Goal: Task Accomplishment & Management: Use online tool/utility

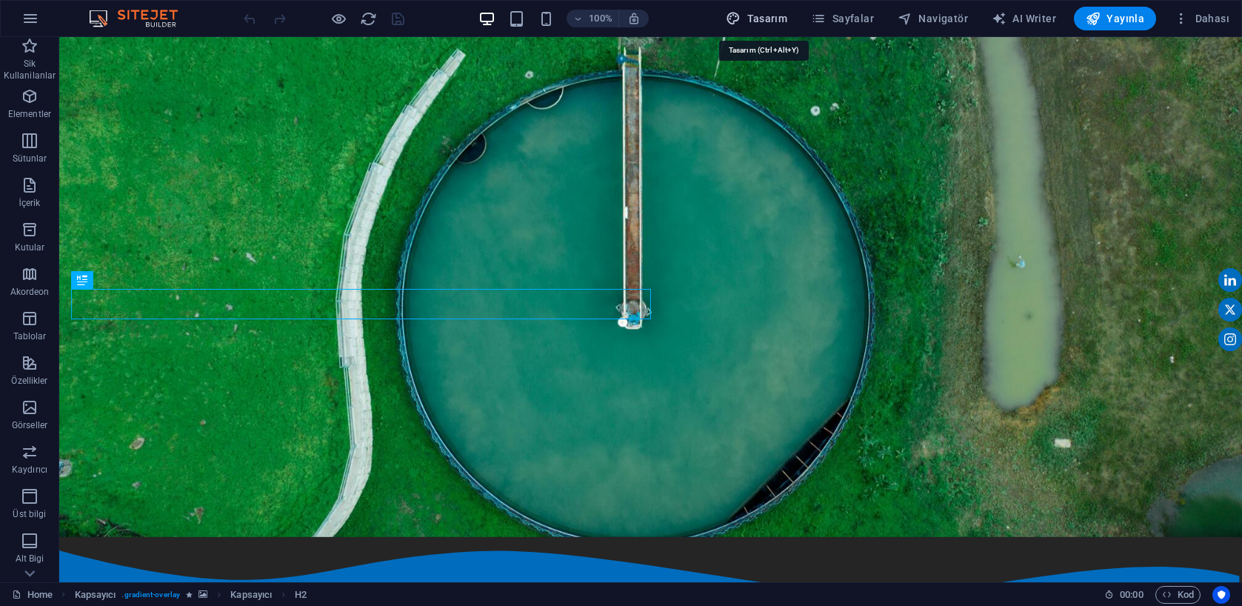
click at [778, 21] on span "Tasarım" at bounding box center [756, 18] width 61 height 15
select select "200"
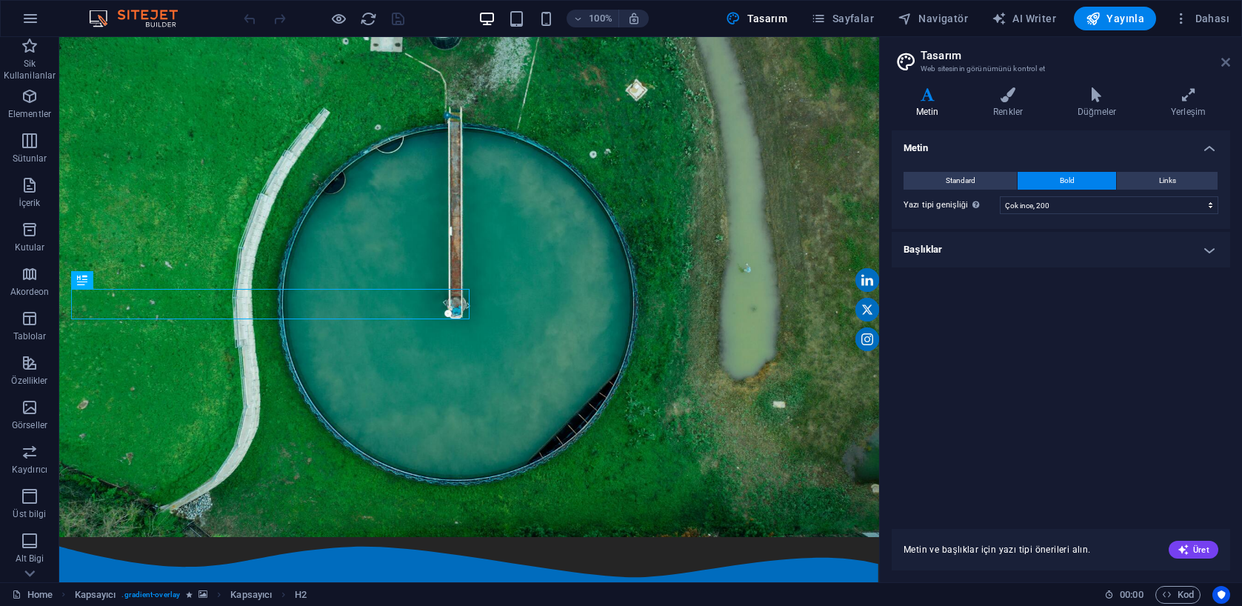
drag, startPoint x: 1226, startPoint y: 64, endPoint x: 1112, endPoint y: 27, distance: 119.9
click at [1226, 64] on icon at bounding box center [1225, 62] width 9 height 12
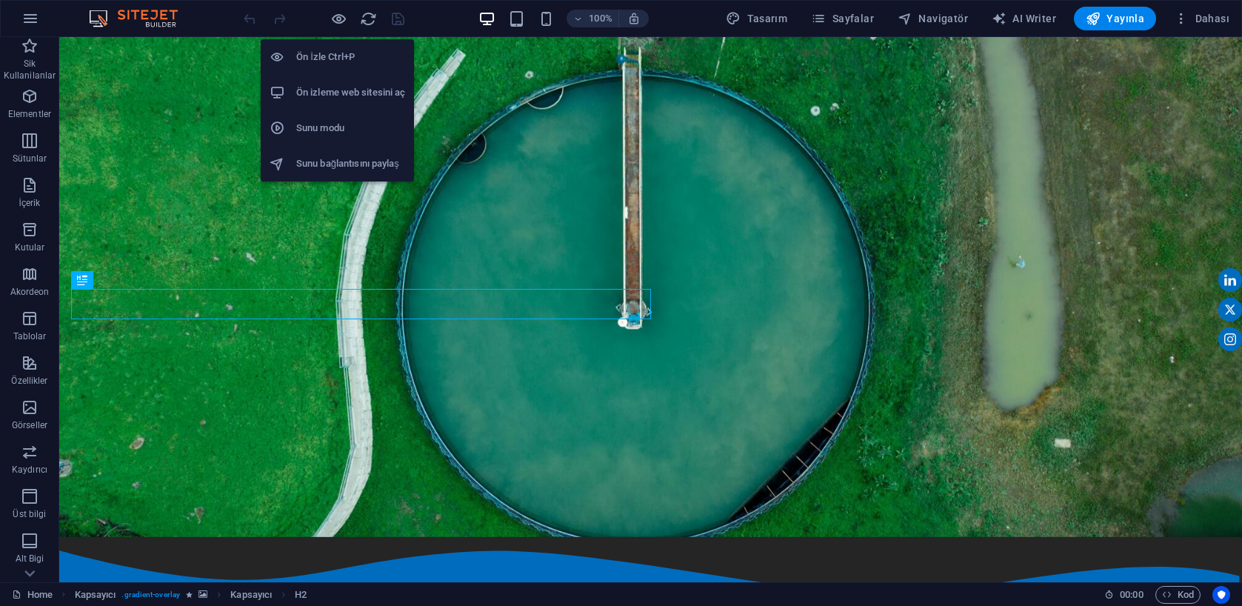
click at [363, 93] on h6 "Ön izleme web sitesini aç" at bounding box center [350, 93] width 109 height 18
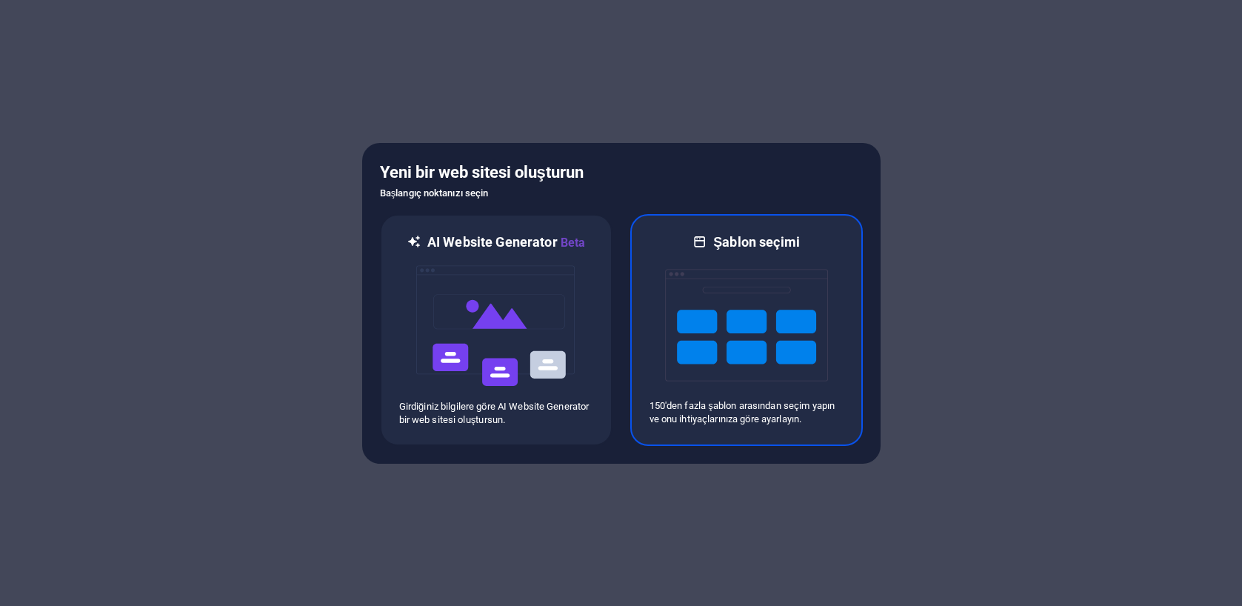
click at [740, 318] on img at bounding box center [746, 325] width 163 height 148
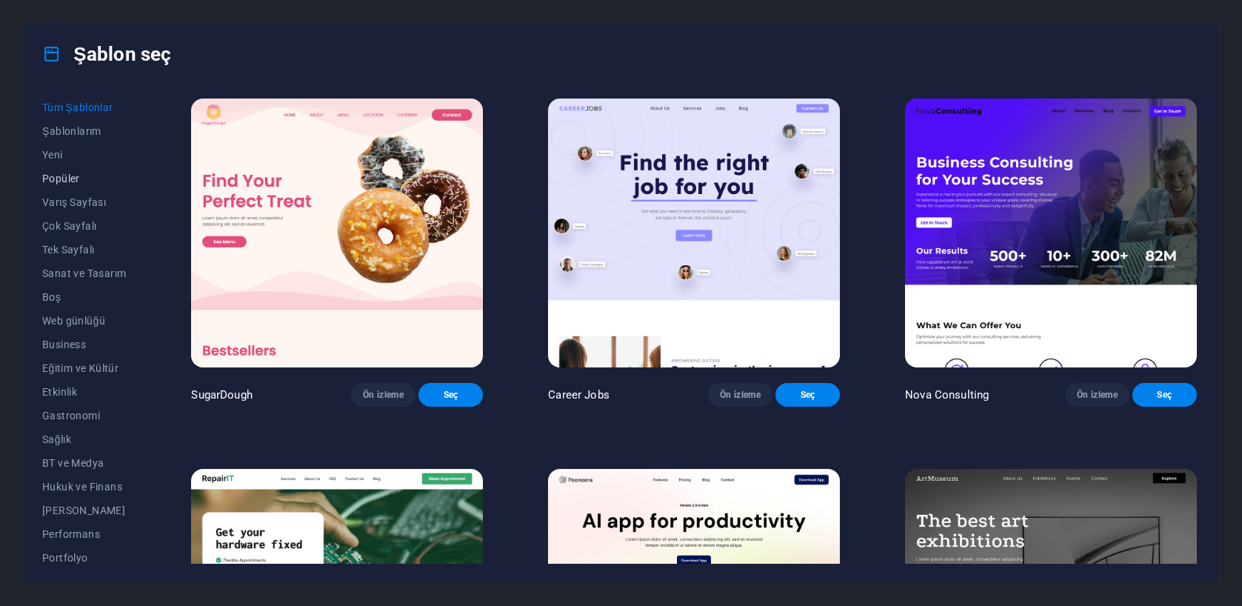
click at [77, 176] on span "Popüler" at bounding box center [84, 179] width 84 height 12
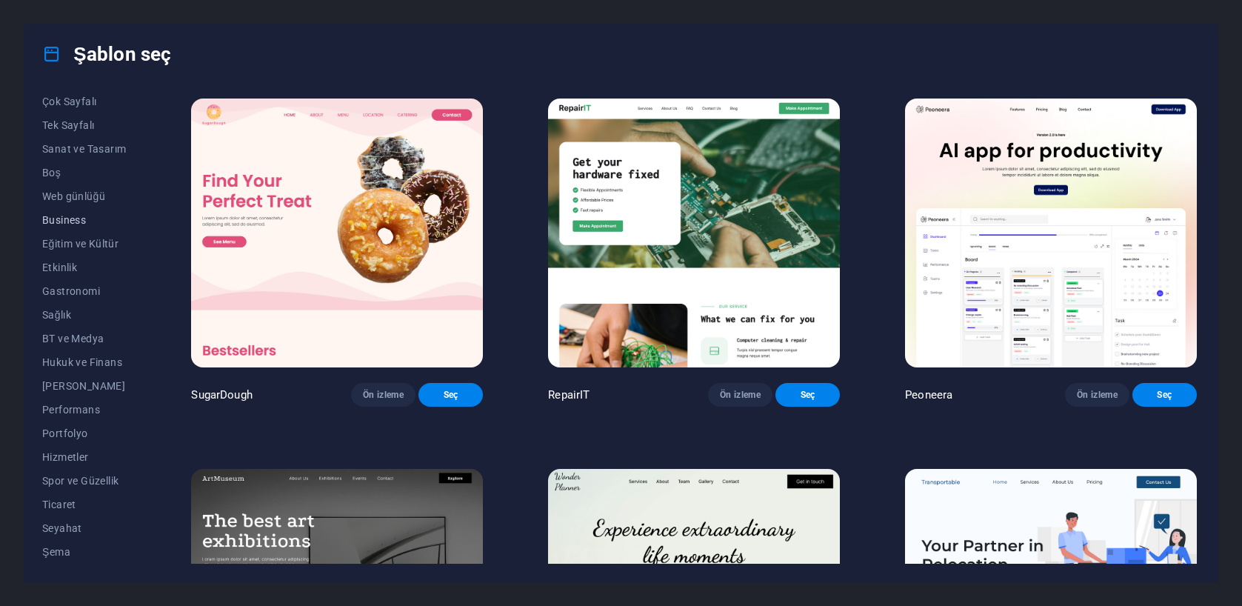
scroll to position [124, 0]
click at [67, 553] on span "Şema" at bounding box center [84, 552] width 84 height 12
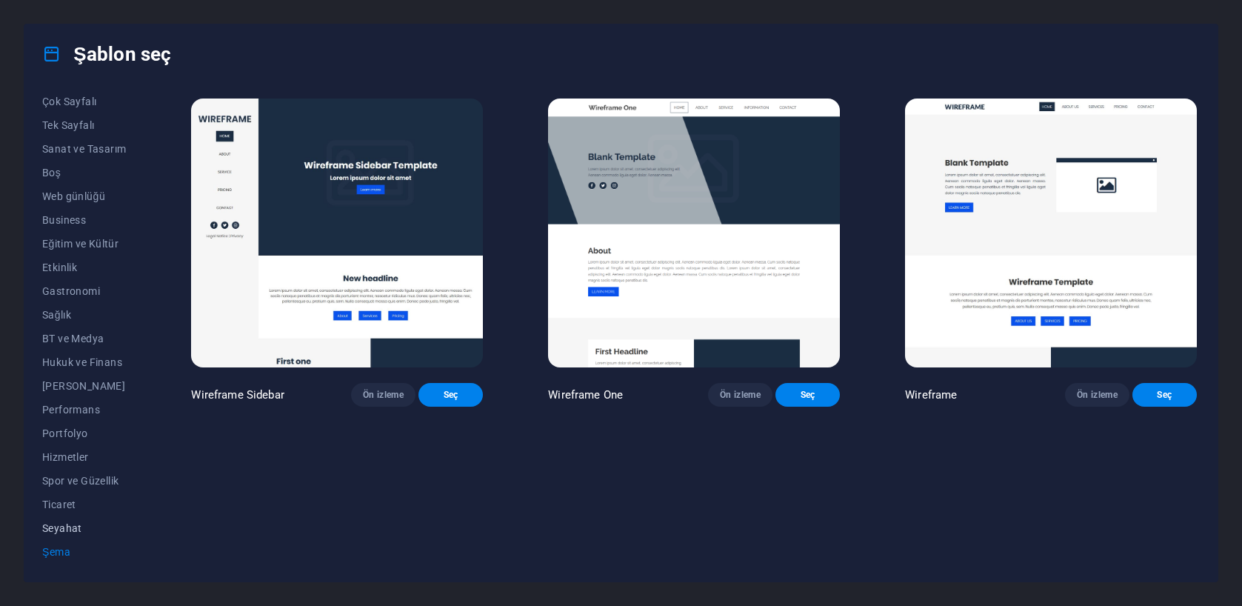
click at [59, 530] on span "Seyahat" at bounding box center [84, 528] width 84 height 12
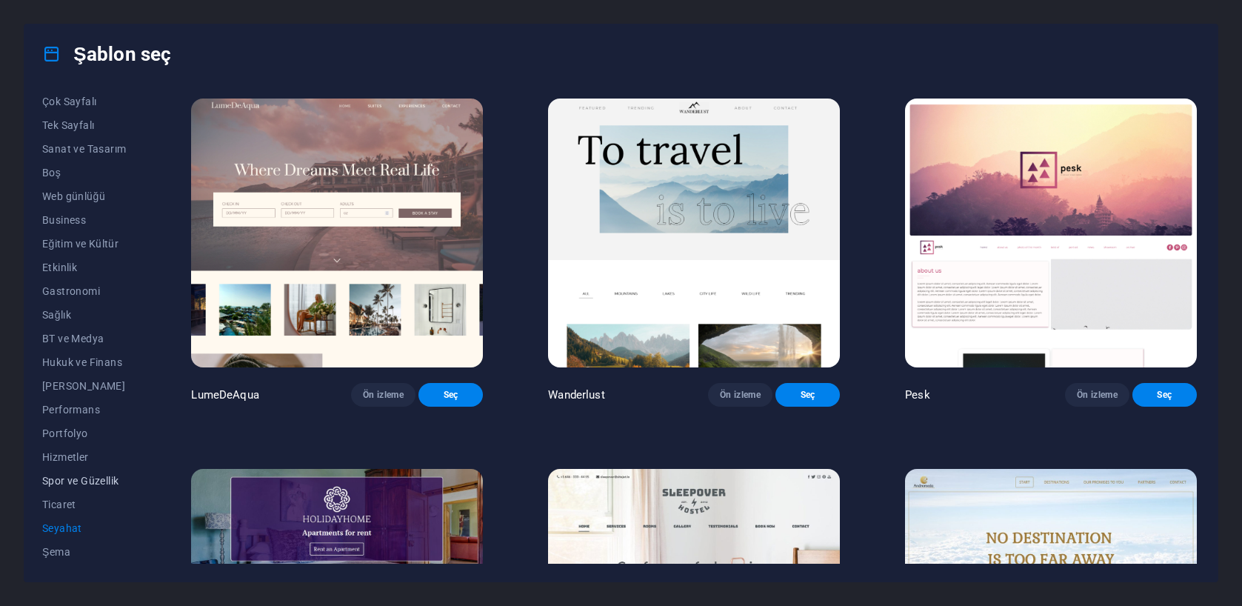
scroll to position [63, 0]
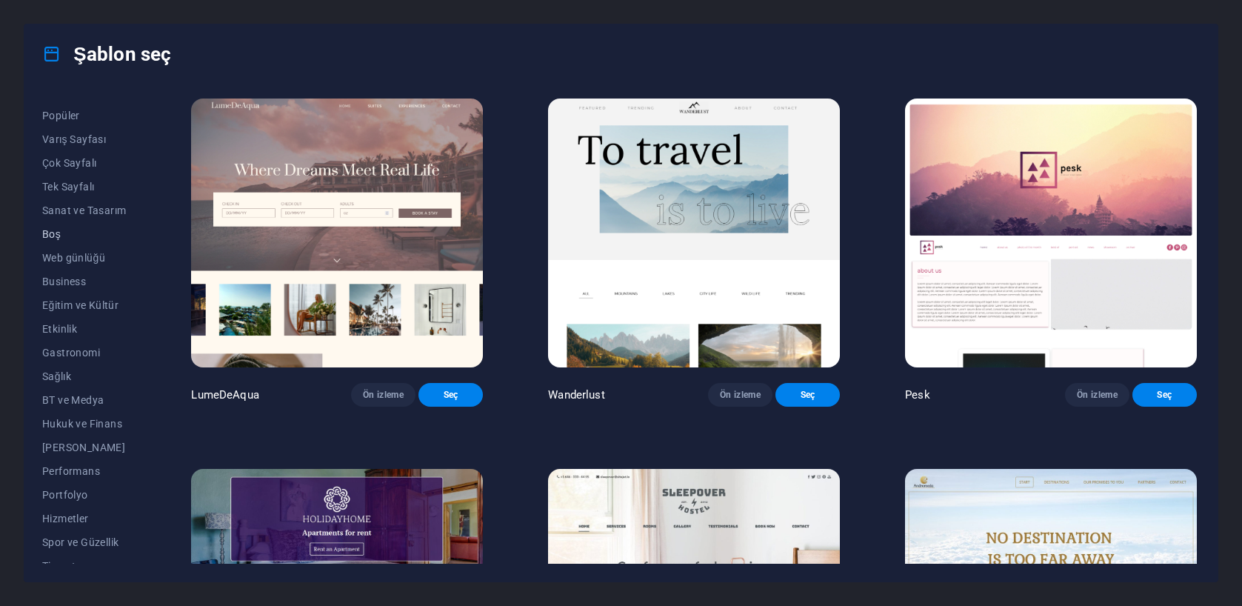
click at [64, 229] on span "Boş" at bounding box center [84, 234] width 84 height 12
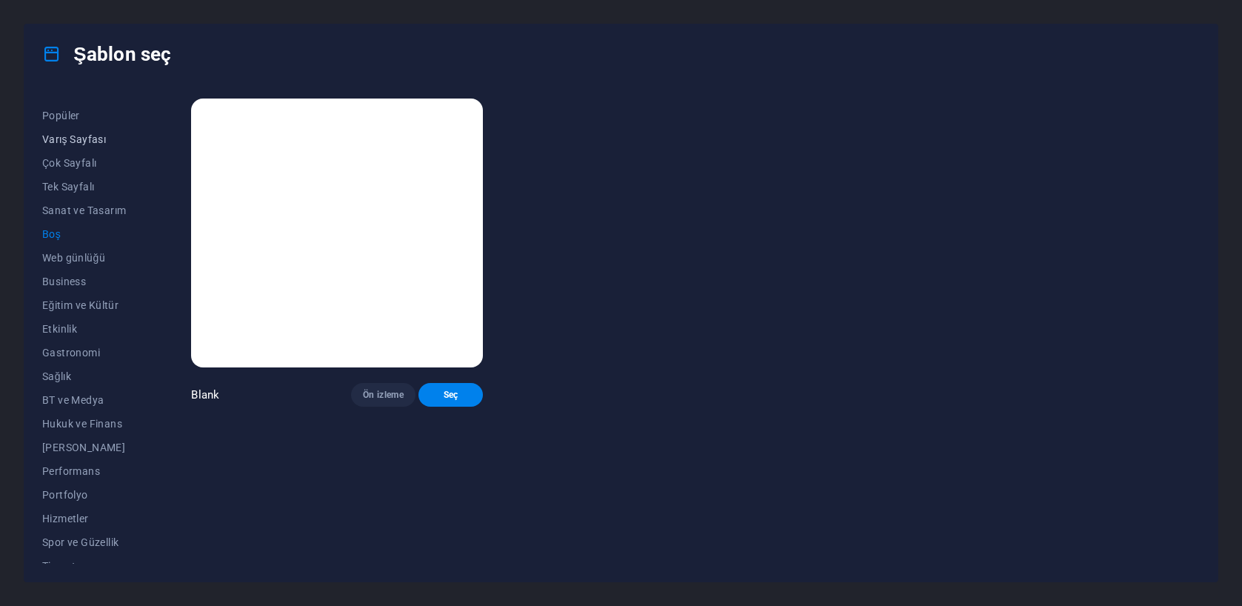
click at [69, 138] on span "Varış Sayfası" at bounding box center [84, 139] width 84 height 12
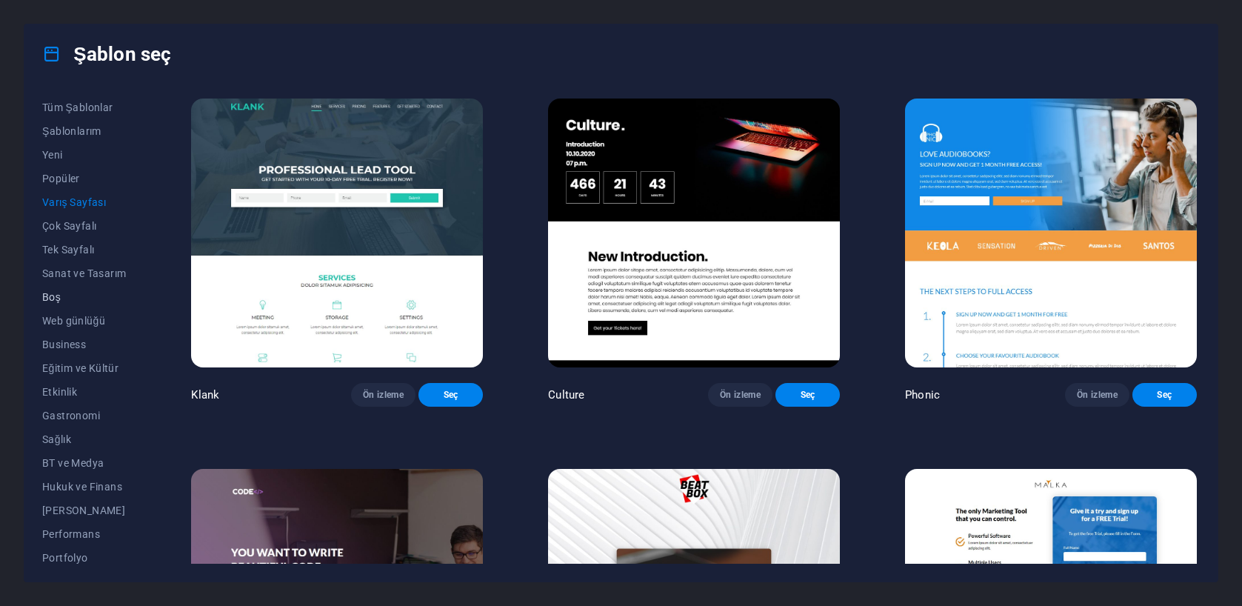
scroll to position [0, 0]
click at [51, 152] on span "Yeni" at bounding box center [84, 155] width 84 height 12
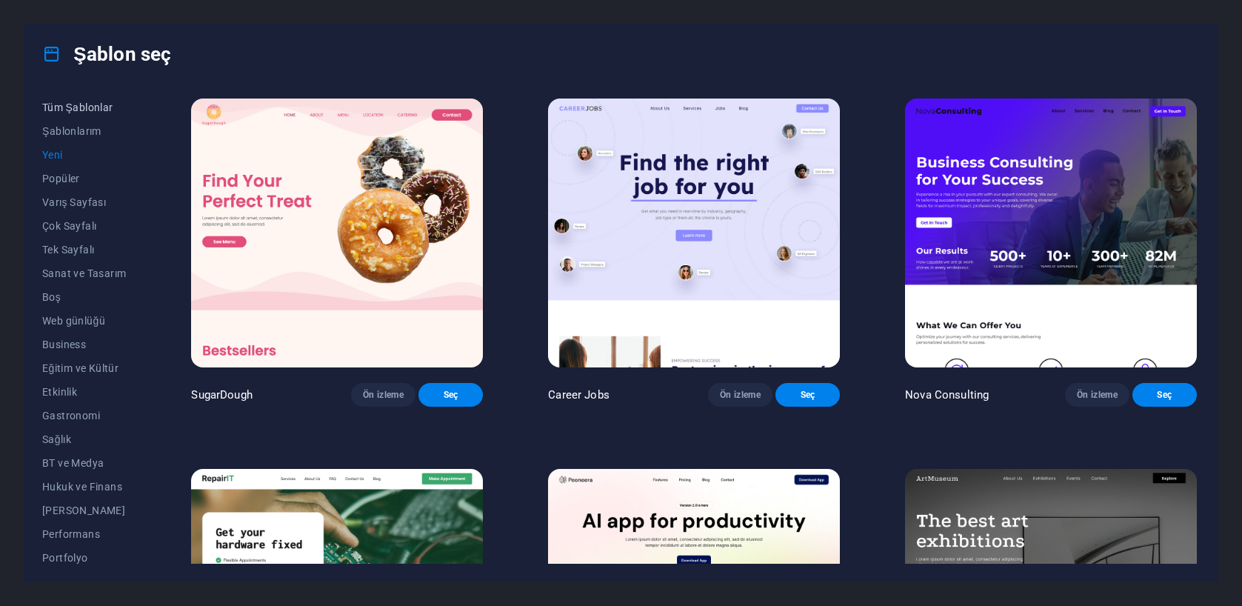
click at [99, 111] on span "Tüm Şablonlar" at bounding box center [84, 107] width 84 height 12
click at [88, 136] on span "Şablonlarım" at bounding box center [84, 131] width 84 height 12
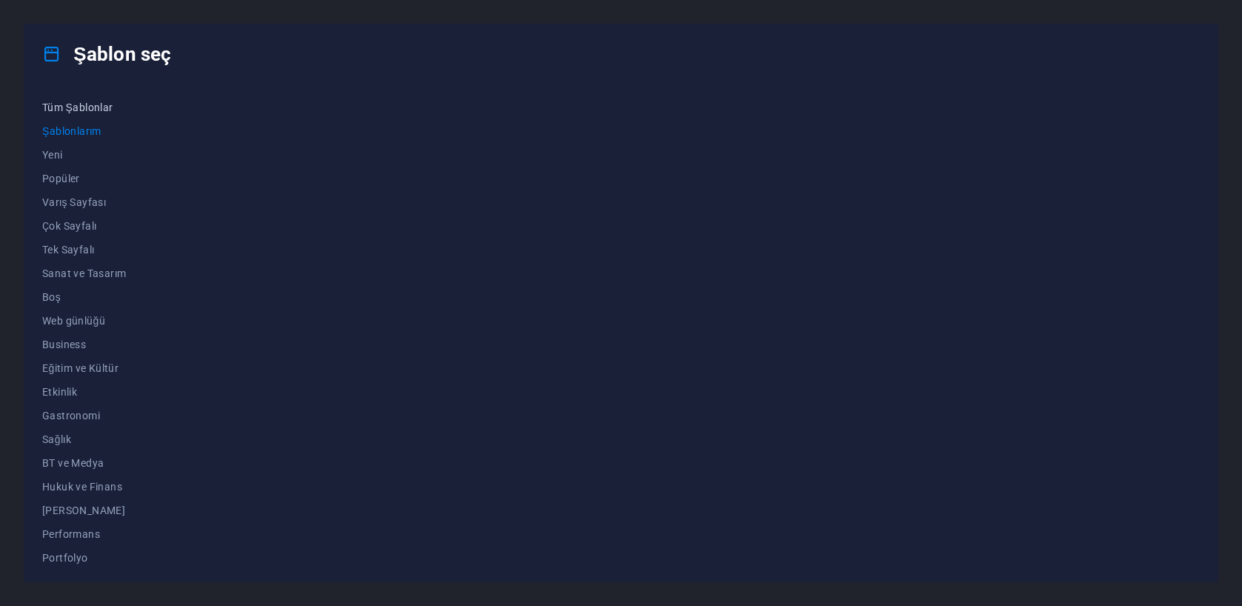
click at [75, 110] on span "Tüm Şablonlar" at bounding box center [84, 107] width 84 height 12
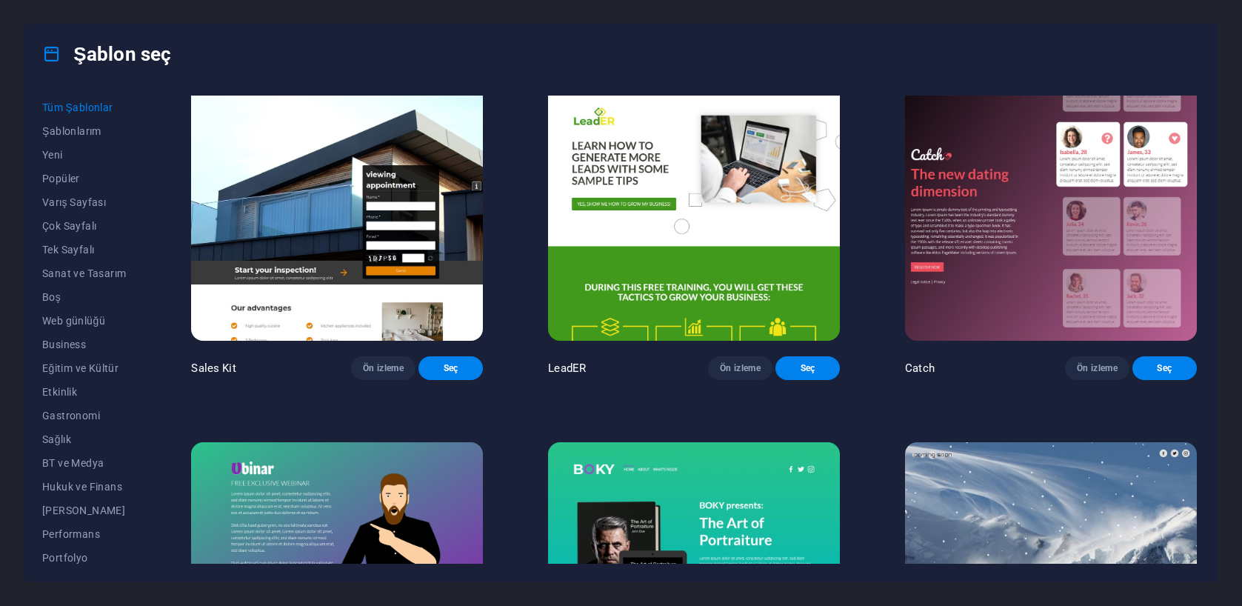
scroll to position [19277, 0]
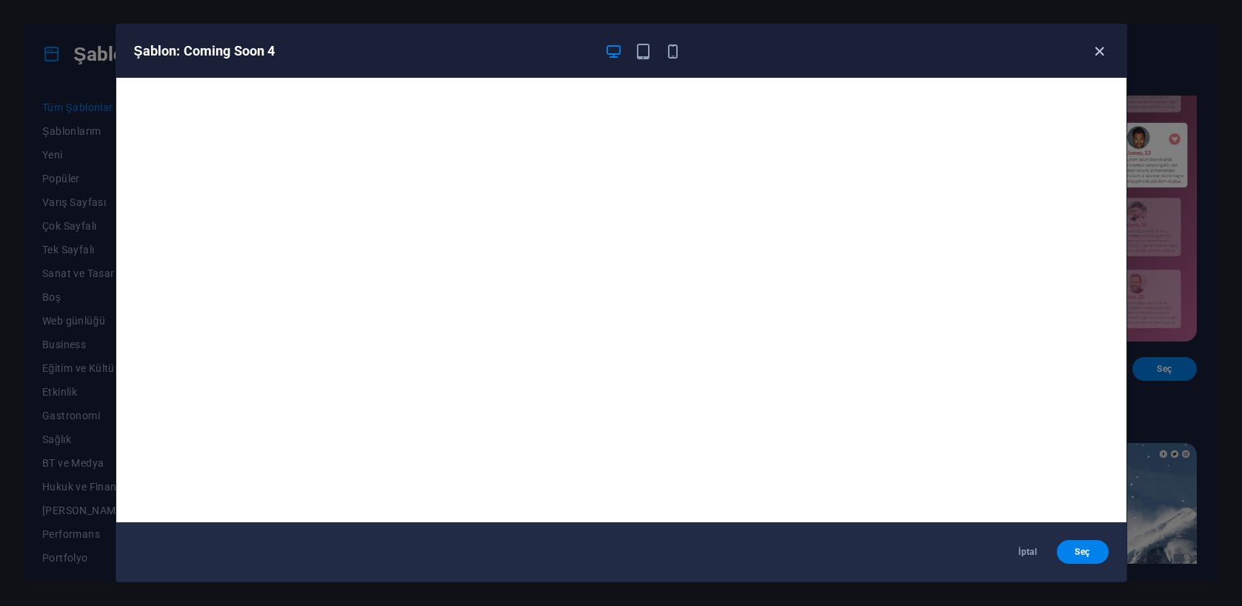
click at [1104, 53] on icon "button" at bounding box center [1099, 51] width 17 height 17
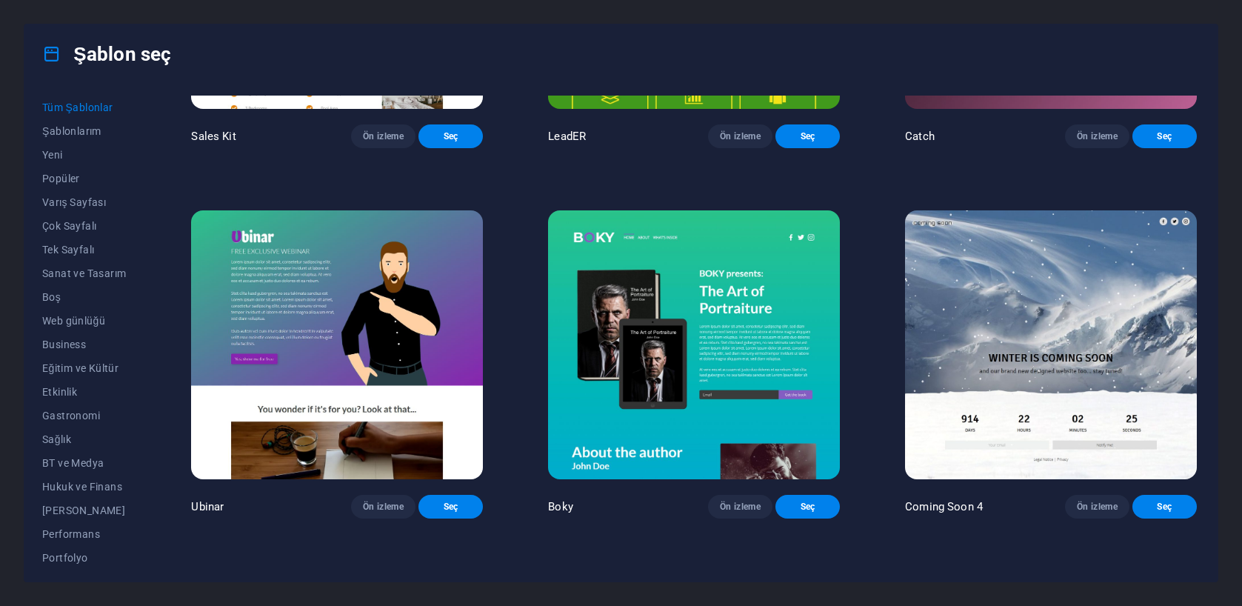
scroll to position [19515, 0]
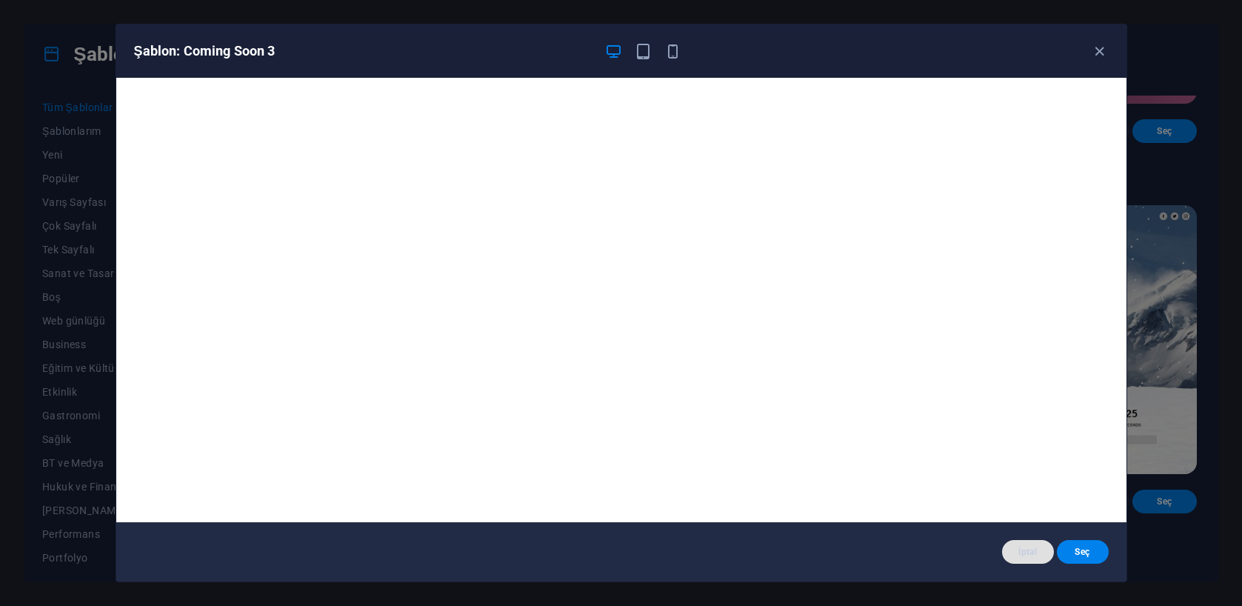
click at [1027, 557] on span "İptal" at bounding box center [1028, 552] width 28 height 12
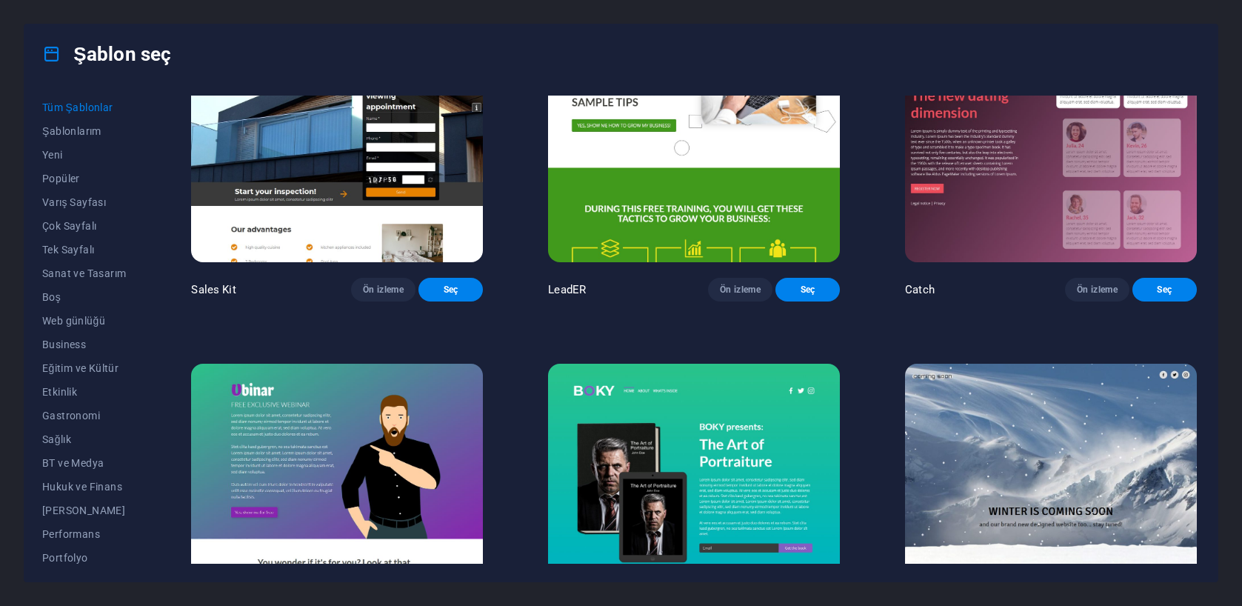
scroll to position [19328, 0]
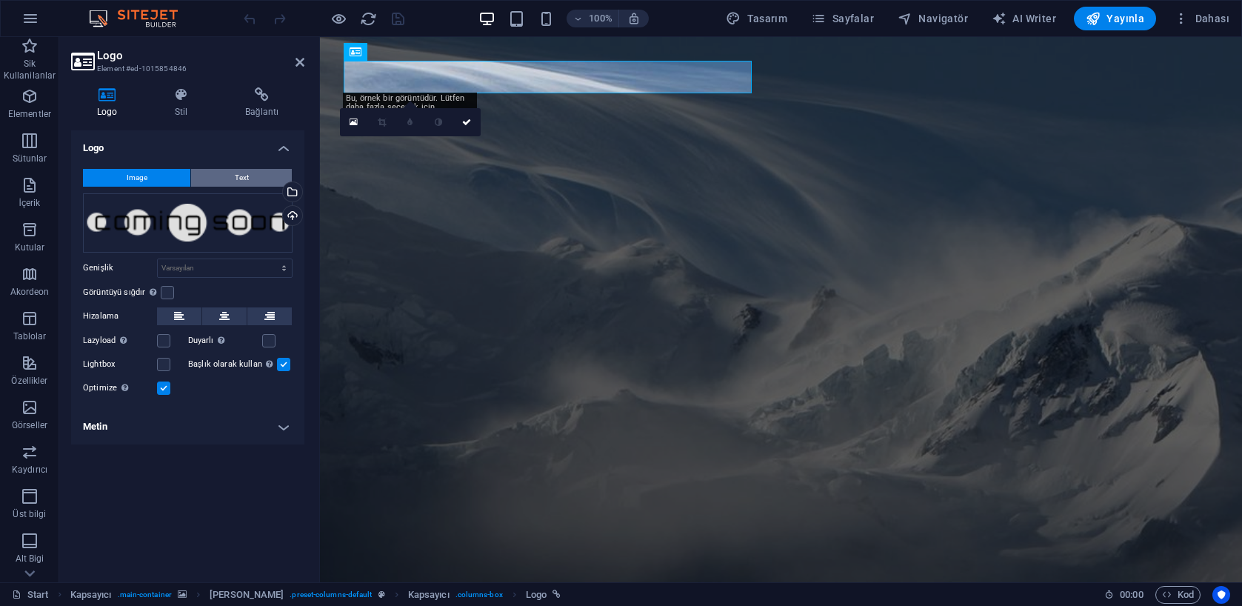
click at [241, 177] on span "Text" at bounding box center [242, 178] width 14 height 18
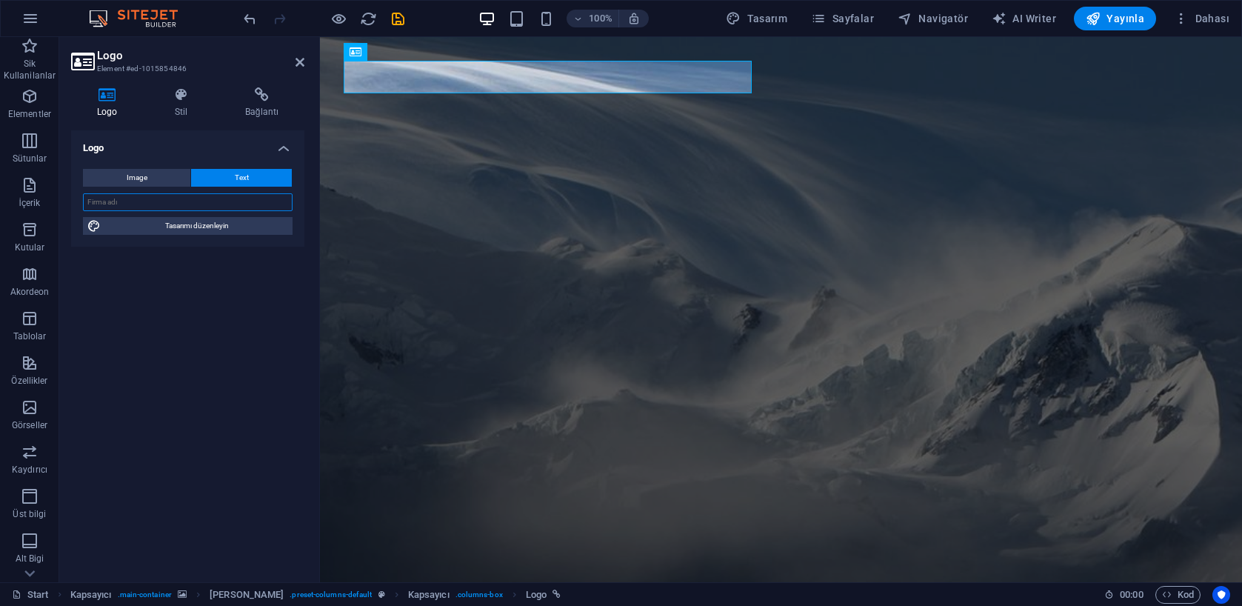
click at [196, 203] on input "text" at bounding box center [188, 202] width 210 height 18
type input "H"
type input "HİDROVİTA"
click at [185, 92] on icon at bounding box center [181, 94] width 64 height 15
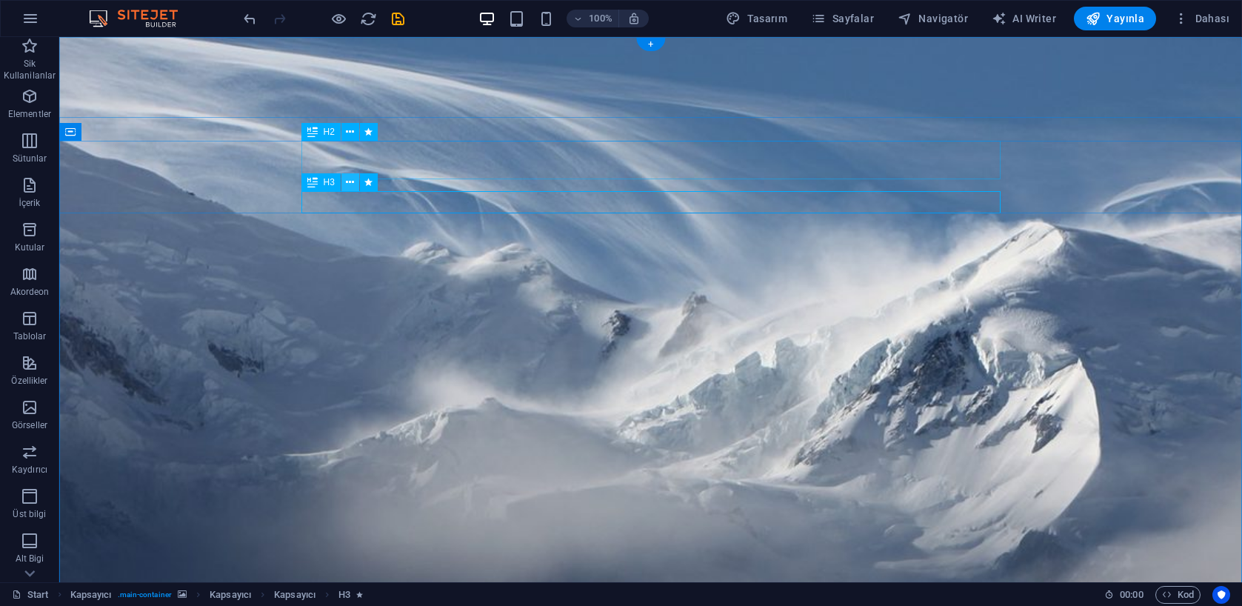
click at [348, 184] on icon at bounding box center [350, 183] width 8 height 16
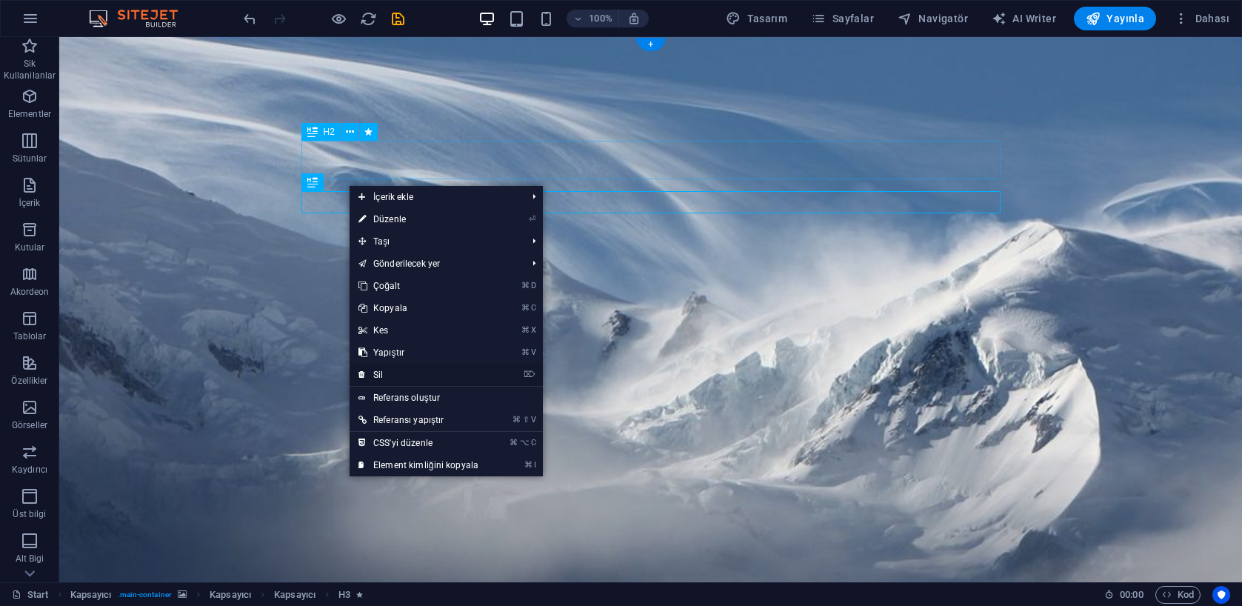
click at [408, 373] on link "⌦ Sil" at bounding box center [419, 375] width 138 height 22
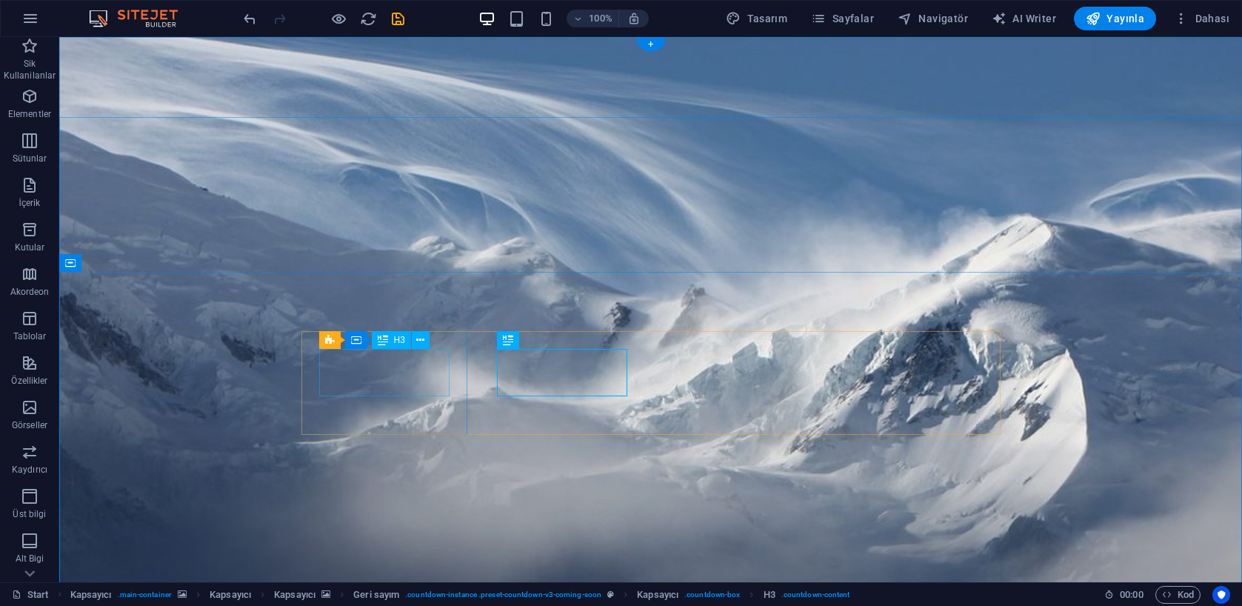
click at [309, 321] on icon at bounding box center [312, 322] width 10 height 18
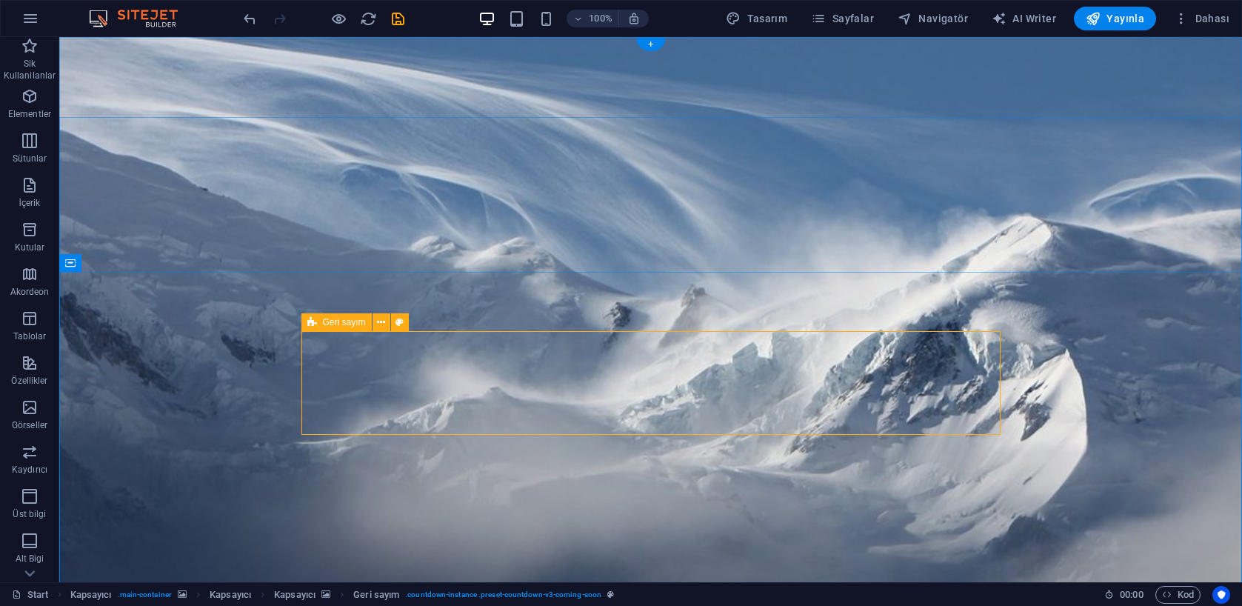
click at [348, 321] on span "Geri sayım" at bounding box center [344, 322] width 43 height 9
click at [378, 322] on icon at bounding box center [381, 323] width 8 height 16
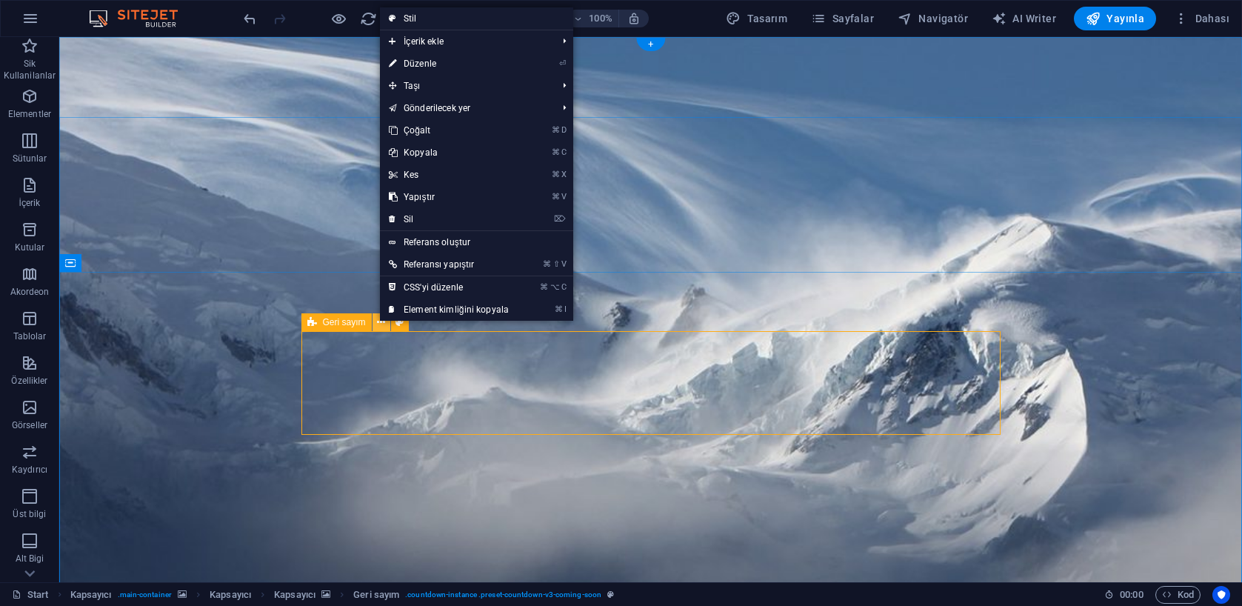
click at [377, 322] on icon at bounding box center [381, 323] width 8 height 16
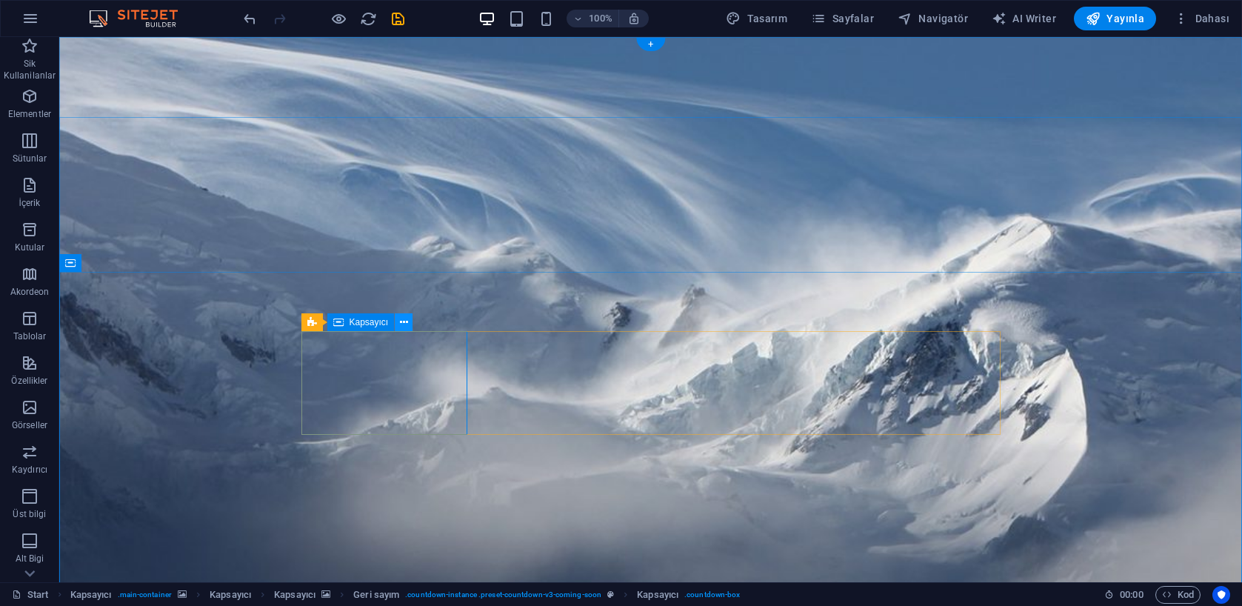
click at [404, 320] on icon at bounding box center [404, 323] width 8 height 16
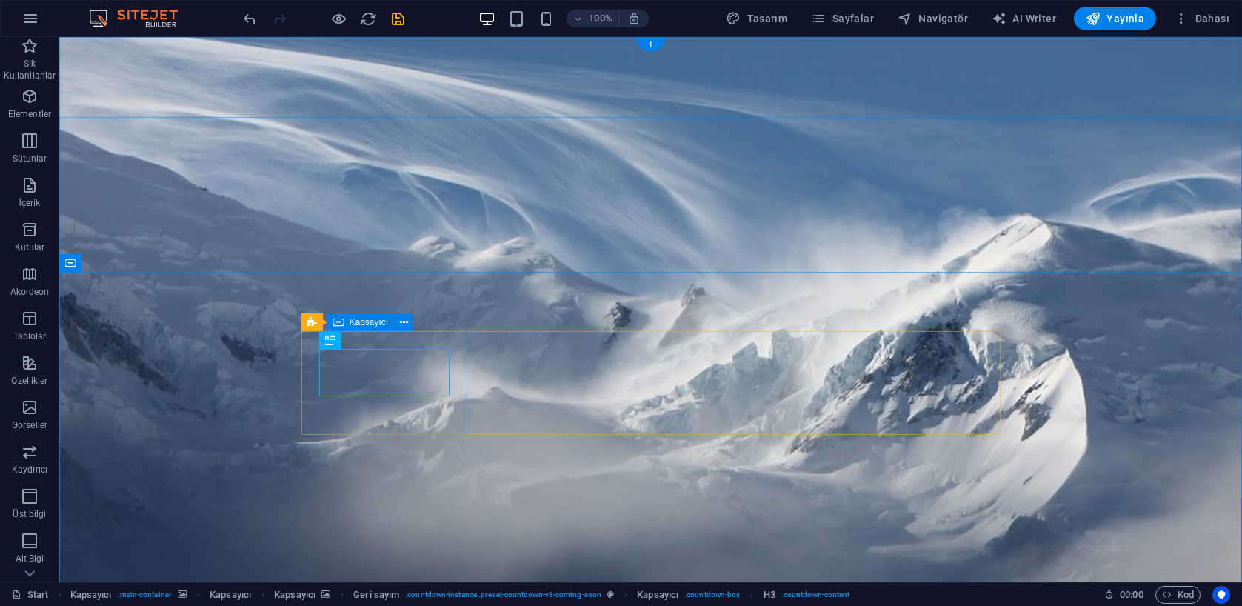
click at [305, 318] on div "Geri sayım" at bounding box center [336, 322] width 70 height 18
click at [378, 322] on icon at bounding box center [381, 323] width 8 height 16
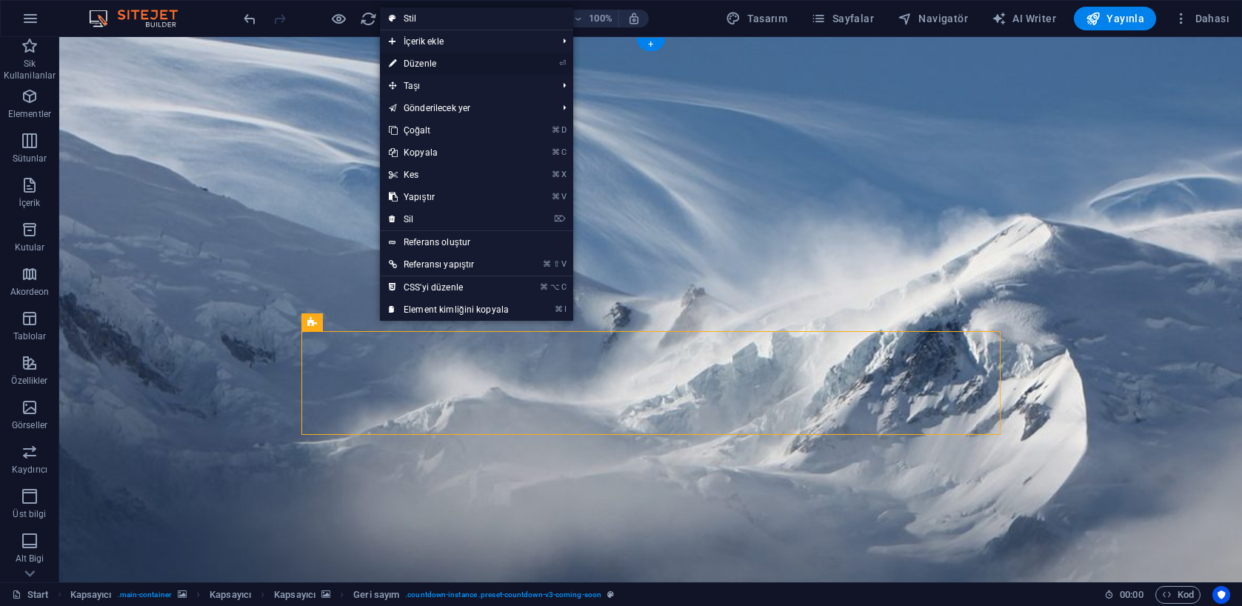
drag, startPoint x: 463, startPoint y: 64, endPoint x: 227, endPoint y: 116, distance: 241.2
click at [463, 64] on link "⏎ Düzenle" at bounding box center [449, 64] width 138 height 22
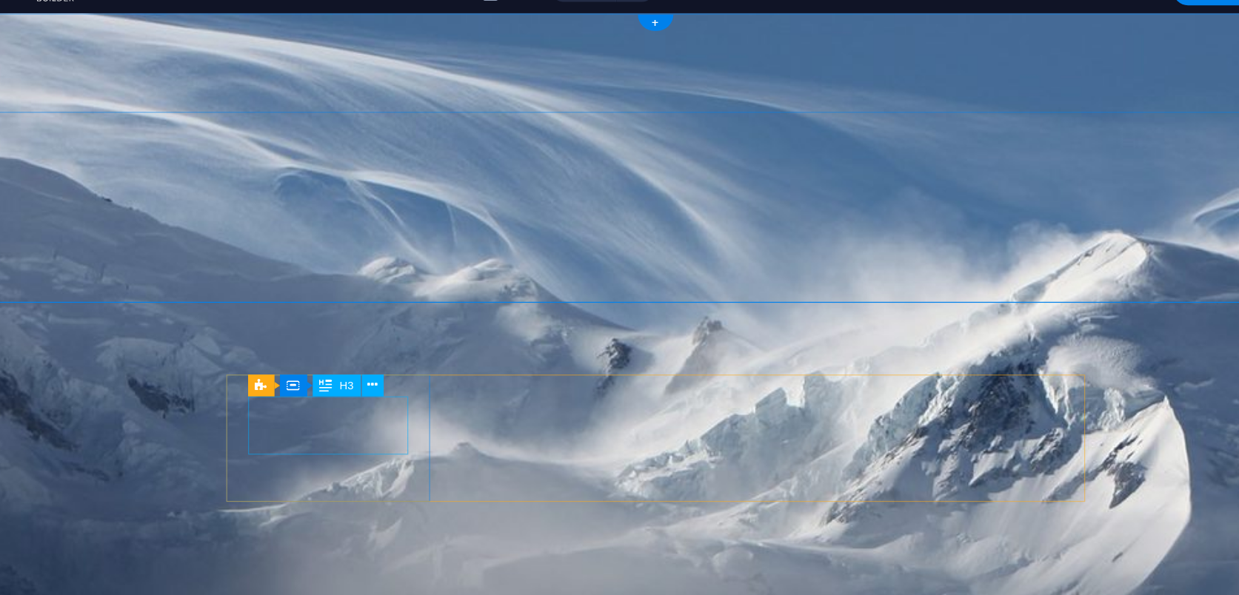
drag, startPoint x: 274, startPoint y: 346, endPoint x: 13, endPoint y: 346, distance: 260.7
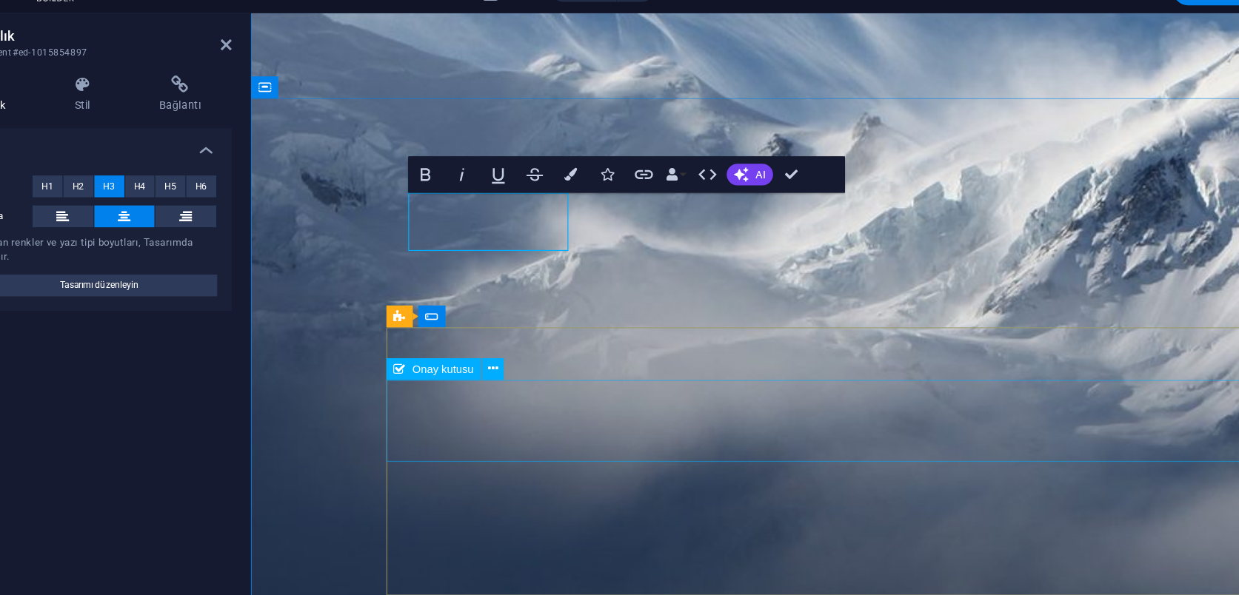
scroll to position [162, 0]
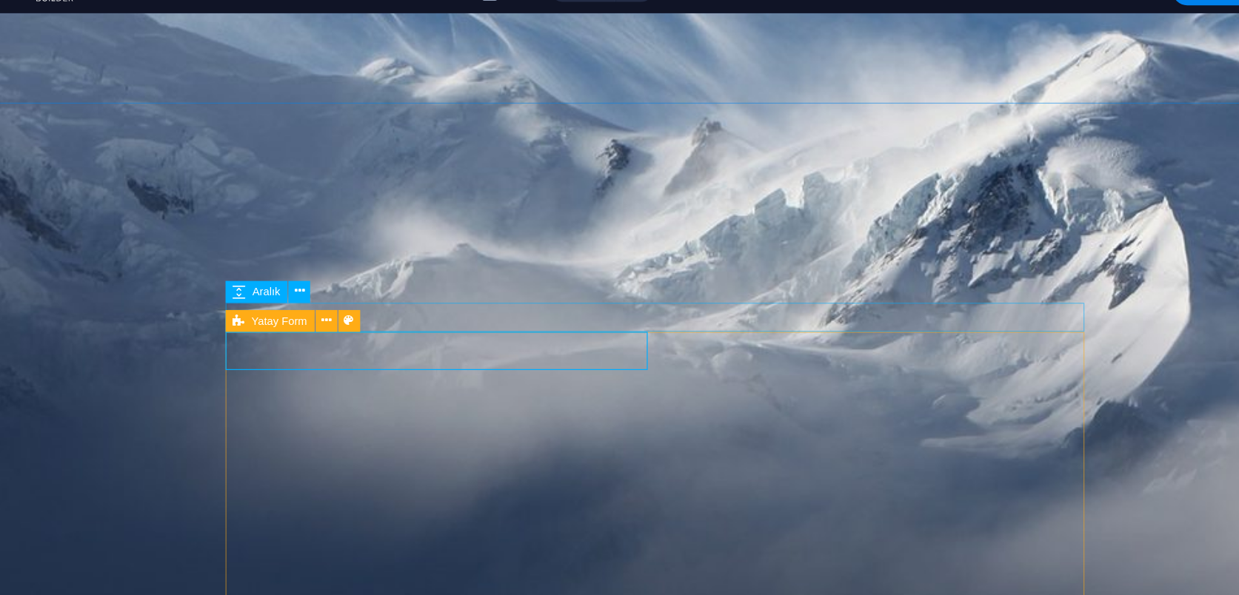
click at [321, 283] on span "Yatay Form" at bounding box center [343, 287] width 45 height 9
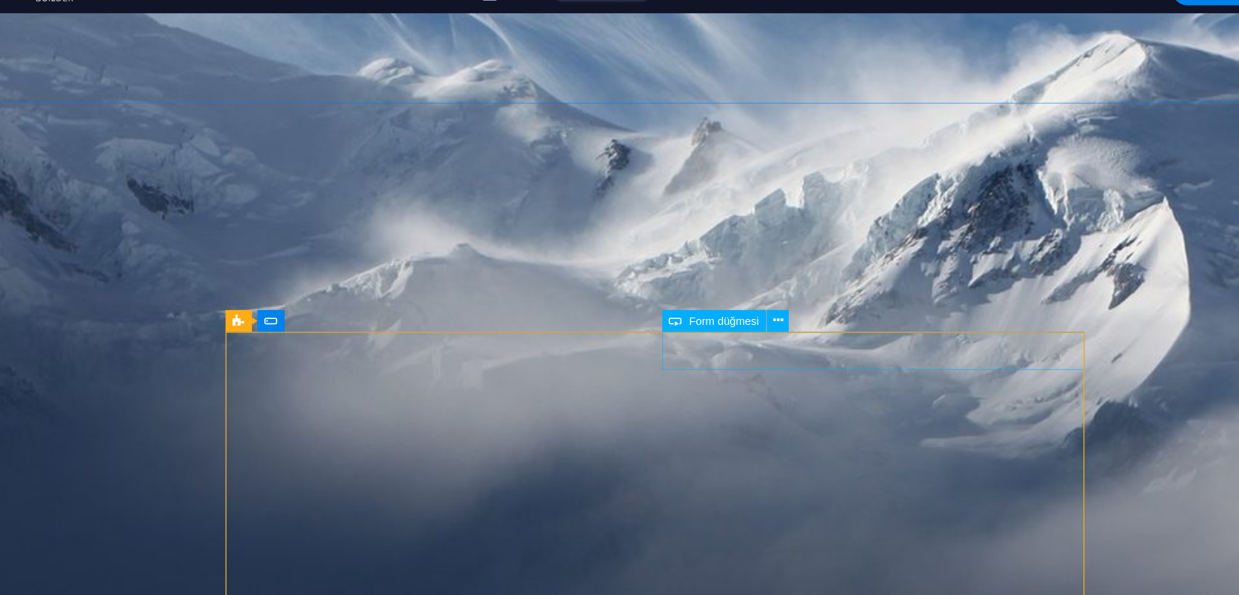
click at [746, 279] on icon at bounding box center [750, 287] width 8 height 16
click at [373, 283] on span "E-posta" at bounding box center [388, 287] width 30 height 9
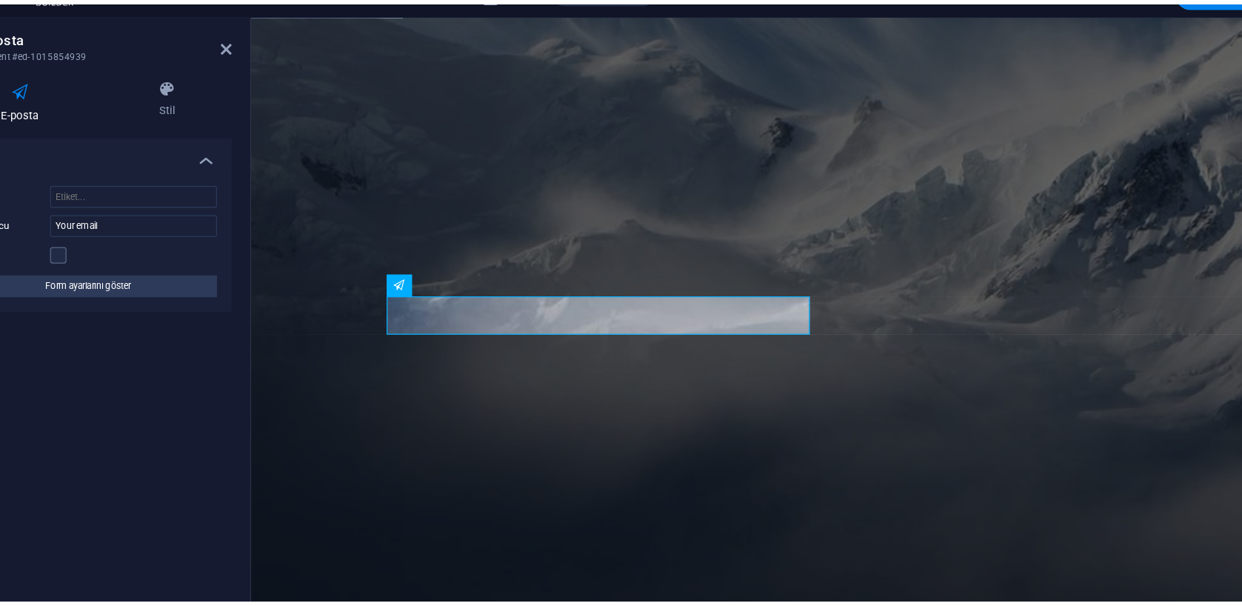
scroll to position [177, 0]
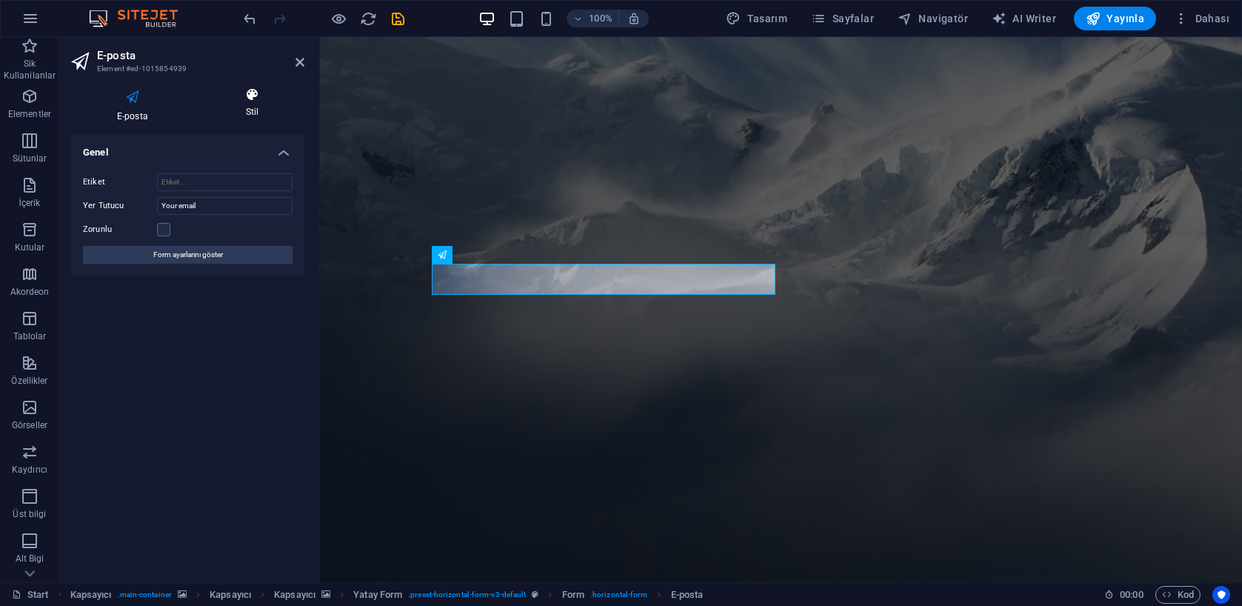
click at [268, 103] on h4 "Stil" at bounding box center [252, 102] width 104 height 31
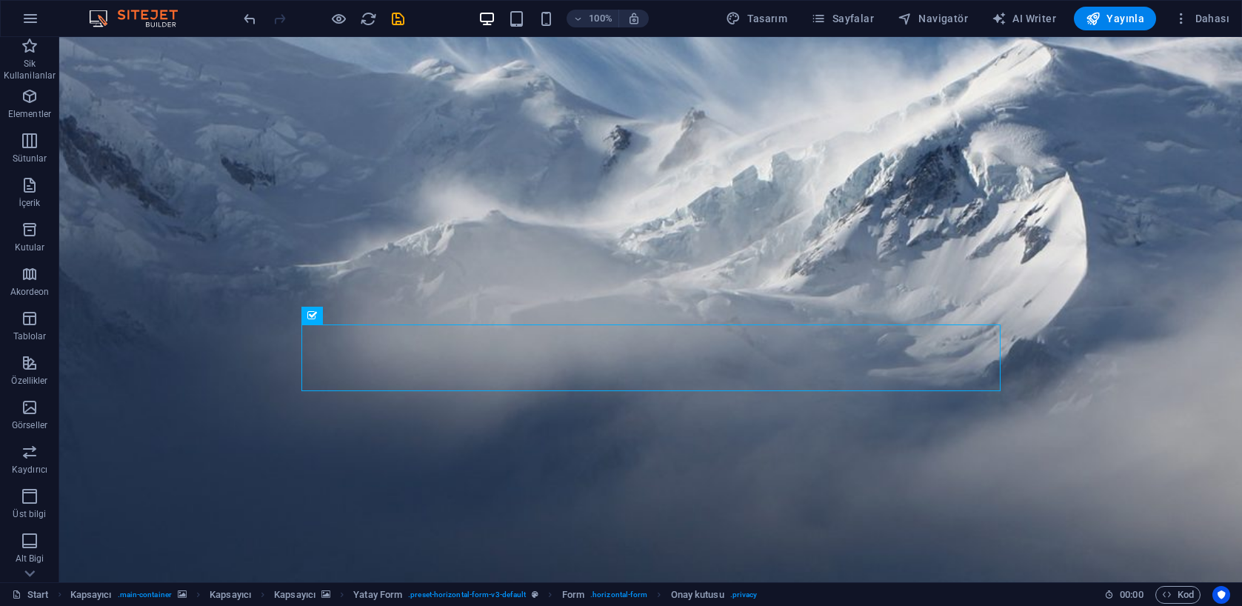
drag, startPoint x: 775, startPoint y: 299, endPoint x: 512, endPoint y: 301, distance: 262.9
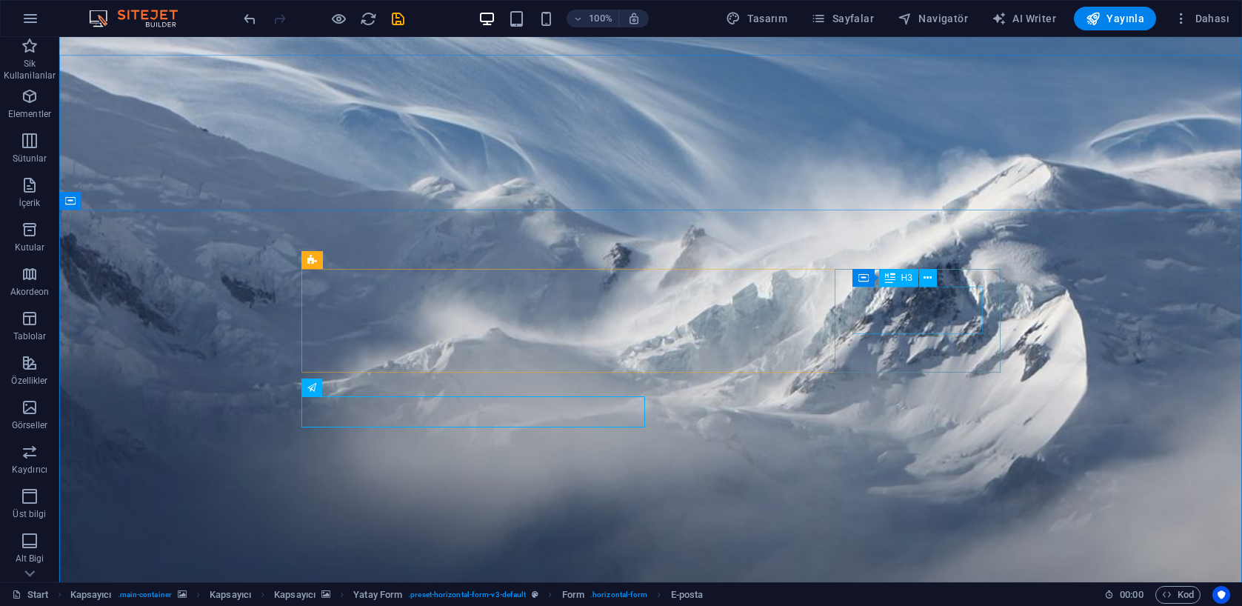
scroll to position [59, 0]
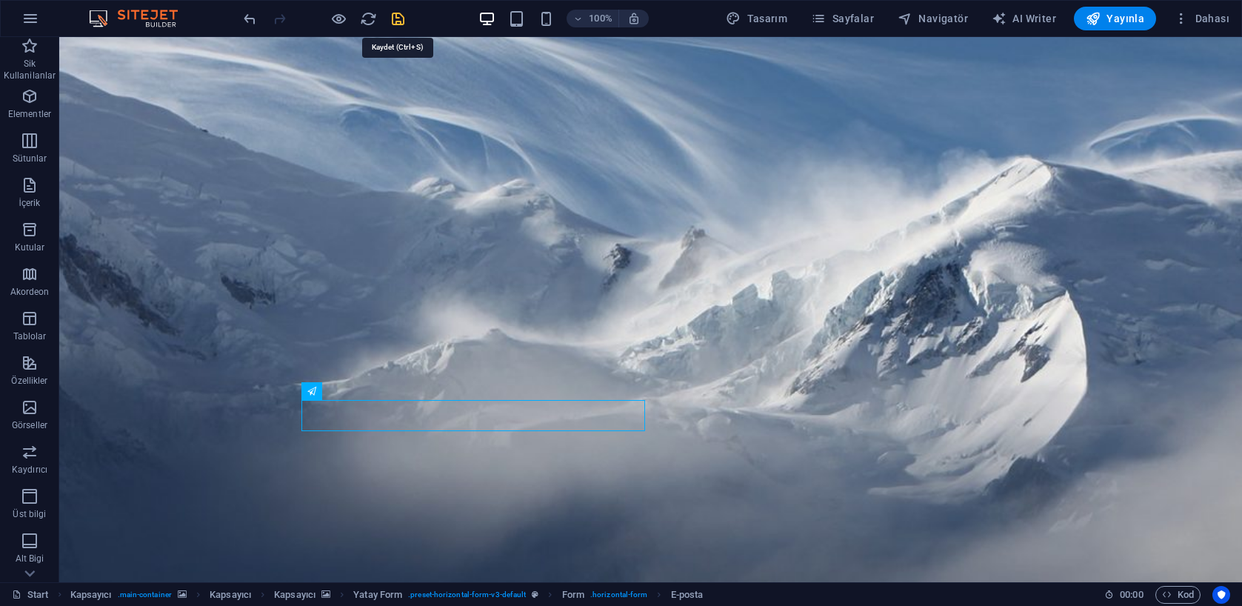
click at [398, 18] on icon "save" at bounding box center [398, 18] width 17 height 17
checkbox input "false"
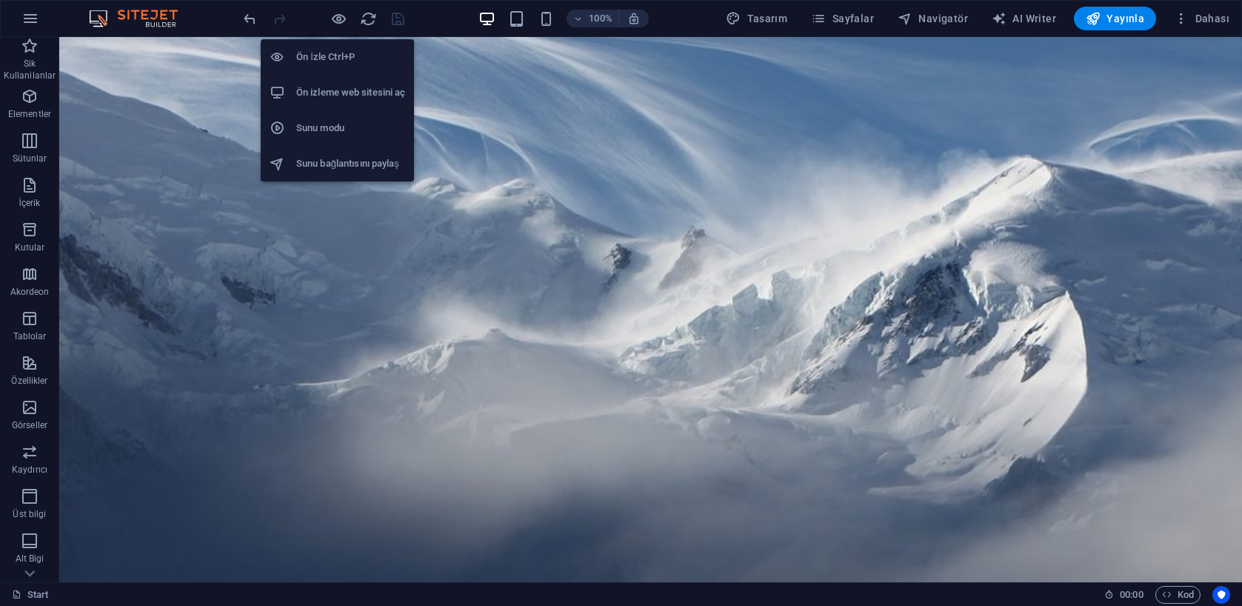
click at [343, 90] on h6 "Ön izleme web sitesini aç" at bounding box center [350, 93] width 109 height 18
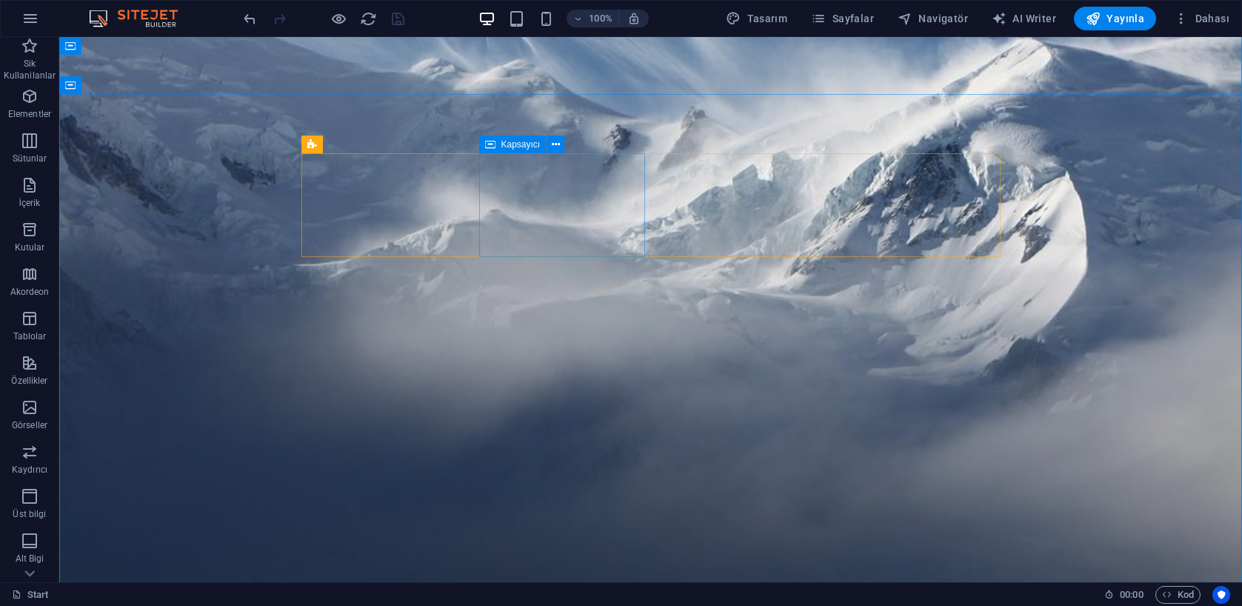
scroll to position [192, 0]
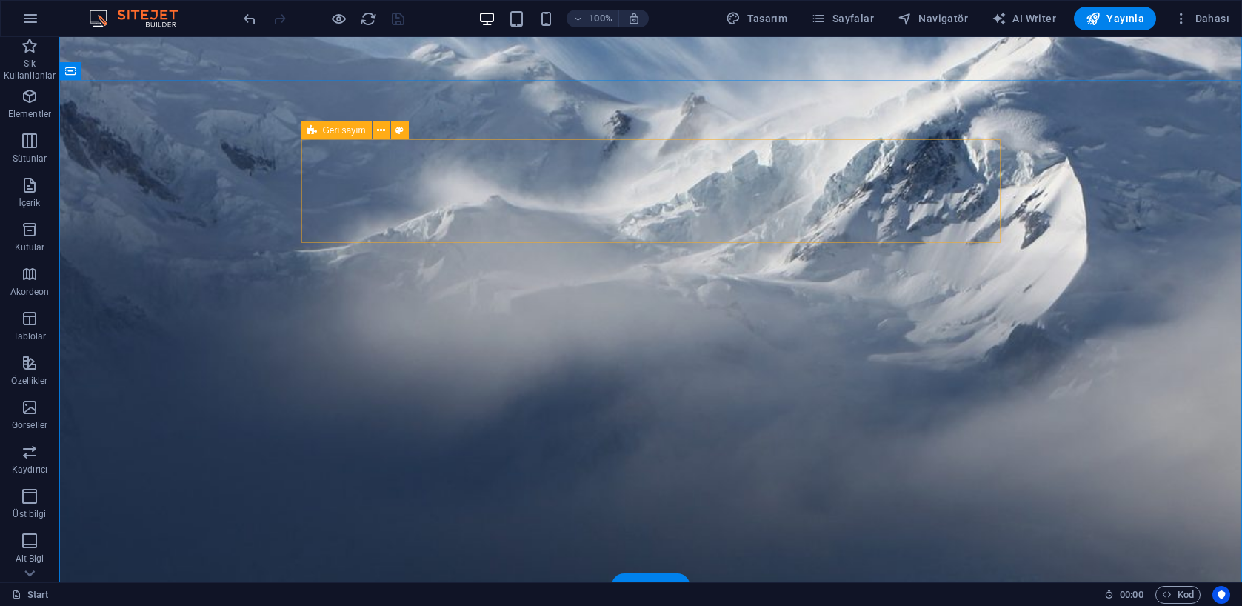
click at [330, 130] on span "Geri sayım" at bounding box center [344, 130] width 43 height 9
click at [316, 130] on icon at bounding box center [312, 130] width 10 height 18
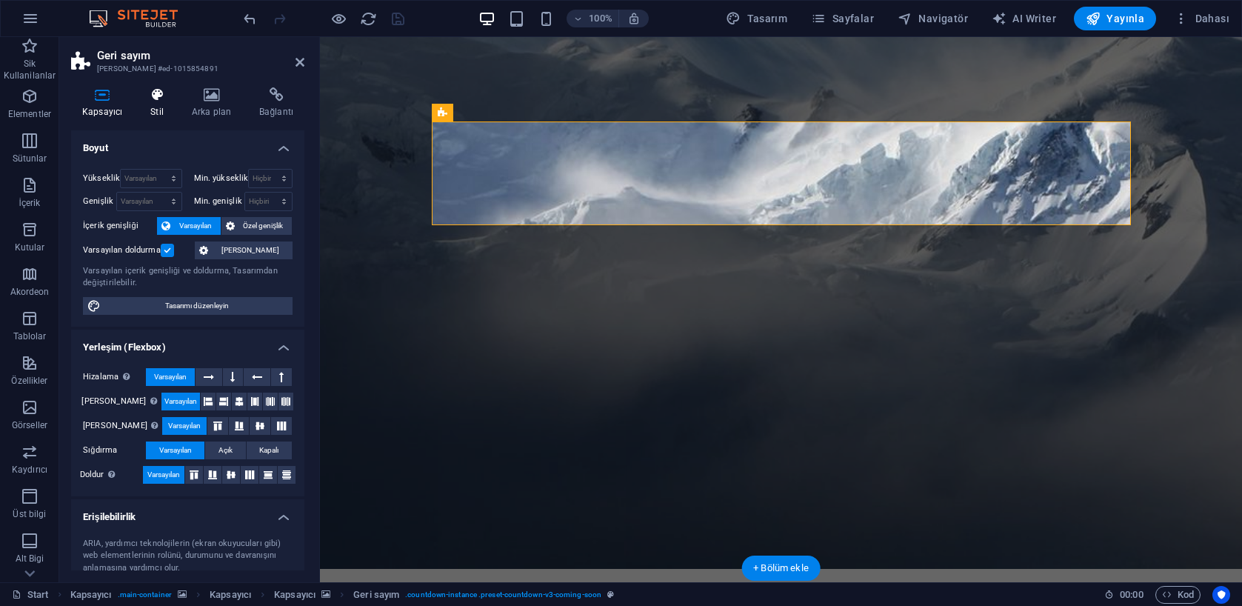
click at [156, 95] on icon at bounding box center [157, 94] width 36 height 15
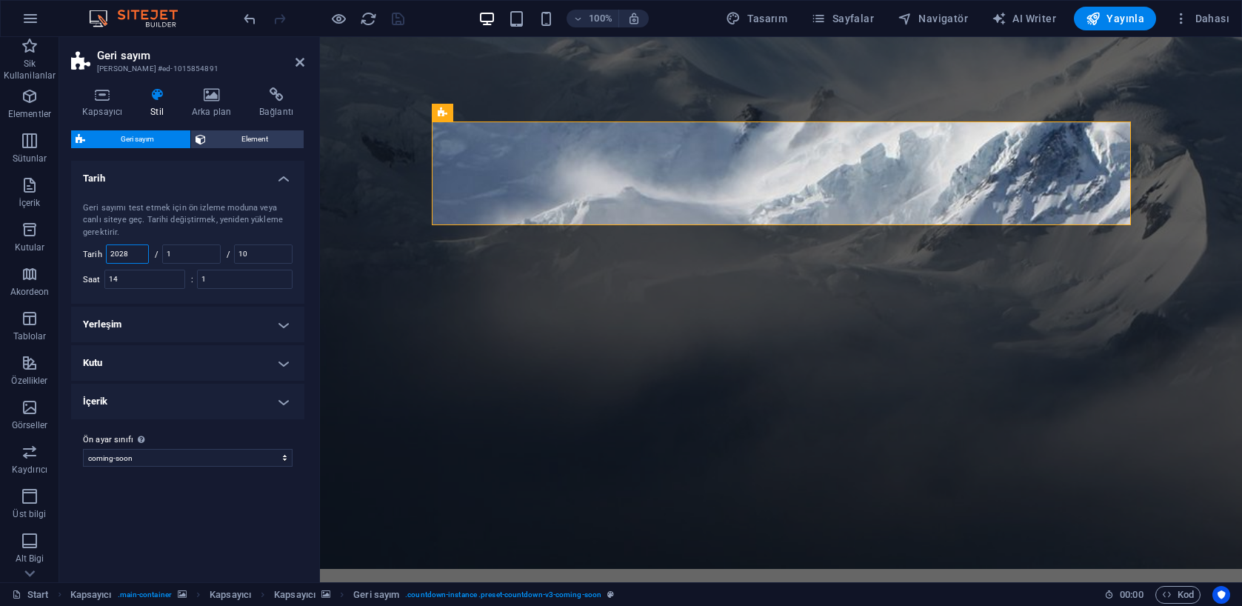
drag, startPoint x: 138, startPoint y: 251, endPoint x: 145, endPoint y: 254, distance: 8.0
click at [138, 251] on input "2028" at bounding box center [127, 254] width 41 height 18
type input "2025"
click at [266, 255] on input "10" at bounding box center [263, 254] width 57 height 18
type input "11"
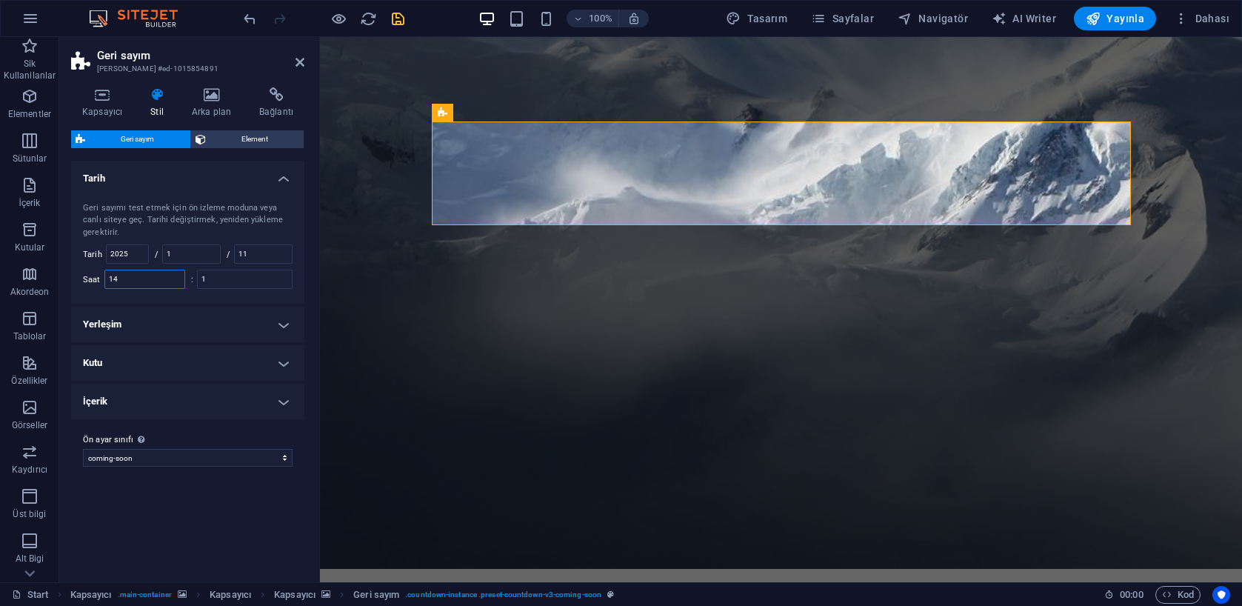
click at [149, 278] on input "14" at bounding box center [144, 279] width 79 height 18
type input "1"
type input "12"
click at [221, 278] on input "1" at bounding box center [245, 279] width 94 height 18
type input "1"
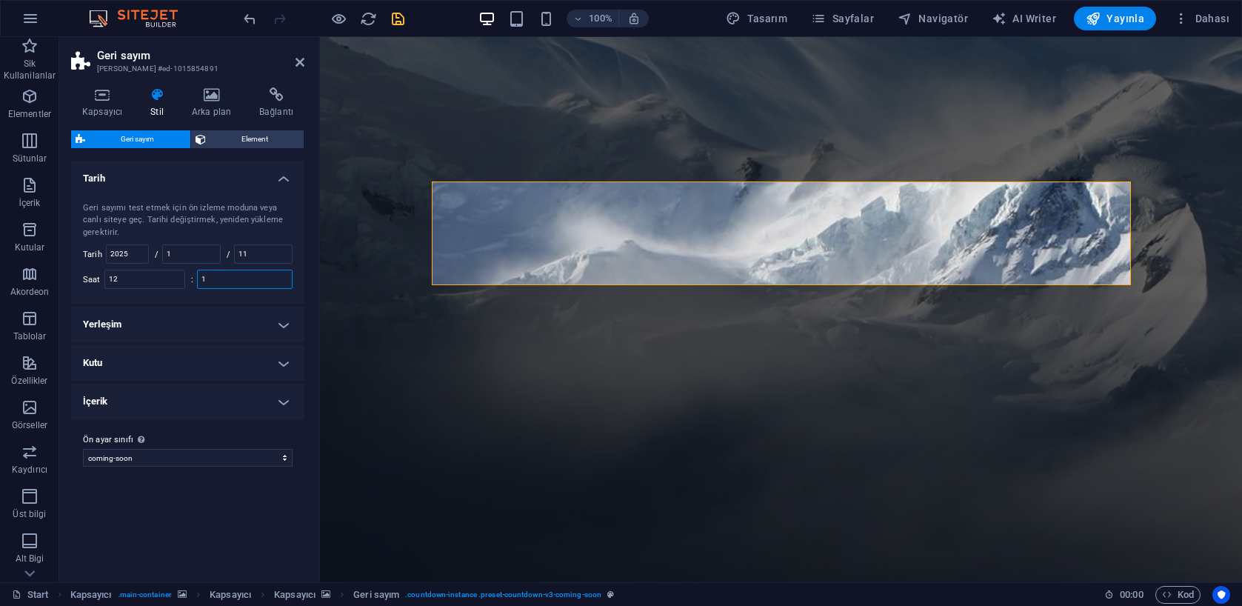
scroll to position [132, 0]
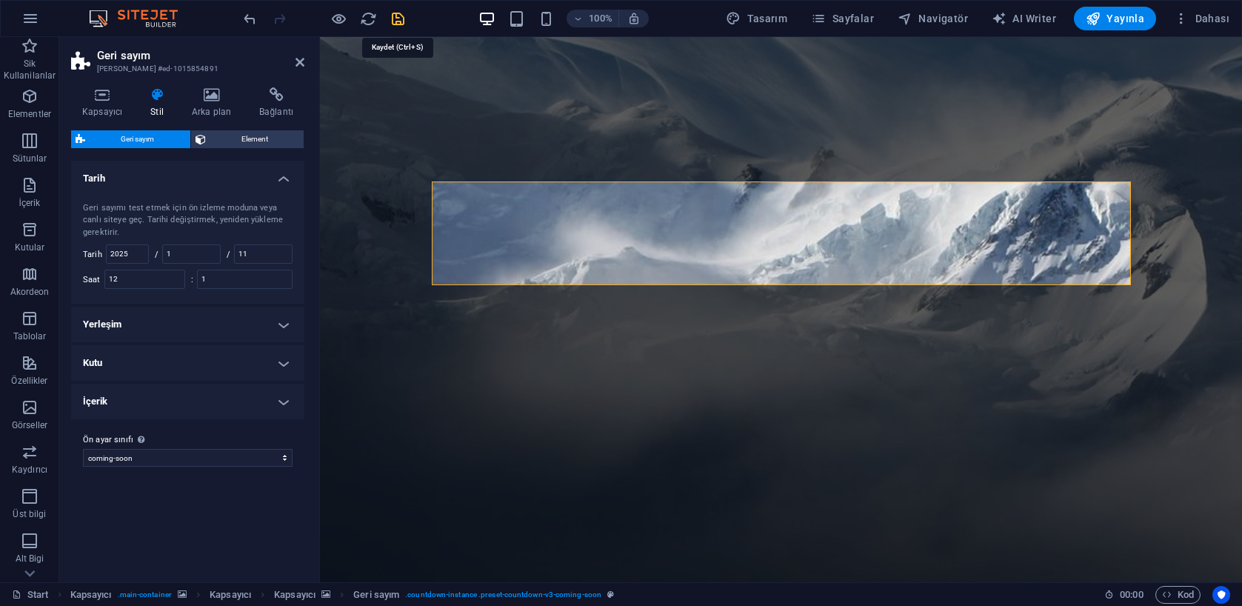
click at [401, 20] on icon "save" at bounding box center [398, 18] width 17 height 17
checkbox input "false"
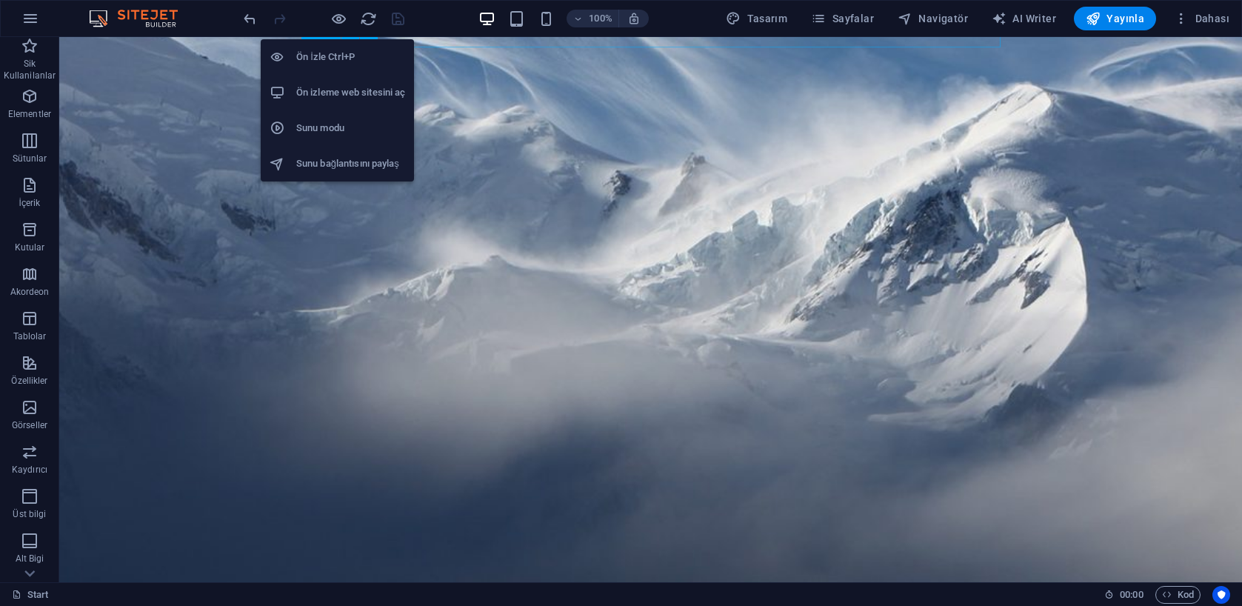
click at [338, 91] on h6 "Ön izleme web sitesini aç" at bounding box center [350, 93] width 109 height 18
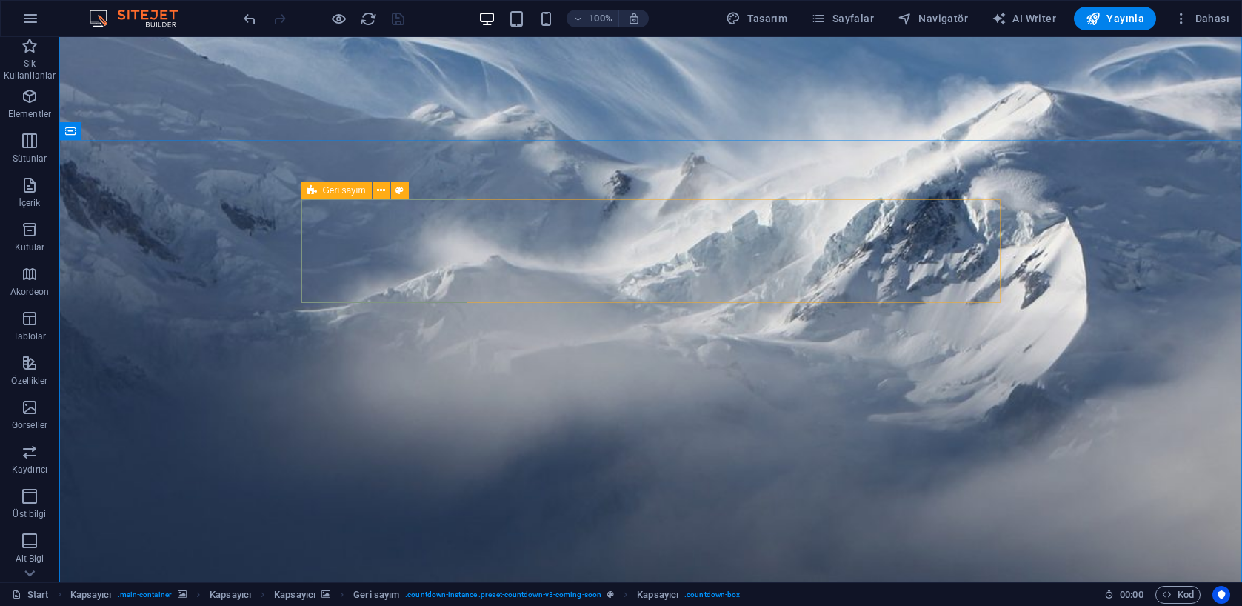
click at [313, 196] on icon at bounding box center [312, 190] width 10 height 18
click at [326, 190] on span "Geri sayım" at bounding box center [344, 190] width 43 height 9
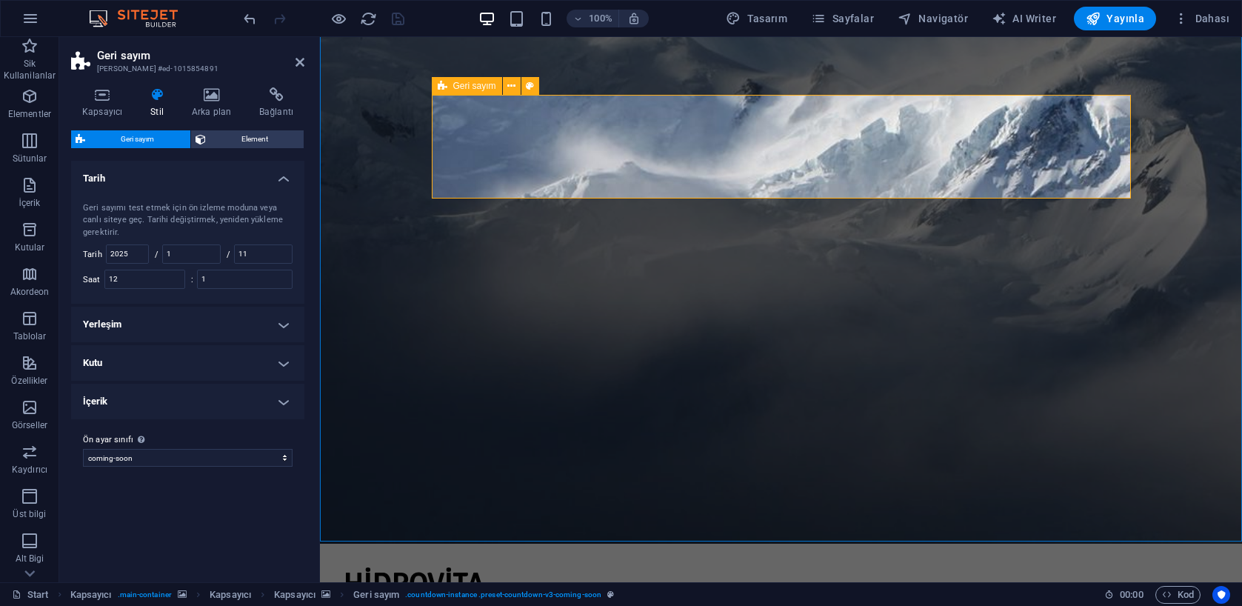
scroll to position [219, 0]
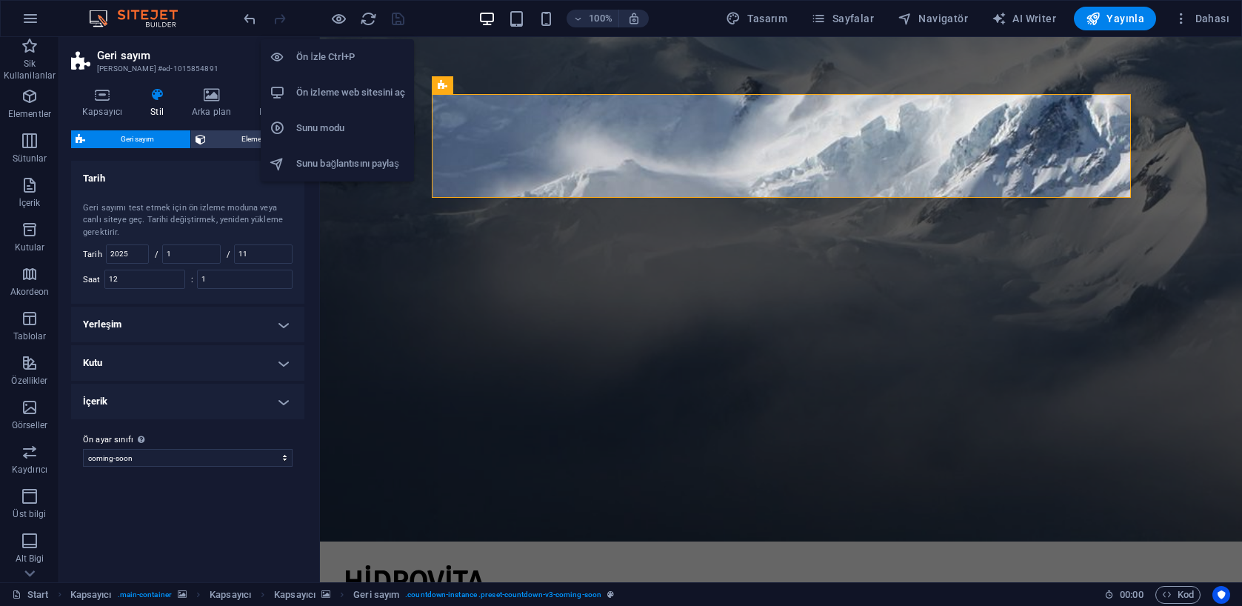
click at [343, 87] on h6 "Ön izleme web sitesini aç" at bounding box center [350, 93] width 109 height 18
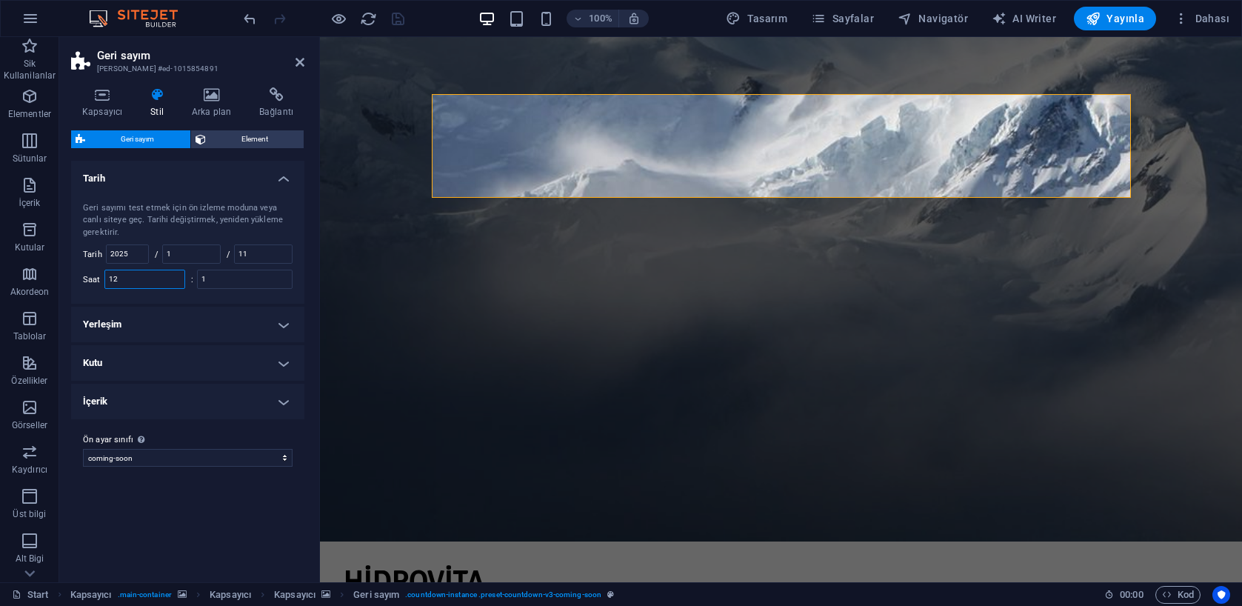
click at [153, 274] on input "12" at bounding box center [144, 279] width 79 height 18
click at [239, 278] on input "1" at bounding box center [245, 279] width 94 height 18
click at [244, 320] on h4 "Yerleşim" at bounding box center [187, 325] width 233 height 36
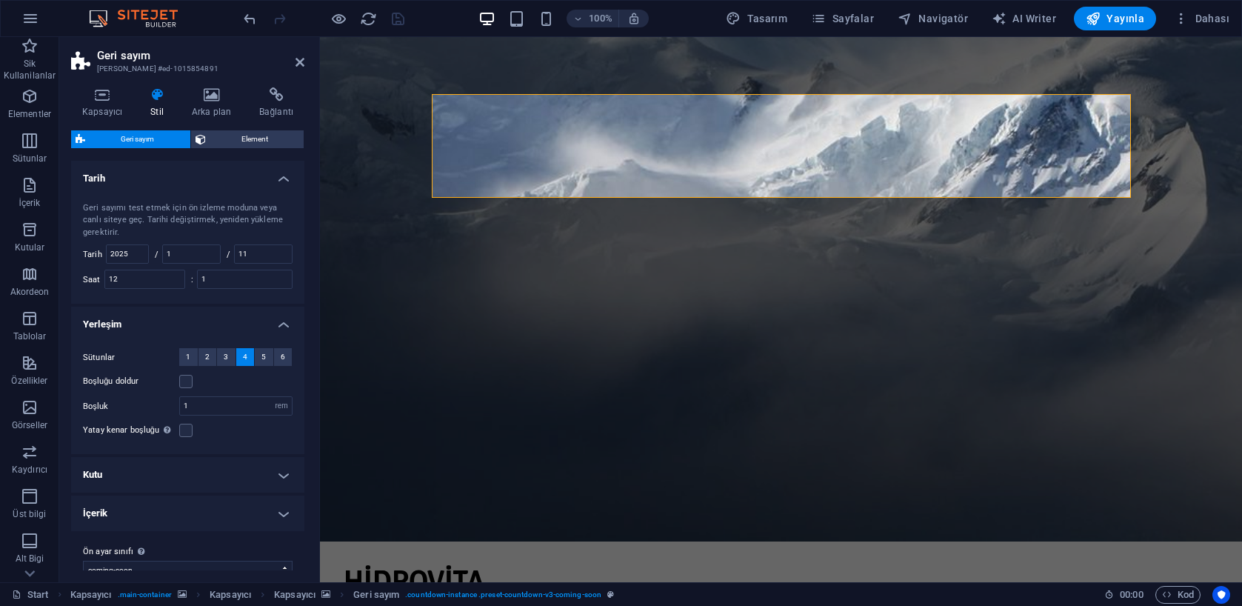
click at [267, 322] on h4 "Yerleşim" at bounding box center [187, 320] width 233 height 27
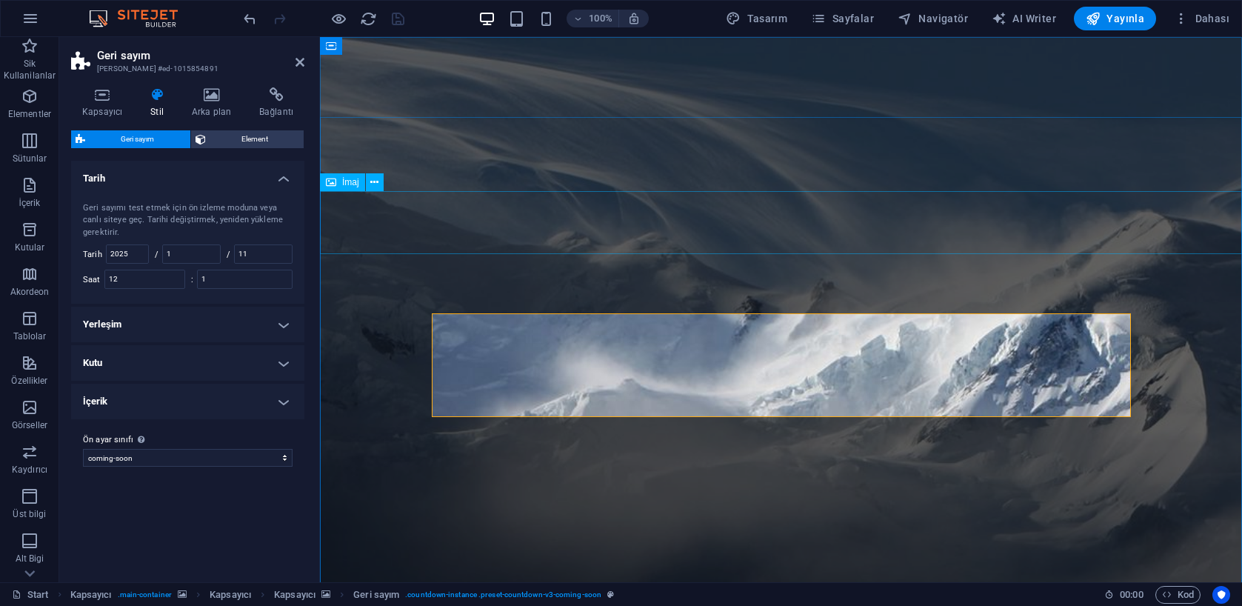
scroll to position [0, 0]
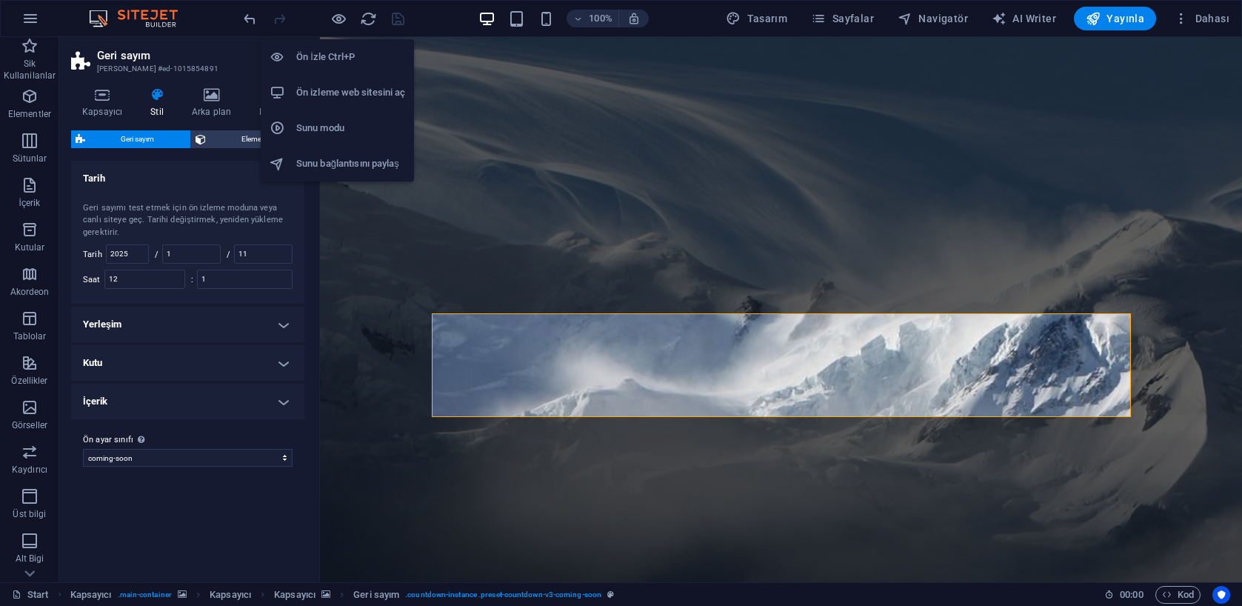
click at [339, 87] on h6 "Ön izleme web sitesini aç" at bounding box center [350, 93] width 109 height 18
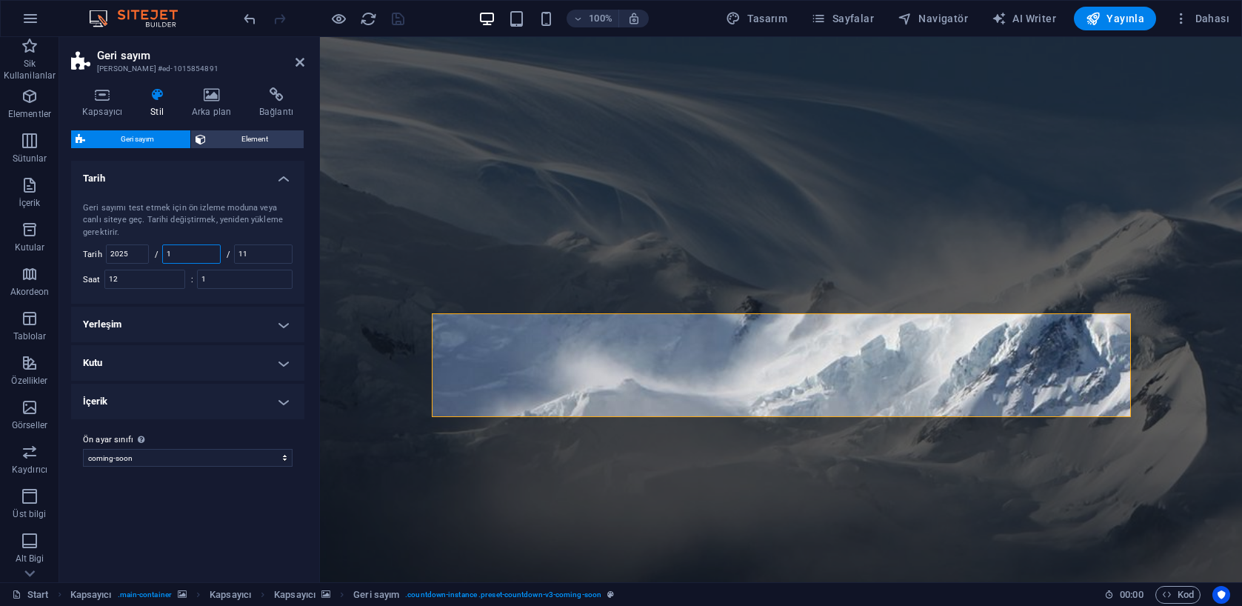
click at [195, 253] on input "1" at bounding box center [191, 254] width 57 height 18
click at [262, 256] on input "11" at bounding box center [263, 254] width 57 height 18
click at [152, 281] on input "12" at bounding box center [144, 279] width 79 height 18
type input "1"
type input "15"
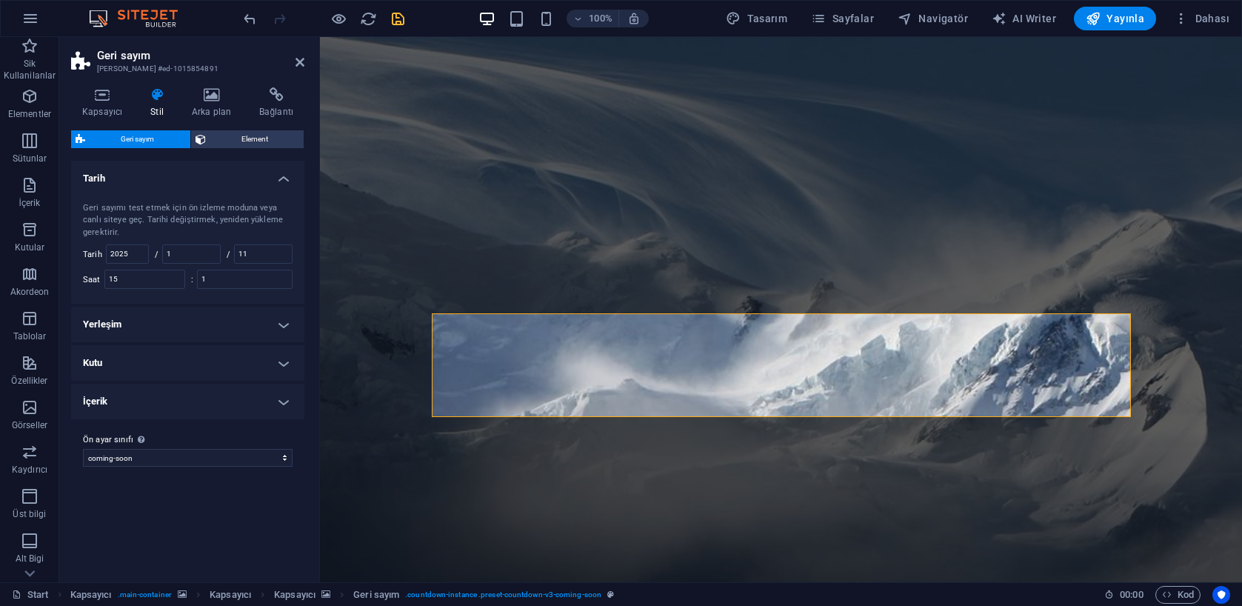
click at [407, 19] on div "100% Tasarım Sayfalar Navigatör AI Writer Yayınla Dahası" at bounding box center [738, 19] width 995 height 24
click at [400, 19] on icon "save" at bounding box center [398, 18] width 17 height 17
checkbox input "false"
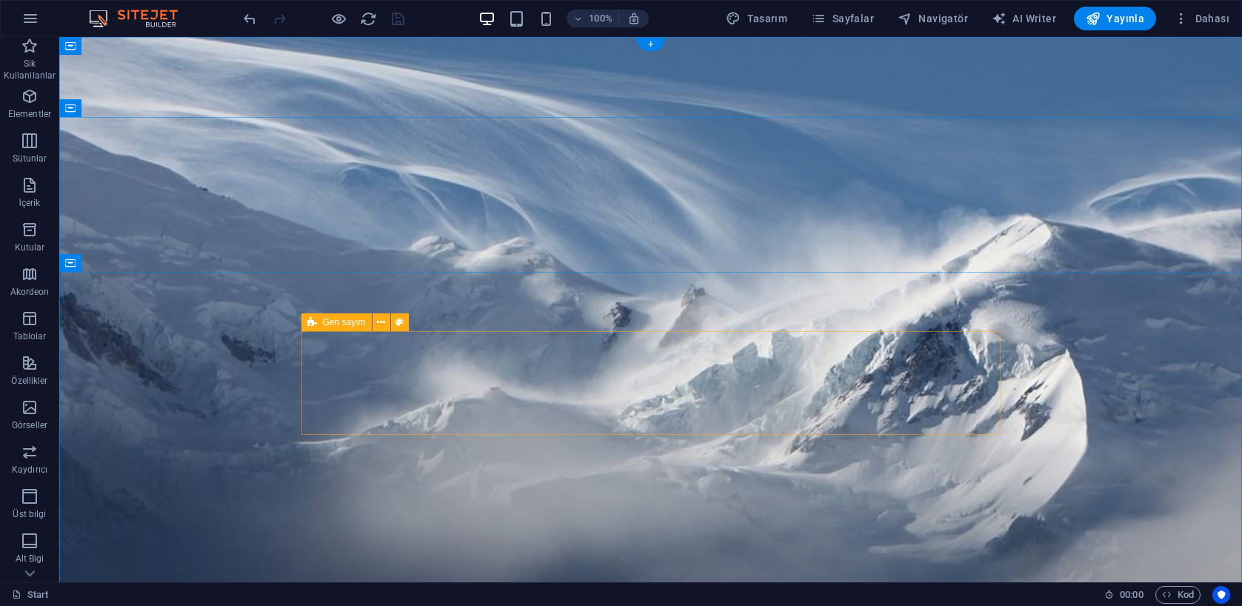
click at [313, 323] on icon at bounding box center [312, 322] width 10 height 18
click at [344, 323] on span "Geri sayım" at bounding box center [344, 322] width 43 height 9
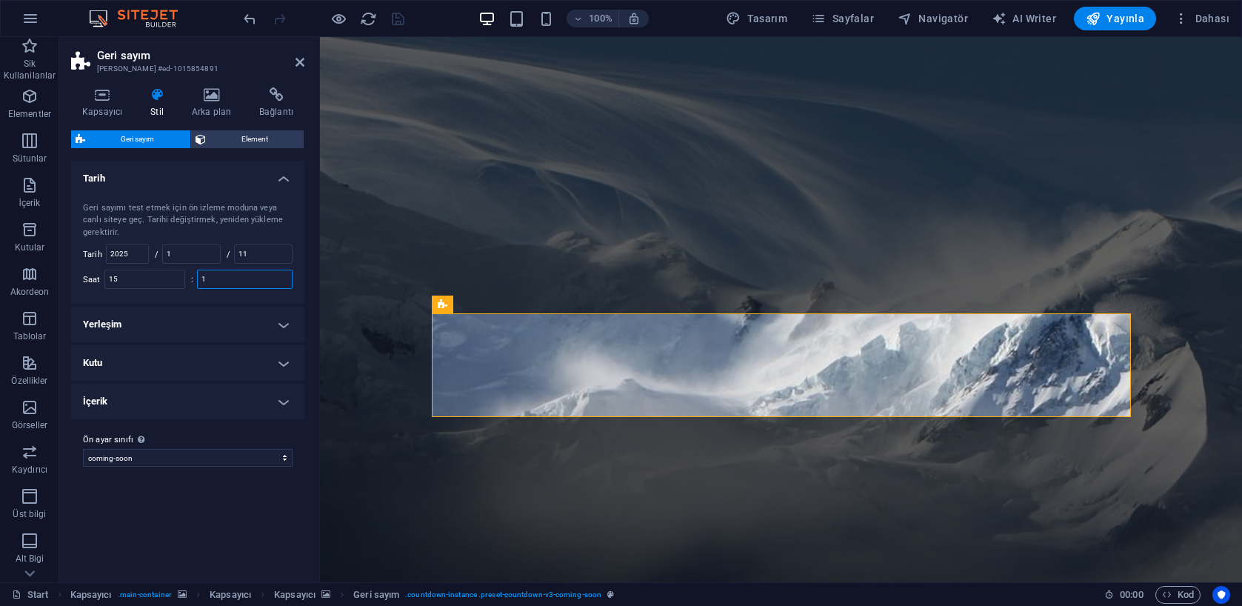
click at [229, 281] on input "1" at bounding box center [245, 279] width 94 height 18
type input "30"
click at [193, 255] on input "1" at bounding box center [191, 254] width 57 height 18
click at [398, 18] on icon "save" at bounding box center [398, 18] width 17 height 17
checkbox input "false"
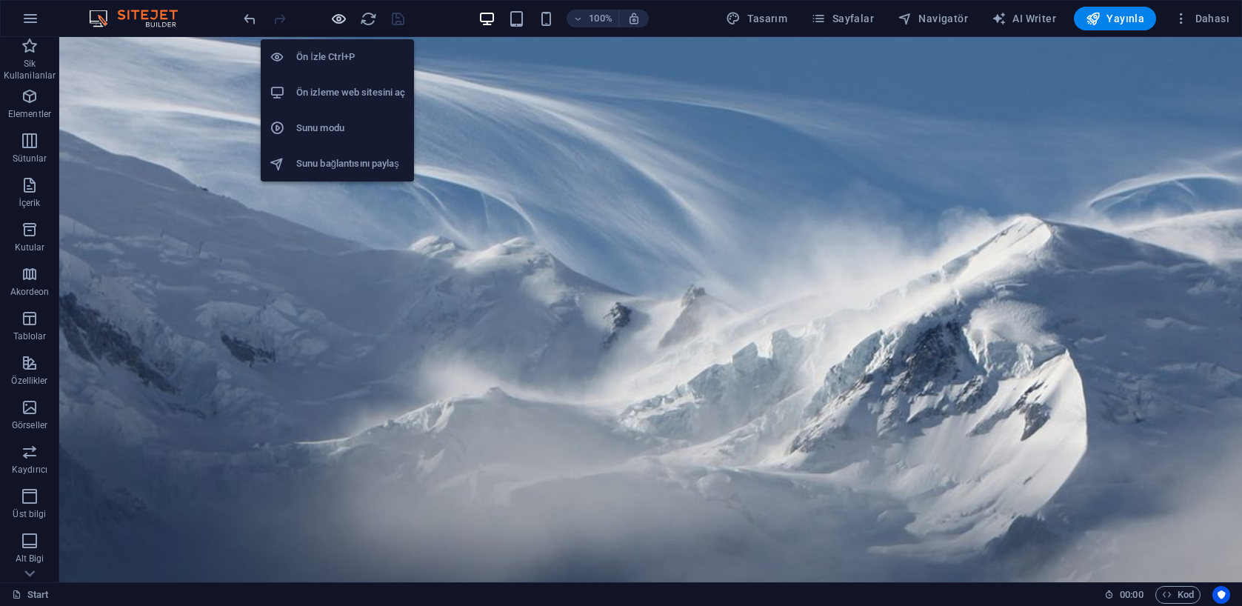
click at [338, 21] on icon "button" at bounding box center [338, 18] width 17 height 17
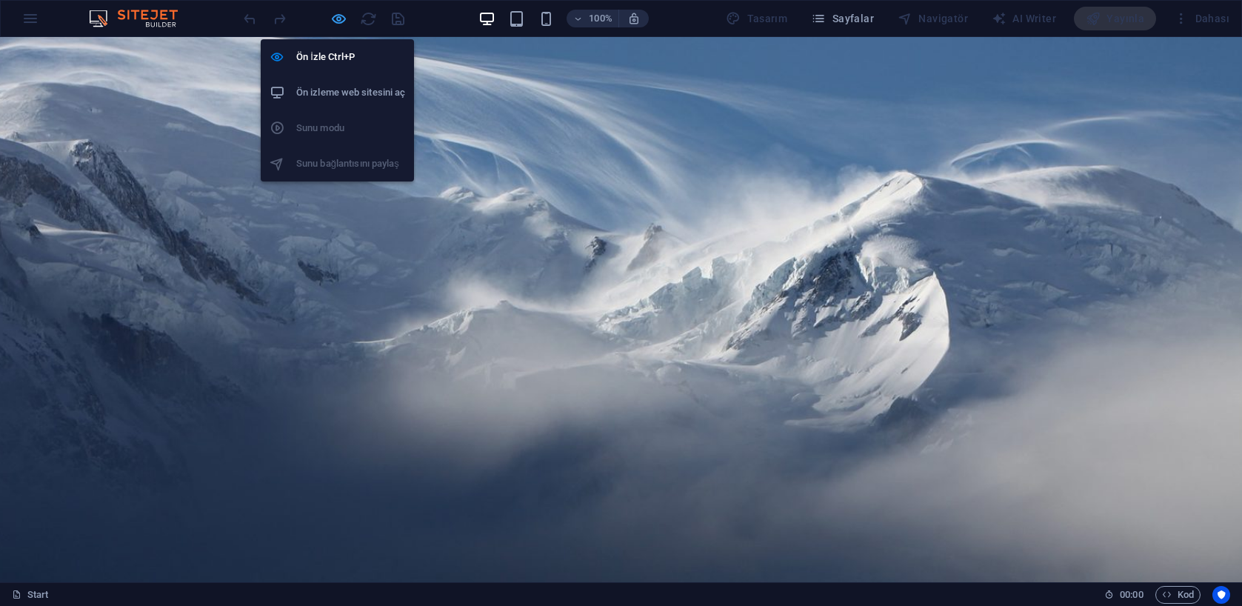
click at [344, 19] on icon "button" at bounding box center [338, 18] width 17 height 17
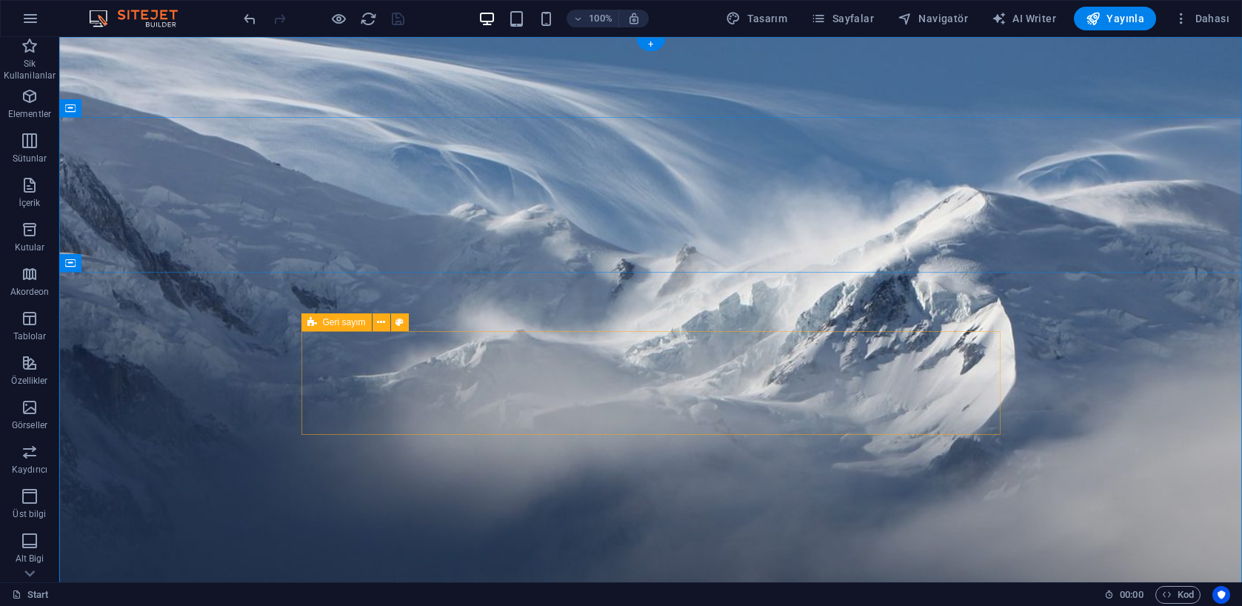
click at [323, 324] on span "Geri sayım" at bounding box center [344, 322] width 43 height 9
click at [351, 323] on span "Geri sayım" at bounding box center [344, 322] width 43 height 9
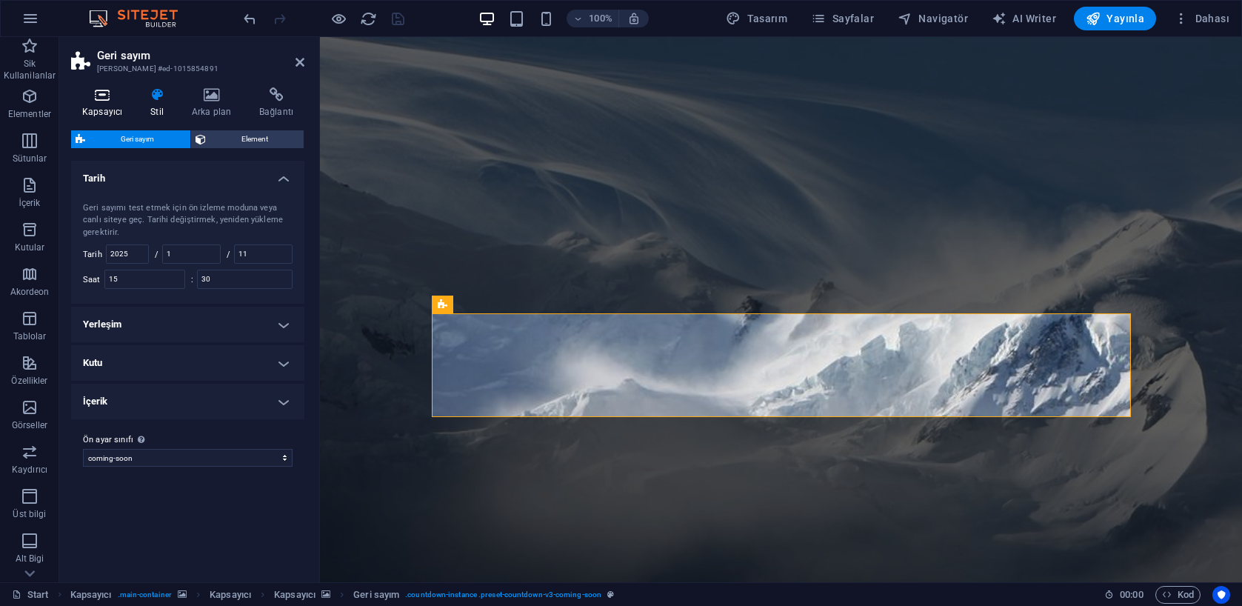
click at [102, 99] on icon at bounding box center [102, 94] width 62 height 15
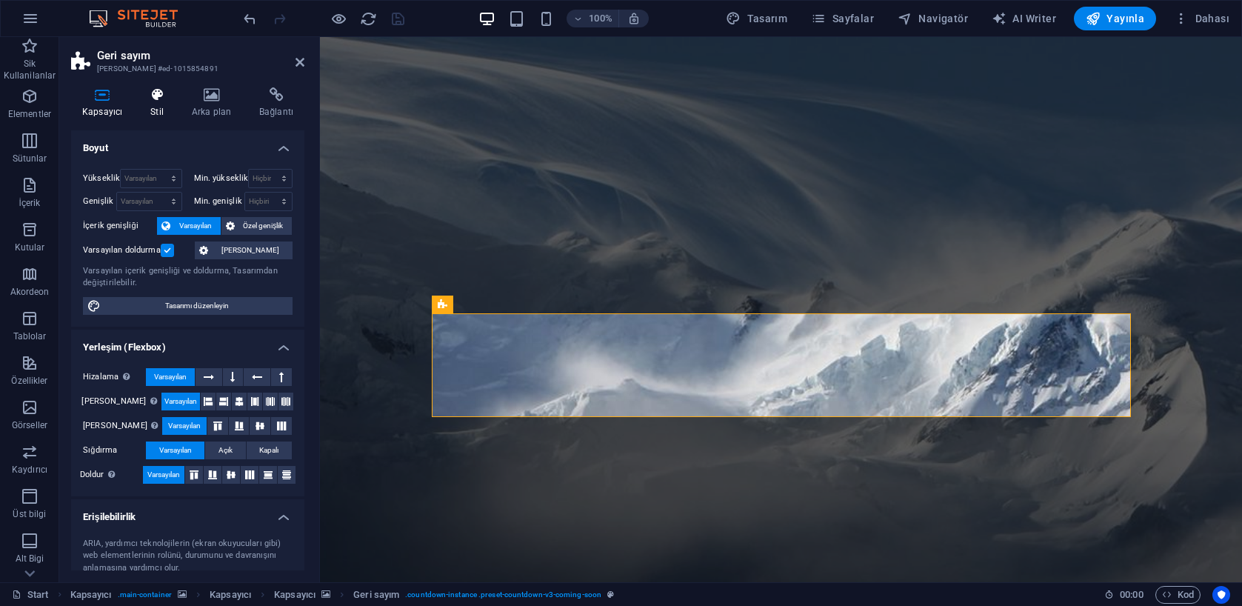
click at [147, 93] on icon at bounding box center [157, 94] width 36 height 15
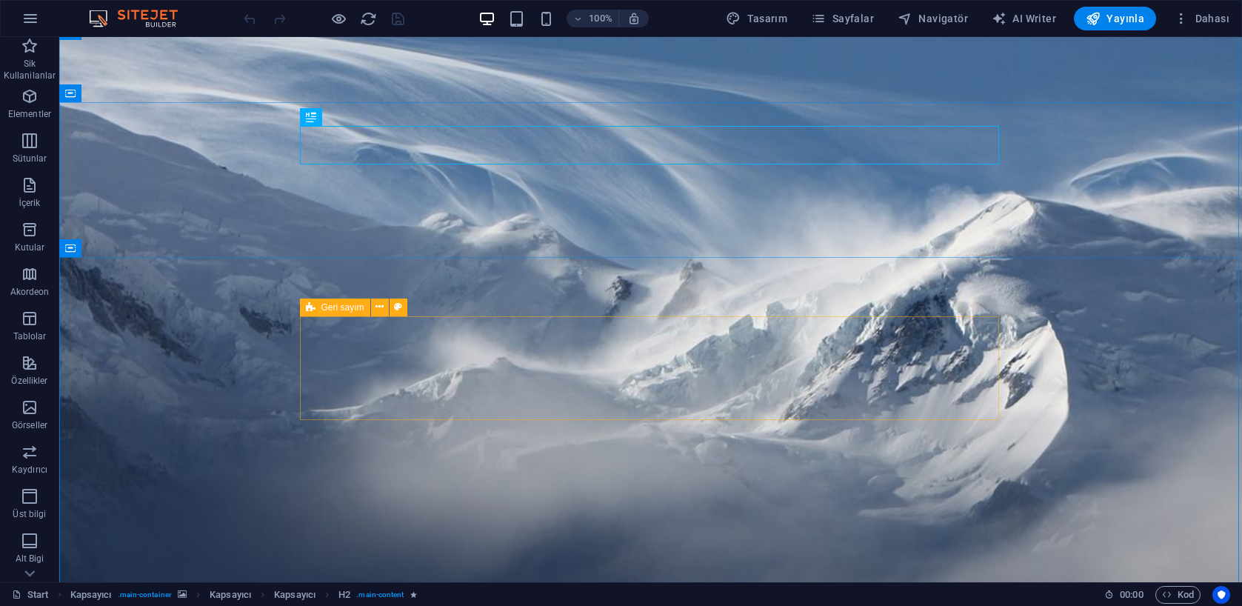
scroll to position [21, 0]
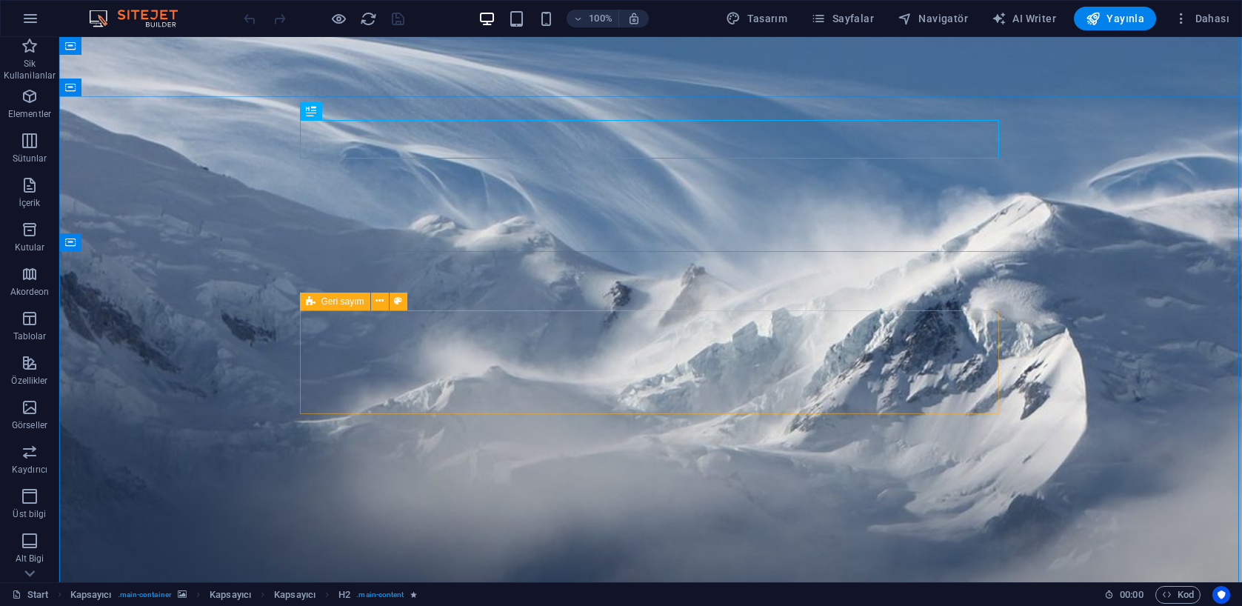
click at [326, 301] on span "Geri sayım" at bounding box center [342, 301] width 43 height 9
click at [342, 301] on span "Geri sayım" at bounding box center [342, 301] width 43 height 9
drag, startPoint x: 342, startPoint y: 301, endPoint x: 22, endPoint y: 264, distance: 322.1
click at [342, 301] on span "Geri sayım" at bounding box center [342, 301] width 43 height 9
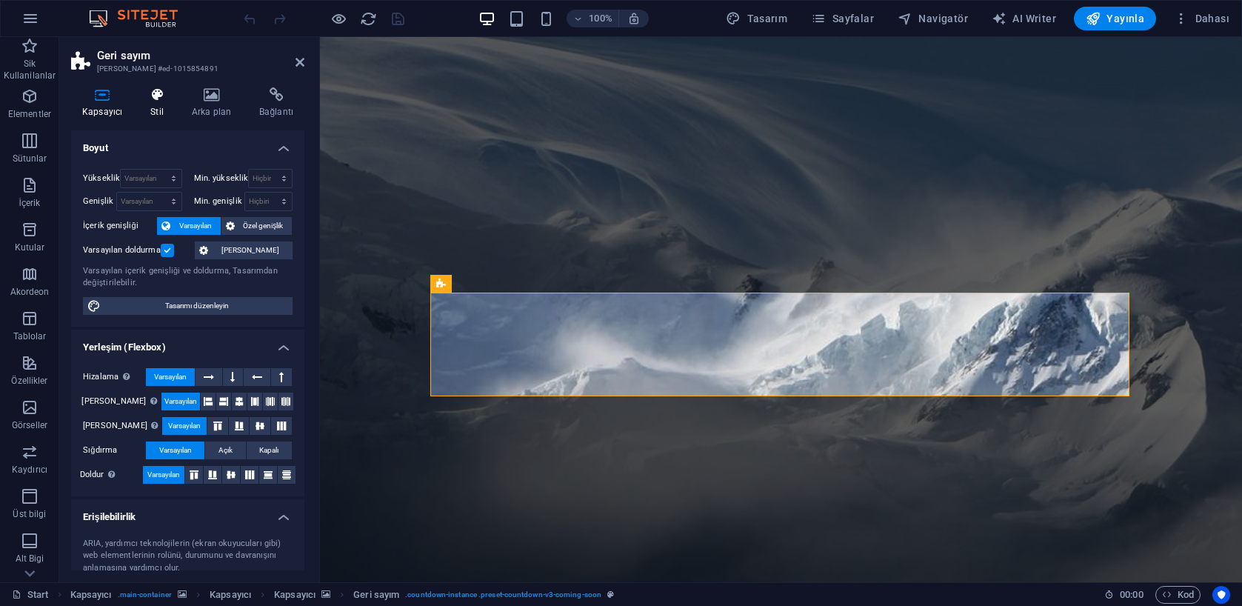
click at [158, 90] on icon at bounding box center [157, 94] width 36 height 15
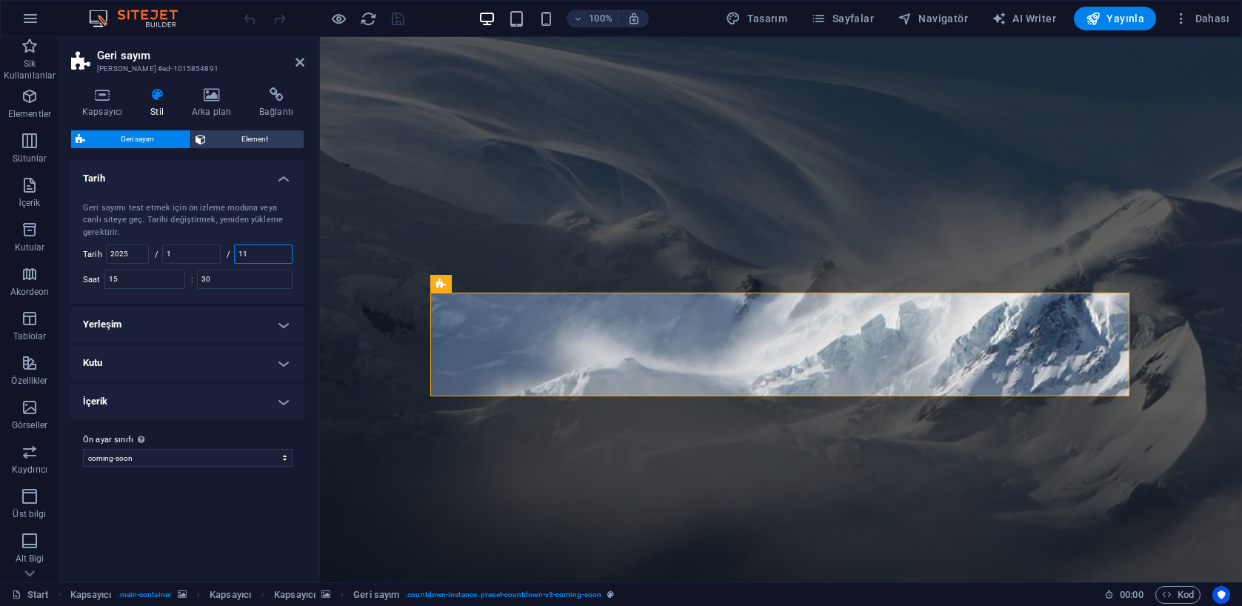
drag, startPoint x: 259, startPoint y: 255, endPoint x: 267, endPoint y: 259, distance: 8.6
click at [260, 255] on input "11" at bounding box center [263, 254] width 57 height 18
type input "1"
click at [201, 257] on input "1" at bounding box center [191, 254] width 57 height 18
click at [255, 249] on input "number" at bounding box center [263, 254] width 57 height 18
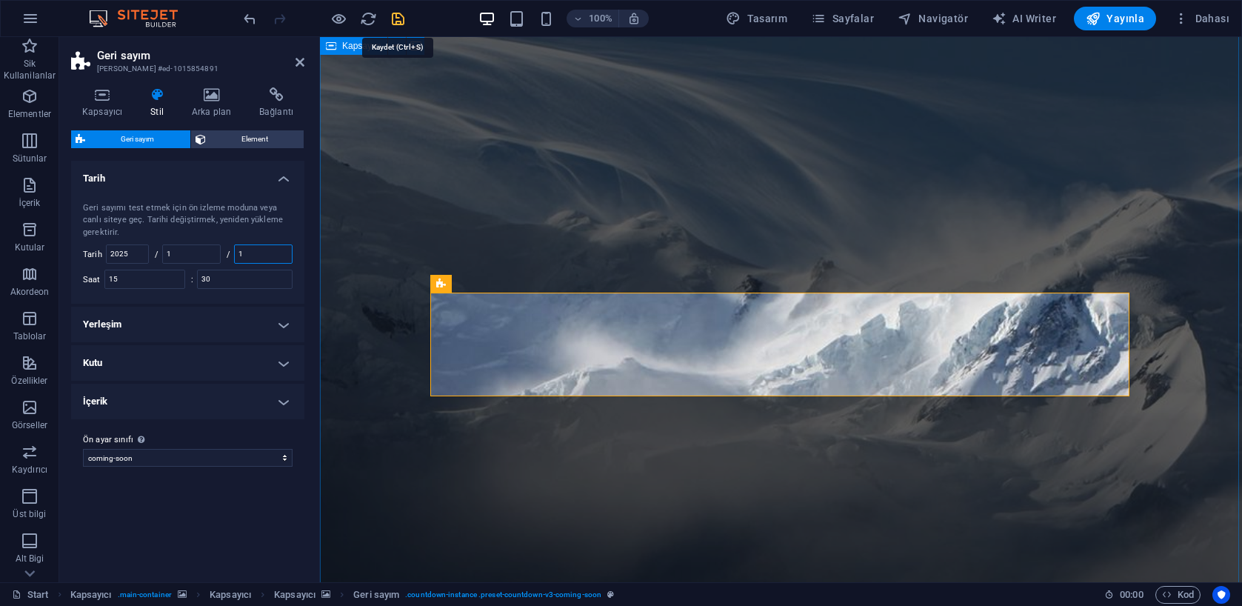
type input "1"
drag, startPoint x: 401, startPoint y: 18, endPoint x: 364, endPoint y: 7, distance: 37.7
click at [401, 18] on icon "save" at bounding box center [398, 18] width 17 height 17
checkbox input "false"
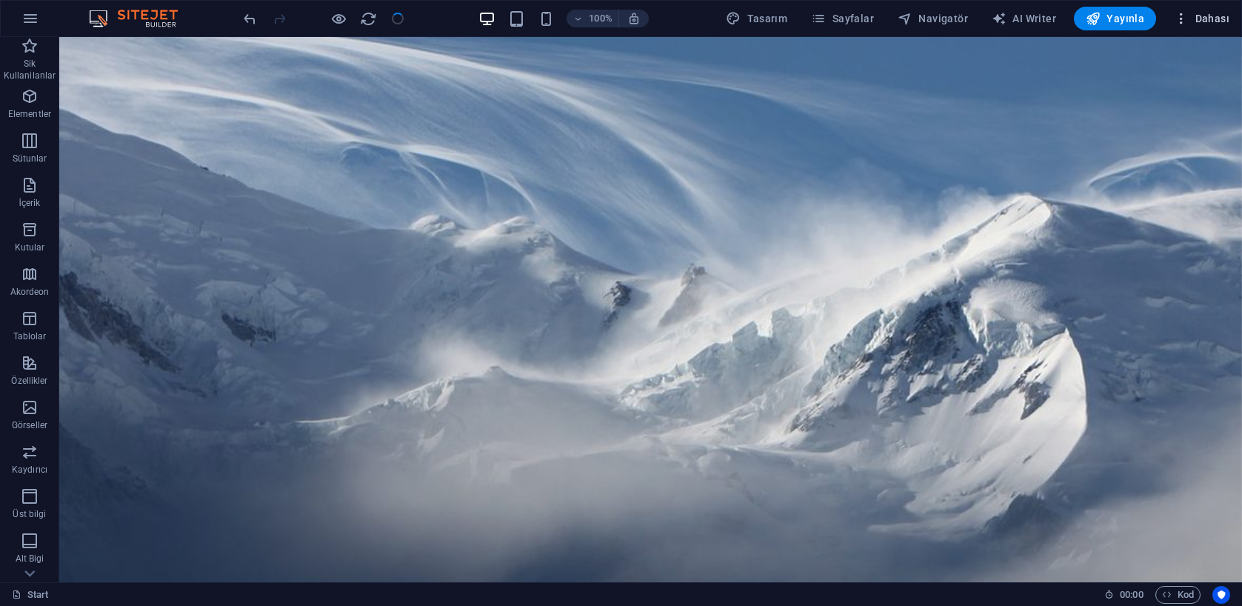
click at [1207, 20] on span "Dahası" at bounding box center [1202, 18] width 56 height 15
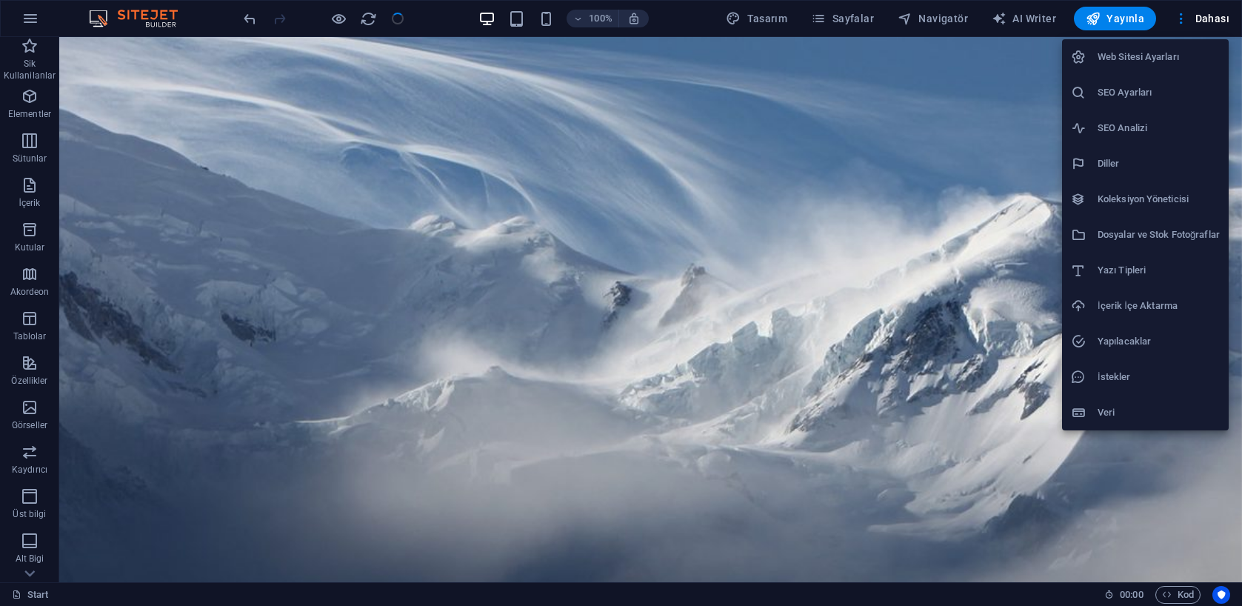
click at [1216, 18] on div at bounding box center [621, 303] width 1242 height 606
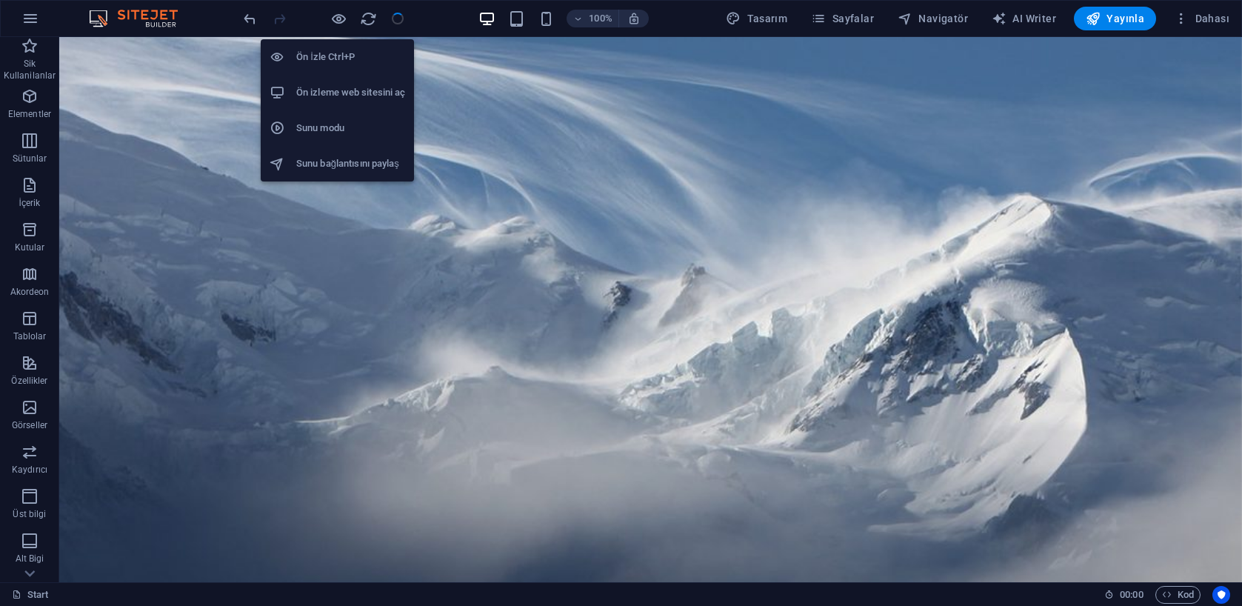
click at [316, 92] on h6 "Ön izleme web sitesini aç" at bounding box center [350, 93] width 109 height 18
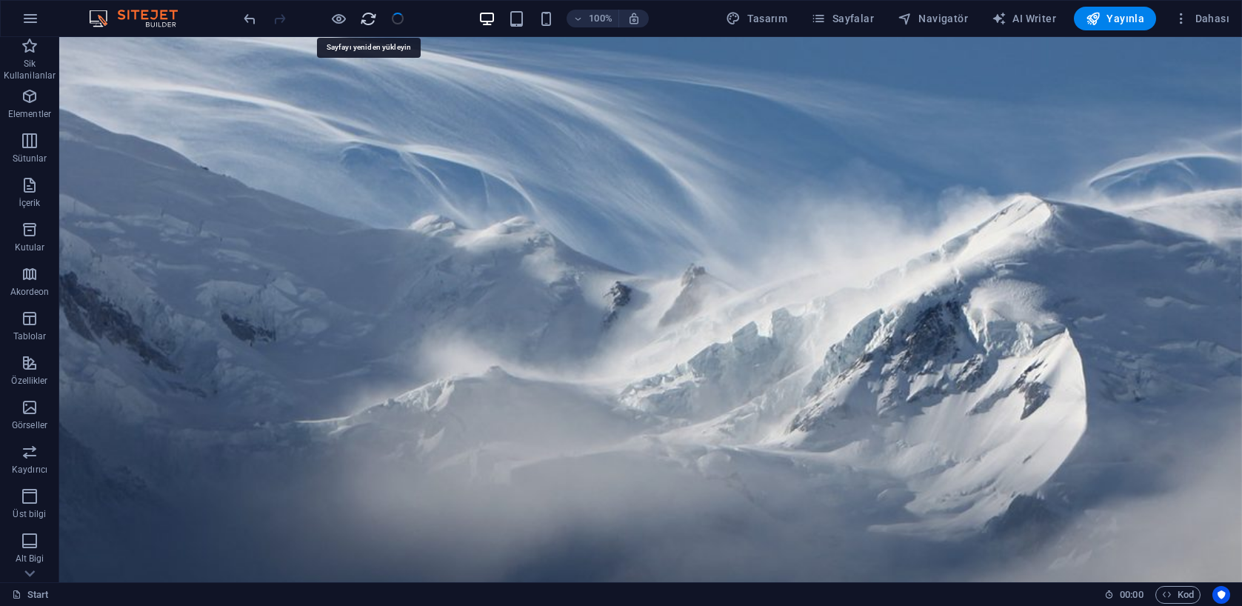
click at [369, 19] on icon "reload" at bounding box center [368, 18] width 17 height 17
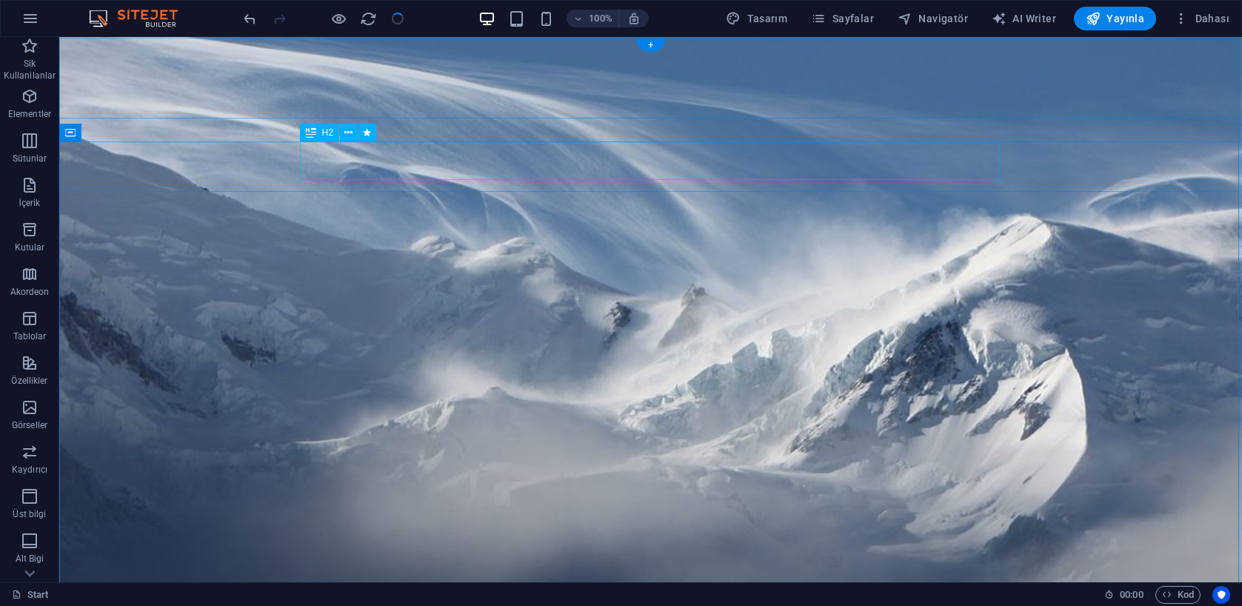
scroll to position [0, 0]
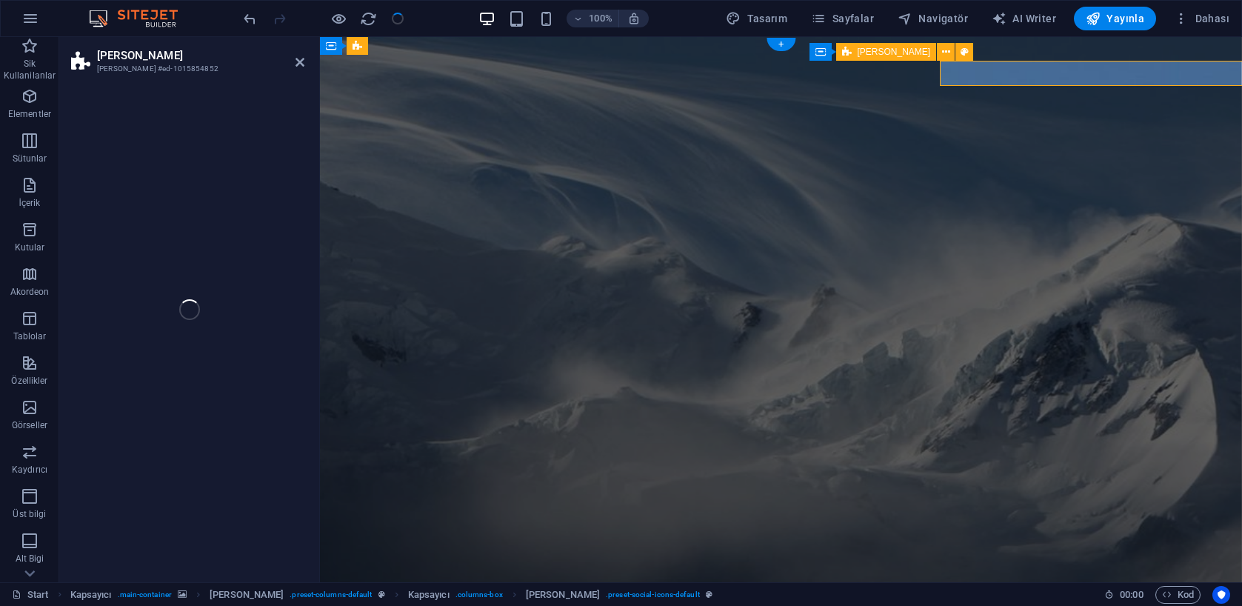
select select "px"
select select "rem"
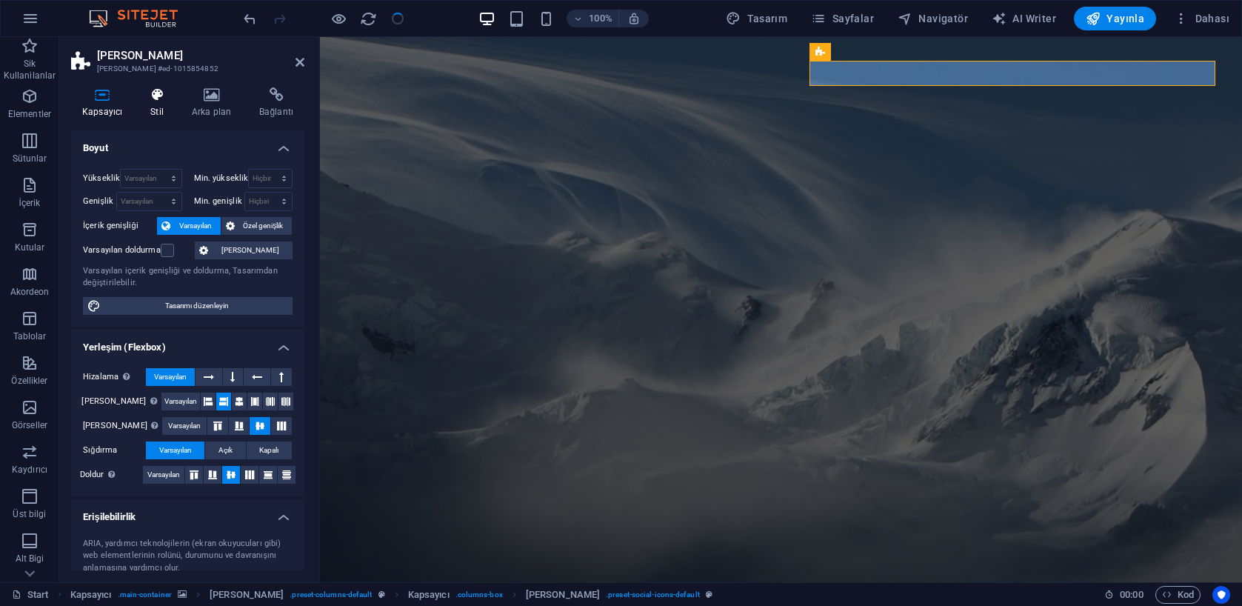
click at [156, 110] on h4 "Stil" at bounding box center [159, 102] width 41 height 31
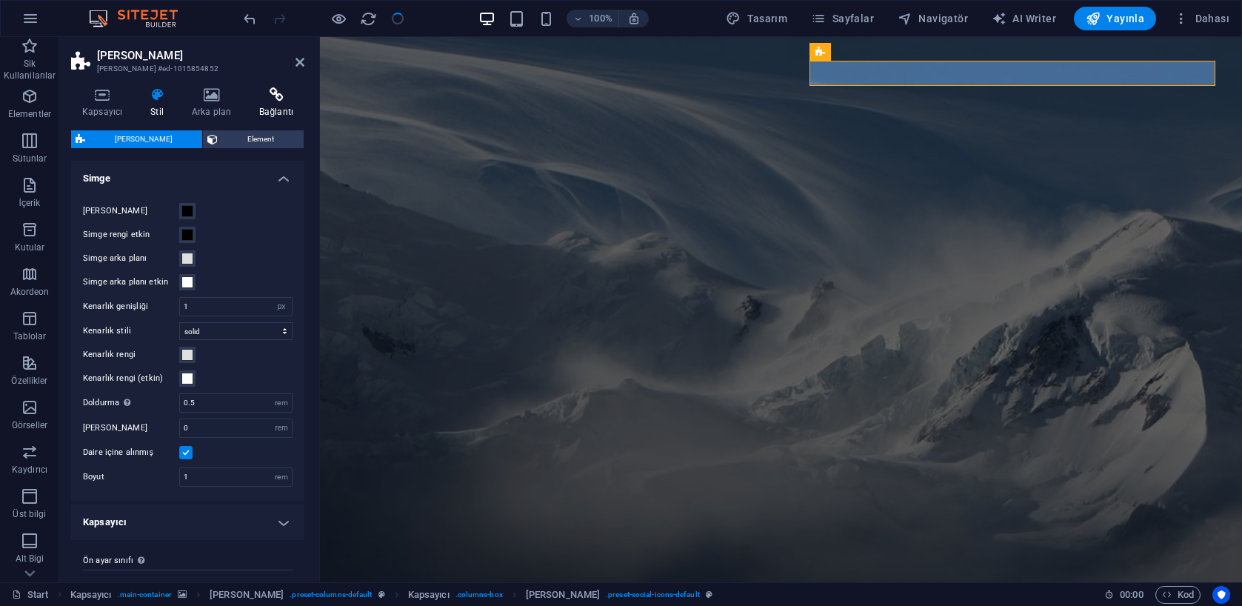
click at [268, 98] on icon at bounding box center [276, 94] width 56 height 15
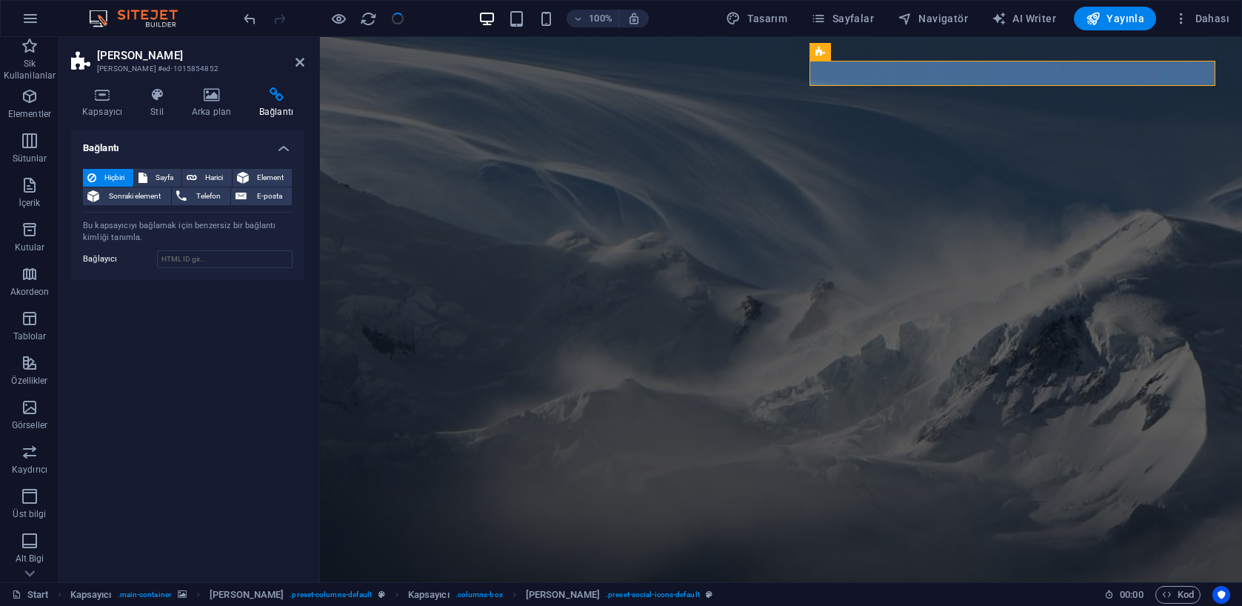
drag, startPoint x: 294, startPoint y: 64, endPoint x: 318, endPoint y: 69, distance: 24.8
click at [295, 64] on header "Ön ayar Ön ayar #ed-1015854852" at bounding box center [187, 56] width 233 height 39
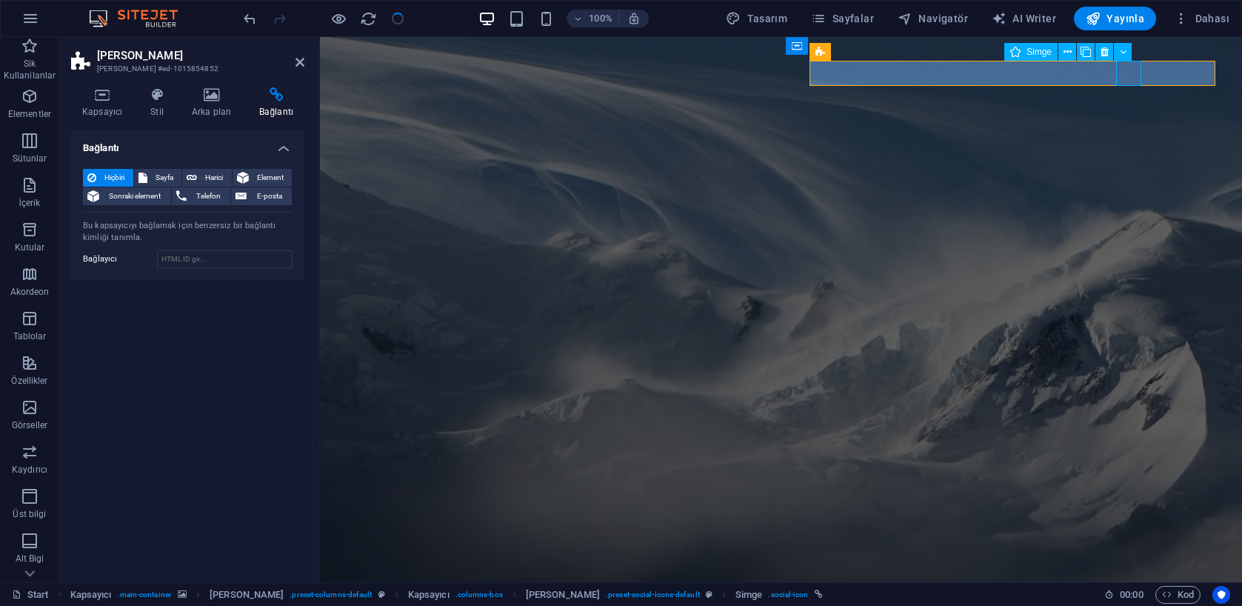
select select "xMidYMid"
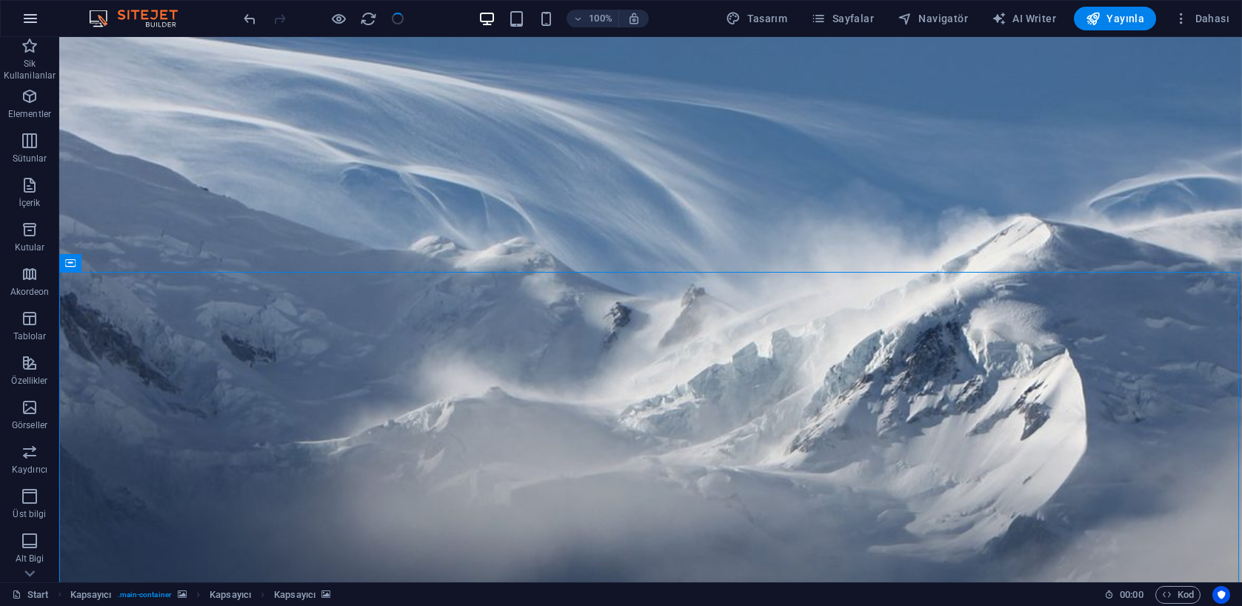
click at [30, 13] on icon "button" at bounding box center [30, 19] width 18 height 18
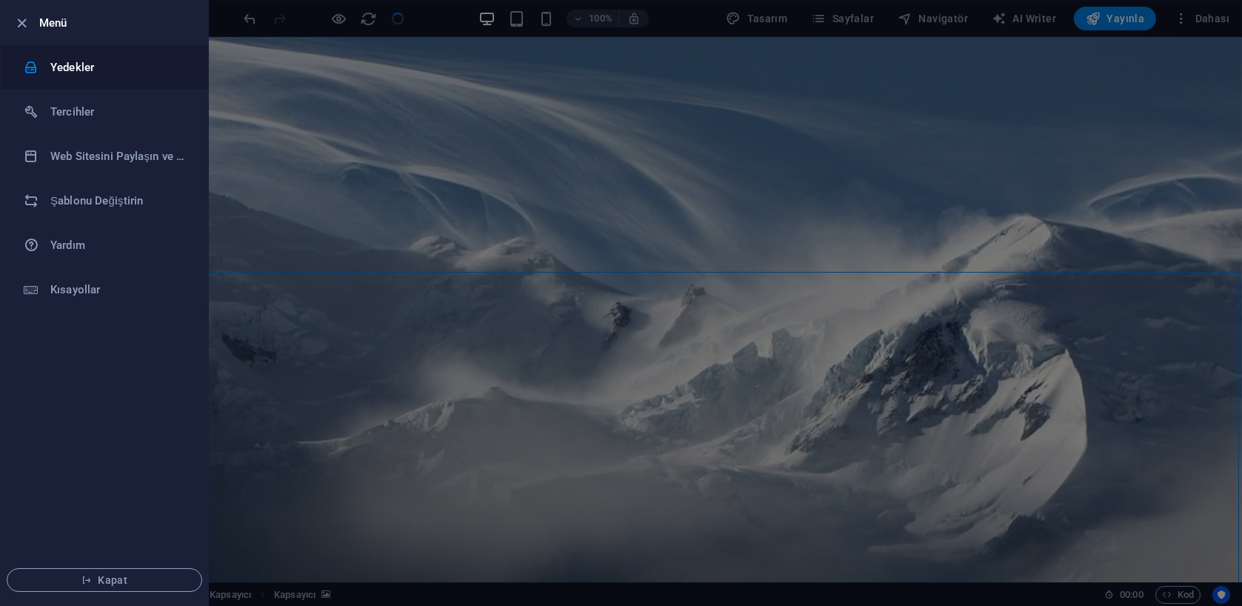
click at [82, 77] on li "Yedekler" at bounding box center [104, 67] width 207 height 44
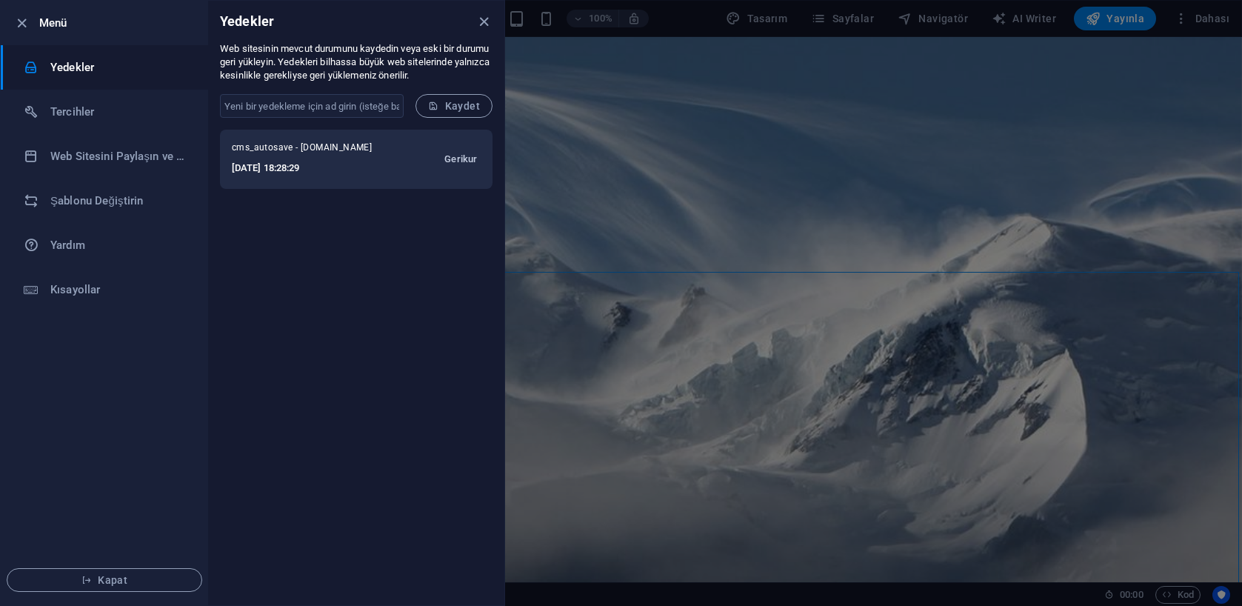
click at [461, 161] on span "Gerikur" at bounding box center [460, 159] width 33 height 18
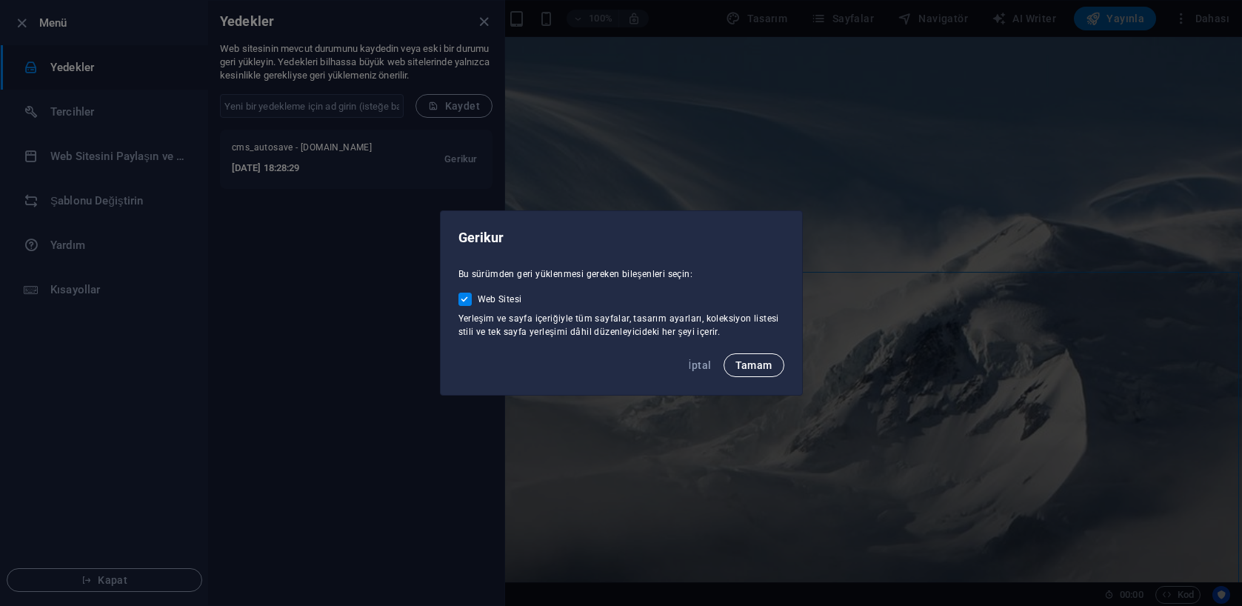
click at [748, 367] on span "Tamam" at bounding box center [753, 365] width 37 height 12
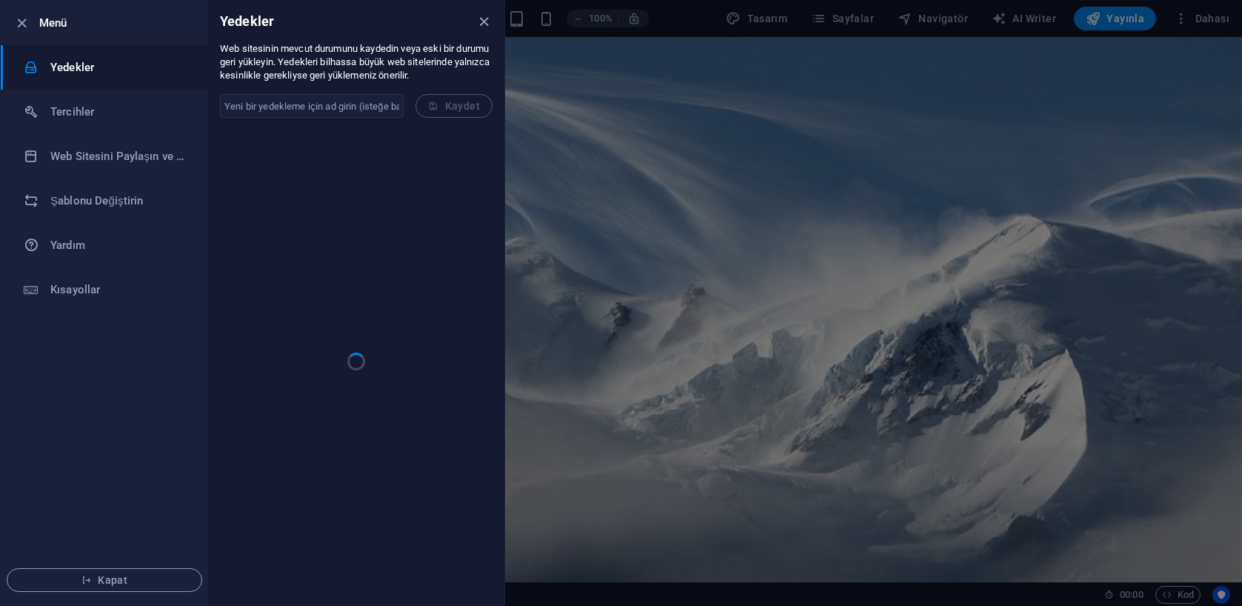
checkbox input "false"
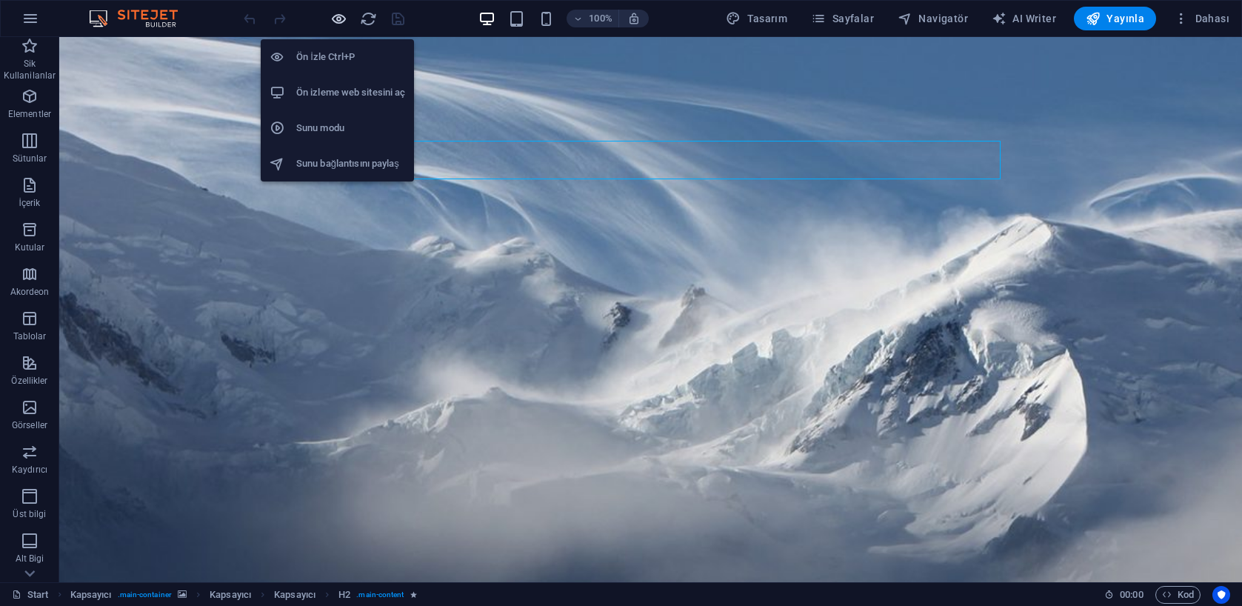
click at [341, 18] on icon "button" at bounding box center [338, 18] width 17 height 17
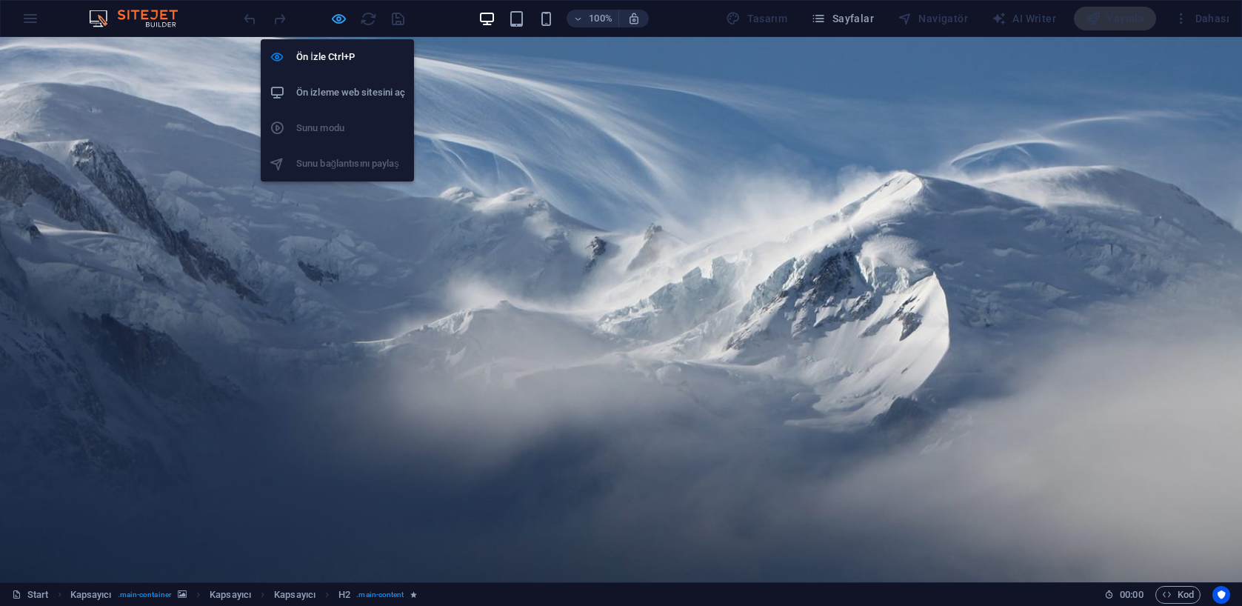
click at [341, 17] on icon "button" at bounding box center [338, 18] width 17 height 17
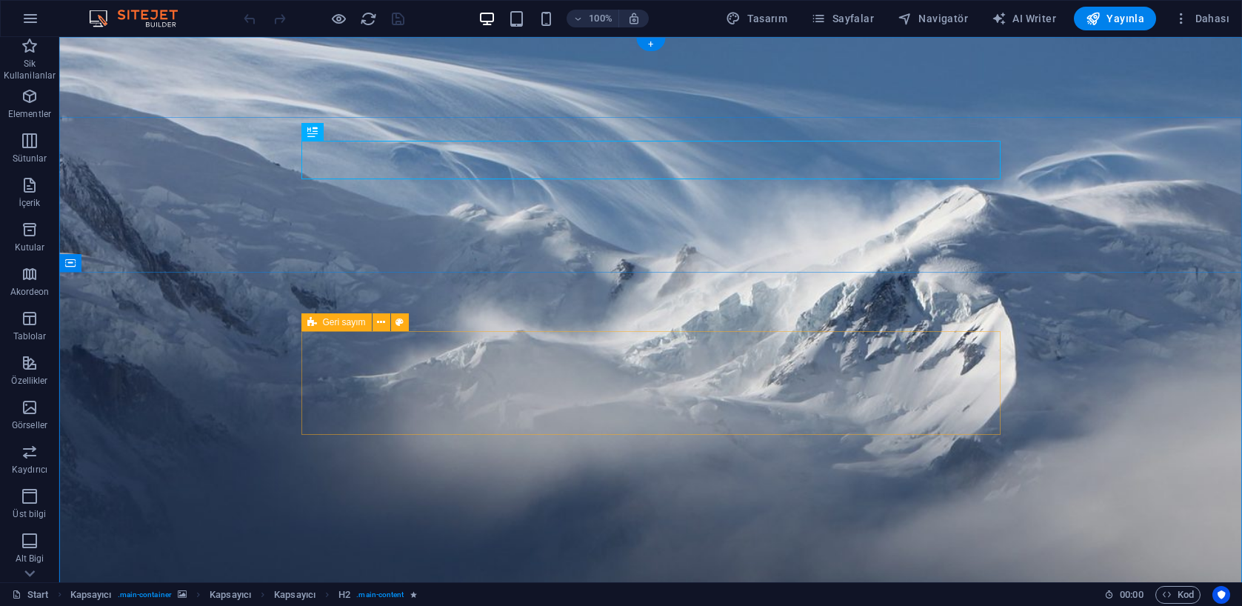
click at [313, 322] on icon at bounding box center [312, 322] width 10 height 18
click at [338, 323] on span "Geri sayım" at bounding box center [344, 322] width 43 height 9
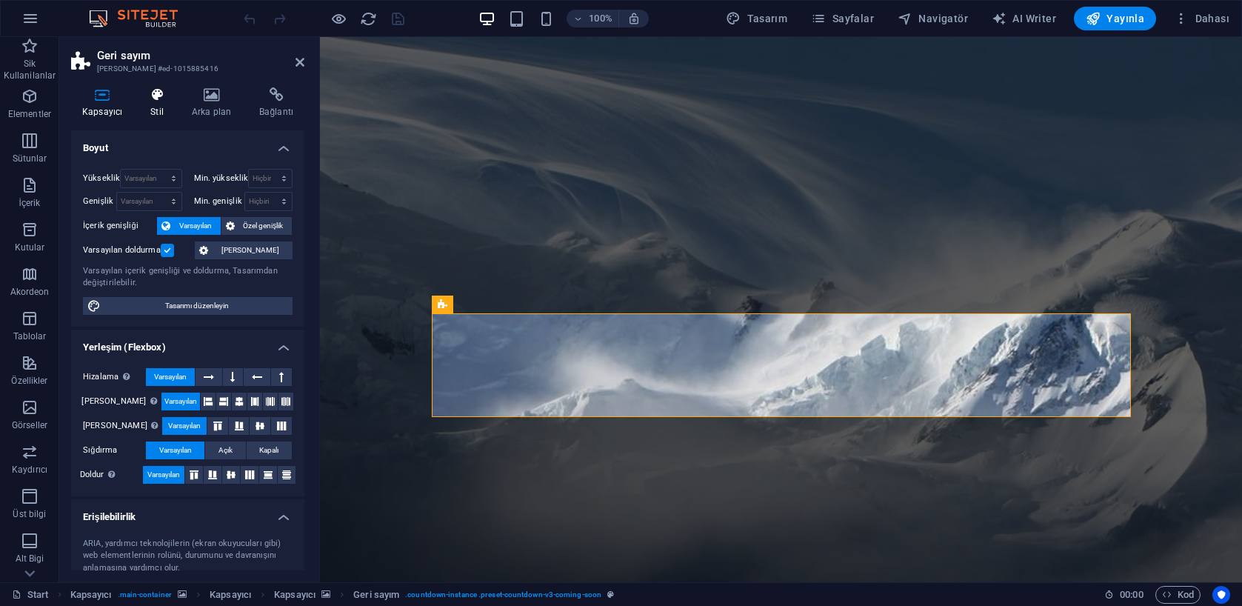
click at [159, 110] on h4 "Stil" at bounding box center [159, 102] width 41 height 31
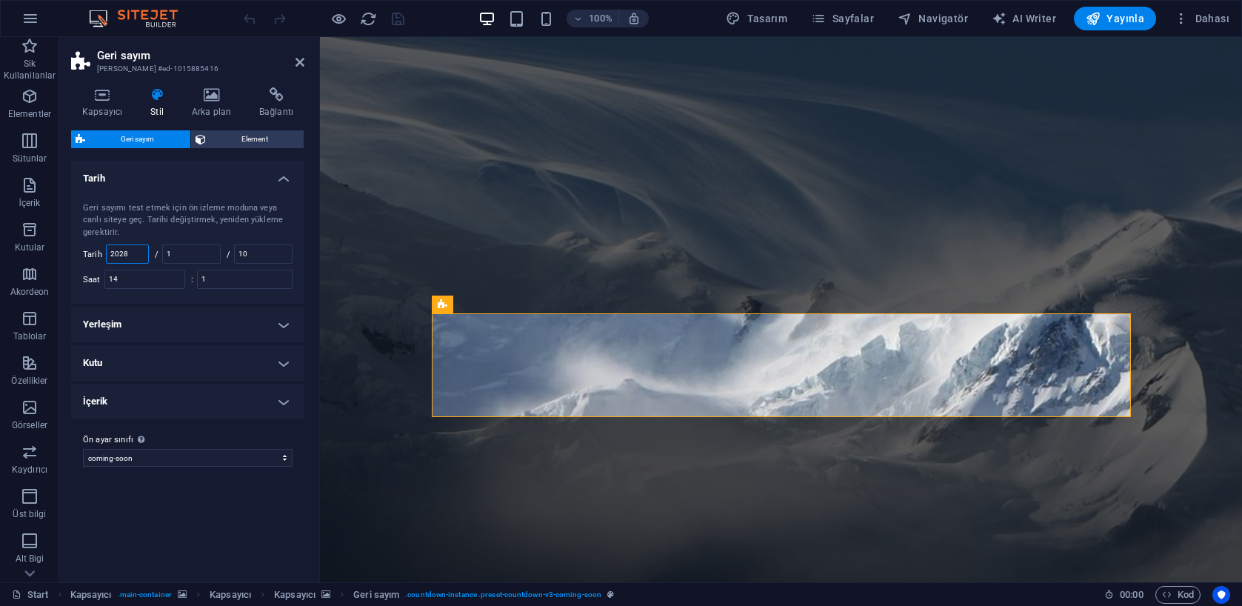
click at [142, 254] on input "2028" at bounding box center [127, 254] width 41 height 18
type input "2025"
click at [397, 20] on icon "save" at bounding box center [398, 18] width 17 height 17
checkbox input "false"
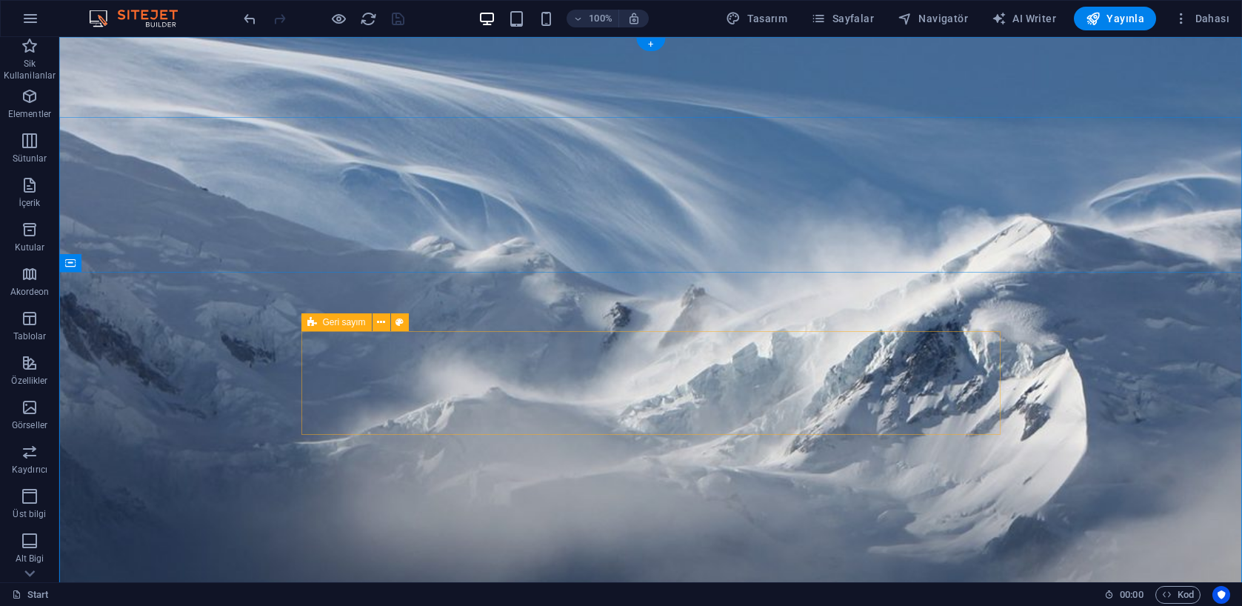
click at [318, 322] on div "Geri sayım" at bounding box center [336, 322] width 70 height 18
click at [339, 322] on span "Geri sayım" at bounding box center [344, 322] width 43 height 9
click at [340, 322] on span "Geri sayım" at bounding box center [344, 322] width 43 height 9
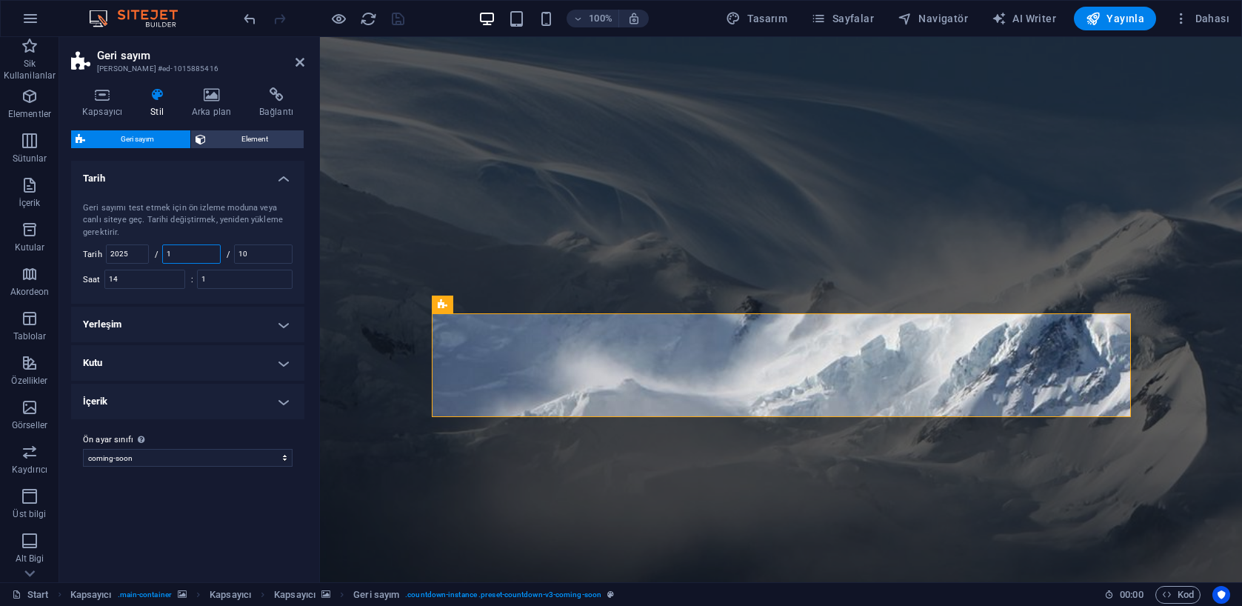
click at [188, 250] on input "1" at bounding box center [191, 254] width 57 height 18
type input "11"
click at [264, 256] on input "10" at bounding box center [263, 254] width 57 height 18
type input "1"
drag, startPoint x: 395, startPoint y: 21, endPoint x: 415, endPoint y: 35, distance: 24.5
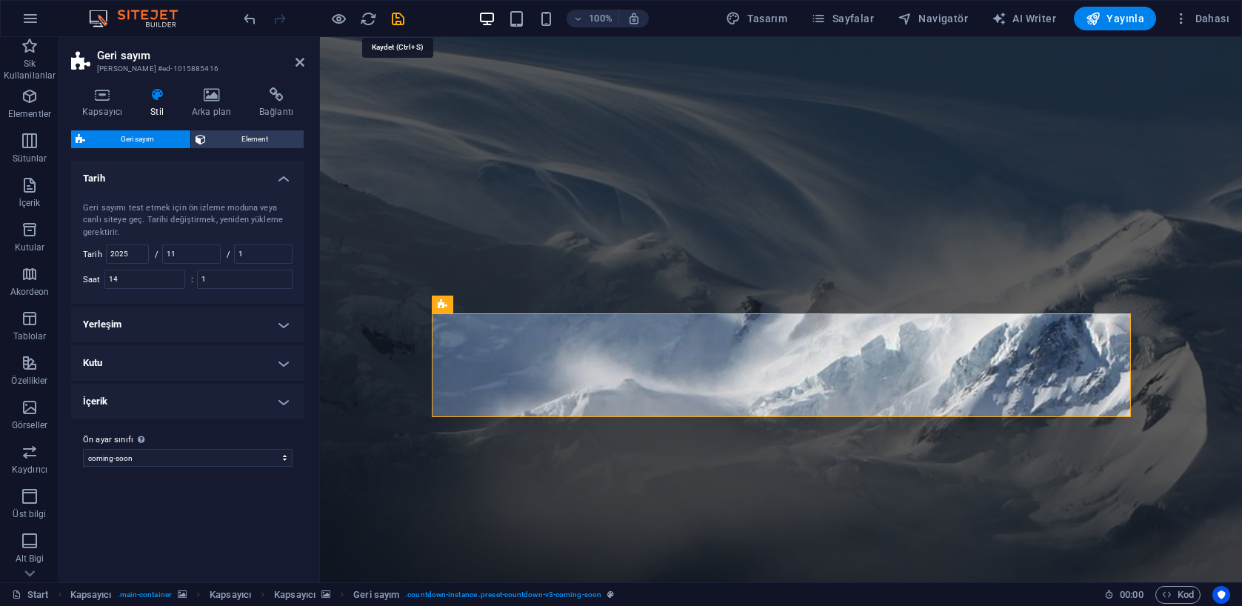
click at [395, 21] on icon "save" at bounding box center [398, 18] width 17 height 17
checkbox input "false"
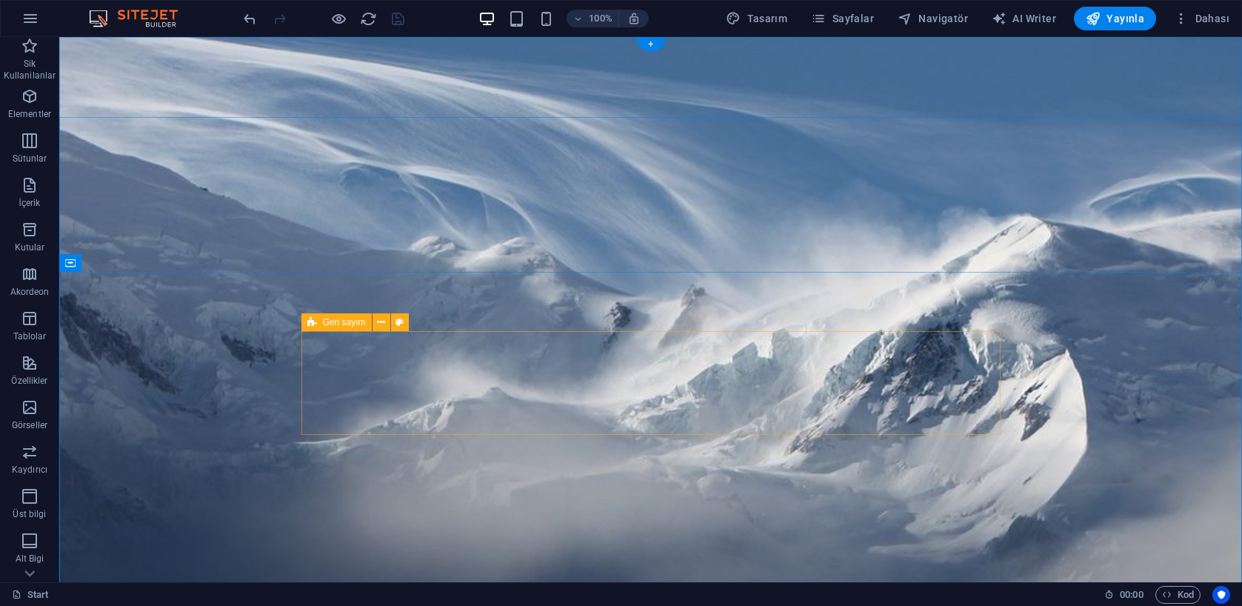
click at [313, 323] on icon at bounding box center [312, 322] width 10 height 18
click at [332, 323] on span "Geri sayım" at bounding box center [344, 322] width 43 height 9
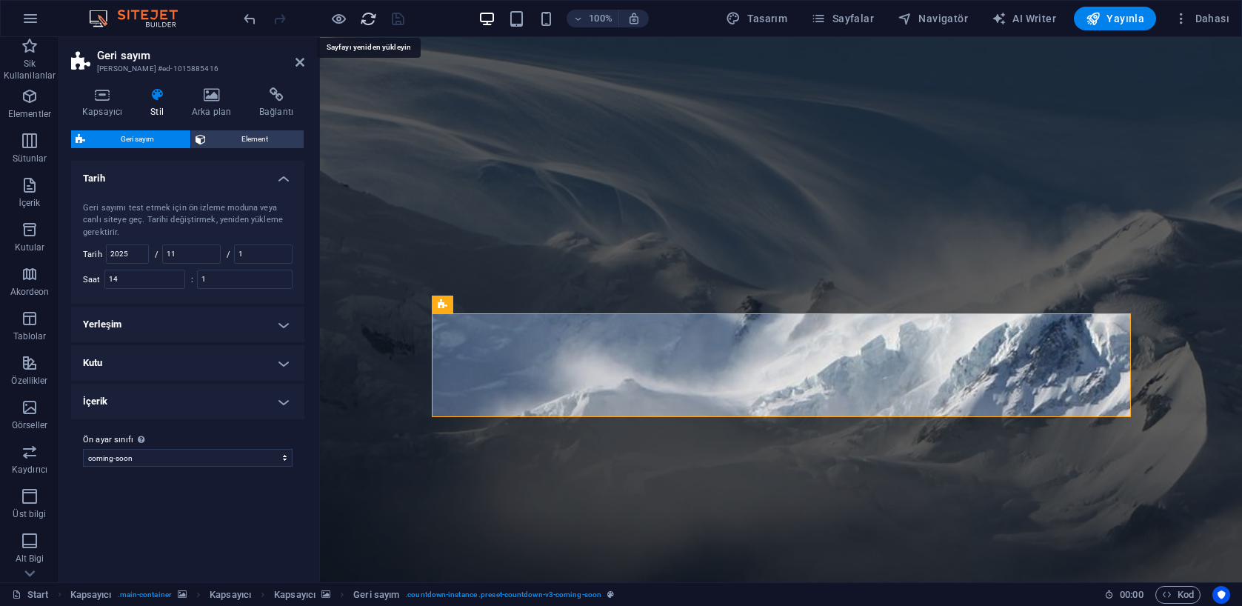
click at [373, 13] on icon "reload" at bounding box center [368, 18] width 17 height 17
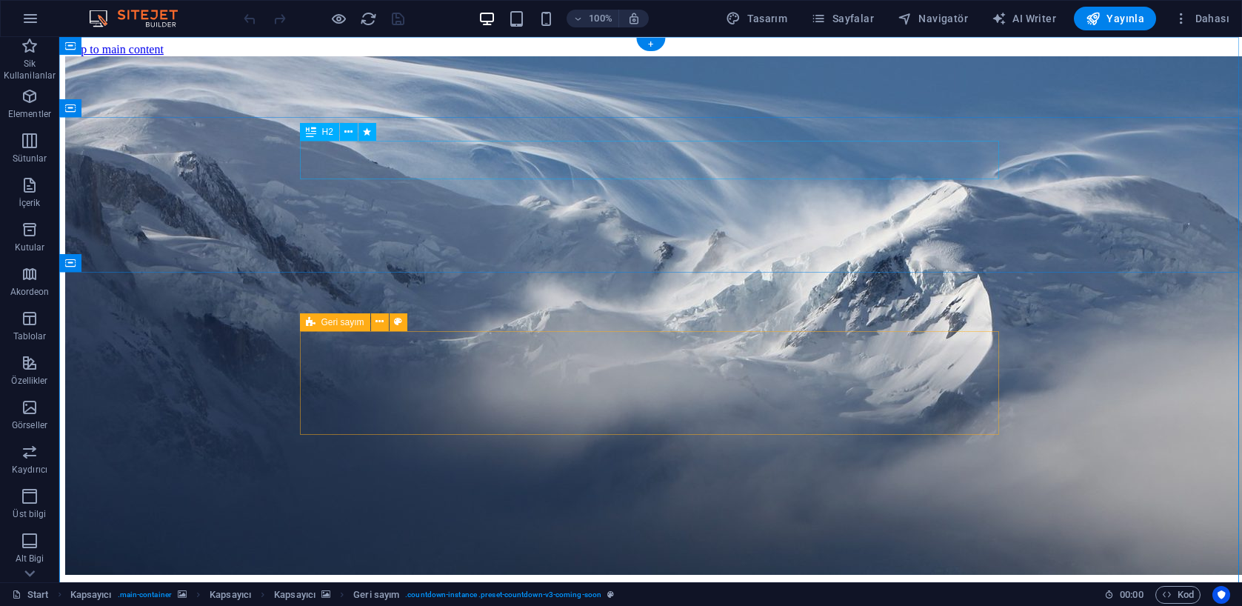
click at [310, 321] on icon at bounding box center [311, 322] width 10 height 18
click at [327, 321] on span "Geri sayım" at bounding box center [342, 322] width 43 height 9
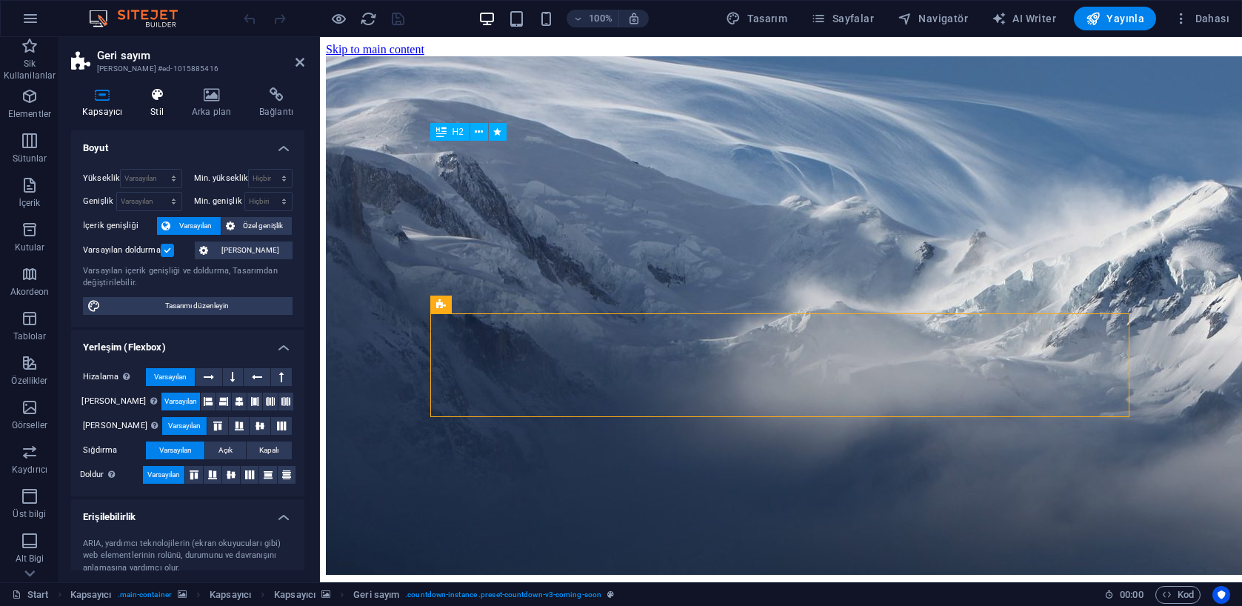
click at [166, 101] on icon at bounding box center [157, 94] width 36 height 15
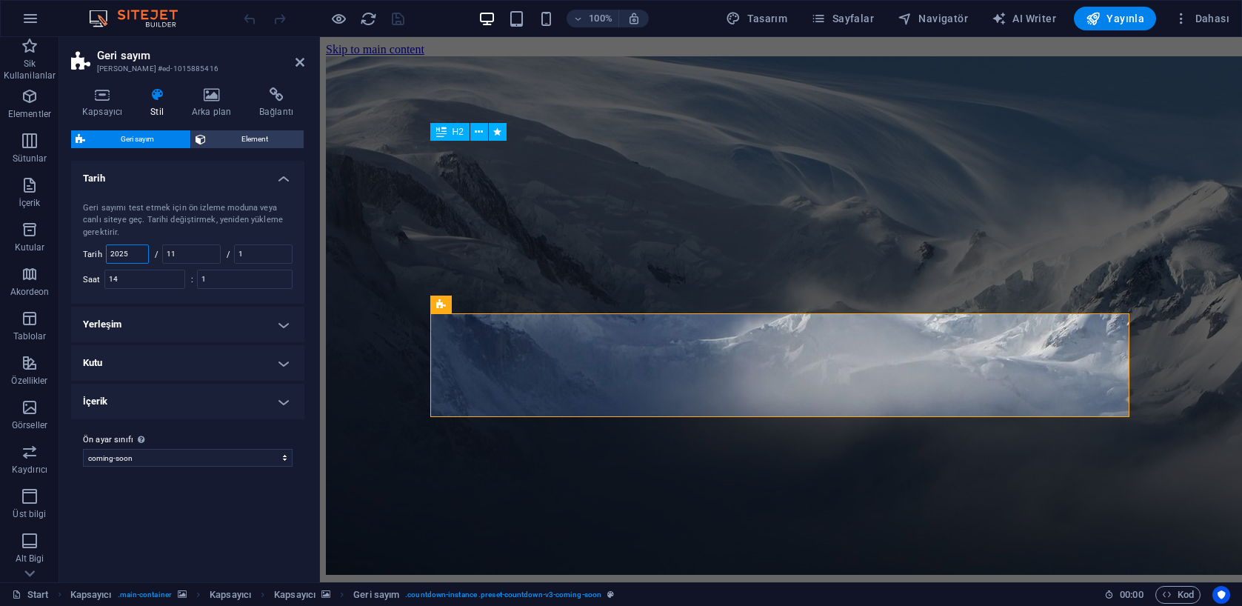
click at [138, 255] on input "2025" at bounding box center [127, 254] width 41 height 18
type input "2025"
click at [198, 252] on input "11" at bounding box center [191, 254] width 57 height 18
click at [151, 278] on input "14" at bounding box center [144, 279] width 79 height 18
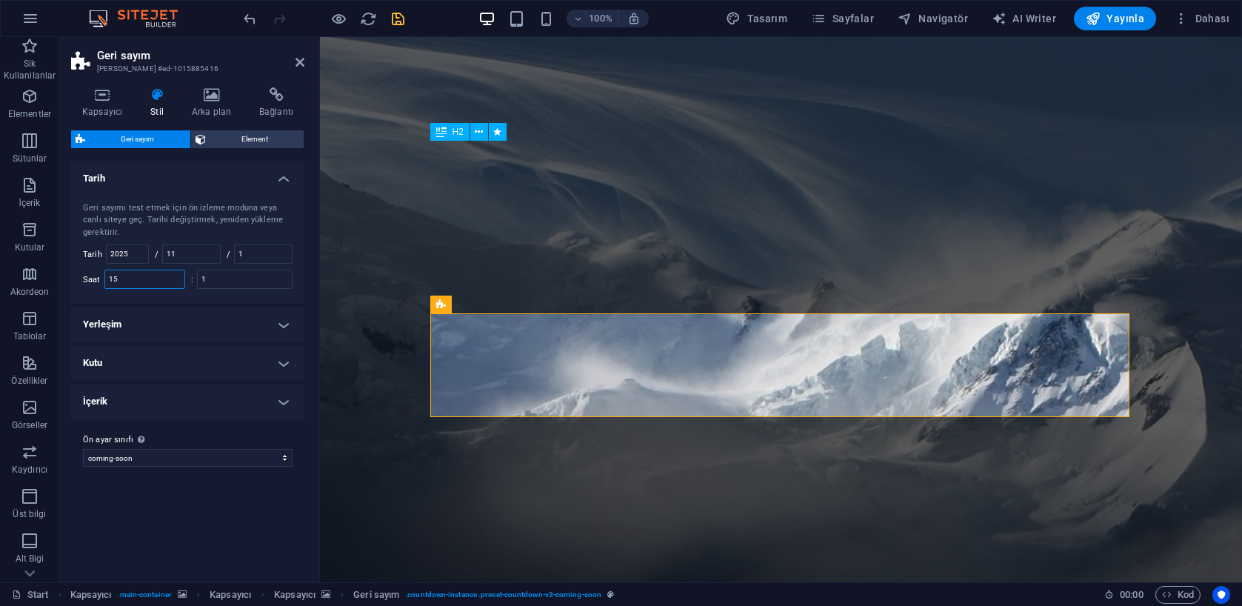
type input "15"
click at [401, 17] on icon "save" at bounding box center [398, 18] width 17 height 17
checkbox input "false"
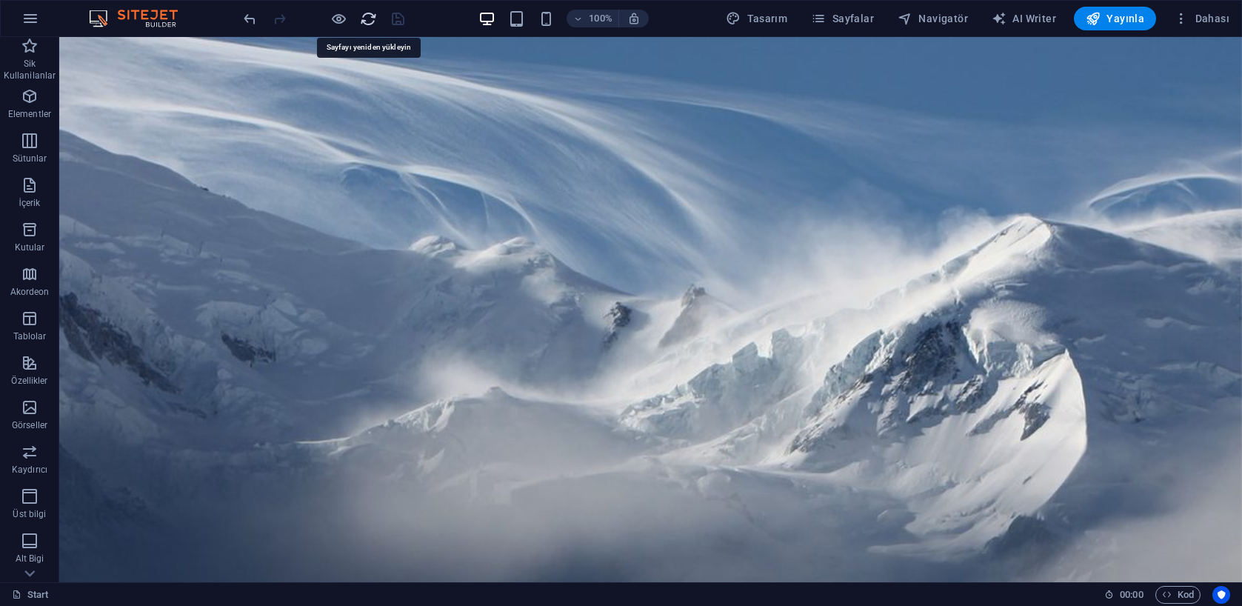
click at [363, 19] on icon "reload" at bounding box center [368, 18] width 17 height 17
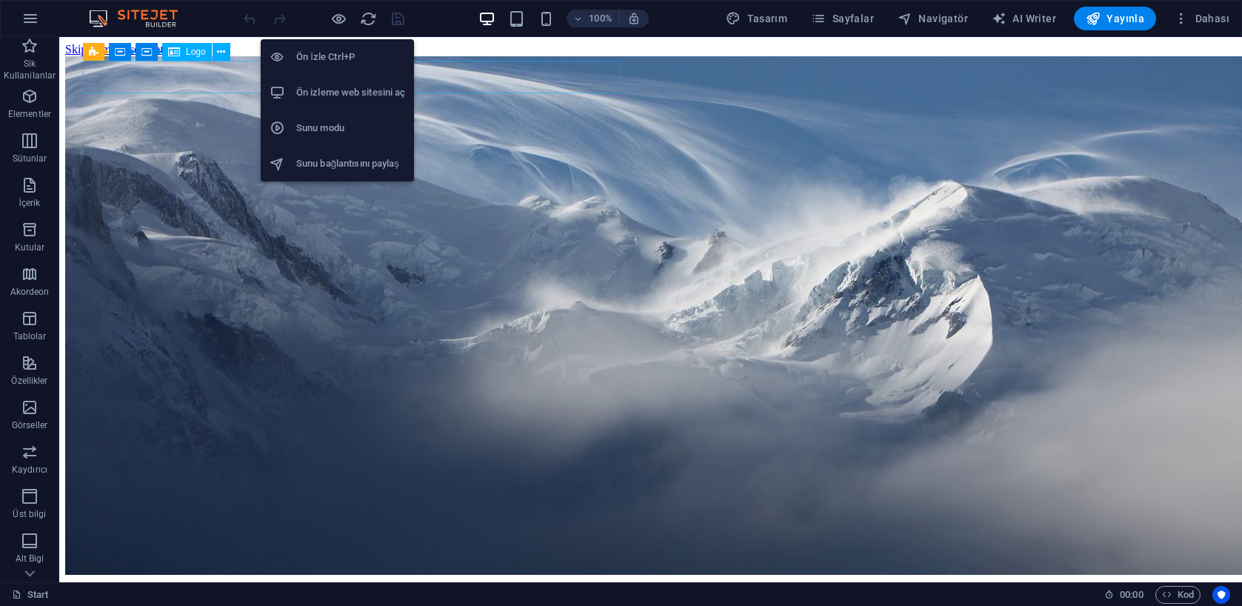
click at [338, 87] on h6 "Ön izleme web sitesini aç" at bounding box center [350, 93] width 109 height 18
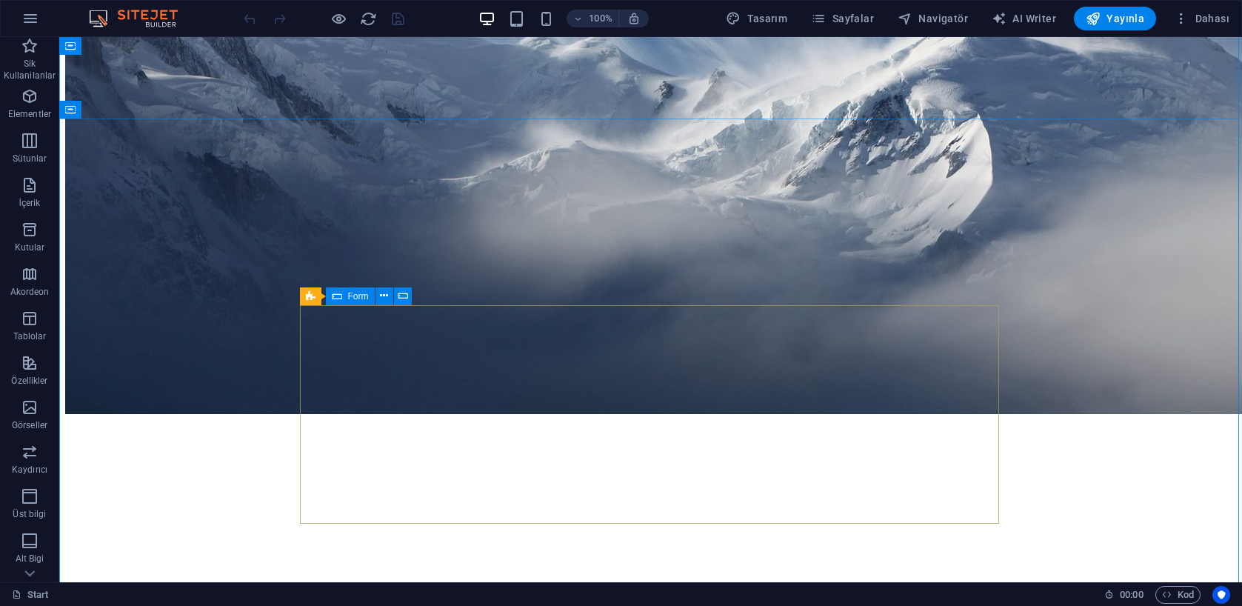
scroll to position [167, 0]
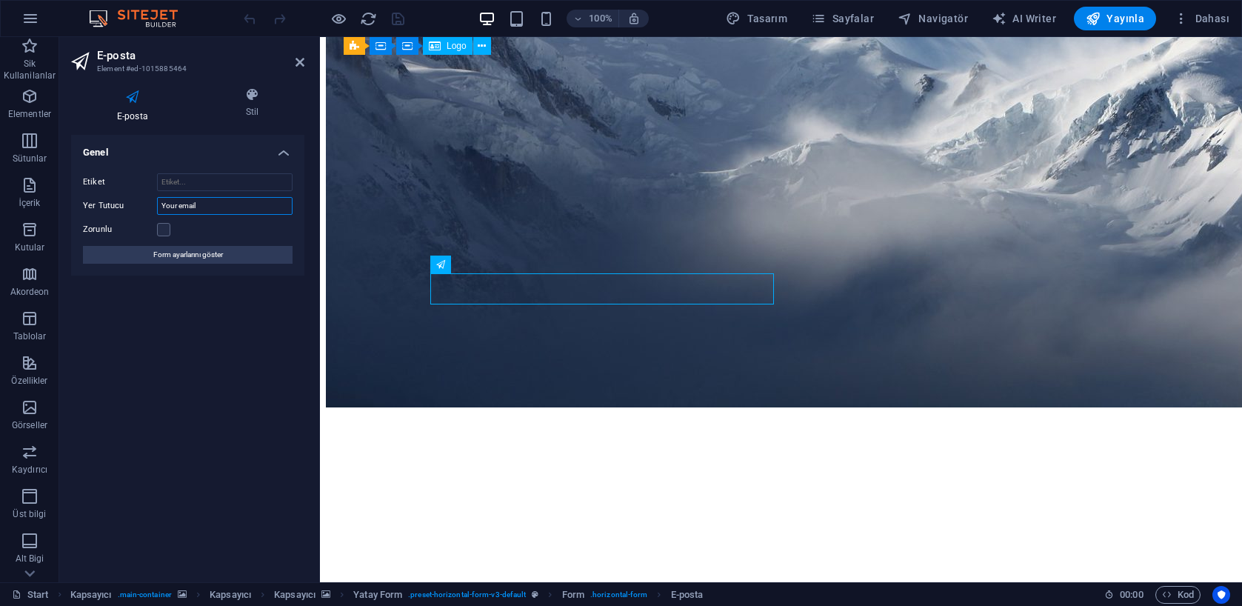
drag, startPoint x: 214, startPoint y: 206, endPoint x: 117, endPoint y: 198, distance: 97.4
click at [117, 198] on div "Yer Tutucu Your email" at bounding box center [188, 206] width 210 height 18
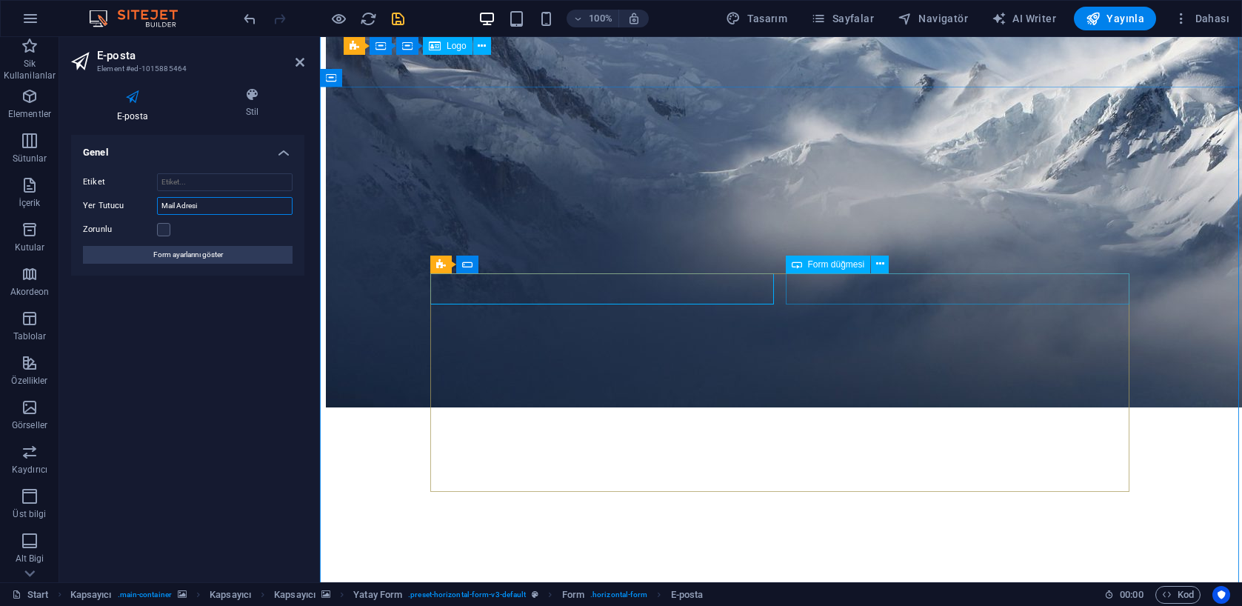
type input "Mail Adresi"
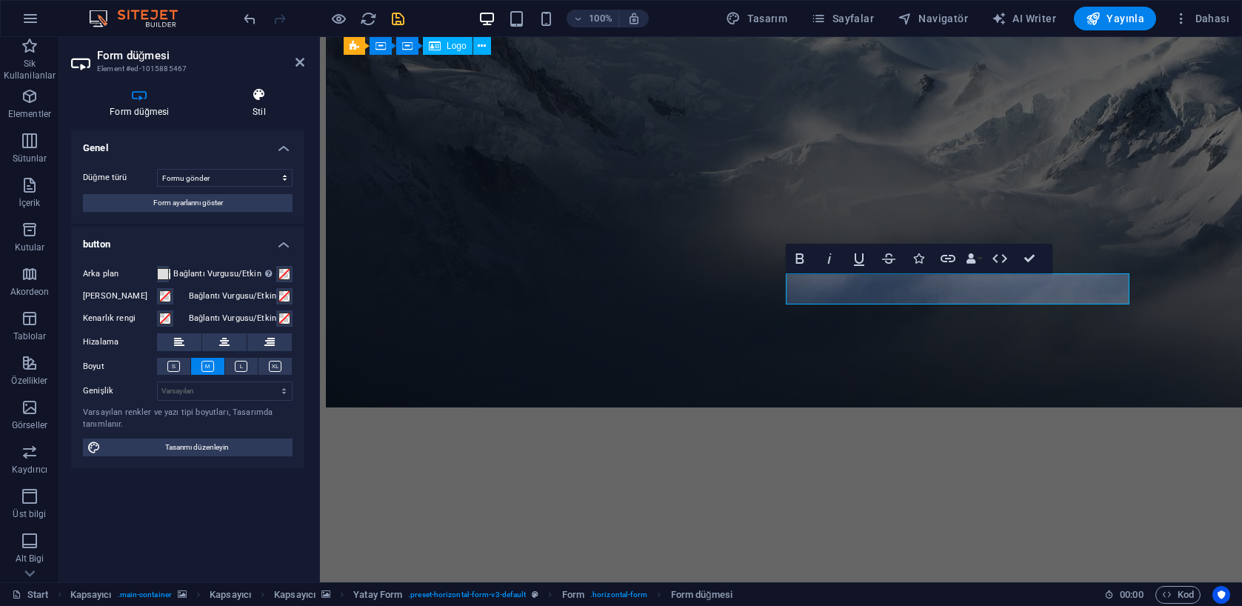
click at [254, 104] on h4 "Stil" at bounding box center [259, 102] width 90 height 31
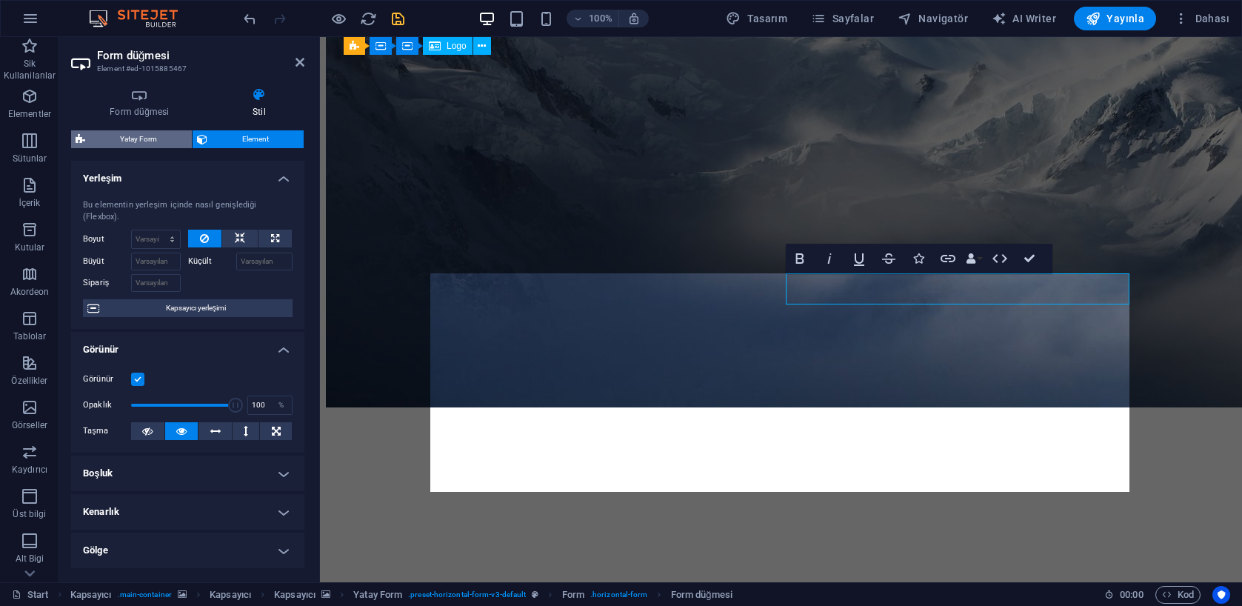
scroll to position [0, 0]
click at [156, 137] on span "Yatay Form" at bounding box center [139, 139] width 98 height 18
select select "rem"
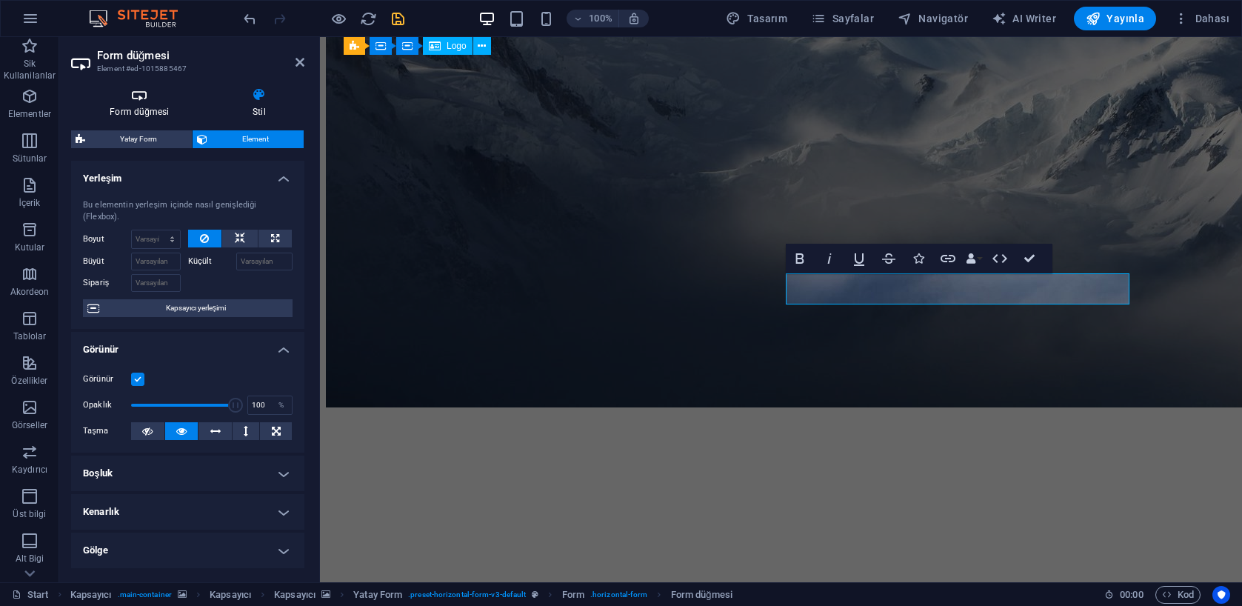
click at [147, 93] on icon at bounding box center [139, 94] width 137 height 15
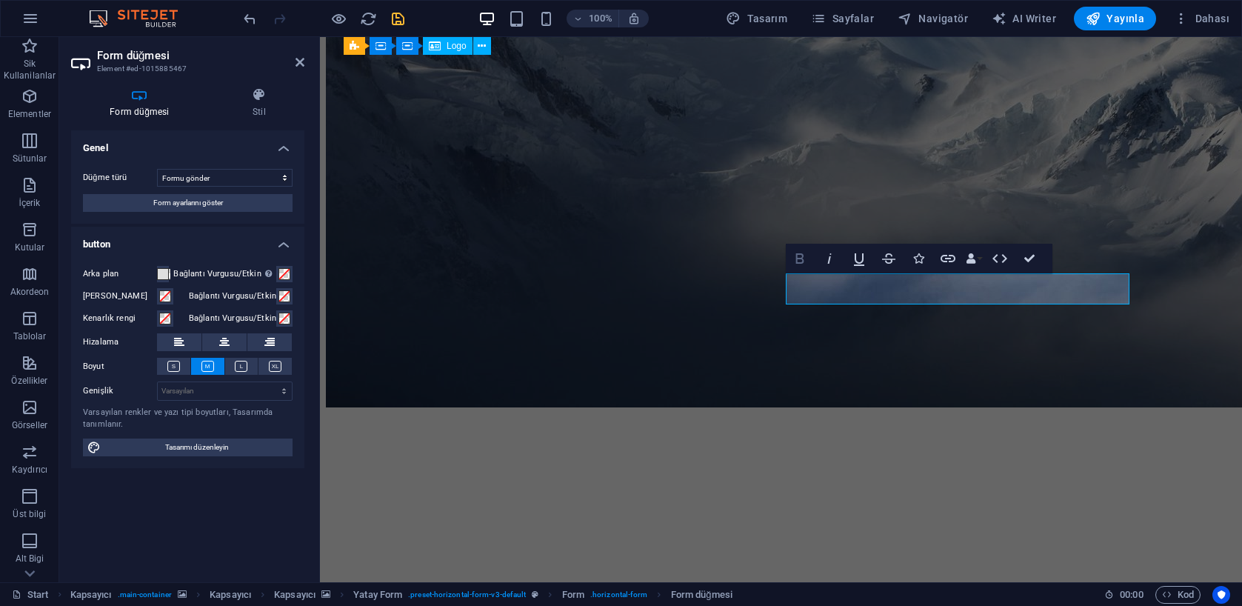
click at [803, 257] on icon "button" at bounding box center [799, 258] width 8 height 10
click at [183, 199] on span "Form ayarlarını göster" at bounding box center [188, 203] width 70 height 18
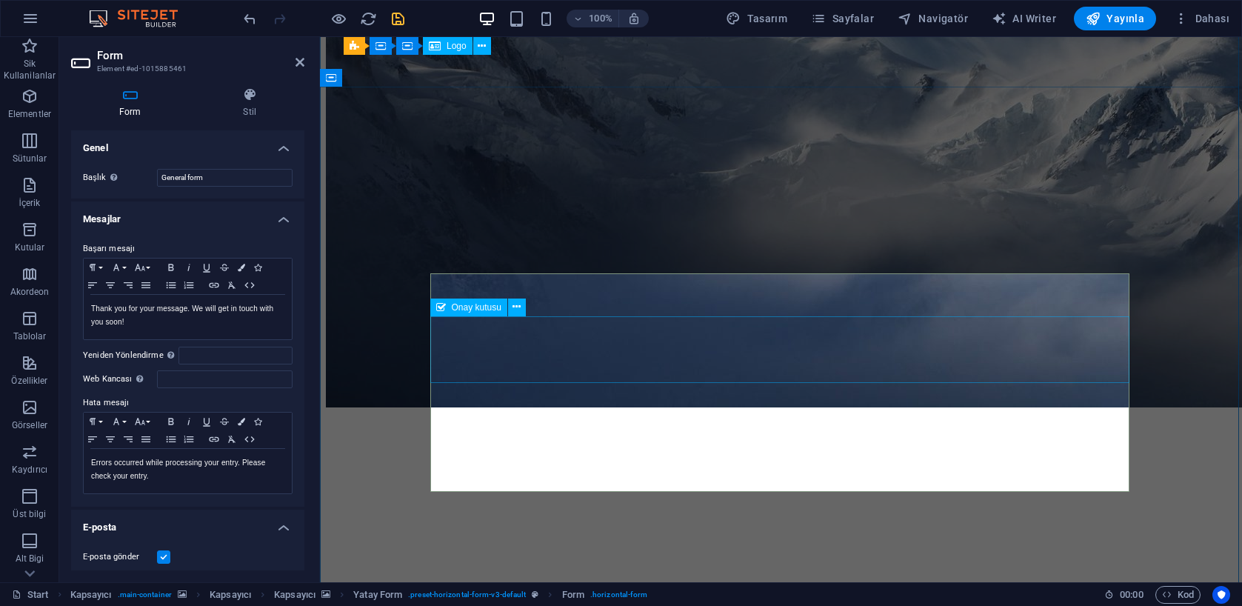
scroll to position [167, 0]
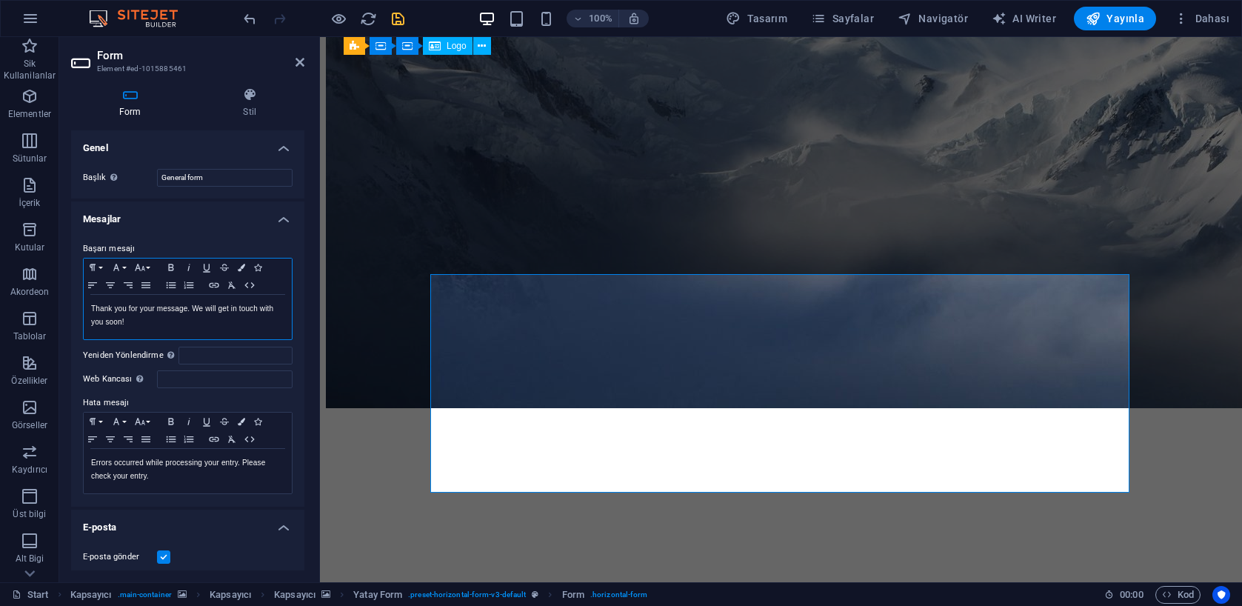
drag, startPoint x: 164, startPoint y: 316, endPoint x: 154, endPoint y: 320, distance: 10.3
click at [163, 317] on p "Thank you for your message. We will get in touch with you soon!" at bounding box center [187, 315] width 193 height 27
drag, startPoint x: 136, startPoint y: 318, endPoint x: 67, endPoint y: 307, distance: 70.5
click at [67, 308] on div "Form Stil Genel Başlık Form için bir ad tanımla. General form Mesajlar Başarı m…" at bounding box center [187, 329] width 257 height 507
copy p "Thank you for your message. We will get in touch with you soon!"
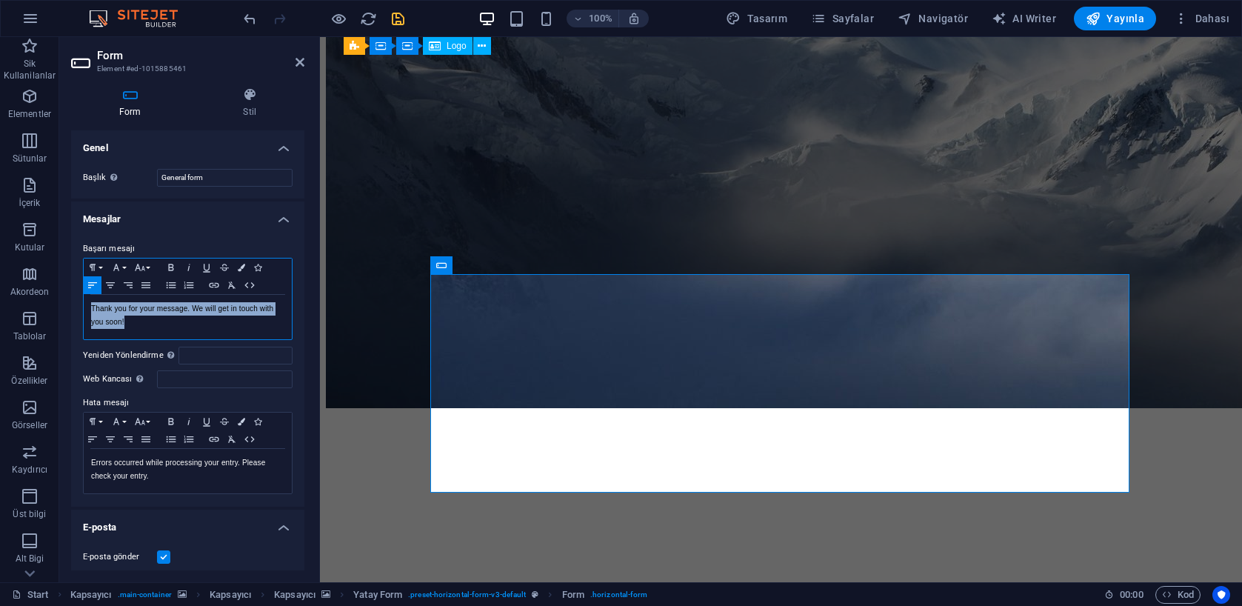
click at [138, 321] on p "Thank you for your message. We will get in touch with you soon!" at bounding box center [187, 315] width 193 height 27
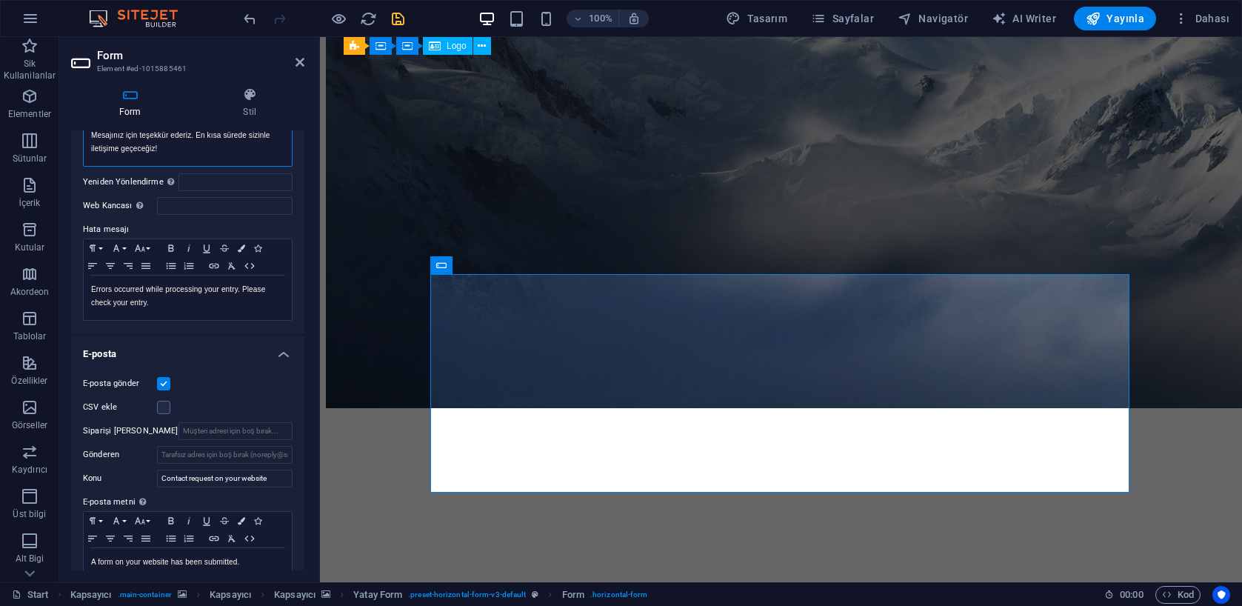
scroll to position [169, 0]
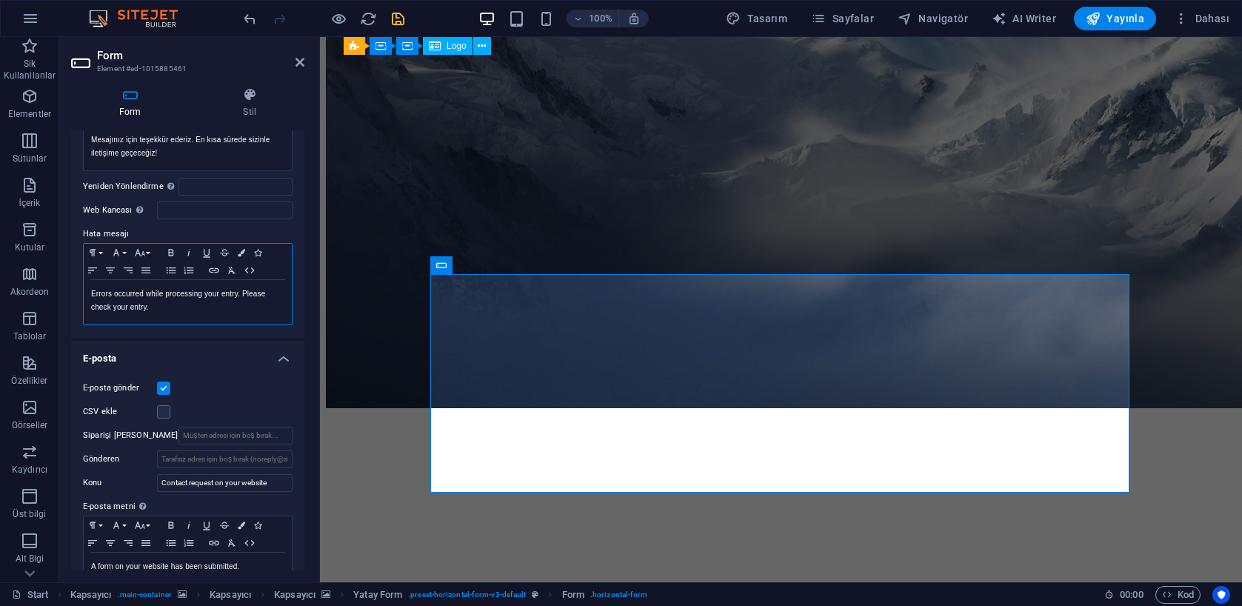
click at [164, 305] on p "Errors occurred while processing your entry. Please check your entry." at bounding box center [187, 300] width 193 height 27
copy p "Errors occurred while processing your entry. Please check your entry."
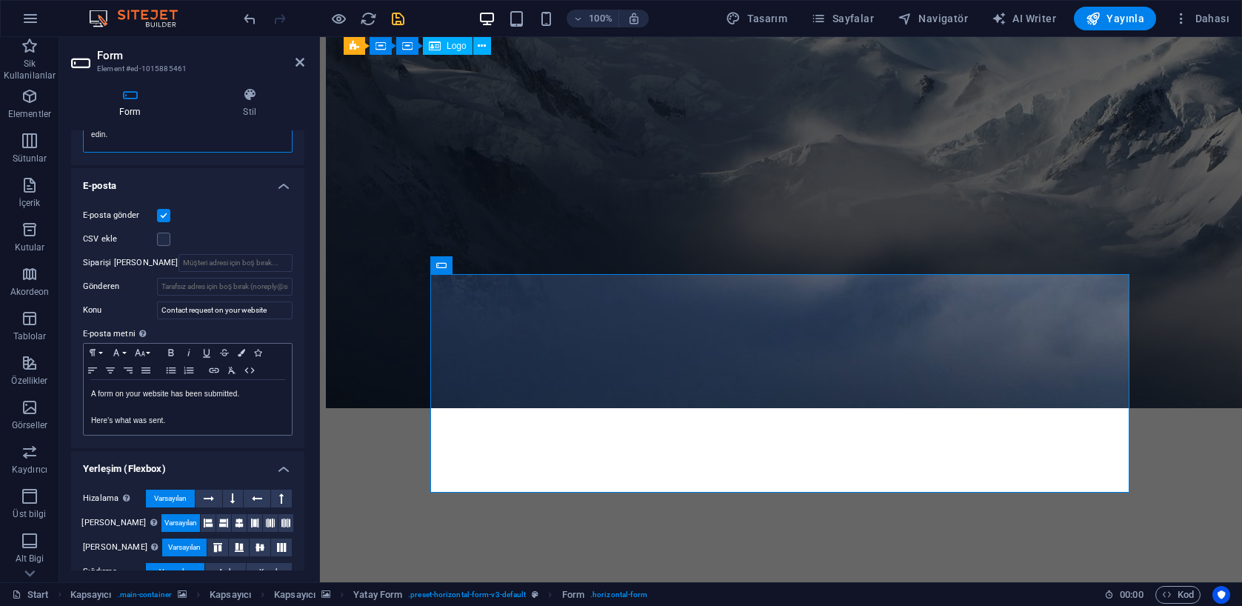
scroll to position [360, 0]
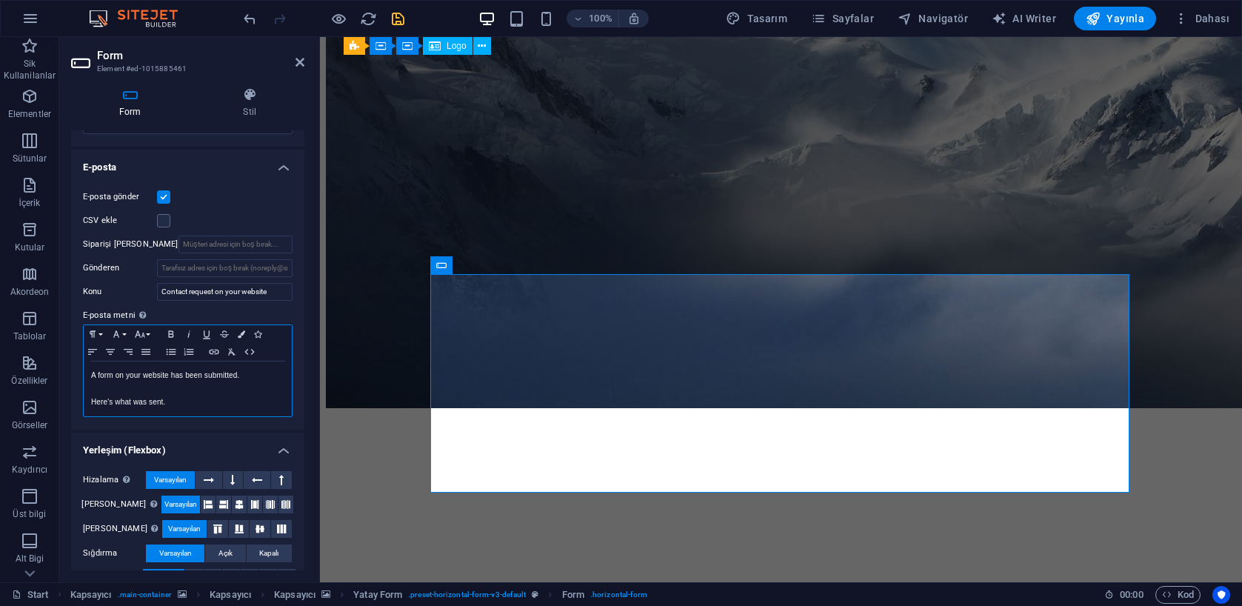
click at [210, 401] on p "Here's what was sent." at bounding box center [187, 401] width 193 height 13
copy div "A form on your website has been submitted. Here's what was sent."
click at [179, 401] on p "Here's what was sent." at bounding box center [187, 401] width 193 height 13
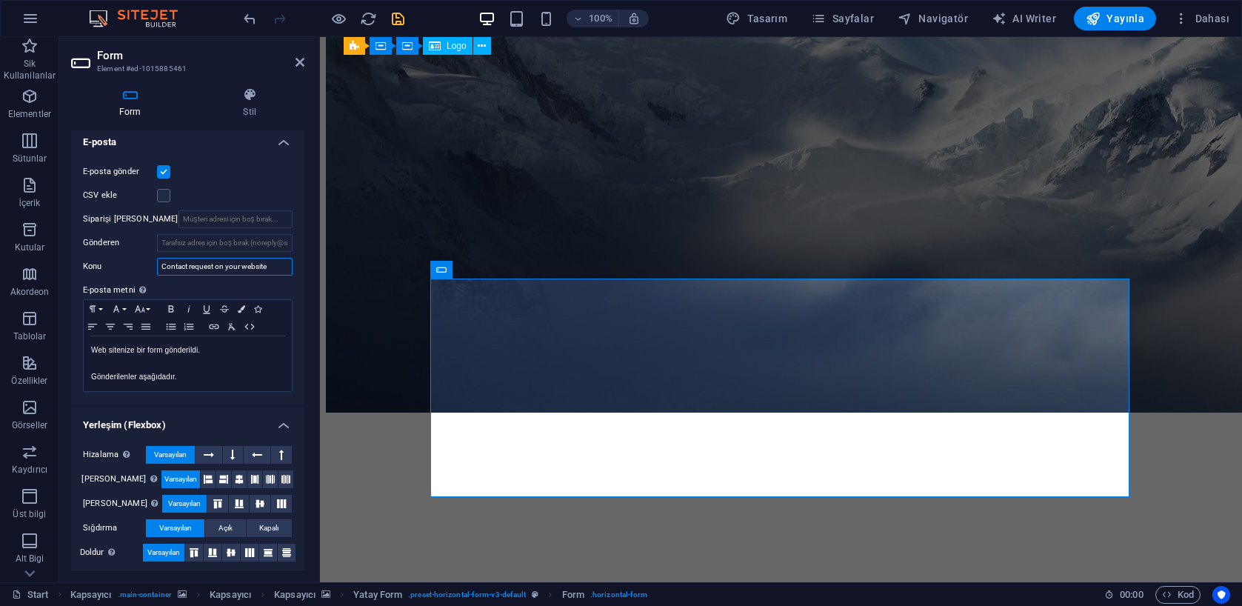
scroll to position [380, 0]
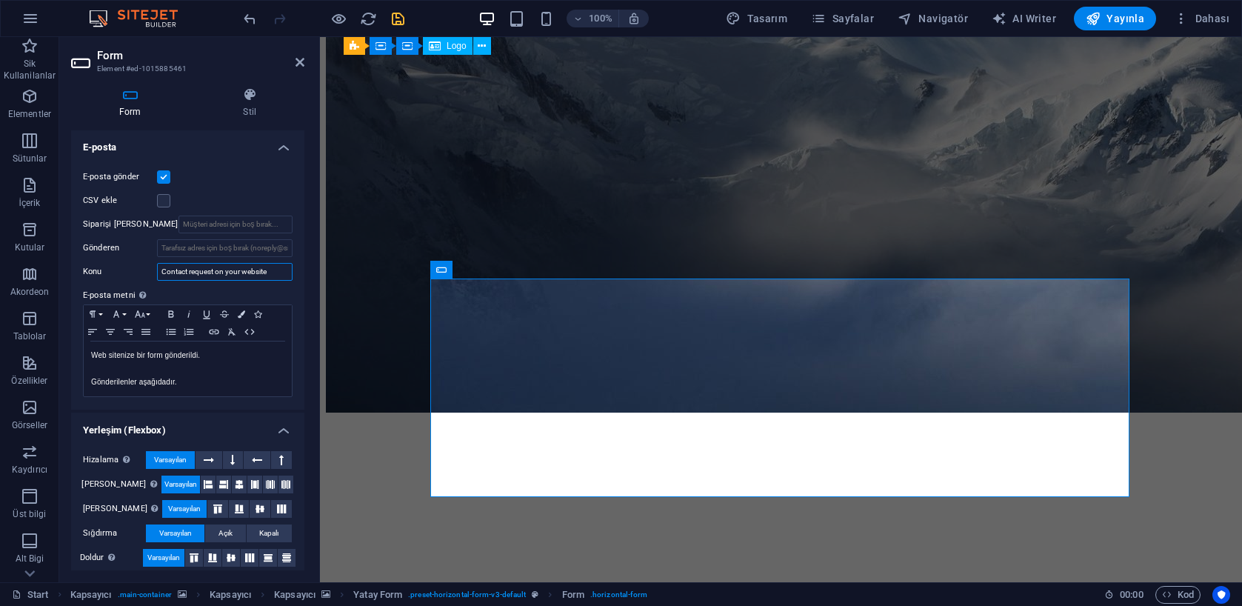
click at [184, 267] on input "Contact request on your website" at bounding box center [225, 272] width 136 height 18
paste input "Web sitenizde iletişim talebi"
type input "İ"
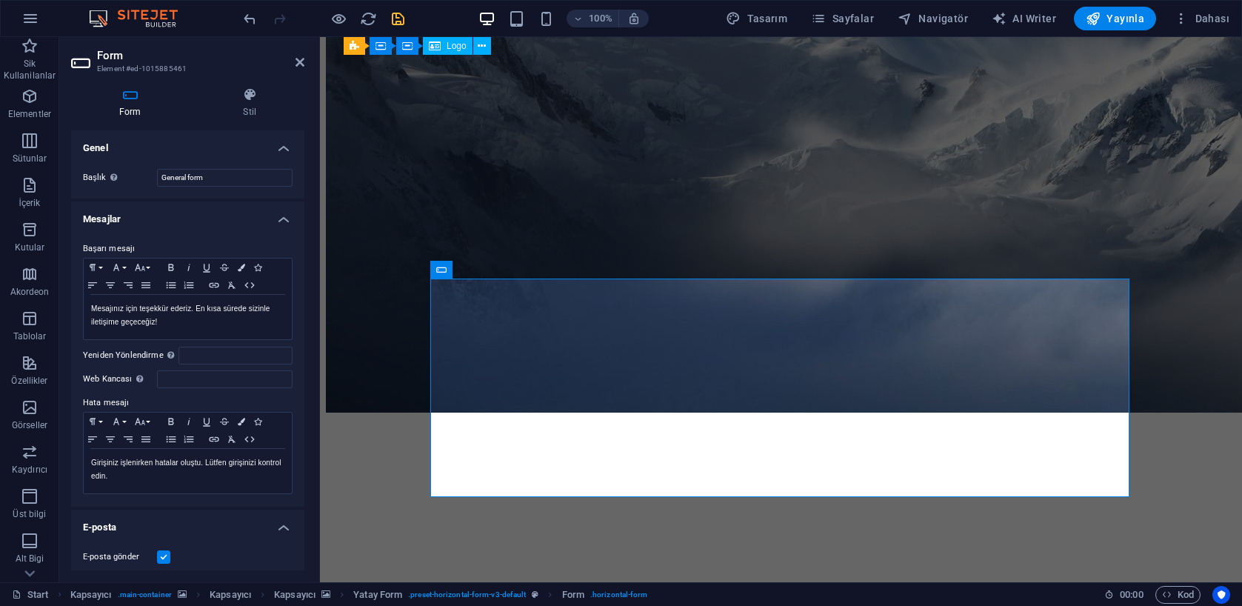
scroll to position [0, 0]
type input "İletişim talebi"
click at [395, 19] on icon "save" at bounding box center [398, 18] width 17 height 17
checkbox input "false"
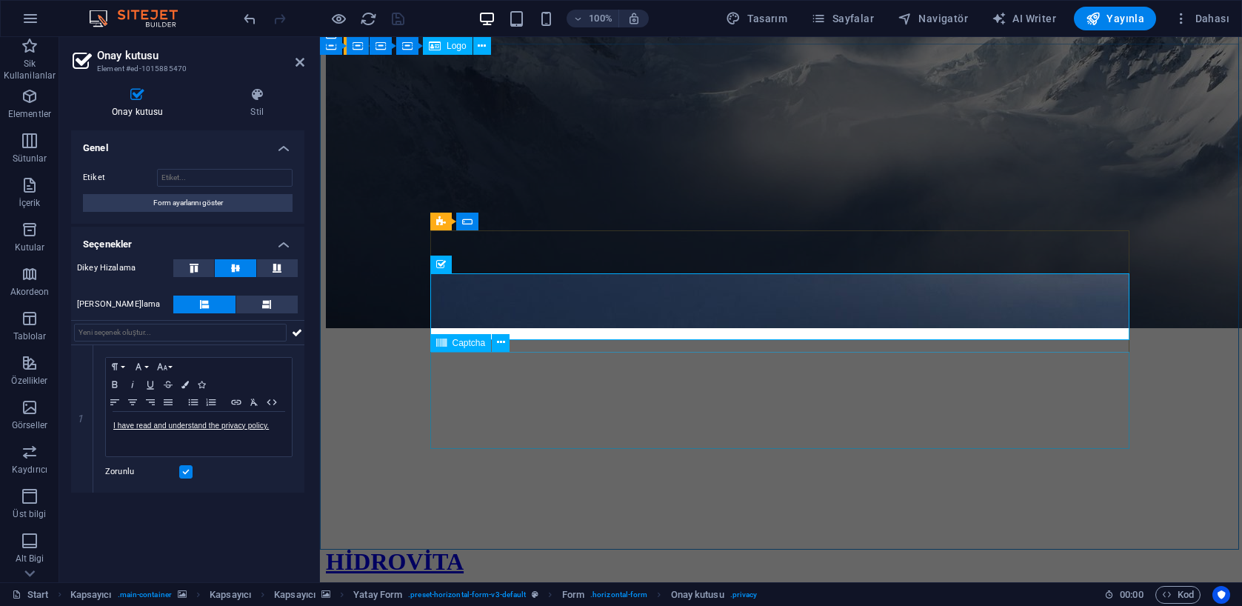
scroll to position [267, 0]
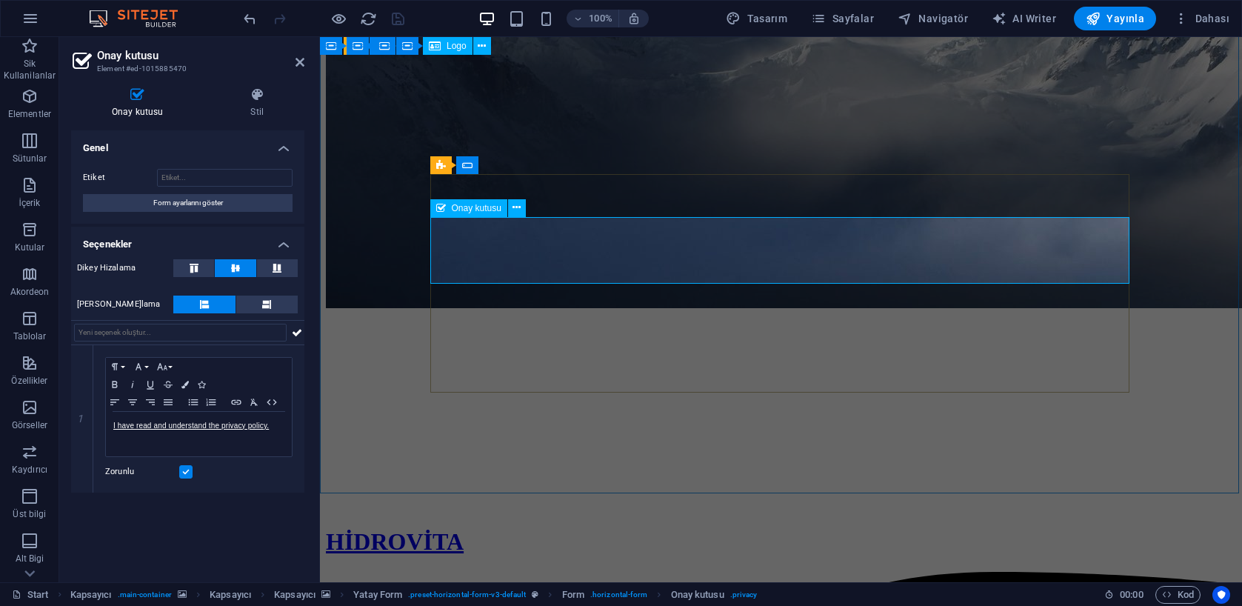
click at [269, 104] on h4 "Stil" at bounding box center [257, 102] width 95 height 31
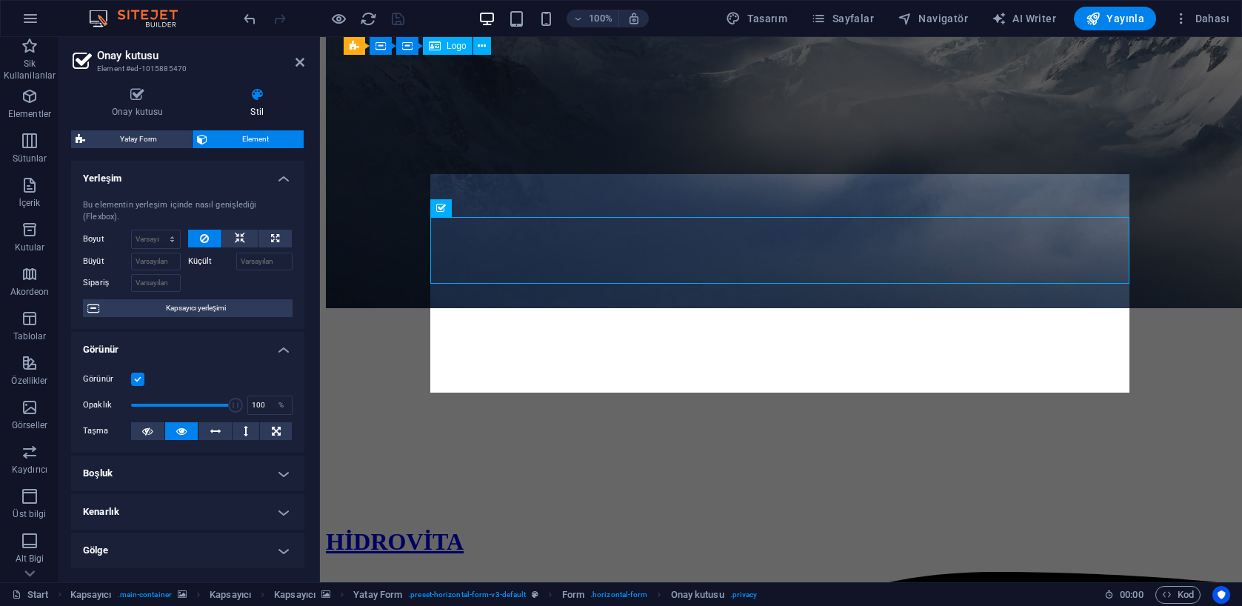
scroll to position [-1, 0]
click at [142, 129] on div "Onay kutusu Stil Genel Etiket Form ayarlarını göster Seçenekler Dikey Hizalama …" at bounding box center [187, 328] width 233 height 483
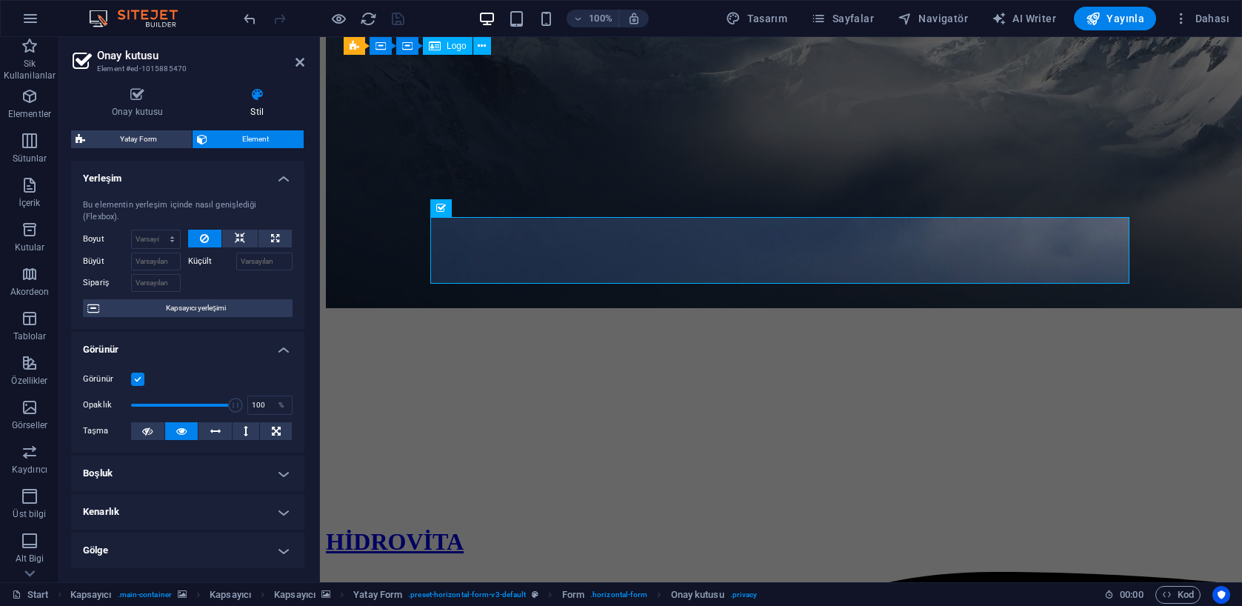
scroll to position [0, 0]
click at [520, 204] on icon at bounding box center [517, 208] width 8 height 16
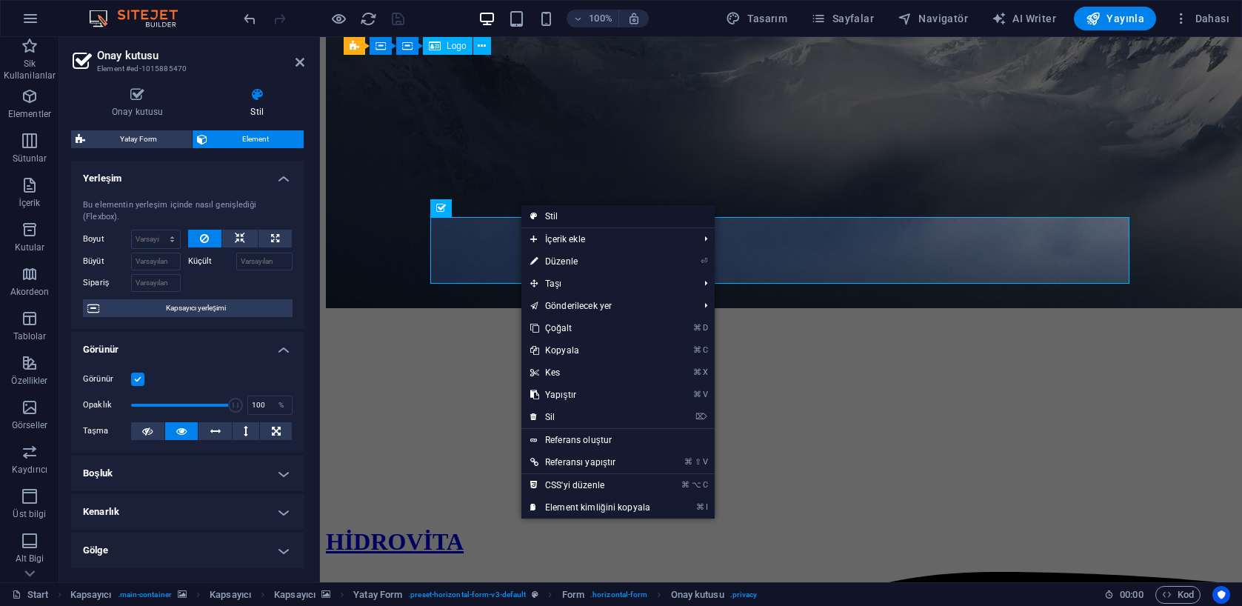
click at [556, 216] on link "Stil" at bounding box center [617, 216] width 193 height 22
select select "rem"
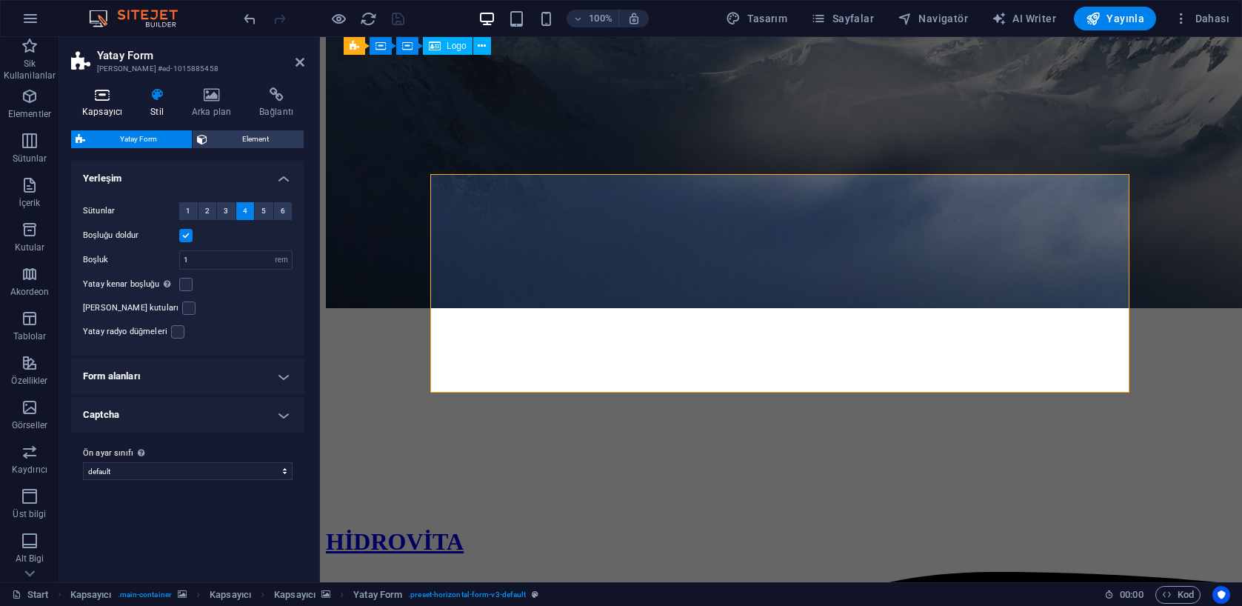
click at [96, 104] on h4 "Kapsayıcı" at bounding box center [105, 102] width 68 height 31
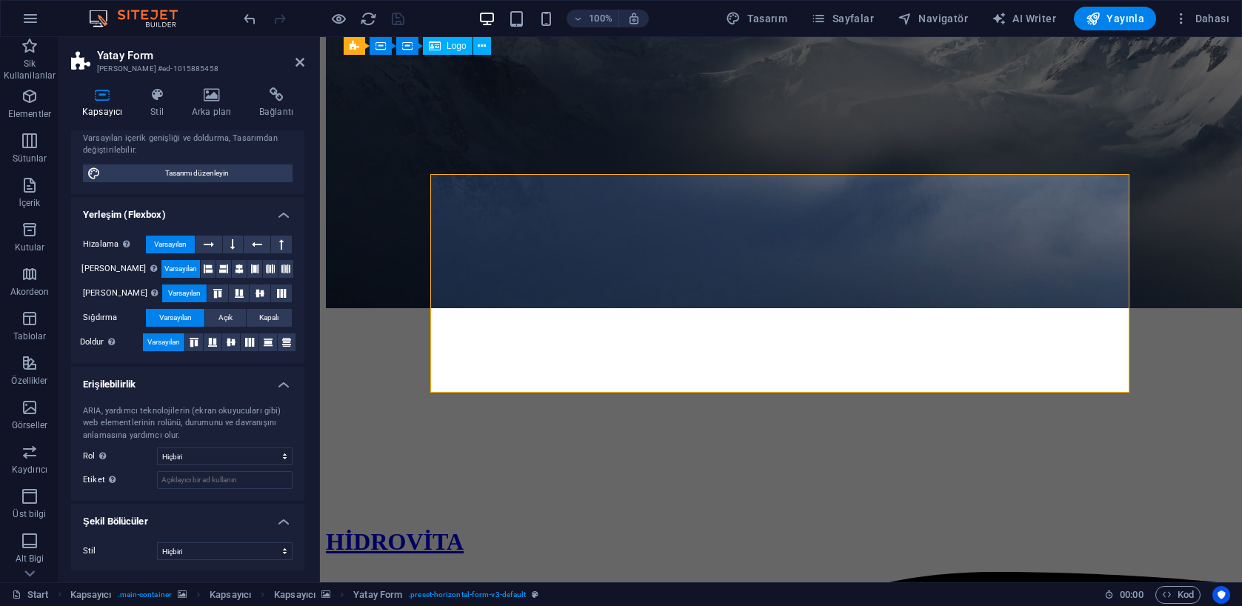
scroll to position [132, 0]
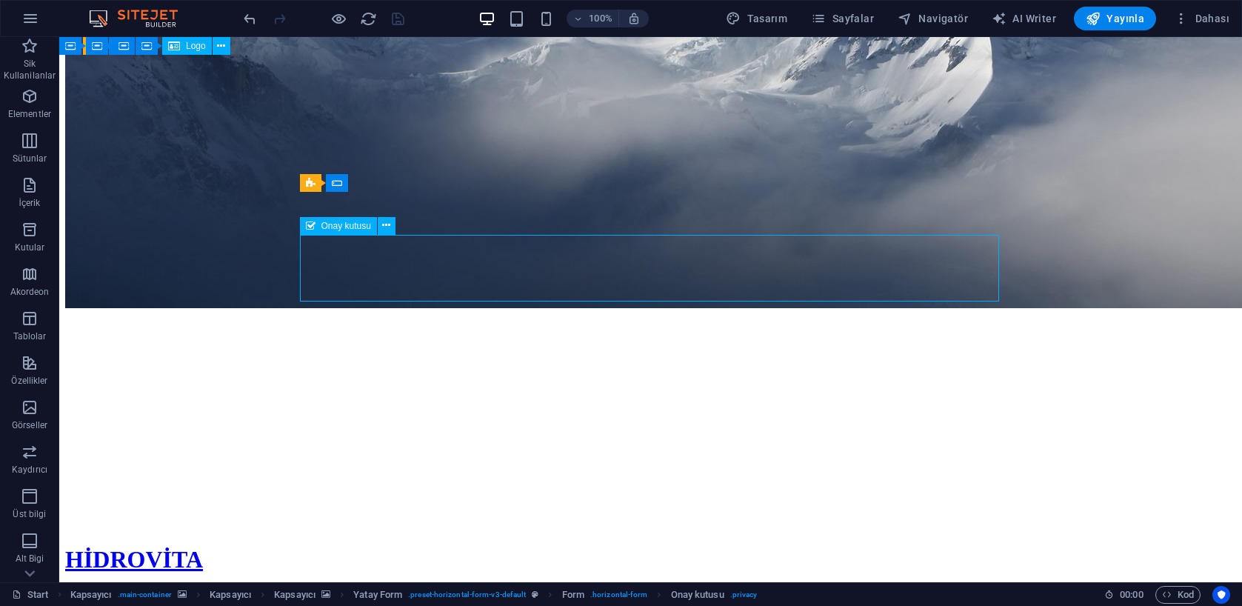
drag, startPoint x: 704, startPoint y: 250, endPoint x: 628, endPoint y: 250, distance: 75.5
drag, startPoint x: 567, startPoint y: 267, endPoint x: 420, endPoint y: 263, distance: 147.5
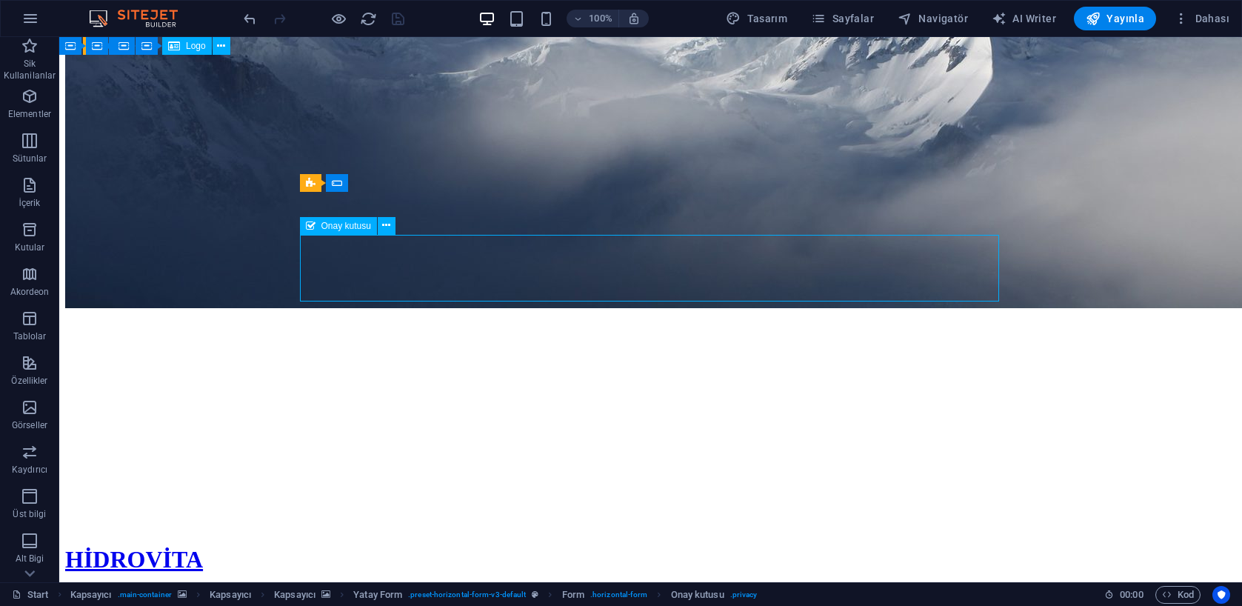
drag, startPoint x: 505, startPoint y: 268, endPoint x: 253, endPoint y: 270, distance: 251.8
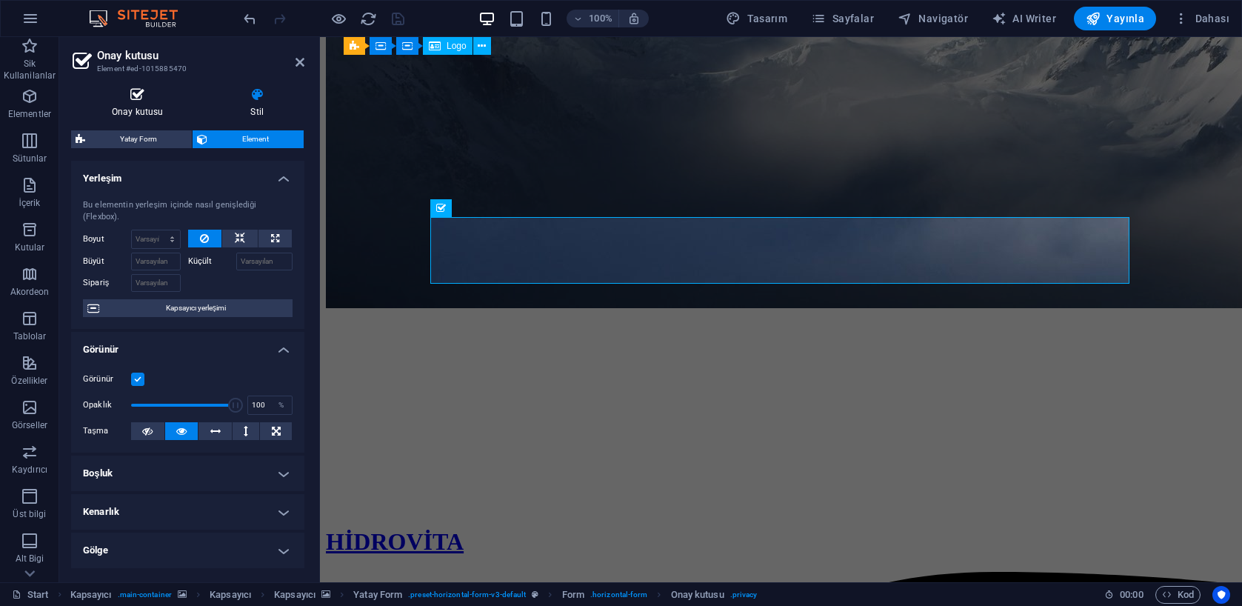
click at [145, 97] on icon at bounding box center [137, 94] width 133 height 15
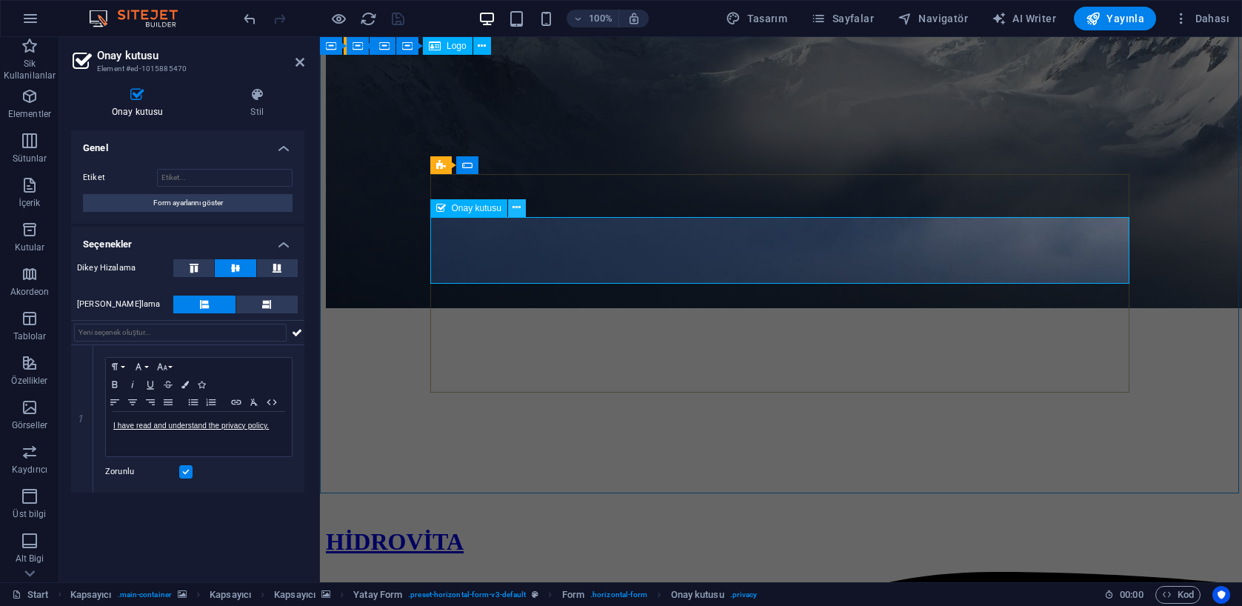
click at [519, 210] on icon at bounding box center [517, 208] width 8 height 16
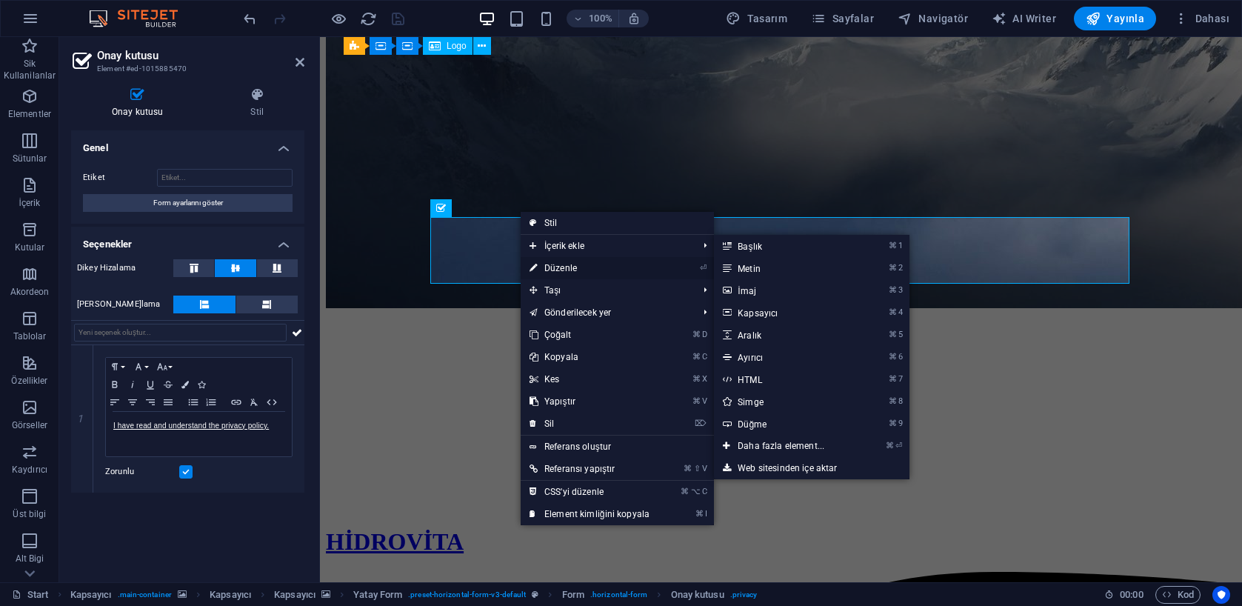
click at [570, 268] on link "⏎ Düzenle" at bounding box center [590, 268] width 138 height 22
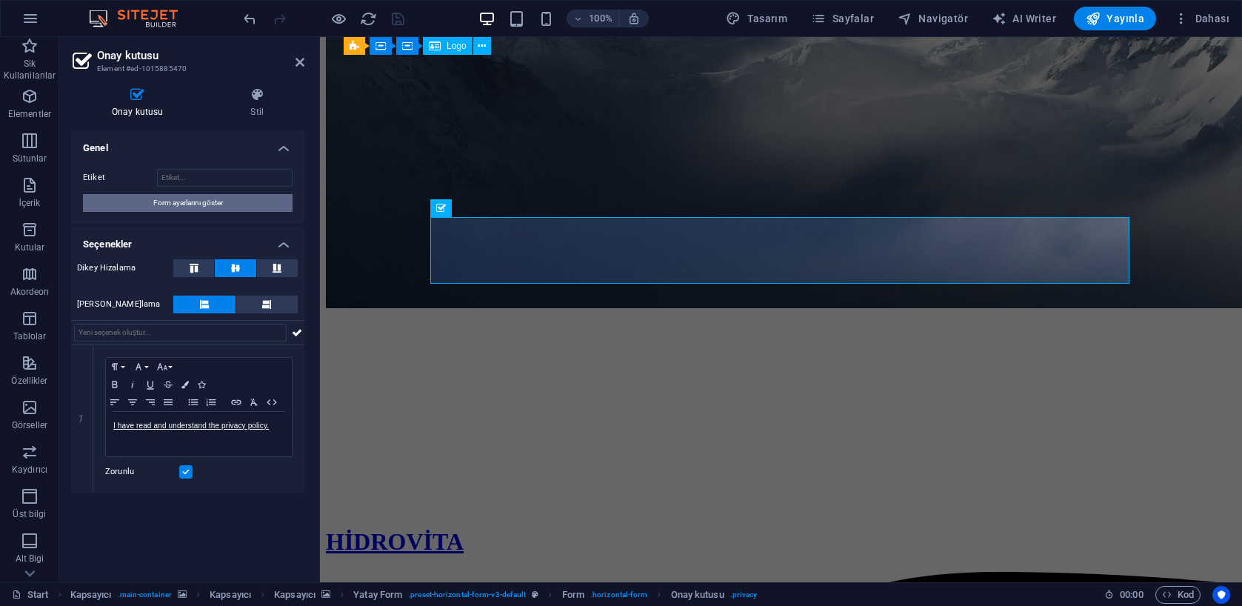
click at [209, 200] on span "Form ayarlarını göster" at bounding box center [188, 203] width 70 height 18
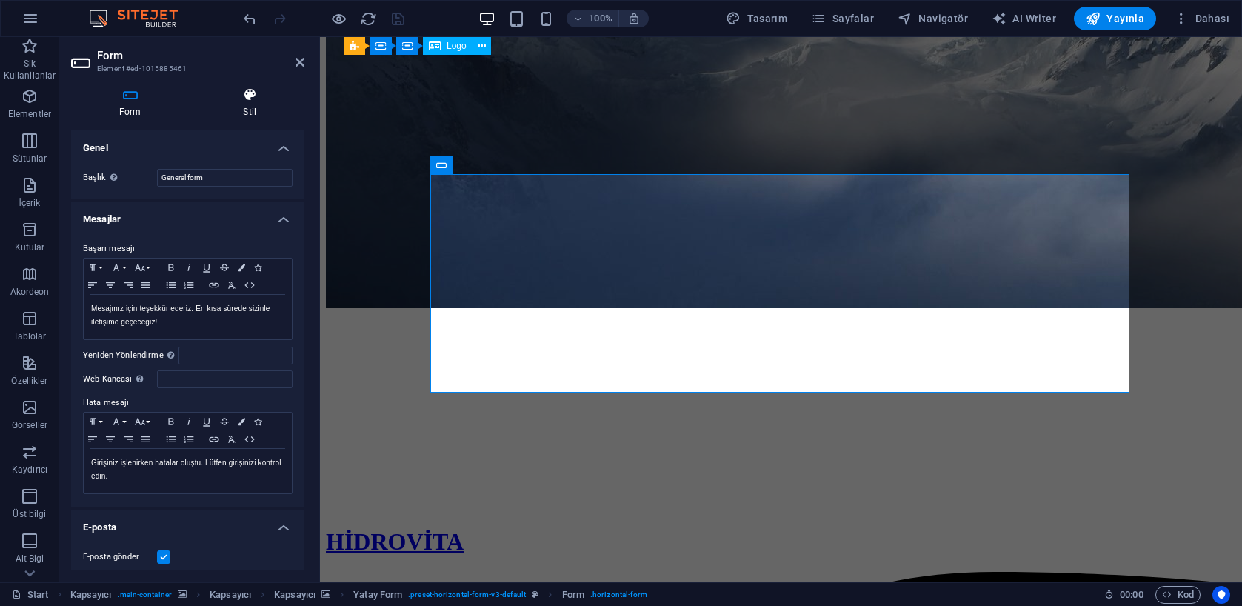
scroll to position [-1, 0]
click at [250, 102] on h4 "Stil" at bounding box center [251, 102] width 110 height 31
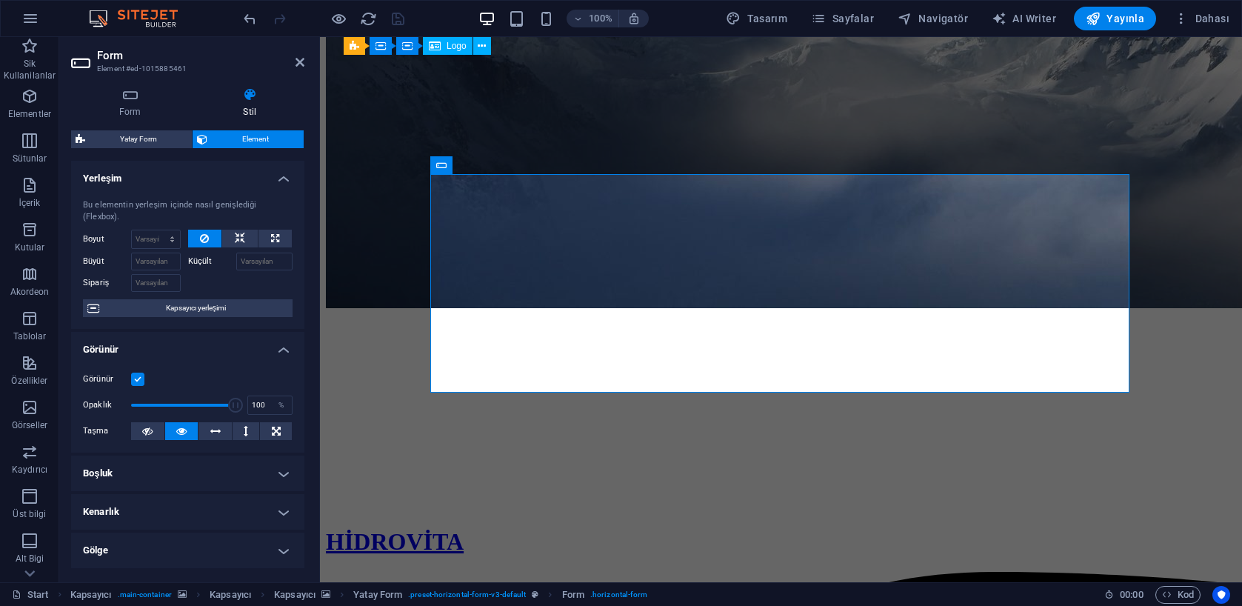
scroll to position [0, 0]
click at [121, 93] on icon at bounding box center [130, 94] width 119 height 15
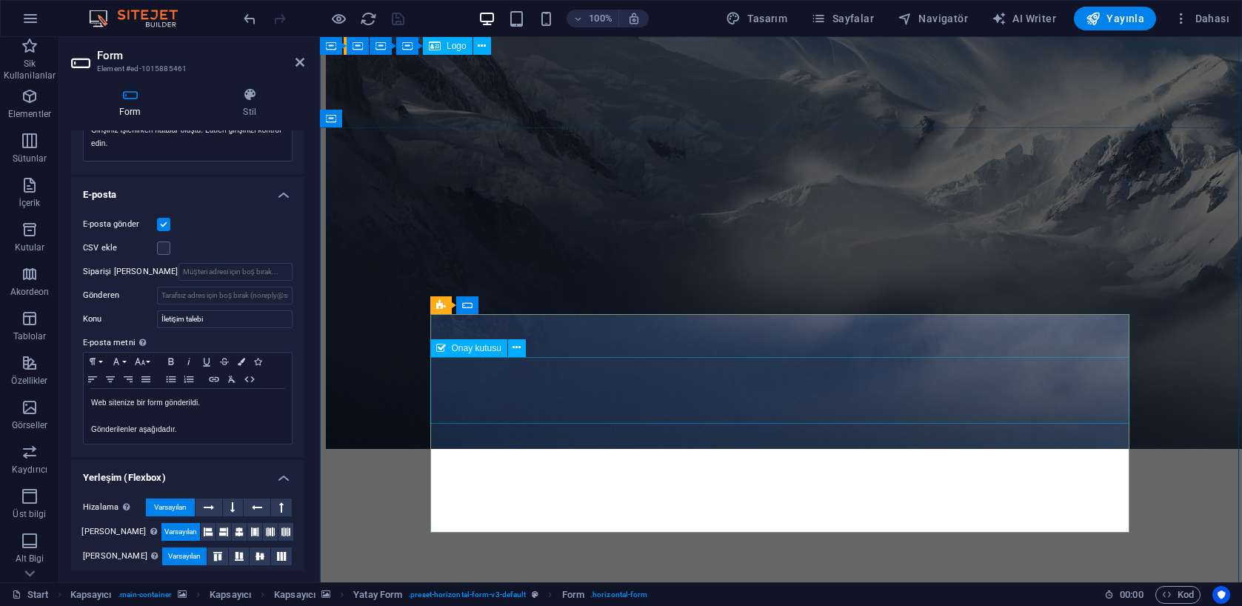
scroll to position [127, 0]
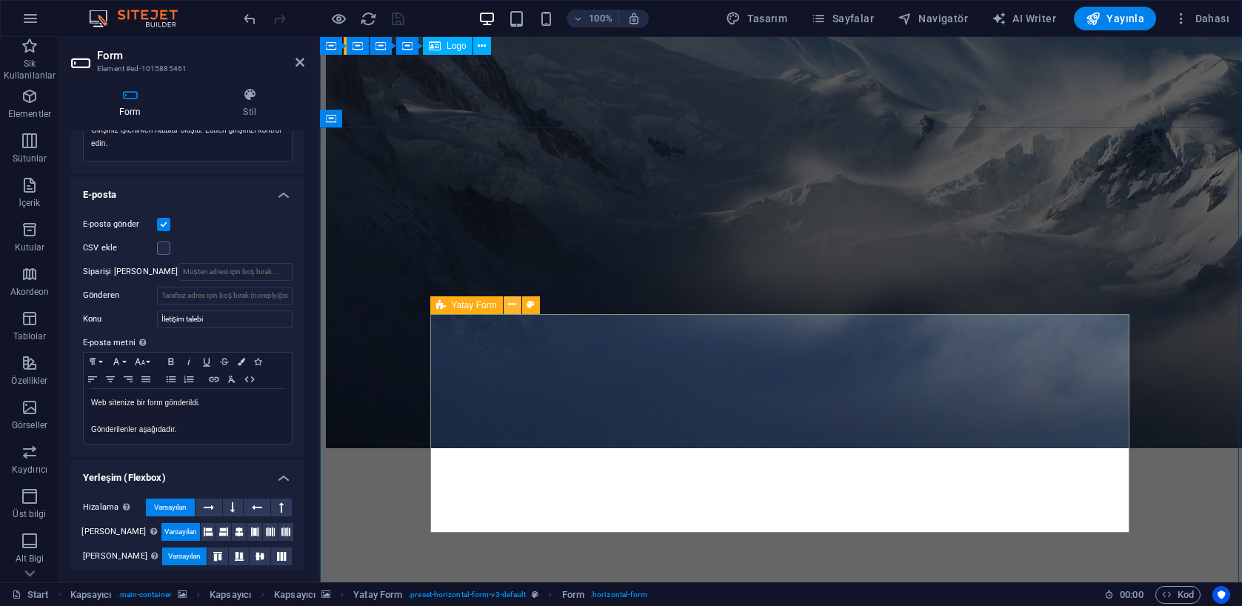
click at [513, 304] on icon at bounding box center [512, 305] width 8 height 16
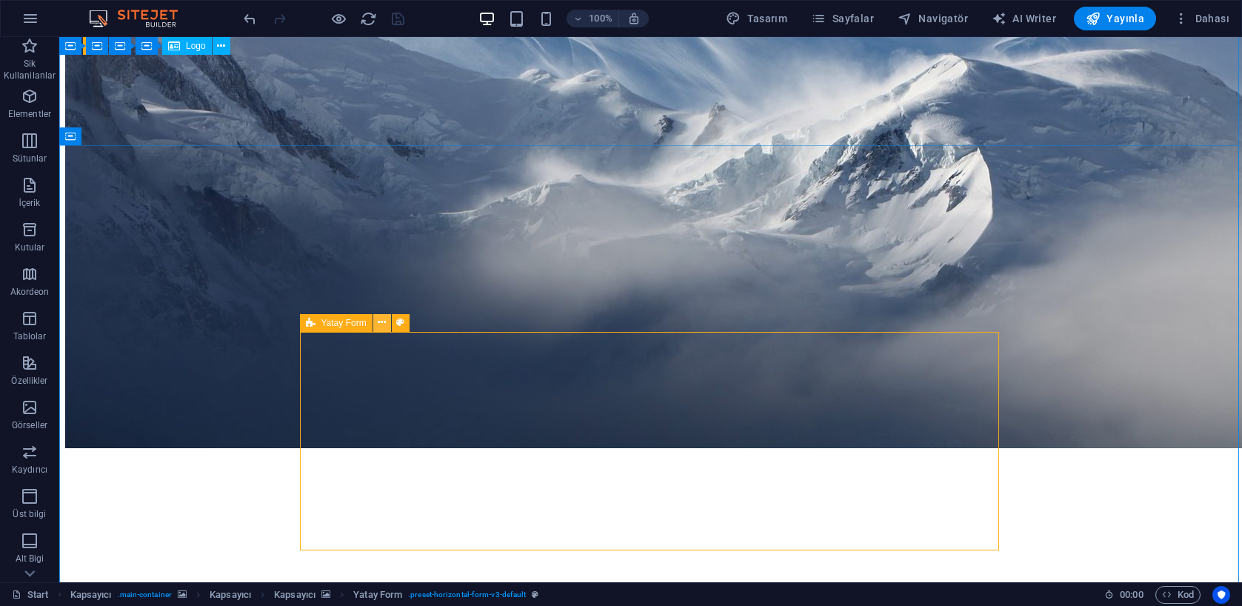
click at [378, 324] on icon at bounding box center [382, 323] width 8 height 16
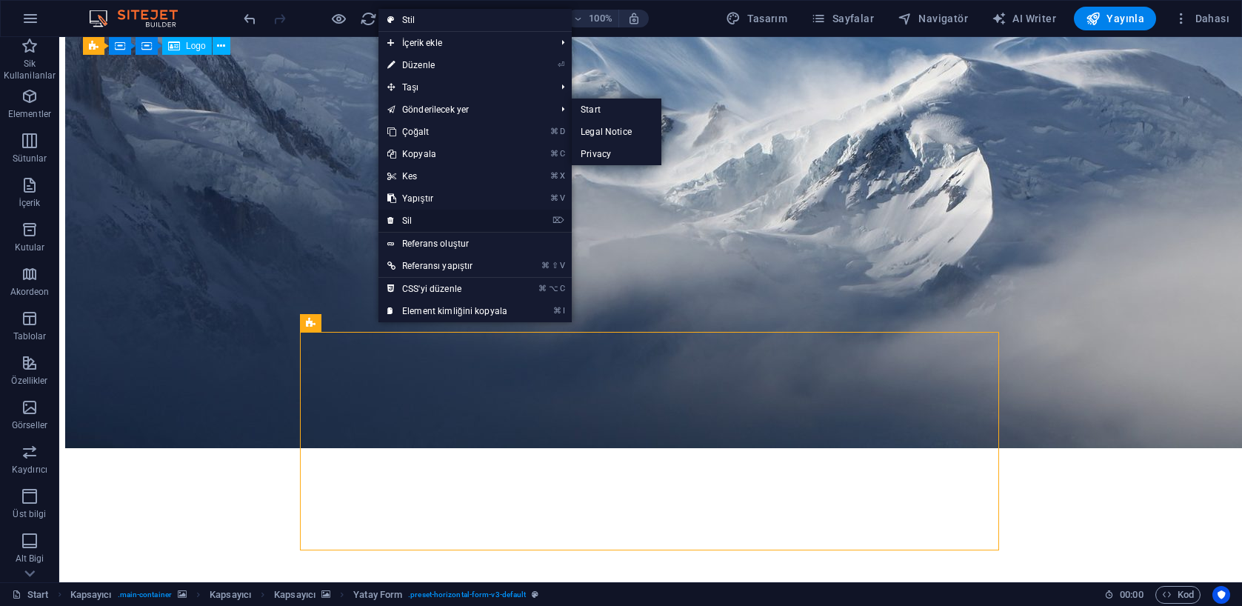
click at [423, 218] on link "⌦ Sil" at bounding box center [447, 221] width 138 height 22
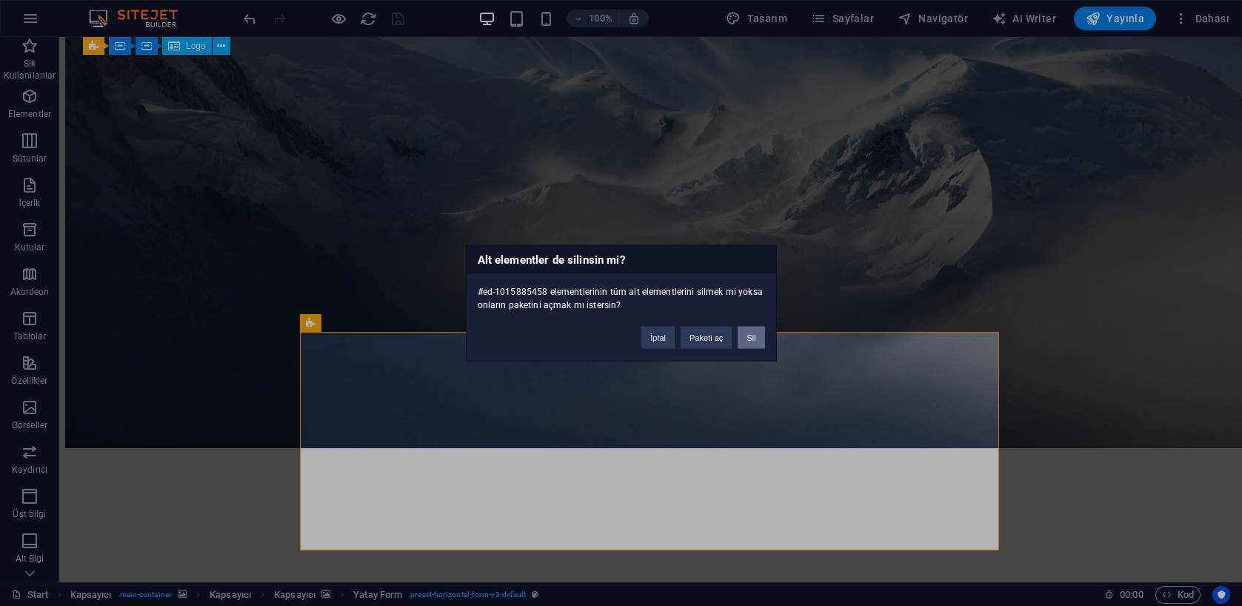
click at [750, 339] on button "Sil" at bounding box center [751, 338] width 27 height 22
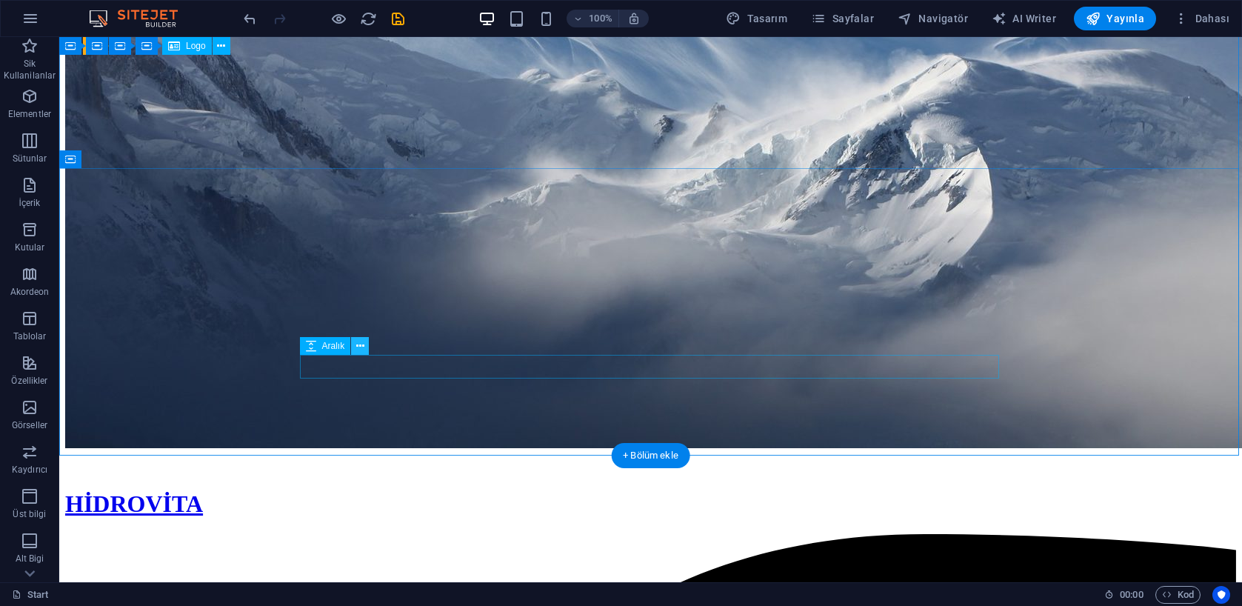
click at [358, 348] on icon at bounding box center [360, 346] width 8 height 16
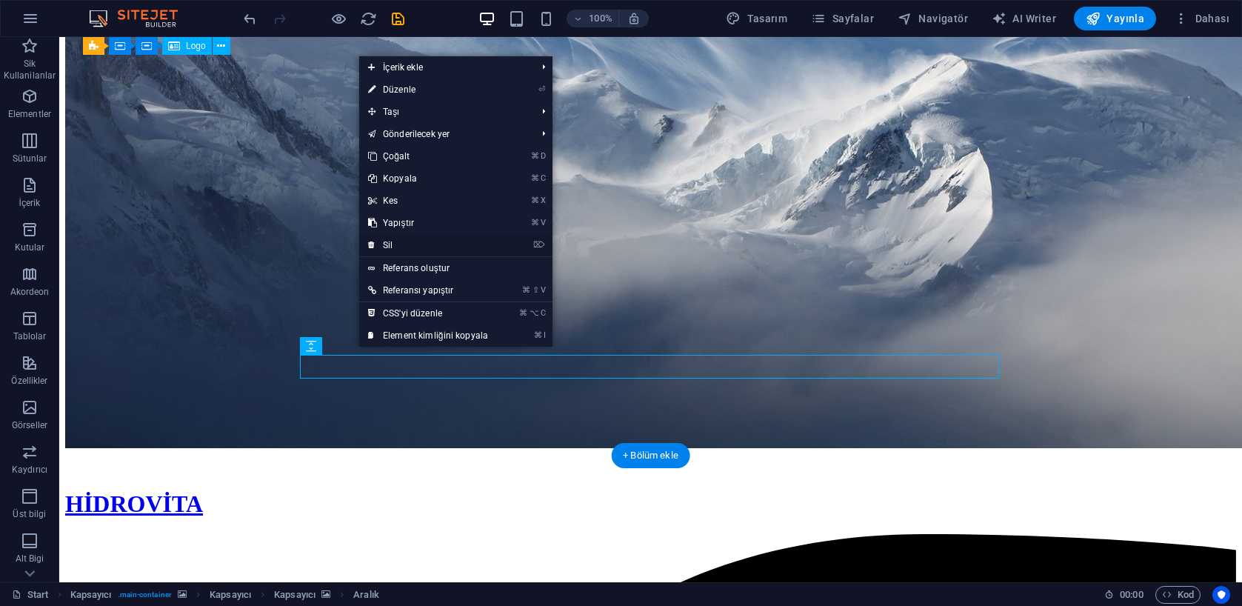
click at [421, 244] on link "⌦ Sil" at bounding box center [428, 245] width 138 height 22
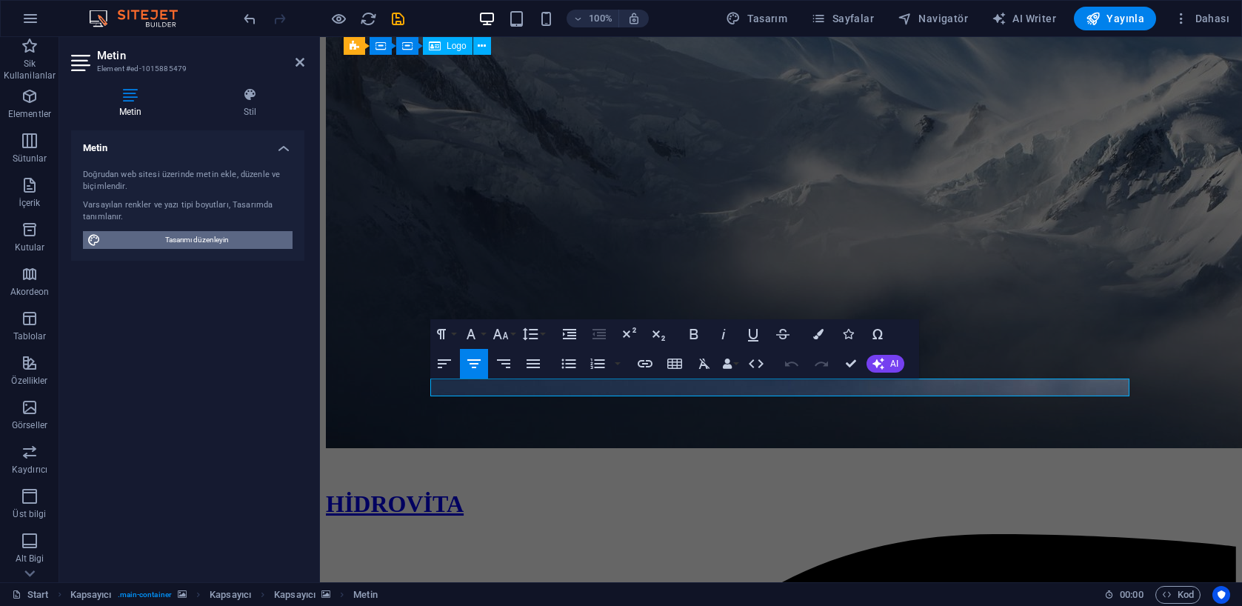
click at [209, 236] on span "Tasarımı düzenleyin" at bounding box center [196, 240] width 183 height 18
select select "px"
select select "300"
select select "px"
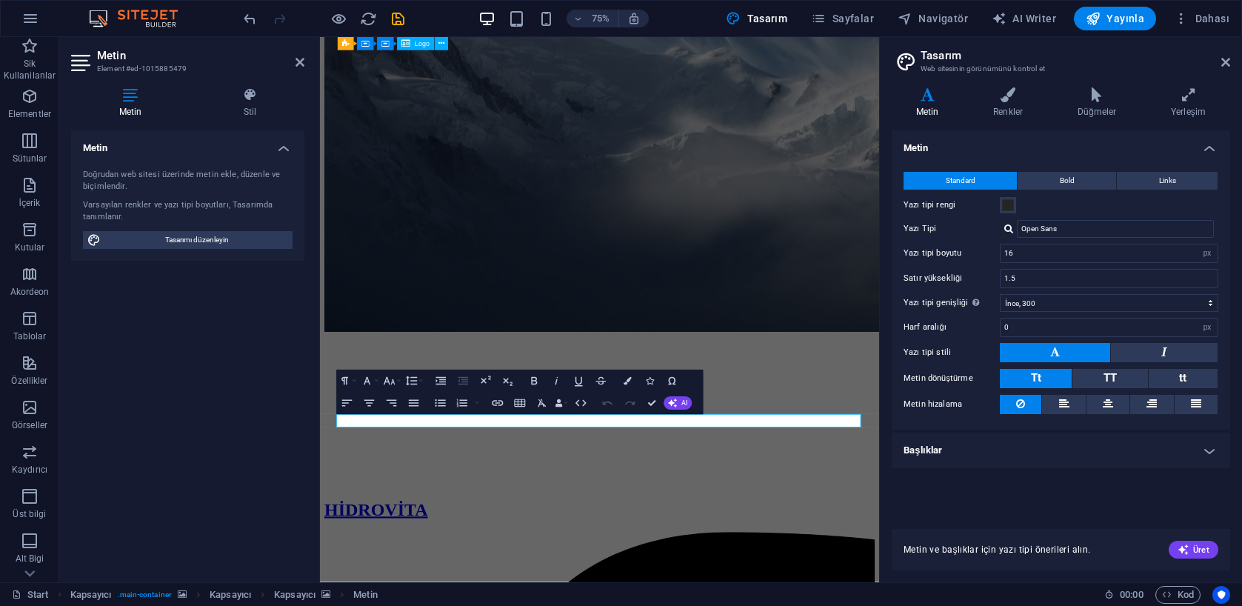
scroll to position [147, 0]
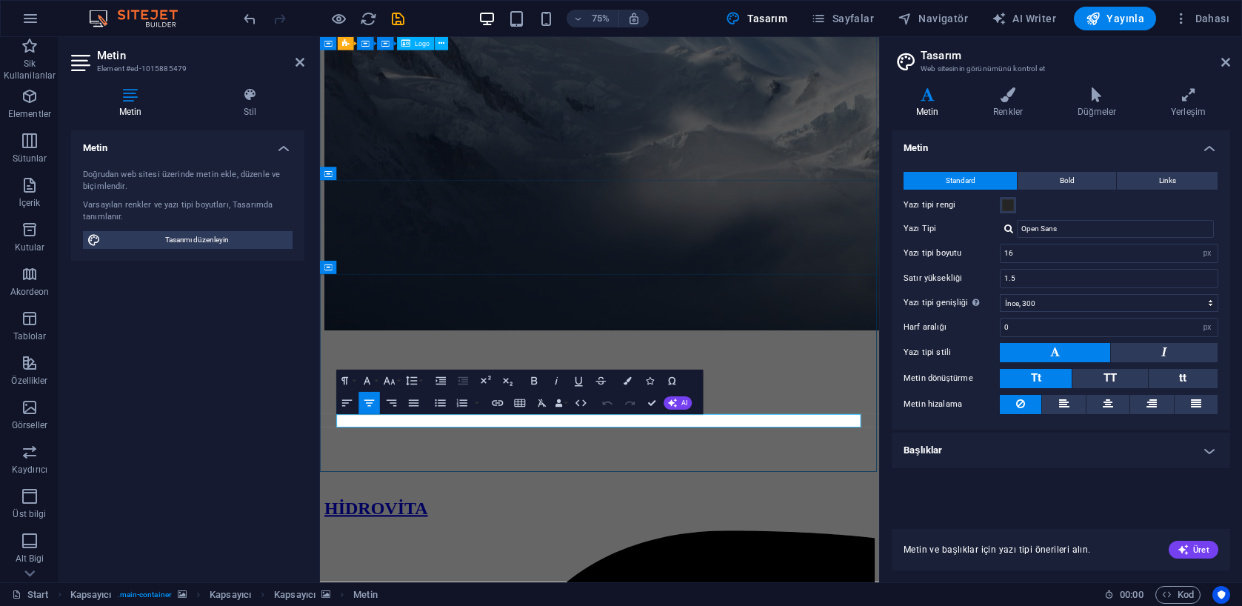
copy p "Legal Notice | Privacy"
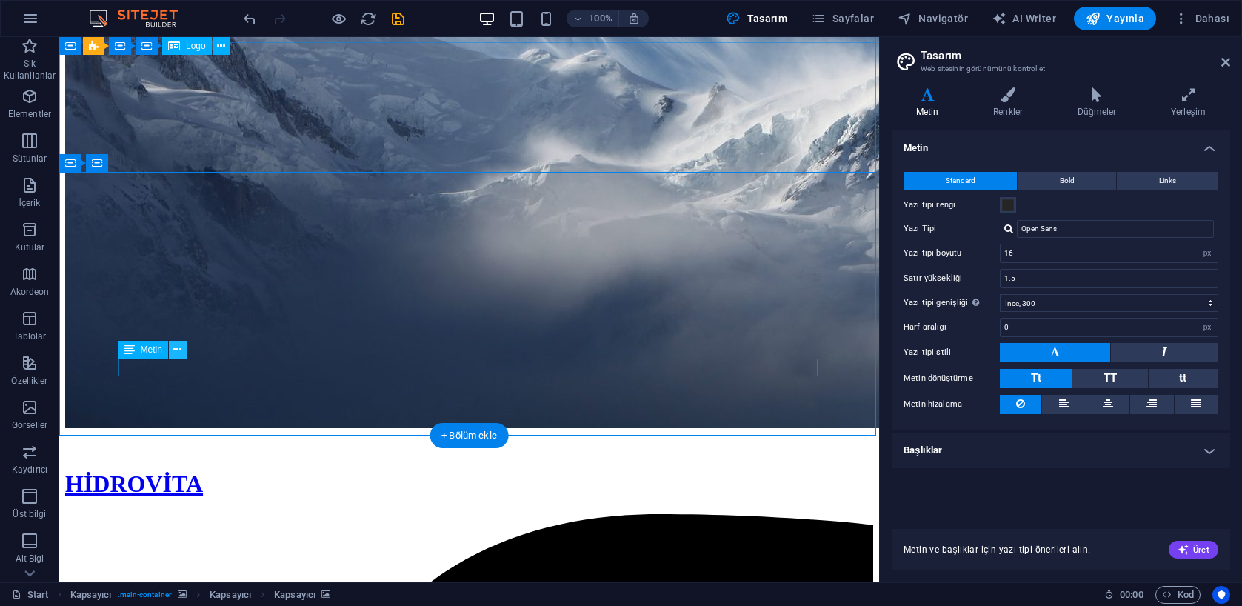
click at [179, 353] on icon at bounding box center [177, 350] width 8 height 16
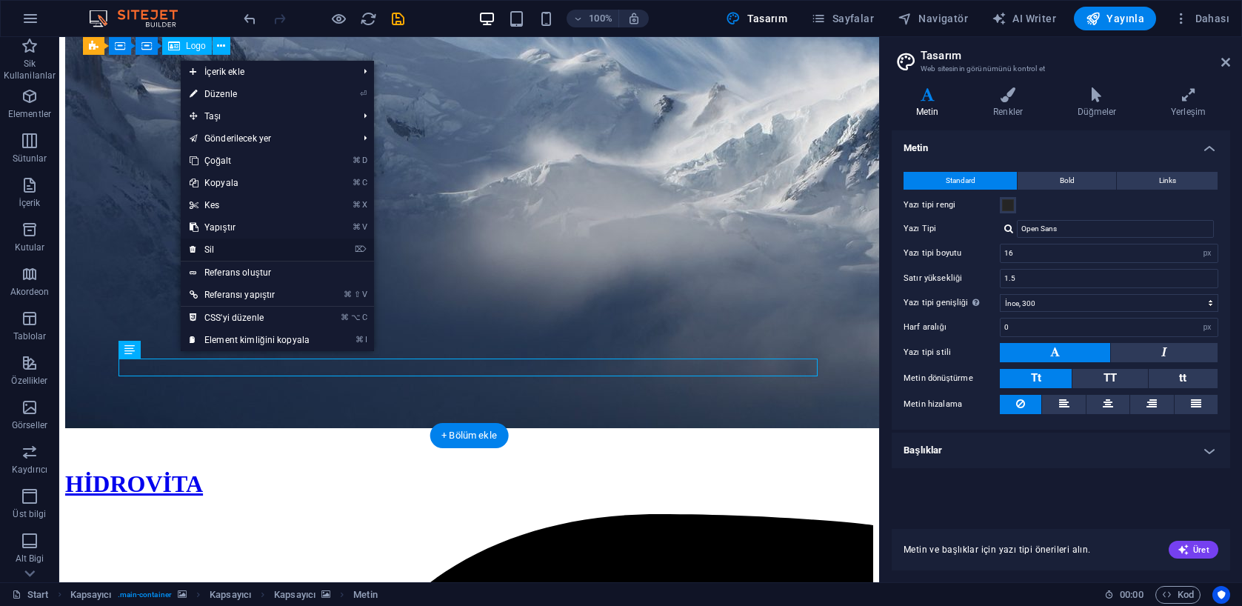
click at [221, 248] on link "⌦ Sil" at bounding box center [250, 249] width 138 height 22
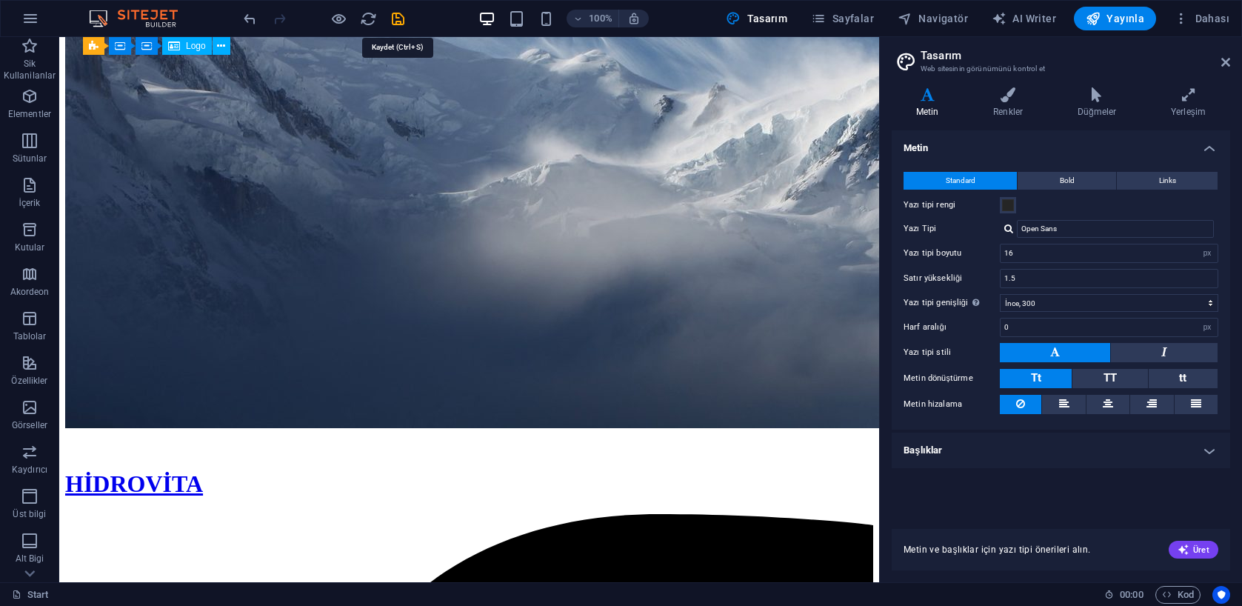
click at [395, 21] on icon "save" at bounding box center [398, 18] width 17 height 17
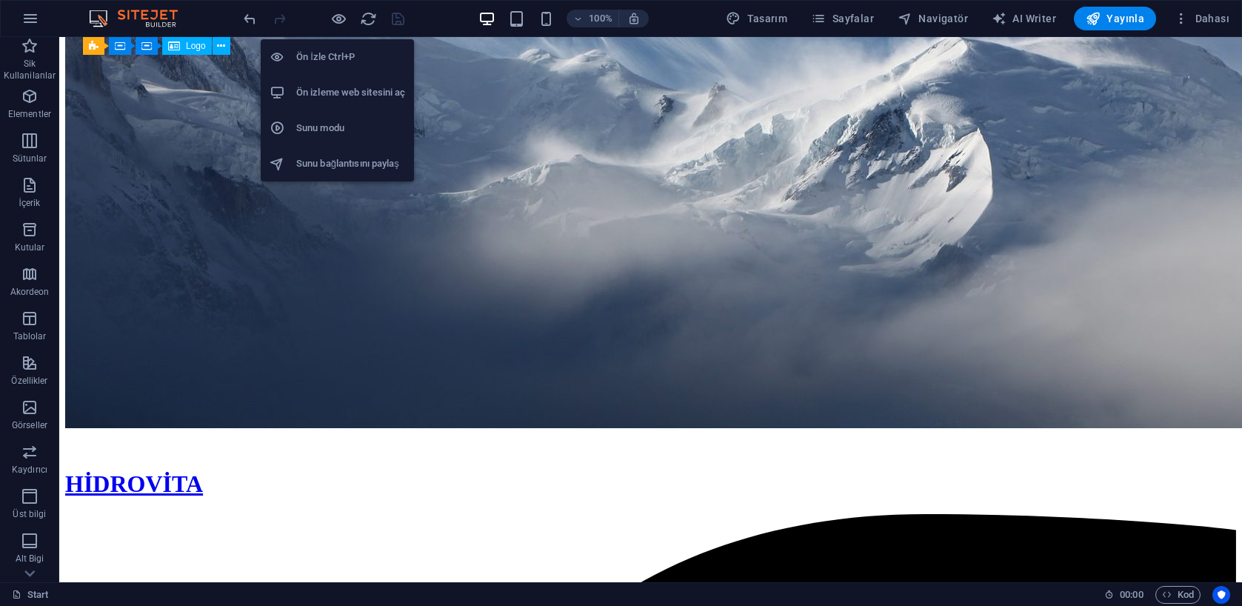
click at [324, 93] on h6 "Ön izleme web sitesini aç" at bounding box center [350, 93] width 109 height 18
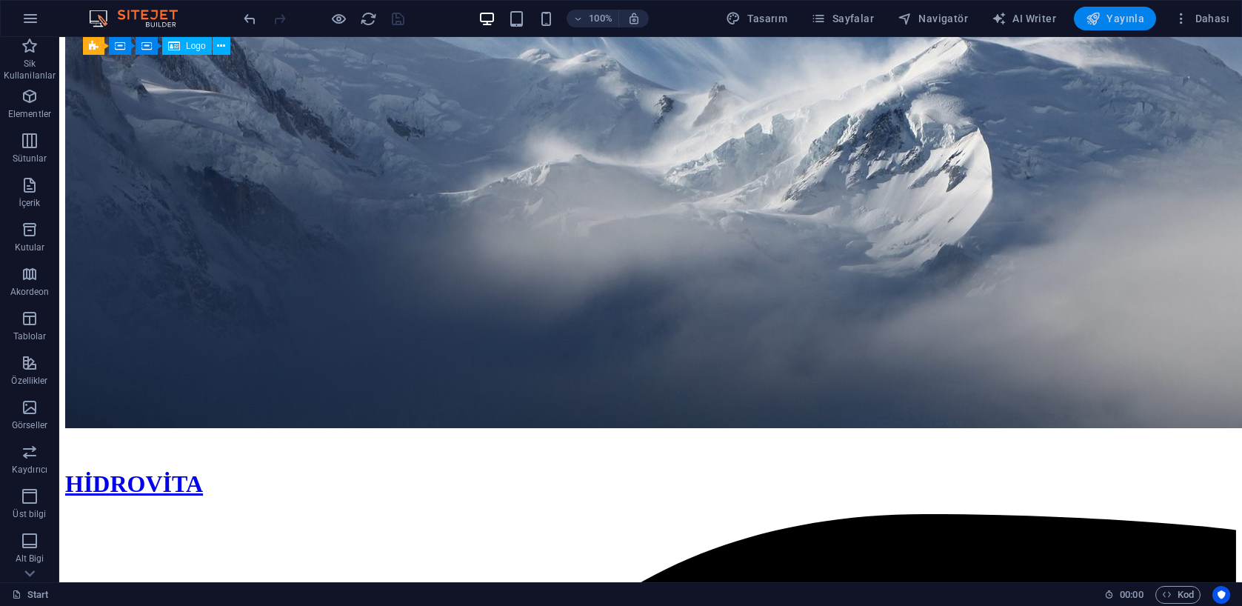
click at [1126, 20] on span "Yayınla" at bounding box center [1115, 18] width 59 height 15
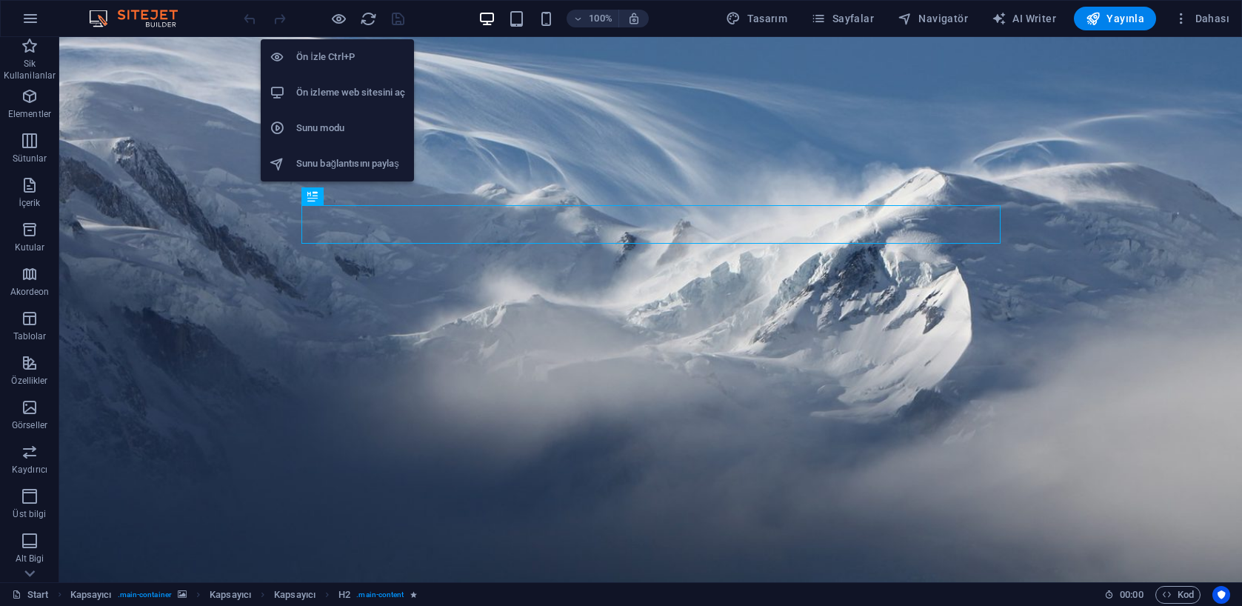
click at [344, 90] on h6 "Ön izleme web sitesini aç" at bounding box center [350, 93] width 109 height 18
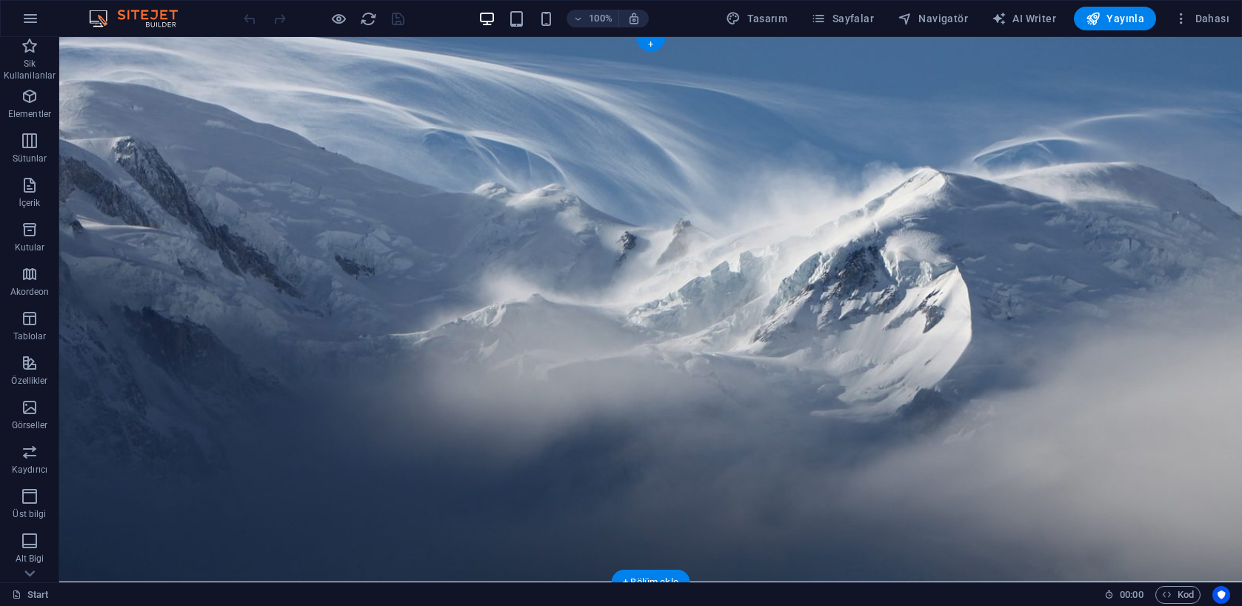
scroll to position [148, 0]
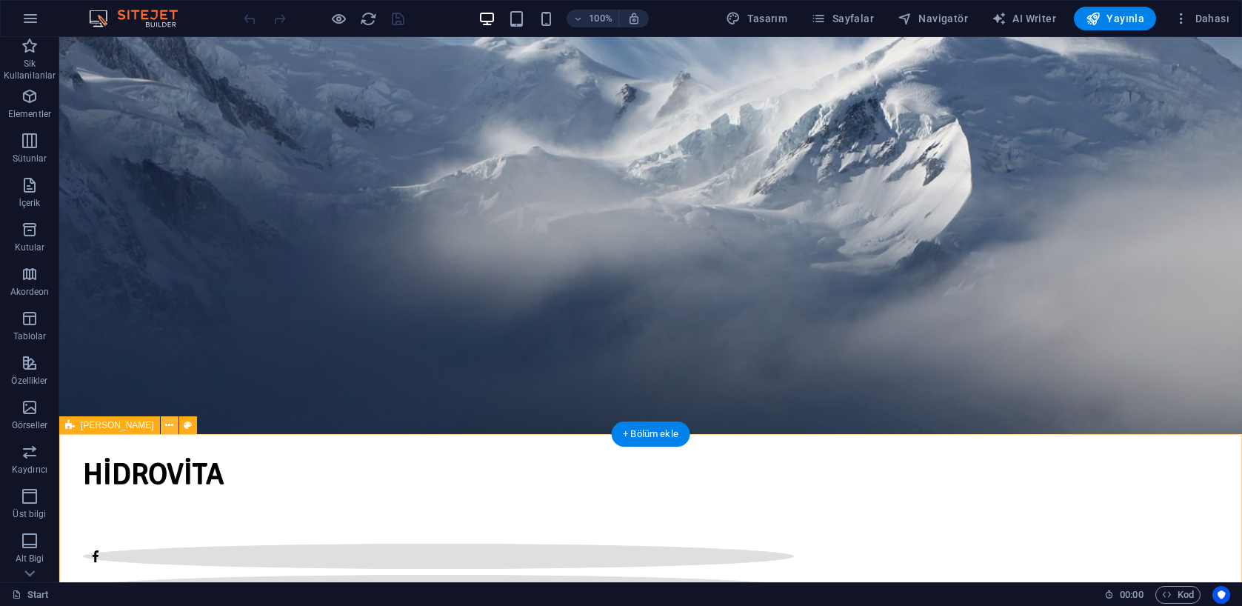
click at [165, 424] on icon at bounding box center [169, 426] width 8 height 16
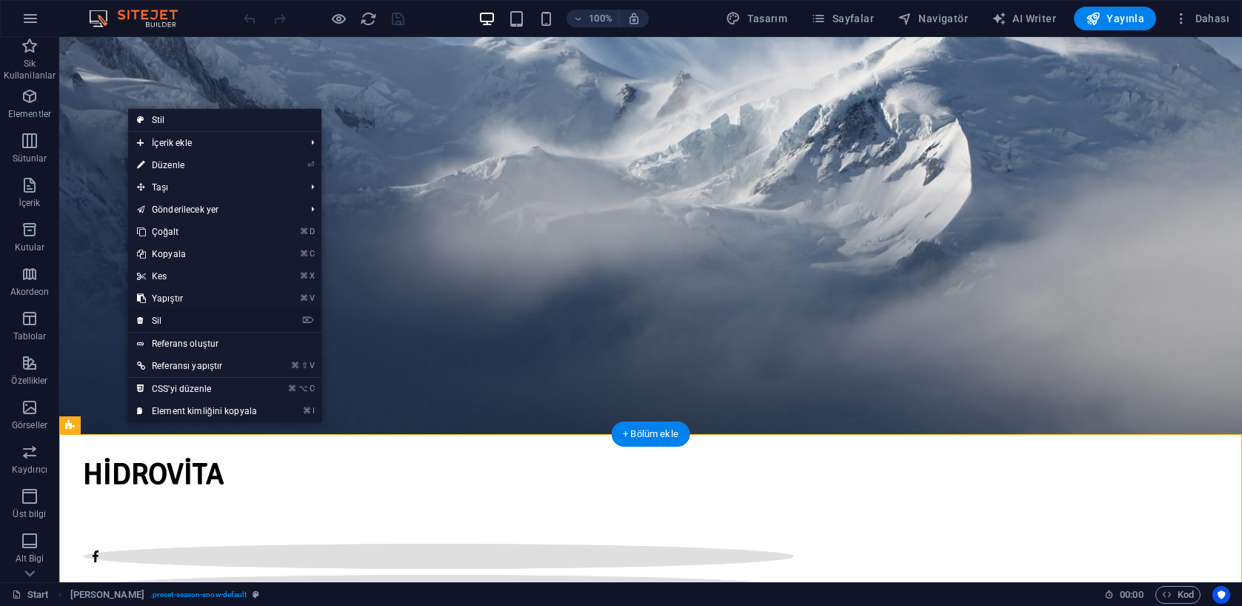
drag, startPoint x: 185, startPoint y: 325, endPoint x: 130, endPoint y: 291, distance: 65.2
click at [185, 325] on link "⌦ Sil" at bounding box center [197, 321] width 138 height 22
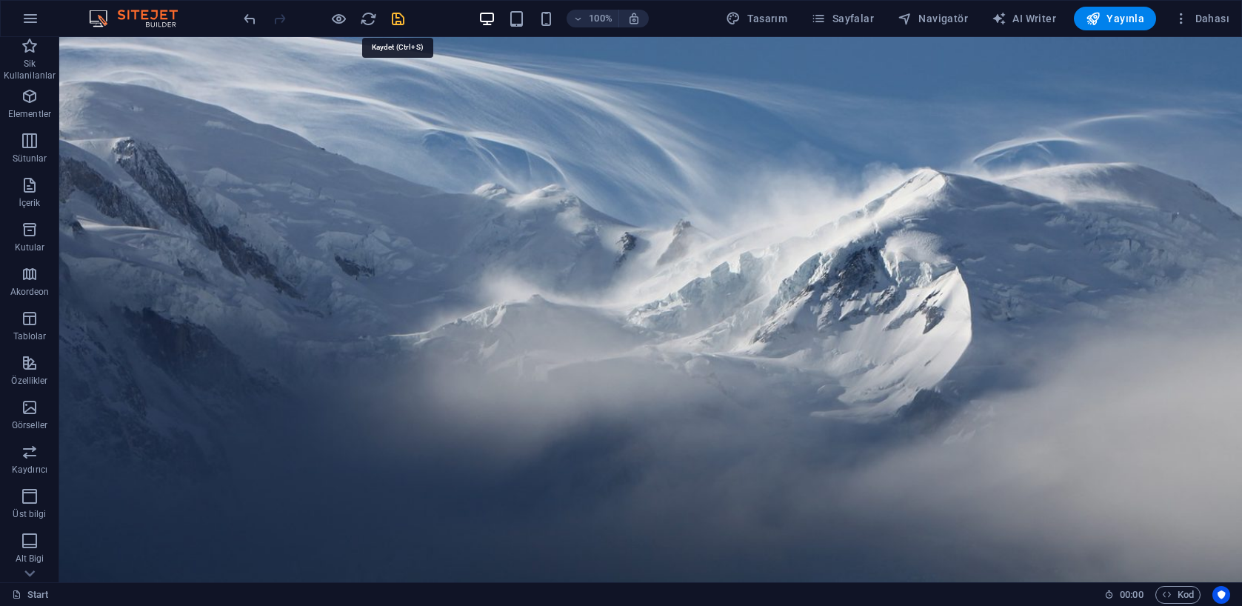
click at [397, 17] on icon "save" at bounding box center [398, 18] width 17 height 17
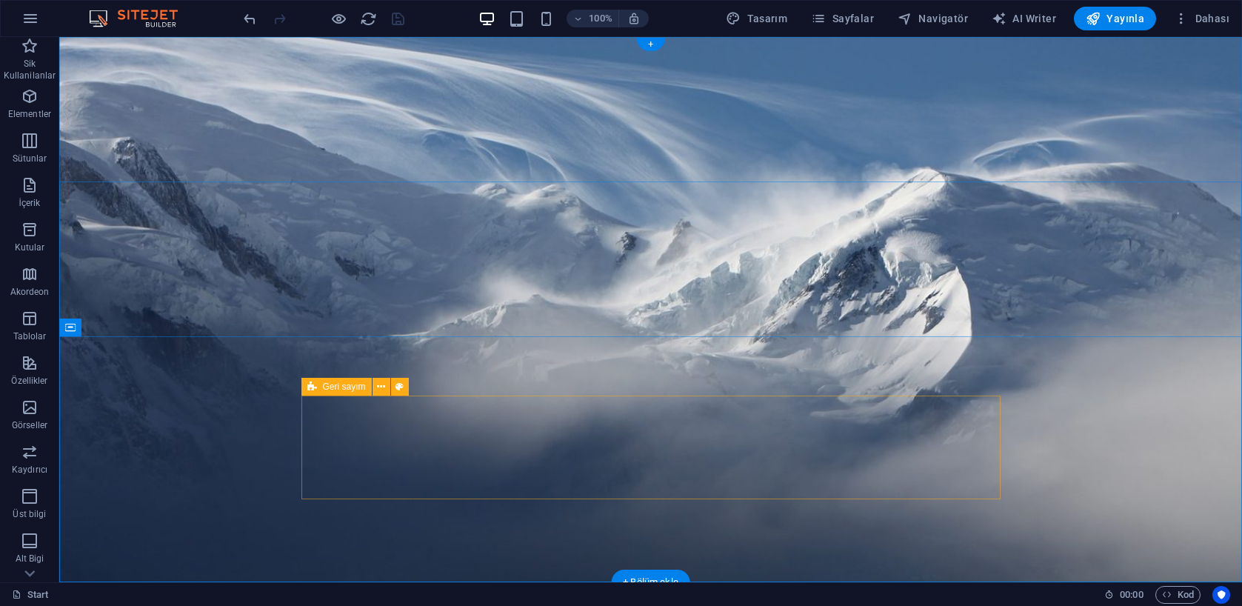
click at [318, 388] on div "Geri sayım" at bounding box center [336, 387] width 70 height 18
click at [347, 388] on span "Geri sayım" at bounding box center [344, 386] width 43 height 9
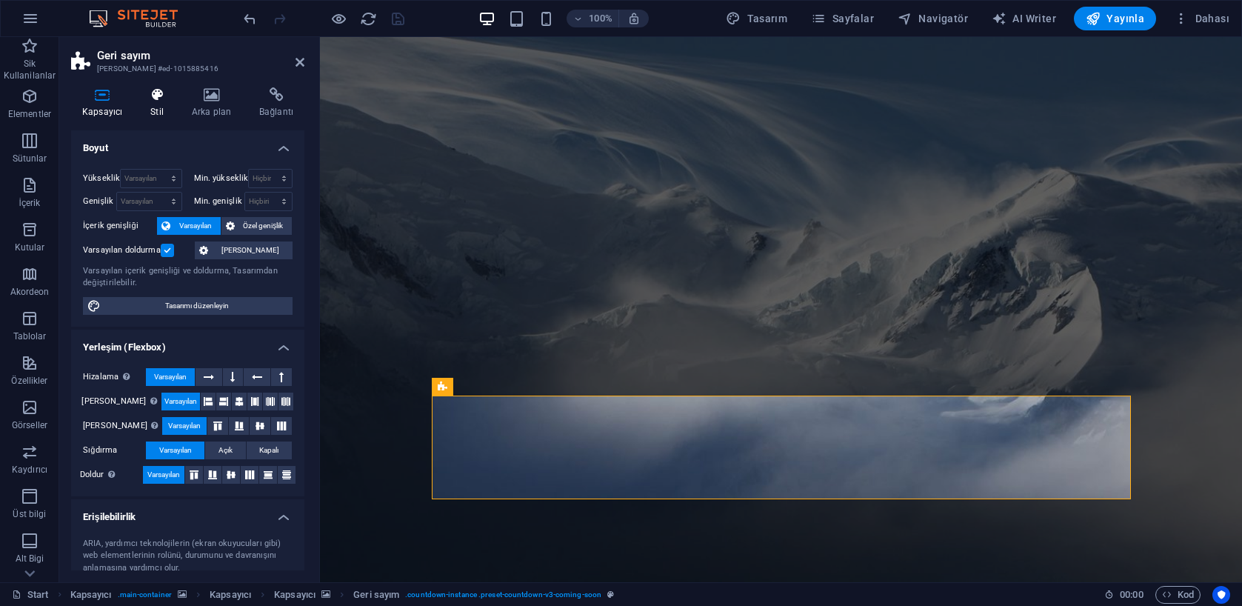
click at [164, 104] on h4 "Stil" at bounding box center [159, 102] width 41 height 31
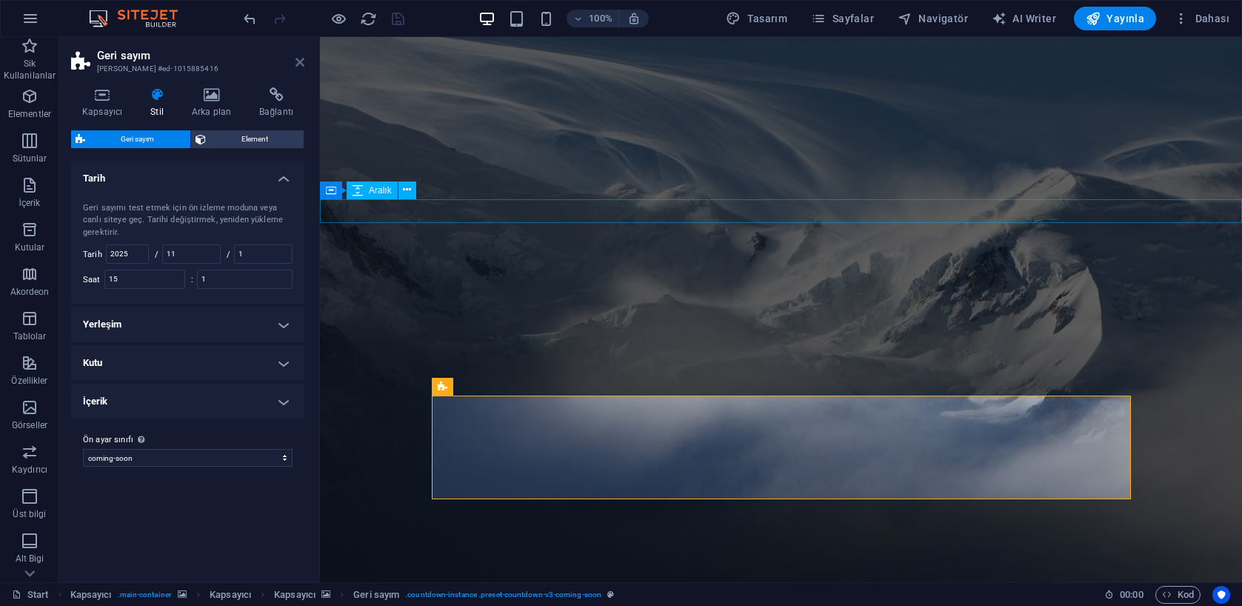
click at [297, 64] on icon at bounding box center [300, 62] width 9 height 12
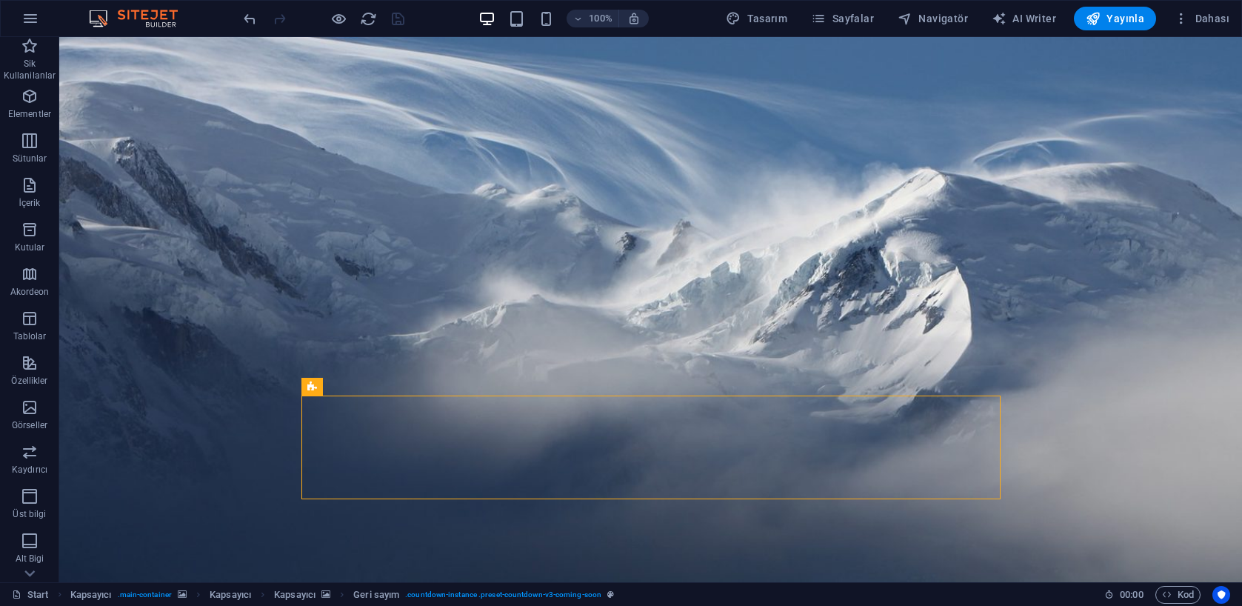
click at [363, 29] on div at bounding box center [324, 19] width 166 height 24
click at [368, 21] on icon "reload" at bounding box center [368, 18] width 17 height 17
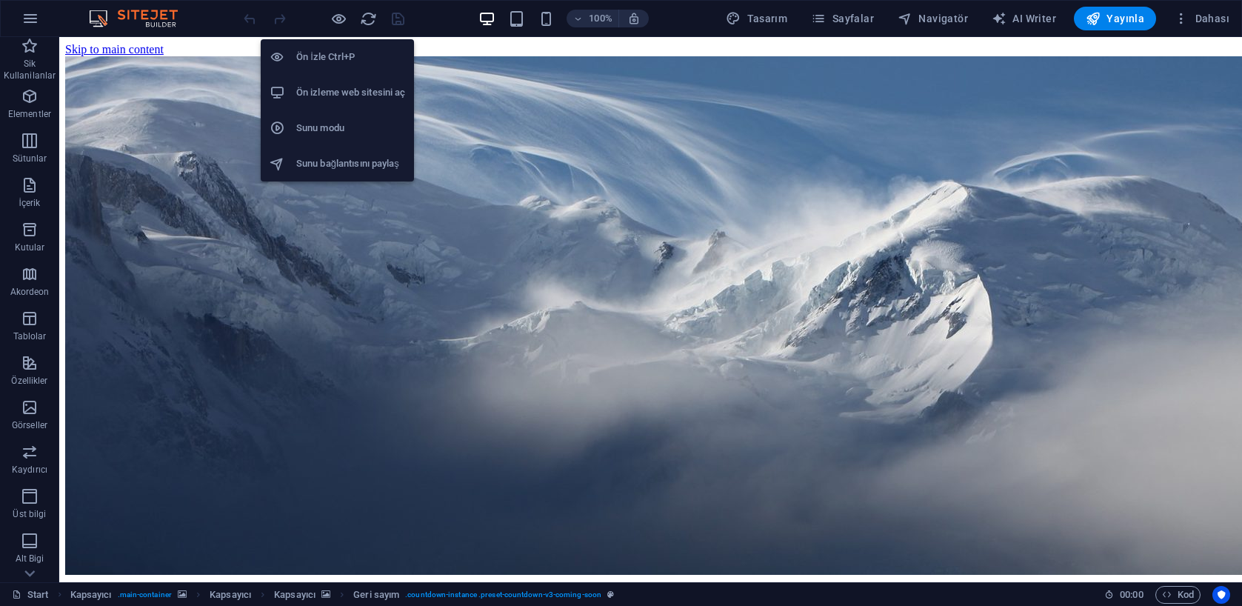
click at [326, 86] on h6 "Ön izleme web sitesini aç" at bounding box center [350, 93] width 109 height 18
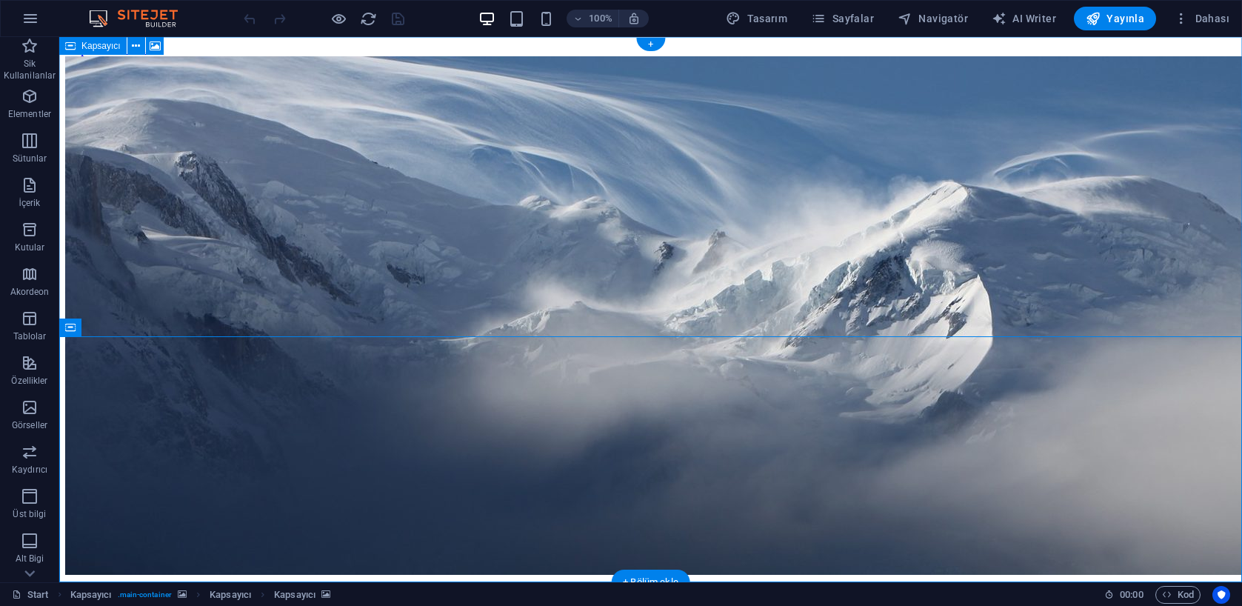
click at [78, 46] on div "Kapsayıcı" at bounding box center [92, 46] width 67 height 18
click at [93, 47] on span "Kapsayıcı" at bounding box center [100, 45] width 39 height 9
select select "vh"
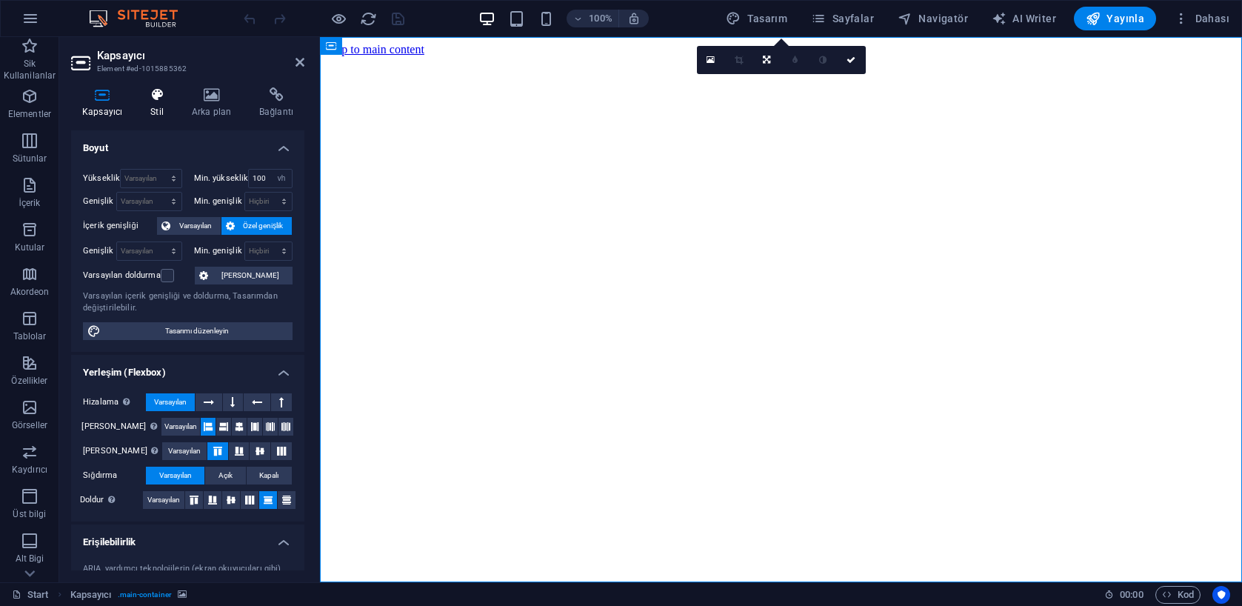
click at [163, 105] on h4 "Stil" at bounding box center [159, 102] width 41 height 31
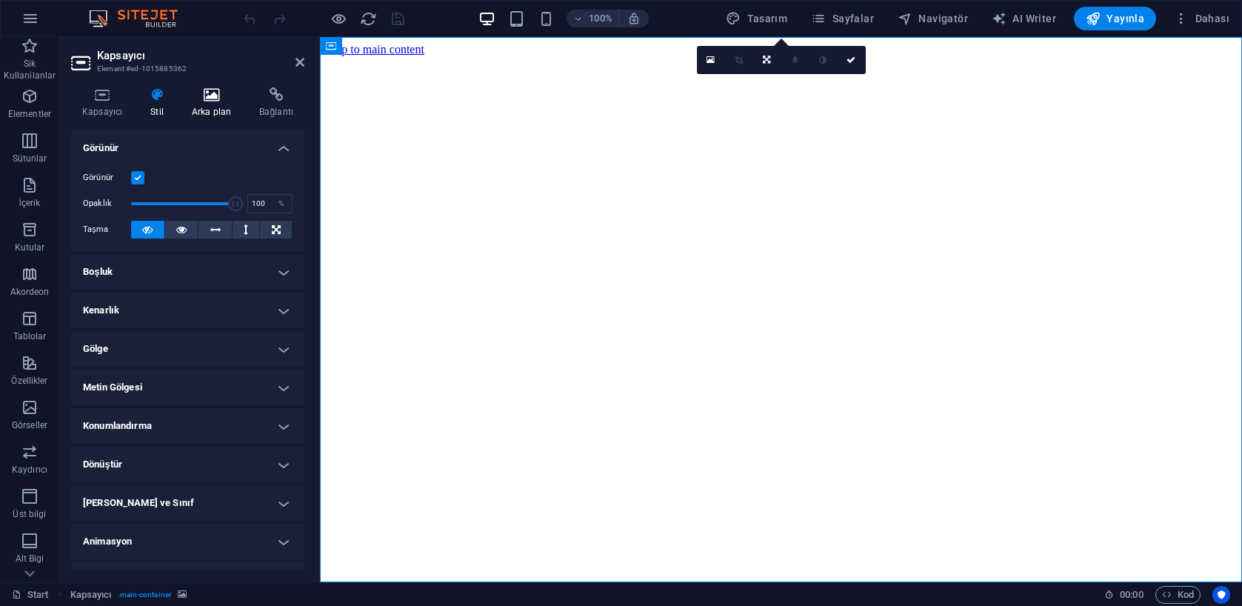
click at [202, 98] on icon at bounding box center [211, 94] width 61 height 15
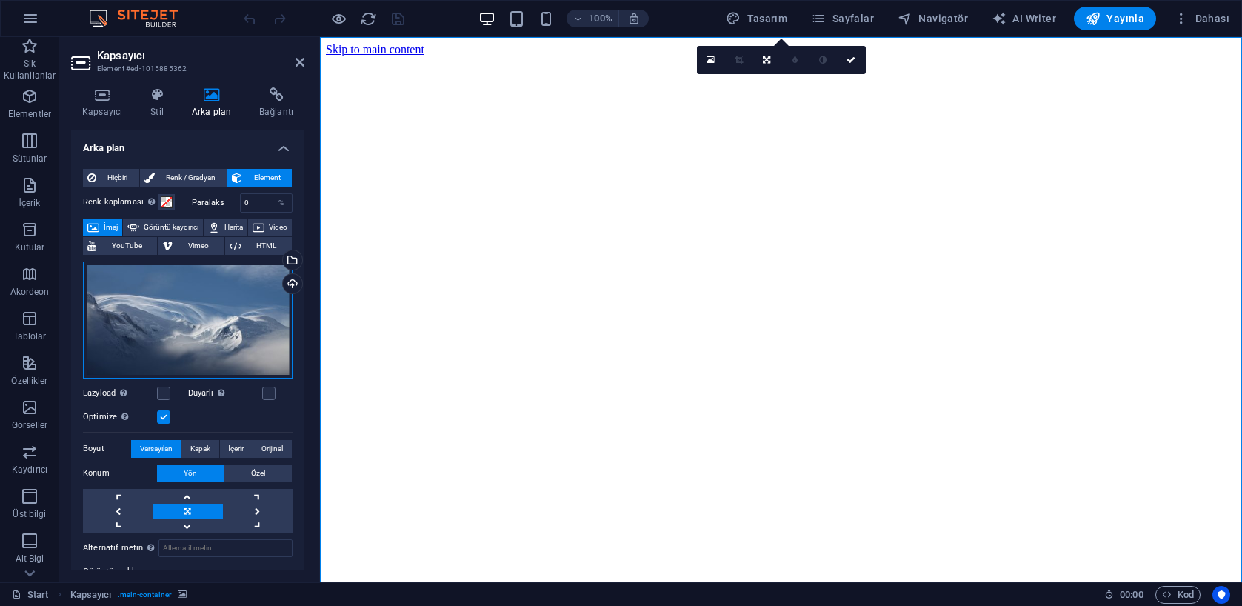
click at [184, 312] on div "Dosyaları buraya sürükleyin, dosyaları seçmek için tıklayın veya Dosyalardan ya…" at bounding box center [188, 319] width 210 height 117
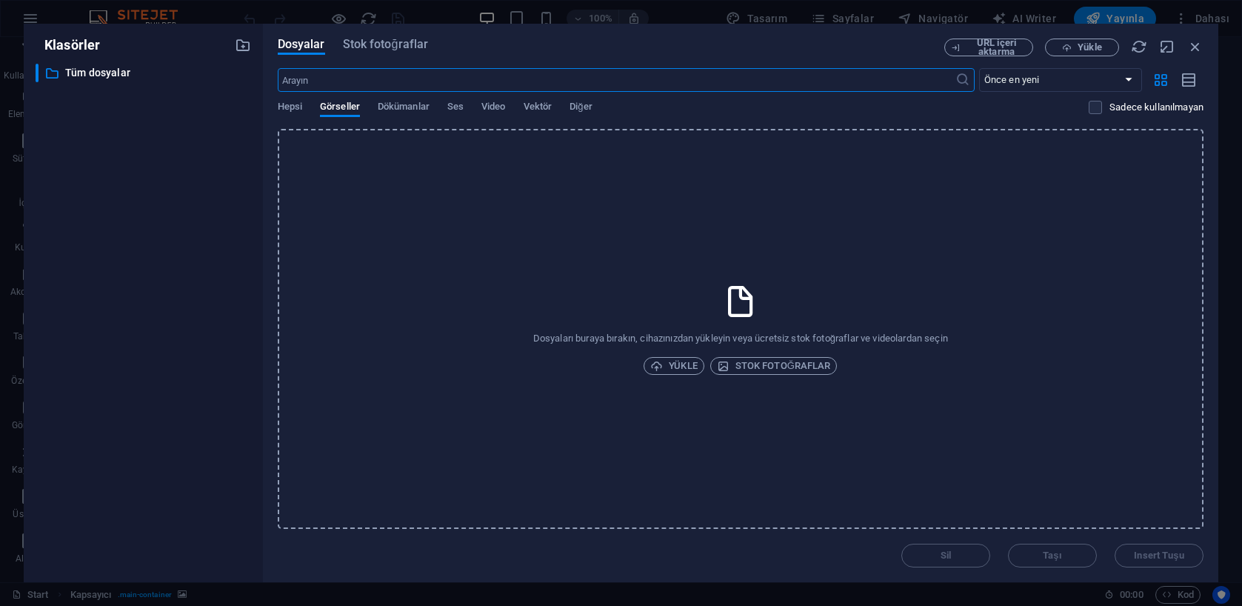
scroll to position [1, 0]
drag, startPoint x: 1192, startPoint y: 46, endPoint x: 834, endPoint y: 34, distance: 357.9
click at [1192, 46] on icon "button" at bounding box center [1195, 47] width 16 height 16
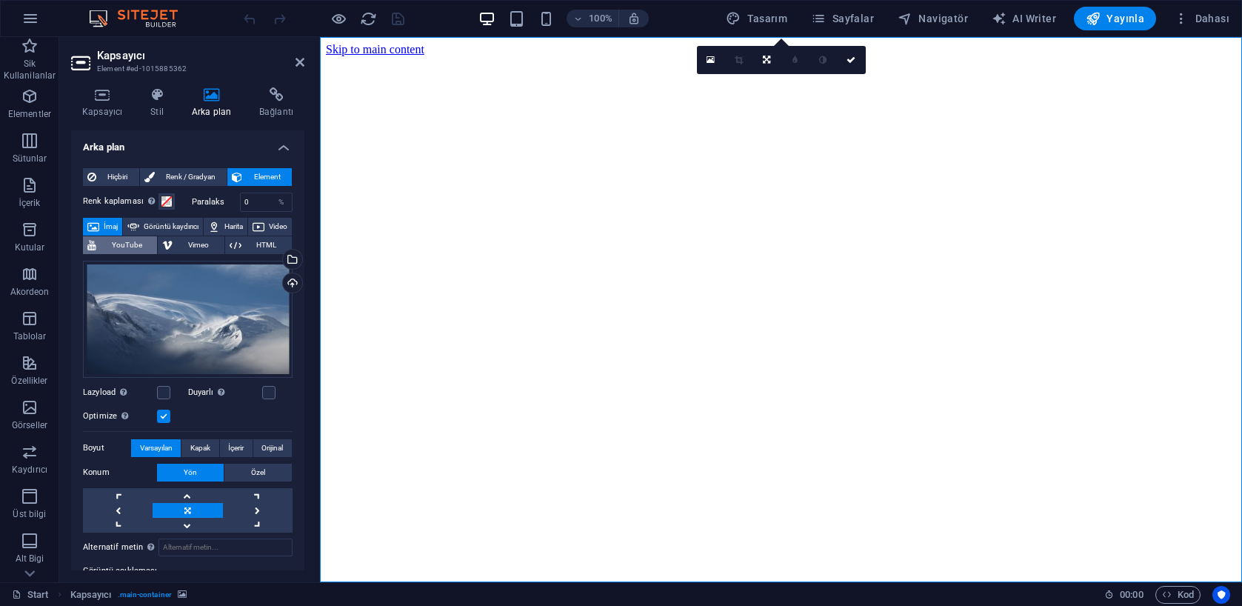
click at [153, 247] on span "YouTube" at bounding box center [127, 245] width 52 height 18
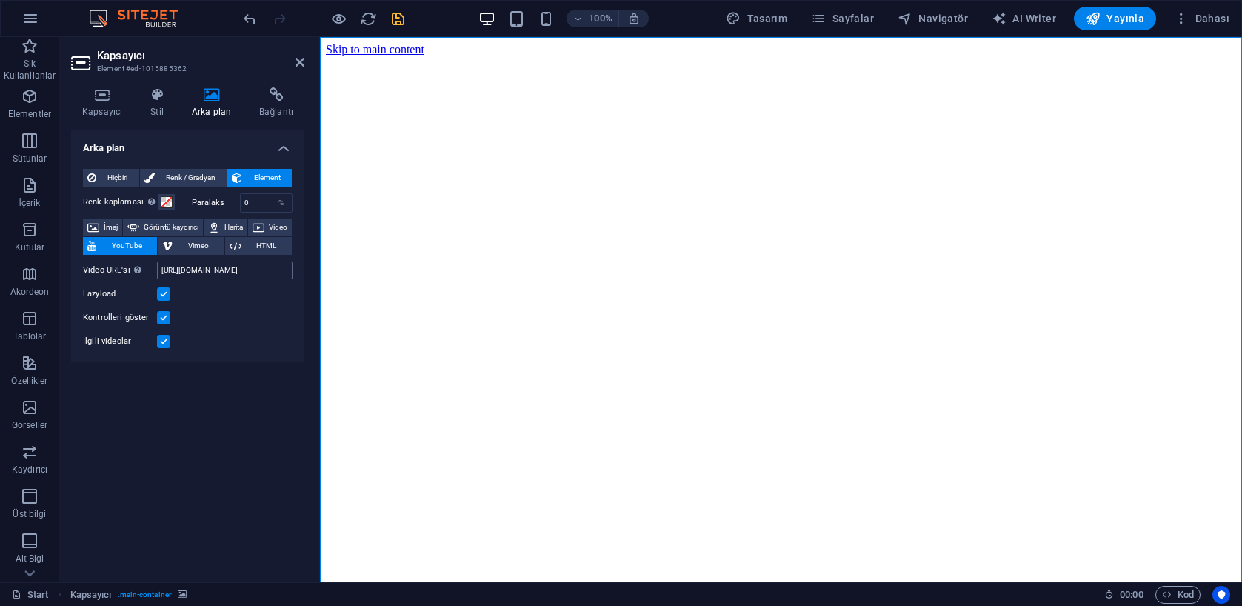
scroll to position [0, 0]
click at [207, 273] on input "https://www.youtube.com/watch?v=hnoviHgPHkY" at bounding box center [225, 270] width 136 height 18
paste input "wbnaHgSttVo"
type input "https://www.youtube.com/watch?v=wbnaHgSttVo"
click at [392, 17] on icon "save" at bounding box center [398, 18] width 17 height 17
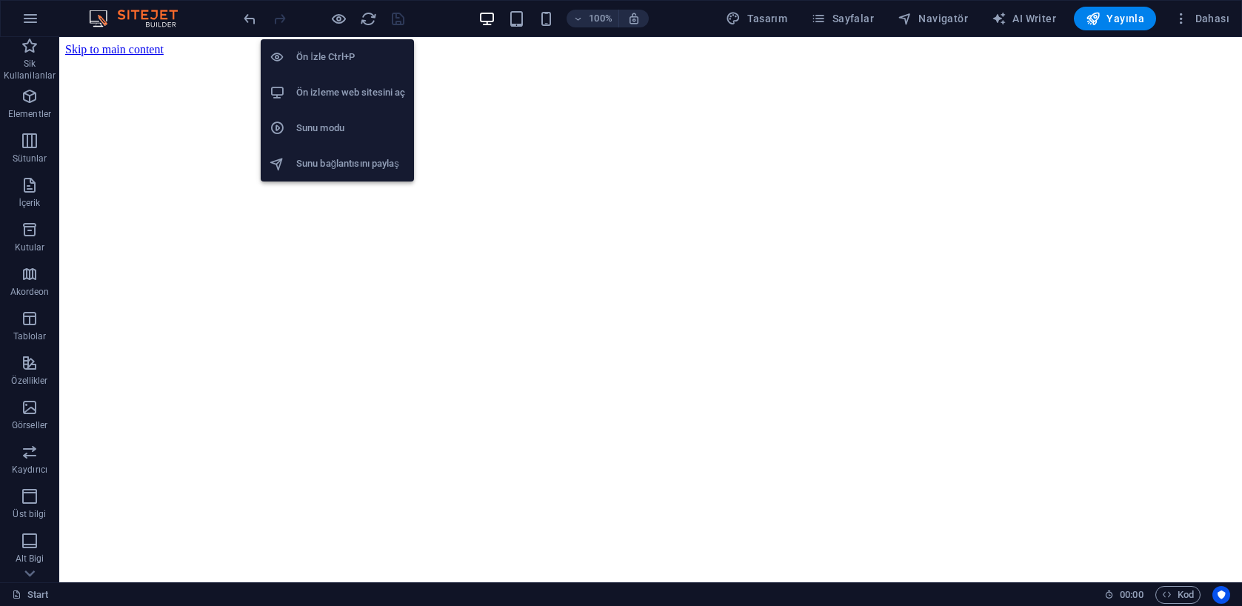
click at [338, 93] on h6 "Ön izleme web sitesini aç" at bounding box center [350, 93] width 109 height 18
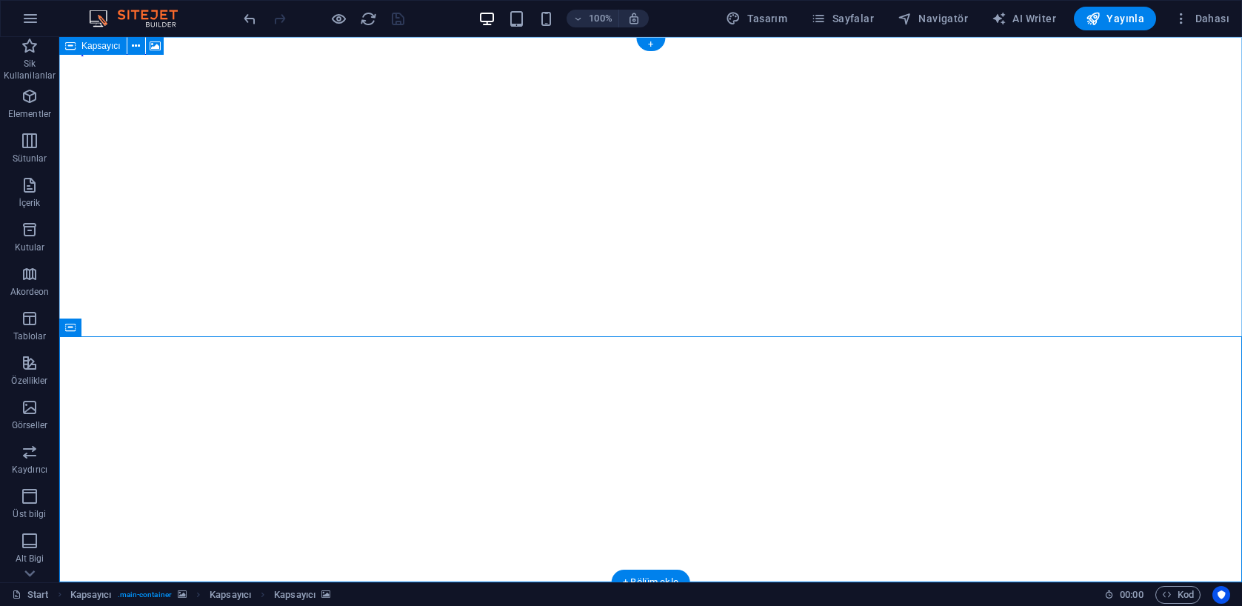
click at [68, 47] on icon at bounding box center [70, 46] width 10 height 18
click at [69, 47] on icon at bounding box center [70, 46] width 10 height 18
click at [77, 47] on div "Kapsayıcı" at bounding box center [92, 46] width 67 height 18
click at [78, 47] on div "Kapsayıcı" at bounding box center [92, 46] width 67 height 18
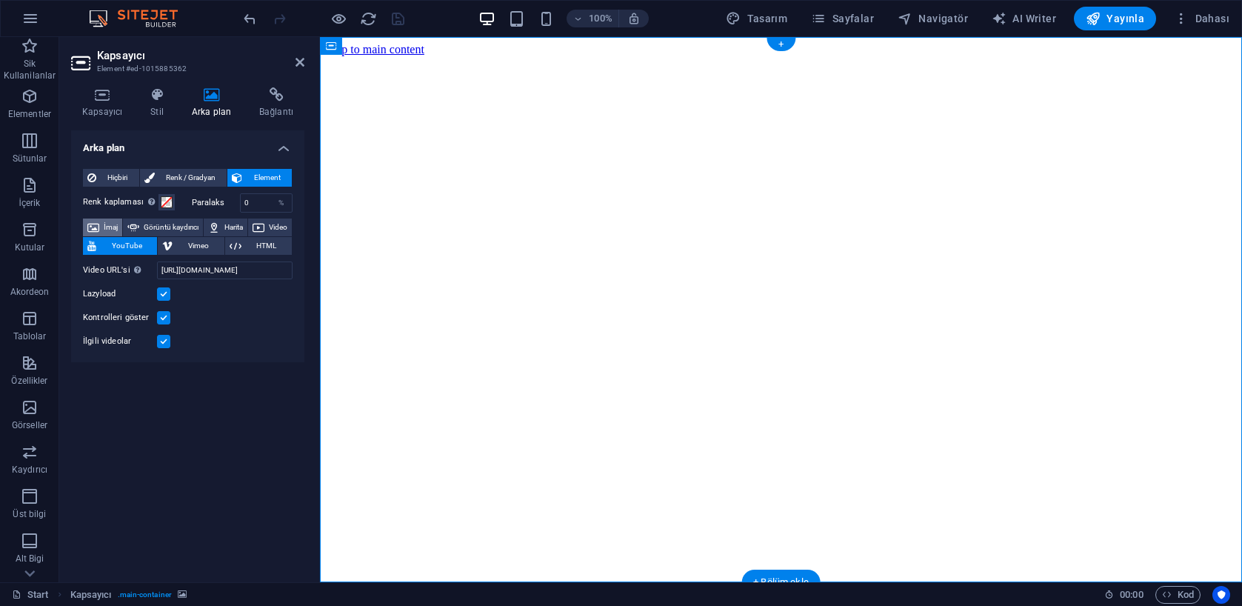
click at [111, 225] on span "İmaj" at bounding box center [111, 227] width 14 height 18
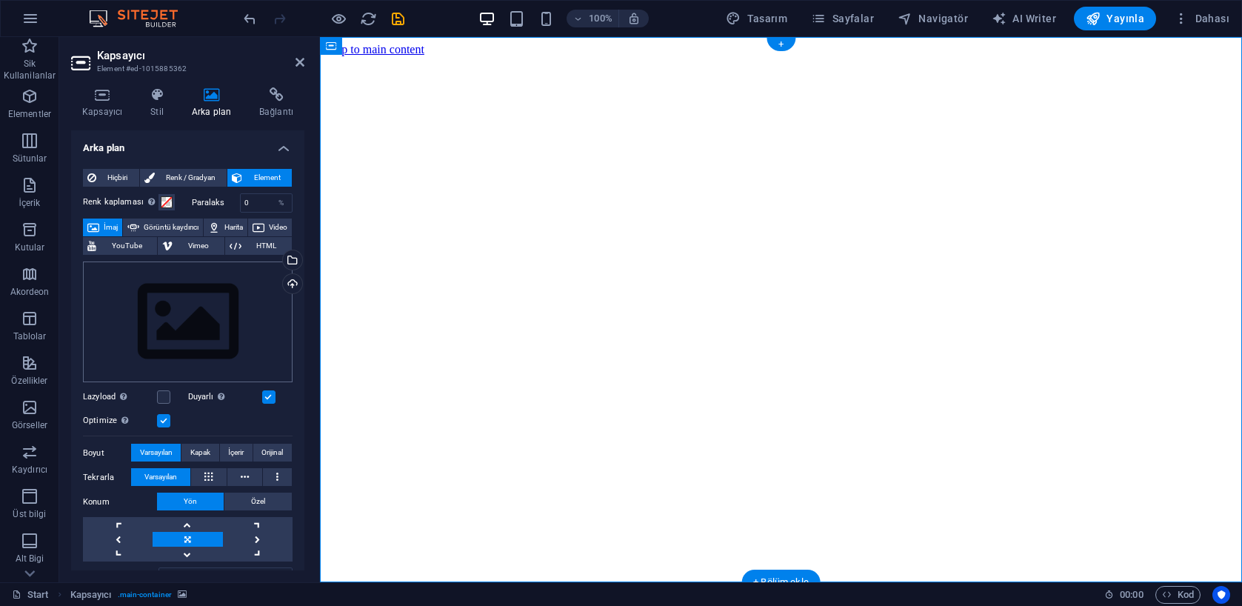
scroll to position [1, 0]
click at [269, 235] on span "Video" at bounding box center [278, 226] width 19 height 18
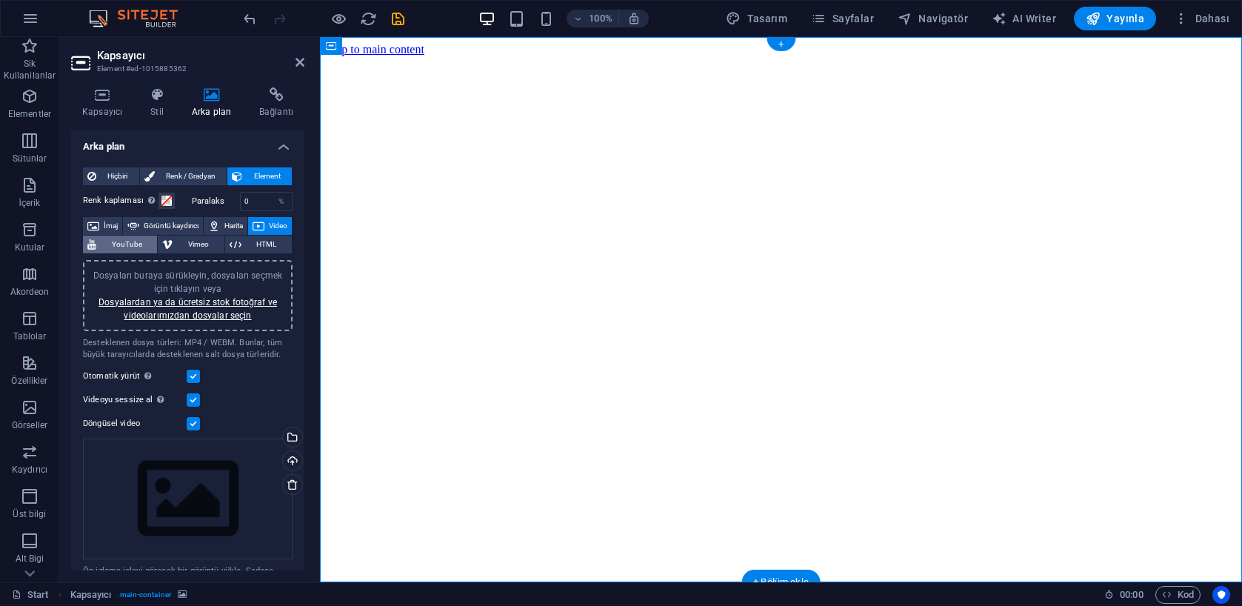
drag, startPoint x: 115, startPoint y: 224, endPoint x: 132, endPoint y: 247, distance: 28.0
click at [115, 224] on span "İmaj" at bounding box center [111, 226] width 14 height 18
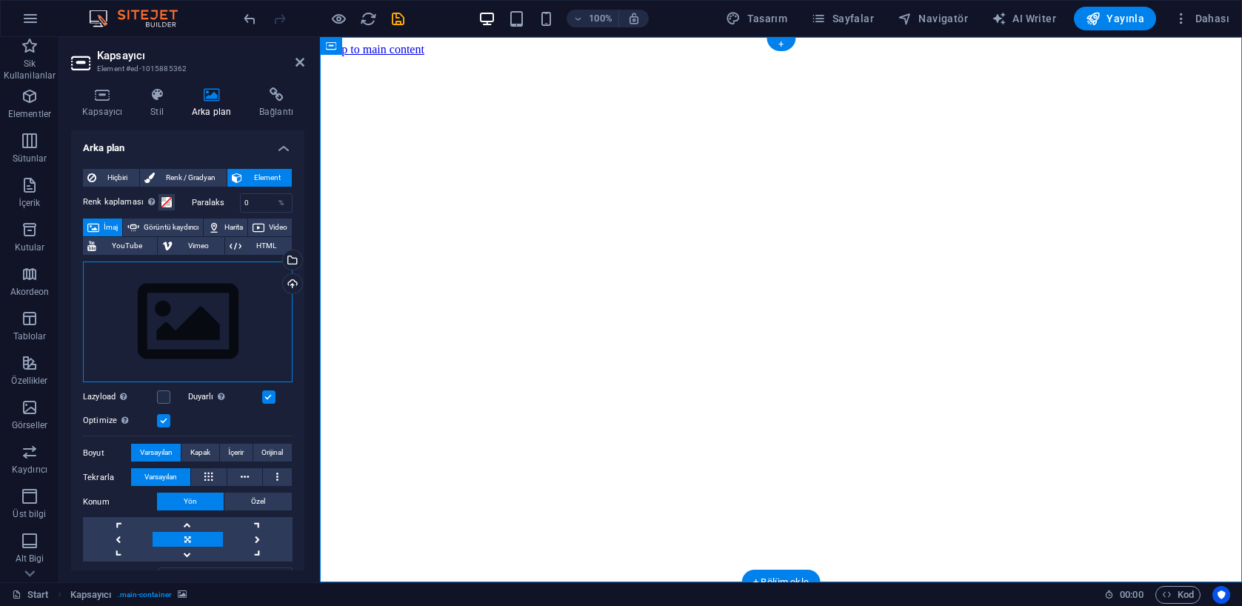
click at [182, 313] on div "Dosyaları buraya sürükleyin, dosyaları seçmek için tıklayın veya Dosyalardan ya…" at bounding box center [188, 321] width 210 height 121
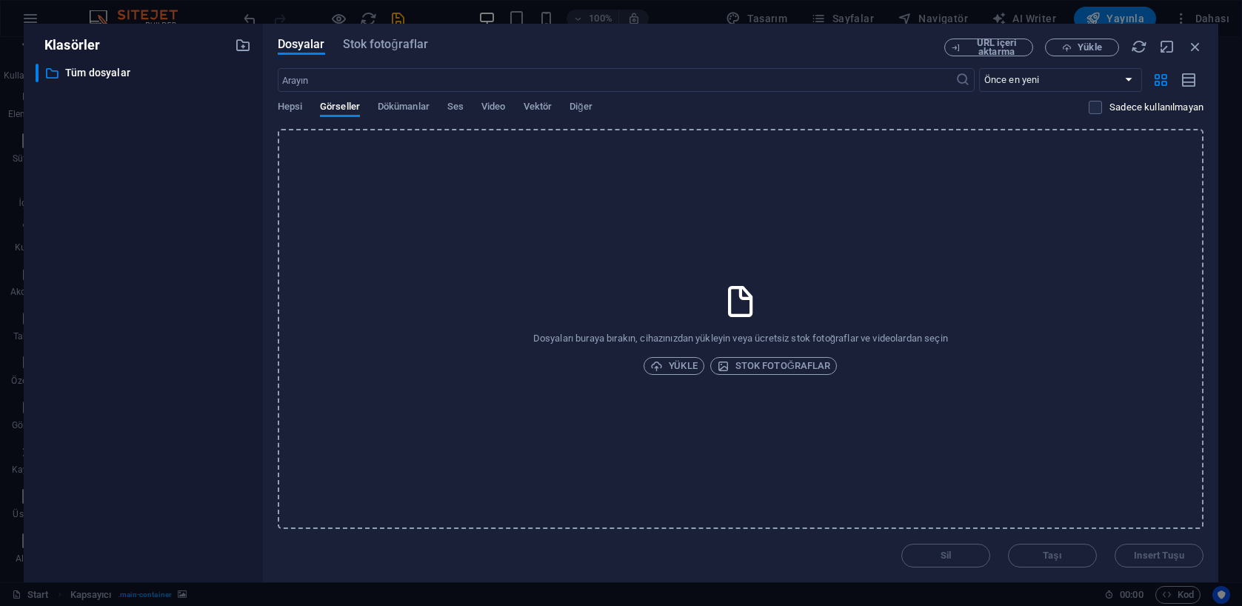
click at [182, 313] on div "​ Tüm dosyalar Tüm dosyalar" at bounding box center [144, 317] width 216 height 507
click at [496, 106] on span "Video" at bounding box center [493, 108] width 24 height 21
click at [547, 107] on span "Vektör" at bounding box center [538, 108] width 29 height 21
click at [390, 46] on span "Stok fotoğraflar" at bounding box center [386, 45] width 86 height 18
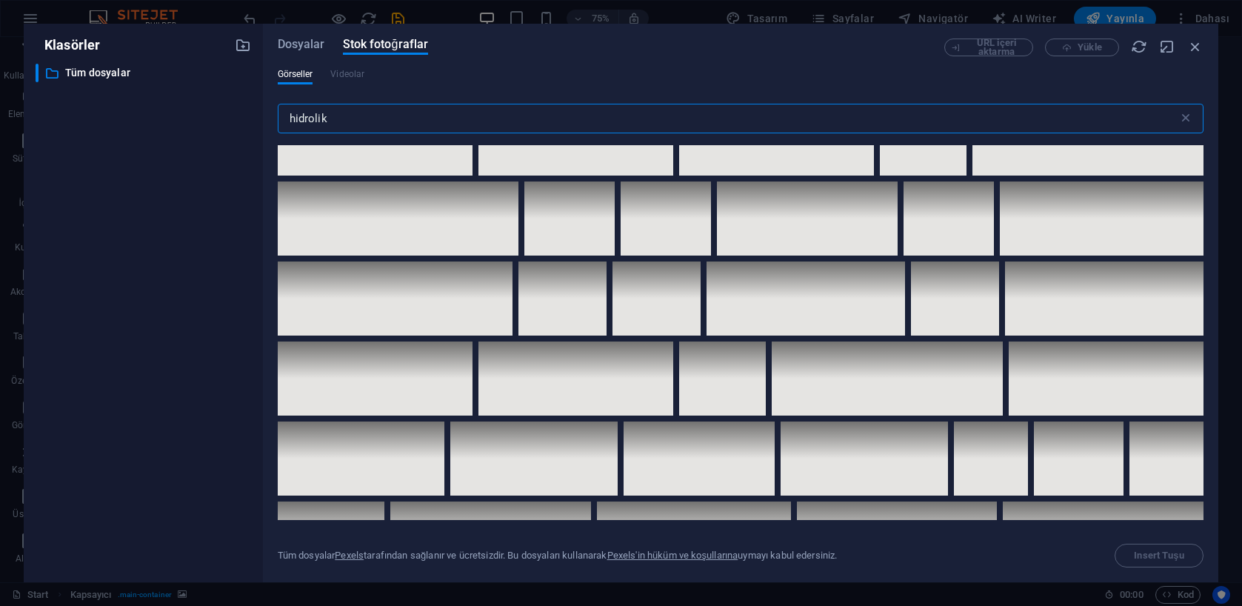
scroll to position [3383, 0]
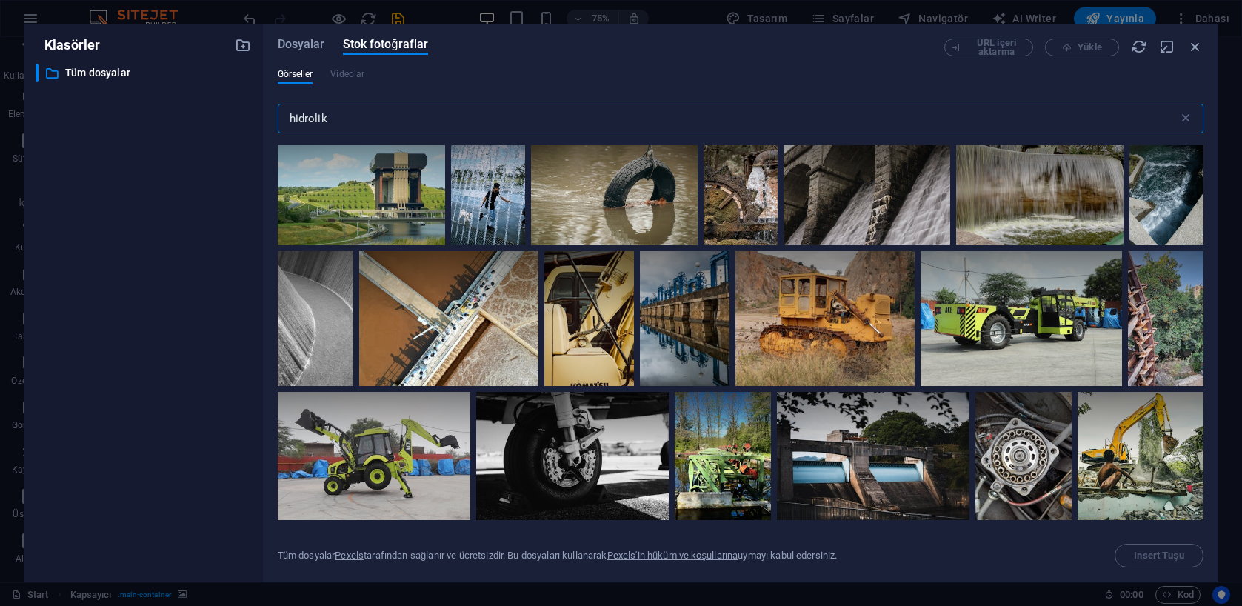
drag, startPoint x: 293, startPoint y: 115, endPoint x: 209, endPoint y: 111, distance: 83.8
click at [209, 111] on div "Klasörler ​ Tüm dosyalar Tüm dosyalar Dosyalar Stok fotoğraflar URL içeri aktar…" at bounding box center [621, 303] width 1195 height 558
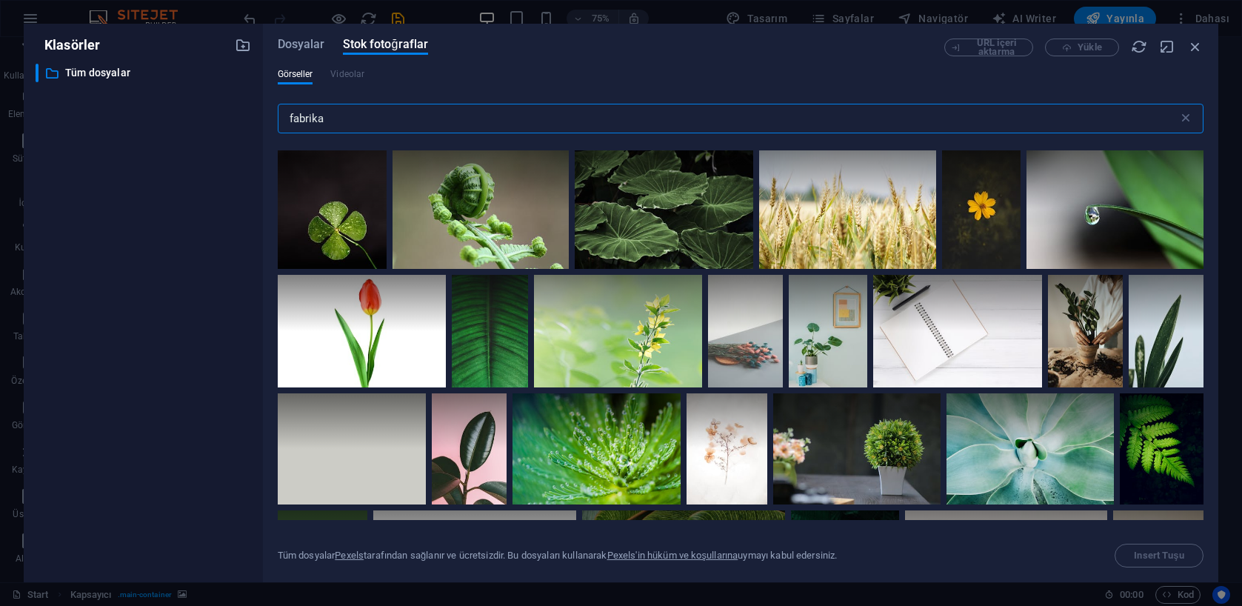
scroll to position [1398, 0]
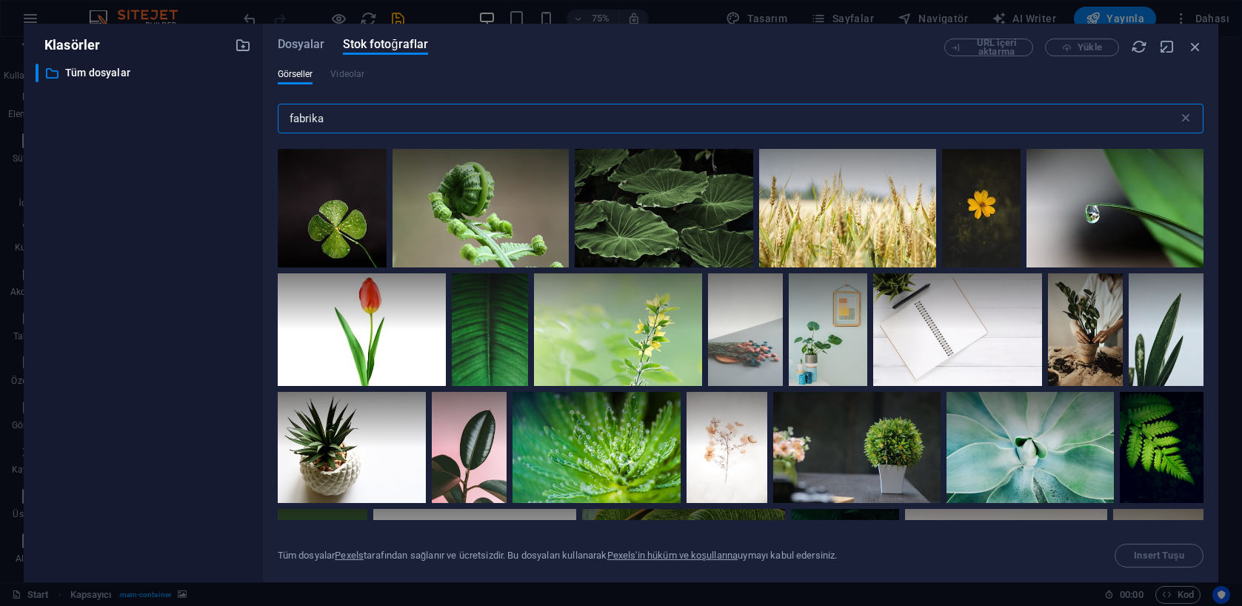
drag, startPoint x: 261, startPoint y: 107, endPoint x: 210, endPoint y: 101, distance: 50.7
click at [210, 101] on div "Klasörler ​ Tüm dosyalar Tüm dosyalar Dosyalar Stok fotoğraflar URL içeri aktar…" at bounding box center [621, 303] width 1195 height 558
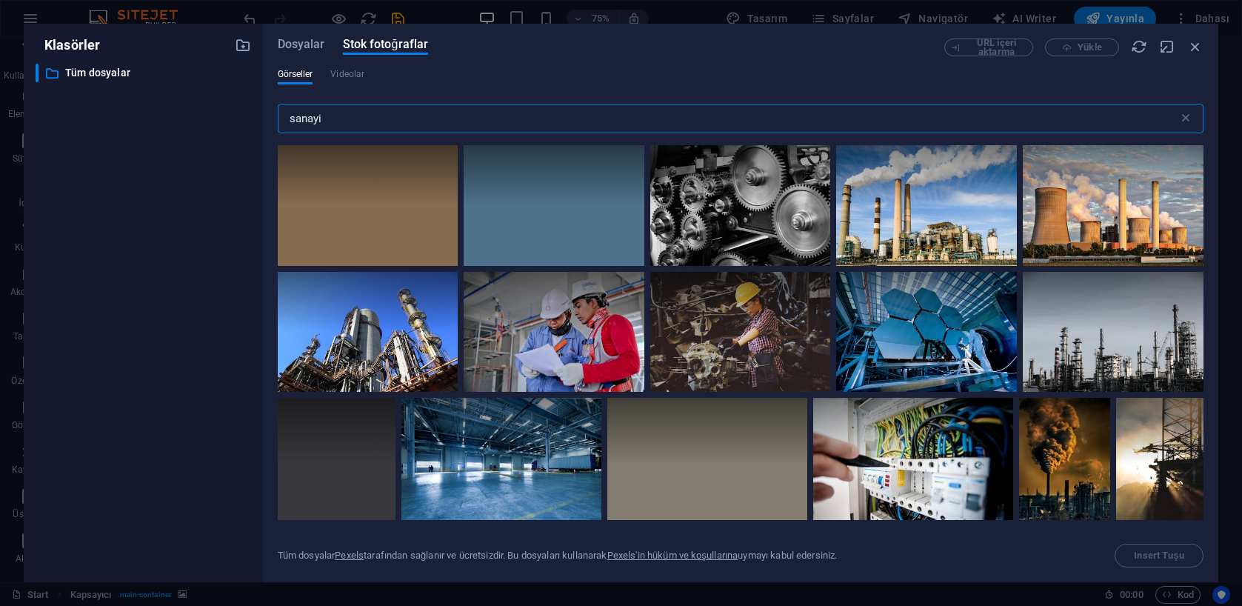
type input "sanayi"
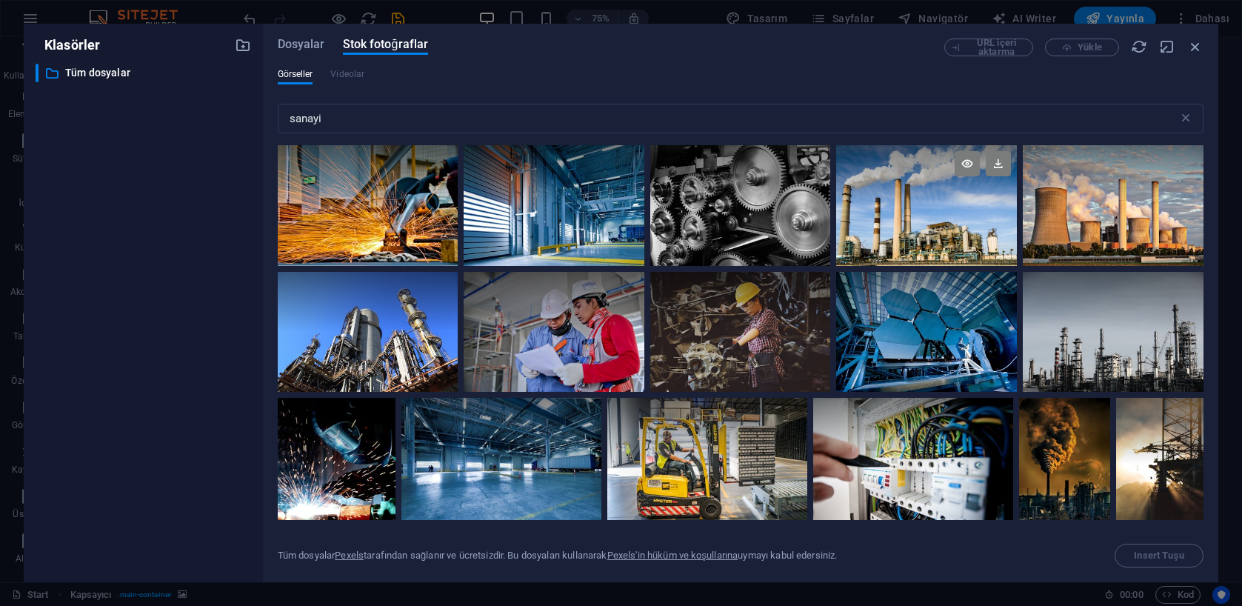
click at [916, 209] on div at bounding box center [926, 205] width 181 height 121
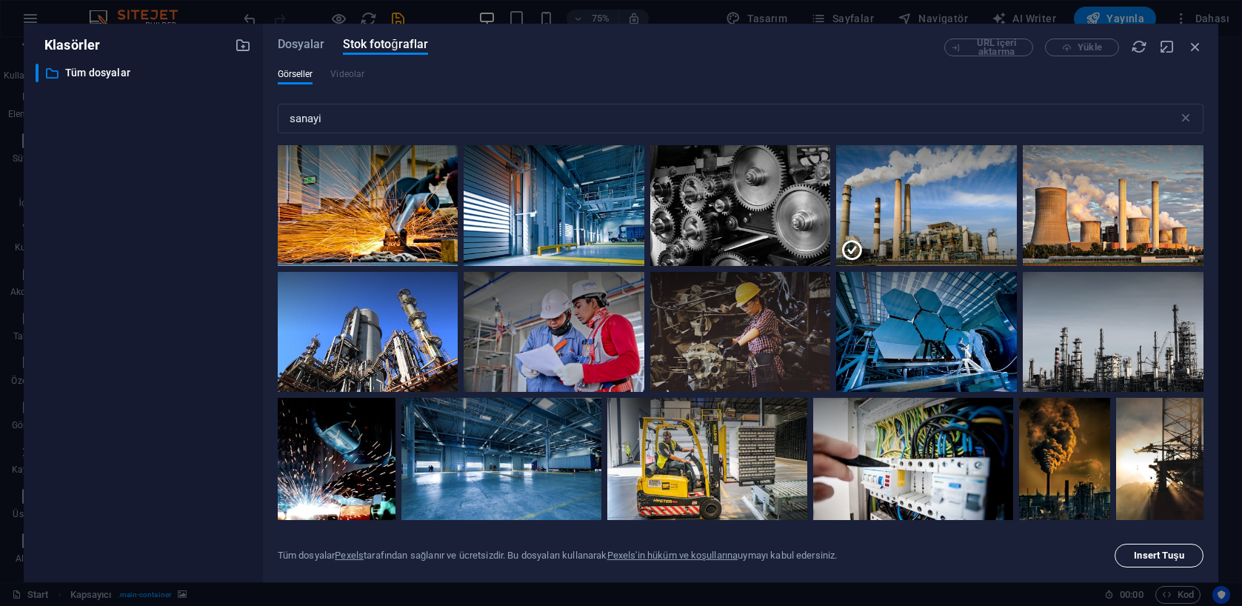
click at [1159, 558] on span "Insert Tuşu" at bounding box center [1159, 555] width 50 height 9
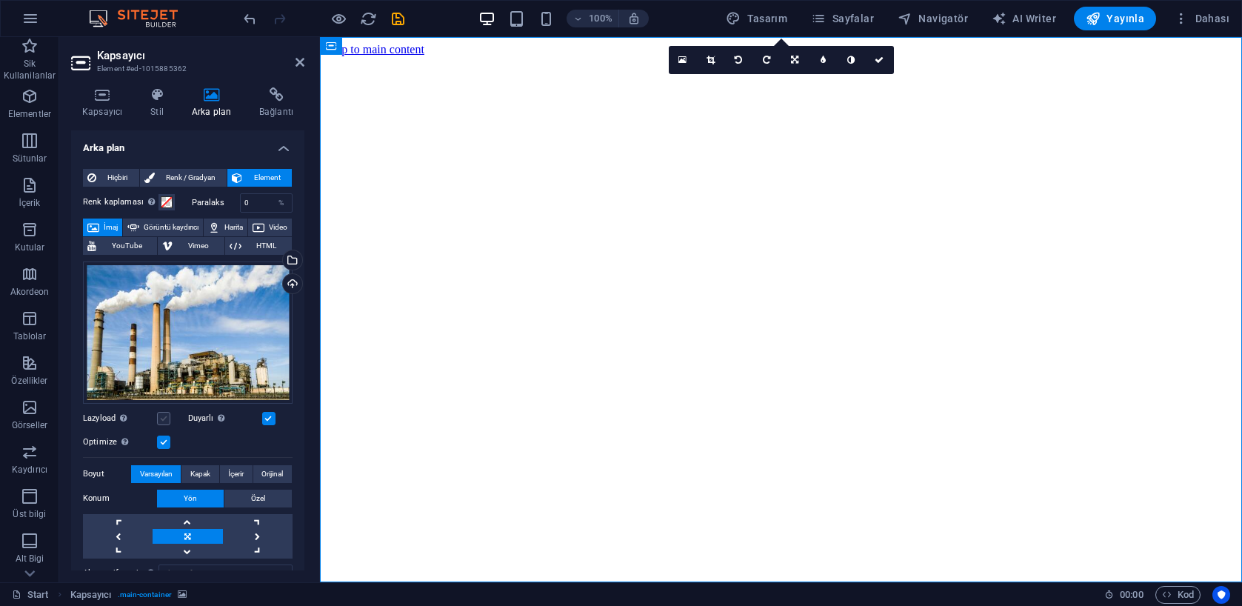
click at [165, 418] on label at bounding box center [163, 418] width 13 height 13
click at [0, 0] on input "Lazyload Sayfa yüklendikten sonra görüntülerin yüklenmesi, sayfa hızını artırır." at bounding box center [0, 0] width 0 height 0
drag, startPoint x: 162, startPoint y: 415, endPoint x: 162, endPoint y: 439, distance: 23.7
click at [162, 415] on label at bounding box center [163, 418] width 13 height 13
click at [0, 0] on input "Lazyload Sayfa yüklendikten sonra görüntülerin yüklenmesi, sayfa hızını artırır." at bounding box center [0, 0] width 0 height 0
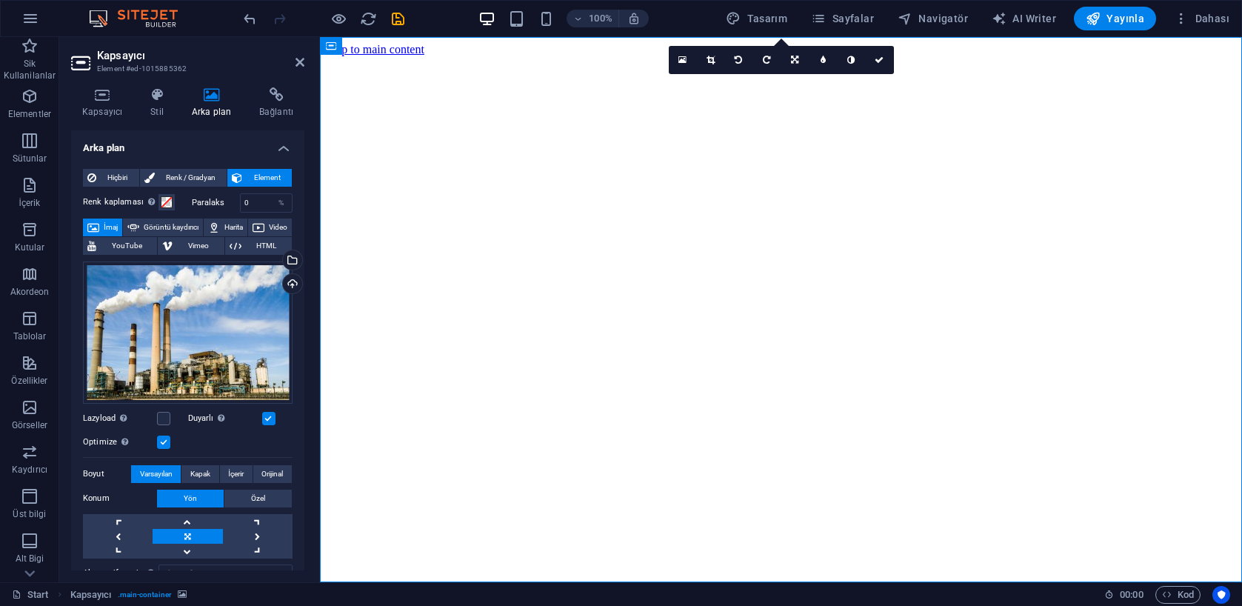
click at [162, 442] on label at bounding box center [163, 441] width 13 height 13
click at [0, 0] on input "Optimize Görseller, sayfa hızını iyileştirmek için sıkıştırılmıştır." at bounding box center [0, 0] width 0 height 0
click at [164, 441] on label at bounding box center [163, 441] width 13 height 13
click at [0, 0] on input "Optimize Görseller, sayfa hızını iyileştirmek için sıkıştırılmıştır." at bounding box center [0, 0] width 0 height 0
click at [289, 262] on div "Dosya yöneticisinden, stok fotoğraflardan dosyalar seçin veya dosya(lar) yükley…" at bounding box center [291, 261] width 22 height 22
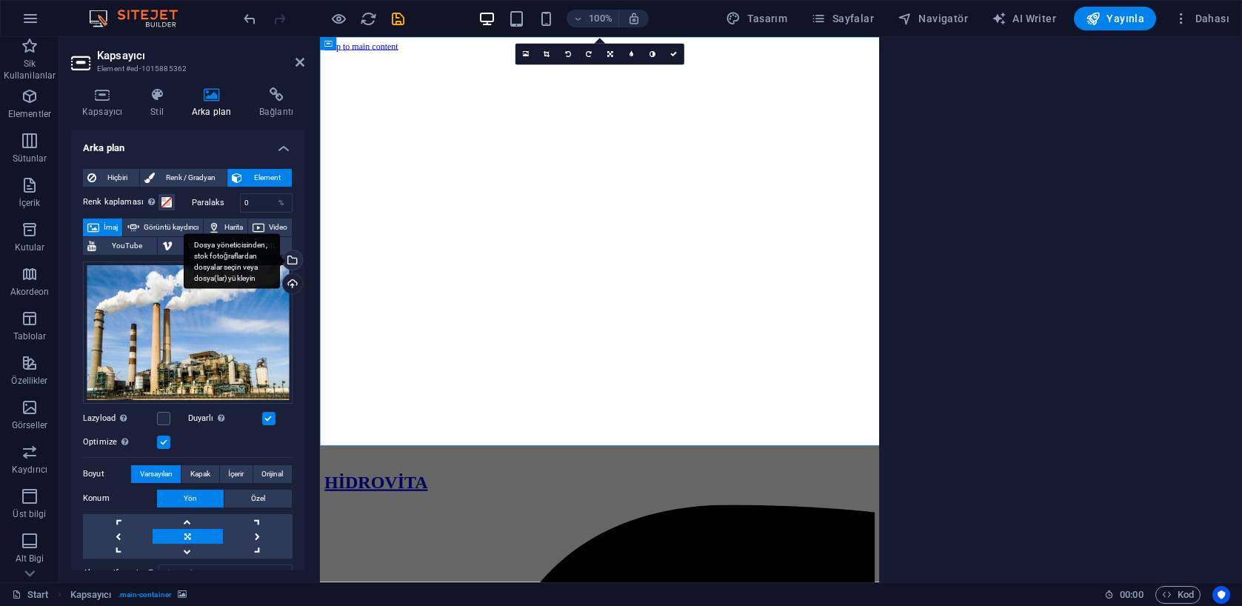
scroll to position [1, 0]
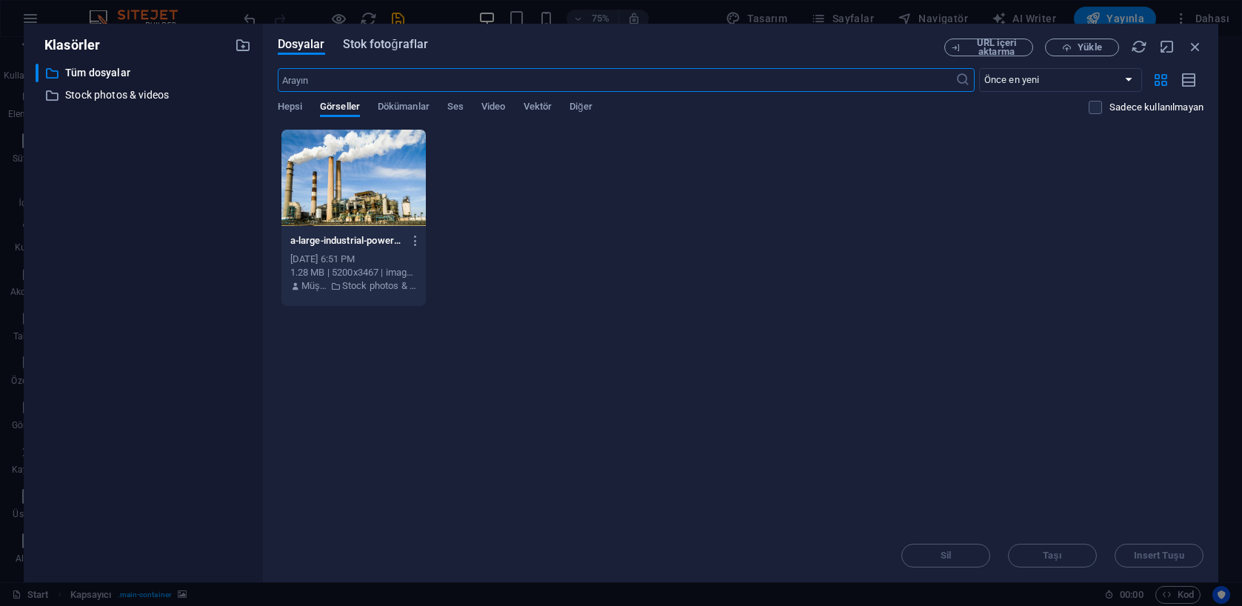
click at [378, 50] on span "Stok fotoğraflar" at bounding box center [386, 45] width 86 height 18
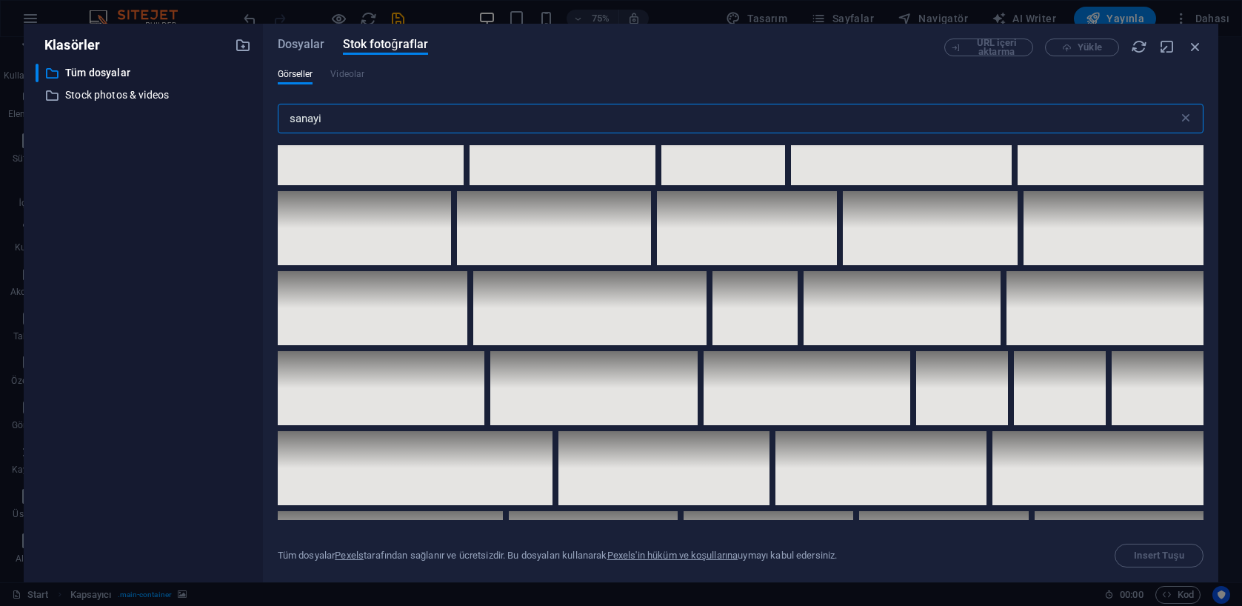
scroll to position [4345, 0]
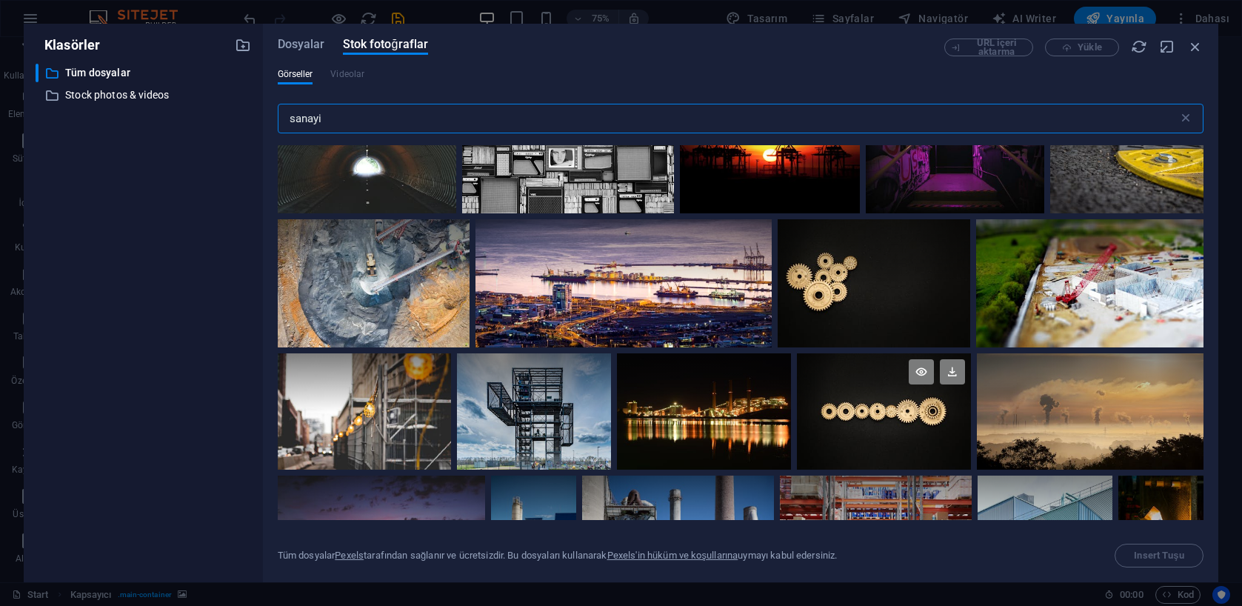
click at [868, 378] on div at bounding box center [884, 382] width 174 height 58
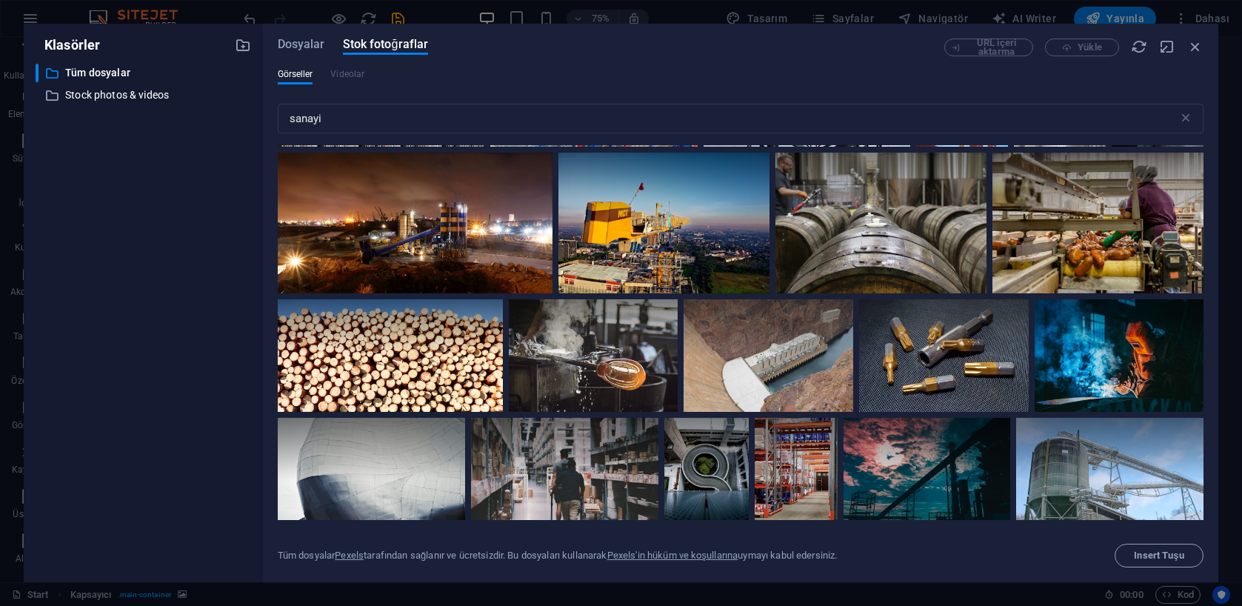
scroll to position [6232, 0]
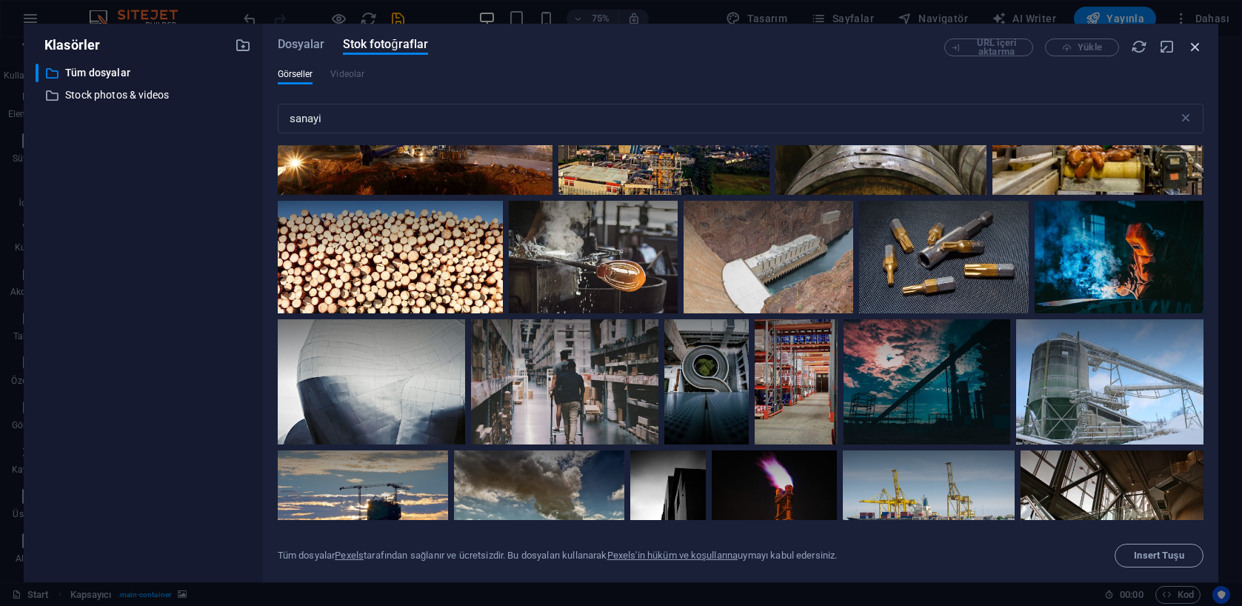
click at [1198, 46] on icon "button" at bounding box center [1195, 47] width 16 height 16
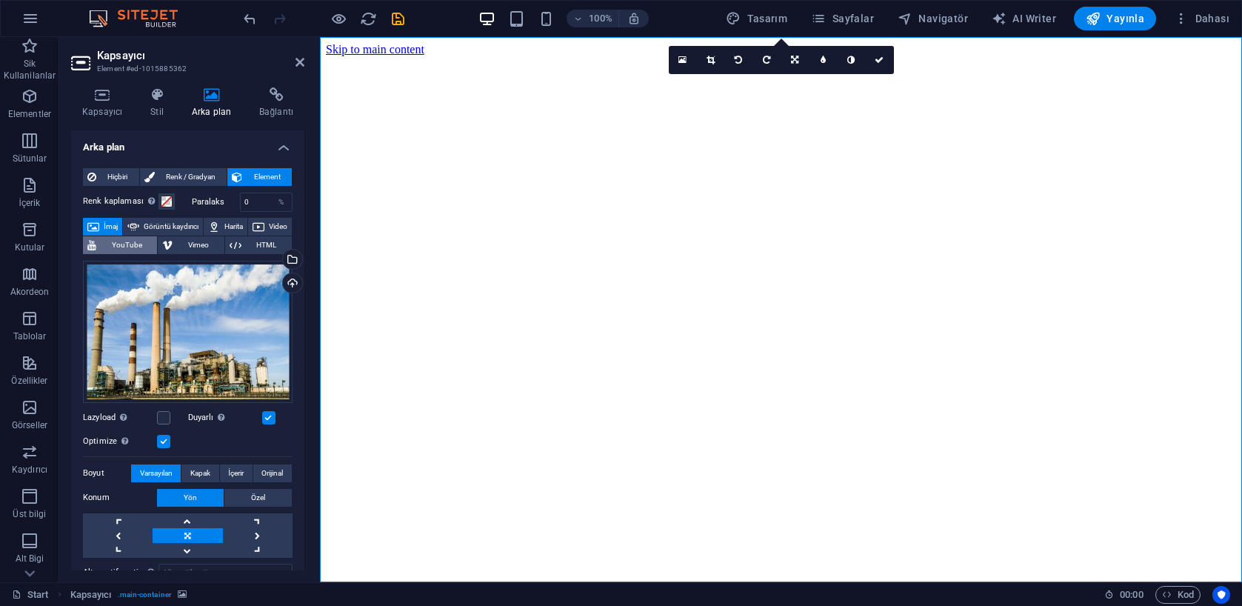
click at [153, 242] on span "YouTube" at bounding box center [127, 245] width 52 height 18
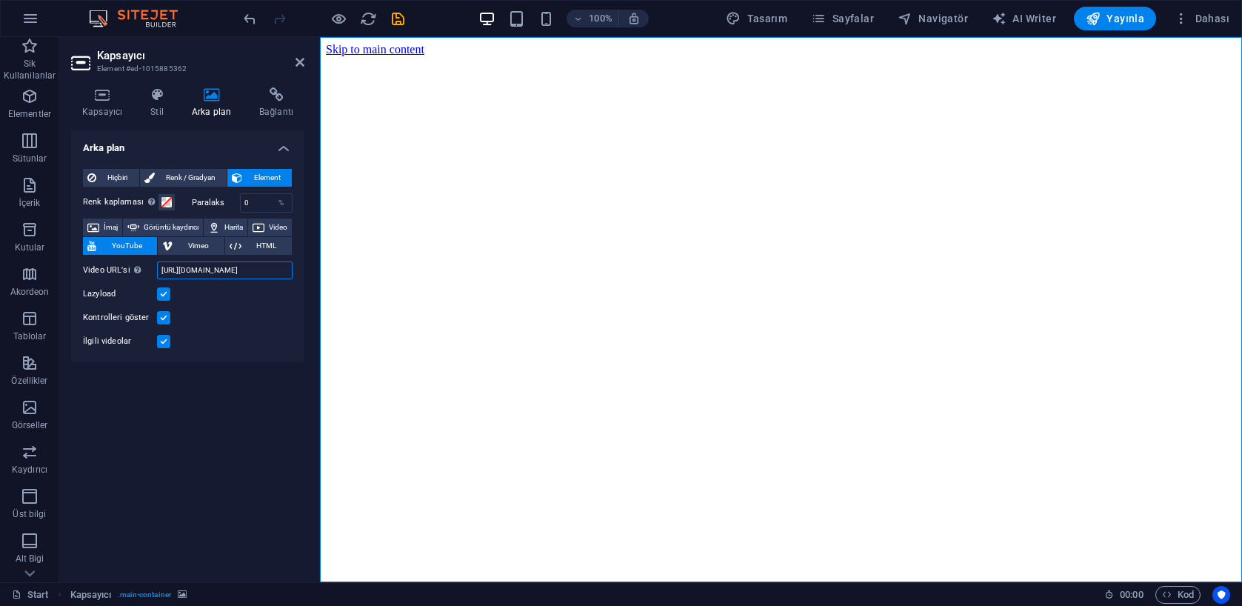
click at [213, 275] on input "https://www.youtube.com/watch?v=hnoviHgPHkY" at bounding box center [225, 270] width 136 height 18
paste input "youtu.be/wbnaHgSttVo"
type input "https://youtu.be/wbnaHgSttVo"
click at [161, 316] on label at bounding box center [163, 317] width 13 height 13
click at [0, 0] on input "Kontrolleri göster" at bounding box center [0, 0] width 0 height 0
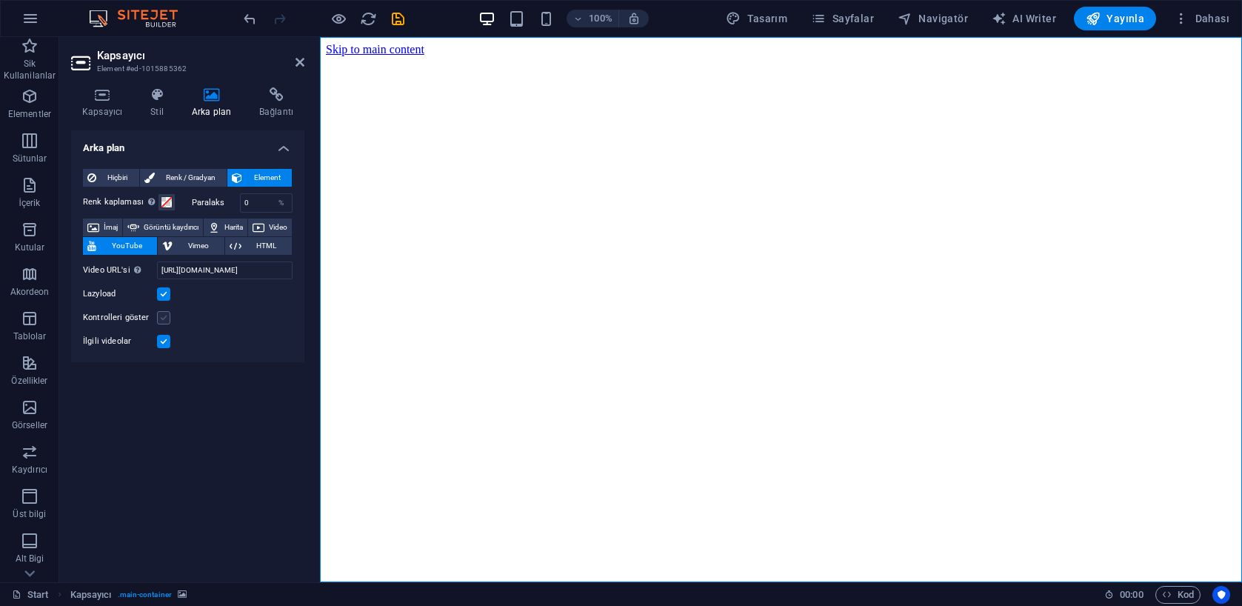
click at [165, 318] on label at bounding box center [163, 317] width 13 height 13
click at [0, 0] on input "Kontrolleri göster" at bounding box center [0, 0] width 0 height 0
click at [164, 345] on label at bounding box center [163, 341] width 13 height 13
click at [0, 0] on input "İlgili videolar" at bounding box center [0, 0] width 0 height 0
click at [163, 313] on label at bounding box center [163, 317] width 13 height 13
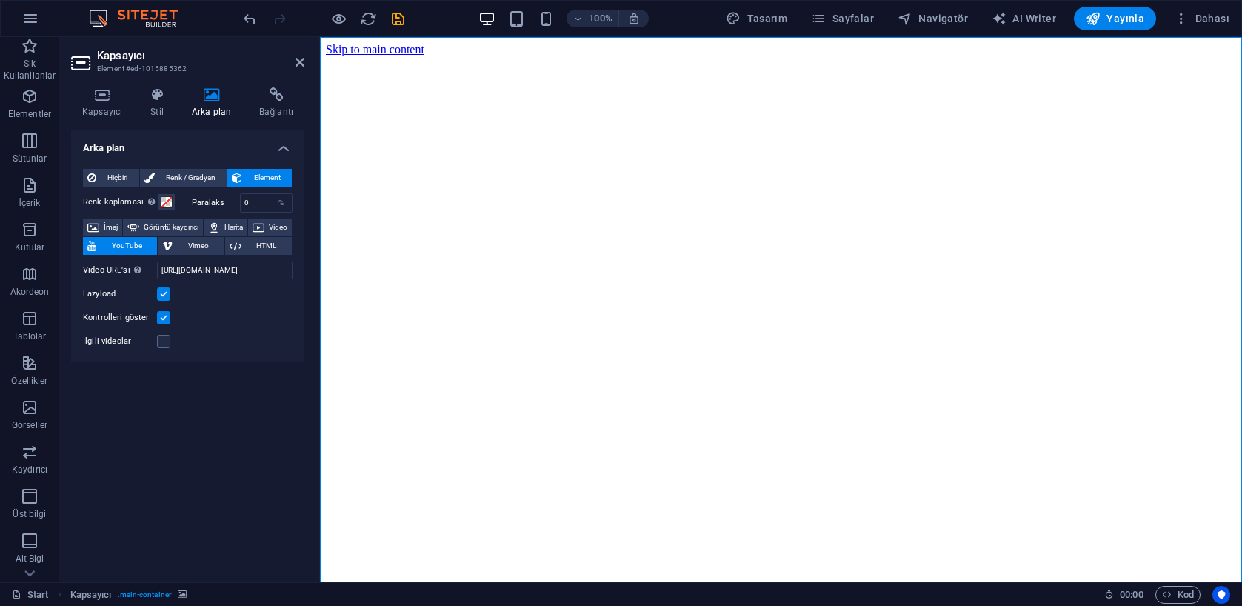
click at [0, 0] on input "Kontrolleri göster" at bounding box center [0, 0] width 0 height 0
click at [167, 294] on label at bounding box center [163, 293] width 13 height 13
click at [0, 0] on input "Lazyload" at bounding box center [0, 0] width 0 height 0
click at [267, 248] on span "HTML" at bounding box center [266, 246] width 41 height 18
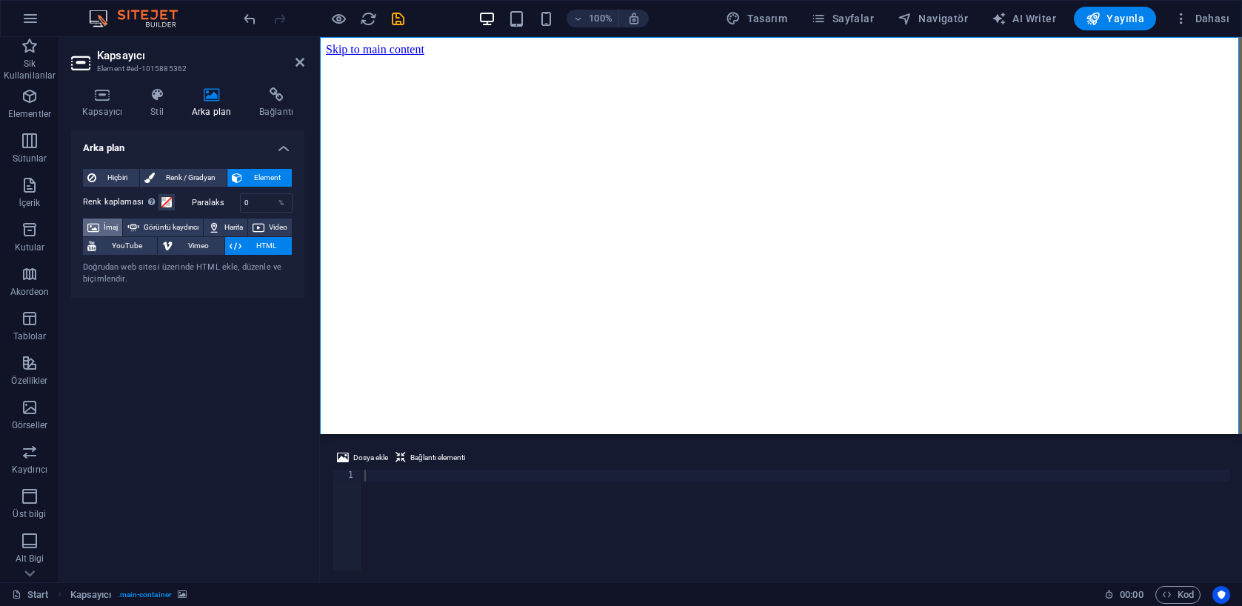
click at [110, 226] on span "İmaj" at bounding box center [111, 227] width 14 height 18
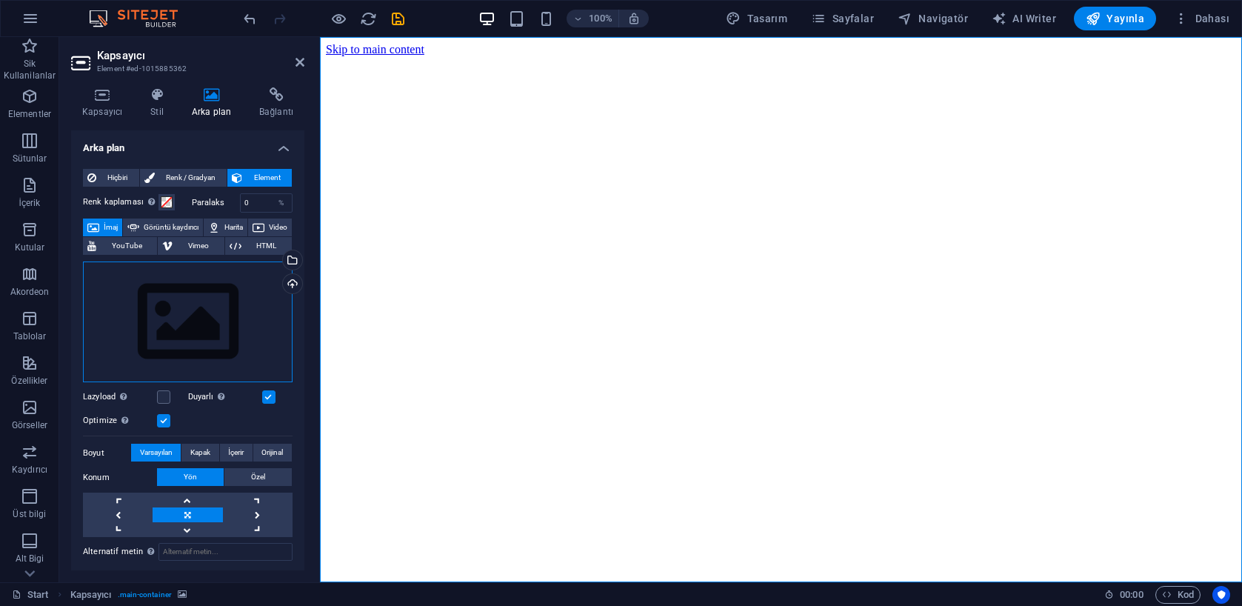
click at [210, 310] on div "Dosyaları buraya sürükleyin, dosyaları seçmek için tıklayın veya Dosyalardan ya…" at bounding box center [188, 321] width 210 height 121
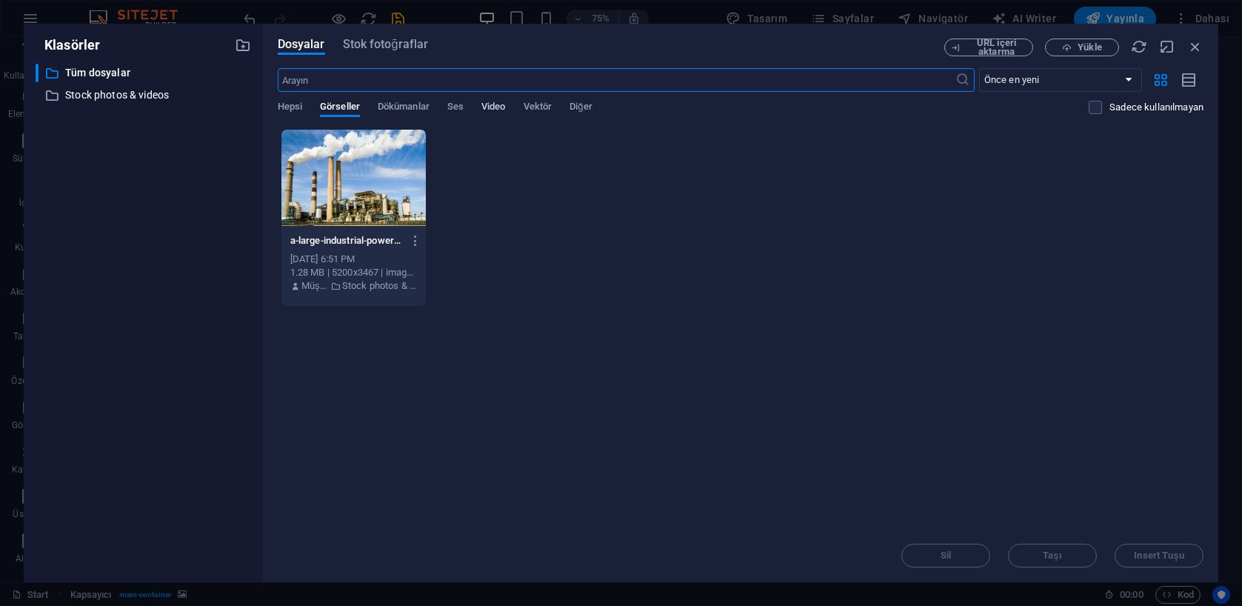
click at [487, 102] on span "Video" at bounding box center [493, 108] width 24 height 21
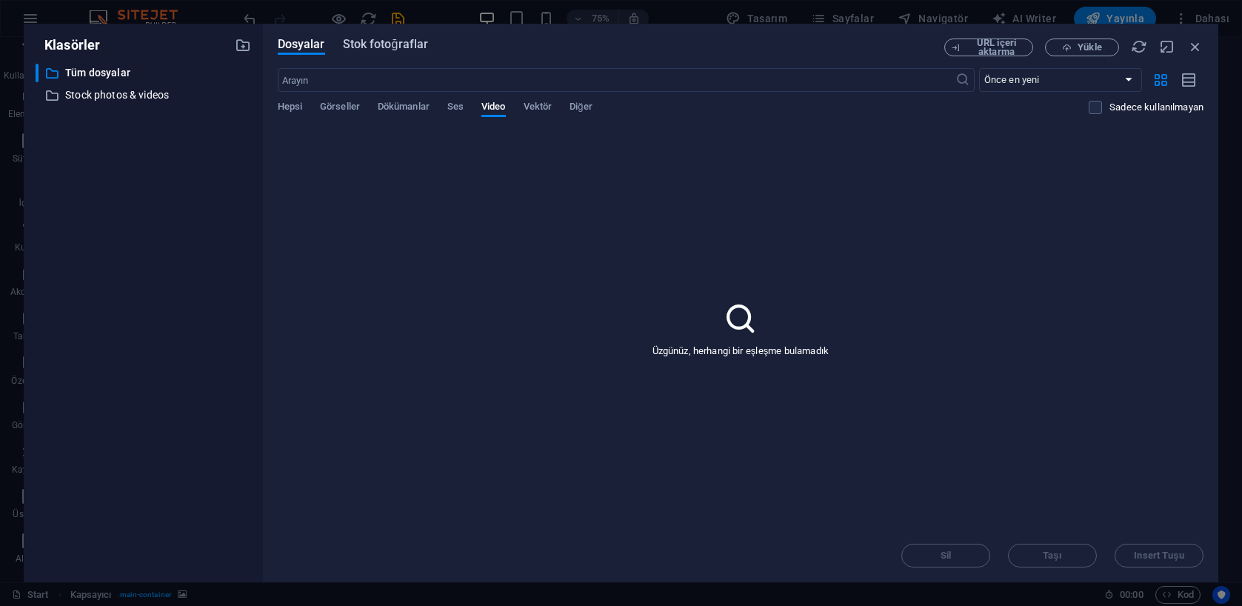
click at [409, 48] on span "Stok fotoğraflar" at bounding box center [386, 45] width 86 height 18
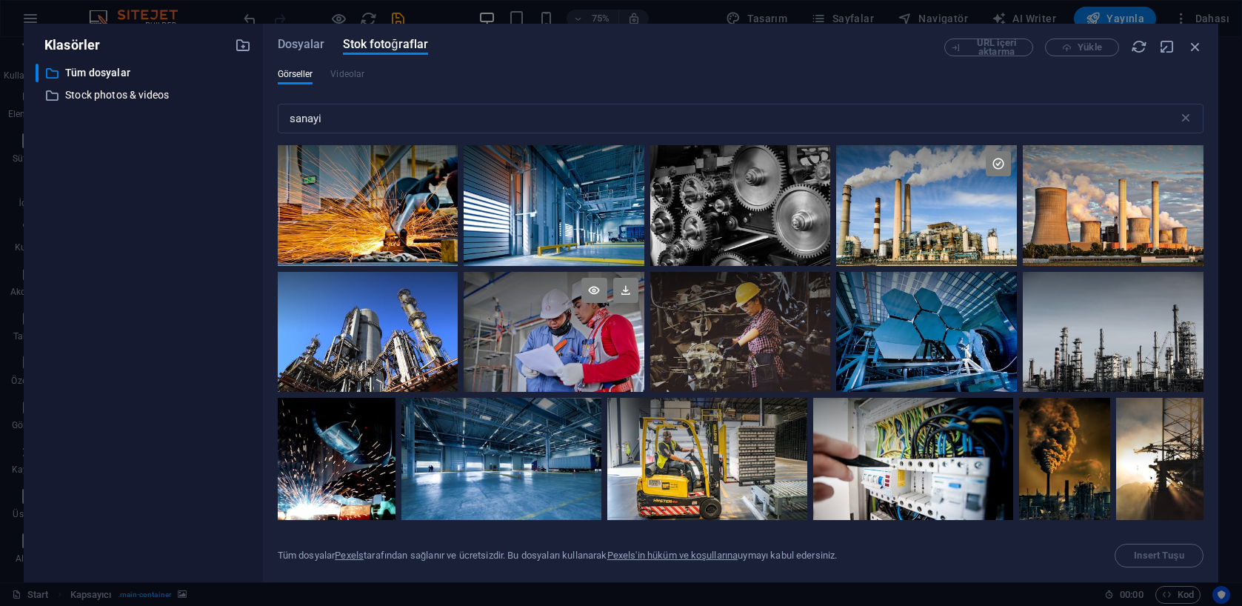
drag, startPoint x: 415, startPoint y: 358, endPoint x: 551, endPoint y: 376, distance: 136.8
click at [415, 358] on div at bounding box center [368, 332] width 181 height 120
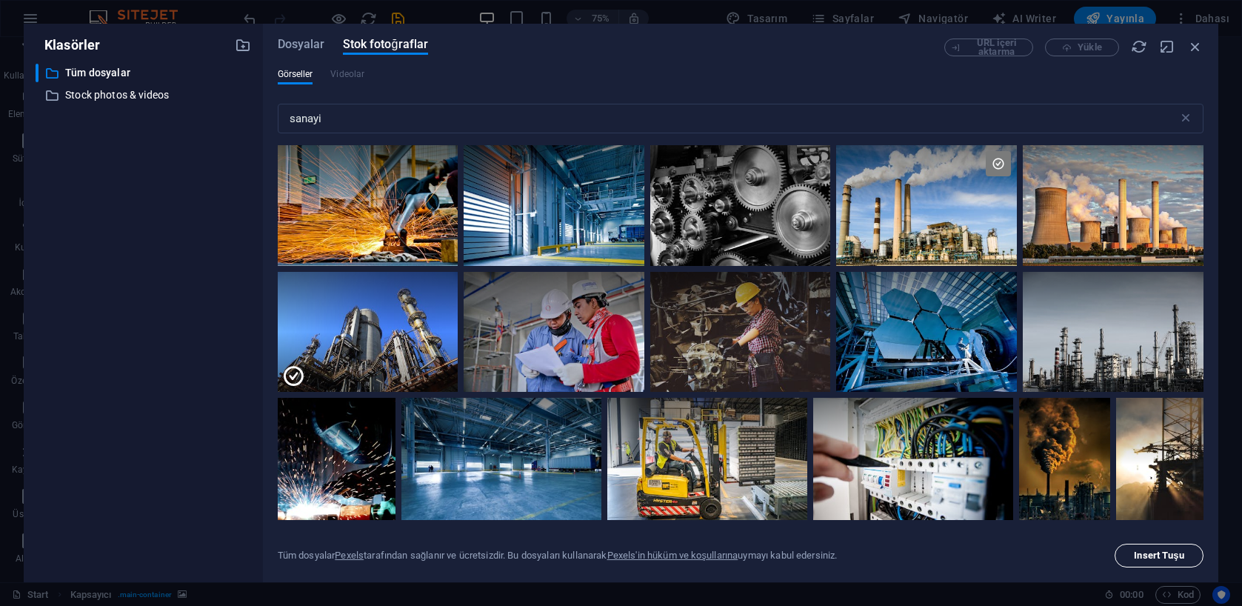
click at [1161, 553] on span "Insert Tuşu" at bounding box center [1159, 555] width 50 height 9
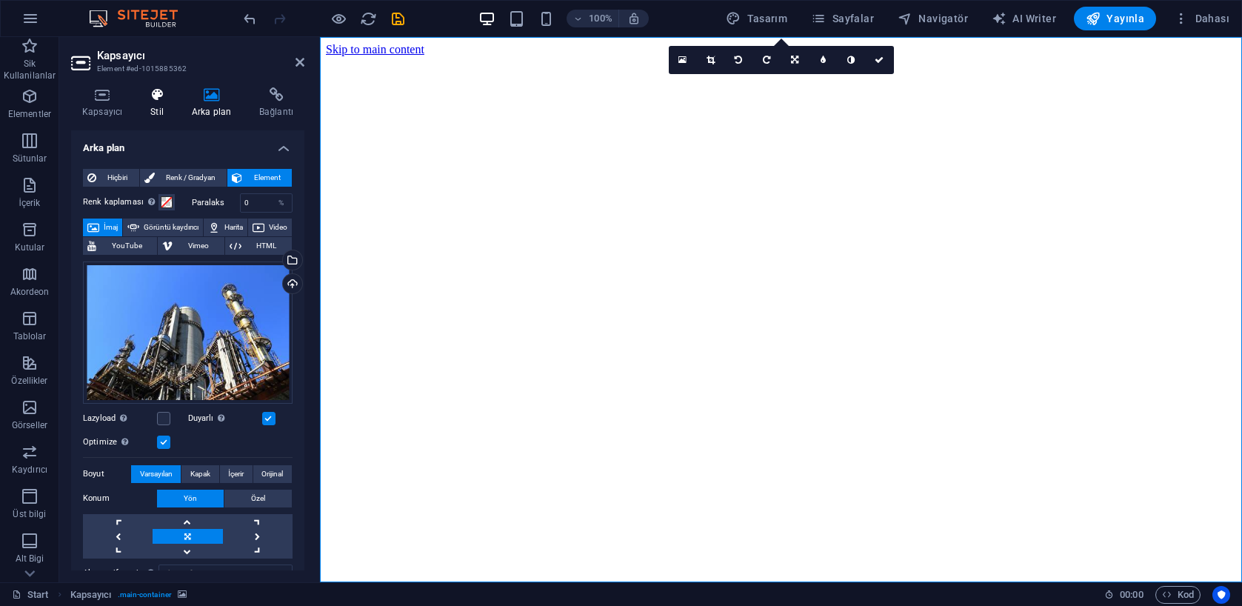
click at [163, 108] on h4 "Stil" at bounding box center [159, 102] width 41 height 31
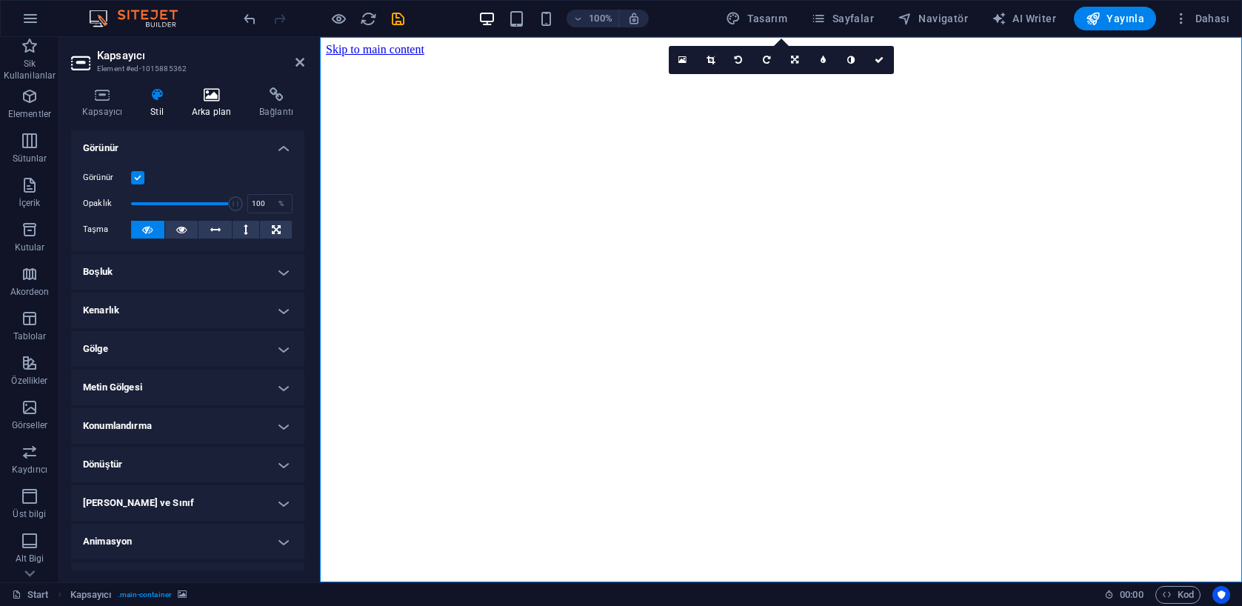
click at [202, 99] on icon at bounding box center [211, 94] width 61 height 15
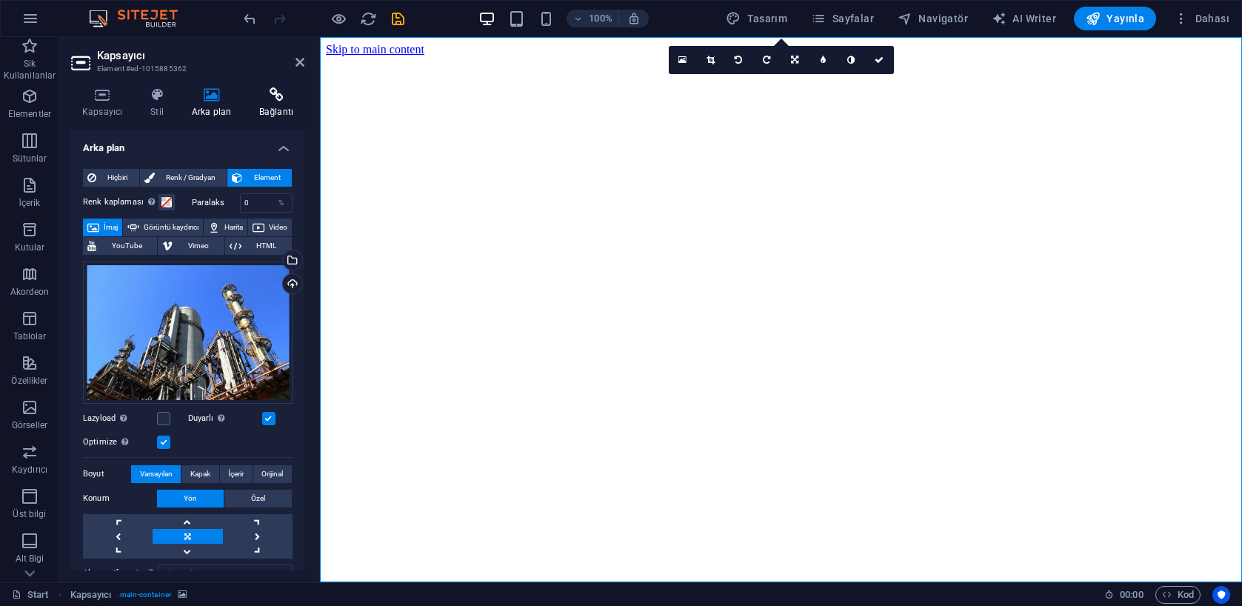
click at [266, 90] on icon at bounding box center [276, 94] width 56 height 15
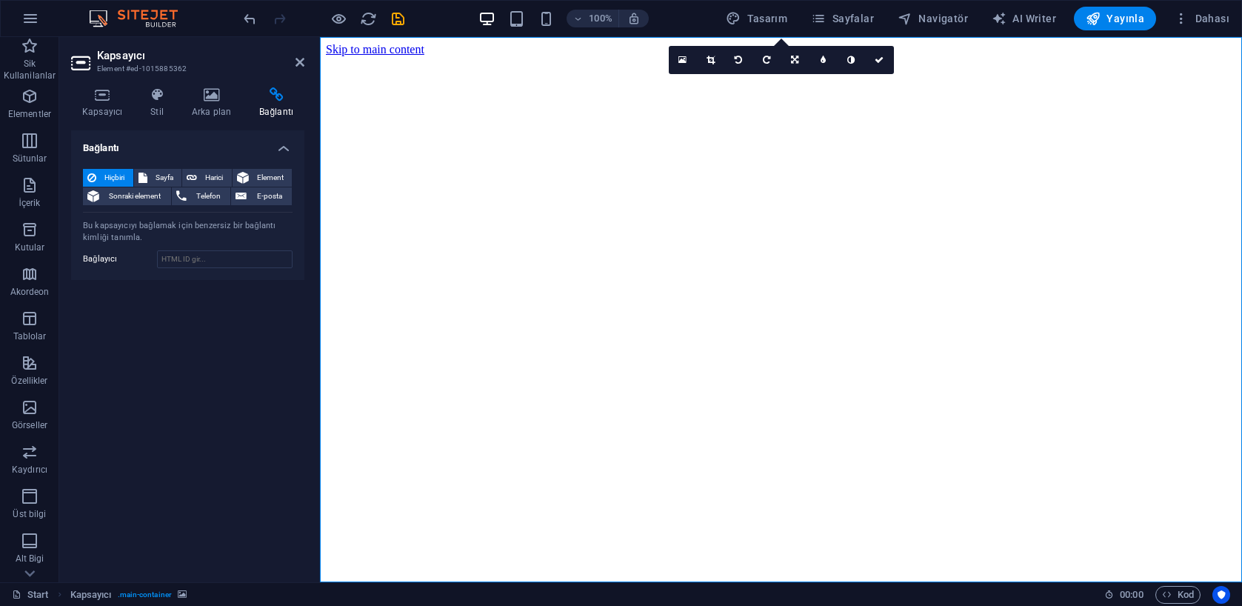
click at [217, 85] on div "Kapsayıcı Stil Arka plan Bağlantı Boyut Yükseklik Varsayılan px rem % vh vw Min…" at bounding box center [187, 329] width 257 height 507
click at [221, 97] on icon at bounding box center [211, 94] width 61 height 15
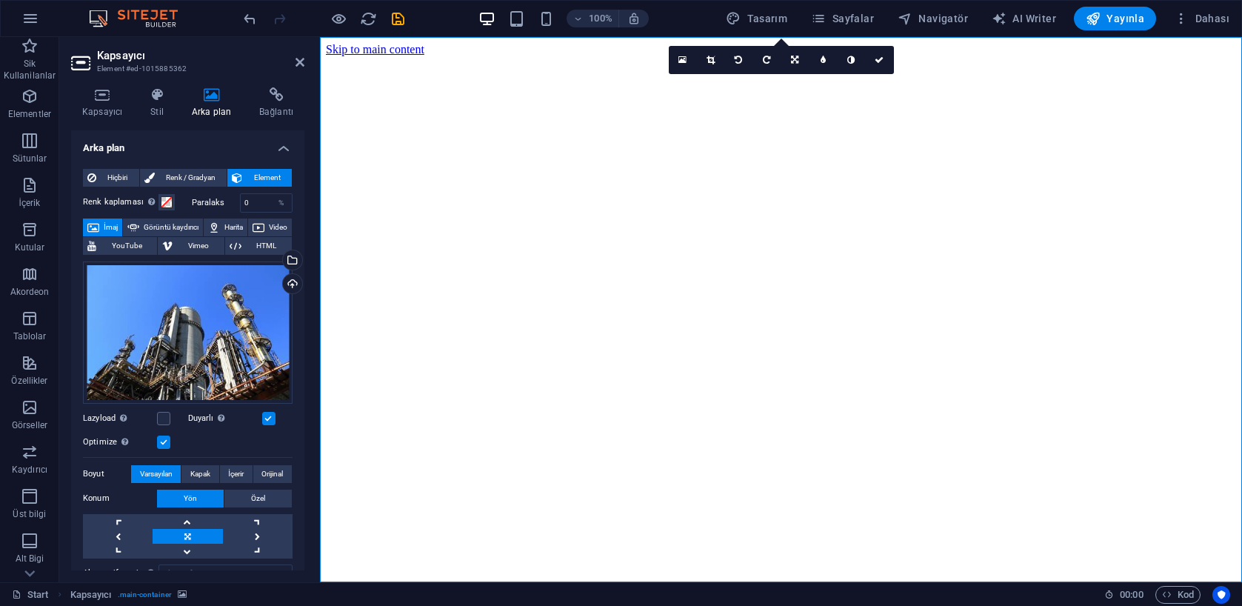
click at [264, 417] on label at bounding box center [268, 418] width 13 height 13
click at [0, 0] on input "Duyarlı Retina görüntüsünü ve akıllı telefon için optimize edilmiş boyutları ot…" at bounding box center [0, 0] width 0 height 0
drag, startPoint x: 267, startPoint y: 417, endPoint x: 201, endPoint y: 421, distance: 66.0
click at [267, 417] on label at bounding box center [268, 418] width 13 height 13
click at [0, 0] on input "Duyarlı Retina görüntüsünü ve akıllı telefon için optimize edilmiş boyutları ot…" at bounding box center [0, 0] width 0 height 0
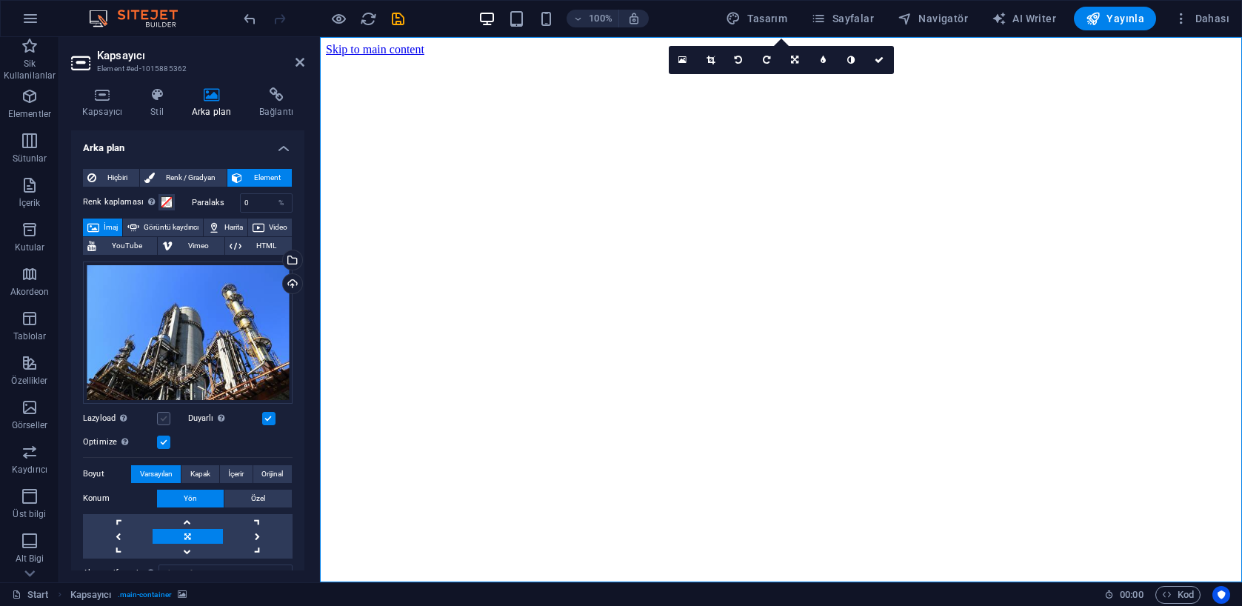
click at [162, 418] on label at bounding box center [163, 418] width 13 height 13
click at [0, 0] on input "Lazyload Sayfa yüklendikten sonra görüntülerin yüklenmesi, sayfa hızını artırır." at bounding box center [0, 0] width 0 height 0
click at [163, 418] on label at bounding box center [163, 418] width 13 height 13
click at [0, 0] on input "Lazyload Sayfa yüklendikten sonra görüntülerin yüklenmesi, sayfa hızını artırır." at bounding box center [0, 0] width 0 height 0
click at [162, 438] on label at bounding box center [163, 441] width 13 height 13
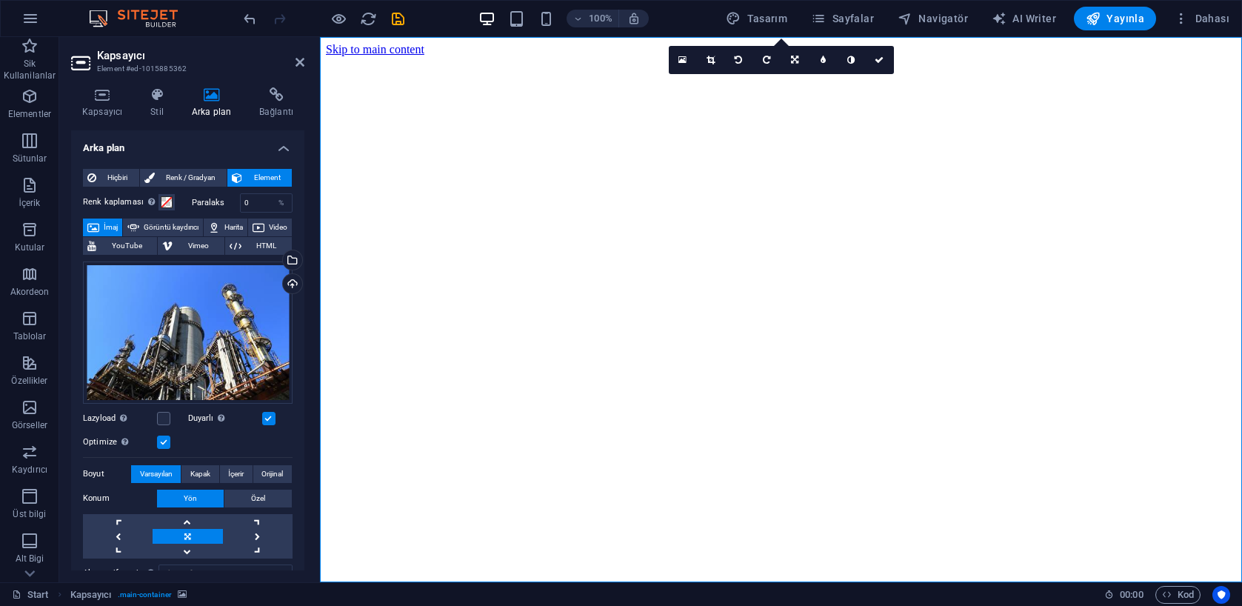
click at [0, 0] on input "Optimize Görseller, sayfa hızını iyileştirmek için sıkıştırılmıştır." at bounding box center [0, 0] width 0 height 0
click at [163, 438] on label at bounding box center [163, 441] width 13 height 13
click at [0, 0] on input "Optimize Görseller, sayfa hızını iyileştirmek için sıkıştırılmıştır." at bounding box center [0, 0] width 0 height 0
click at [773, 56] on figure at bounding box center [781, 56] width 910 height 0
click at [852, 64] on link at bounding box center [852, 60] width 28 height 28
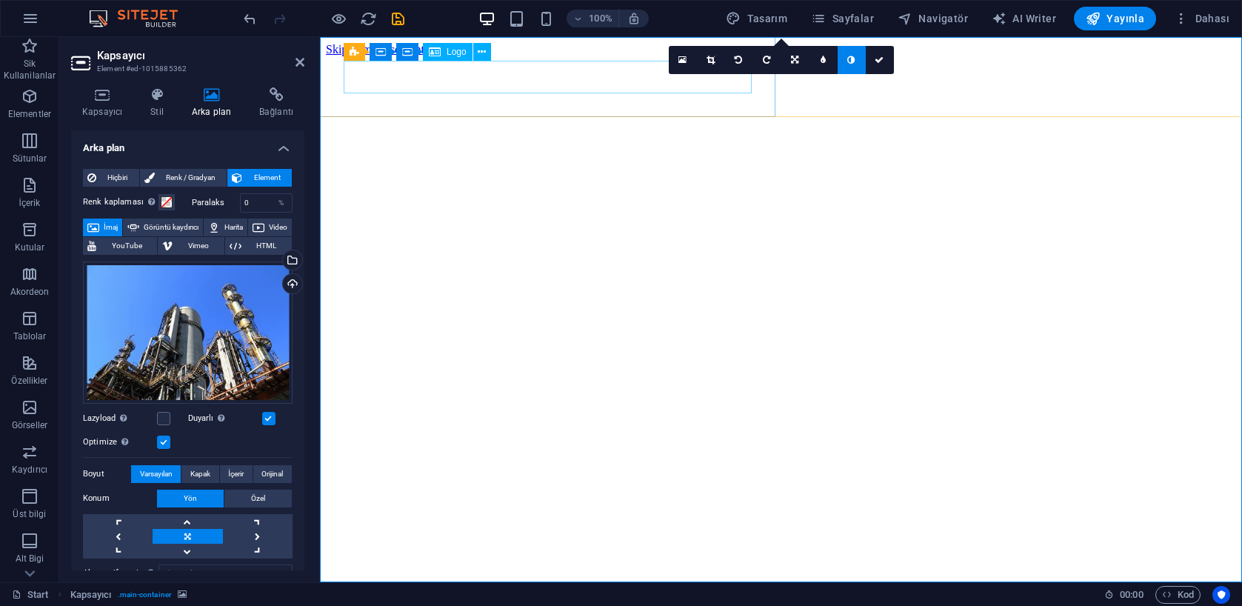
click at [852, 62] on icon at bounding box center [850, 60] width 7 height 9
click at [824, 59] on icon at bounding box center [823, 60] width 5 height 9
click at [824, 59] on link at bounding box center [812, 60] width 28 height 28
click at [798, 63] on icon at bounding box center [794, 60] width 7 height 9
click at [799, 54] on icon at bounding box center [794, 54] width 9 height 9
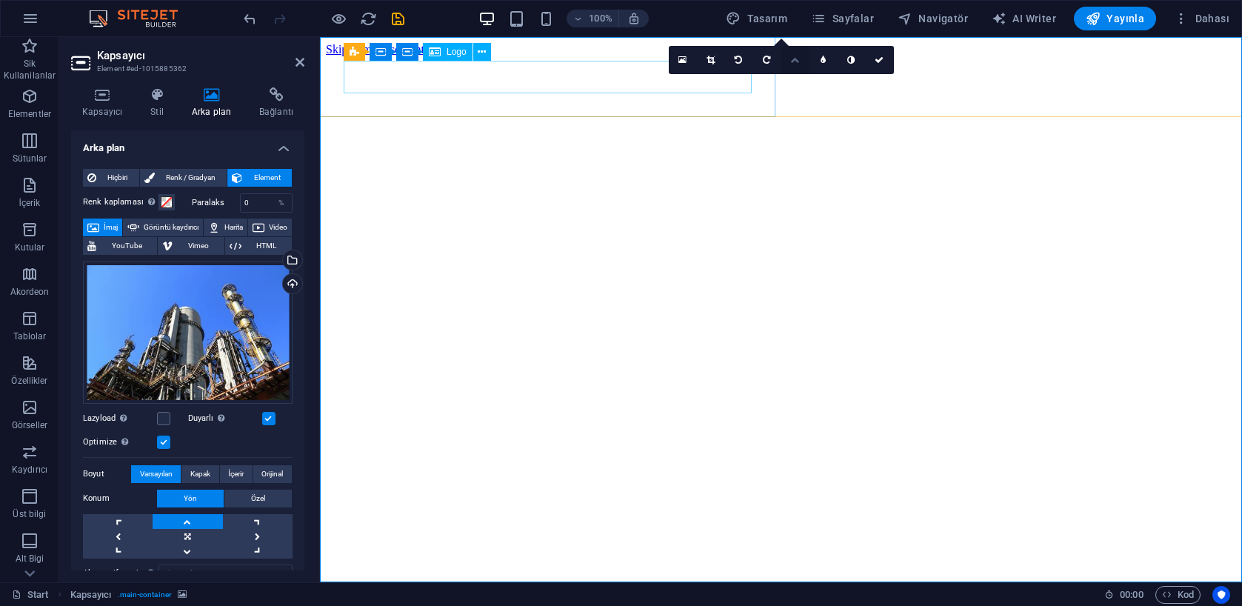
click at [797, 60] on icon at bounding box center [794, 60] width 9 height 9
click at [795, 106] on link at bounding box center [795, 111] width 28 height 28
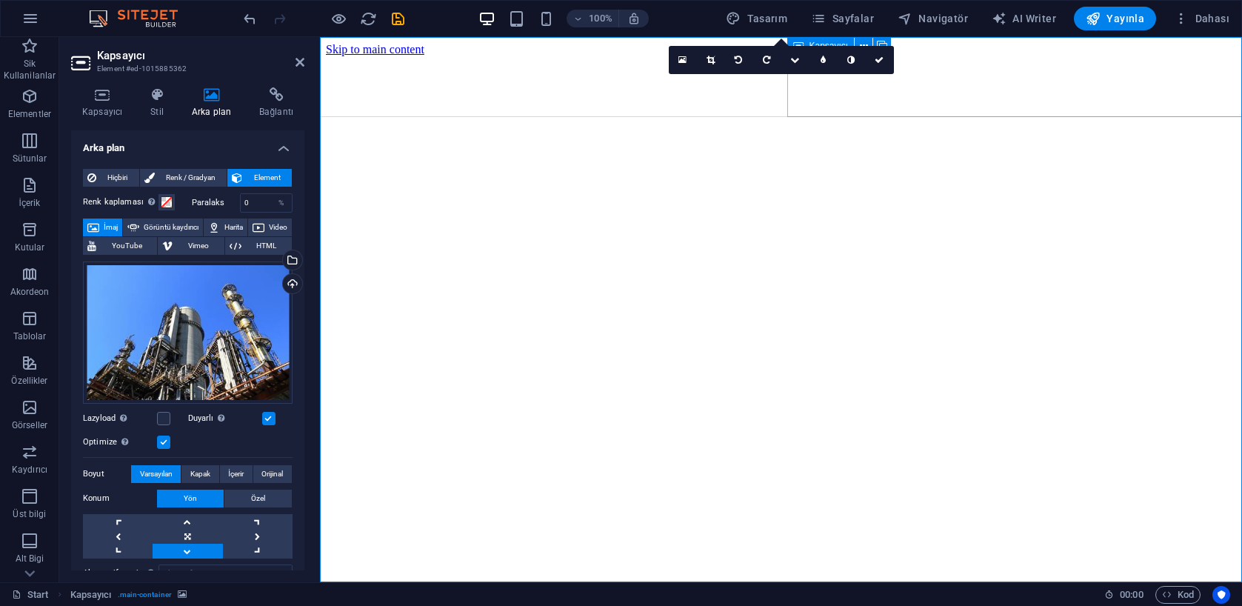
click at [795, 68] on link at bounding box center [795, 60] width 28 height 28
click at [823, 84] on icon at bounding box center [823, 83] width 7 height 9
click at [793, 63] on icon at bounding box center [795, 60] width 7 height 9
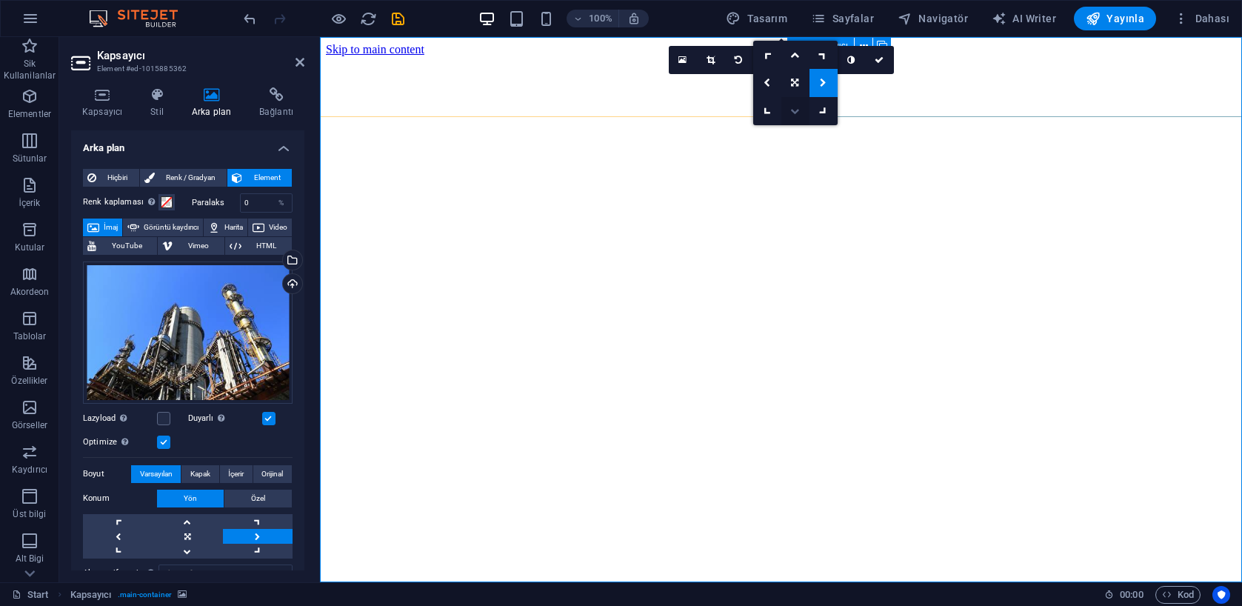
drag, startPoint x: 791, startPoint y: 111, endPoint x: 475, endPoint y: 65, distance: 319.6
click at [791, 111] on icon at bounding box center [794, 111] width 9 height 9
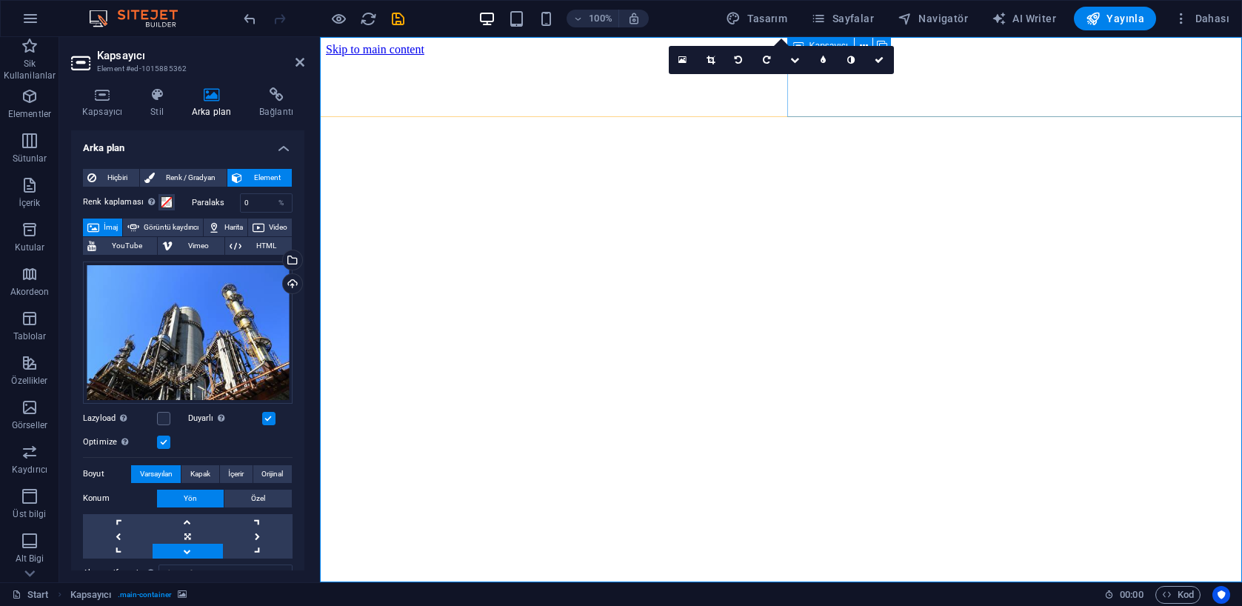
drag, startPoint x: 796, startPoint y: 56, endPoint x: 798, endPoint y: 67, distance: 11.2
click at [796, 56] on icon at bounding box center [794, 60] width 9 height 9
click at [793, 91] on link at bounding box center [795, 83] width 28 height 28
drag, startPoint x: 791, startPoint y: 59, endPoint x: 792, endPoint y: 85, distance: 26.7
click at [792, 59] on icon at bounding box center [794, 60] width 7 height 9
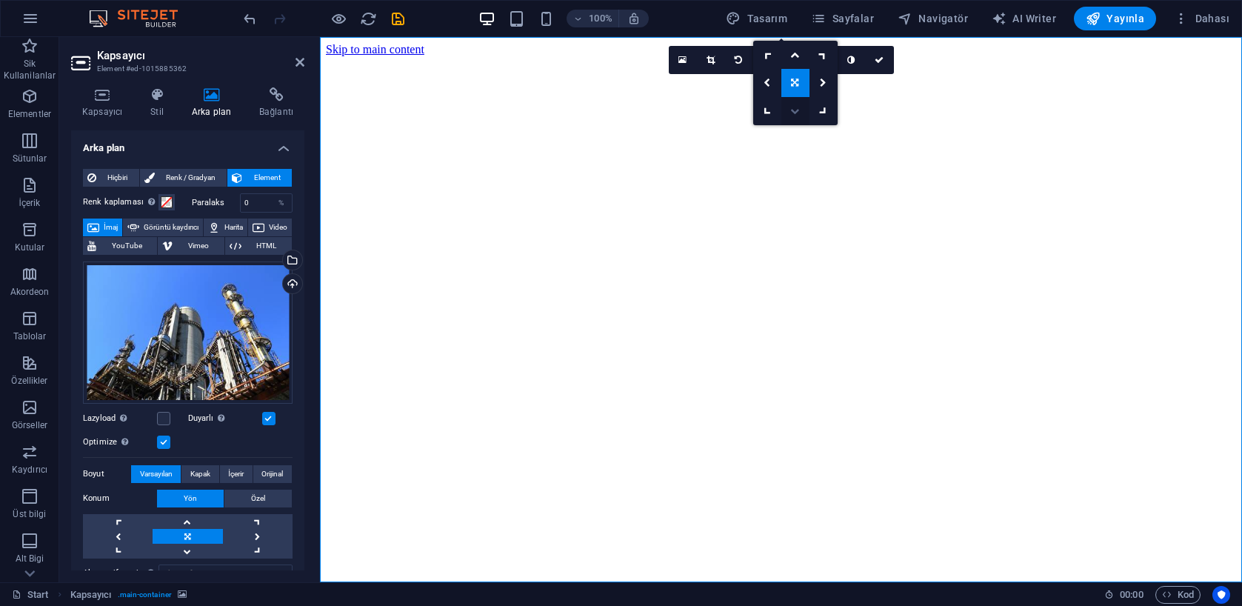
click at [797, 111] on icon at bounding box center [794, 111] width 9 height 9
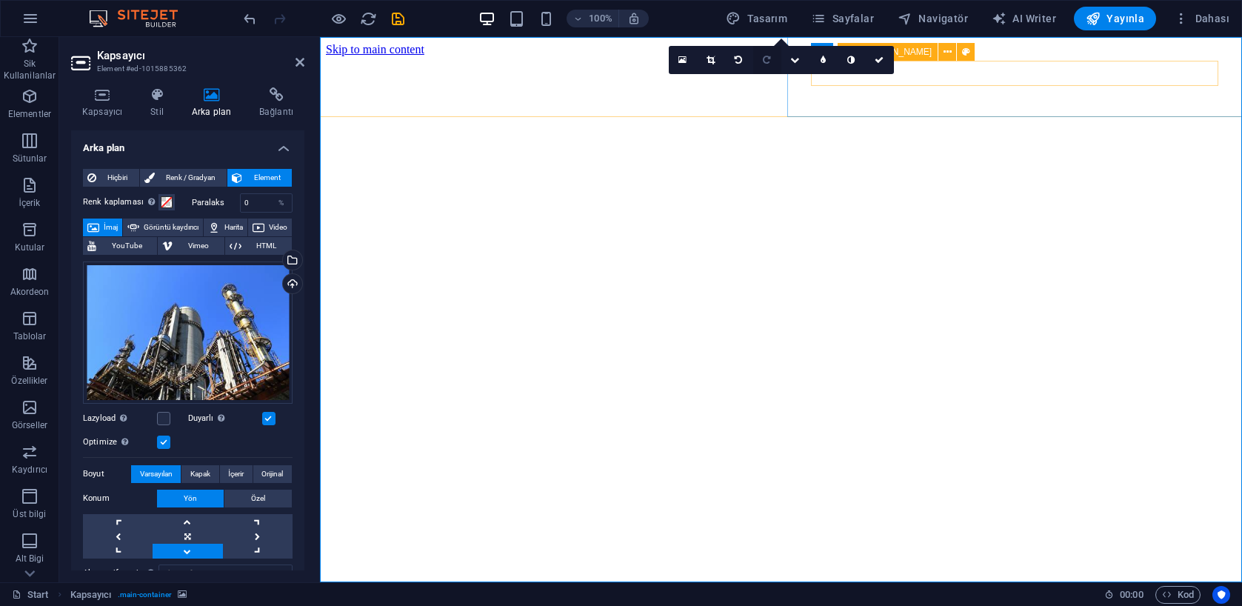
click at [767, 62] on icon at bounding box center [766, 60] width 7 height 9
click at [739, 61] on icon at bounding box center [738, 60] width 7 height 9
click at [851, 61] on icon at bounding box center [850, 60] width 7 height 9
drag, startPoint x: 393, startPoint y: 18, endPoint x: 403, endPoint y: 24, distance: 11.7
click at [393, 18] on icon "save" at bounding box center [398, 18] width 17 height 17
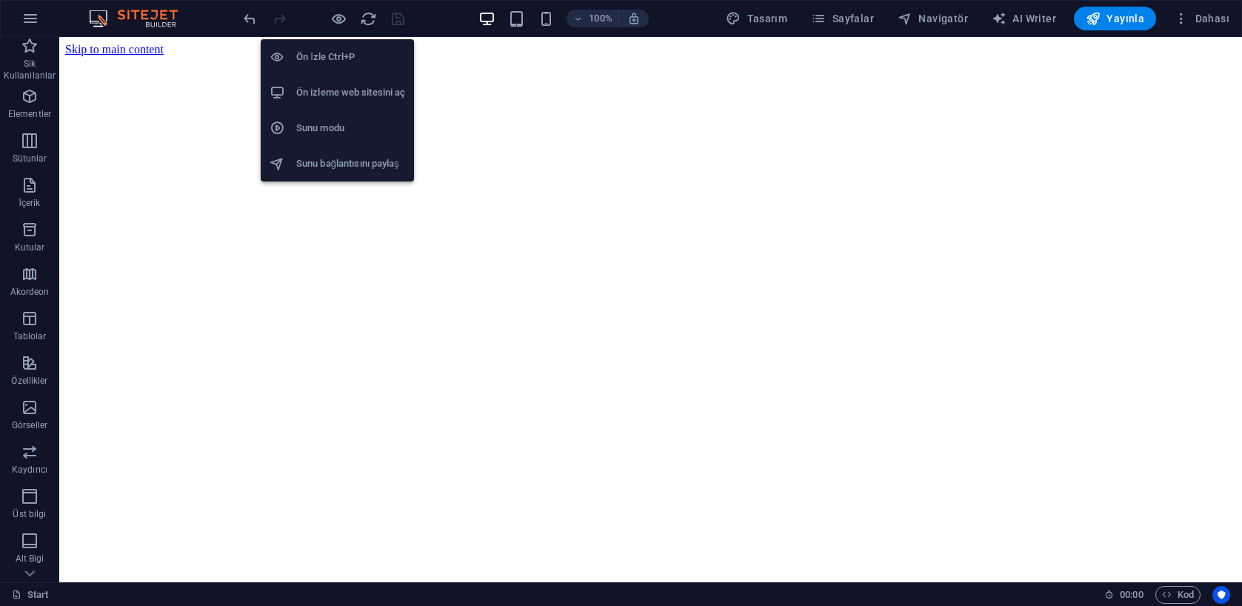
click at [337, 87] on h6 "Ön izleme web sitesini aç" at bounding box center [350, 93] width 109 height 18
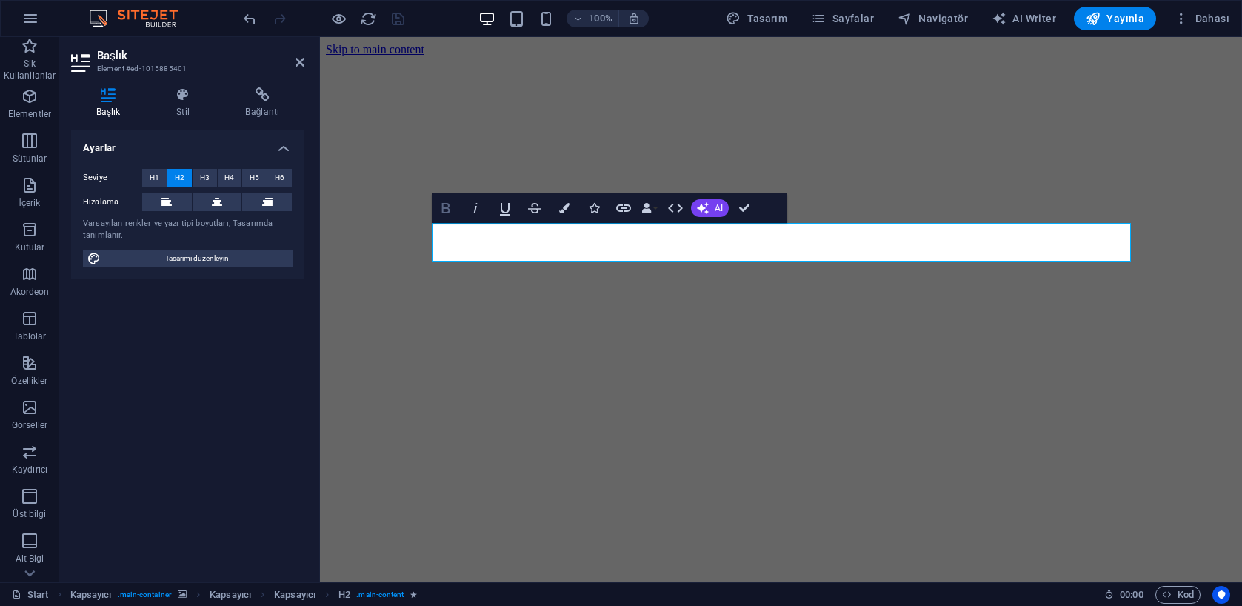
click at [444, 212] on icon "button" at bounding box center [445, 208] width 8 height 10
click at [567, 216] on button "Colors" at bounding box center [564, 208] width 28 height 30
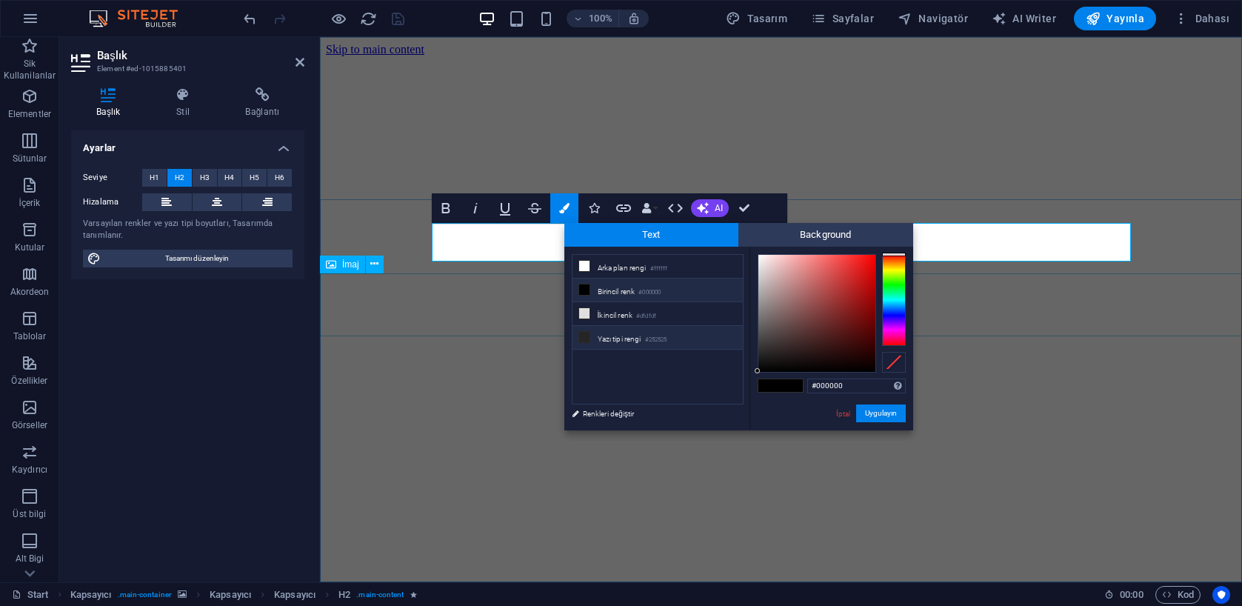
click at [620, 336] on li "Yazı tipi rengi #252525" at bounding box center [658, 338] width 170 height 24
click at [771, 384] on span at bounding box center [769, 385] width 22 height 13
click at [765, 269] on div at bounding box center [816, 313] width 117 height 117
click at [630, 336] on li "Yazı tipi rengi #252525" at bounding box center [658, 338] width 170 height 24
type input "#e7dddd"
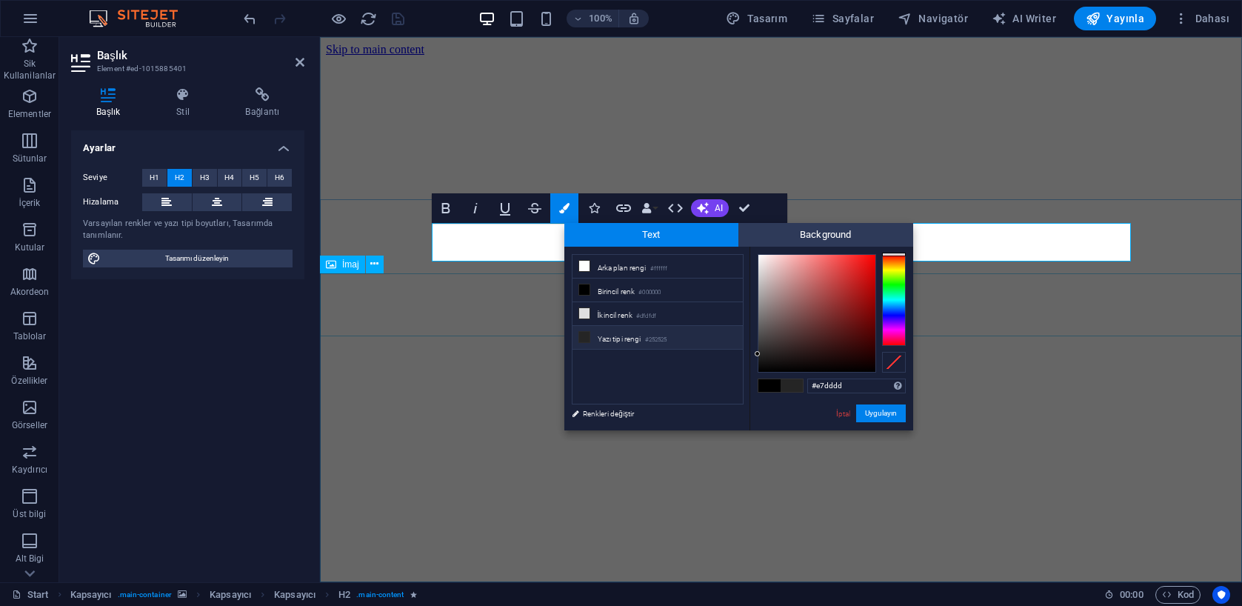
click at [762, 265] on div at bounding box center [816, 313] width 117 height 117
drag, startPoint x: 875, startPoint y: 417, endPoint x: 556, endPoint y: 380, distance: 321.4
click at [875, 417] on button "Uygulayın" at bounding box center [881, 413] width 50 height 18
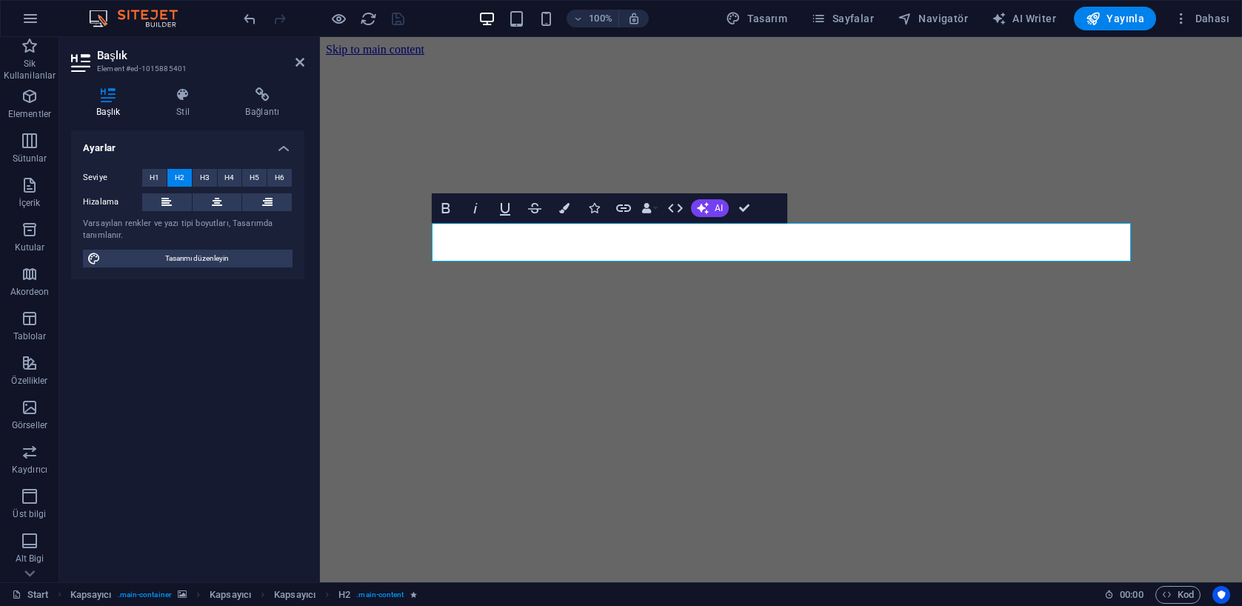
click at [361, 56] on figure at bounding box center [781, 56] width 910 height 0
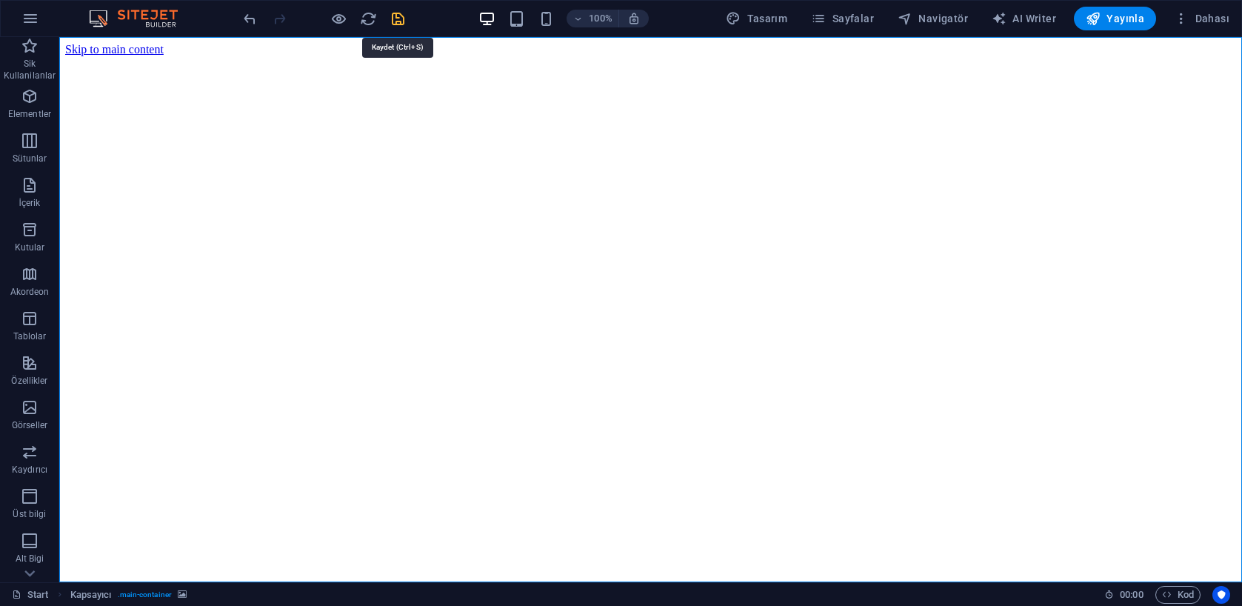
click at [395, 19] on icon "save" at bounding box center [398, 18] width 17 height 17
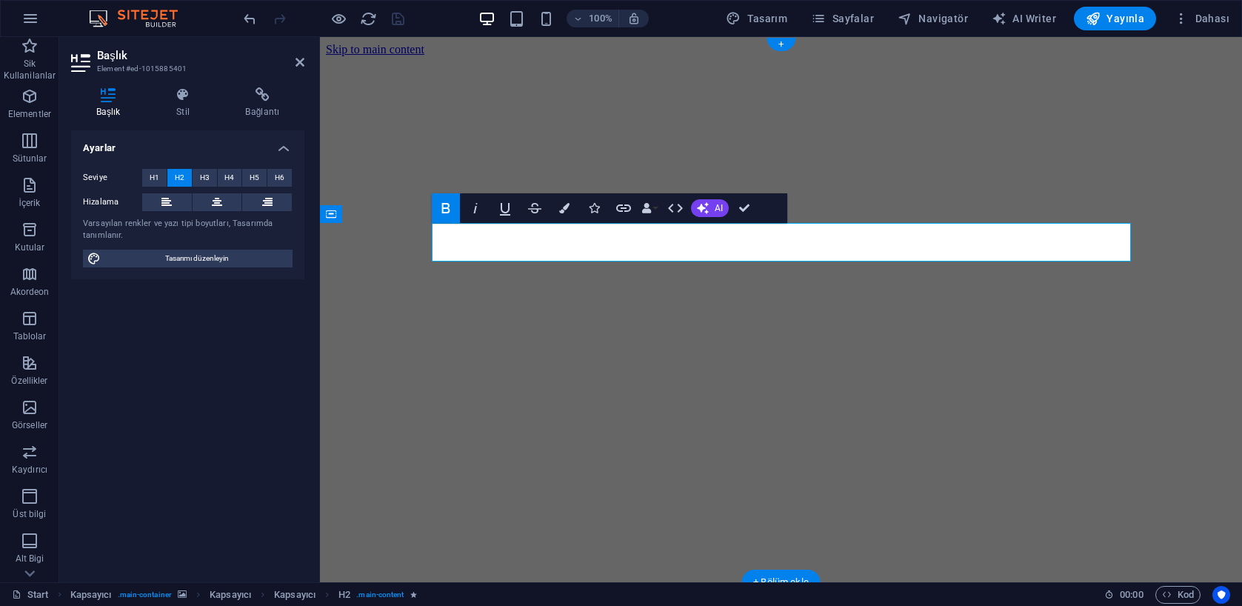
click at [561, 209] on icon "button" at bounding box center [564, 208] width 10 height 10
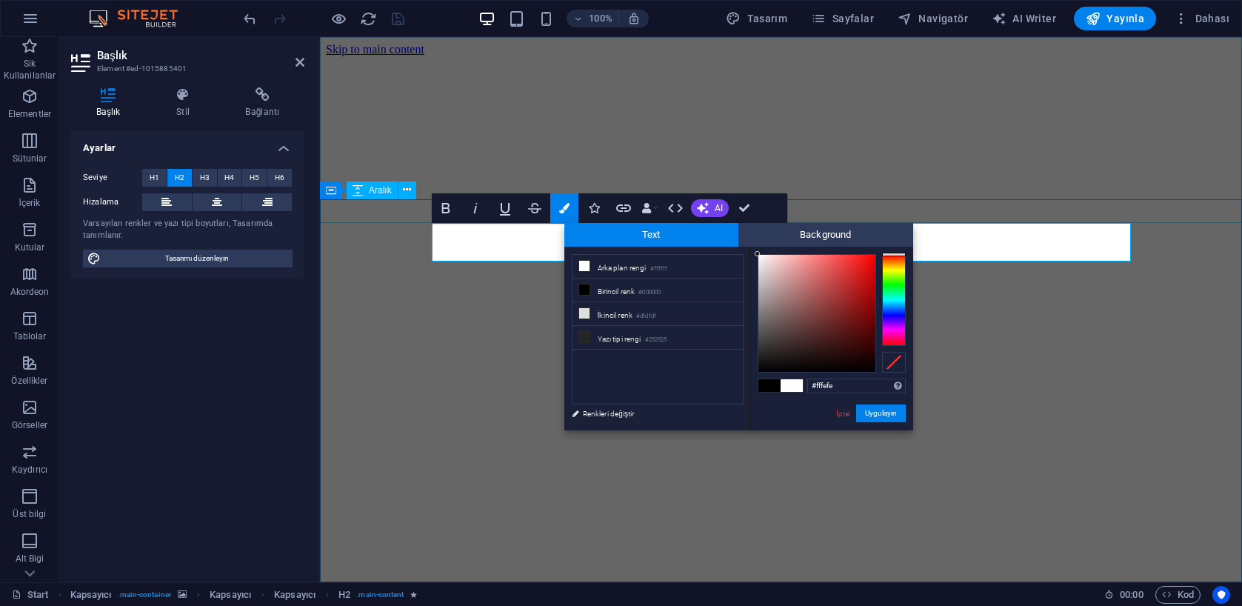
drag, startPoint x: 760, startPoint y: 264, endPoint x: 758, endPoint y: 253, distance: 10.6
click at [758, 253] on div at bounding box center [757, 253] width 5 height 5
click at [882, 415] on button "Uygulayın" at bounding box center [881, 413] width 50 height 18
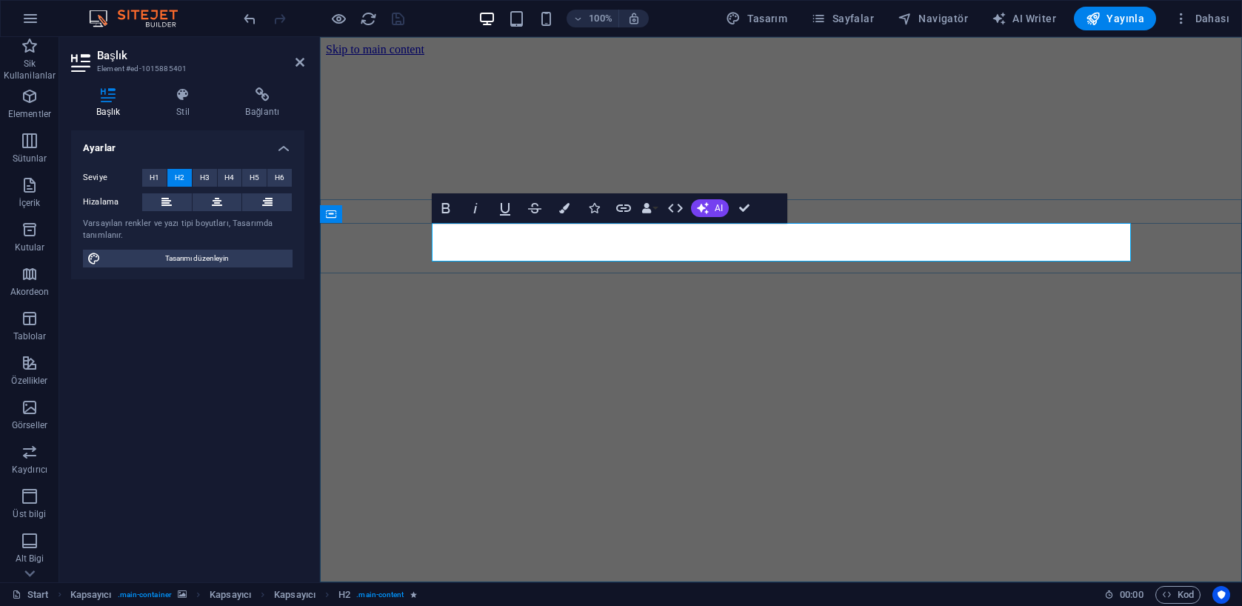
click at [564, 213] on icon "button" at bounding box center [564, 208] width 10 height 10
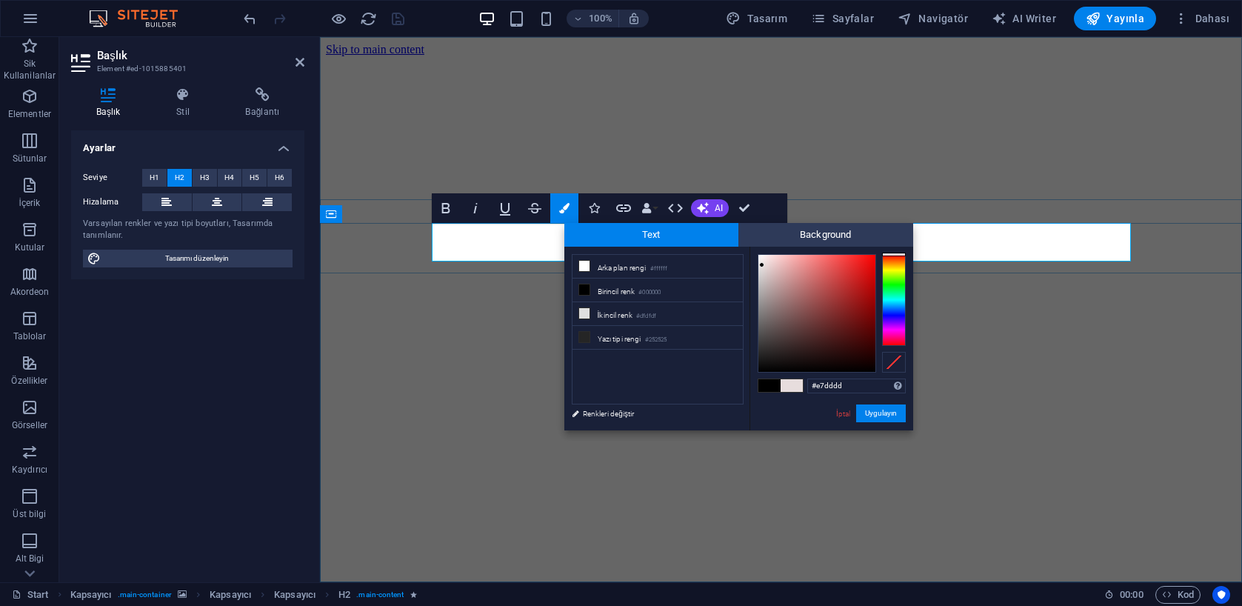
drag, startPoint x: 971, startPoint y: 241, endPoint x: 1006, endPoint y: 242, distance: 34.8
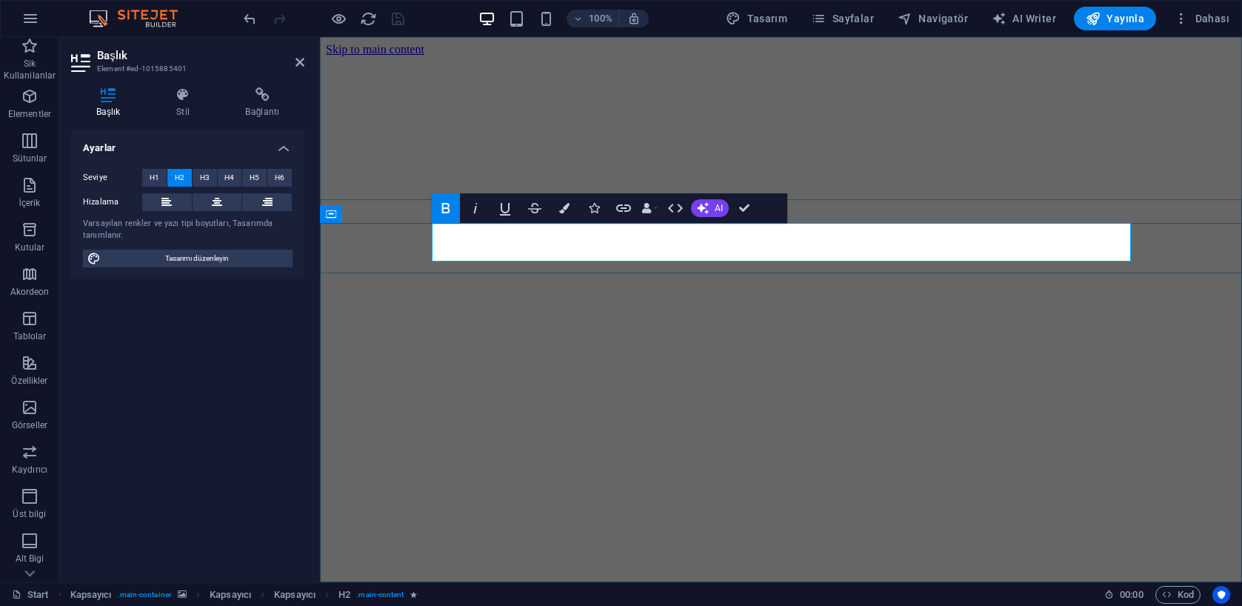
drag, startPoint x: 1087, startPoint y: 245, endPoint x: 465, endPoint y: 226, distance: 622.4
click at [510, 207] on icon "button" at bounding box center [505, 208] width 18 height 18
click at [509, 207] on icon "button" at bounding box center [505, 209] width 10 height 13
drag, startPoint x: 562, startPoint y: 207, endPoint x: 583, endPoint y: 230, distance: 31.5
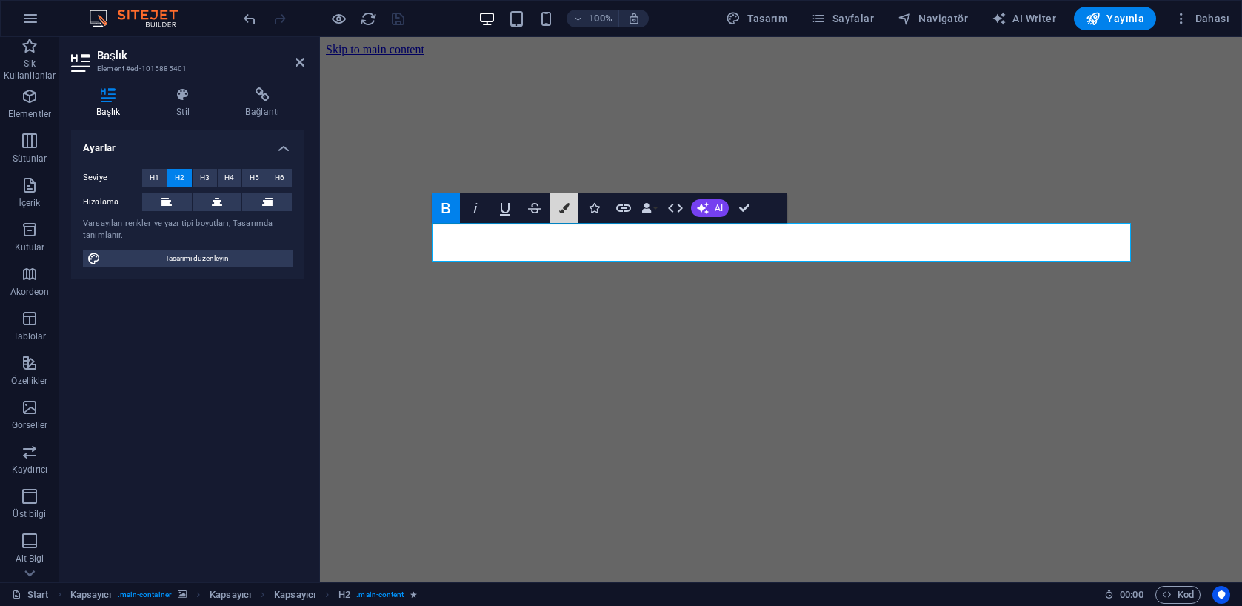
click at [562, 207] on icon "button" at bounding box center [564, 208] width 10 height 10
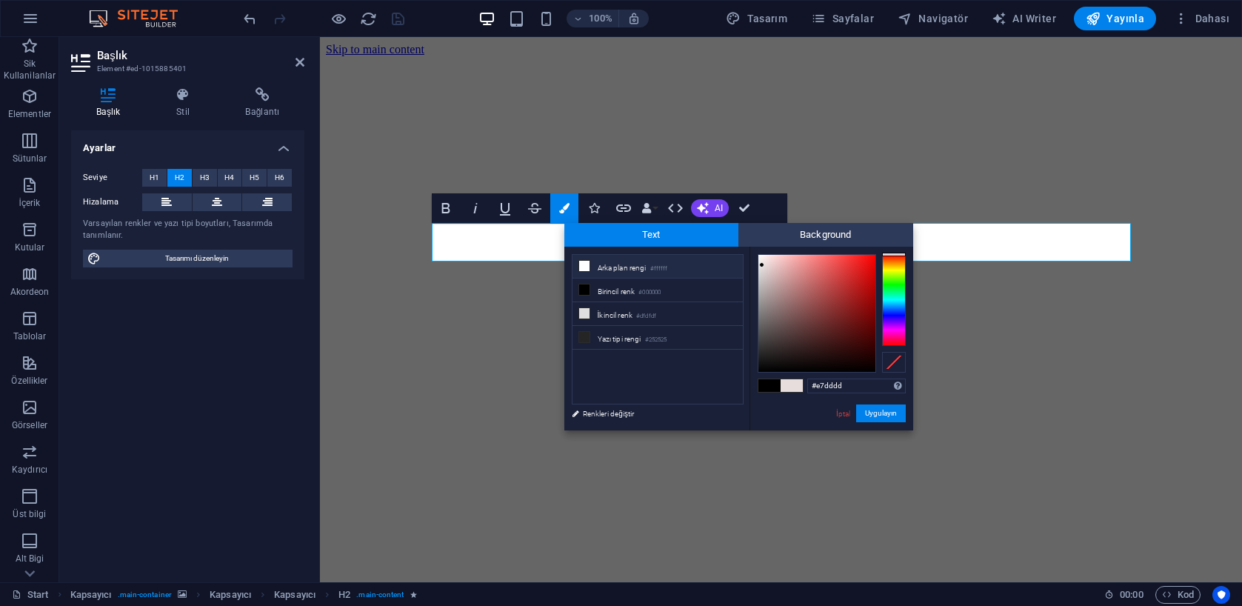
click at [582, 265] on icon at bounding box center [584, 266] width 10 height 10
type input "#ffffff"
click at [879, 416] on button "Uygulayın" at bounding box center [881, 413] width 50 height 18
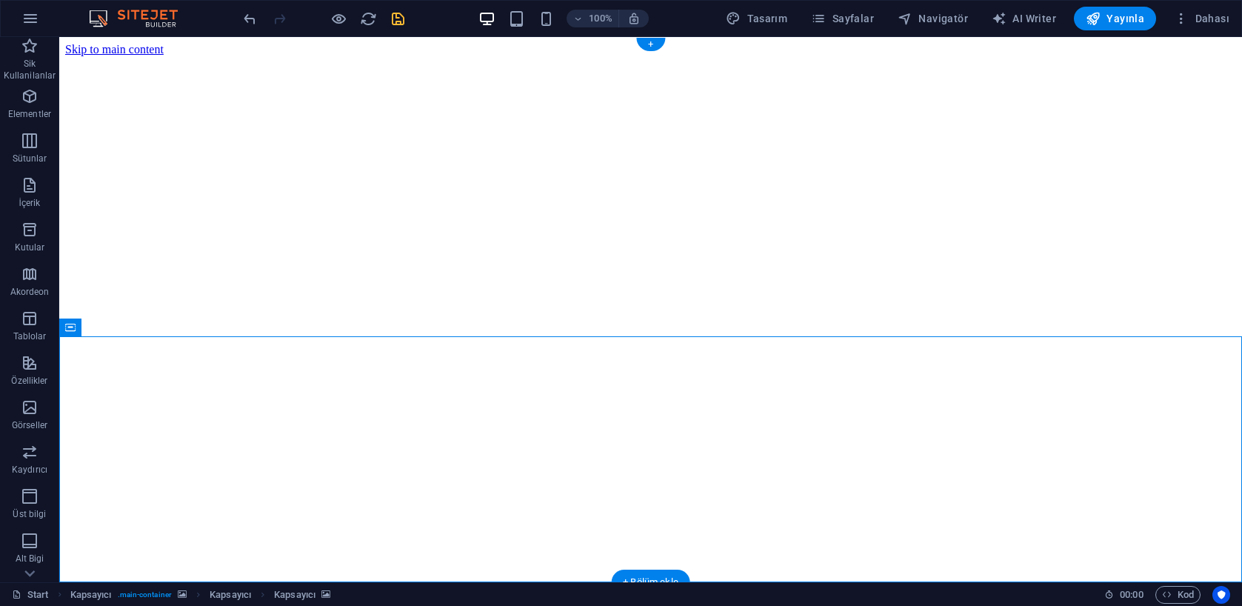
click at [81, 329] on span "Kapsayıcı" at bounding box center [100, 327] width 39 height 9
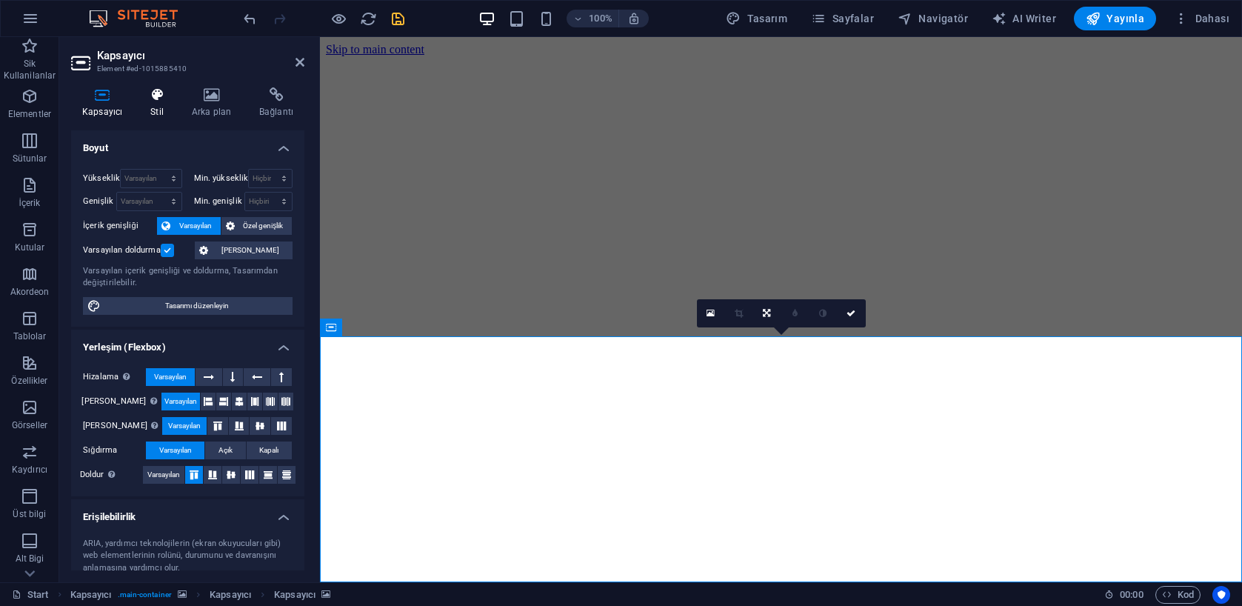
click at [167, 101] on icon at bounding box center [157, 94] width 36 height 15
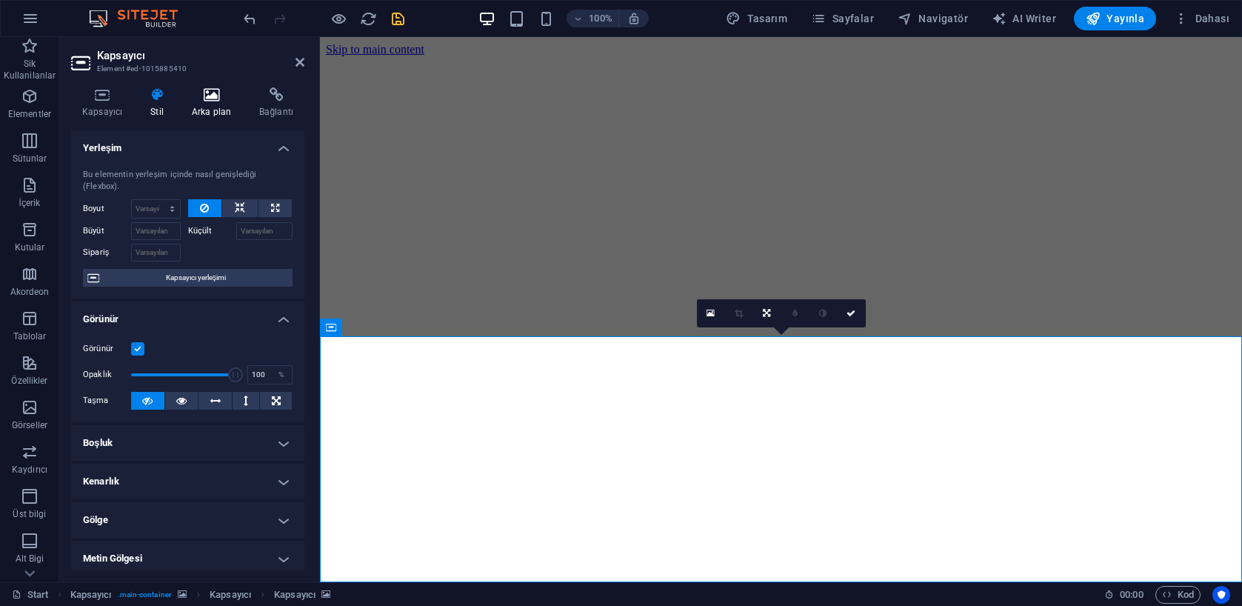
click at [211, 98] on icon at bounding box center [211, 94] width 61 height 15
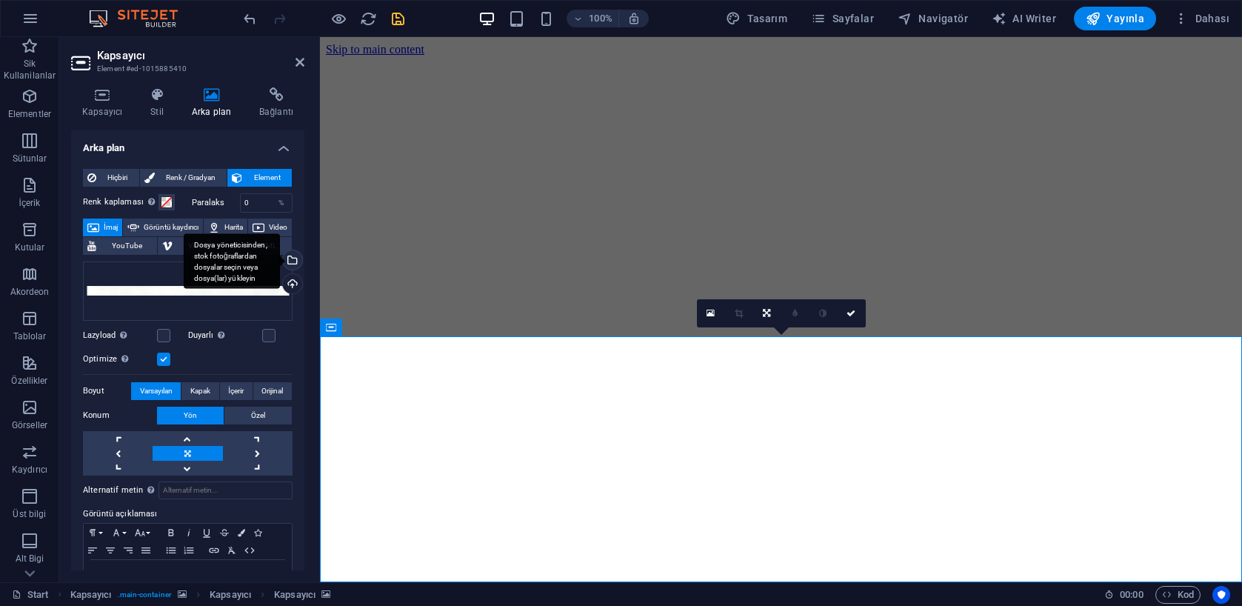
click at [293, 261] on div "Dosya yöneticisinden, stok fotoğraflardan dosyalar seçin veya dosya(lar) yükley…" at bounding box center [291, 261] width 22 height 22
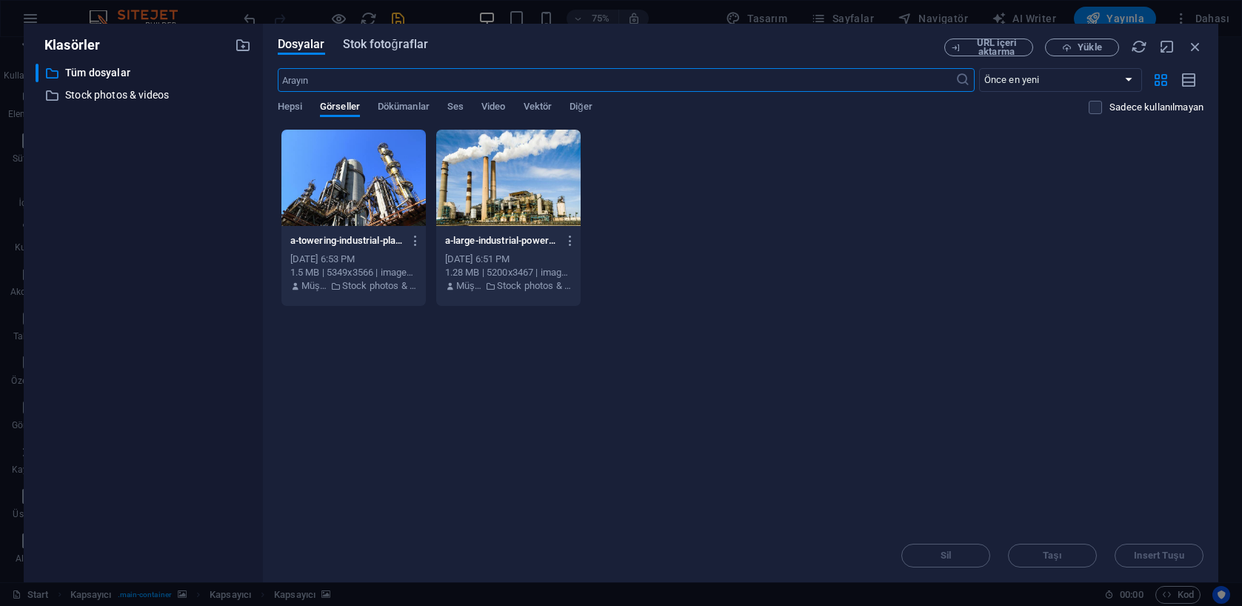
click at [370, 39] on span "Stok fotoğraflar" at bounding box center [386, 45] width 86 height 18
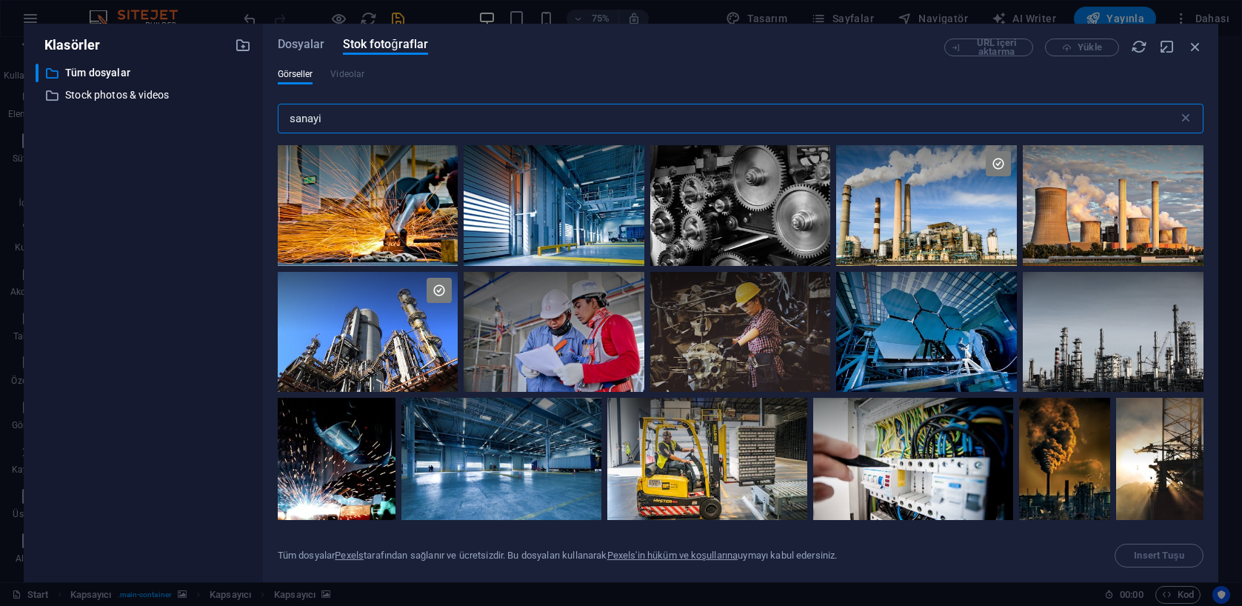
click at [399, 114] on input "sanayi" at bounding box center [728, 119] width 901 height 30
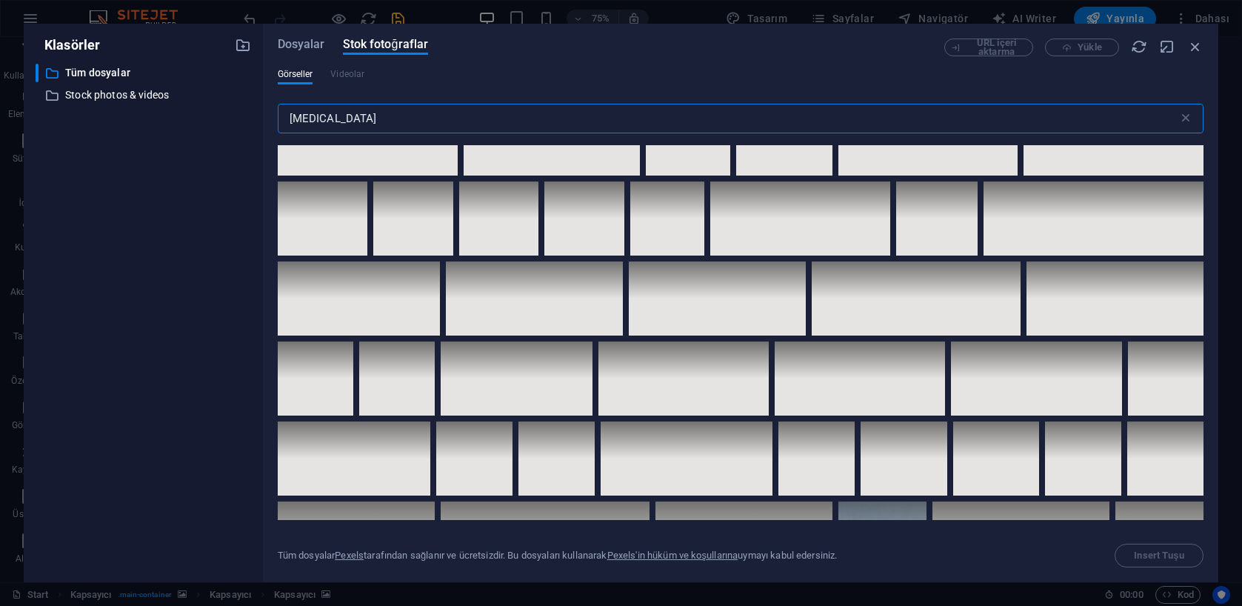
scroll to position [5912, 0]
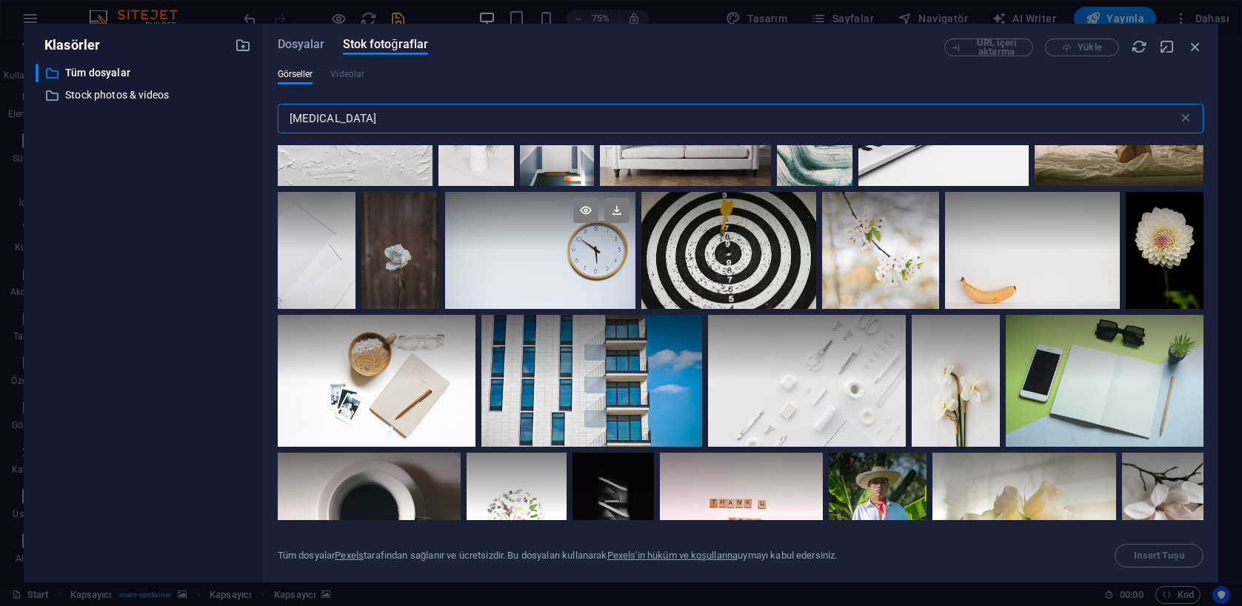
type input "beyaz"
click at [636, 290] on div at bounding box center [540, 250] width 191 height 117
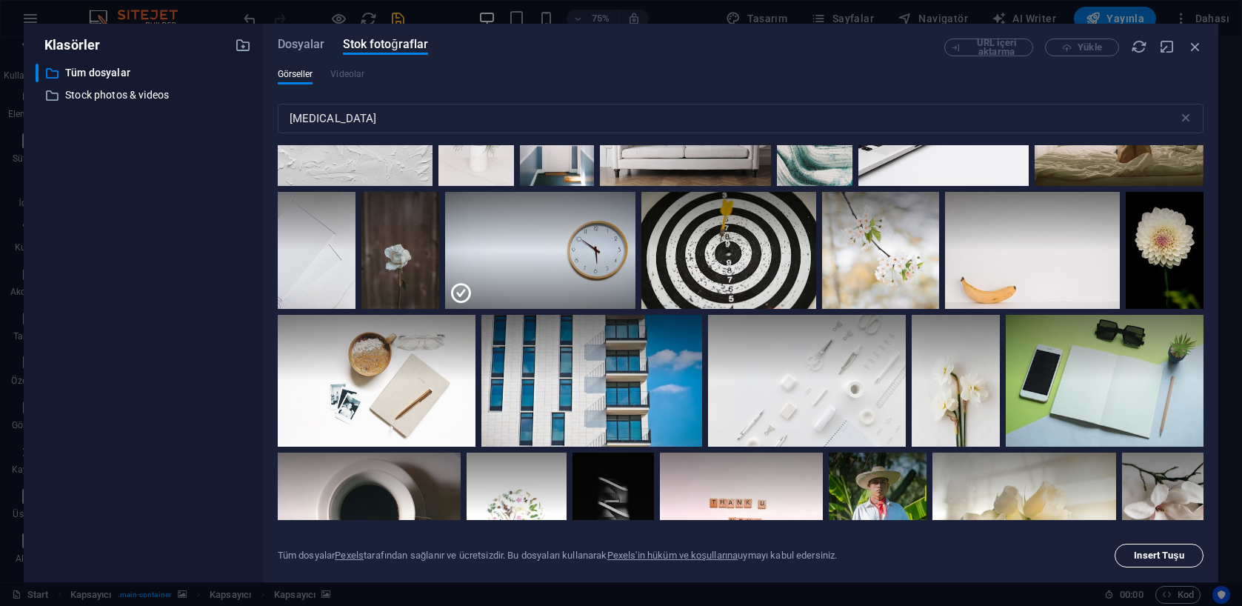
click at [1161, 547] on button "Insert Tuşu" at bounding box center [1159, 556] width 89 height 24
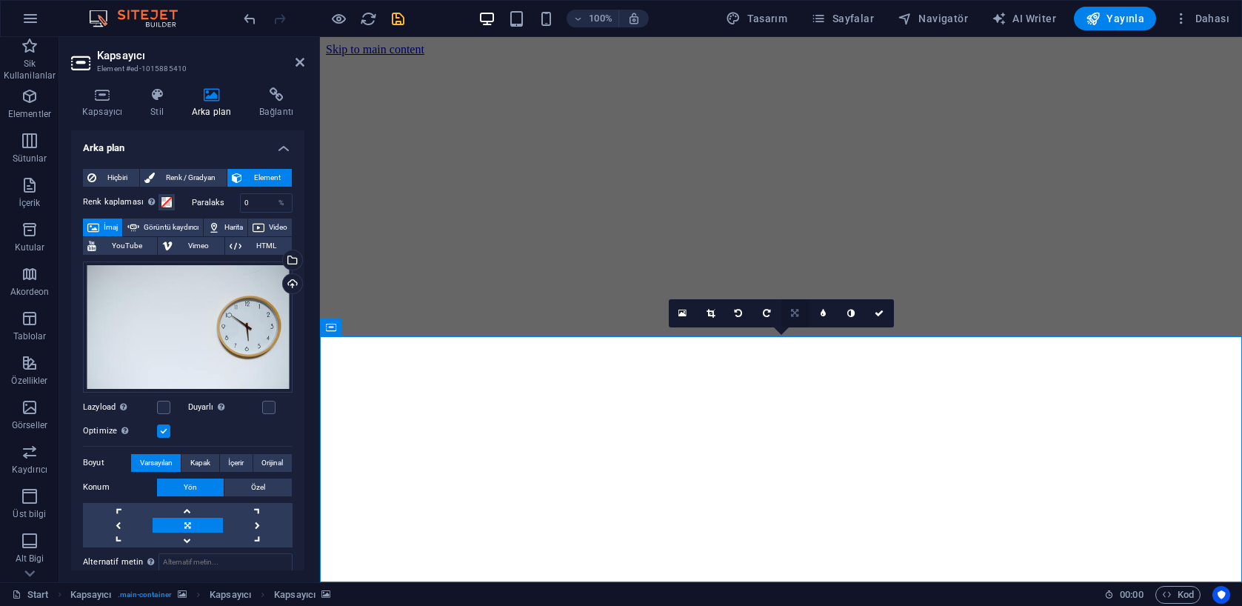
click at [794, 311] on icon at bounding box center [794, 313] width 7 height 9
click at [791, 344] on icon at bounding box center [794, 341] width 9 height 9
click at [795, 317] on icon at bounding box center [794, 313] width 9 height 9
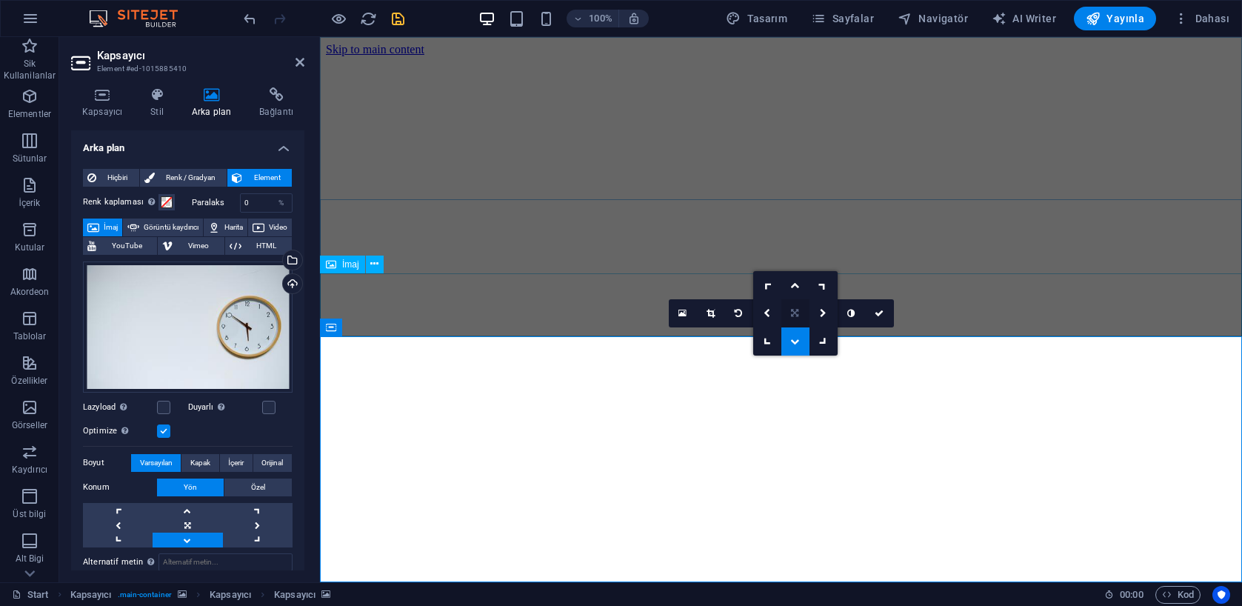
click at [795, 307] on link at bounding box center [795, 313] width 28 height 28
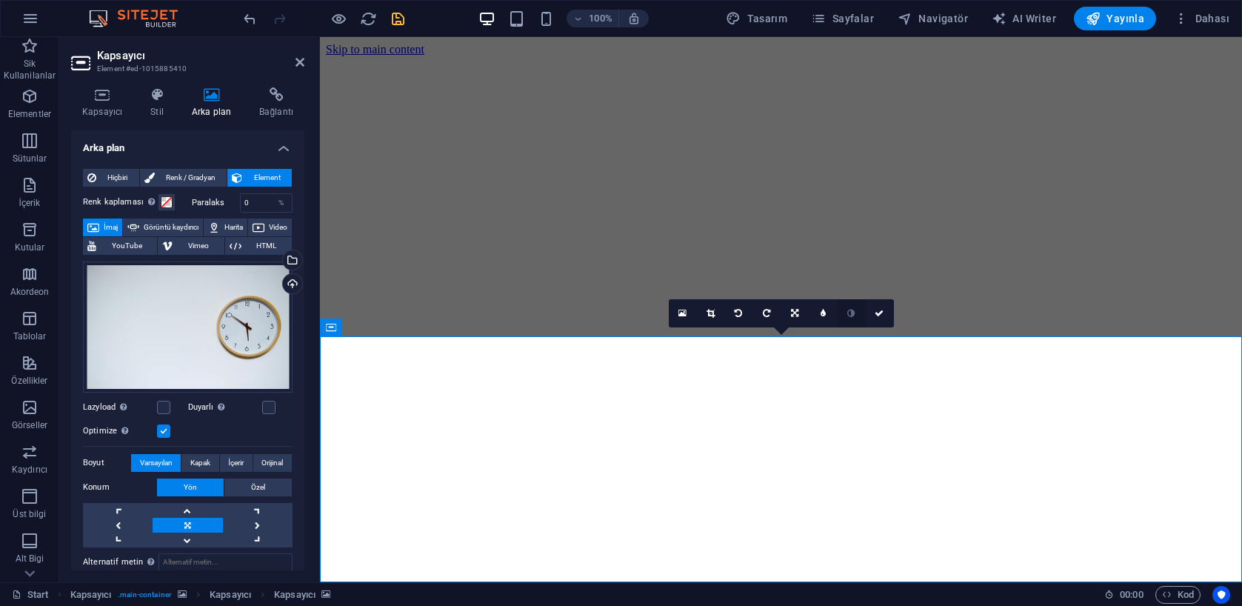
click at [846, 313] on link at bounding box center [852, 313] width 28 height 28
click at [850, 313] on icon at bounding box center [850, 313] width 7 height 9
click at [824, 313] on icon at bounding box center [823, 313] width 5 height 9
click at [824, 313] on link at bounding box center [812, 313] width 28 height 28
click at [707, 313] on icon at bounding box center [711, 313] width 8 height 9
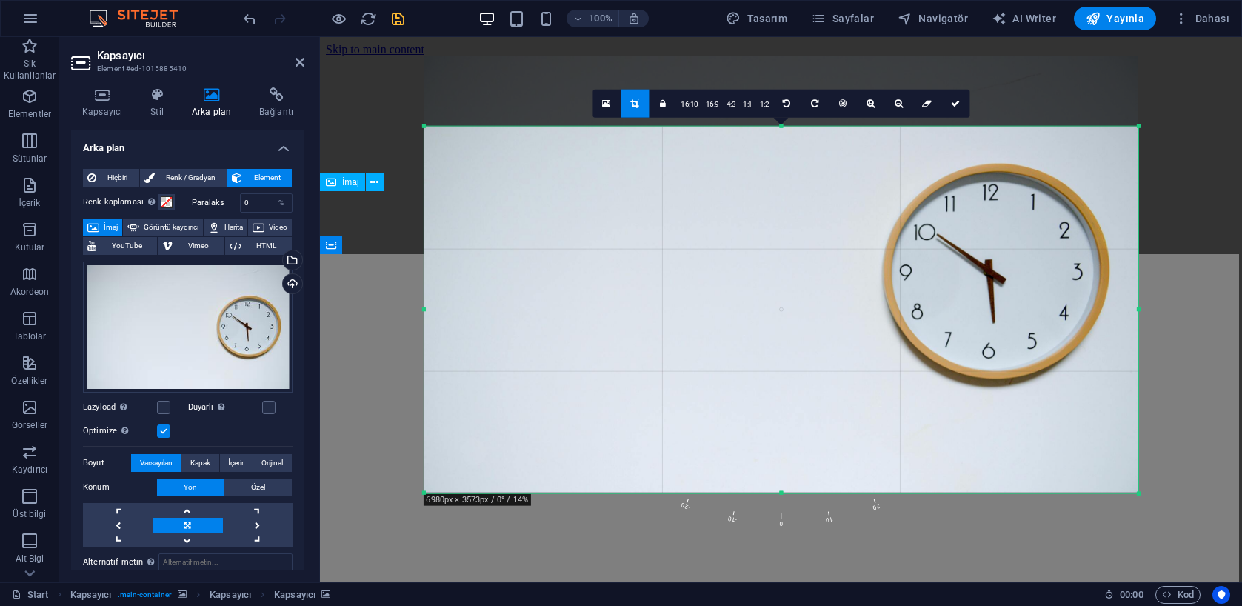
drag, startPoint x: 1133, startPoint y: 110, endPoint x: 1153, endPoint y: 189, distance: 81.7
click at [1138, 164] on div "180 170 160 150 140 130 120 110 100 90 80 70 60 50 40 30 20 10 0 -10 -20 -30 -4…" at bounding box center [781, 310] width 714 height 367
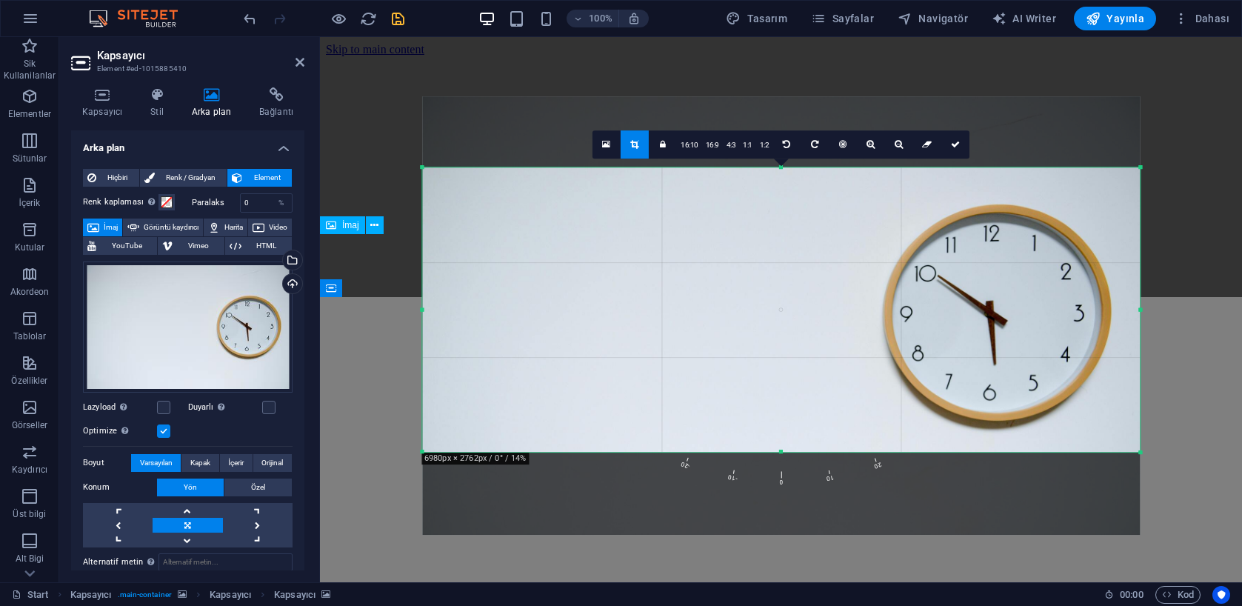
drag, startPoint x: 1142, startPoint y: 493, endPoint x: 1142, endPoint y: 412, distance: 81.5
click at [1140, 410] on div "180 170 160 150 140 130 120 110 100 90 80 70 60 50 40 30 20 10 0 -10 -20 -30 -4…" at bounding box center [781, 309] width 718 height 284
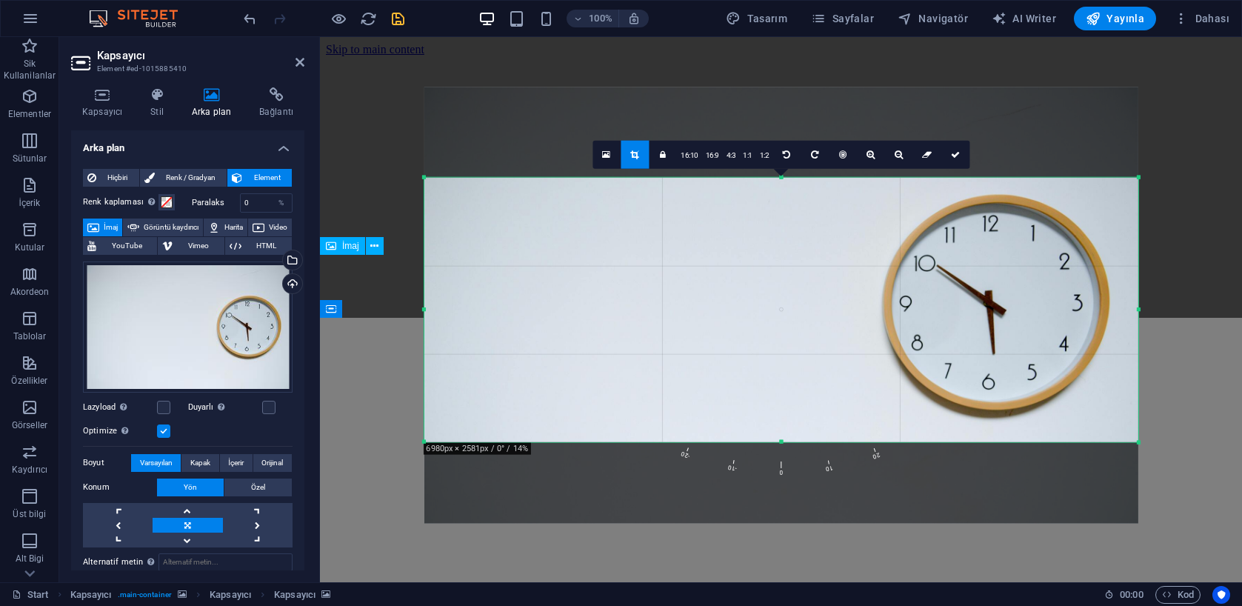
drag, startPoint x: 1139, startPoint y: 167, endPoint x: 1136, endPoint y: 185, distance: 18.8
click at [1136, 186] on div "180 170 160 150 140 130 120 110 100 90 80 70 60 50 40 30 20 10 0 -10 -20 -30 -4…" at bounding box center [781, 310] width 714 height 264
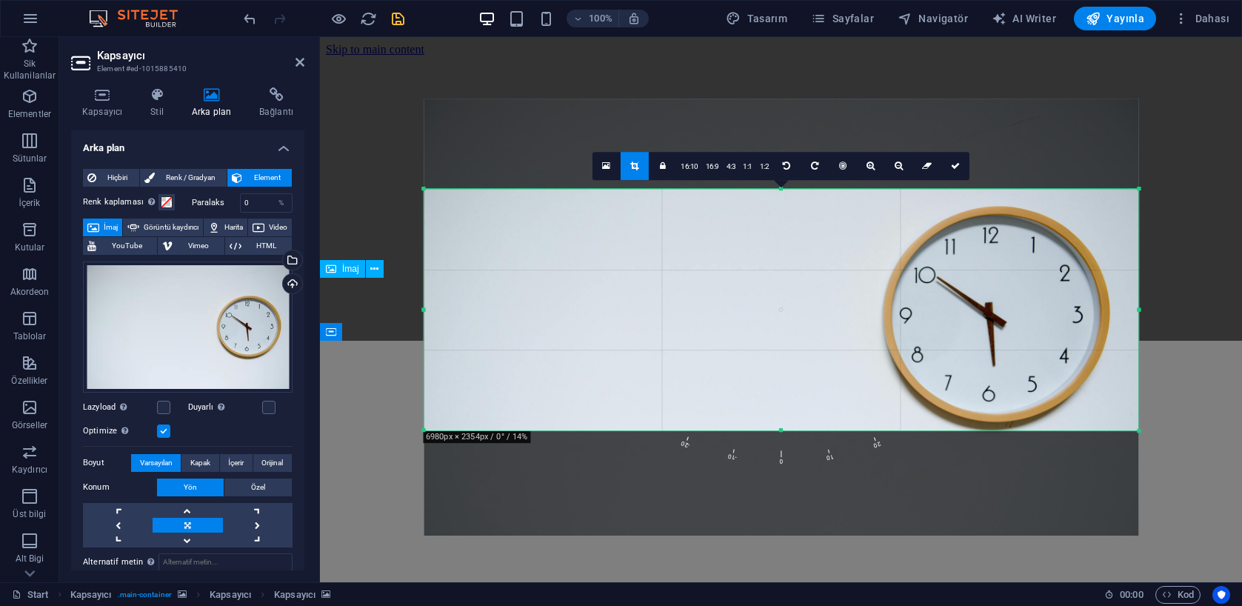
drag, startPoint x: 1140, startPoint y: 441, endPoint x: 1141, endPoint y: 418, distance: 23.0
click at [1138, 418] on div "180 170 160 150 140 130 120 110 100 90 80 70 60 50 40 30 20 10 0 -10 -20 -30 -4…" at bounding box center [781, 309] width 715 height 241
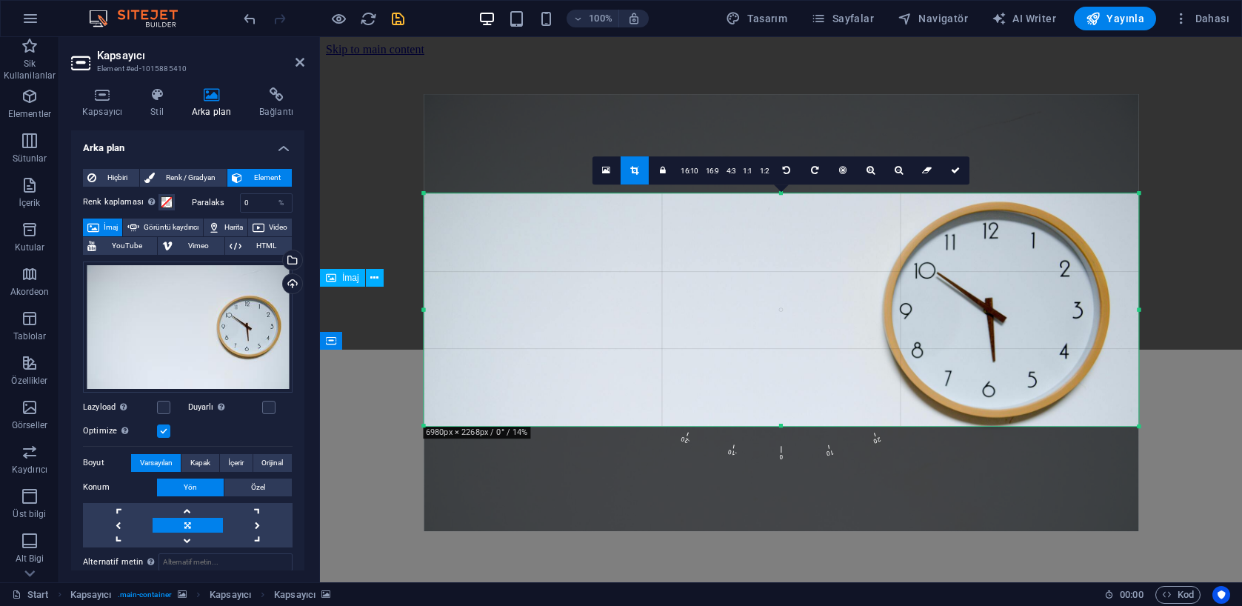
drag, startPoint x: 782, startPoint y: 189, endPoint x: 777, endPoint y: 198, distance: 10.3
click at [776, 198] on div "180 170 160 150 140 130 120 110 100 90 80 70 60 50 40 30 20 10 0 -10 -20 -30 -4…" at bounding box center [781, 309] width 715 height 233
click at [955, 173] on icon at bounding box center [955, 170] width 9 height 9
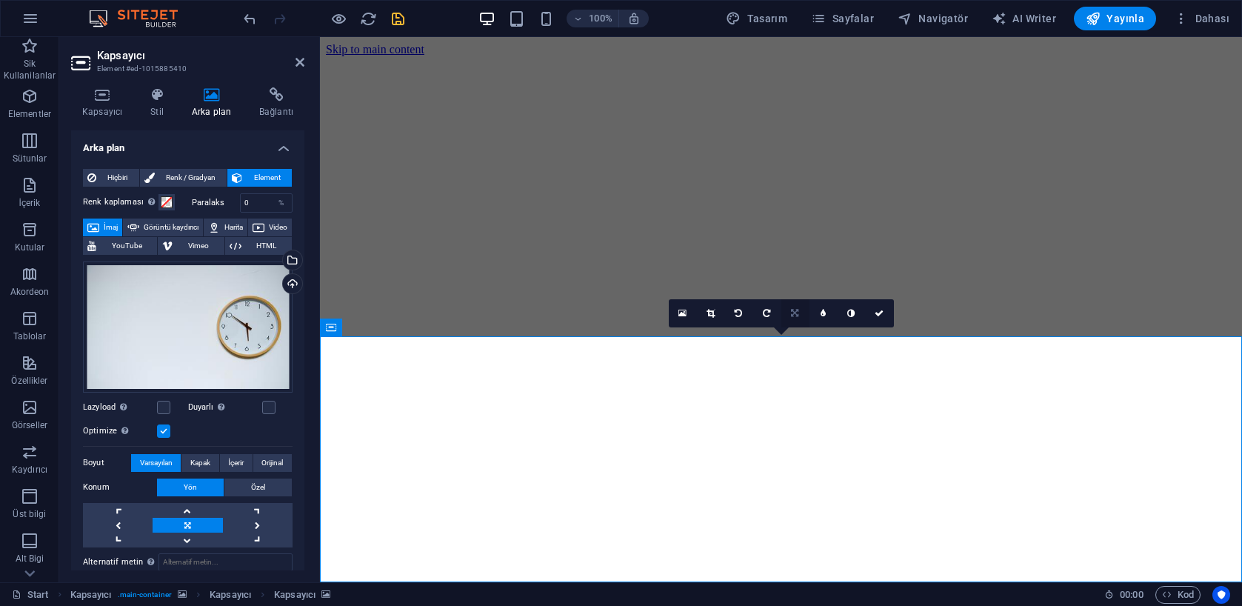
click at [795, 316] on icon at bounding box center [794, 313] width 7 height 9
click at [793, 317] on icon at bounding box center [794, 313] width 7 height 9
drag, startPoint x: 714, startPoint y: 316, endPoint x: 733, endPoint y: 324, distance: 20.9
click at [713, 316] on icon at bounding box center [711, 313] width 8 height 9
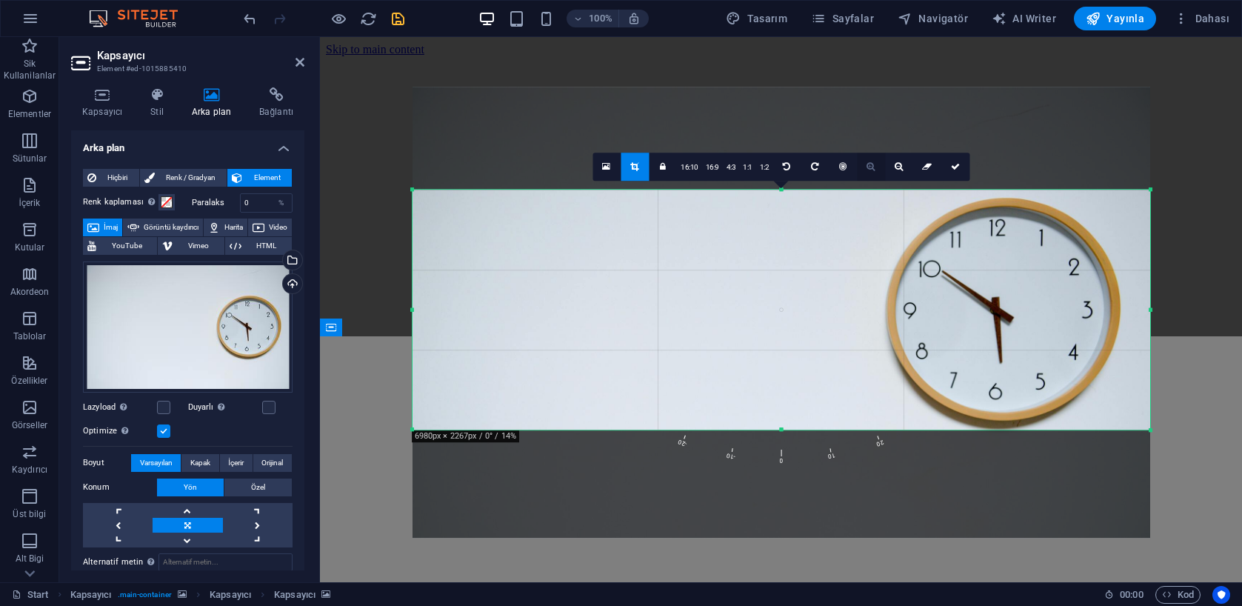
click at [872, 170] on icon at bounding box center [871, 166] width 8 height 9
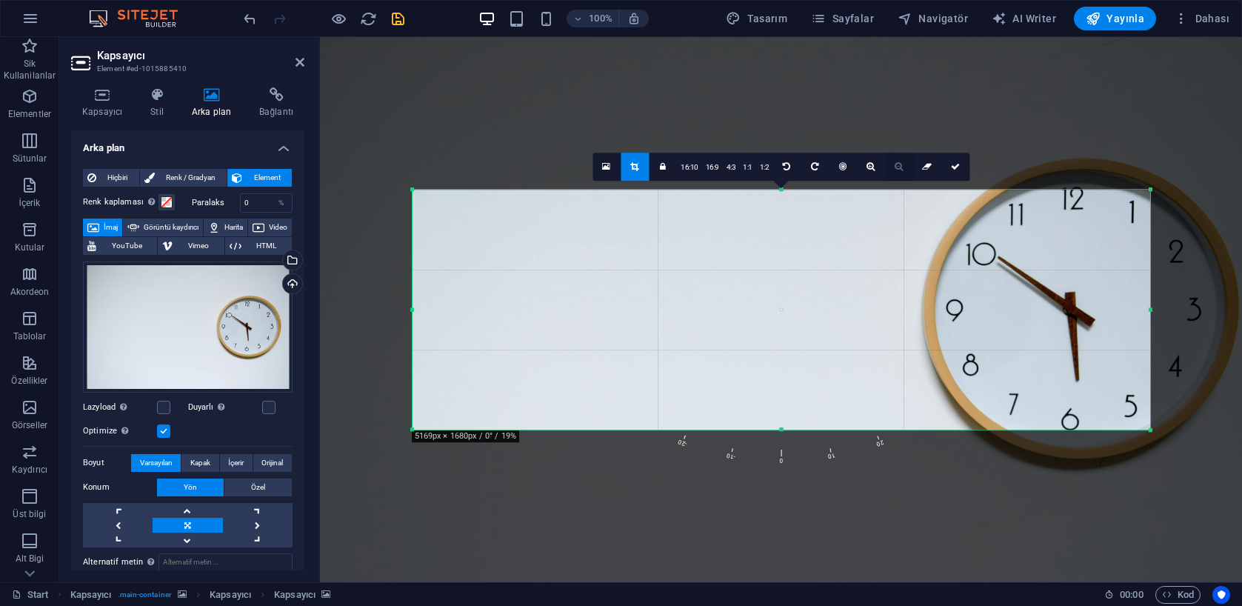
click at [901, 170] on icon at bounding box center [899, 166] width 8 height 9
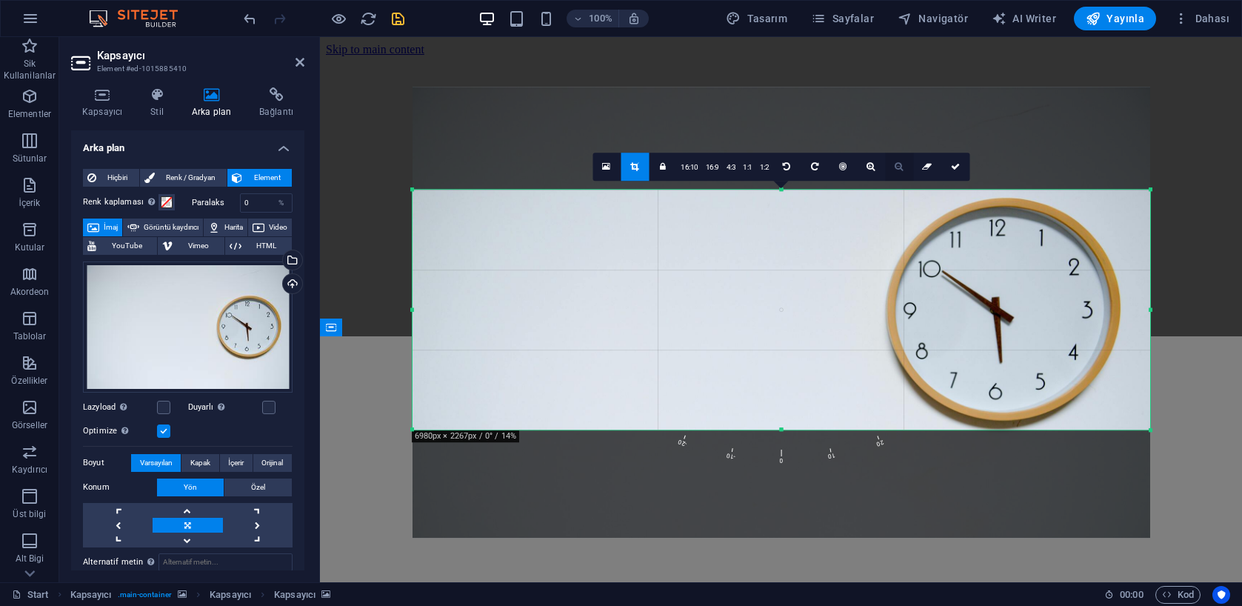
click at [885, 168] on link at bounding box center [899, 167] width 28 height 28
click at [867, 167] on icon at bounding box center [871, 166] width 8 height 9
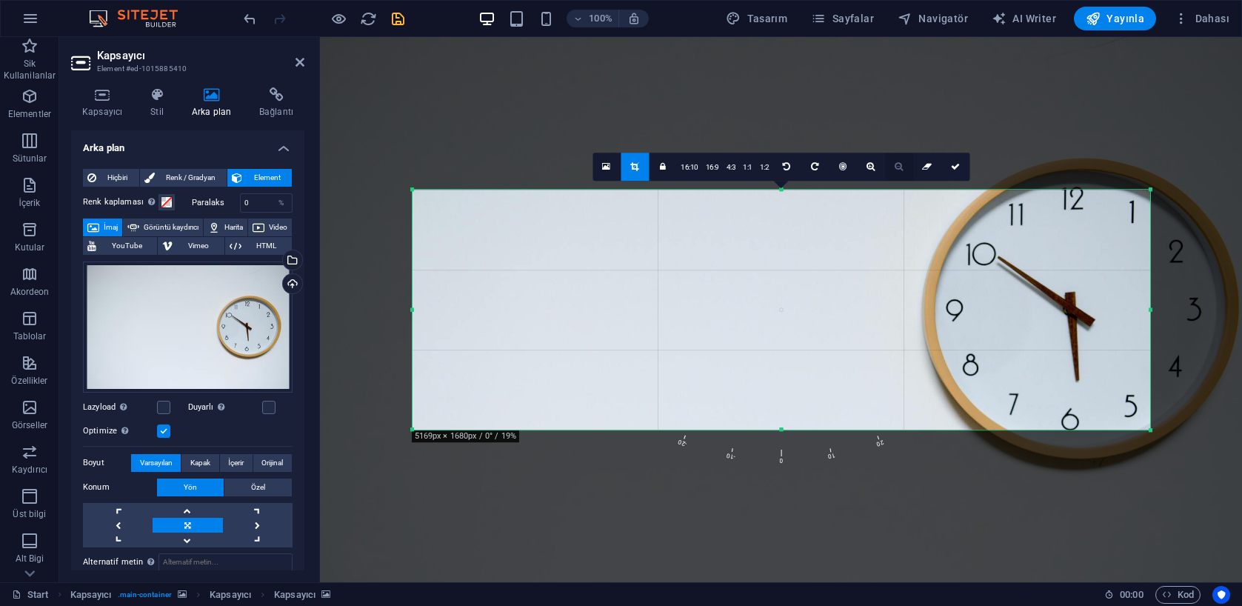
click at [901, 167] on icon at bounding box center [899, 166] width 8 height 9
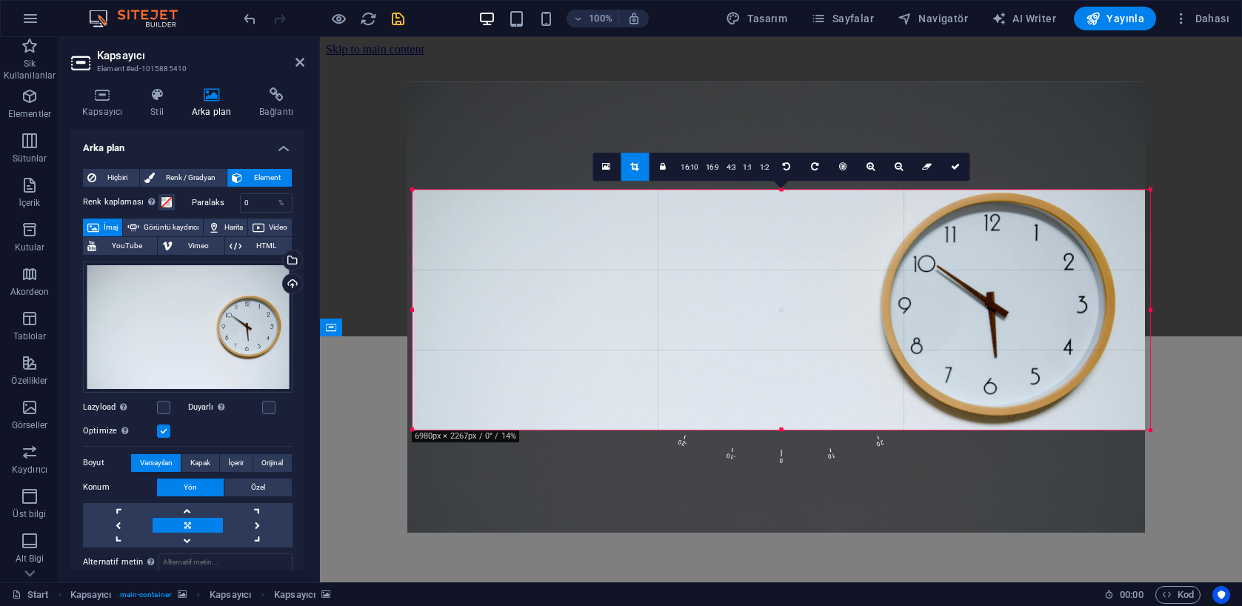
click at [1042, 273] on div at bounding box center [776, 307] width 738 height 451
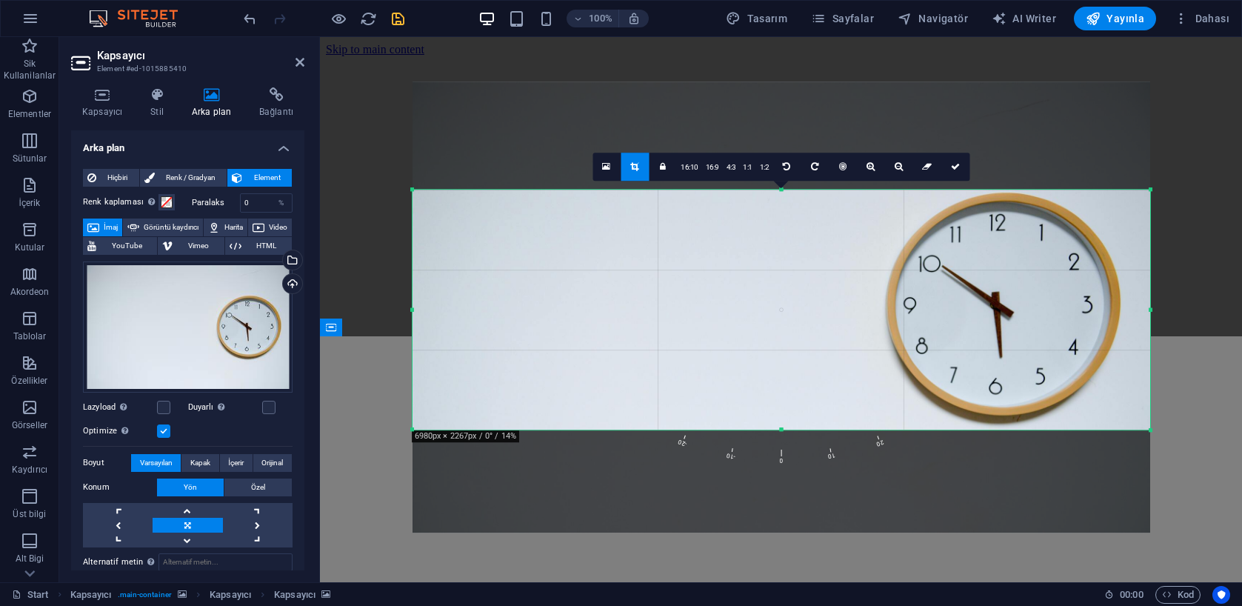
click at [346, 267] on div at bounding box center [781, 186] width 922 height 299
click at [356, 271] on div at bounding box center [781, 186] width 922 height 299
click at [962, 169] on link at bounding box center [955, 167] width 28 height 28
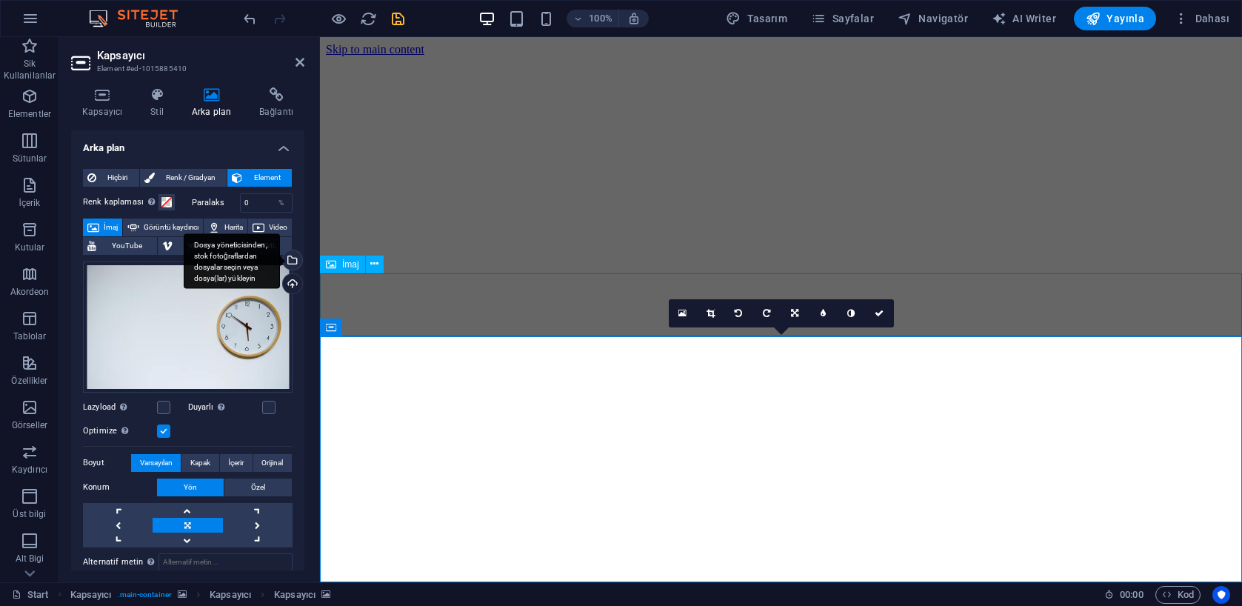
click at [290, 260] on div "Dosya yöneticisinden, stok fotoğraflardan dosyalar seçin veya dosya(lar) yükley…" at bounding box center [291, 261] width 22 height 22
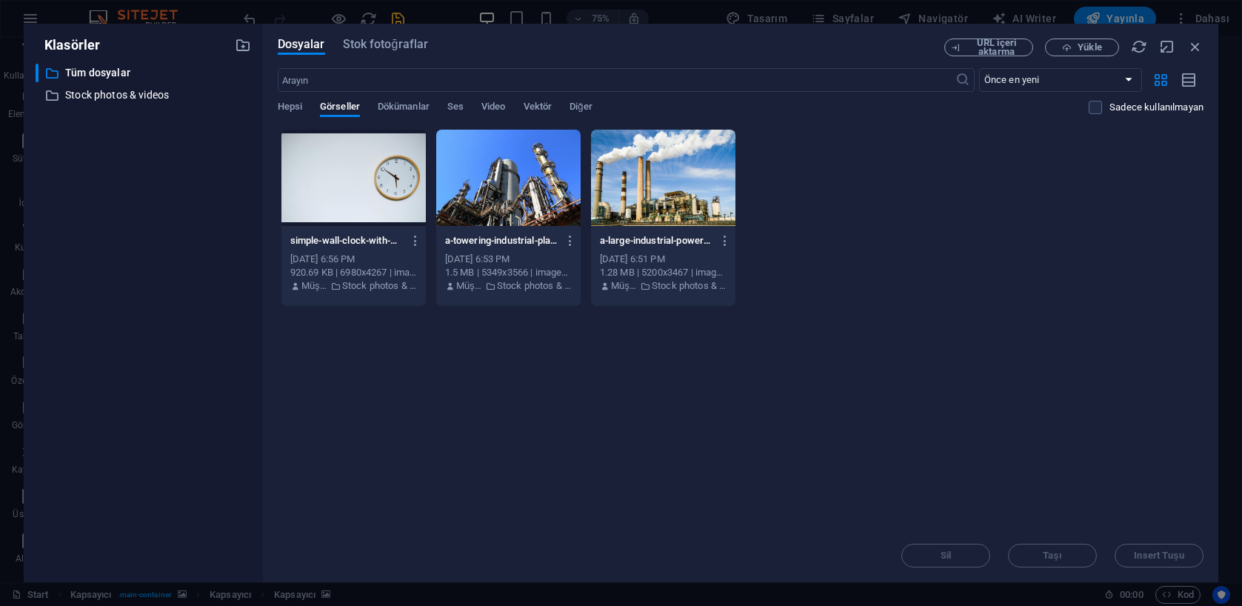
click at [304, 100] on div "​ Önce en yeni Önce en eski Ad (A-Z) Ad (Z-A) Boyut (0-9) Boyut (9-0) Çözünürlü…" at bounding box center [741, 98] width 926 height 61
drag, startPoint x: 294, startPoint y: 104, endPoint x: 304, endPoint y: 105, distance: 10.5
click at [294, 104] on span "Hepsi" at bounding box center [290, 108] width 24 height 21
drag, startPoint x: 347, startPoint y: 110, endPoint x: 395, endPoint y: 111, distance: 48.2
click at [347, 110] on span "Görseller" at bounding box center [340, 108] width 40 height 21
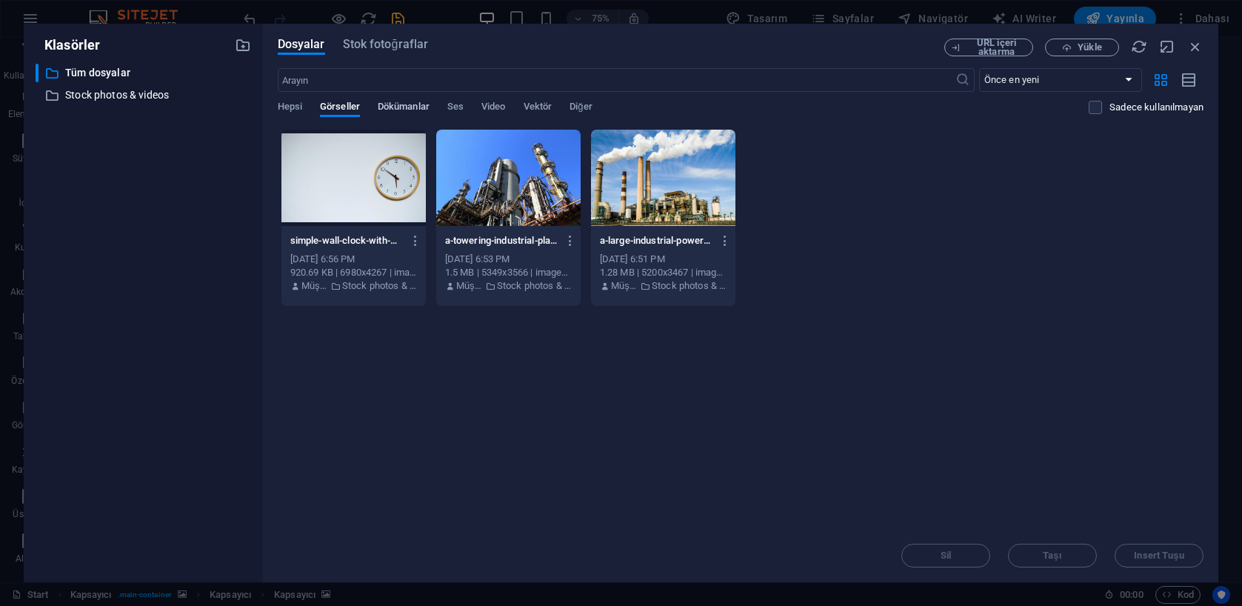
drag, startPoint x: 395, startPoint y: 111, endPoint x: 410, endPoint y: 113, distance: 15.7
click at [395, 111] on span "Dökümanlar" at bounding box center [404, 108] width 52 height 21
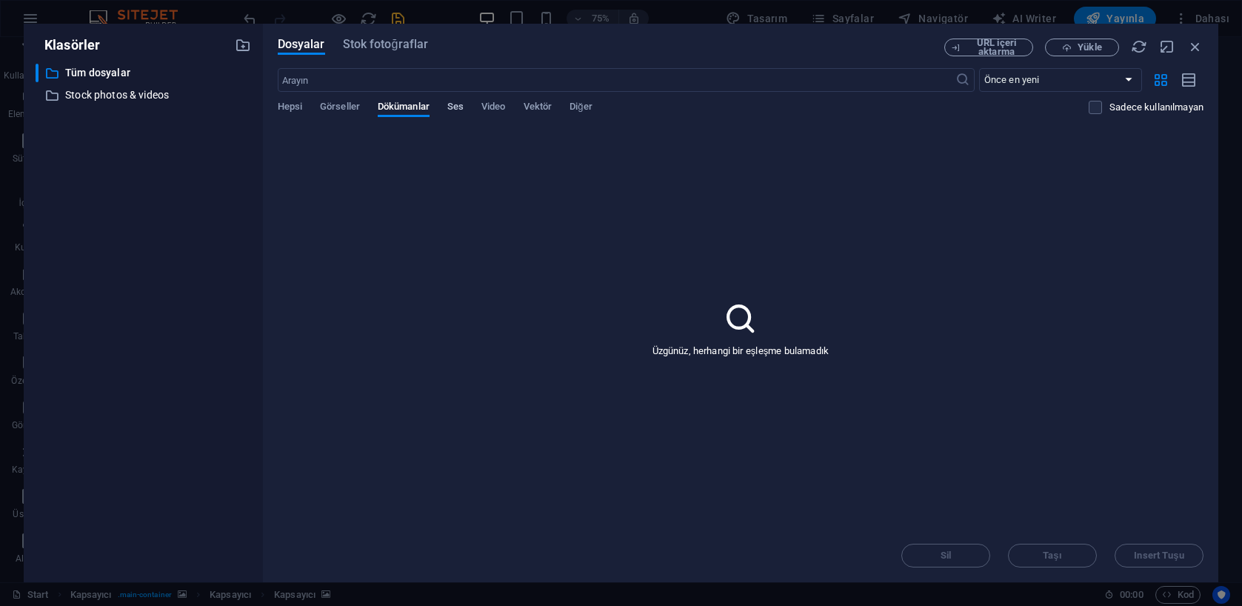
click at [459, 112] on span "Ses" at bounding box center [455, 108] width 16 height 21
click at [390, 44] on span "Stok fotoğraflar" at bounding box center [386, 45] width 86 height 18
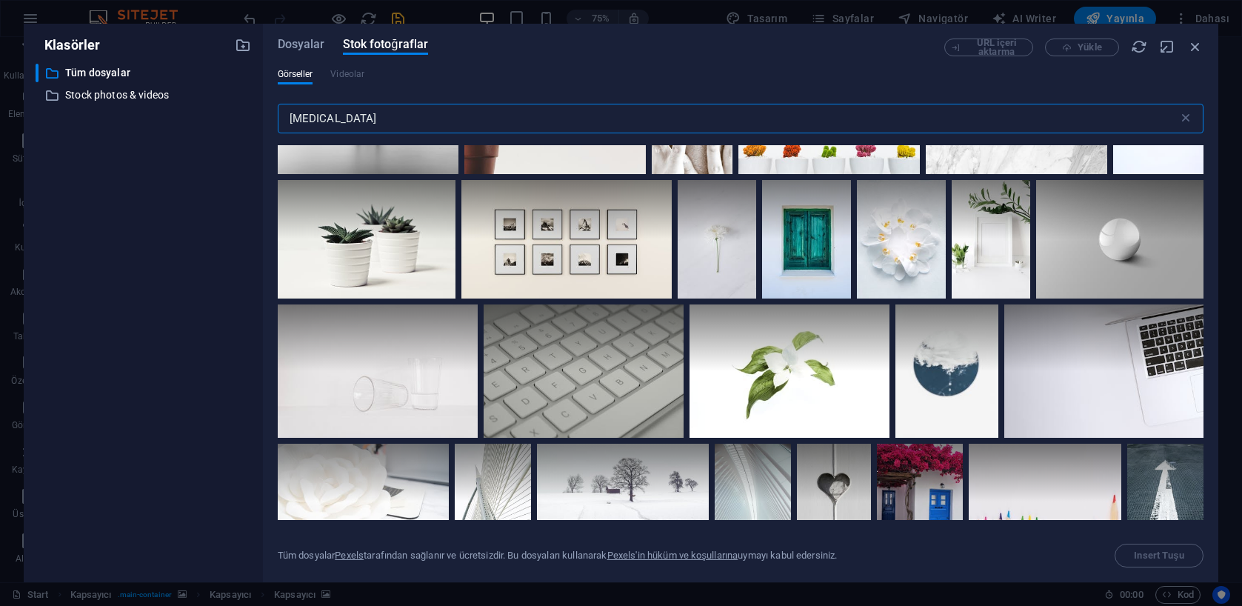
scroll to position [1586, 0]
click at [1084, 354] on div at bounding box center [1103, 337] width 199 height 67
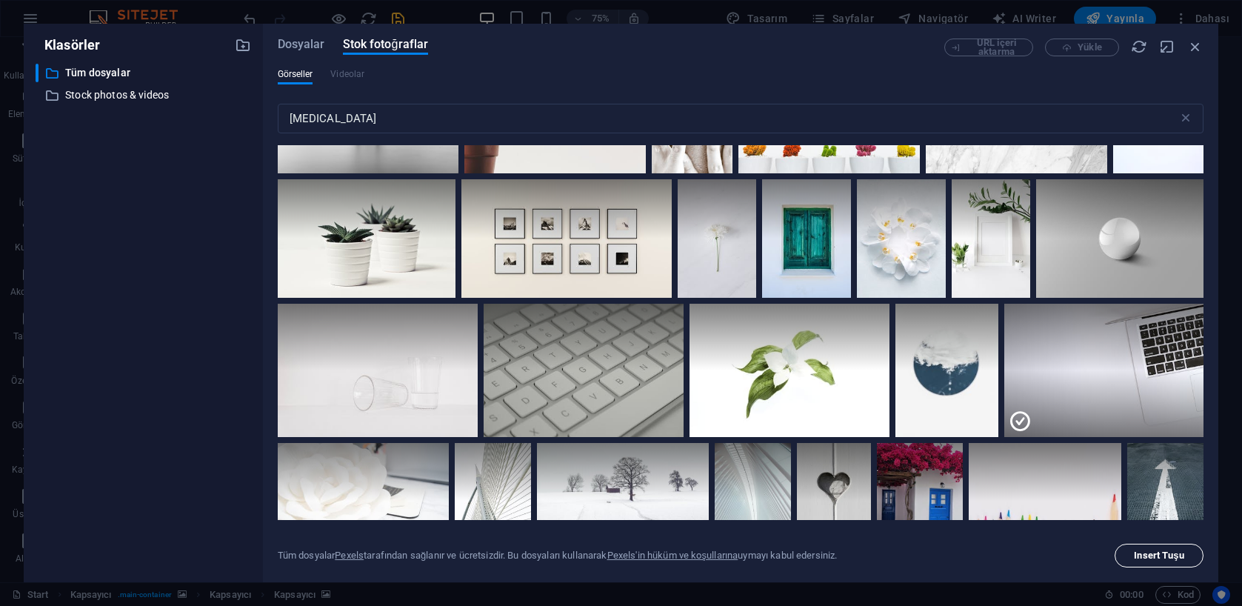
click at [1168, 559] on span "Insert Tuşu" at bounding box center [1159, 555] width 50 height 9
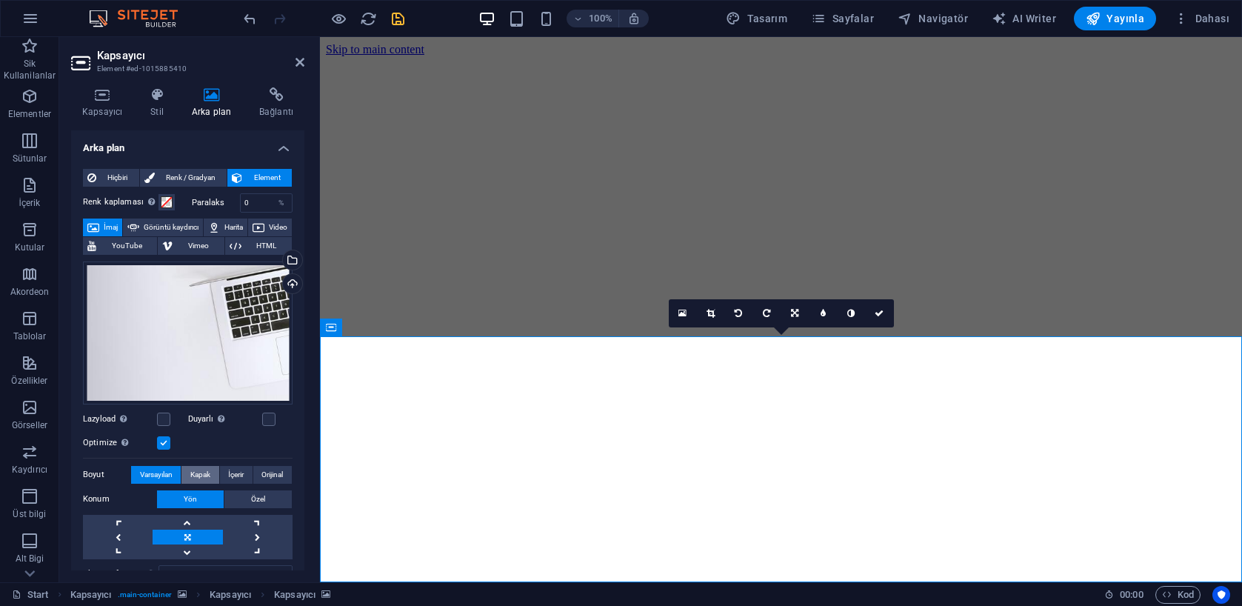
scroll to position [2, 0]
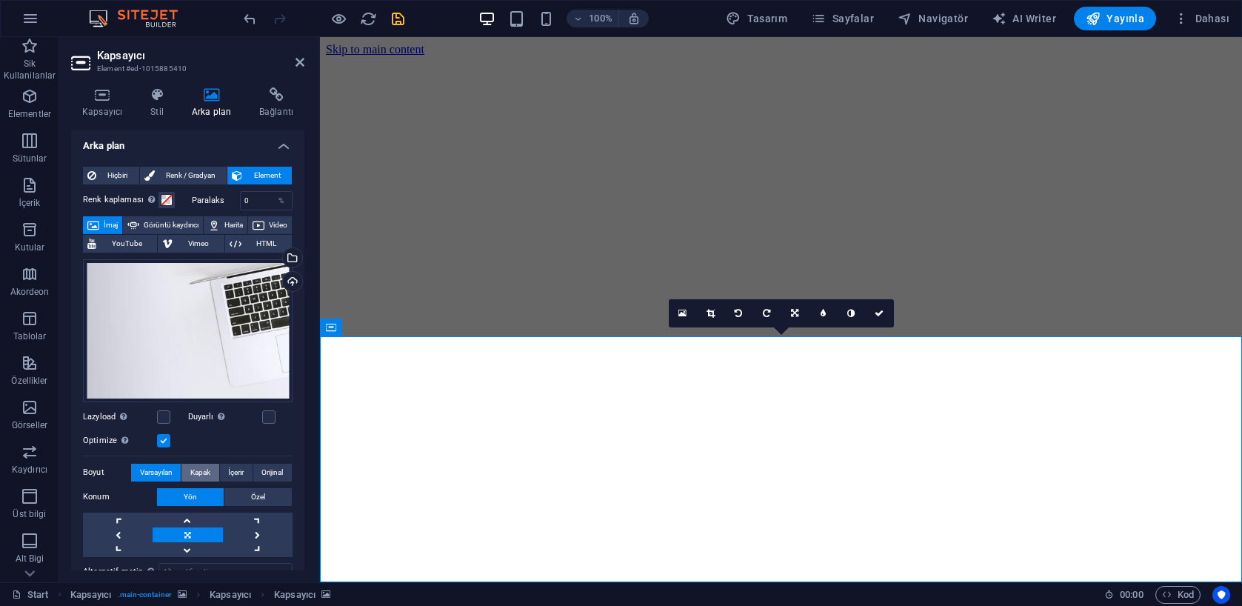
click at [190, 470] on span "Kapak" at bounding box center [200, 473] width 20 height 18
click at [158, 467] on span "Varsayılan" at bounding box center [156, 473] width 33 height 18
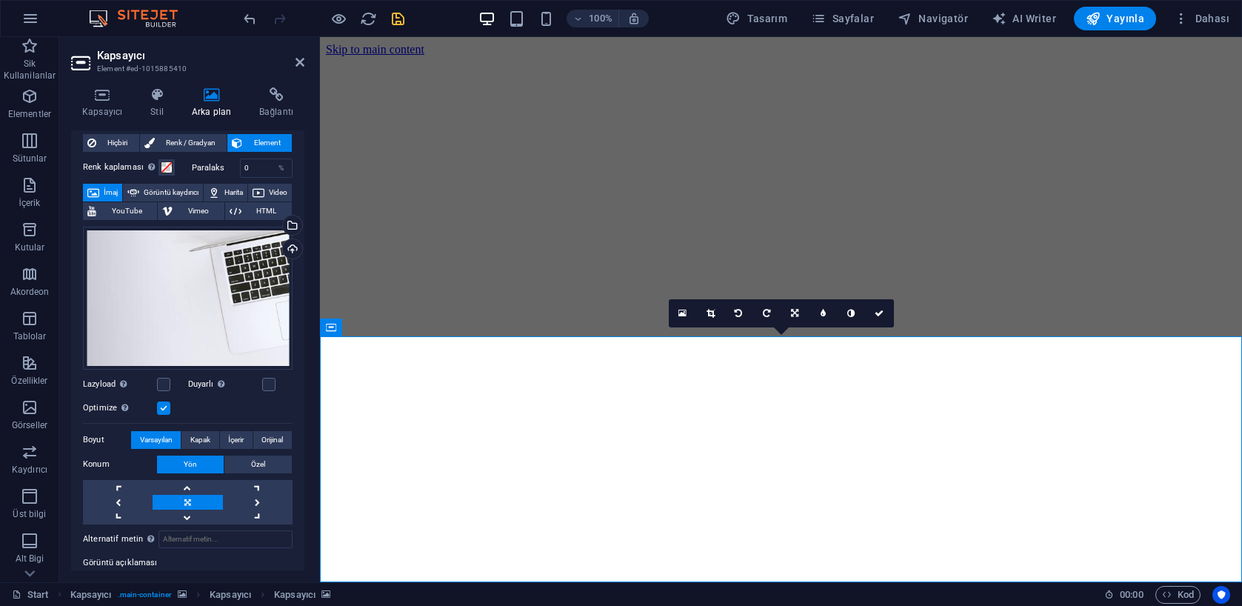
scroll to position [43, 0]
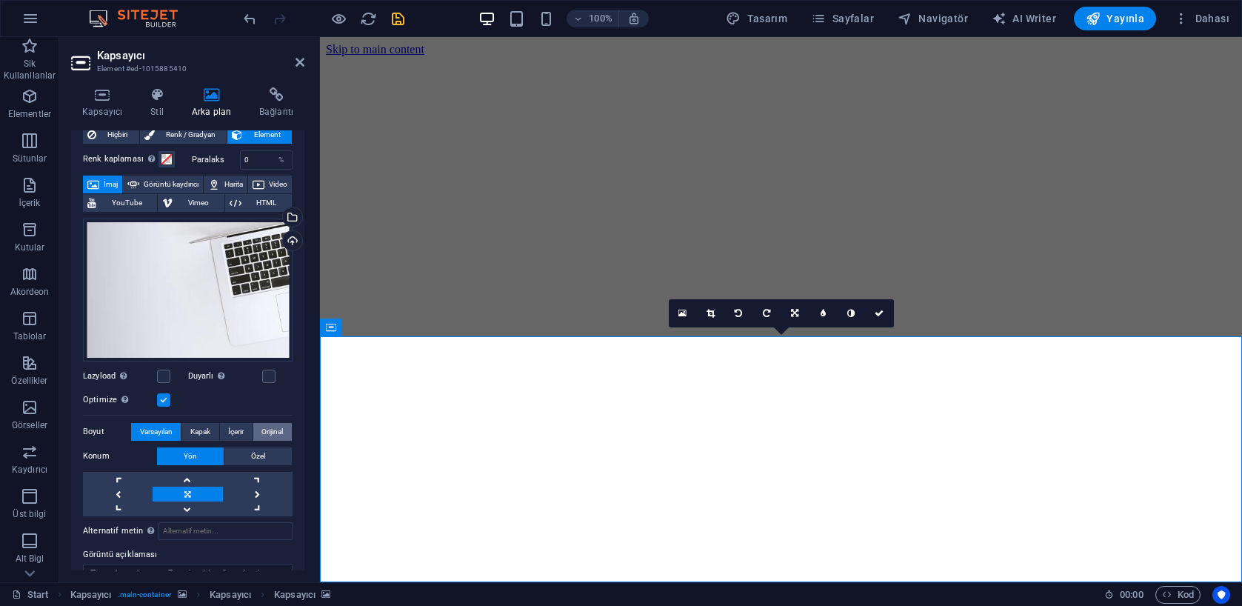
click at [264, 430] on span "Orijinal" at bounding box center [271, 432] width 21 height 18
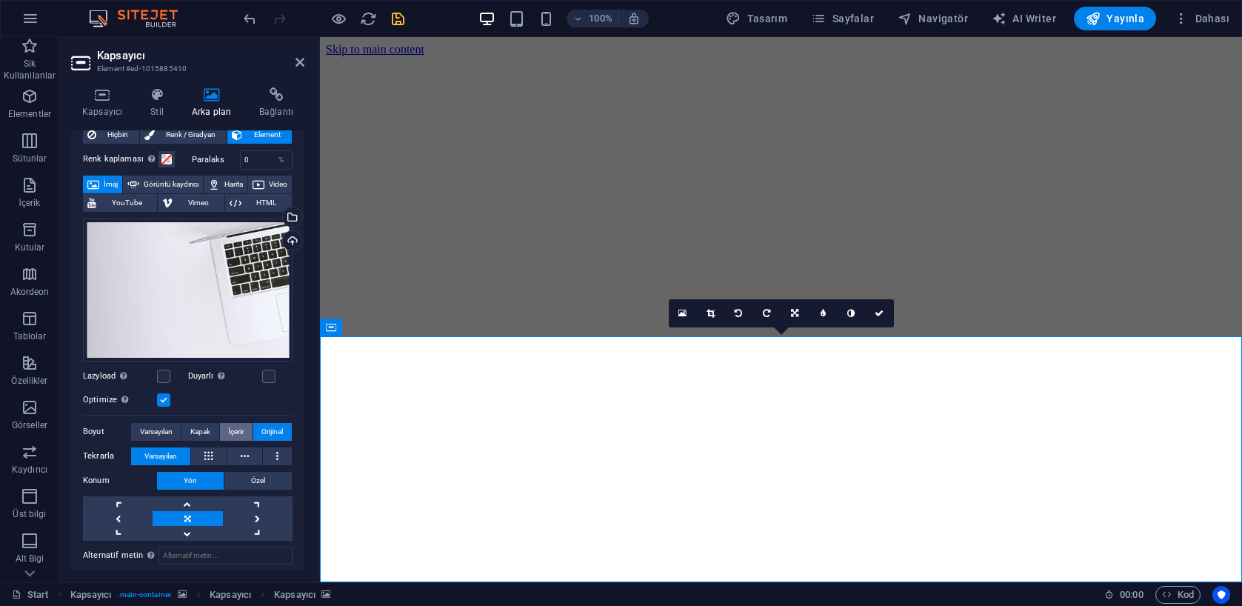
click at [241, 429] on span "İçerir" at bounding box center [236, 432] width 16 height 18
click at [204, 430] on span "Kapak" at bounding box center [200, 432] width 20 height 18
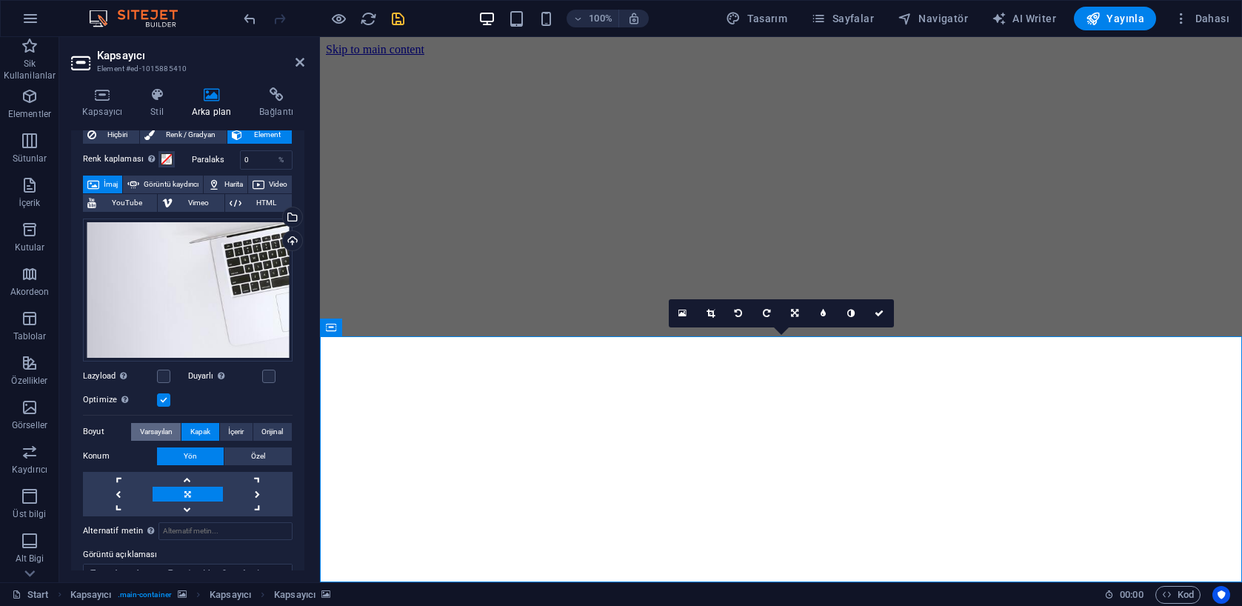
click at [173, 428] on span "Varsayılan" at bounding box center [156, 432] width 33 height 18
click at [164, 375] on label at bounding box center [163, 376] width 13 height 13
click at [0, 0] on input "Lazyload Sayfa yüklendikten sonra görüntülerin yüklenmesi, sayfa hızını artırır." at bounding box center [0, 0] width 0 height 0
click at [165, 374] on label at bounding box center [163, 376] width 13 height 13
click at [0, 0] on input "Lazyload Sayfa yüklendikten sonra görüntülerin yüklenmesi, sayfa hızını artırır." at bounding box center [0, 0] width 0 height 0
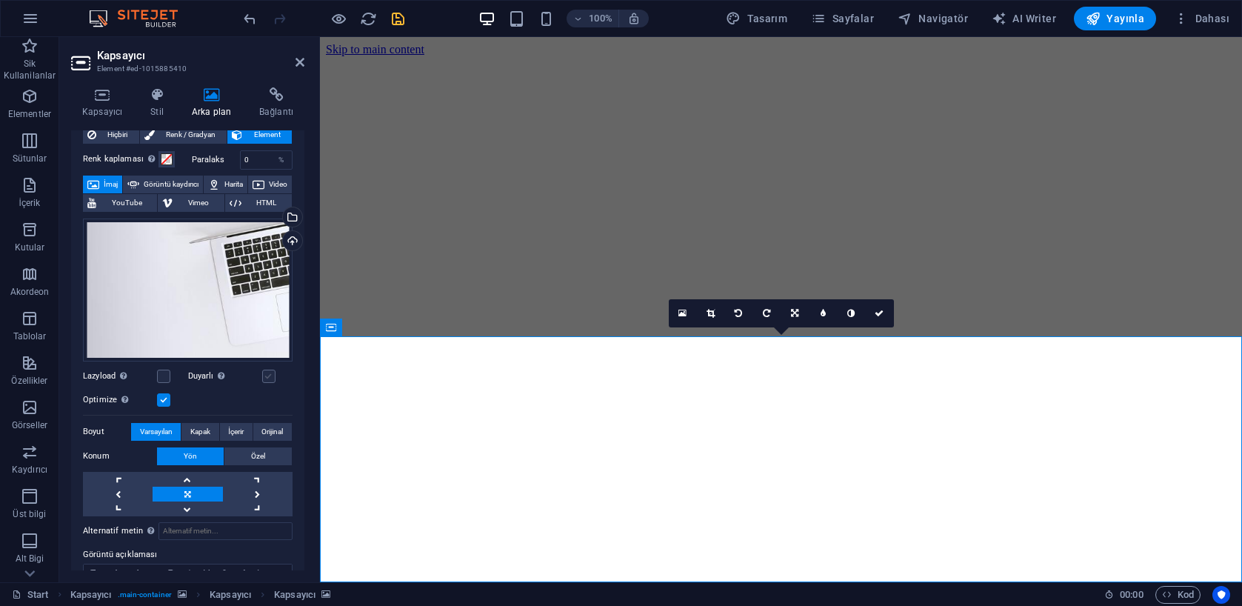
click at [263, 375] on label at bounding box center [268, 376] width 13 height 13
click at [0, 0] on input "Duyarlı Retina görüntüsünü ve akıllı telefon için optimize edilmiş boyutları ot…" at bounding box center [0, 0] width 0 height 0
click at [165, 372] on label at bounding box center [163, 376] width 13 height 13
click at [0, 0] on input "Lazyload Sayfa yüklendikten sonra görüntülerin yüklenmesi, sayfa hızını artırır." at bounding box center [0, 0] width 0 height 0
click at [157, 396] on label at bounding box center [163, 399] width 13 height 13
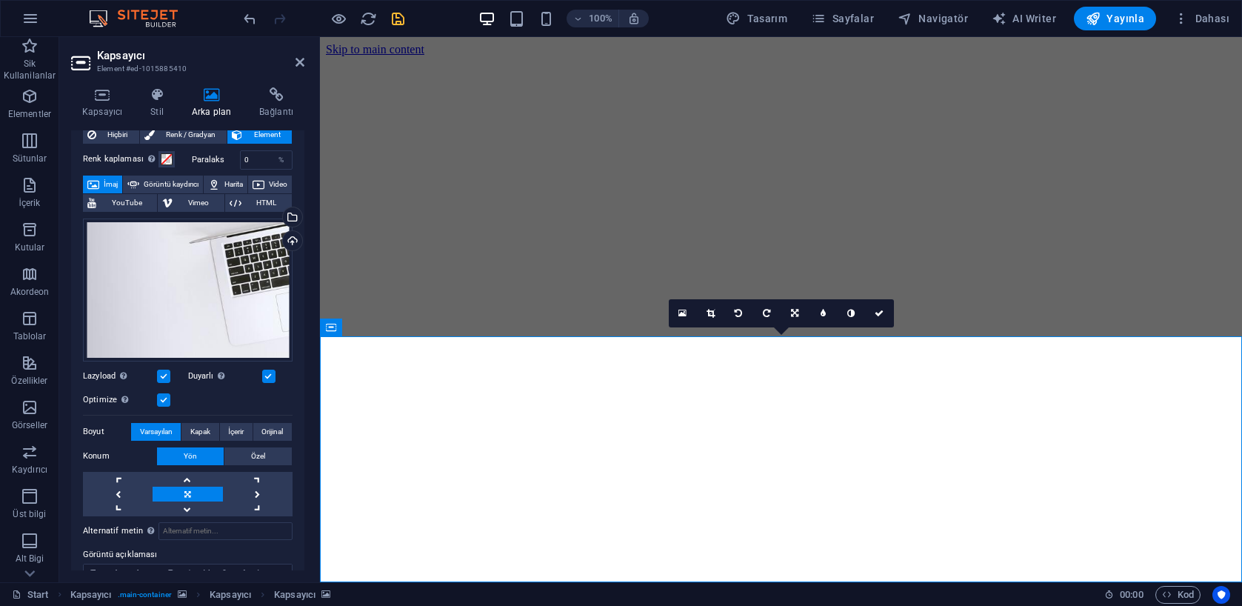
click at [0, 0] on input "Optimize Görseller, sayfa hızını iyileştirmek için sıkıştırılmıştır." at bounding box center [0, 0] width 0 height 0
click at [162, 397] on label at bounding box center [163, 399] width 13 height 13
click at [0, 0] on input "Optimize Görseller, sayfa hızını iyileştirmek için sıkıştırılmıştır." at bounding box center [0, 0] width 0 height 0
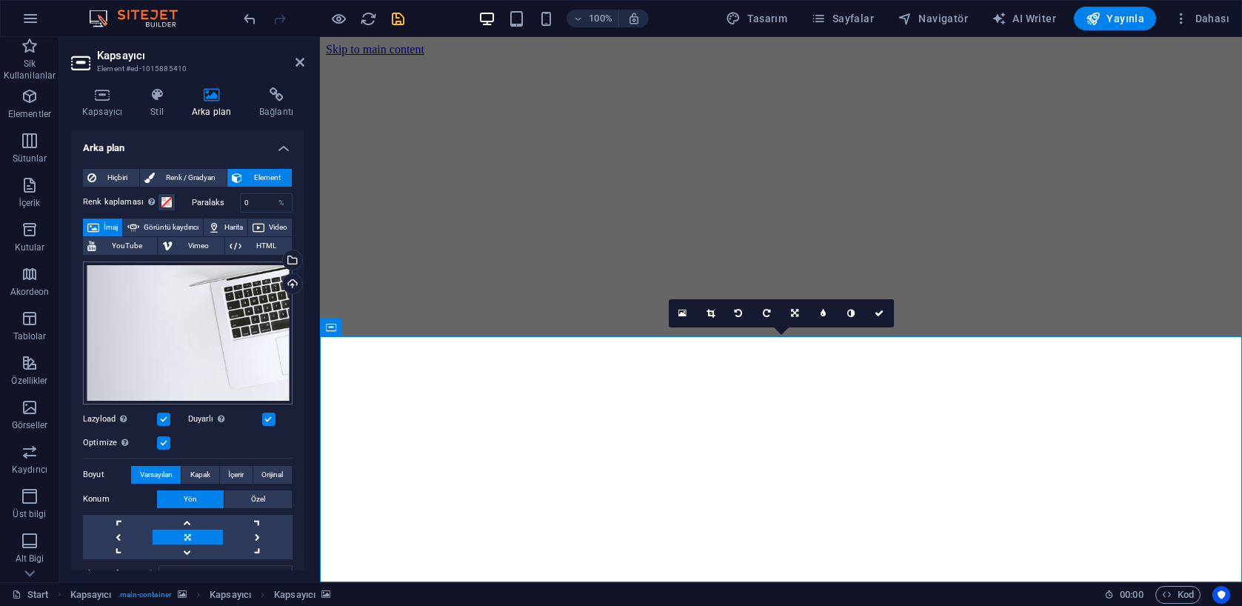
scroll to position [0, 0]
click at [198, 296] on div "Dosyaları buraya sürükleyin, dosyaları seçmek için tıklayın veya Dosyalardan ya…" at bounding box center [188, 332] width 210 height 143
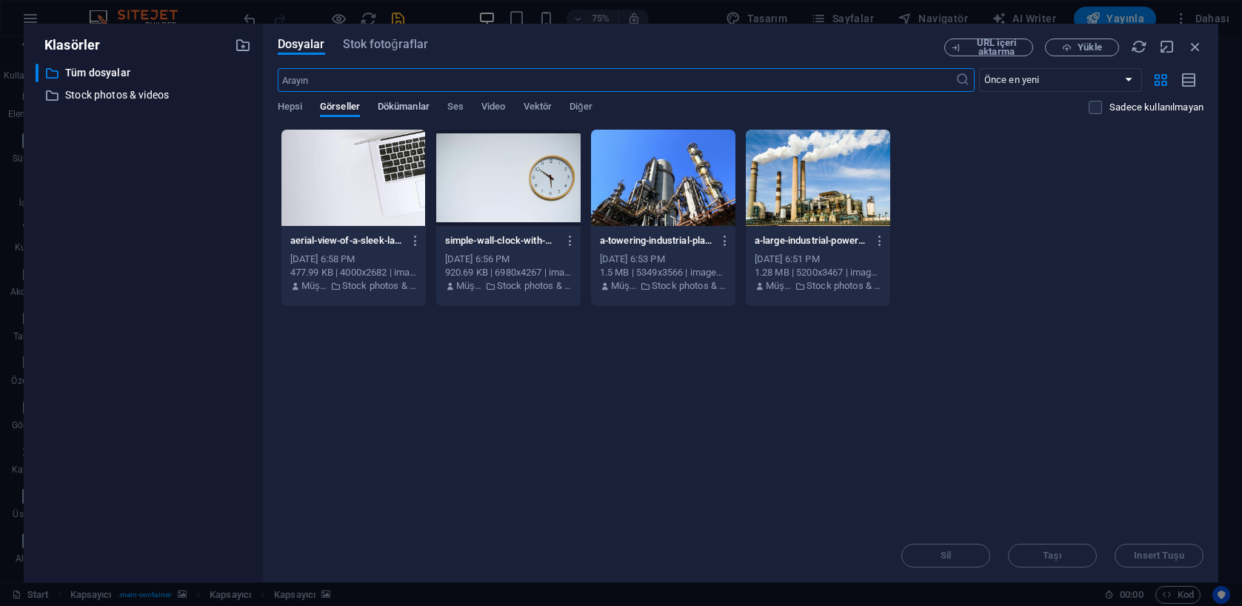
click at [414, 104] on span "Dökümanlar" at bounding box center [404, 108] width 52 height 21
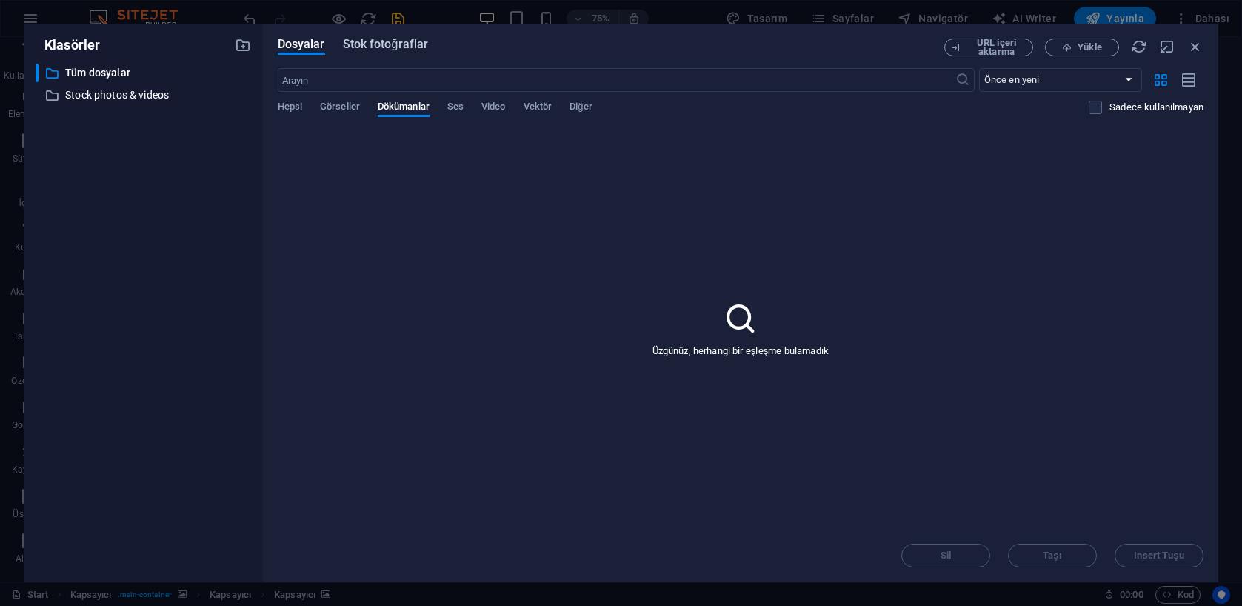
click at [407, 48] on span "Stok fotoğraflar" at bounding box center [386, 45] width 86 height 18
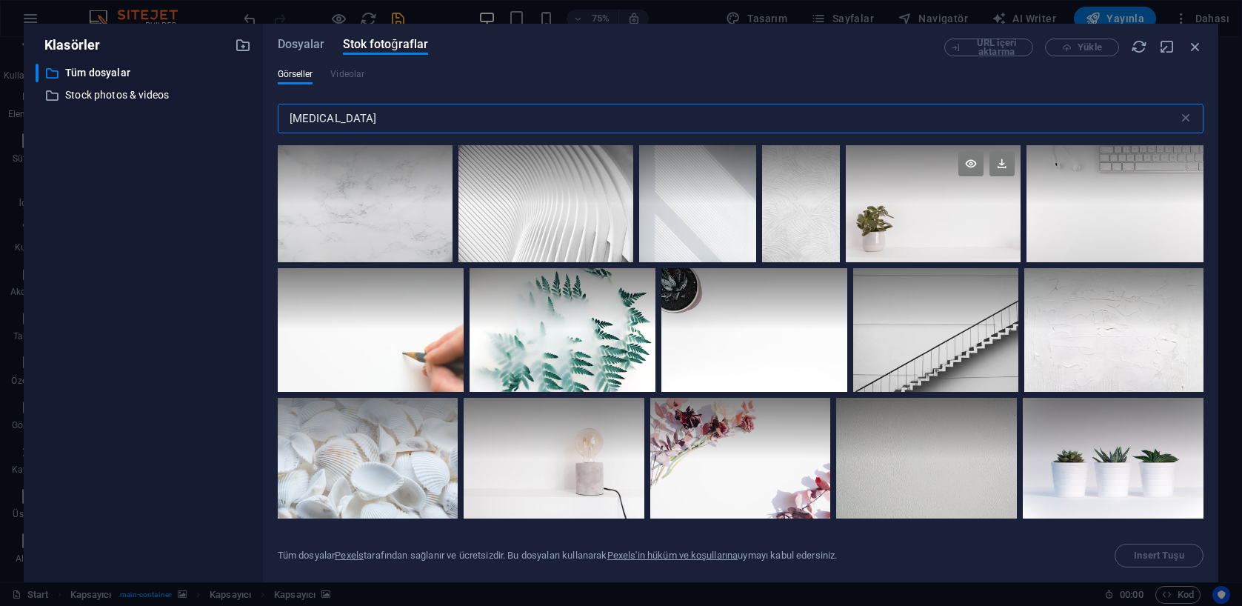
click at [976, 239] on div at bounding box center [933, 203] width 175 height 117
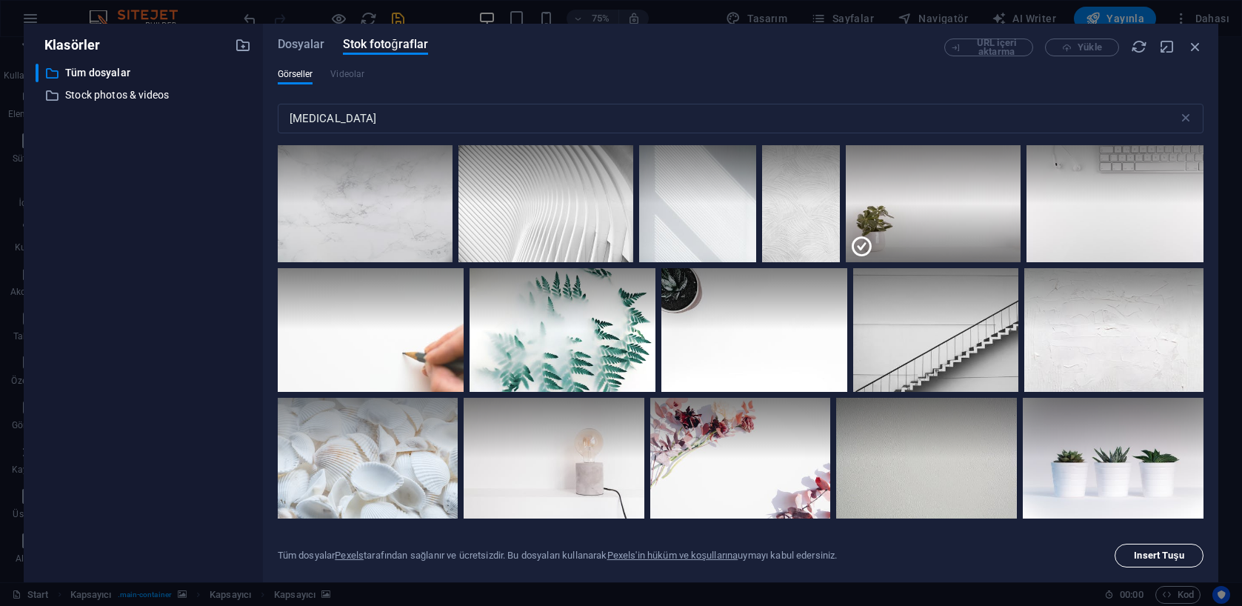
click at [1169, 555] on span "Insert Tuşu" at bounding box center [1159, 555] width 50 height 9
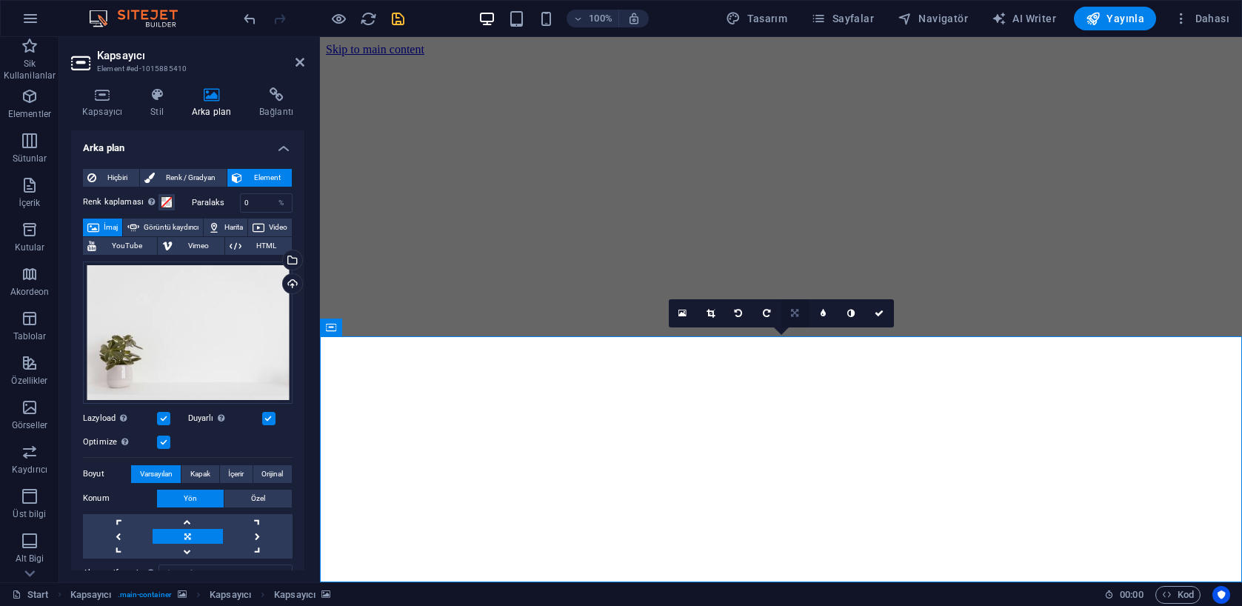
click at [792, 315] on icon at bounding box center [794, 313] width 7 height 9
click at [792, 281] on icon at bounding box center [794, 285] width 9 height 9
click at [798, 317] on icon at bounding box center [794, 313] width 9 height 9
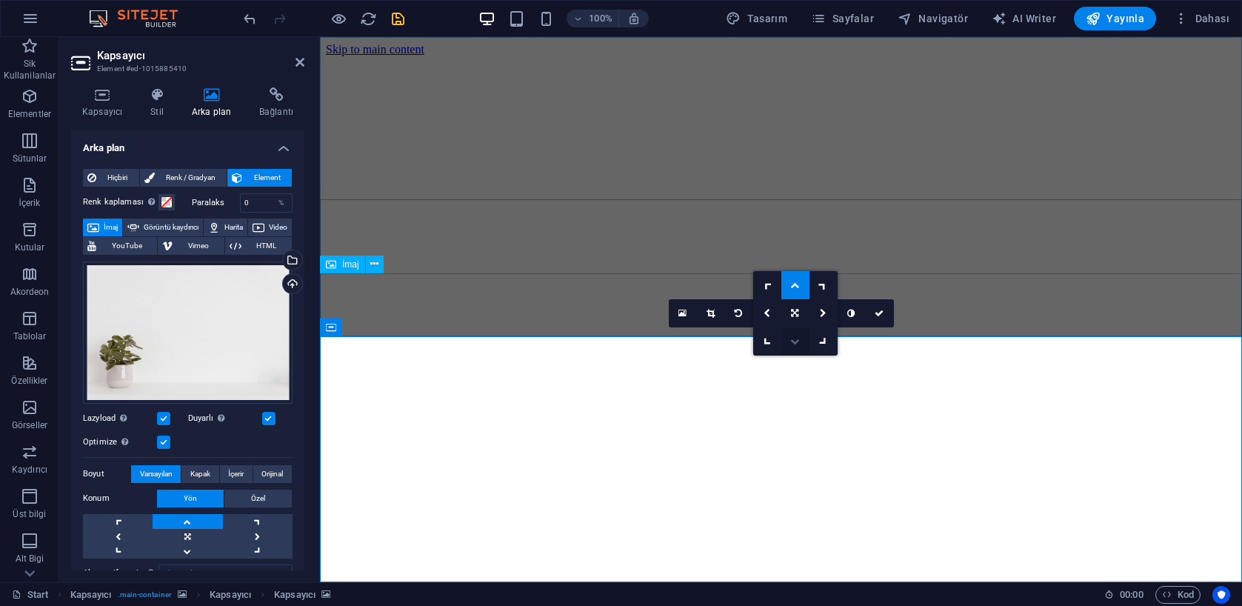
click at [800, 334] on link at bounding box center [795, 341] width 28 height 28
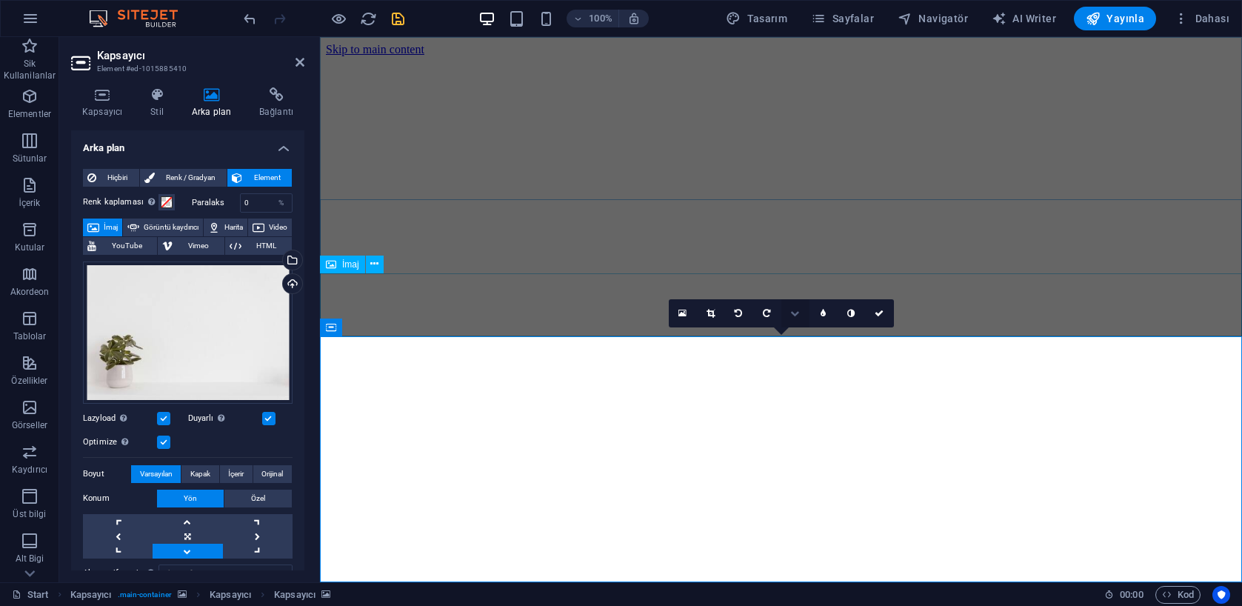
click at [794, 313] on icon at bounding box center [794, 313] width 9 height 9
click at [776, 312] on link at bounding box center [767, 313] width 28 height 28
click at [158, 415] on label at bounding box center [163, 418] width 13 height 13
click at [0, 0] on input "Lazyload Sayfa yüklendikten sonra görüntülerin yüklenmesi, sayfa hızını artırır." at bounding box center [0, 0] width 0 height 0
click at [164, 416] on label at bounding box center [163, 418] width 13 height 13
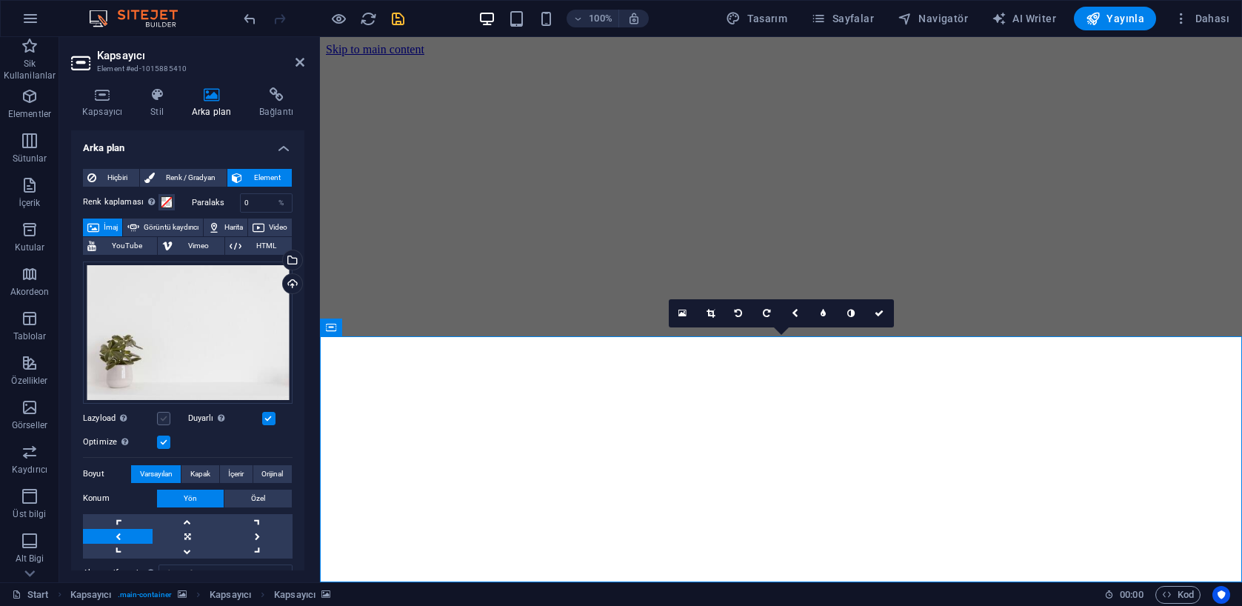
click at [0, 0] on input "Lazyload Sayfa yüklendikten sonra görüntülerin yüklenmesi, sayfa hızını artırır." at bounding box center [0, 0] width 0 height 0
click at [164, 416] on label at bounding box center [163, 418] width 13 height 13
click at [0, 0] on input "Lazyload Sayfa yüklendikten sonra görüntülerin yüklenmesi, sayfa hızını artırır." at bounding box center [0, 0] width 0 height 0
click at [163, 435] on label at bounding box center [163, 441] width 13 height 13
click at [0, 0] on input "Optimize Görseller, sayfa hızını iyileştirmek için sıkıştırılmıştır." at bounding box center [0, 0] width 0 height 0
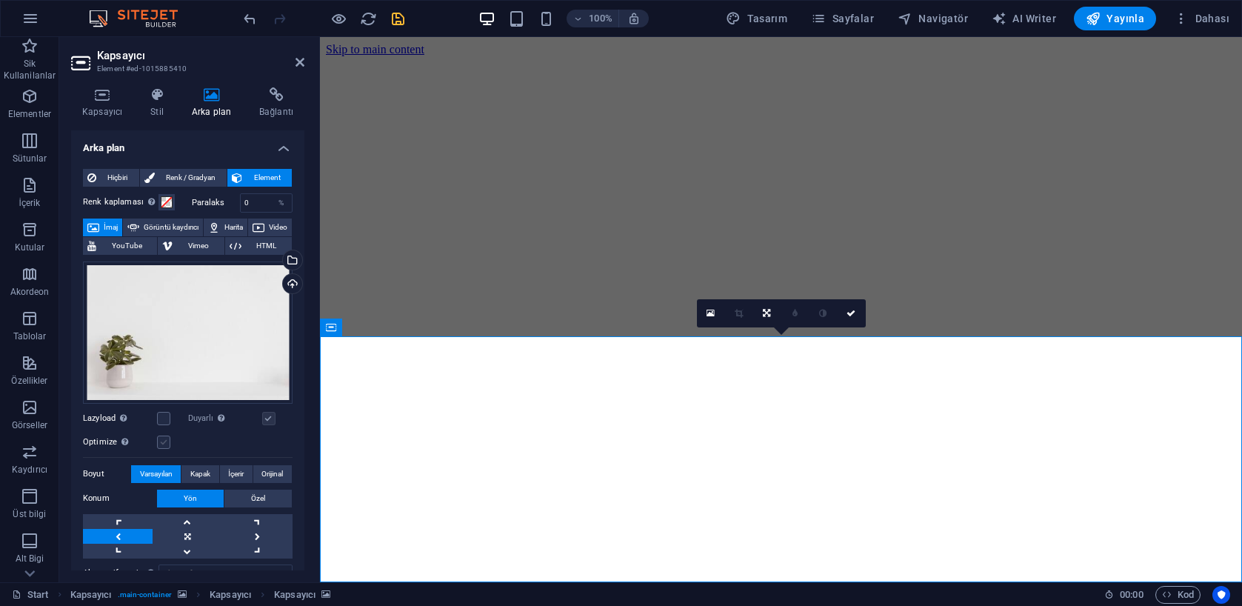
click at [164, 435] on label at bounding box center [163, 441] width 13 height 13
click at [0, 0] on input "Optimize Görseller, sayfa hızını iyileştirmek için sıkıştırılmıştır." at bounding box center [0, 0] width 0 height 0
click at [203, 473] on span "Kapak" at bounding box center [200, 474] width 20 height 18
click at [272, 419] on label at bounding box center [268, 418] width 13 height 13
click at [0, 0] on input "Duyarlı Retina görüntüsünü ve akıllı telefon için optimize edilmiş boyutları ot…" at bounding box center [0, 0] width 0 height 0
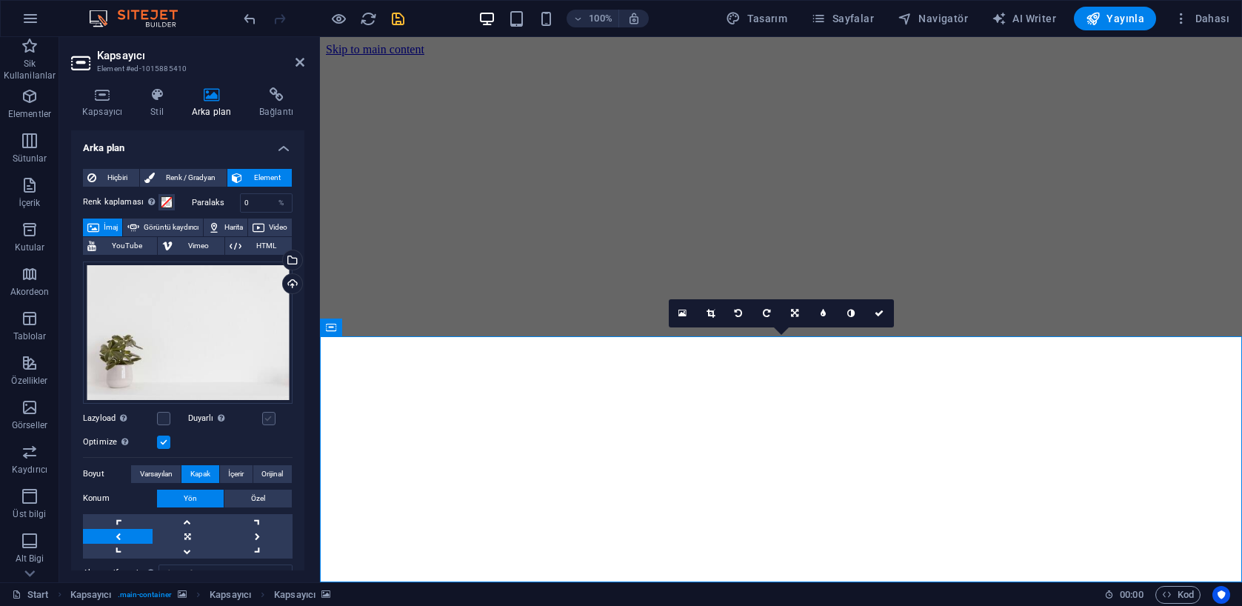
click at [270, 418] on label at bounding box center [268, 418] width 13 height 13
click at [0, 0] on input "Duyarlı Retina görüntüsünü ve akıllı telefon için optimize edilmiş boyutları ot…" at bounding box center [0, 0] width 0 height 0
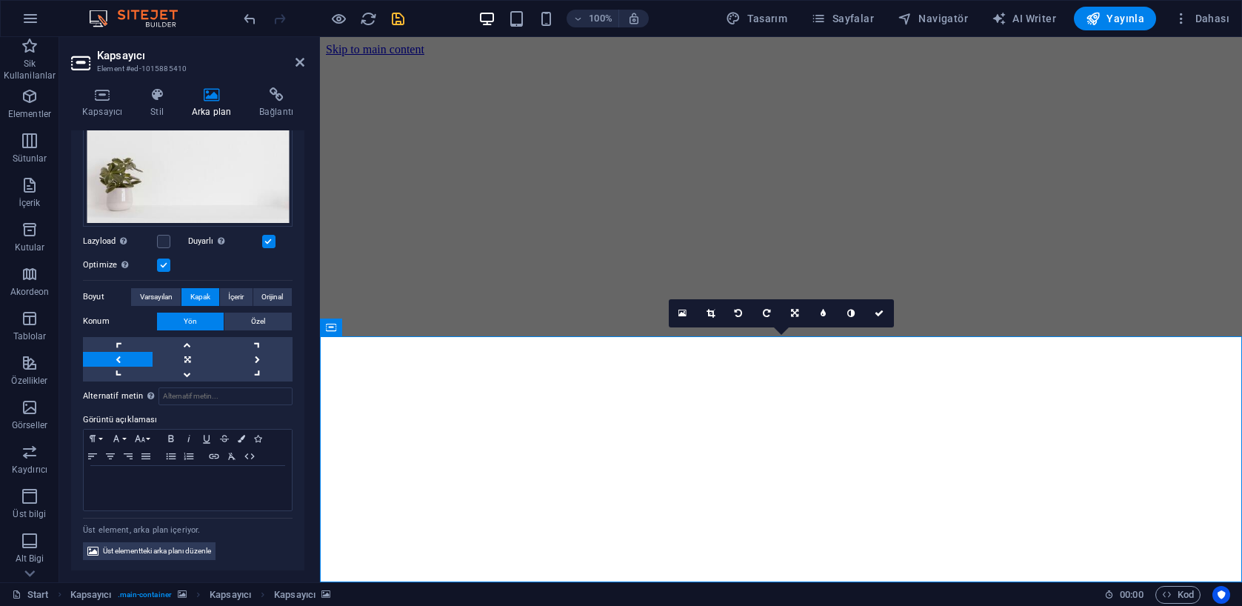
scroll to position [176, 0]
click at [116, 113] on h4 "Kapsayıcı" at bounding box center [105, 102] width 68 height 31
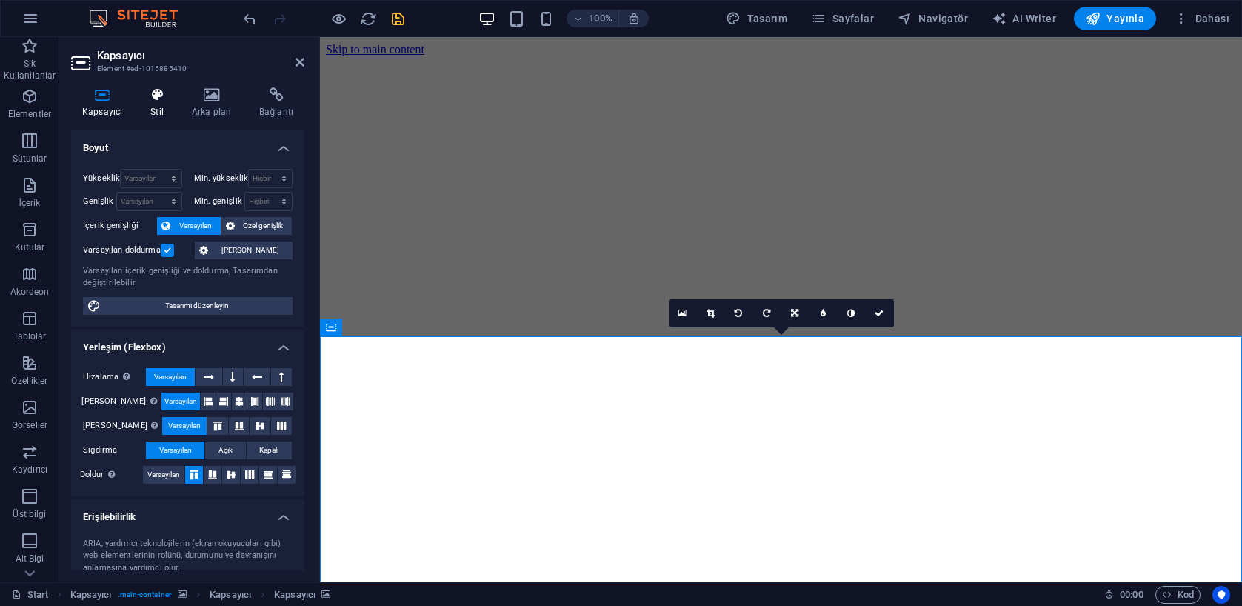
click at [148, 99] on icon at bounding box center [157, 94] width 36 height 15
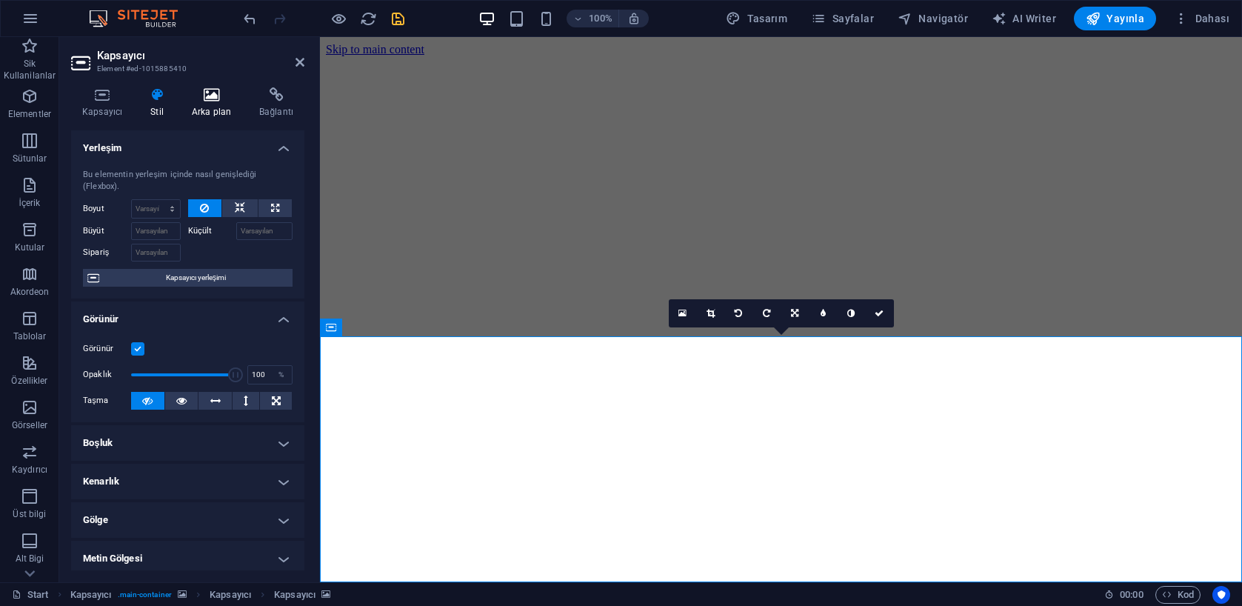
click at [216, 97] on icon at bounding box center [211, 94] width 61 height 15
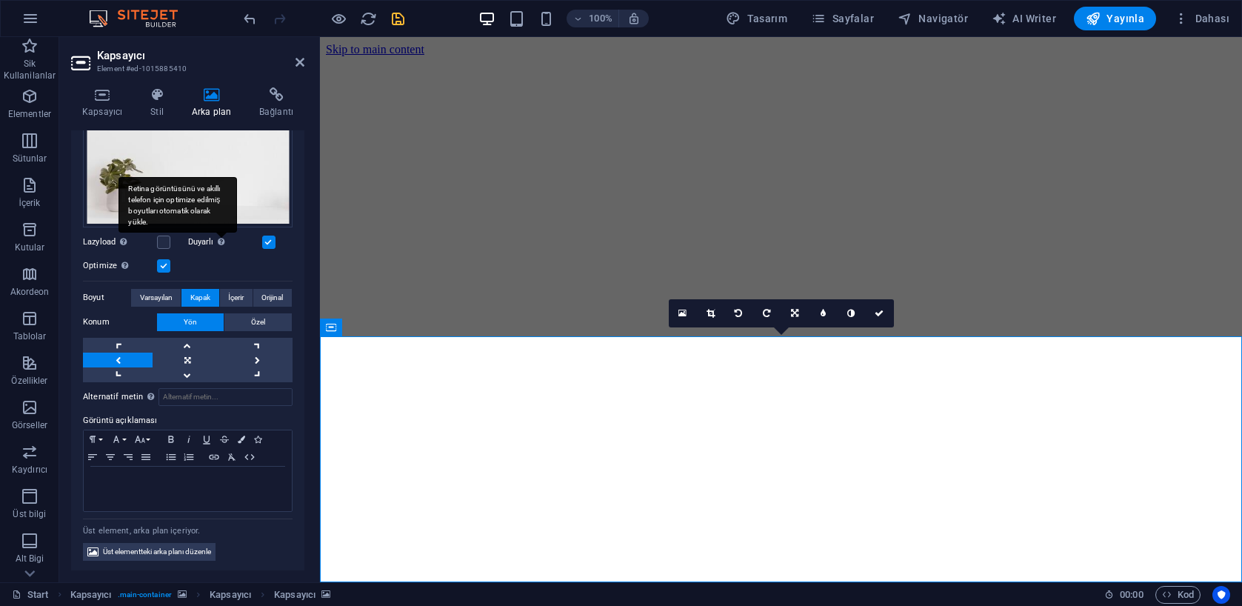
click at [211, 197] on div "Retina görüntüsünü ve akıllı telefon için optimize edilmiş boyutları otomatik o…" at bounding box center [178, 205] width 119 height 56
click at [0, 0] on input "Duyarlı Retina görüntüsünü ve akıllı telefon için optimize edilmiş boyutları ot…" at bounding box center [0, 0] width 0 height 0
drag, startPoint x: 264, startPoint y: 241, endPoint x: 259, endPoint y: 231, distance: 11.3
click at [264, 241] on label at bounding box center [268, 242] width 13 height 13
click at [0, 0] on input "Duyarlı Retina görüntüsünü ve akıllı telefon için optimize edilmiş boyutları ot…" at bounding box center [0, 0] width 0 height 0
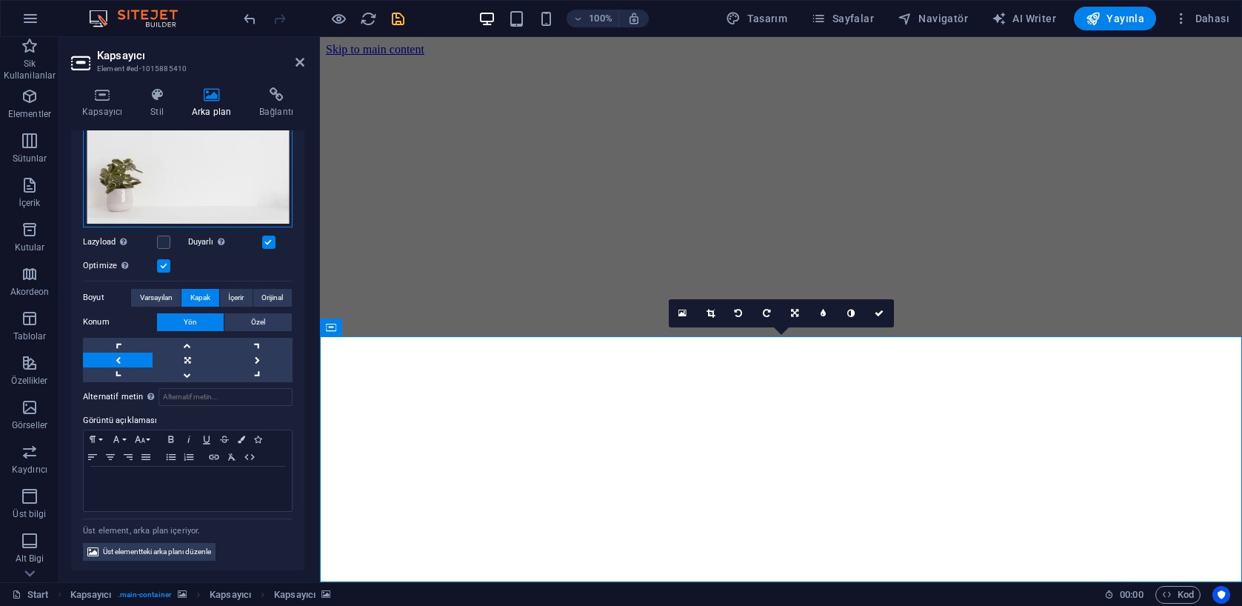
click at [210, 169] on div "Dosyaları buraya sürükleyin, dosyaları seçmek için tıklayın veya Dosyalardan ya…" at bounding box center [188, 156] width 210 height 142
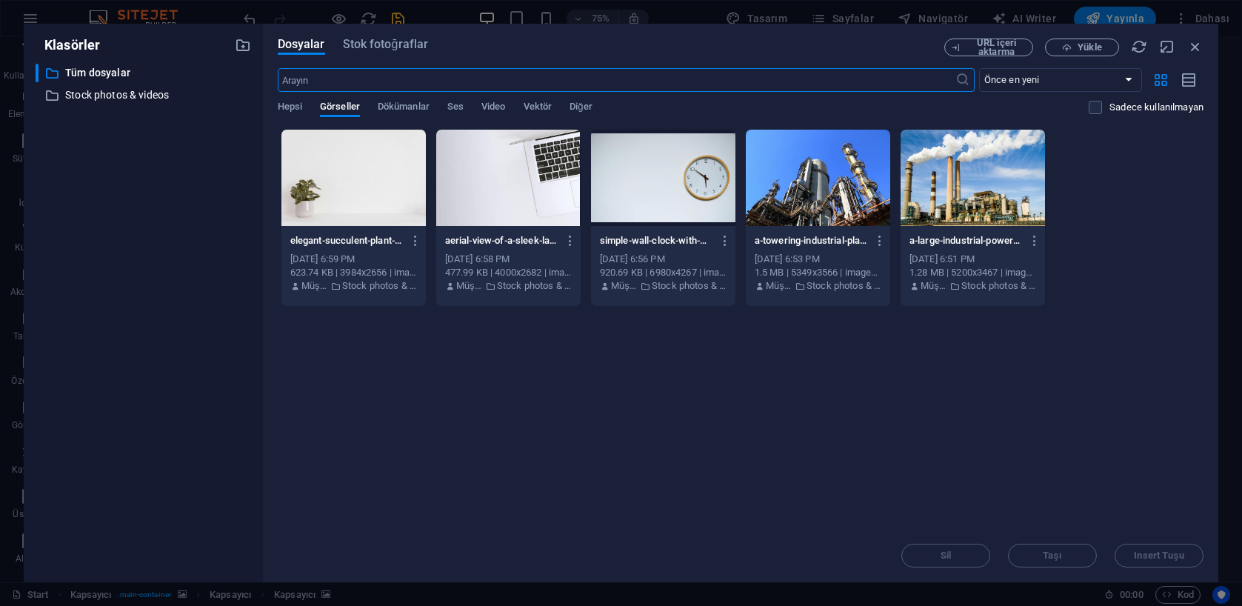
click at [213, 170] on div "​ Tüm dosyalar Tüm dosyalar ​ Stock photos & videos Stock photos & videos" at bounding box center [144, 317] width 216 height 507
click at [376, 31] on div "Dosyalar Stok fotoğraflar URL içeri aktarma Yükle ​ Önce en yeni Önce en eski A…" at bounding box center [740, 303] width 955 height 558
click at [384, 40] on span "Stok fotoğraflar" at bounding box center [386, 45] width 86 height 18
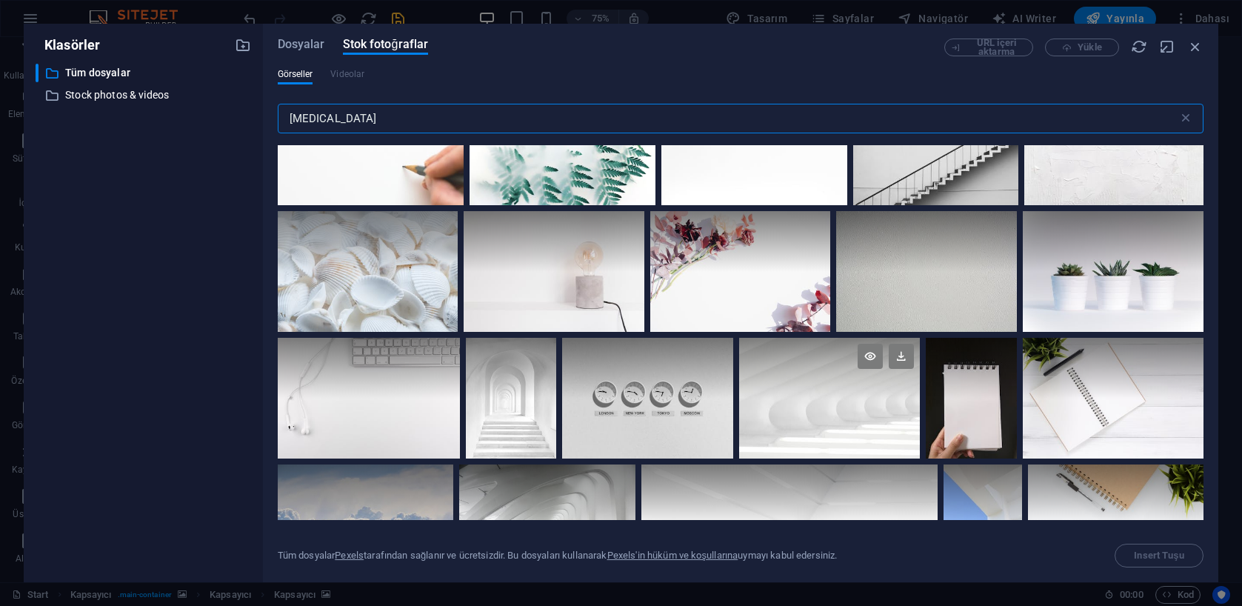
scroll to position [184, 0]
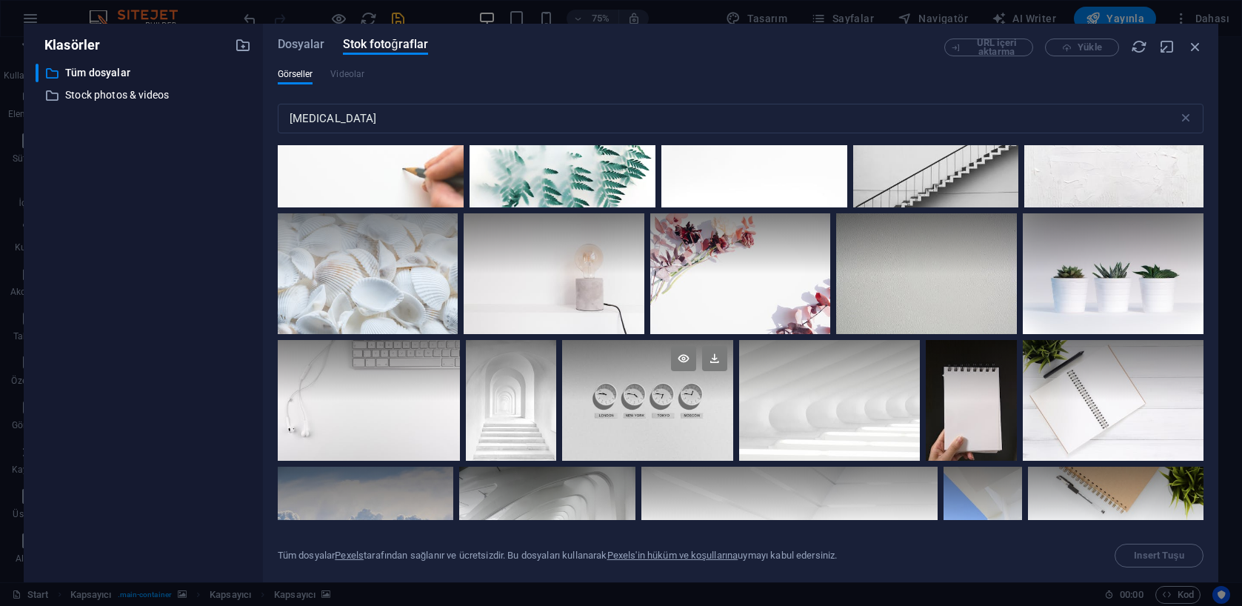
click at [651, 413] on div at bounding box center [647, 400] width 171 height 121
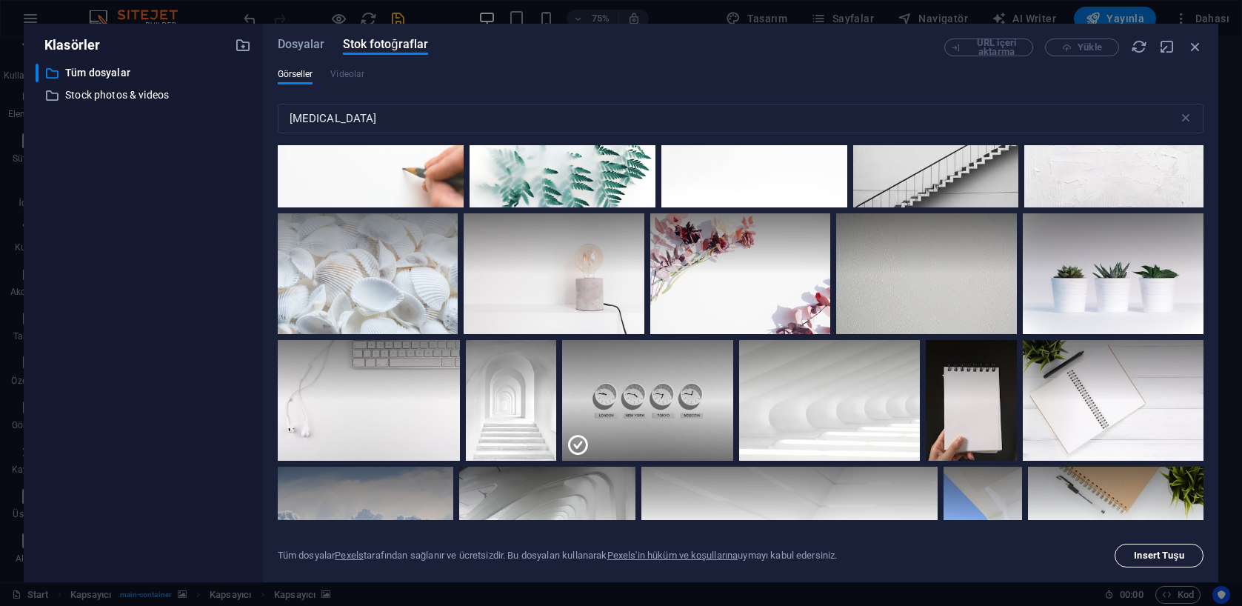
click at [1171, 561] on button "Insert Tuşu" at bounding box center [1159, 556] width 89 height 24
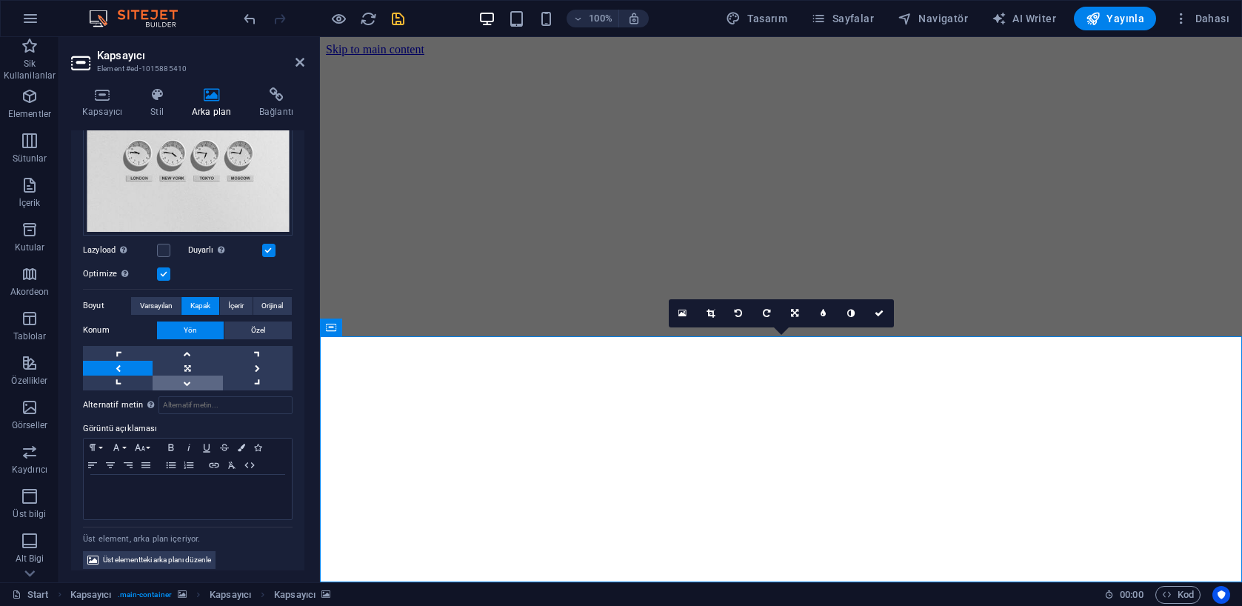
click at [186, 381] on link at bounding box center [188, 383] width 70 height 15
click at [182, 350] on link at bounding box center [188, 353] width 70 height 15
click at [236, 335] on button "Özel" at bounding box center [257, 330] width 67 height 18
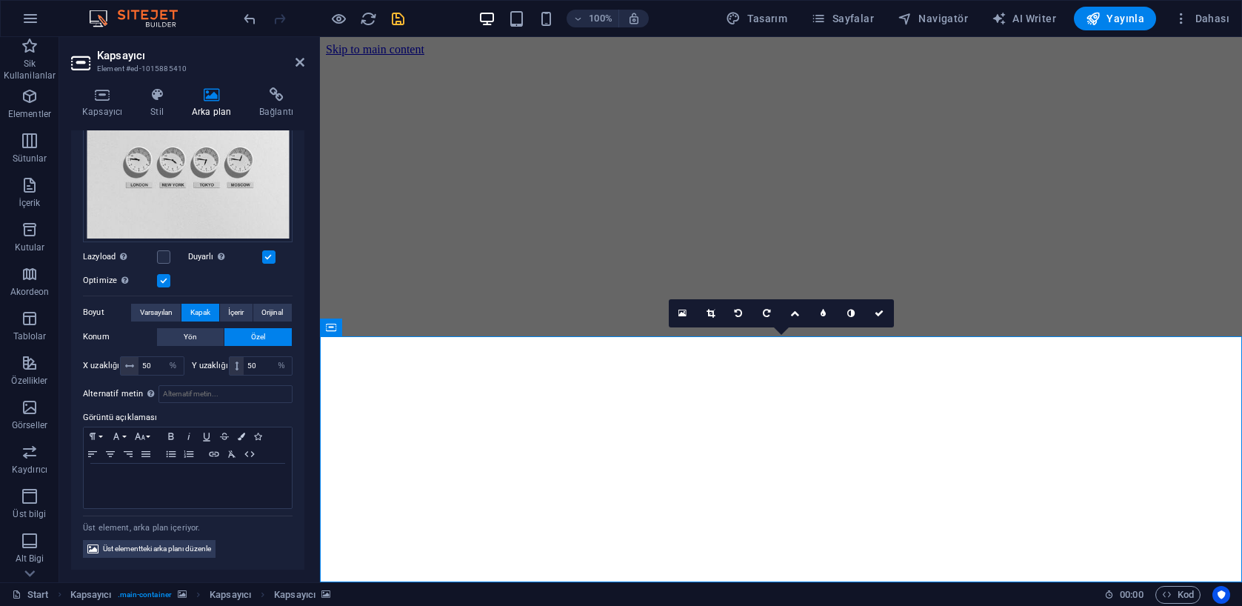
scroll to position [166, 0]
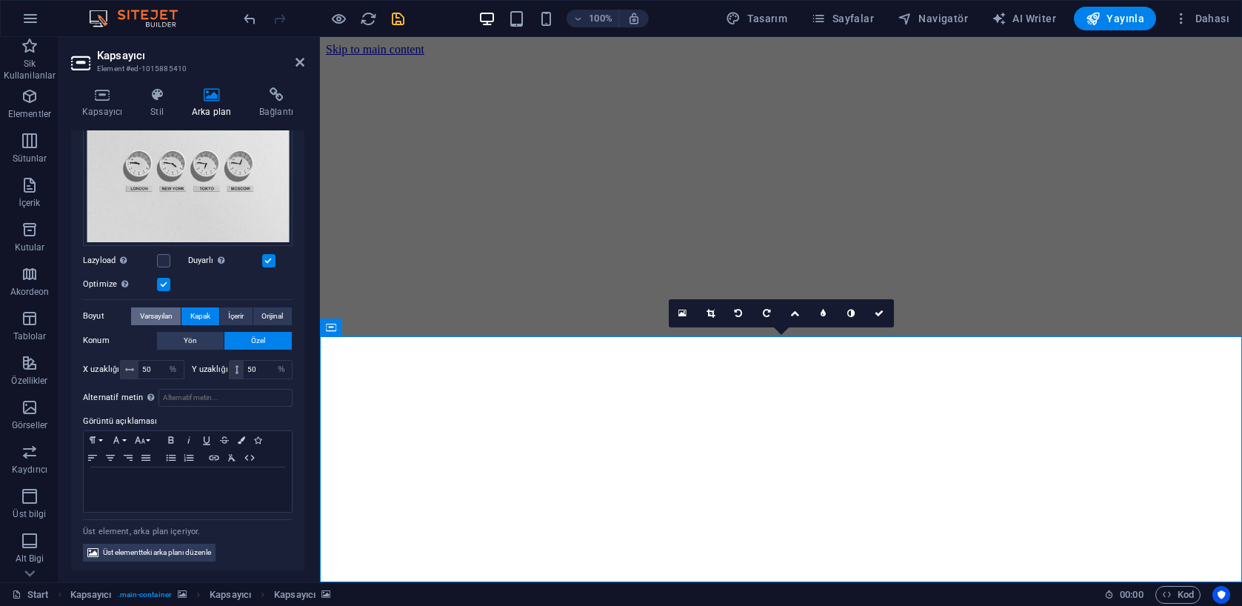
click at [165, 313] on span "Varsayılan" at bounding box center [156, 316] width 33 height 18
click at [221, 220] on div "Dosyaları buraya sürükleyin, dosyaları seçmek için tıklayın veya Dosyalardan ya…" at bounding box center [188, 171] width 210 height 150
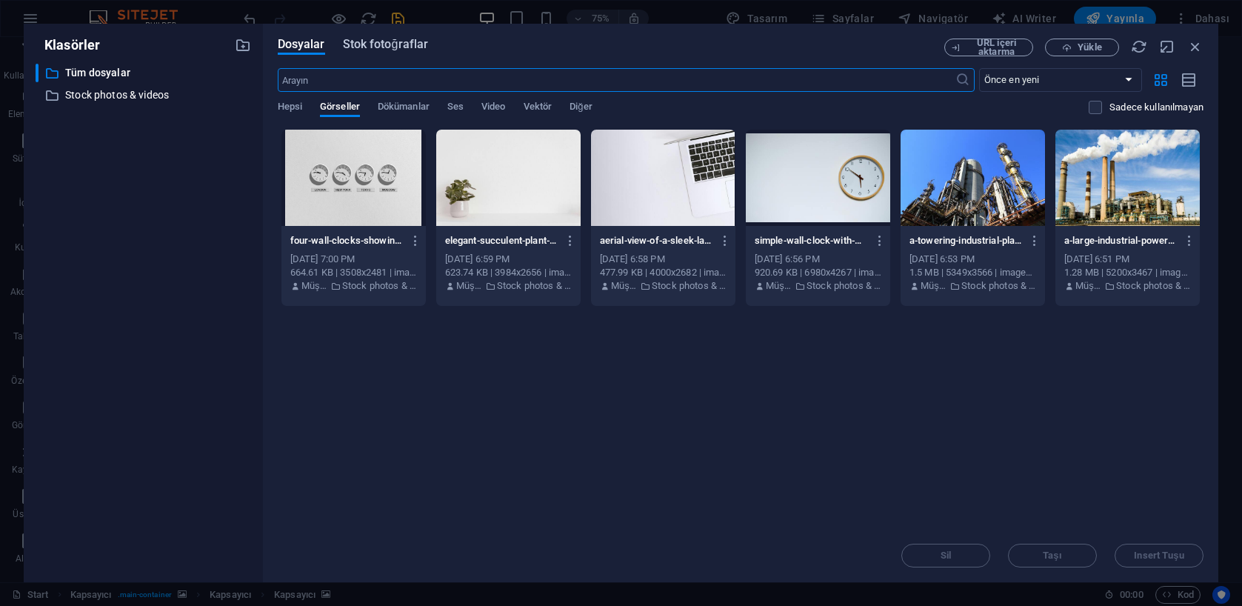
click at [392, 52] on span "Stok fotoğraflar" at bounding box center [386, 45] width 86 height 18
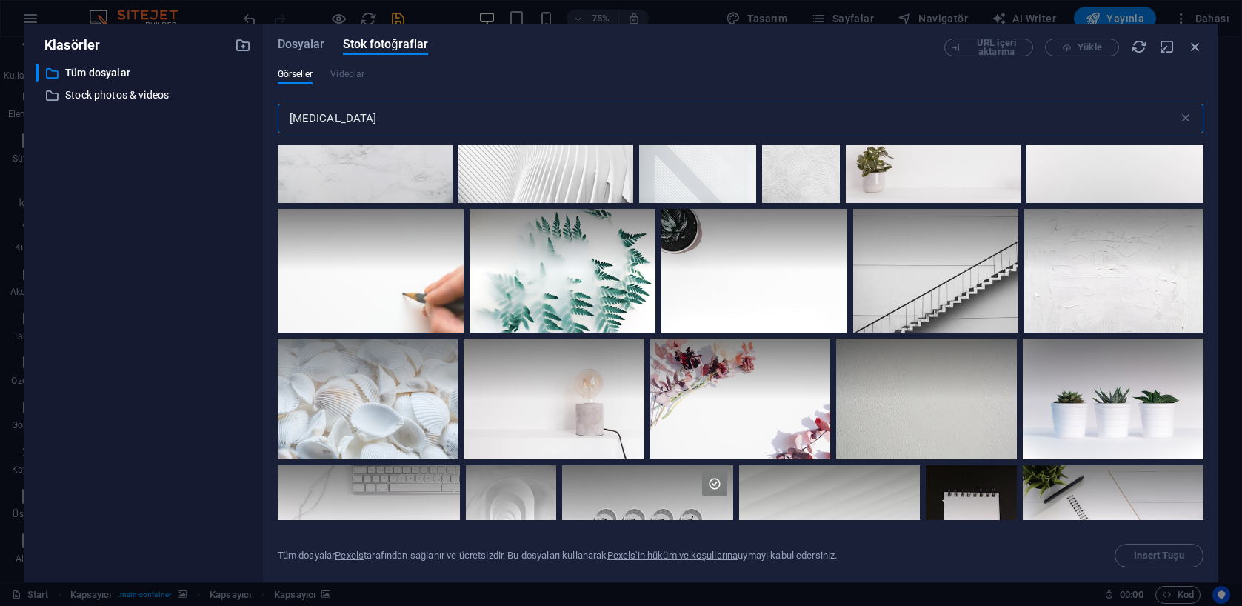
scroll to position [37, 0]
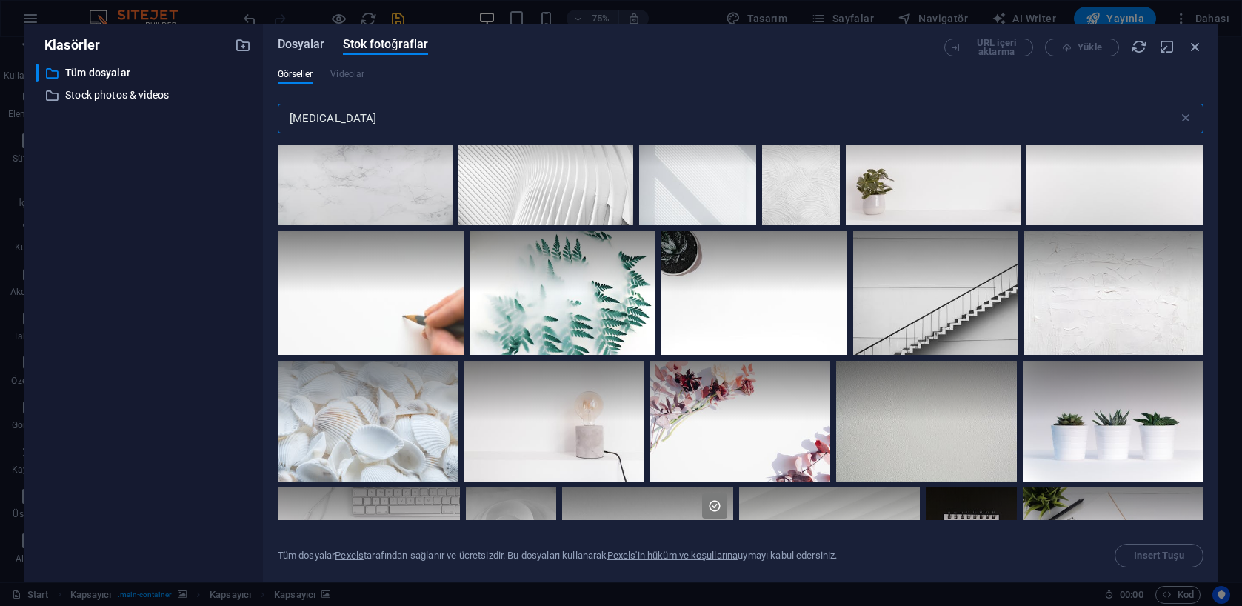
click at [300, 46] on span "Dosyalar" at bounding box center [301, 45] width 47 height 18
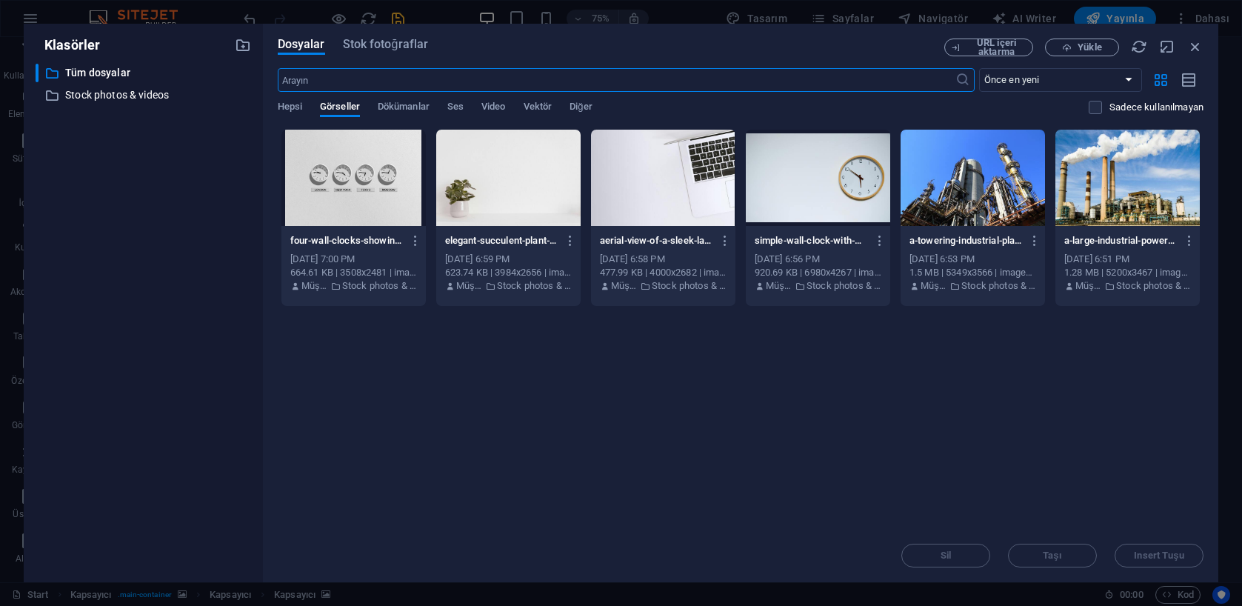
click at [510, 190] on div at bounding box center [508, 178] width 144 height 96
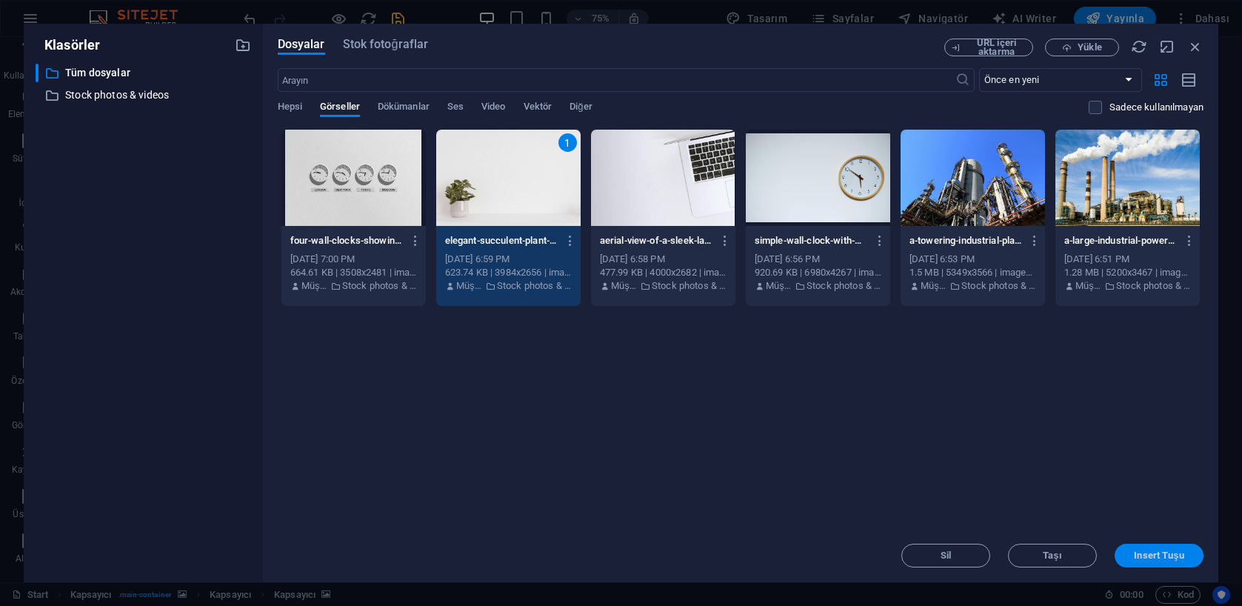
click at [1175, 559] on span "Insert Tuşu" at bounding box center [1159, 555] width 50 height 9
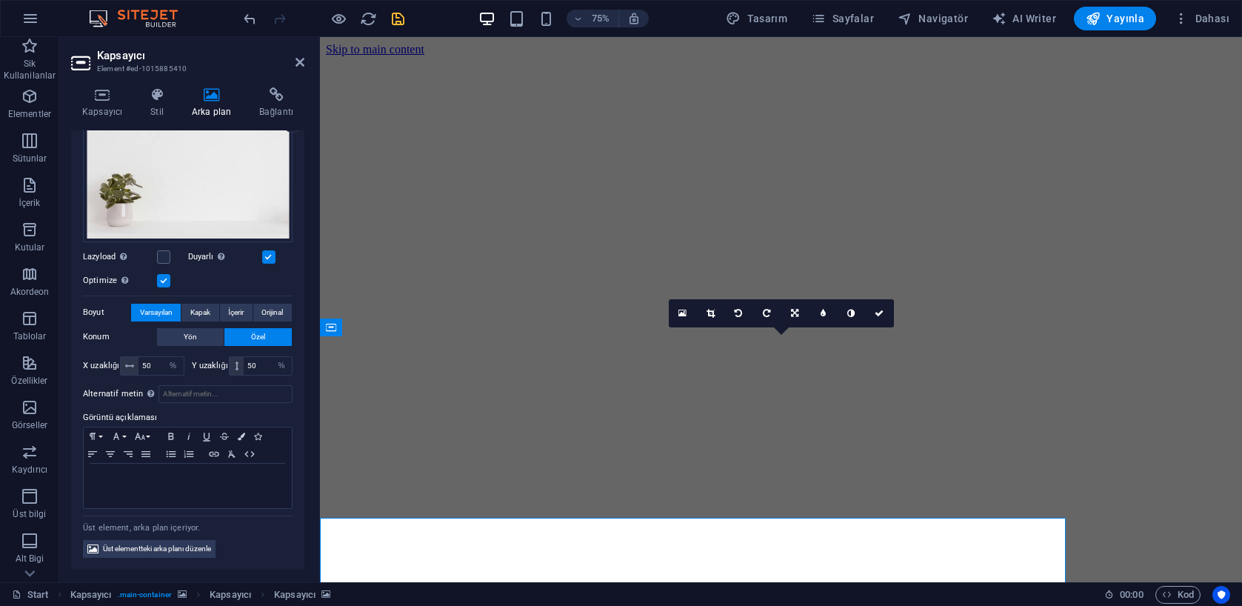
scroll to position [158, 0]
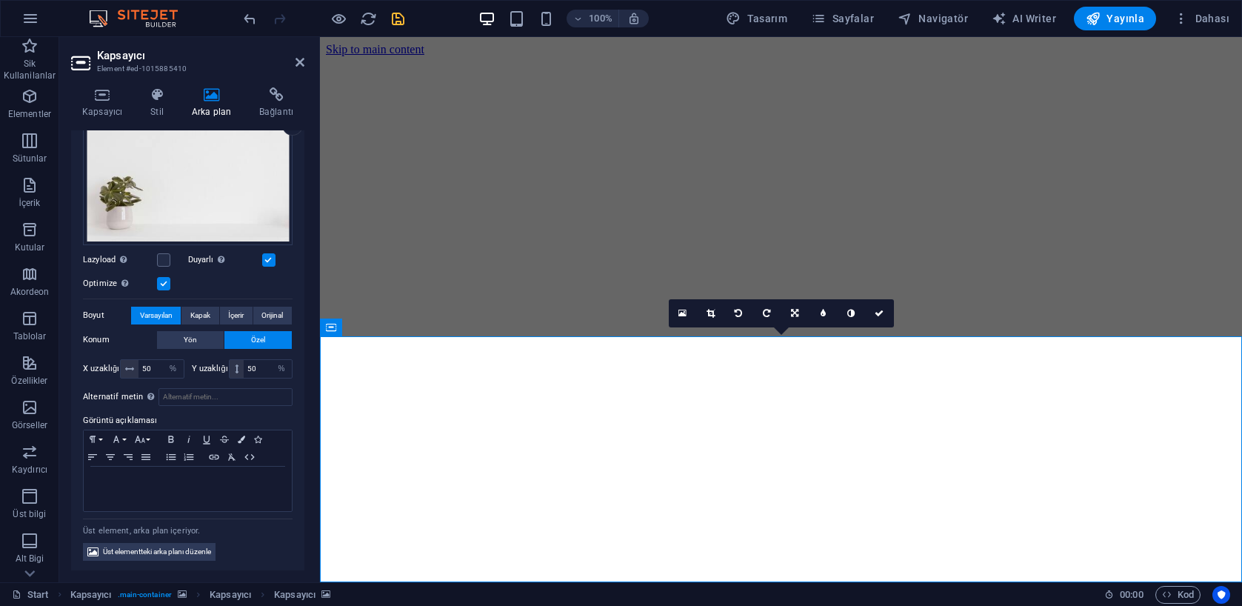
click at [160, 364] on input "50" at bounding box center [160, 369] width 45 height 18
type input "5"
type input "100"
click at [201, 341] on button "Yön" at bounding box center [190, 340] width 67 height 18
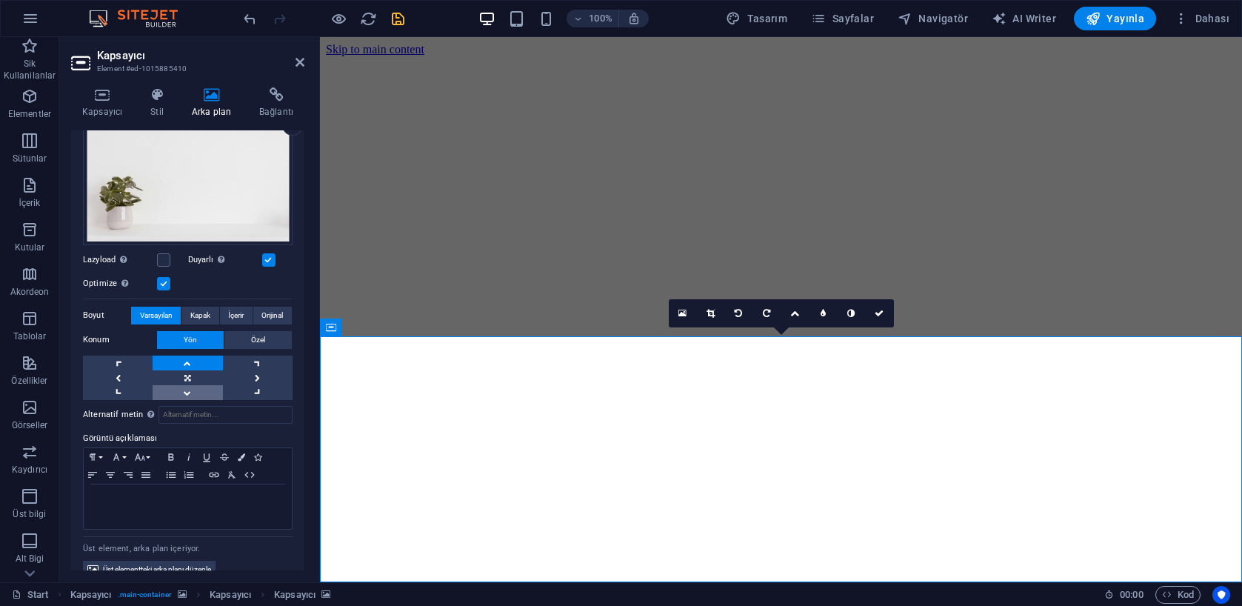
click at [193, 394] on link at bounding box center [188, 392] width 70 height 15
click at [124, 373] on link at bounding box center [118, 377] width 70 height 15
click at [171, 390] on link at bounding box center [188, 392] width 70 height 15
click at [254, 371] on link at bounding box center [258, 377] width 70 height 15
click at [251, 390] on link at bounding box center [258, 392] width 70 height 15
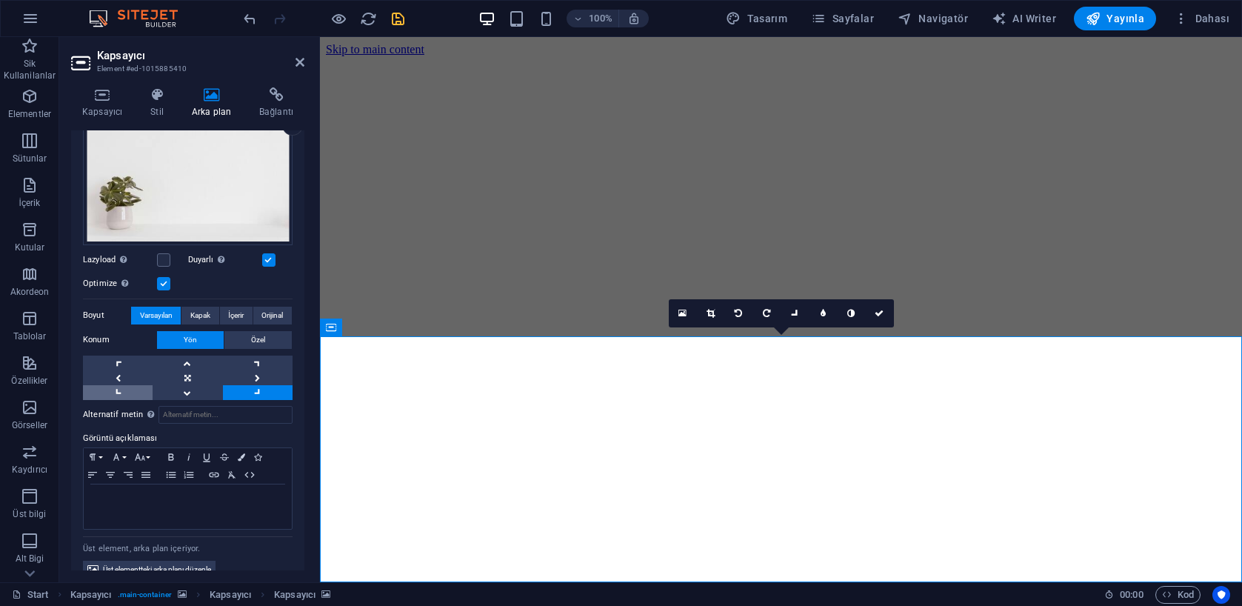
click at [112, 392] on link at bounding box center [118, 392] width 70 height 15
click at [116, 361] on link at bounding box center [118, 363] width 70 height 15
click at [115, 385] on link at bounding box center [118, 392] width 70 height 15
click at [188, 395] on link at bounding box center [188, 392] width 70 height 15
click at [184, 376] on link at bounding box center [188, 377] width 70 height 15
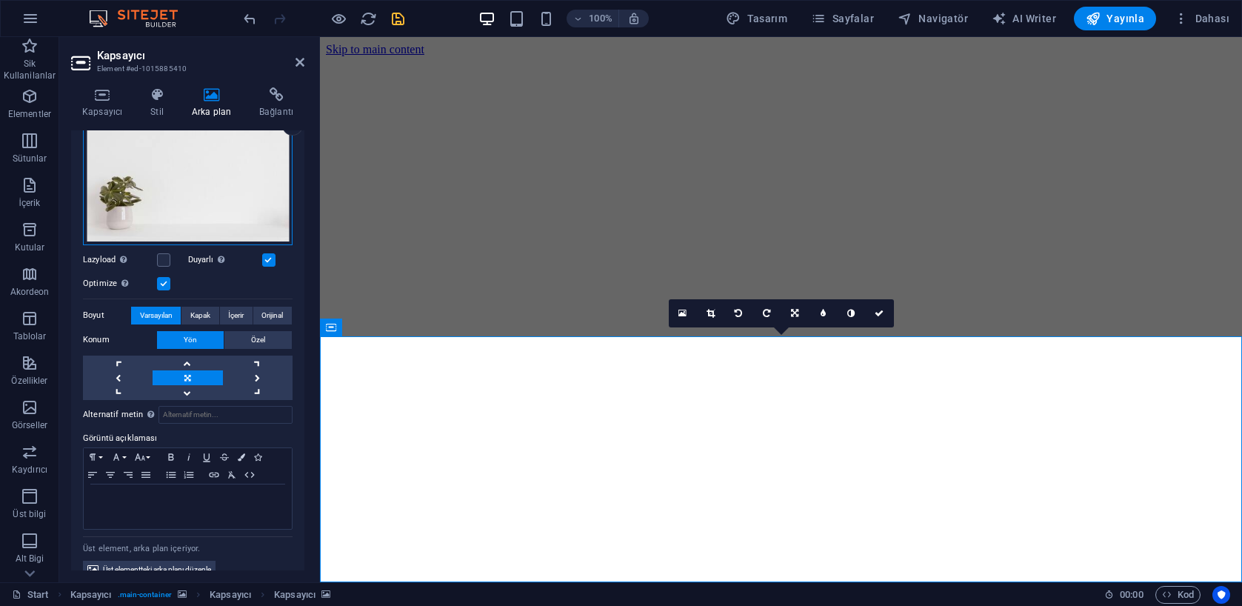
click at [188, 160] on div "Dosyaları buraya sürükleyin, dosyaları seçmek için tıklayın veya Dosyalardan ya…" at bounding box center [188, 174] width 210 height 142
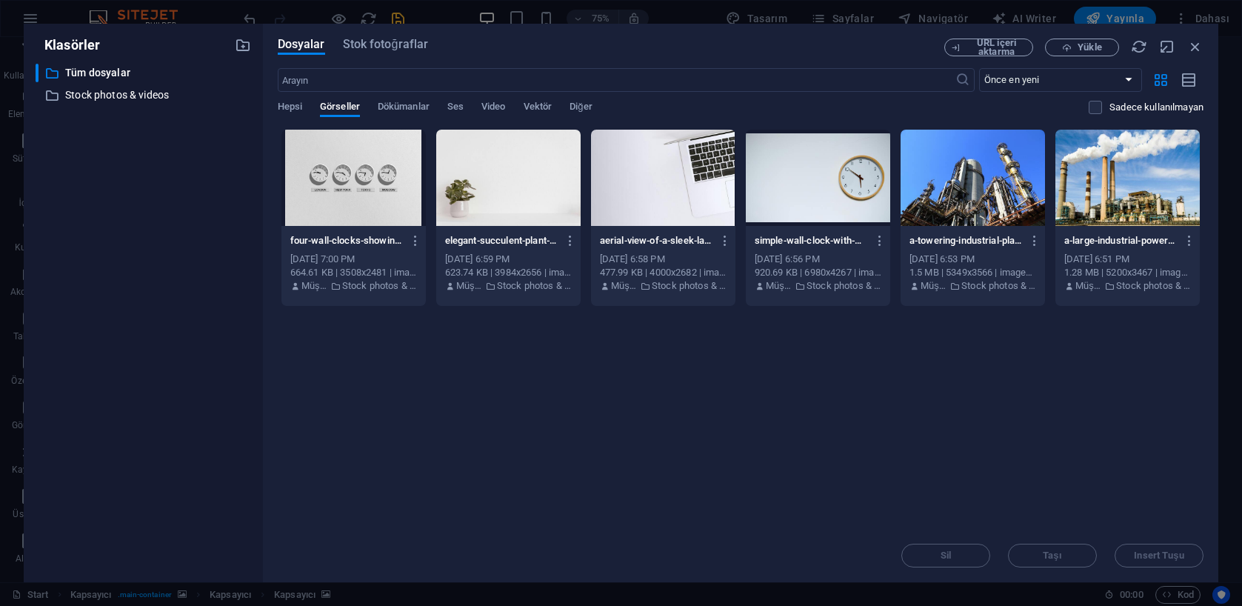
click at [188, 160] on div "​ Tüm dosyalar Tüm dosyalar ​ Stock photos & videos Stock photos & videos" at bounding box center [144, 317] width 216 height 507
click at [384, 50] on span "Stok fotoğraflar" at bounding box center [386, 45] width 86 height 18
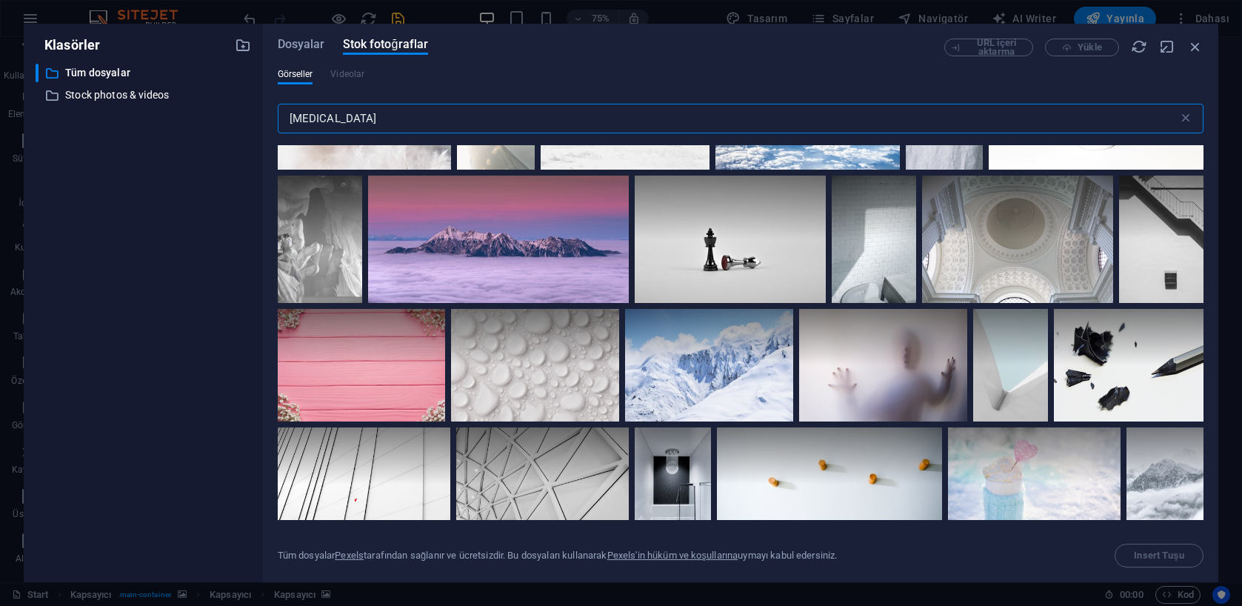
scroll to position [2228, 0]
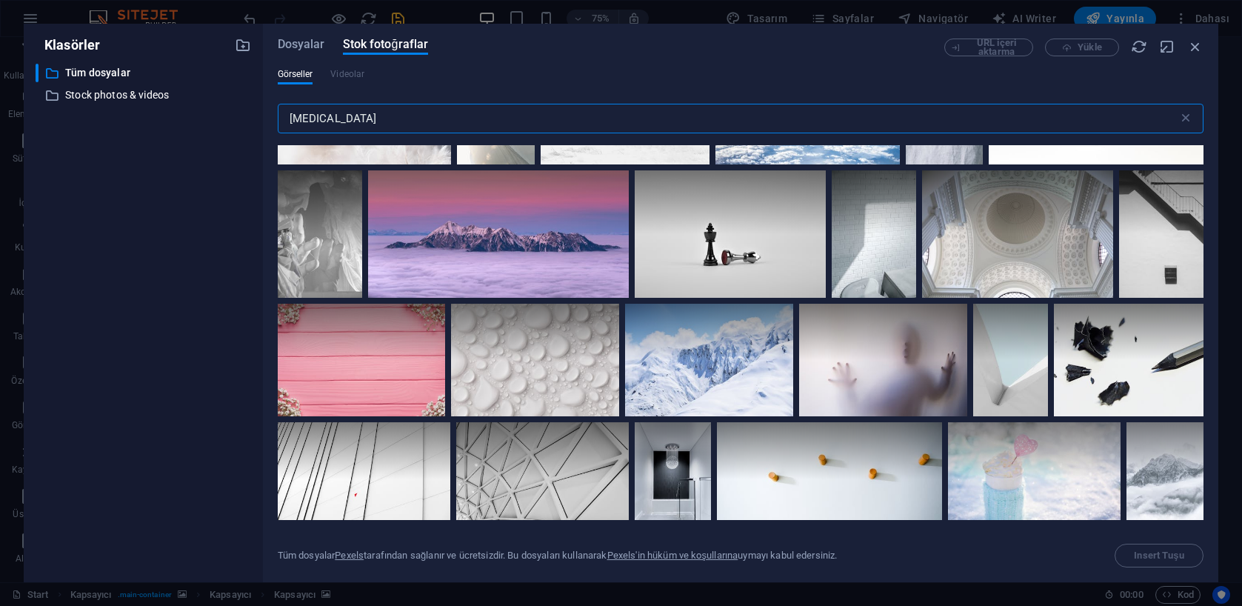
drag, startPoint x: 339, startPoint y: 113, endPoint x: 245, endPoint y: 105, distance: 94.4
click at [245, 105] on div "Klasörler ​ Tüm dosyalar Tüm dosyalar ​ Stock photos & videos Stock photos & vi…" at bounding box center [621, 303] width 1195 height 558
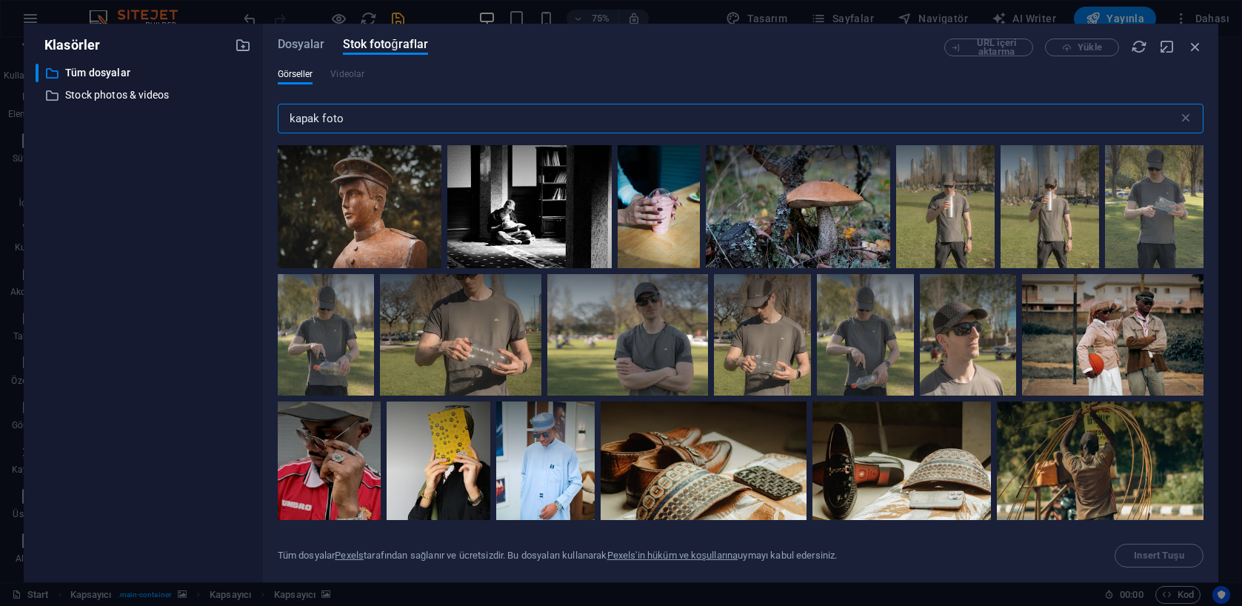
scroll to position [0, 0]
drag, startPoint x: 356, startPoint y: 116, endPoint x: 242, endPoint y: 107, distance: 113.7
click at [242, 107] on div "Klasörler ​ Tüm dosyalar Tüm dosyalar ​ Stock photos & videos Stock photos & vi…" at bounding box center [621, 303] width 1195 height 558
type input "beyaz"
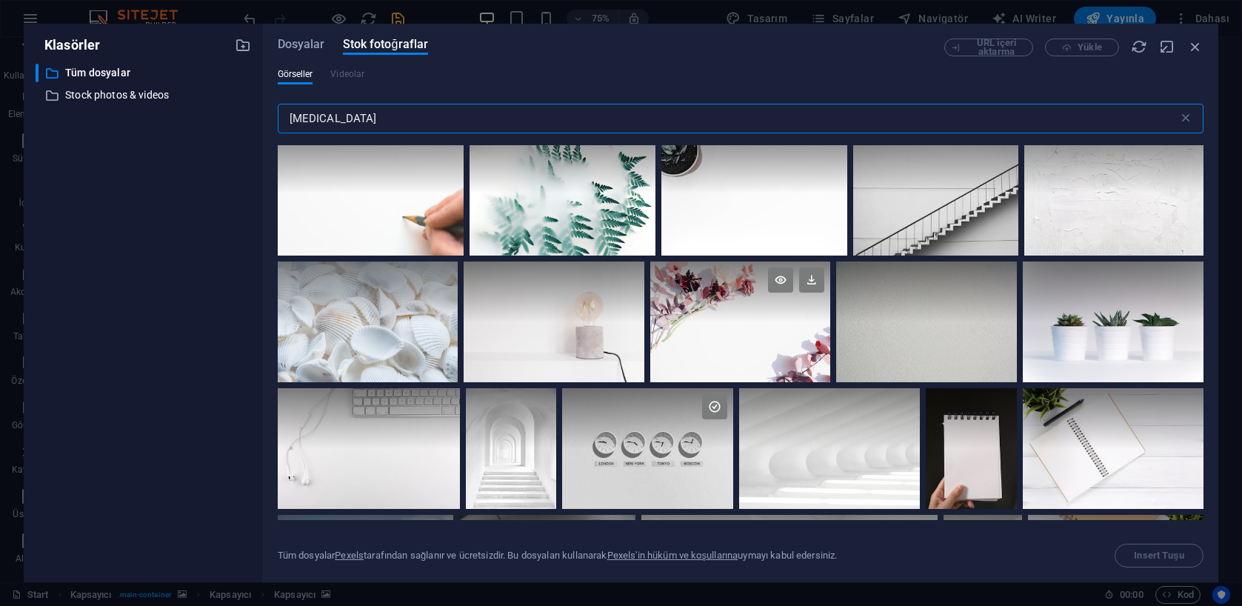
scroll to position [137, 0]
click at [877, 317] on div at bounding box center [926, 291] width 181 height 60
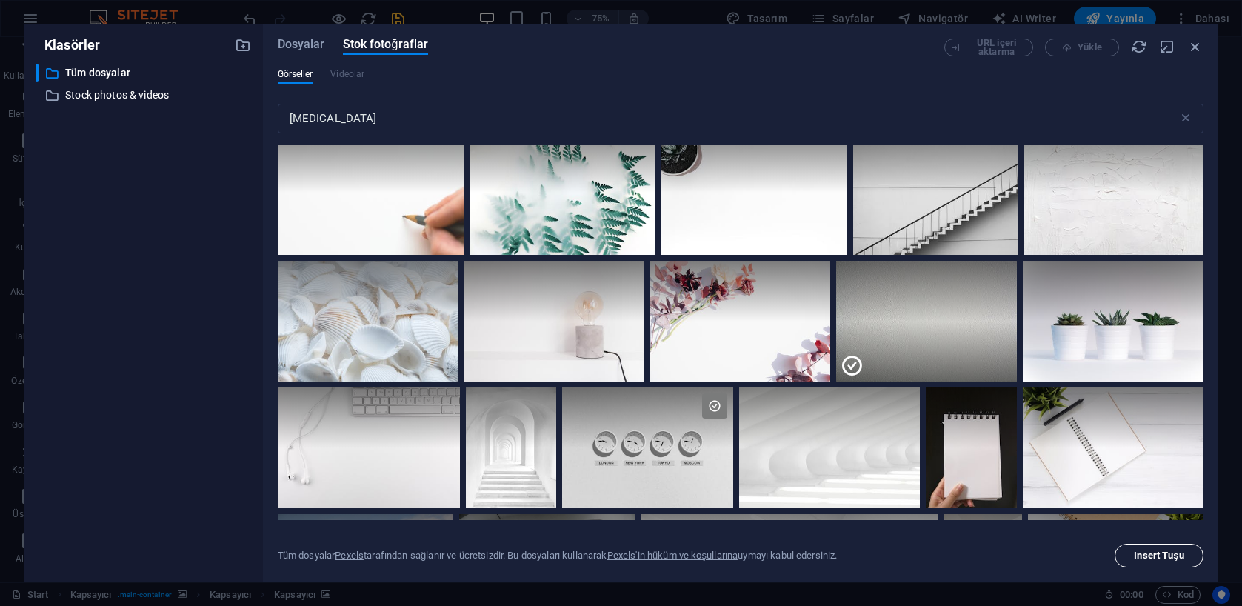
click at [1172, 554] on span "Insert Tuşu" at bounding box center [1159, 555] width 50 height 9
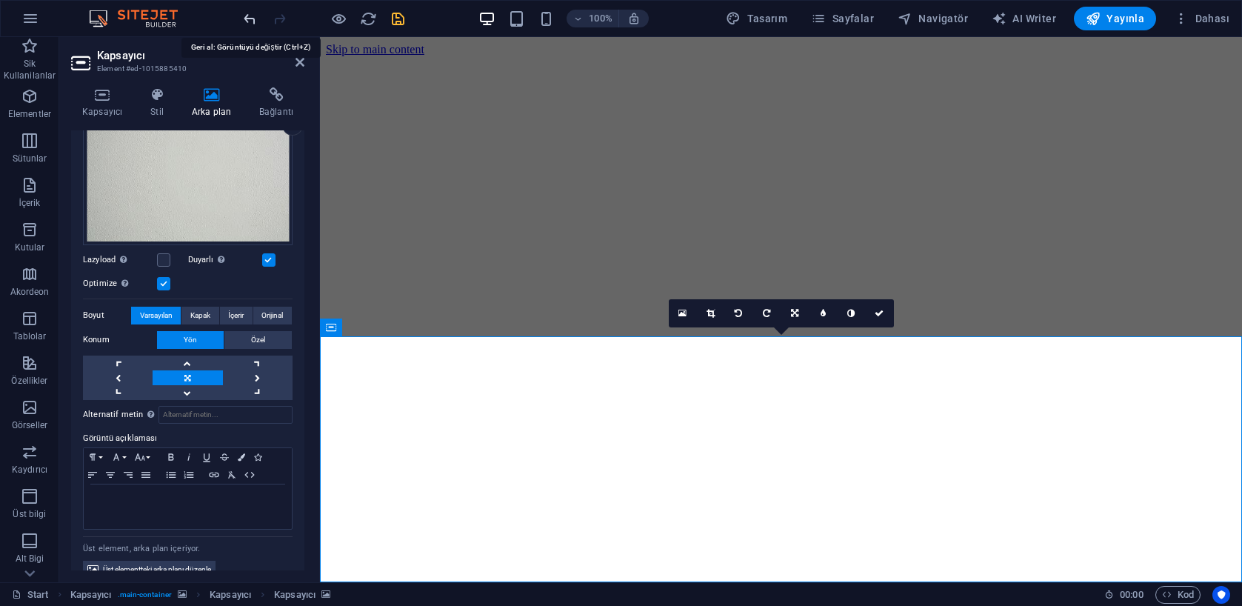
click at [251, 20] on icon "undo" at bounding box center [249, 18] width 17 height 17
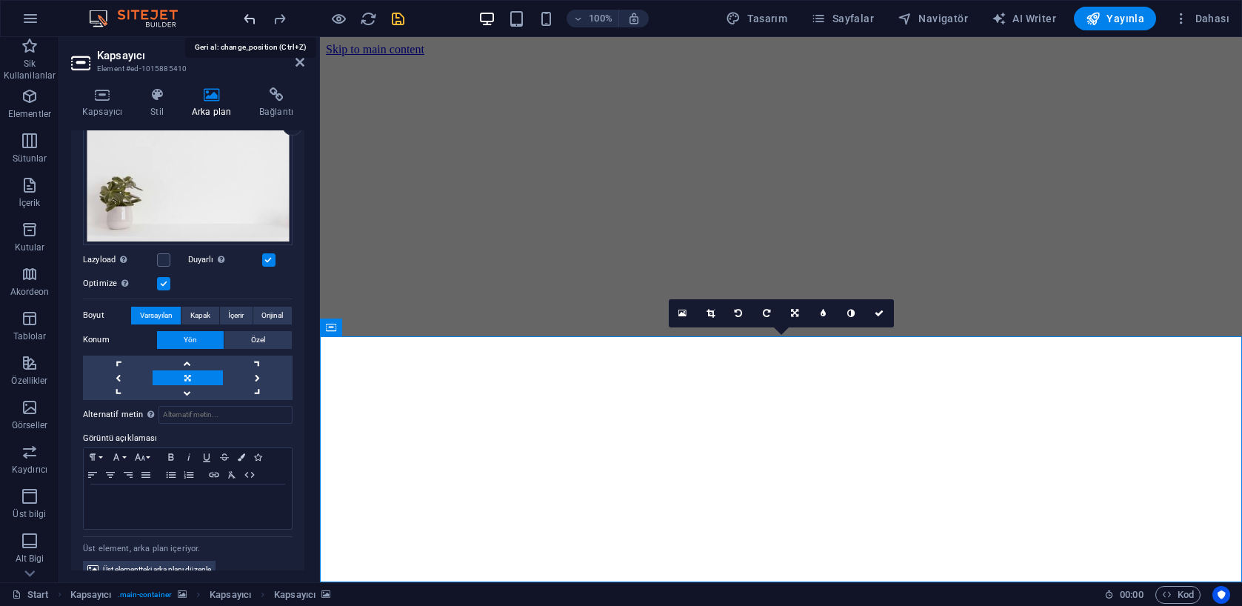
click at [250, 20] on icon "undo" at bounding box center [249, 18] width 17 height 17
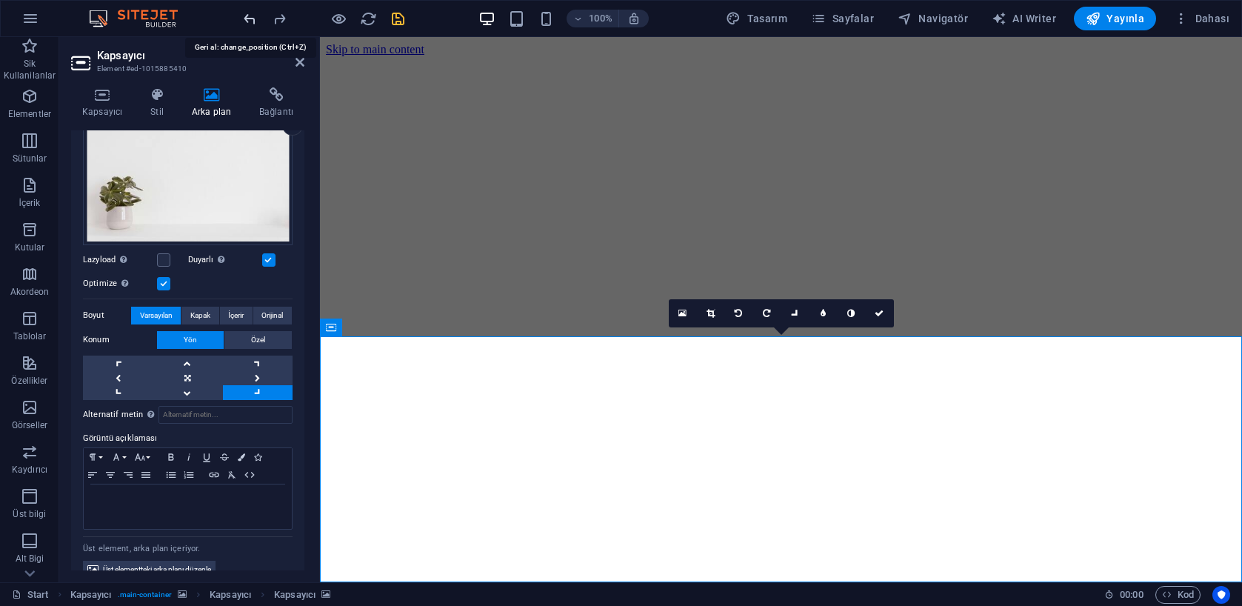
click at [250, 20] on icon "undo" at bounding box center [249, 18] width 17 height 17
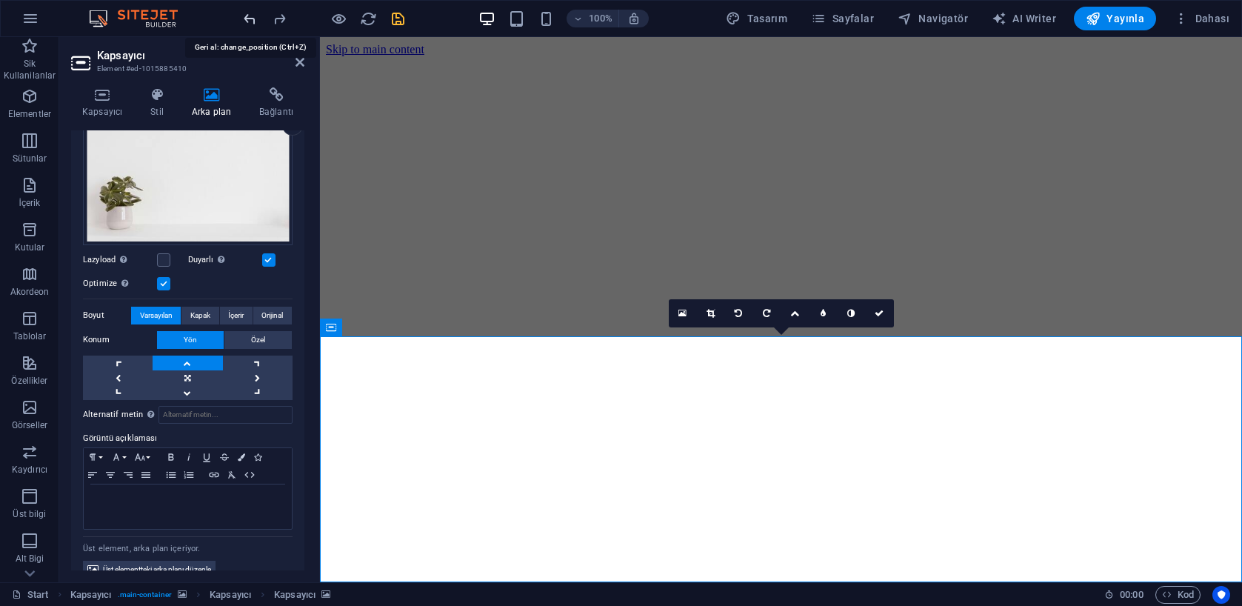
click at [250, 20] on icon "undo" at bounding box center [249, 18] width 17 height 17
type input "50"
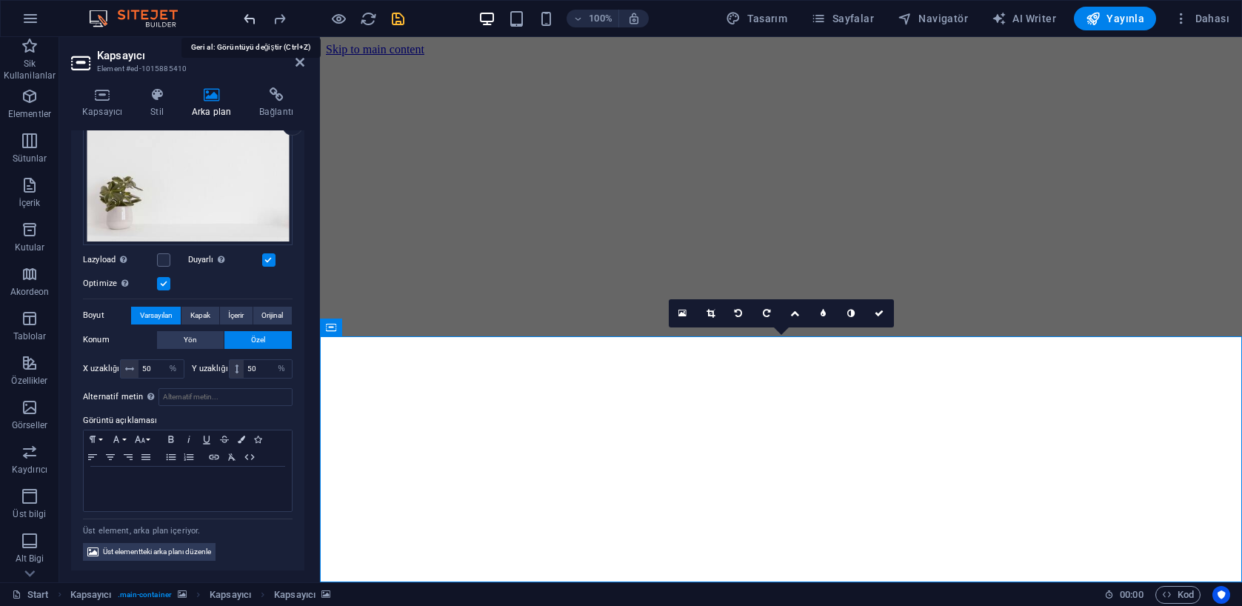
click at [250, 20] on icon "undo" at bounding box center [249, 18] width 17 height 17
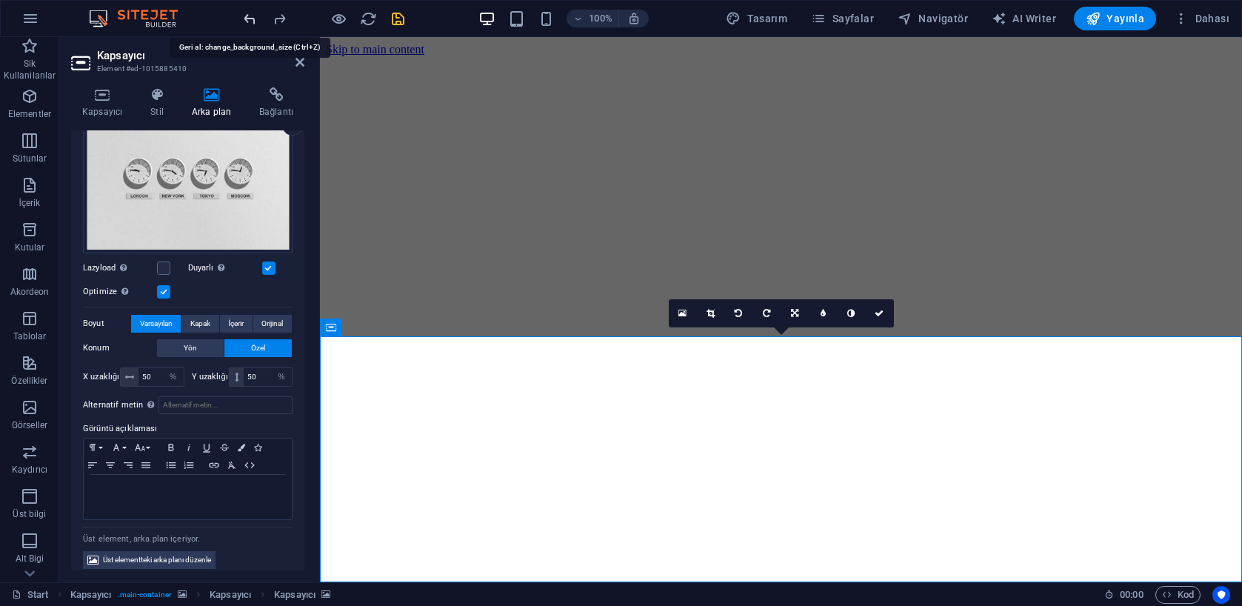
click at [250, 20] on icon "undo" at bounding box center [249, 18] width 17 height 17
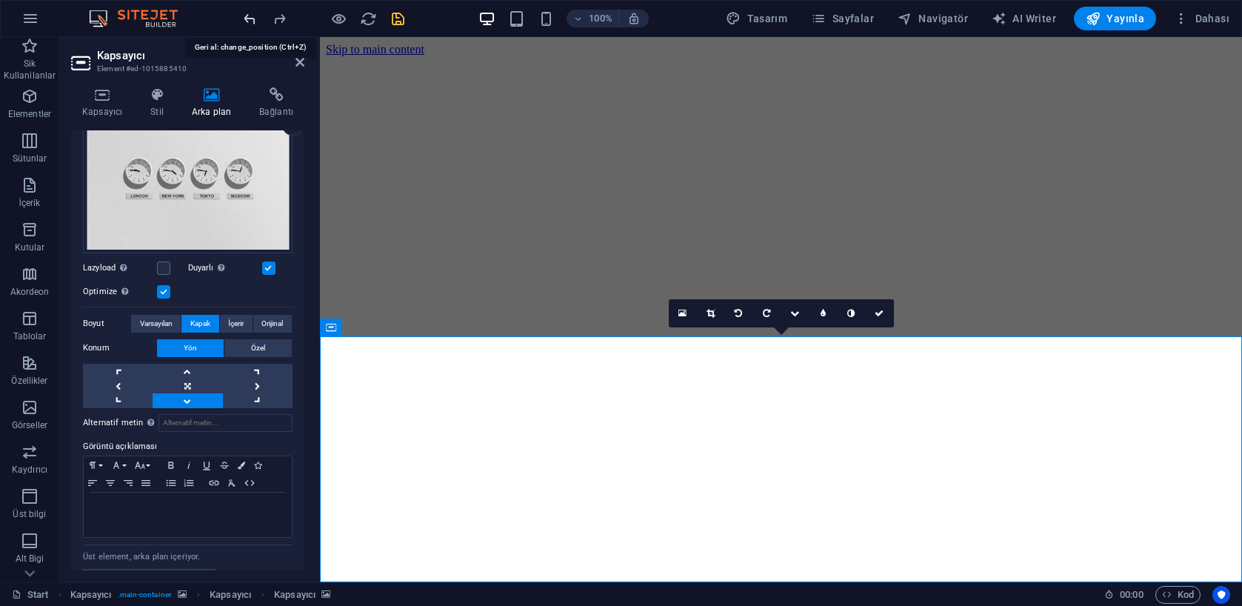
click at [250, 20] on icon "undo" at bounding box center [249, 18] width 17 height 17
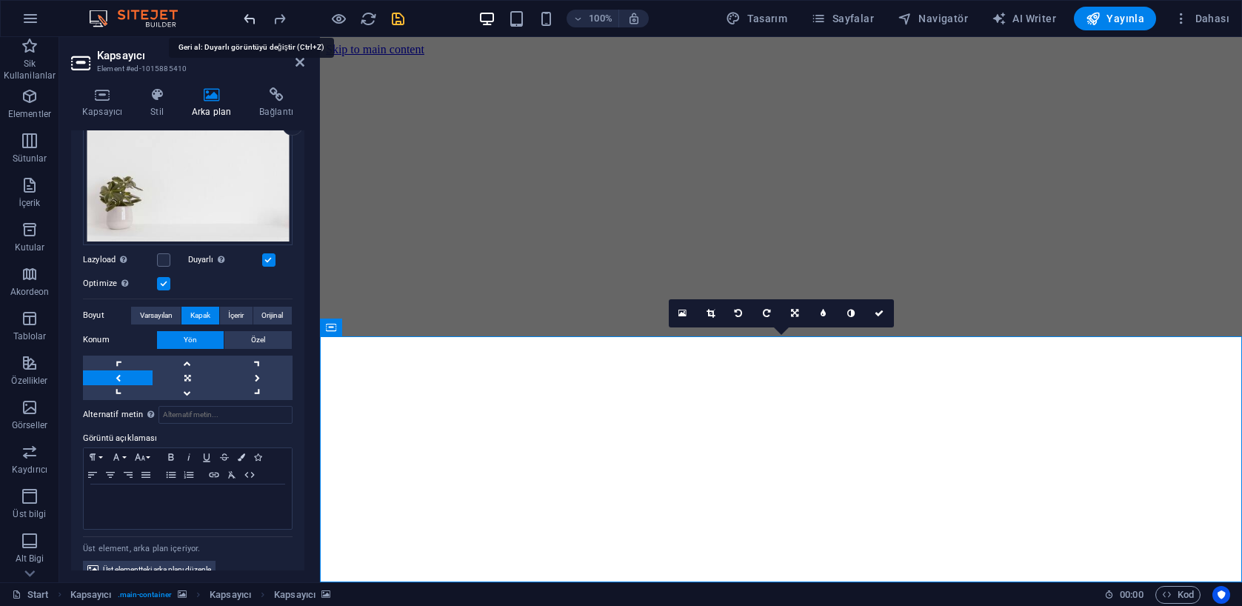
click at [250, 20] on icon "undo" at bounding box center [249, 18] width 17 height 17
click at [251, 19] on icon "undo" at bounding box center [249, 18] width 17 height 17
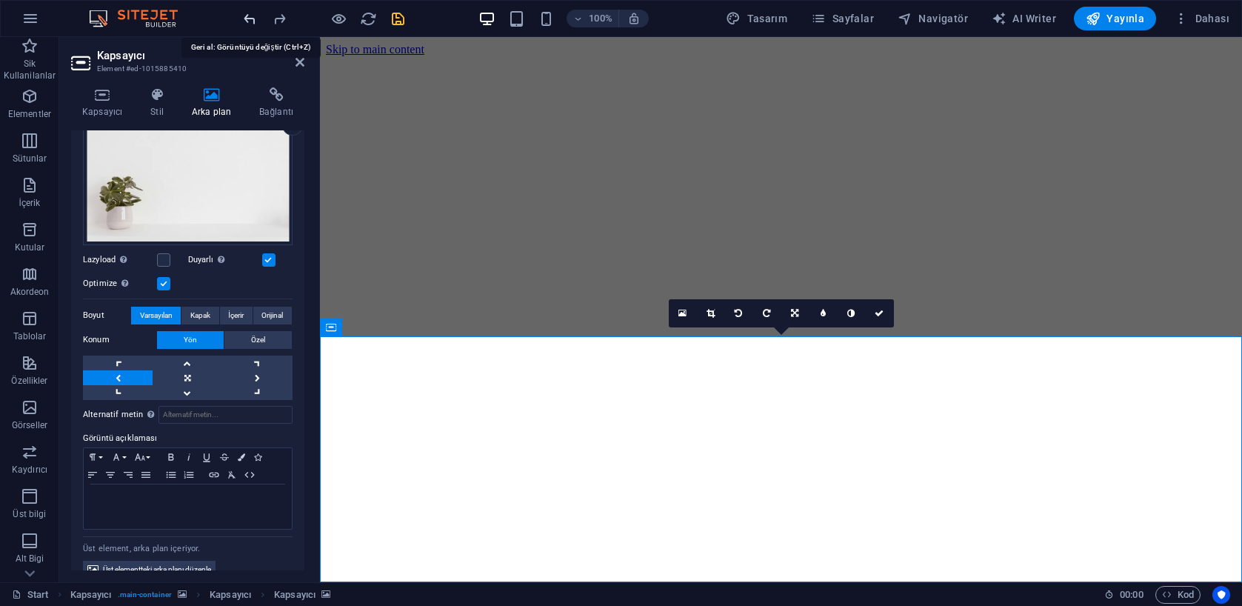
click at [251, 19] on icon "undo" at bounding box center [249, 18] width 17 height 17
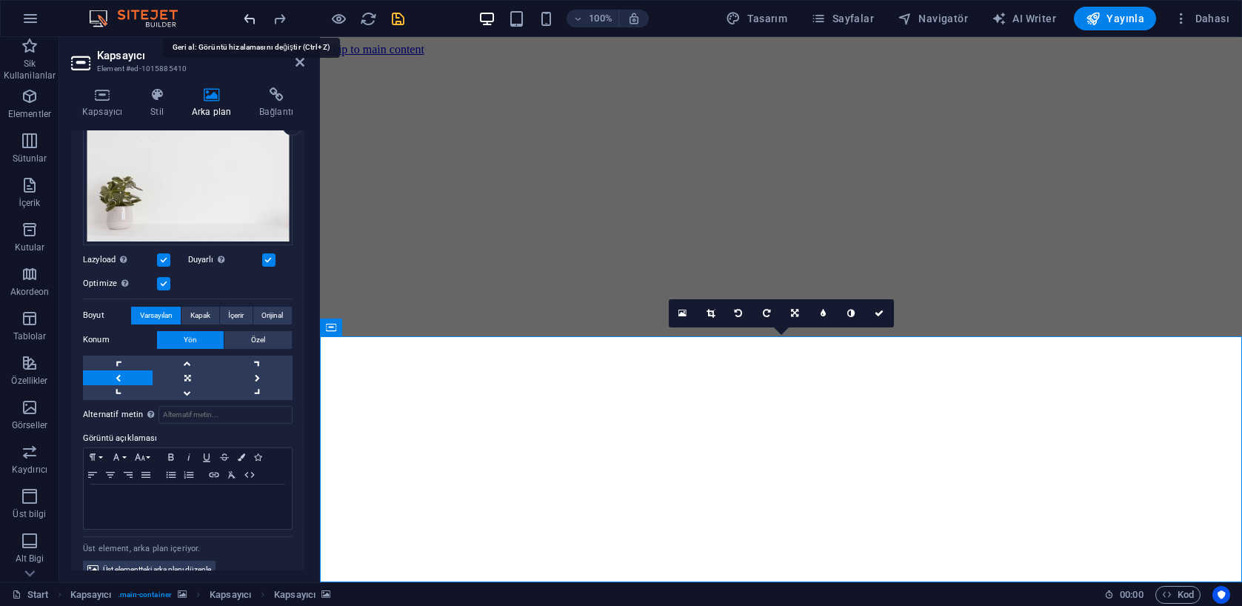
click at [251, 19] on icon "undo" at bounding box center [249, 18] width 17 height 17
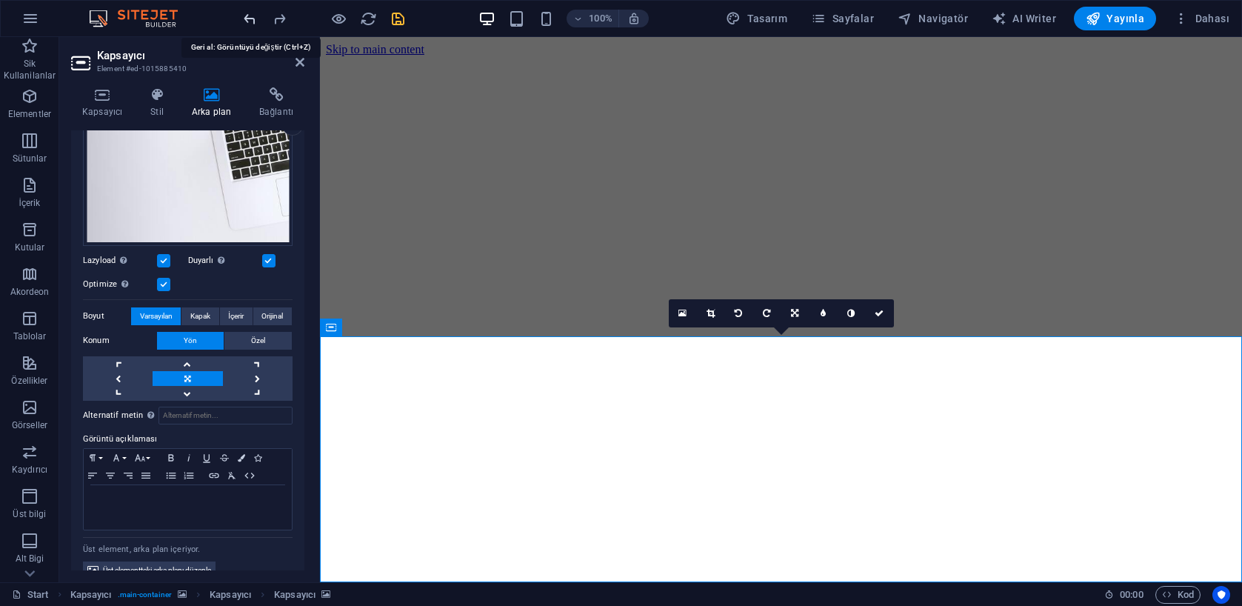
click at [251, 19] on icon "undo" at bounding box center [249, 18] width 17 height 17
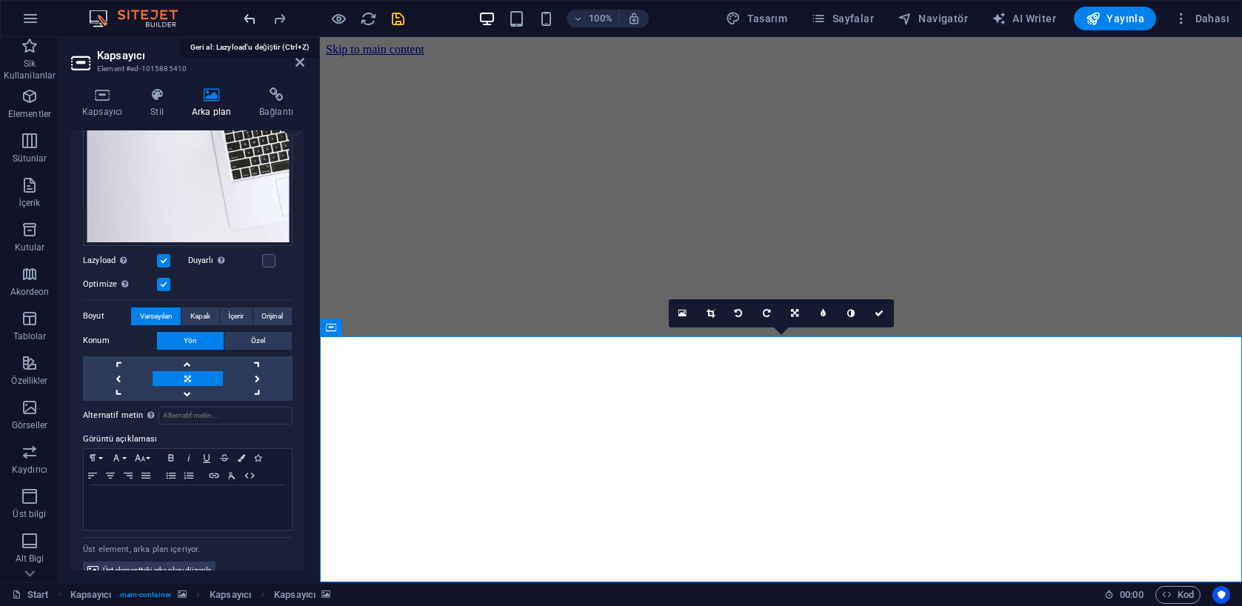
click at [251, 19] on icon "undo" at bounding box center [249, 18] width 17 height 17
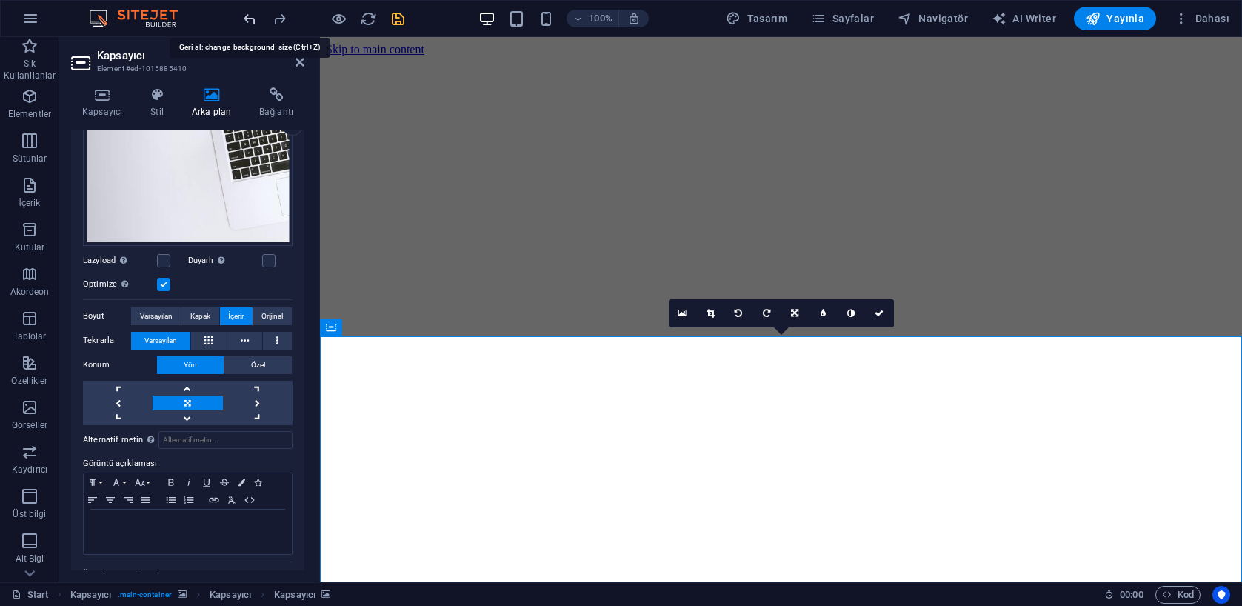
click at [251, 19] on icon "undo" at bounding box center [249, 18] width 17 height 17
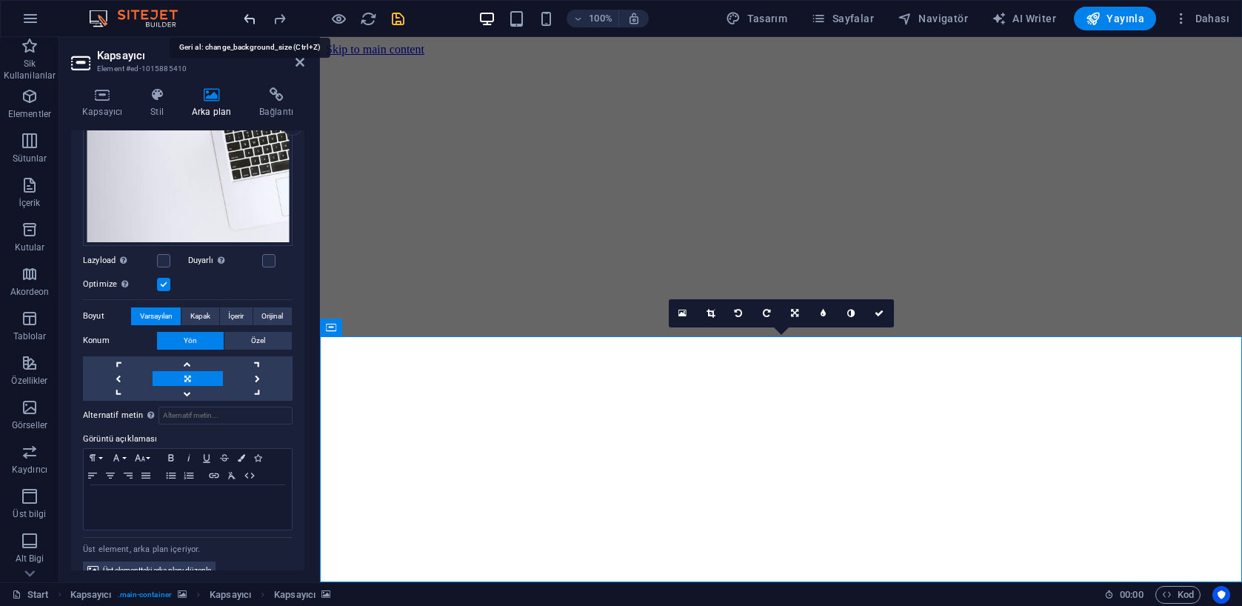
click at [251, 19] on icon "undo" at bounding box center [249, 18] width 17 height 17
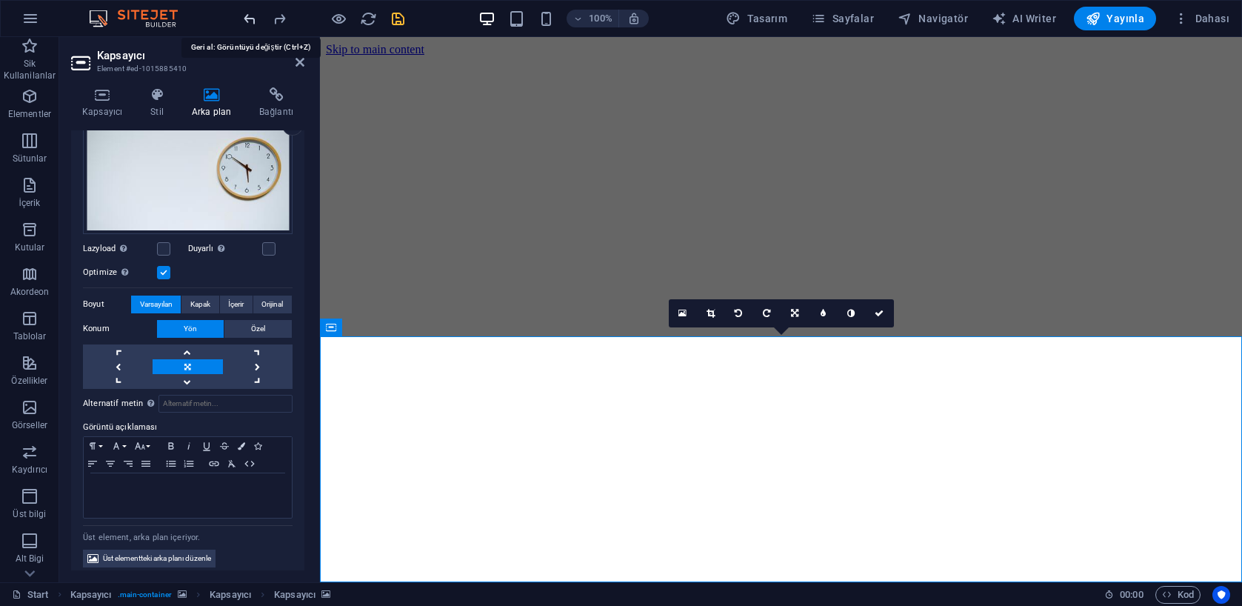
click at [251, 19] on icon "undo" at bounding box center [249, 18] width 17 height 17
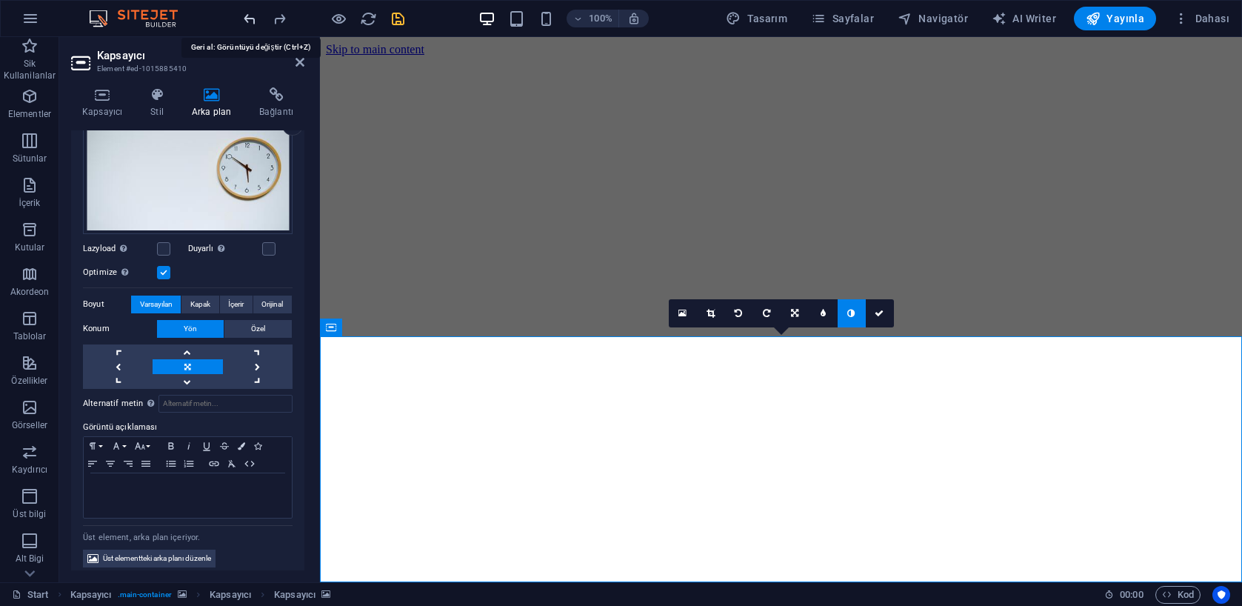
click at [251, 19] on icon "undo" at bounding box center [249, 18] width 17 height 17
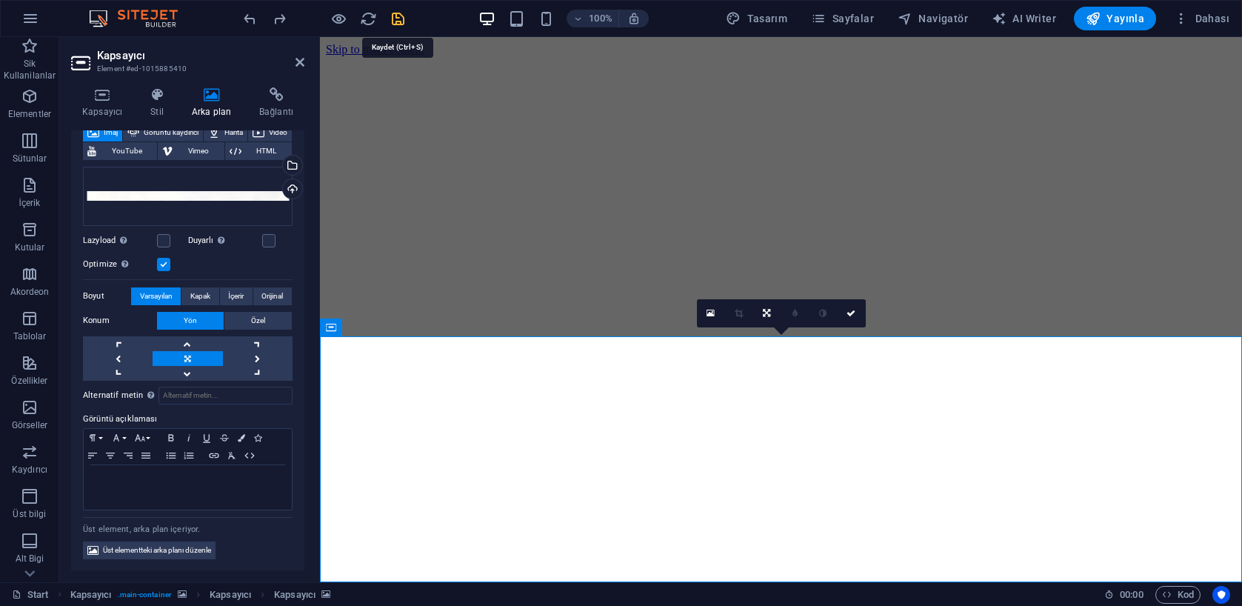
click at [396, 16] on icon "save" at bounding box center [398, 18] width 17 height 17
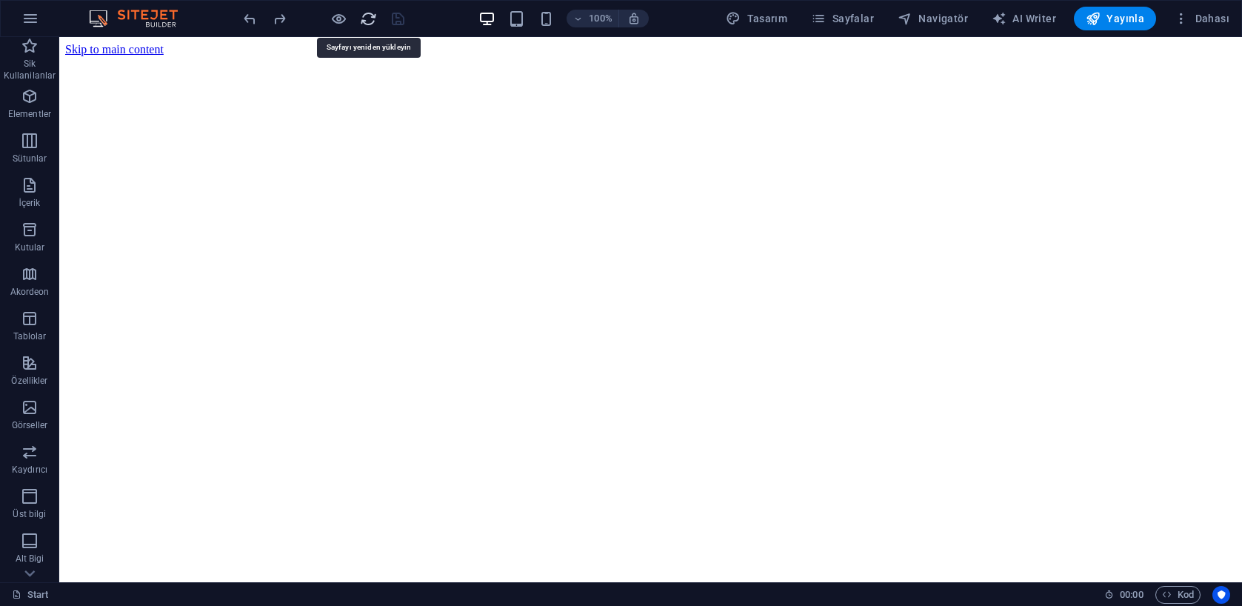
click at [365, 16] on icon "reload" at bounding box center [368, 18] width 17 height 17
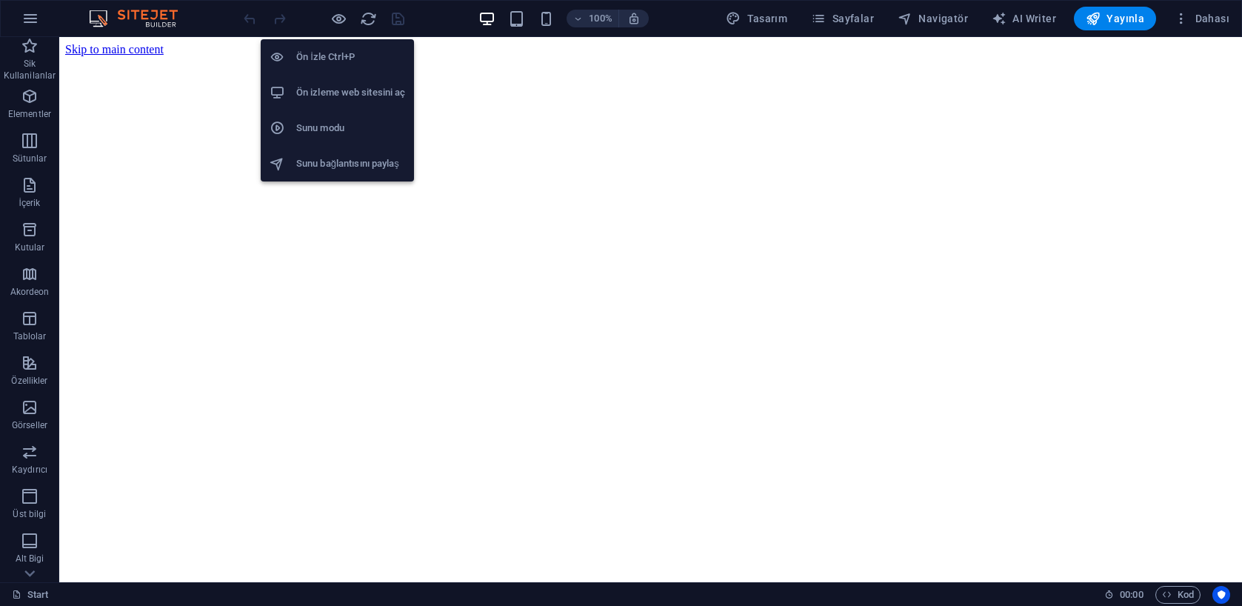
scroll to position [0, 0]
click at [333, 90] on h6 "Ön izleme web sitesini aç" at bounding box center [350, 93] width 109 height 18
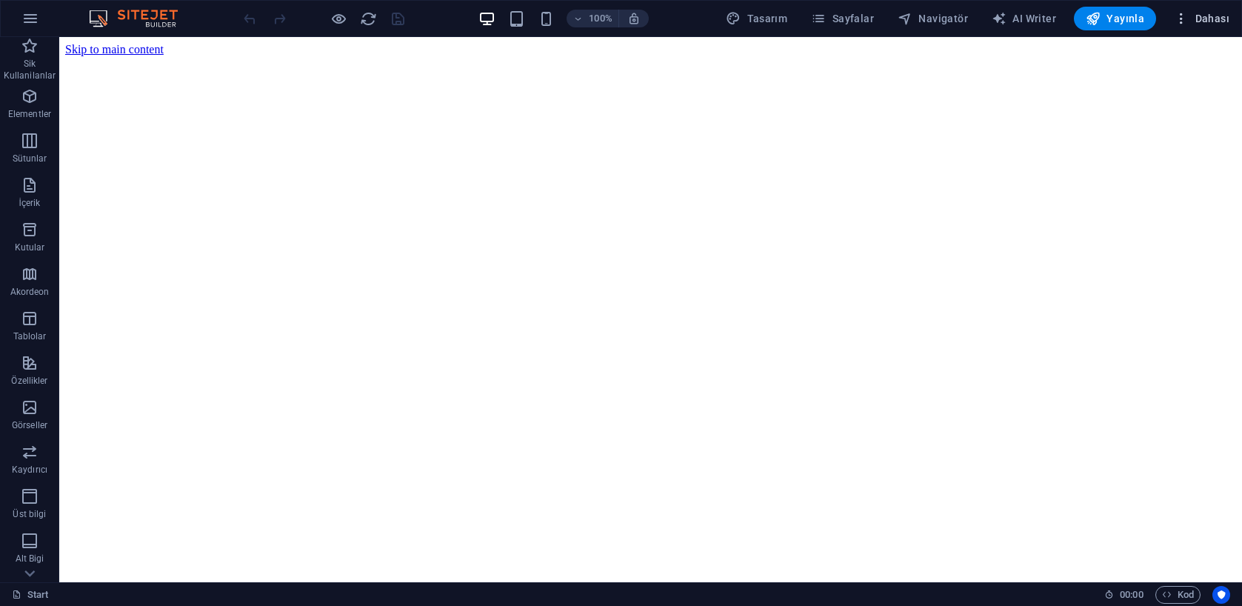
click at [1206, 26] on button "Dahası" at bounding box center [1201, 19] width 67 height 24
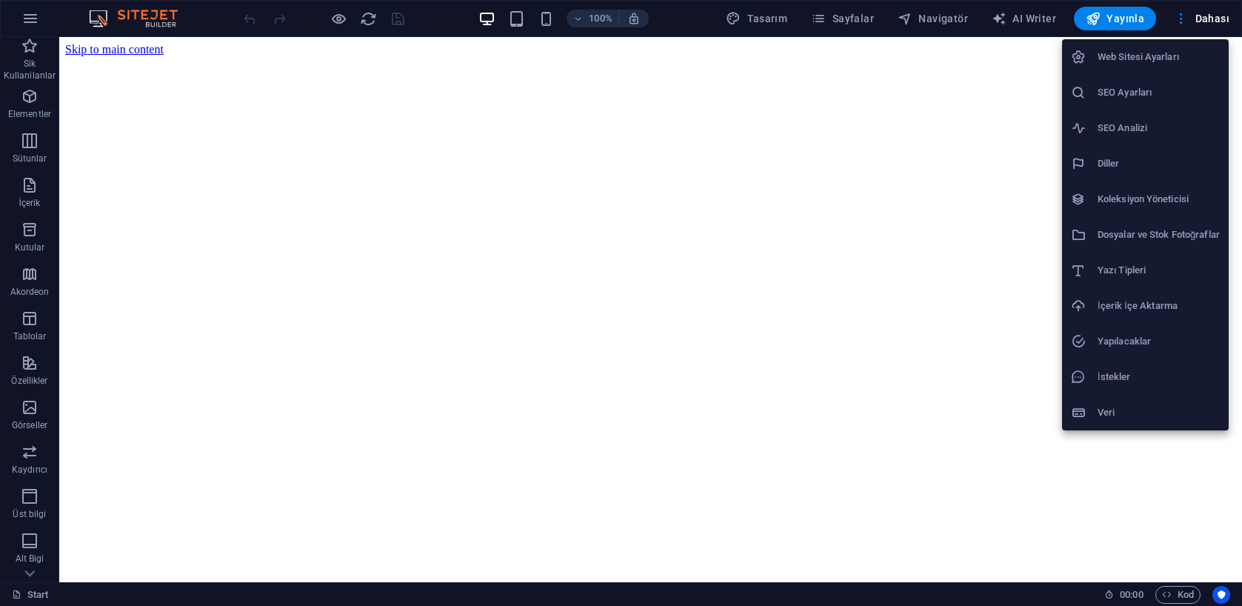
click at [810, 20] on div at bounding box center [621, 303] width 1242 height 606
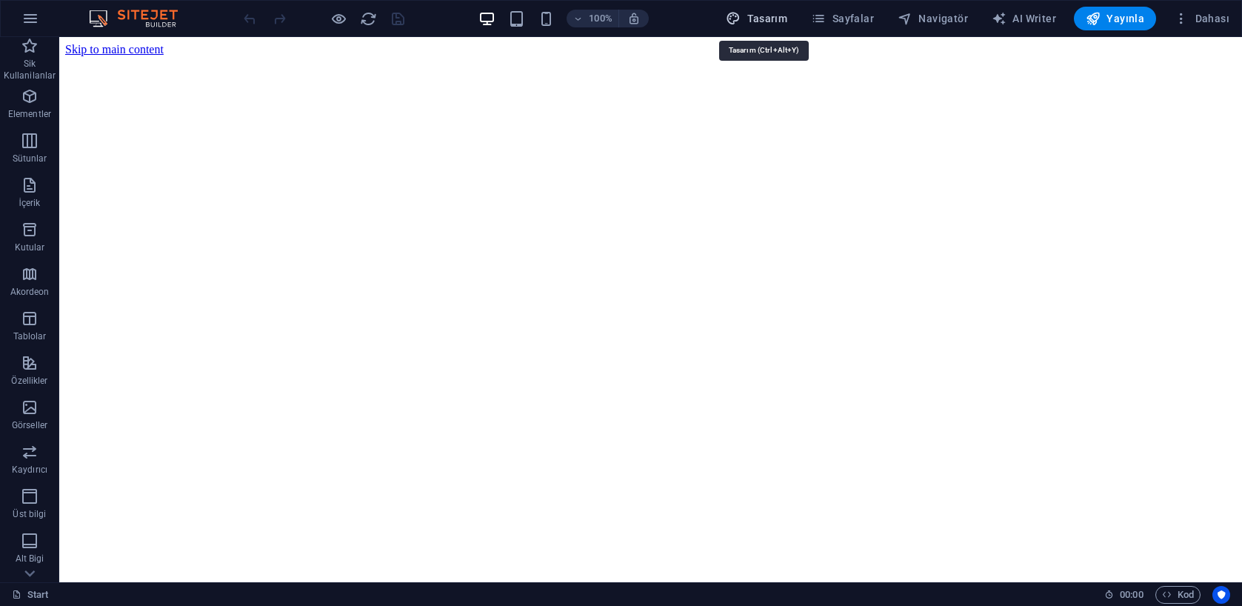
click at [741, 21] on icon "button" at bounding box center [733, 18] width 15 height 15
select select "px"
select select "300"
select select "px"
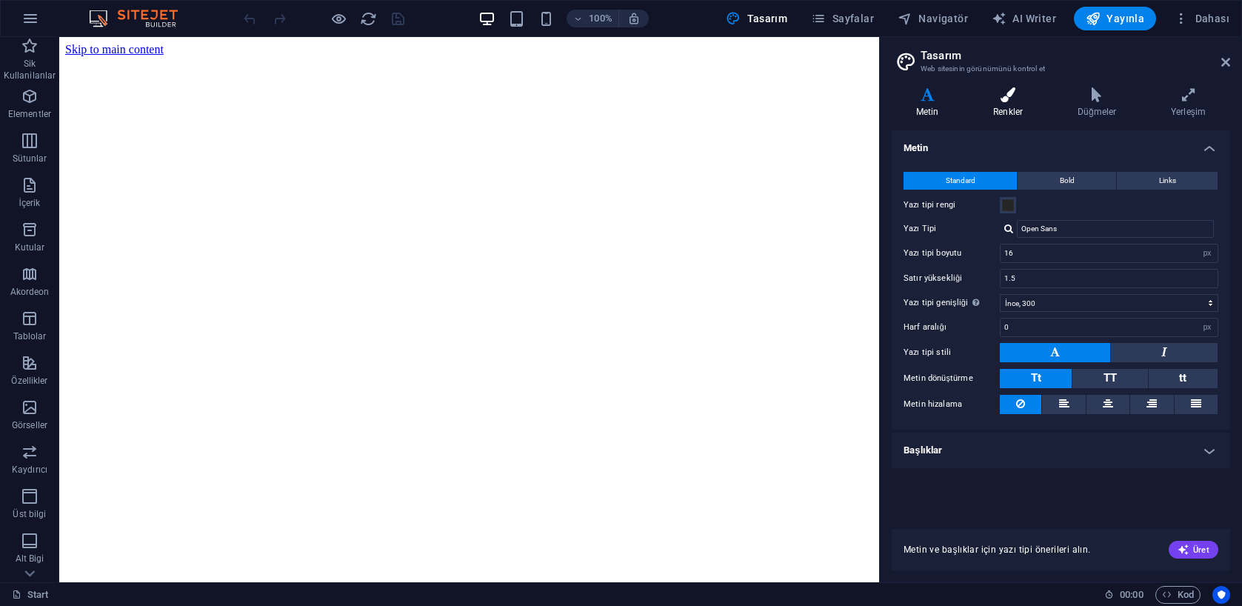
drag, startPoint x: 1008, startPoint y: 100, endPoint x: 1038, endPoint y: 103, distance: 30.5
click at [1008, 100] on icon at bounding box center [1008, 94] width 79 height 15
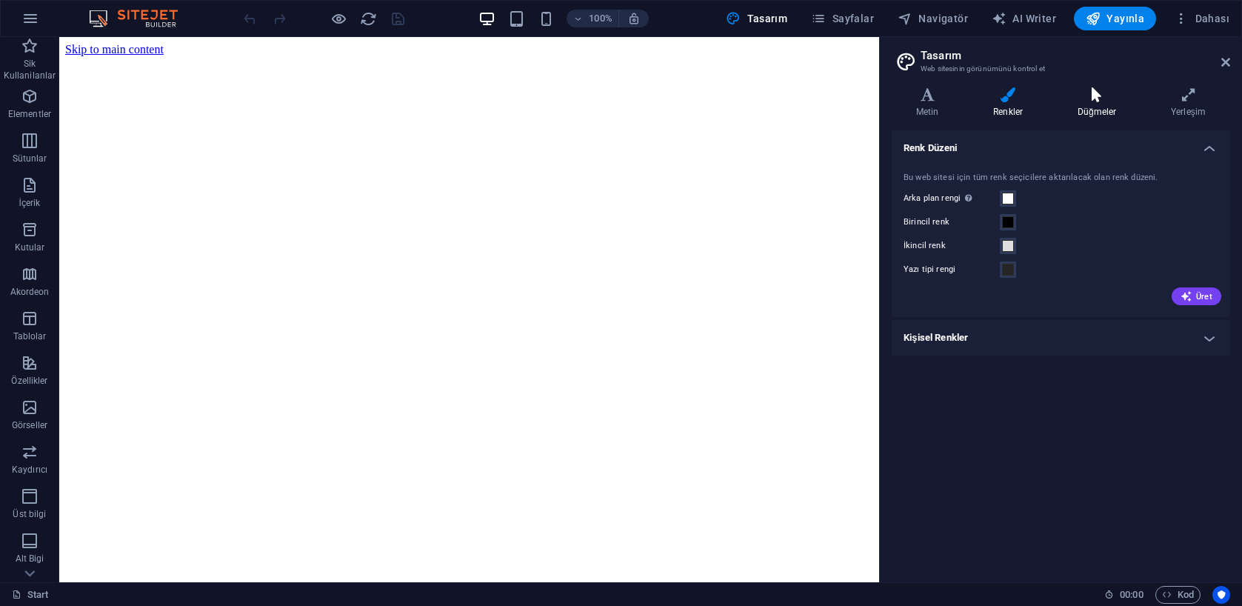
click at [1102, 104] on h4 "Düğmeler" at bounding box center [1099, 102] width 93 height 31
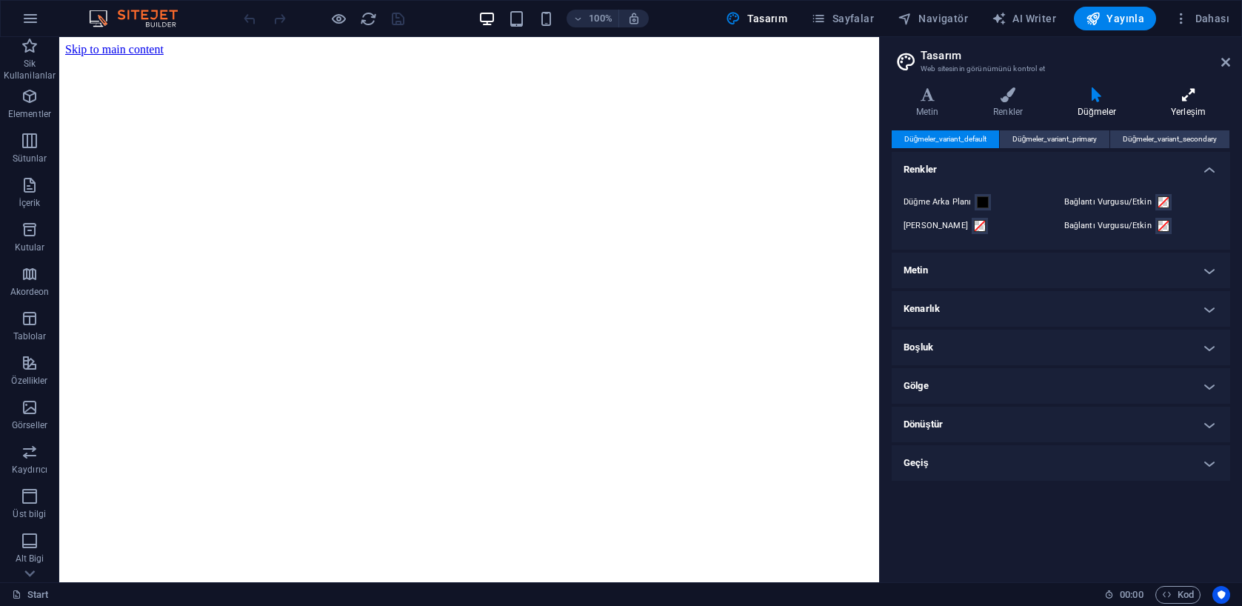
click at [1185, 102] on h4 "Yerleşim" at bounding box center [1189, 102] width 84 height 31
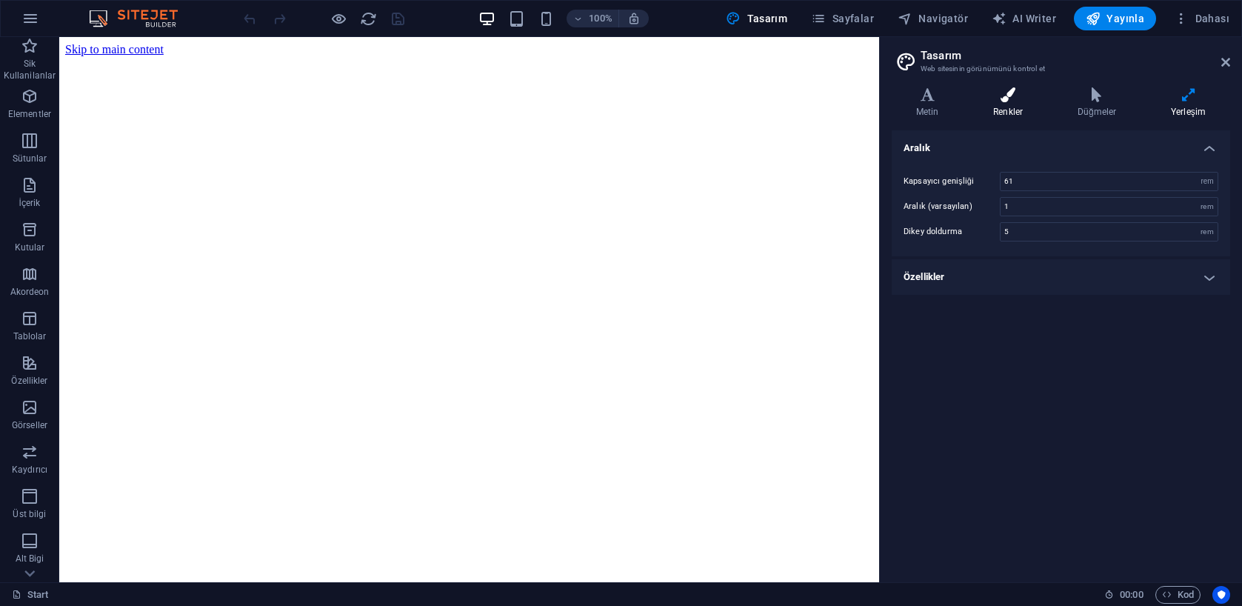
drag, startPoint x: 933, startPoint y: 95, endPoint x: 972, endPoint y: 92, distance: 38.6
click at [933, 95] on icon at bounding box center [927, 94] width 71 height 15
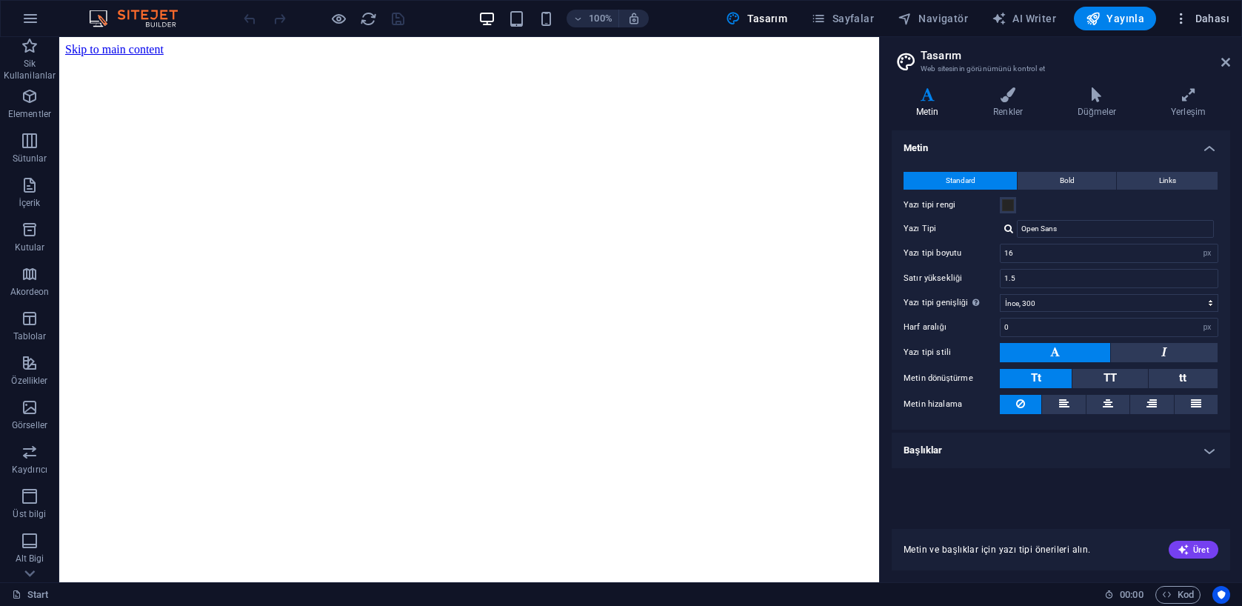
click at [1197, 27] on button "Dahası" at bounding box center [1201, 19] width 67 height 24
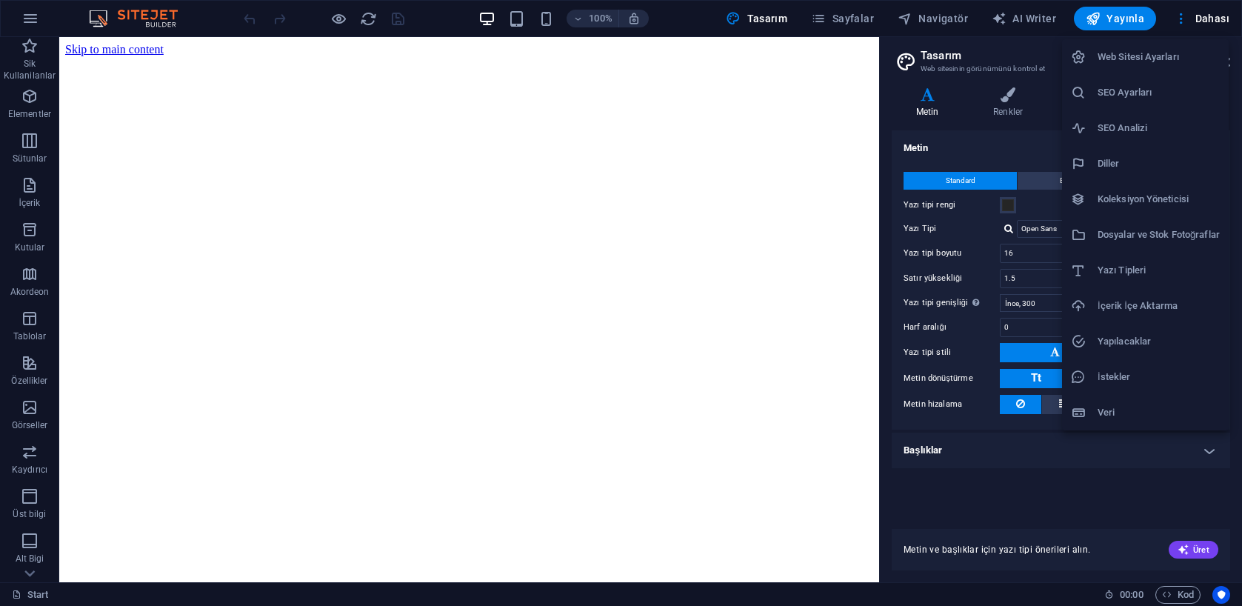
click at [1136, 58] on h6 "Web Sitesi Ayarları" at bounding box center [1159, 57] width 122 height 18
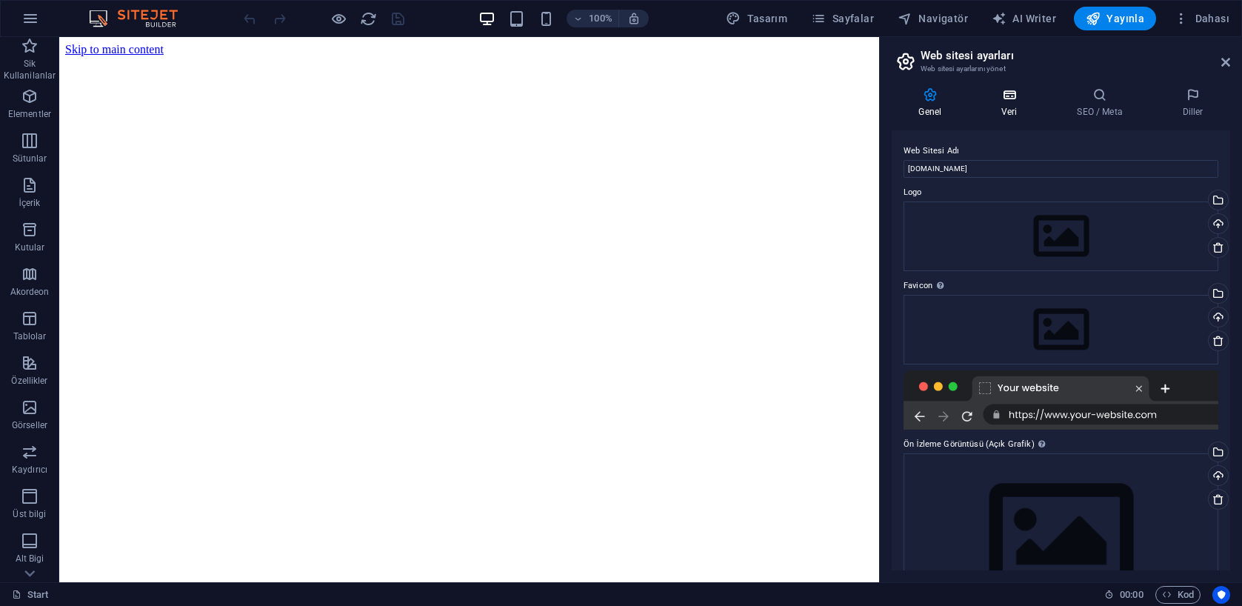
click at [1007, 107] on h4 "Veri" at bounding box center [1013, 102] width 76 height 31
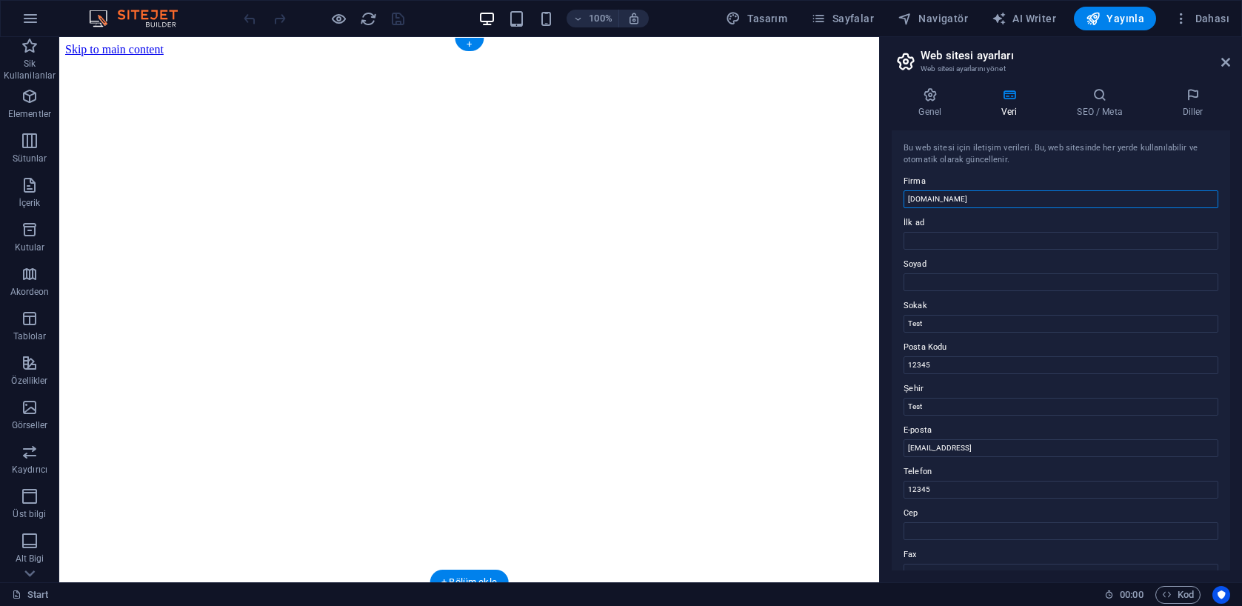
drag, startPoint x: 1024, startPoint y: 233, endPoint x: 827, endPoint y: 193, distance: 201.2
click at [1109, 99] on icon at bounding box center [1099, 94] width 99 height 15
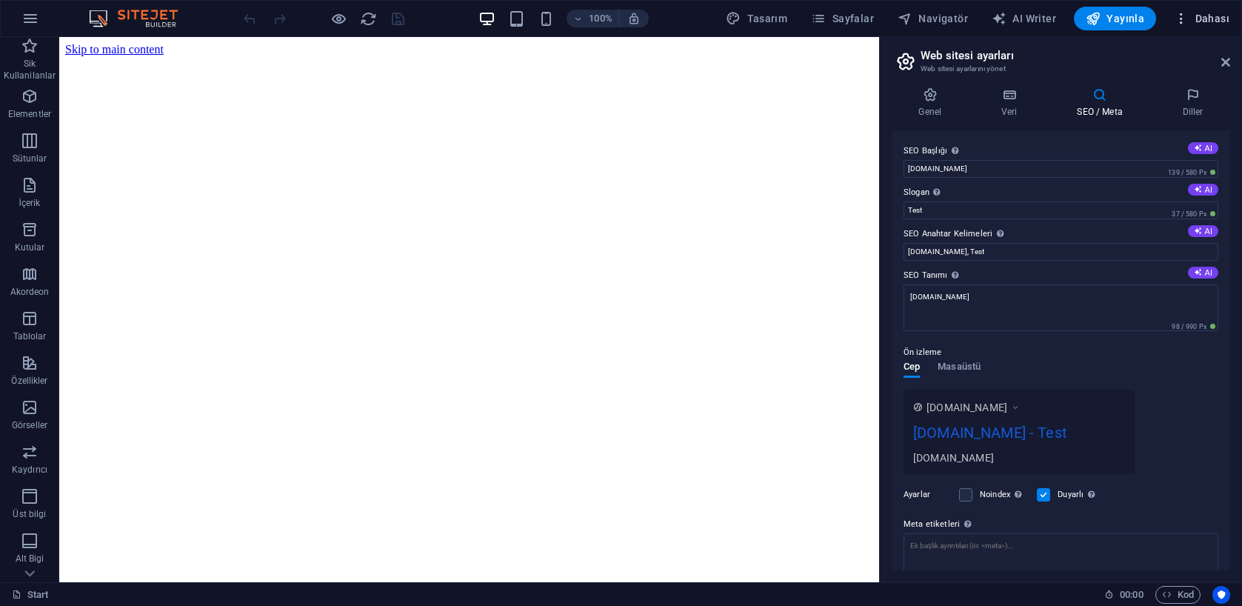
click at [1214, 18] on span "Dahası" at bounding box center [1202, 18] width 56 height 15
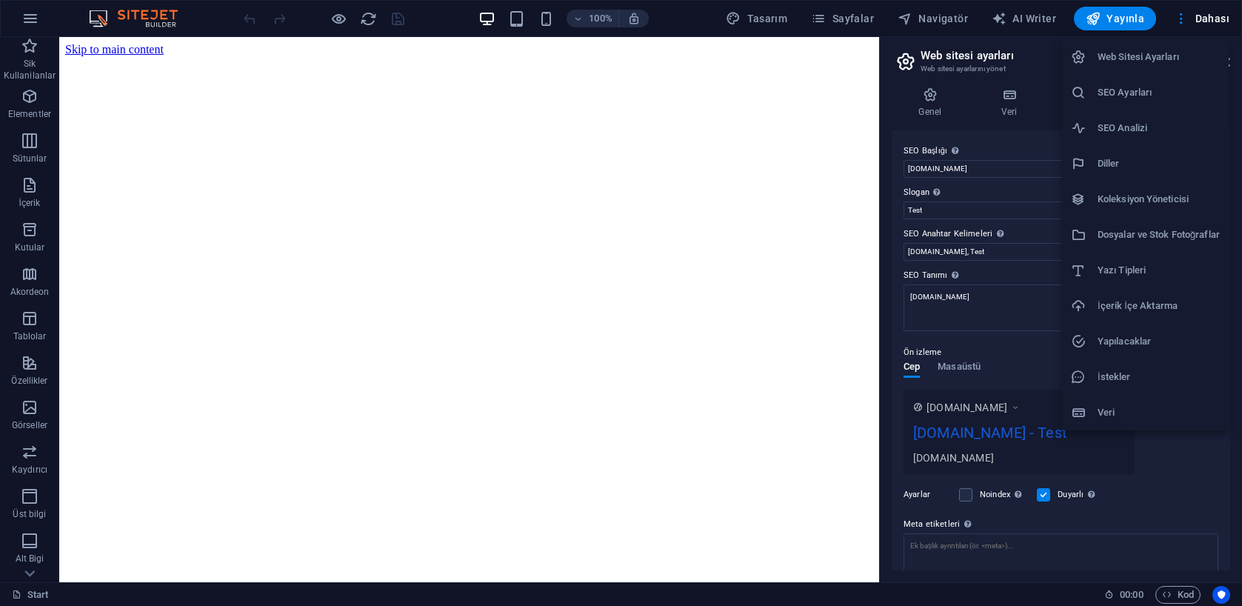
click at [1098, 201] on h6 "Koleksiyon Yöneticisi" at bounding box center [1159, 199] width 122 height 18
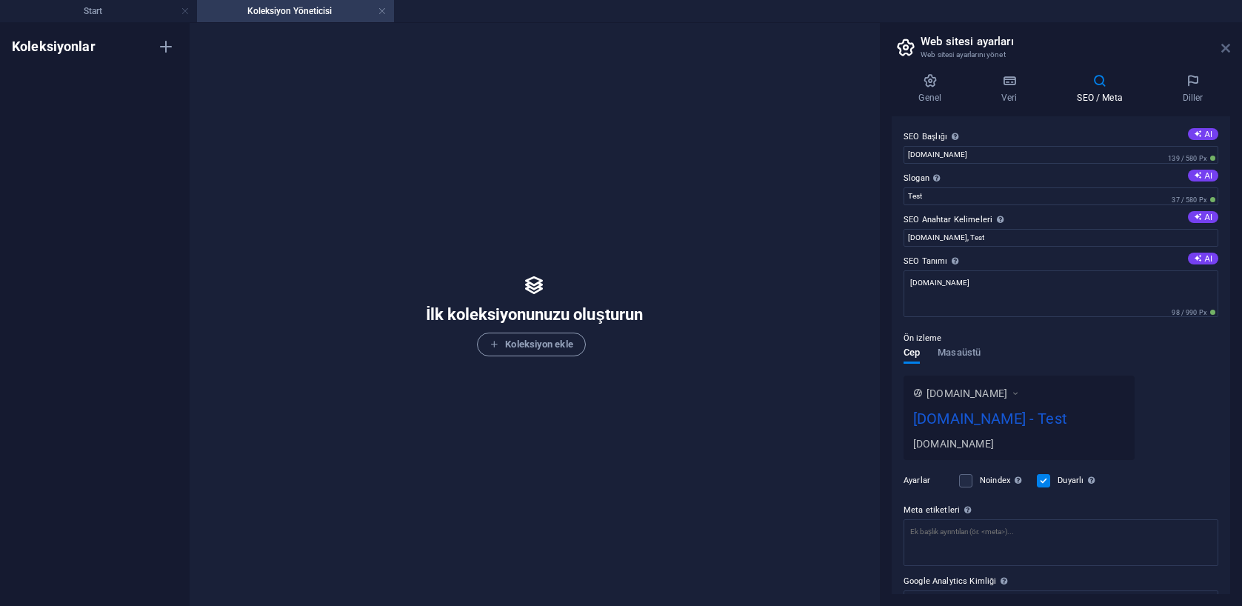
click at [1225, 48] on icon at bounding box center [1225, 48] width 9 height 12
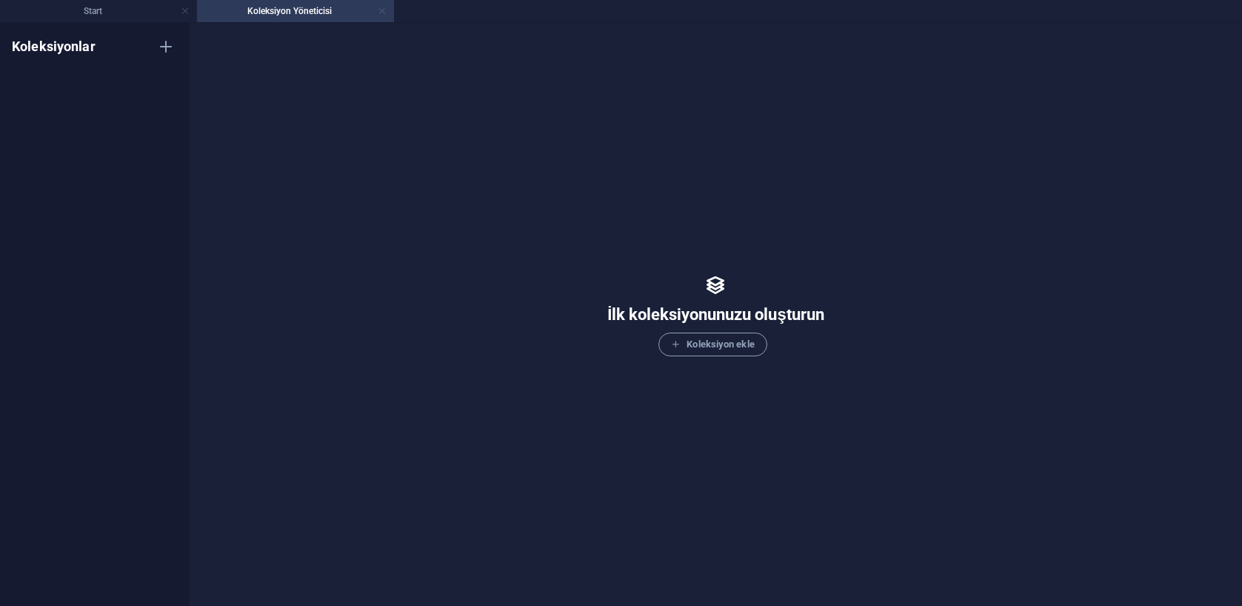
click at [381, 12] on link at bounding box center [382, 11] width 9 height 14
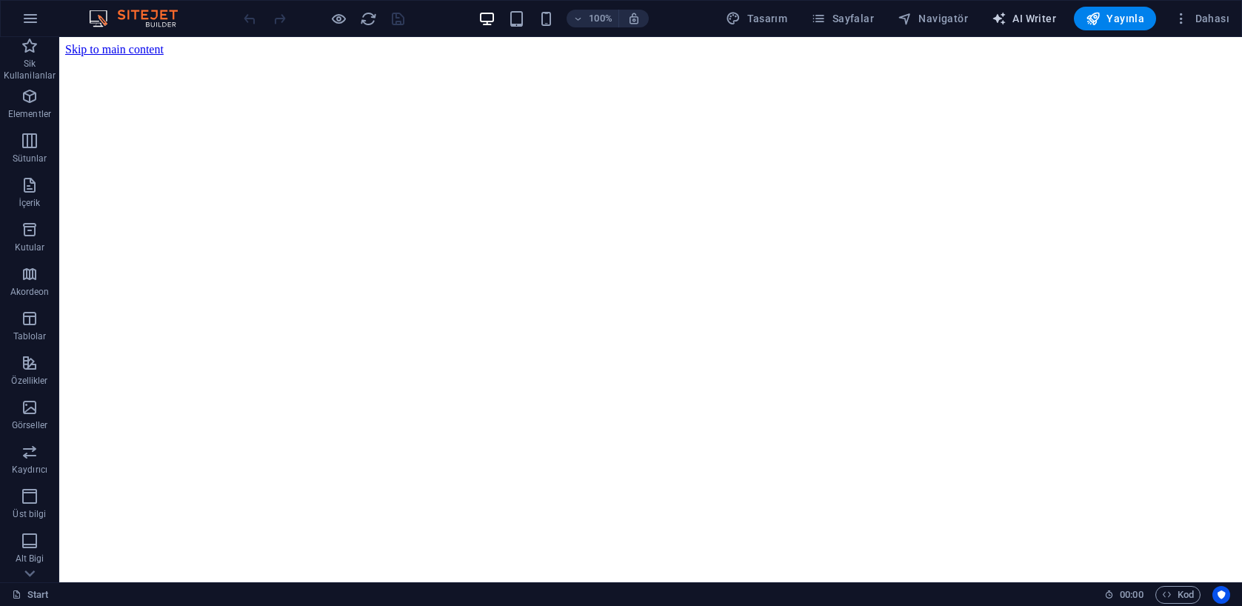
click at [1028, 12] on span "AI Writer" at bounding box center [1024, 18] width 64 height 15
select select "English"
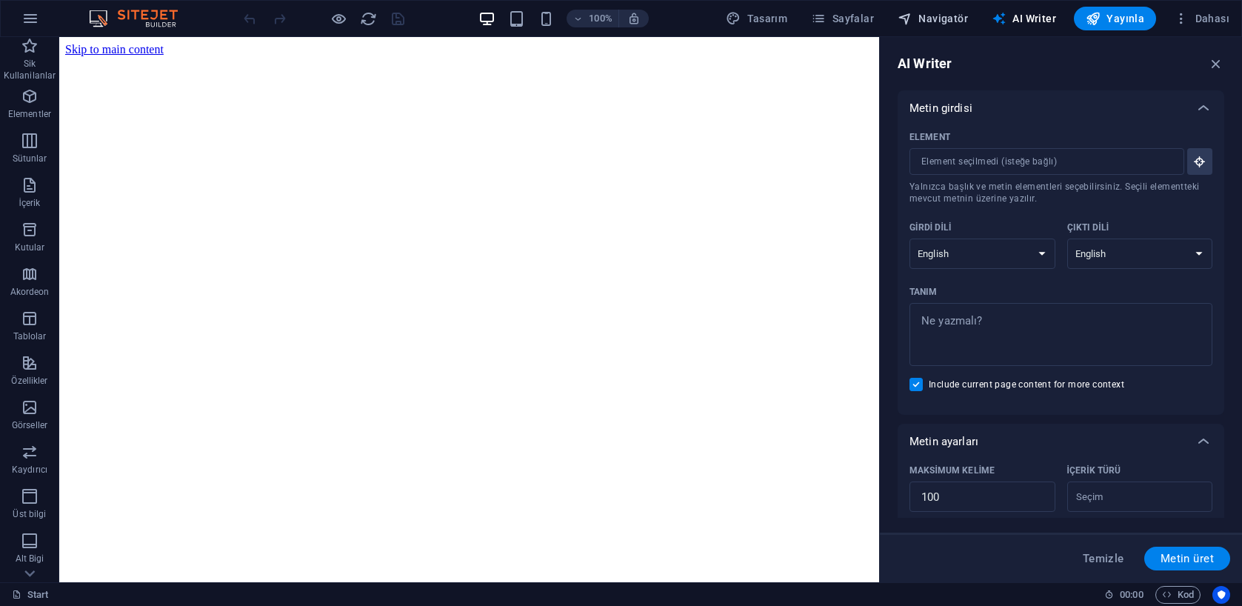
click at [944, 23] on span "Navigatör" at bounding box center [933, 18] width 70 height 15
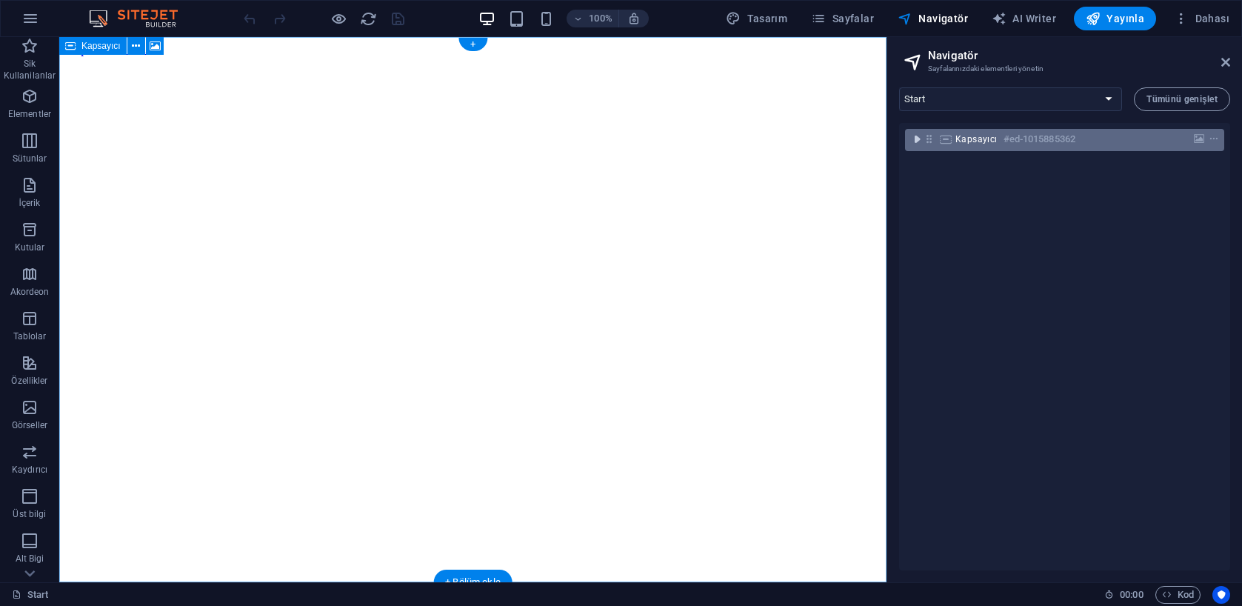
click at [918, 138] on icon "toggle-expand" at bounding box center [916, 139] width 15 height 15
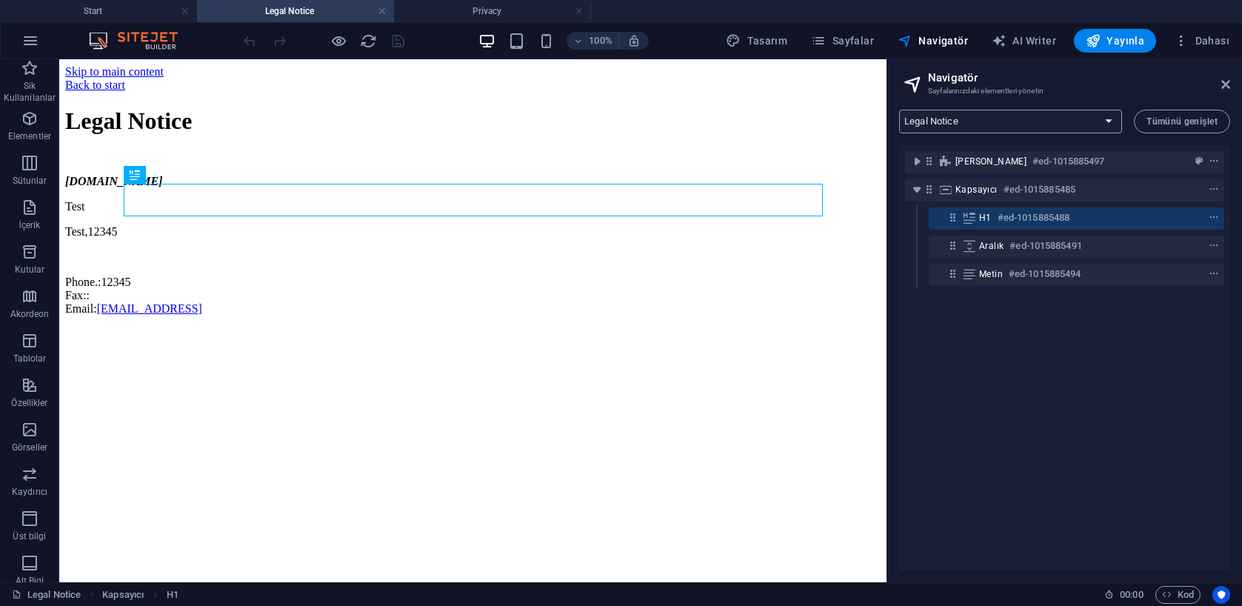
select select "18255903-en"
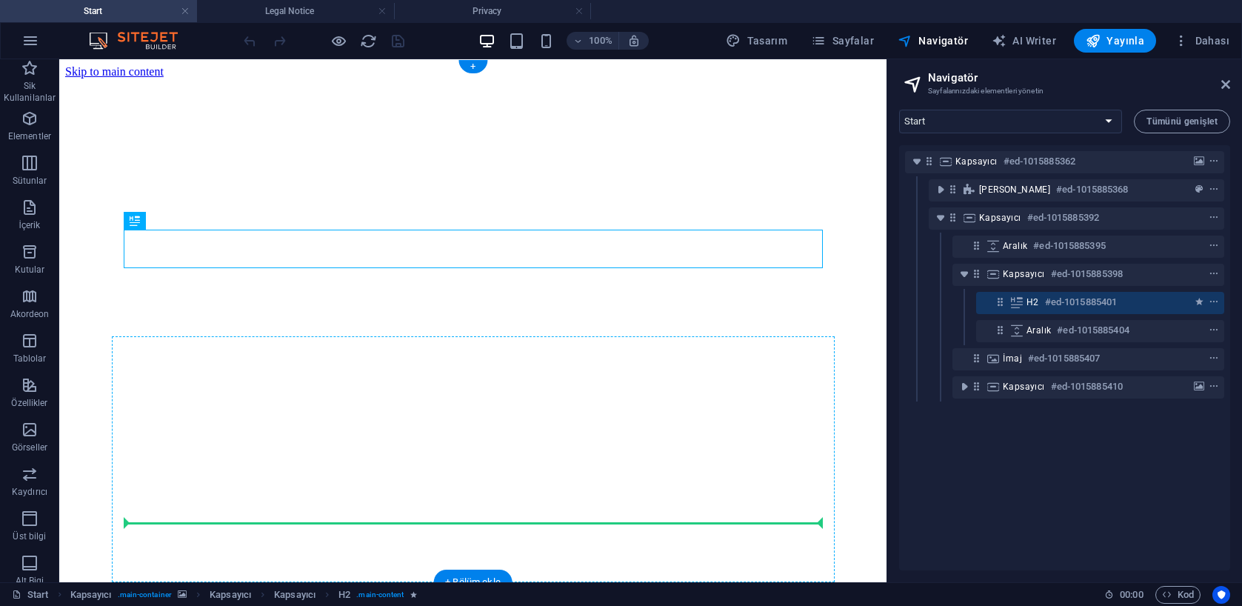
drag, startPoint x: 196, startPoint y: 289, endPoint x: 146, endPoint y: 518, distance: 234.2
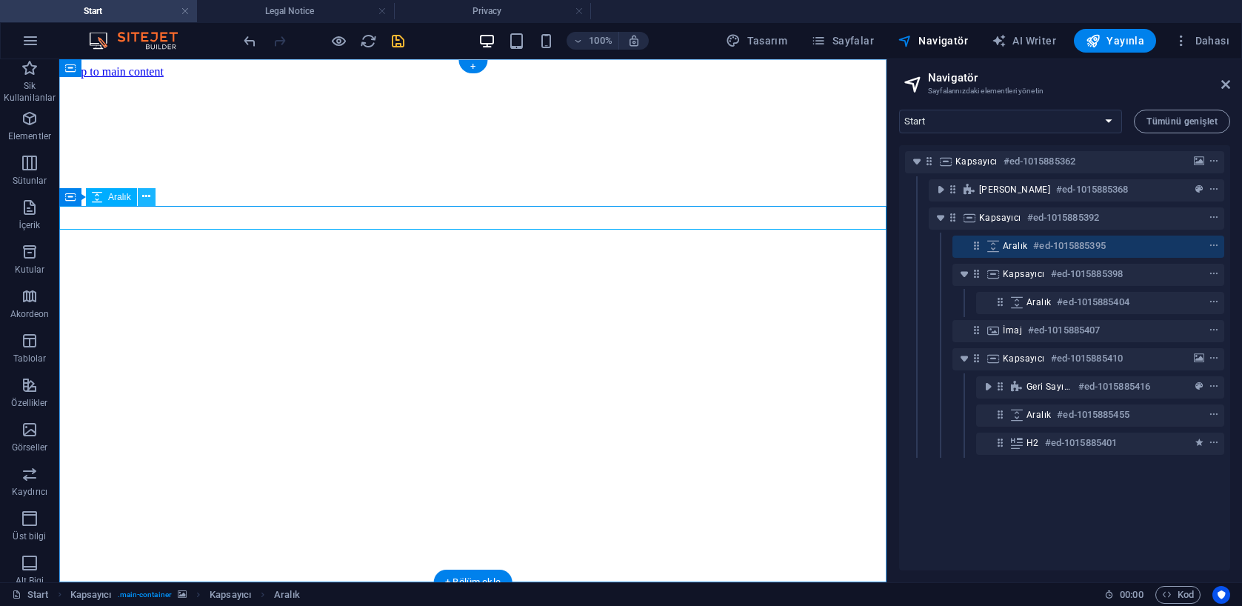
click at [147, 201] on icon at bounding box center [146, 197] width 8 height 16
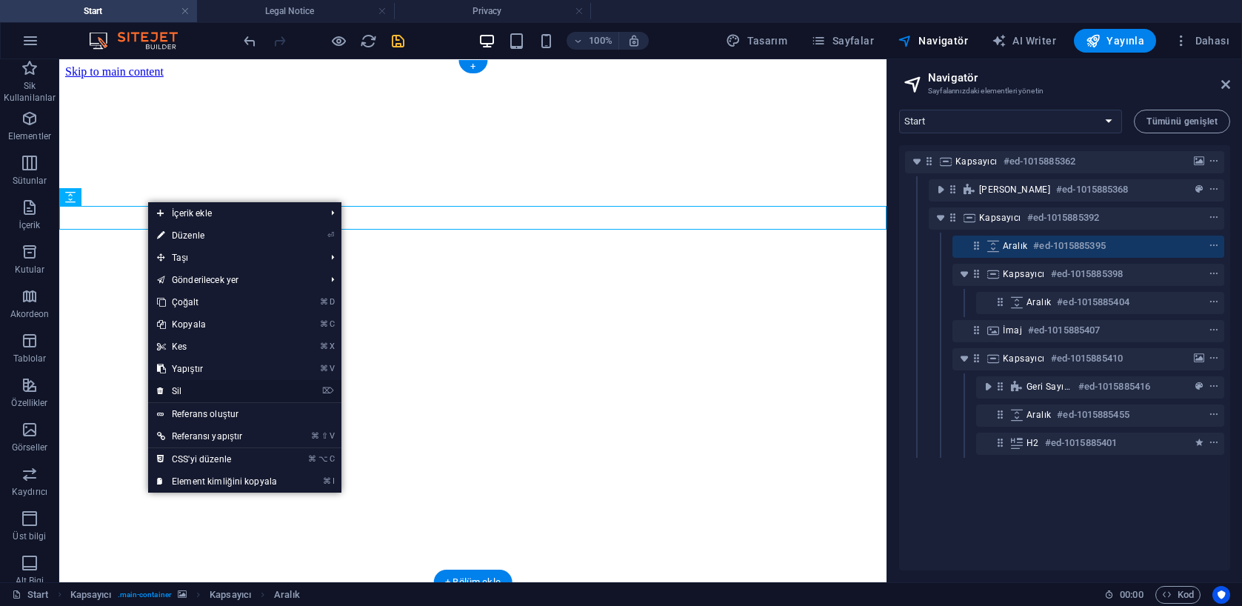
click at [201, 390] on link "⌦ Sil" at bounding box center [217, 391] width 138 height 22
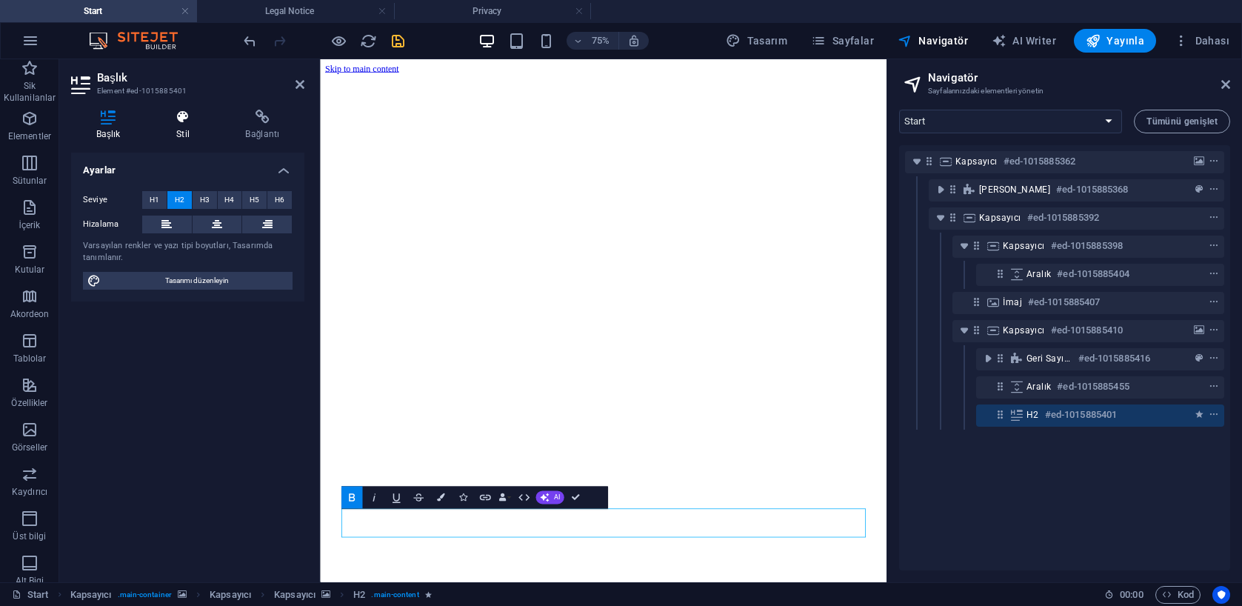
click at [187, 113] on icon at bounding box center [182, 117] width 63 height 15
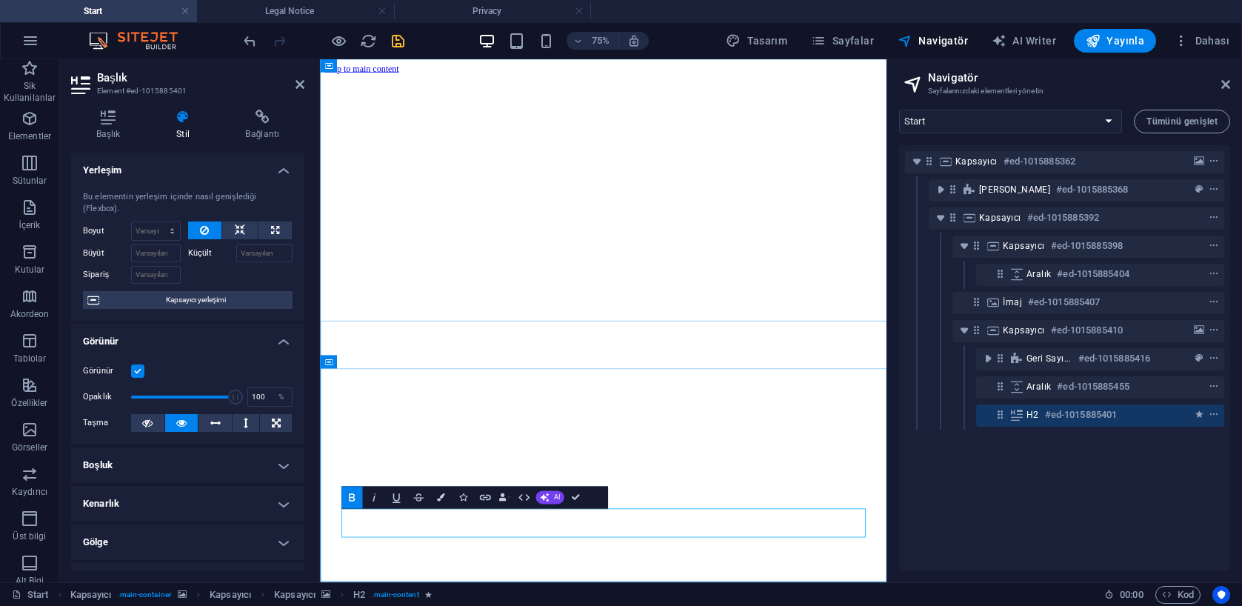
drag, startPoint x: 950, startPoint y: 678, endPoint x: 384, endPoint y: 664, distance: 566.0
click at [441, 498] on icon "button" at bounding box center [441, 498] width 8 height 8
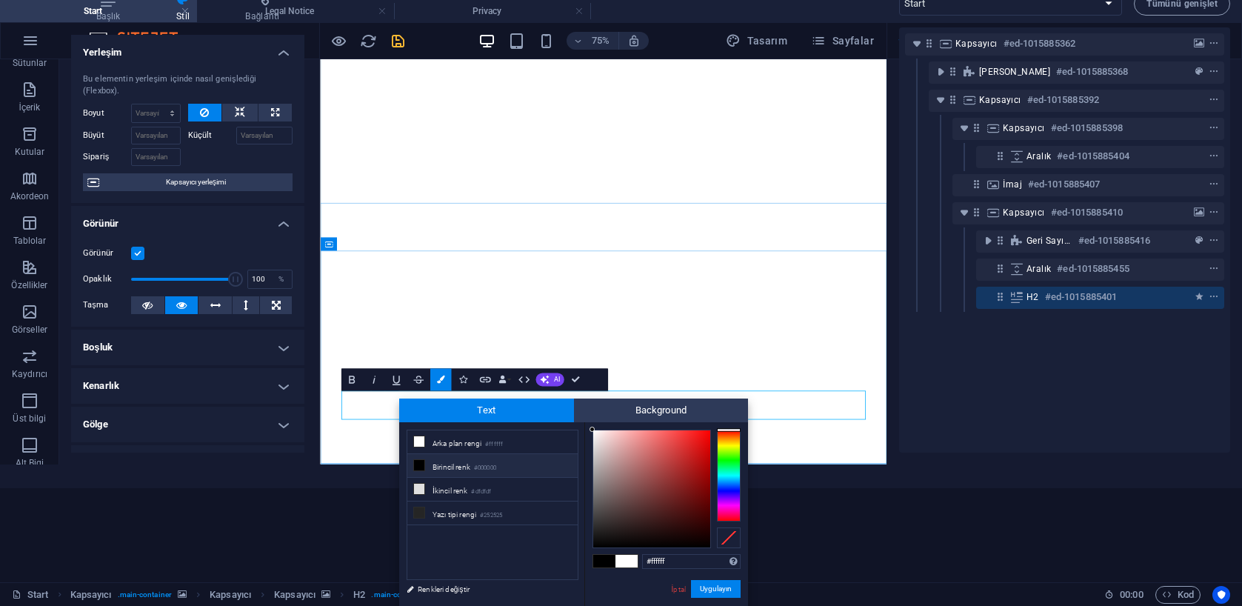
click at [418, 468] on icon at bounding box center [419, 465] width 10 height 10
type input "#000000"
click at [712, 592] on button "Uygulayın" at bounding box center [716, 589] width 50 height 18
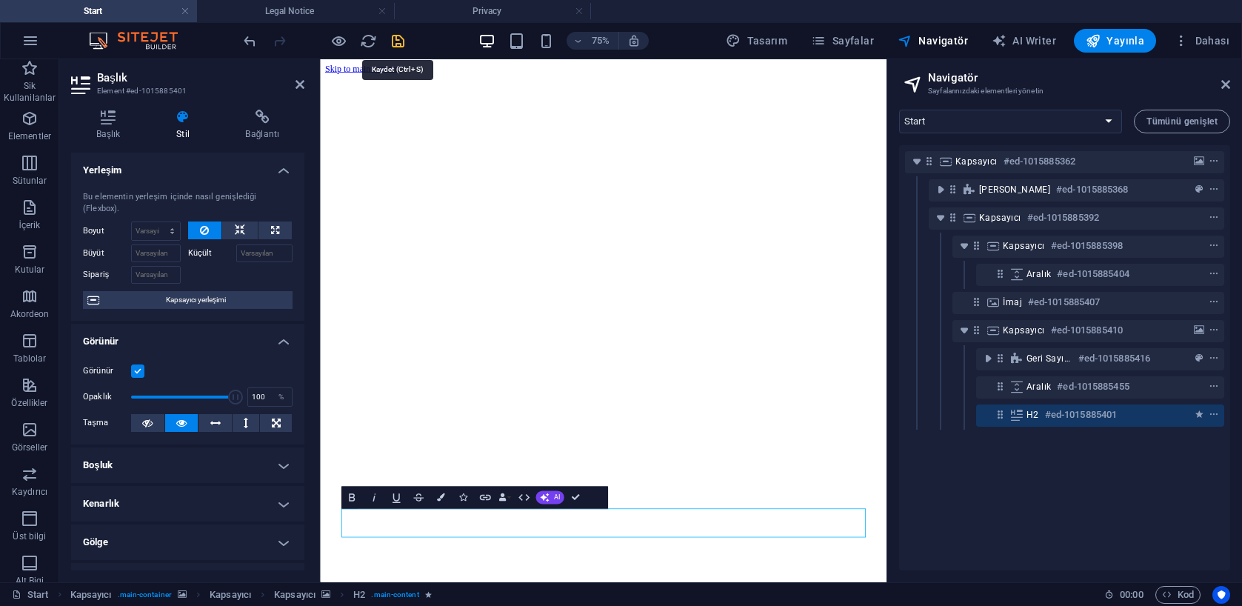
click at [400, 41] on icon "save" at bounding box center [398, 41] width 17 height 17
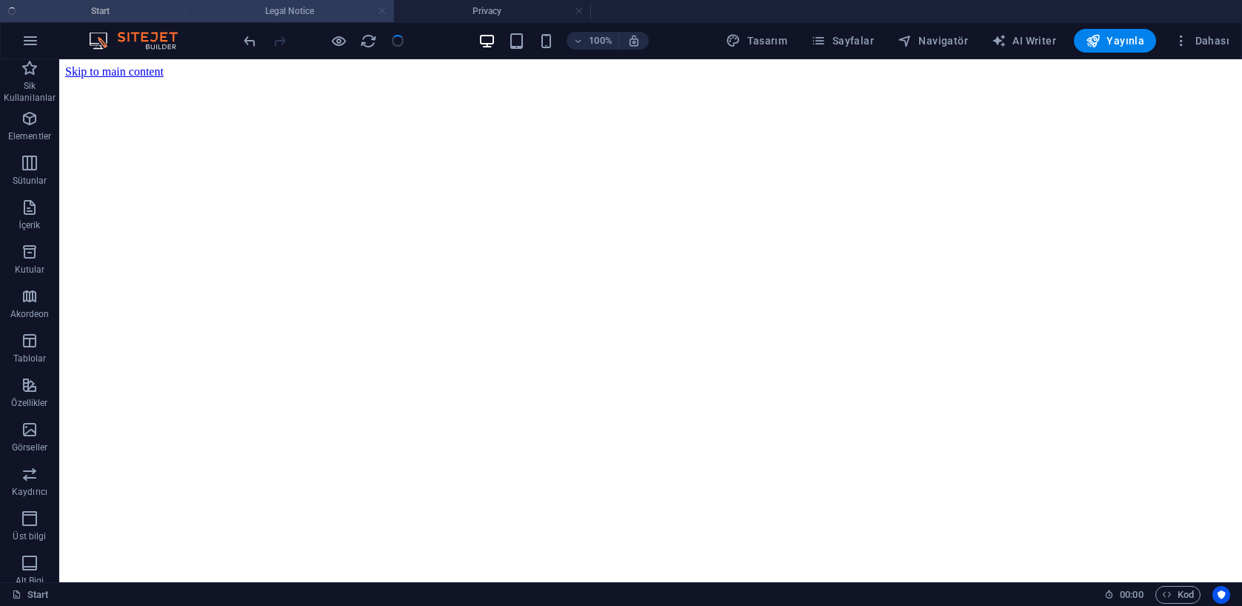
click at [379, 13] on link at bounding box center [382, 11] width 9 height 14
click at [383, 13] on link at bounding box center [382, 11] width 9 height 14
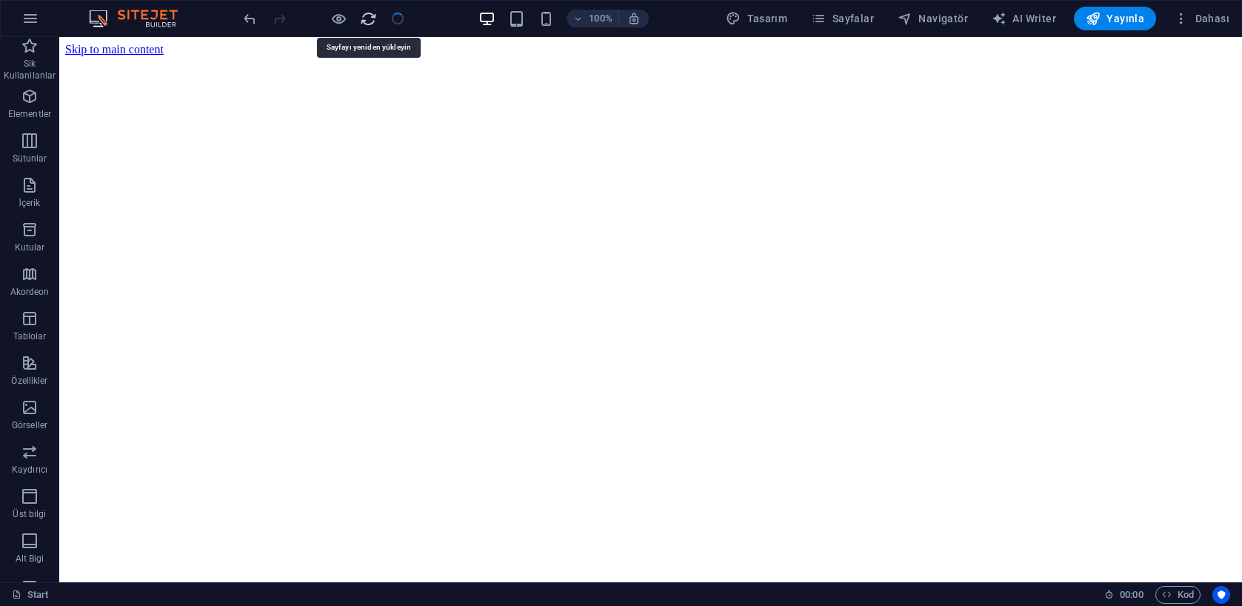
click at [366, 18] on icon "reload" at bounding box center [368, 18] width 17 height 17
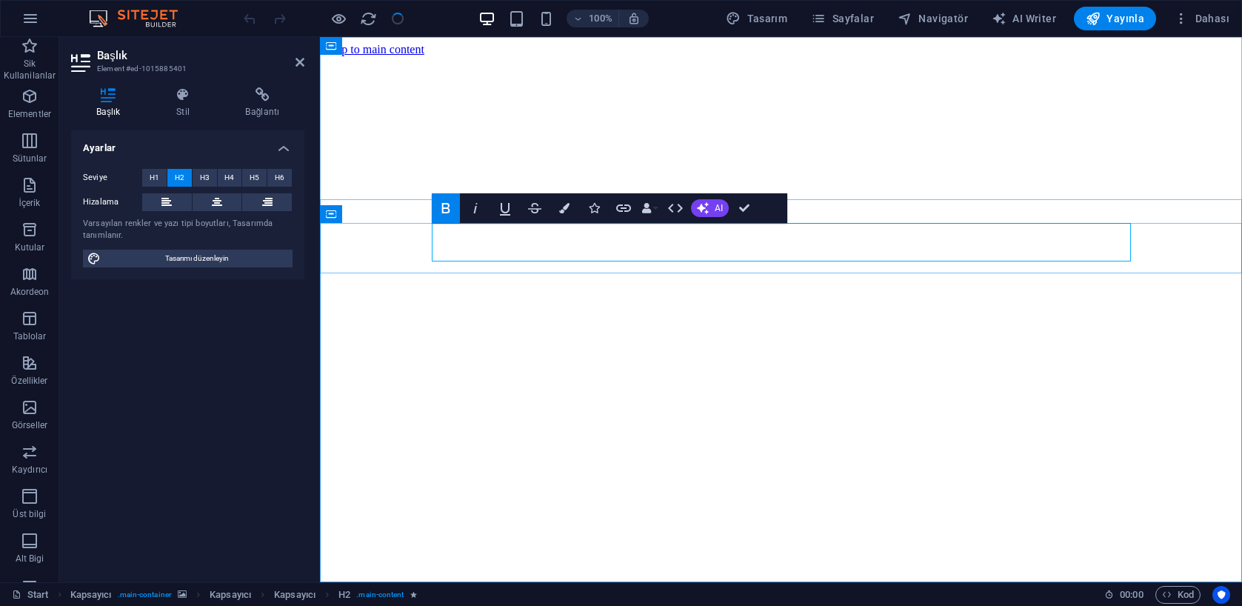
click at [563, 207] on icon "button" at bounding box center [564, 208] width 10 height 10
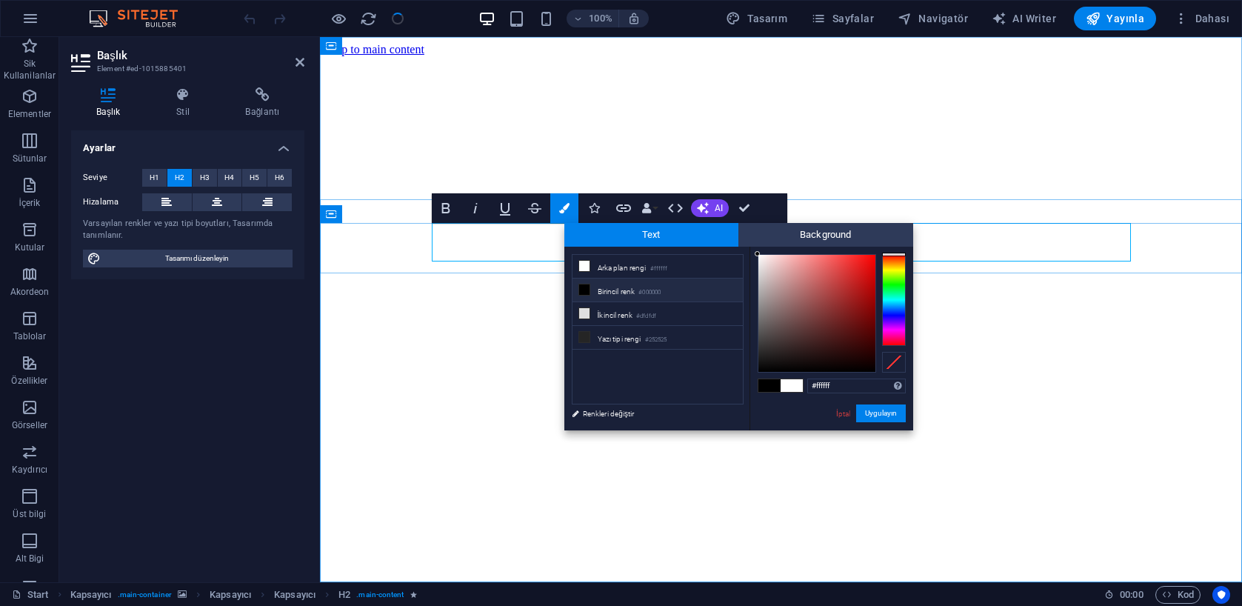
drag, startPoint x: 582, startPoint y: 287, endPoint x: 591, endPoint y: 294, distance: 11.6
click at [582, 287] on icon at bounding box center [584, 289] width 10 height 10
type input "#000000"
click at [870, 411] on button "Uygulayın" at bounding box center [881, 413] width 50 height 18
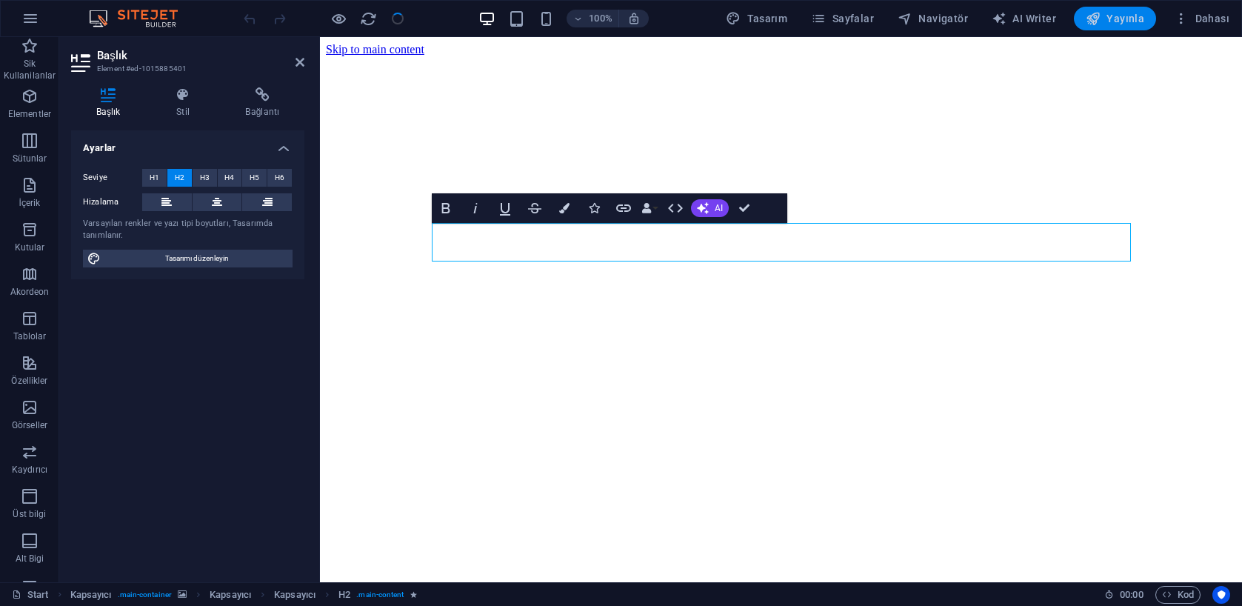
click at [1134, 19] on span "Yayınla" at bounding box center [1115, 18] width 59 height 15
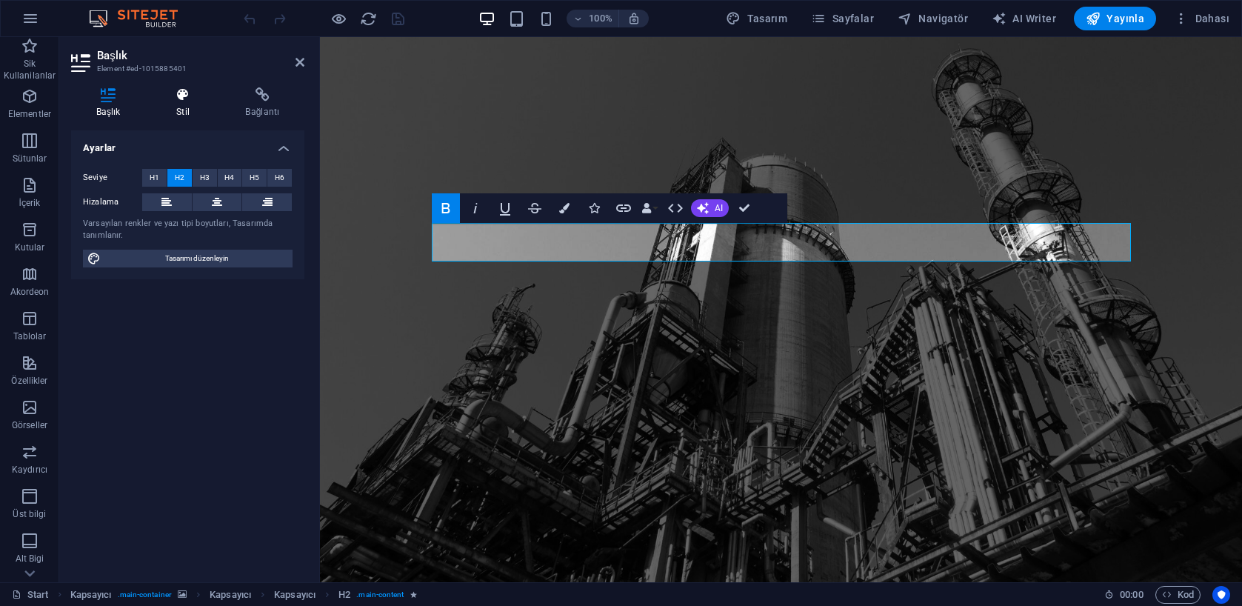
click at [193, 103] on h4 "Stil" at bounding box center [185, 102] width 69 height 31
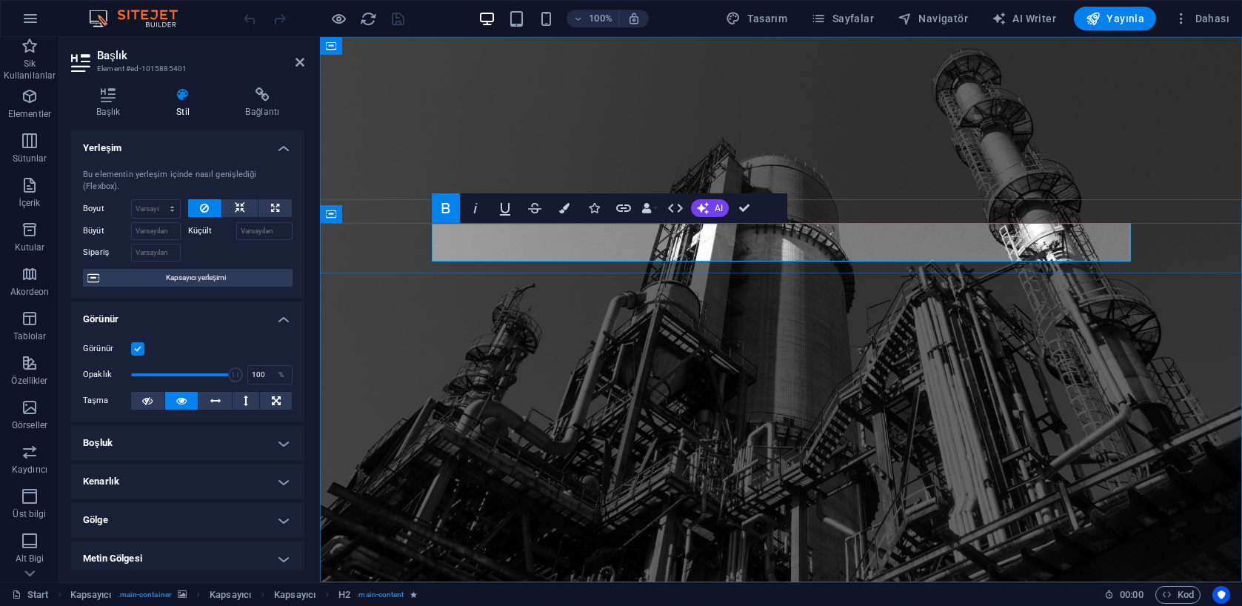
click at [121, 88] on icon at bounding box center [108, 94] width 74 height 15
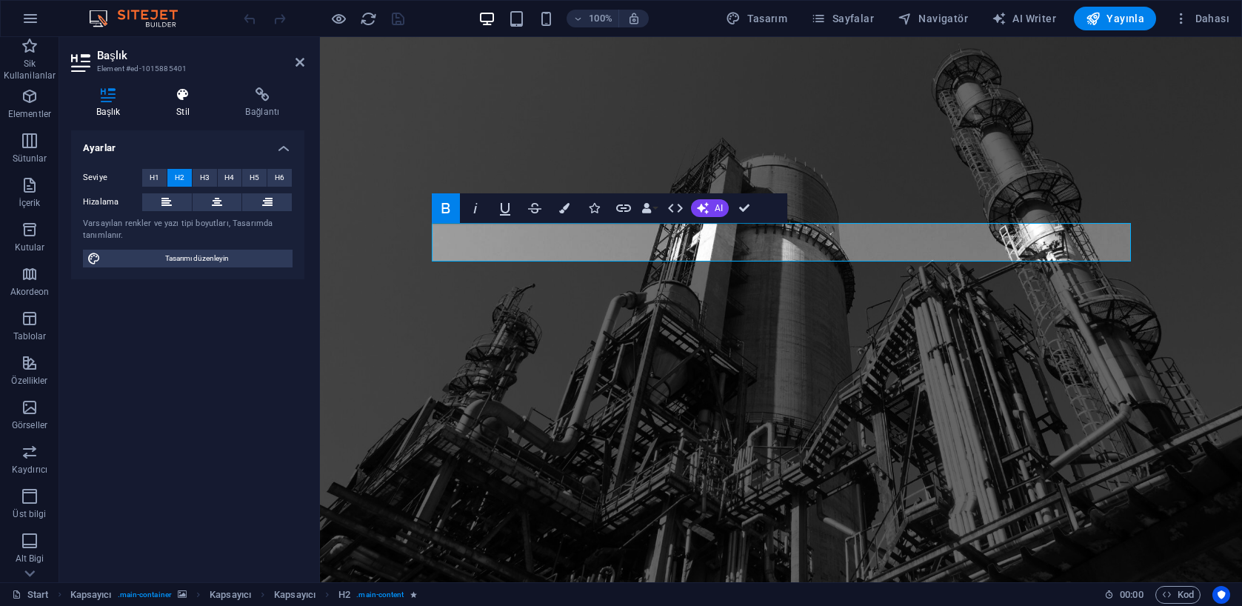
click at [167, 93] on icon at bounding box center [182, 94] width 63 height 15
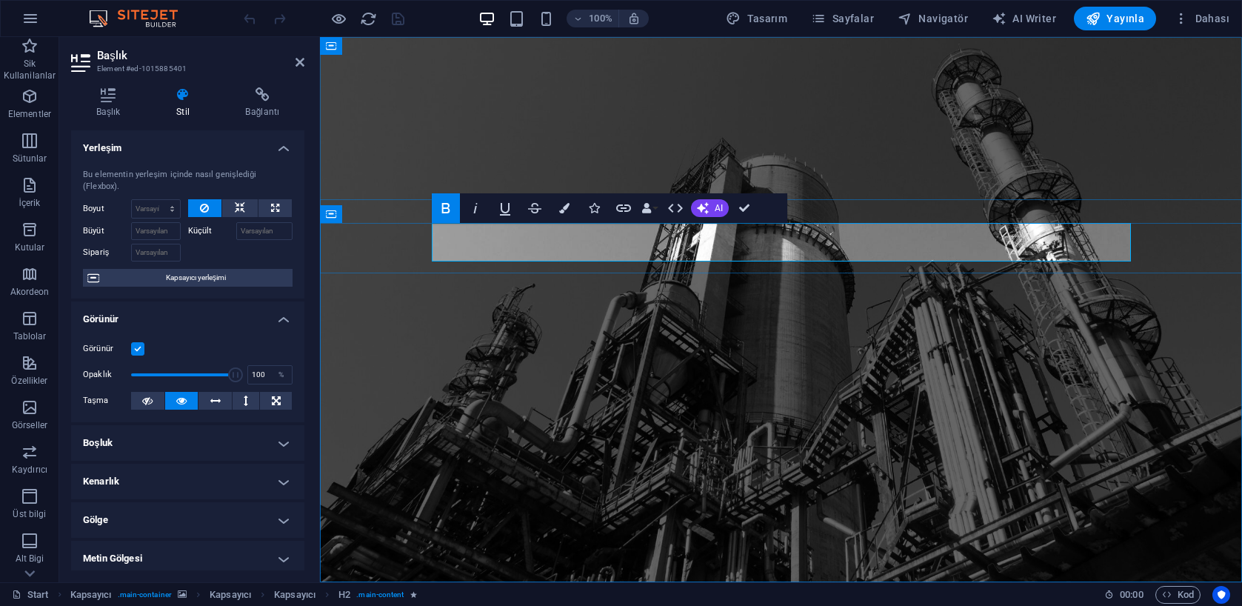
click at [565, 210] on icon "button" at bounding box center [564, 208] width 10 height 10
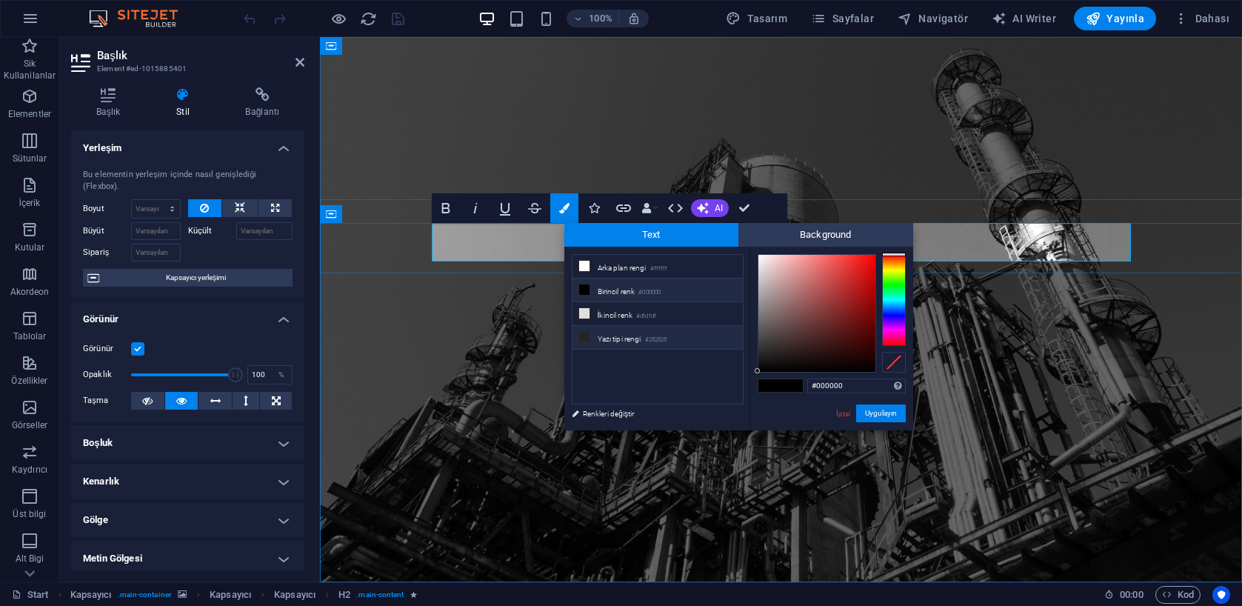
click at [581, 341] on icon at bounding box center [584, 337] width 10 height 10
click at [583, 308] on icon at bounding box center [584, 313] width 10 height 10
click at [584, 267] on icon at bounding box center [584, 266] width 10 height 10
type input "#ffffff"
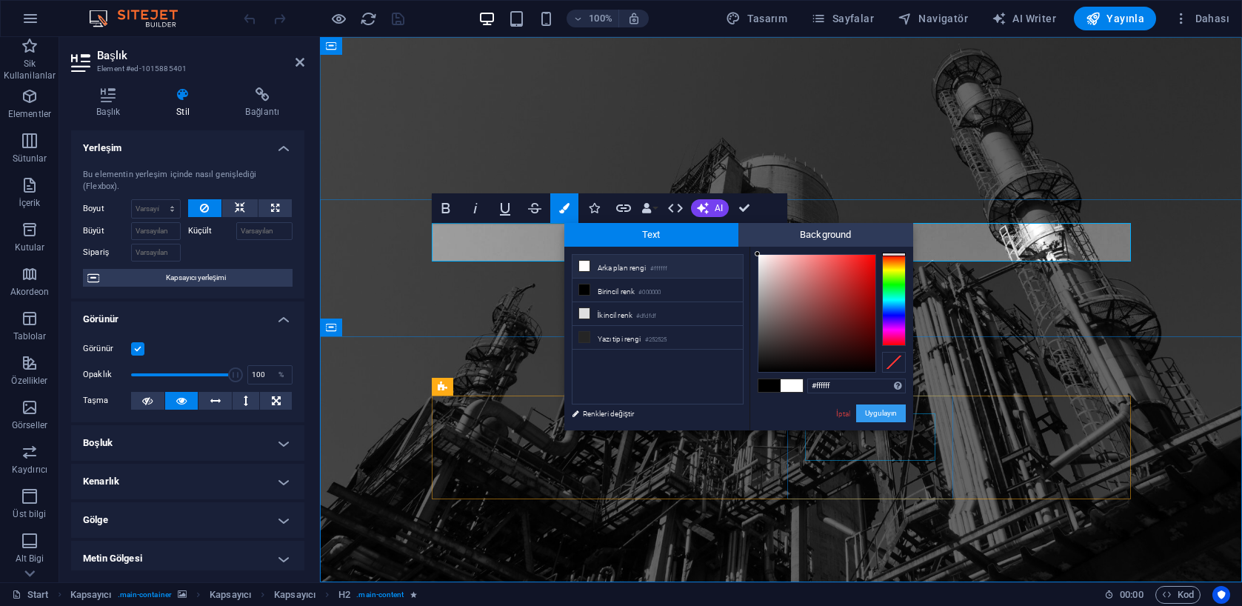
click at [878, 413] on button "Uygulayın" at bounding box center [881, 413] width 50 height 18
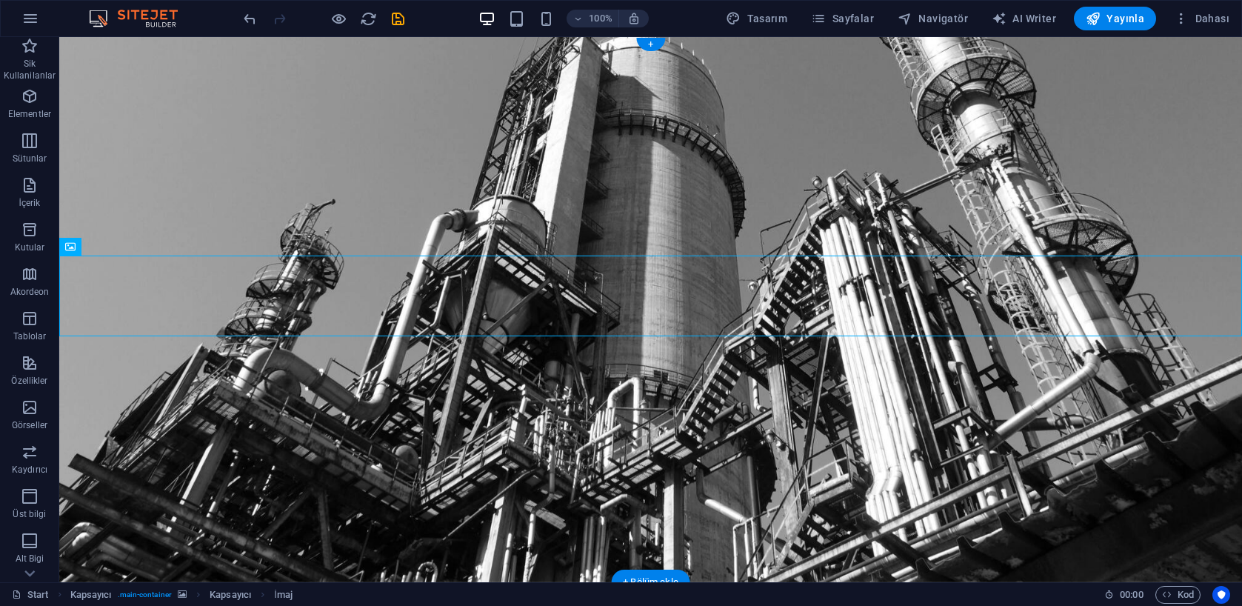
click at [243, 156] on figure at bounding box center [650, 309] width 1183 height 545
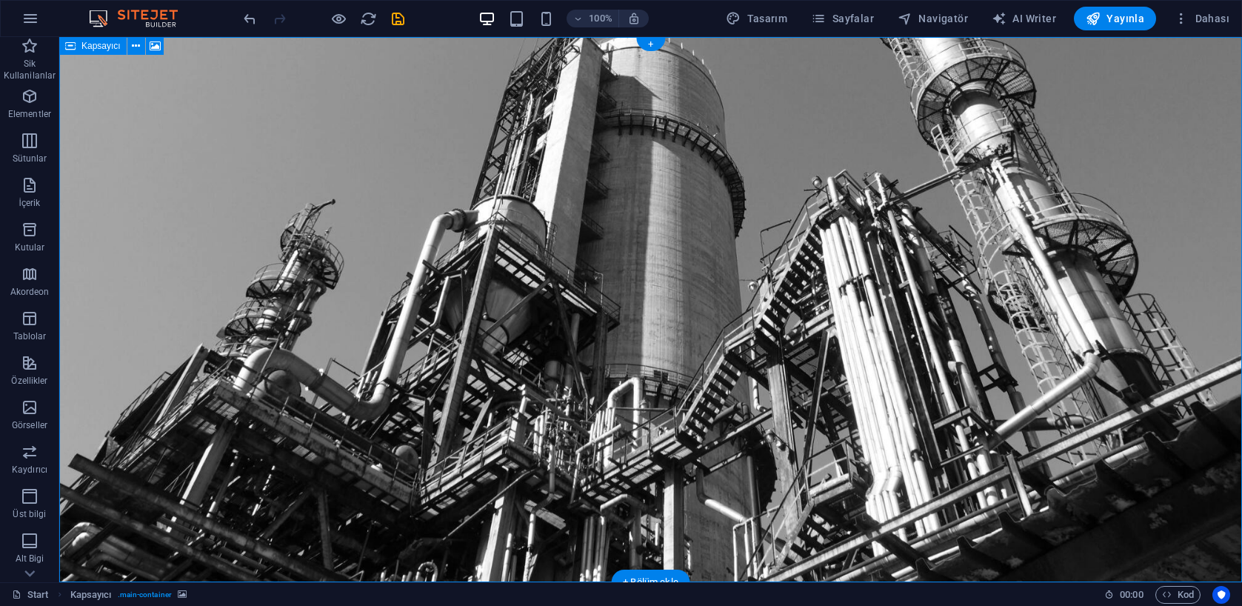
click at [73, 47] on icon at bounding box center [70, 46] width 10 height 18
click at [72, 47] on icon at bounding box center [70, 46] width 10 height 18
select select "vh"
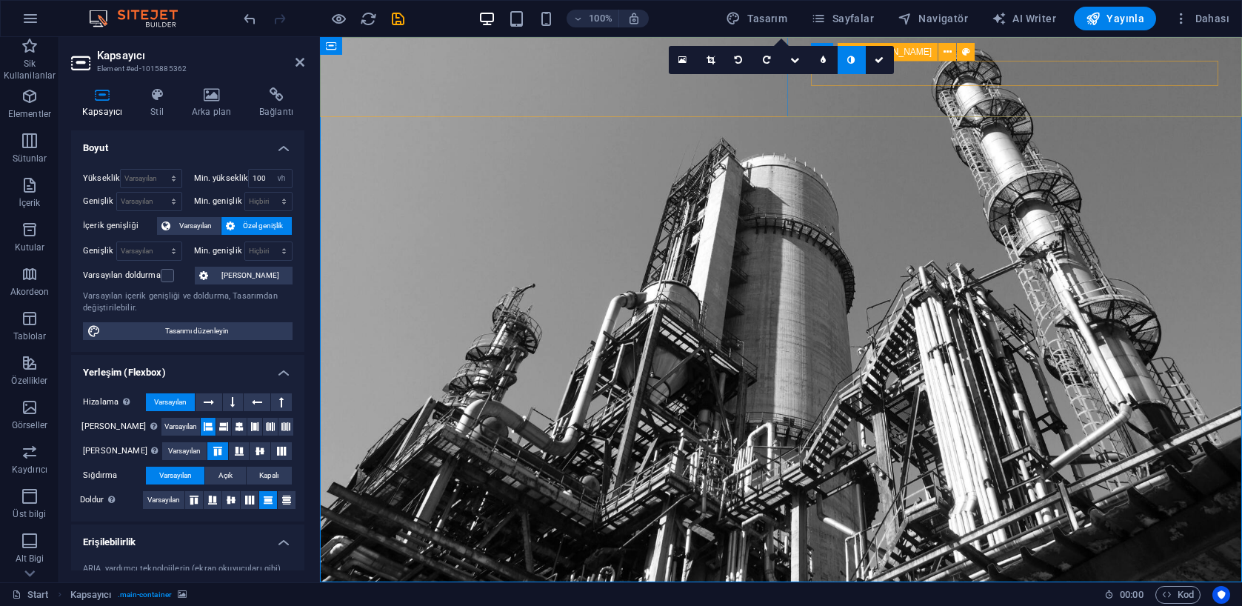
click at [855, 62] on icon at bounding box center [850, 60] width 7 height 9
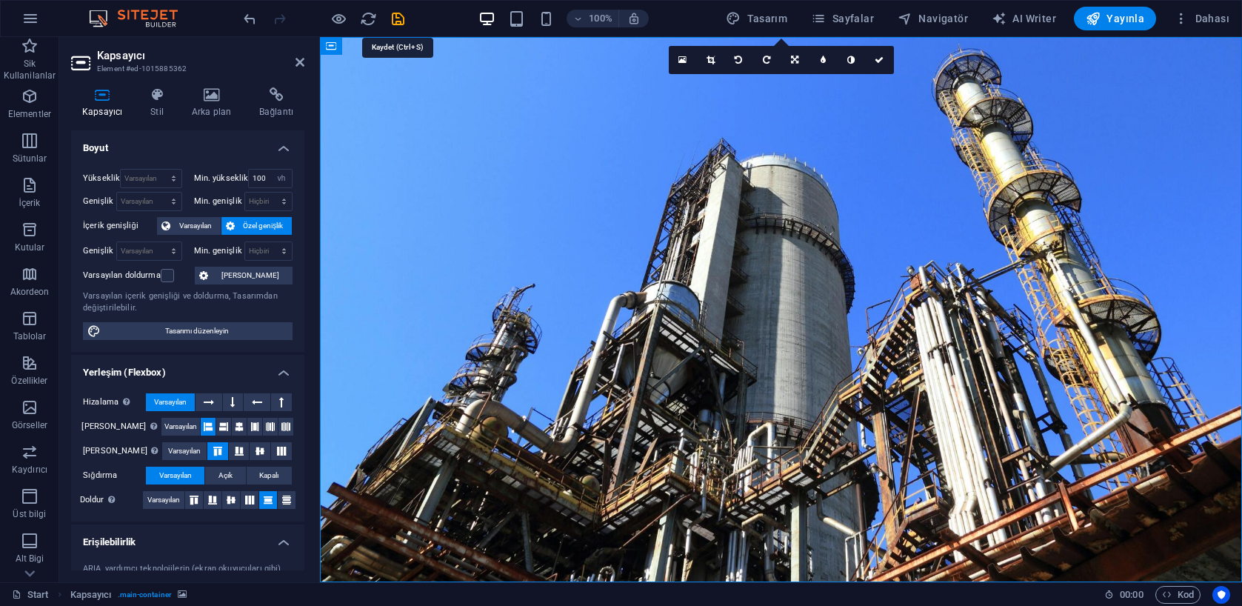
drag, startPoint x: 401, startPoint y: 16, endPoint x: 415, endPoint y: 29, distance: 18.9
click at [401, 16] on icon "save" at bounding box center [398, 18] width 17 height 17
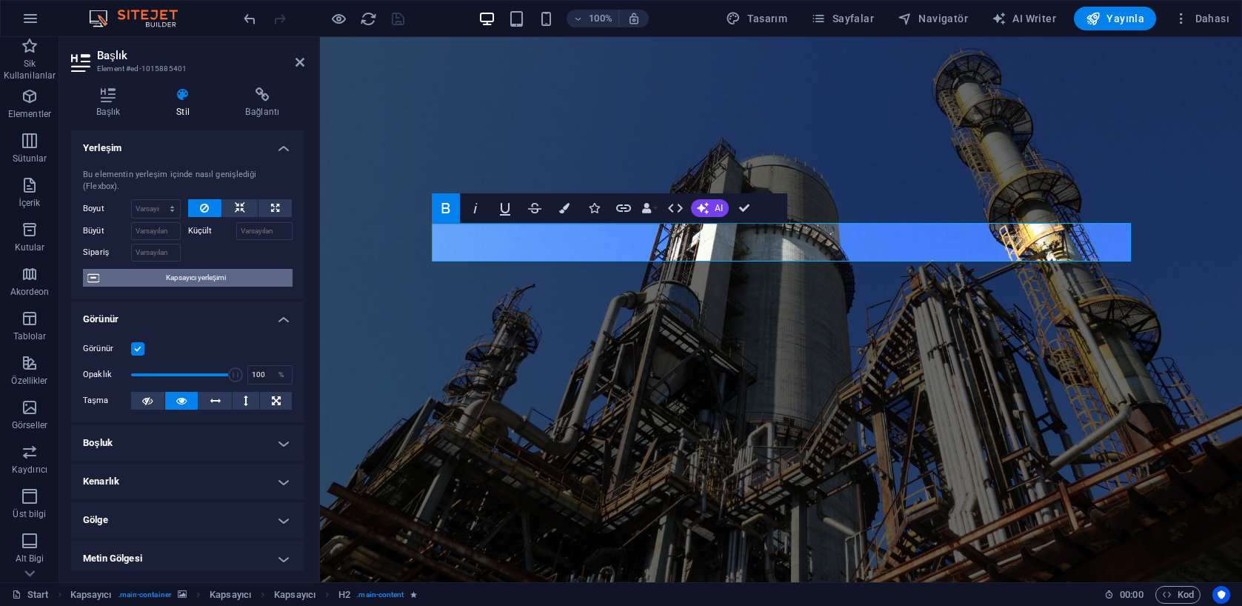
scroll to position [2, 0]
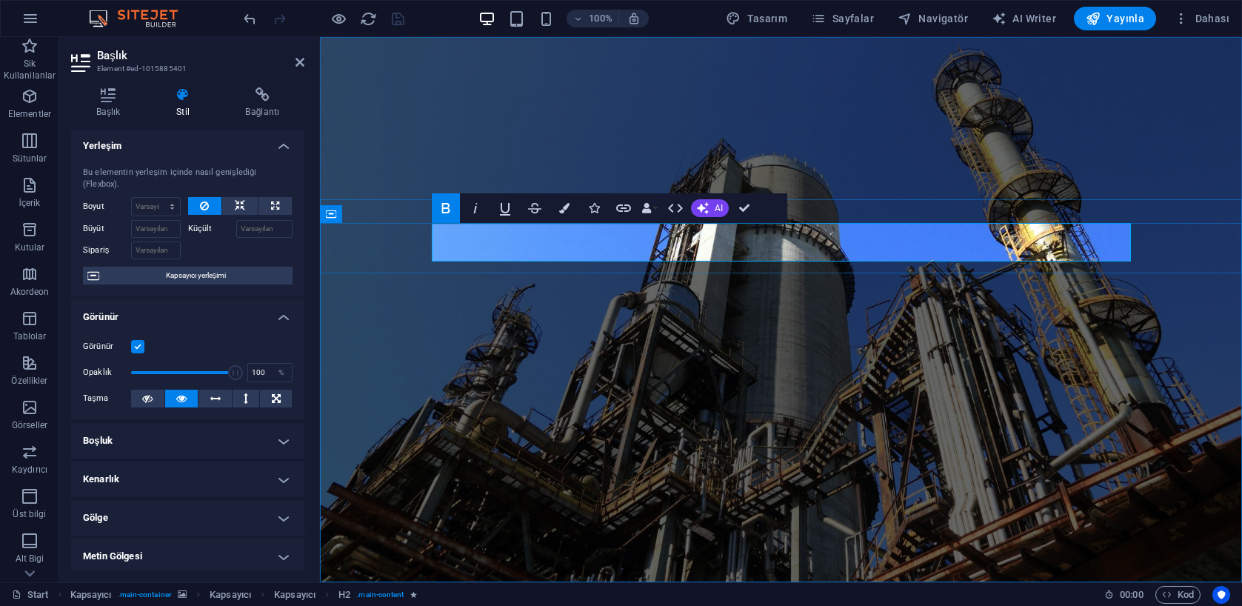
click at [569, 214] on button "Colors" at bounding box center [564, 208] width 28 height 30
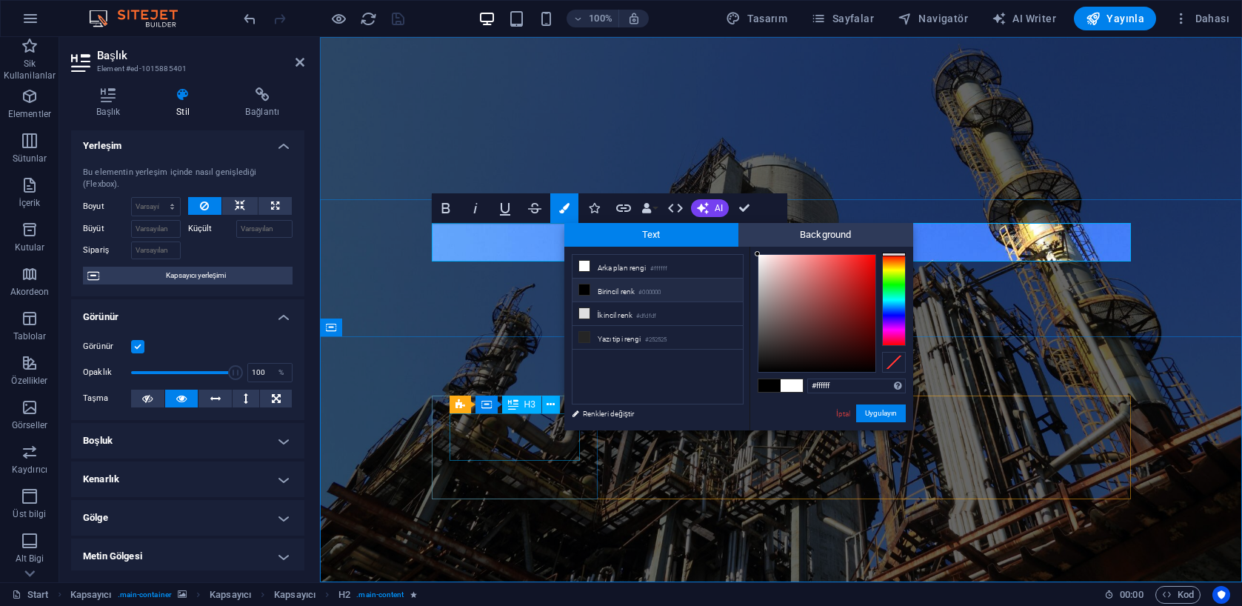
click at [587, 291] on icon at bounding box center [584, 289] width 10 height 10
type input "#000000"
click at [873, 410] on button "Uygulayın" at bounding box center [881, 413] width 50 height 18
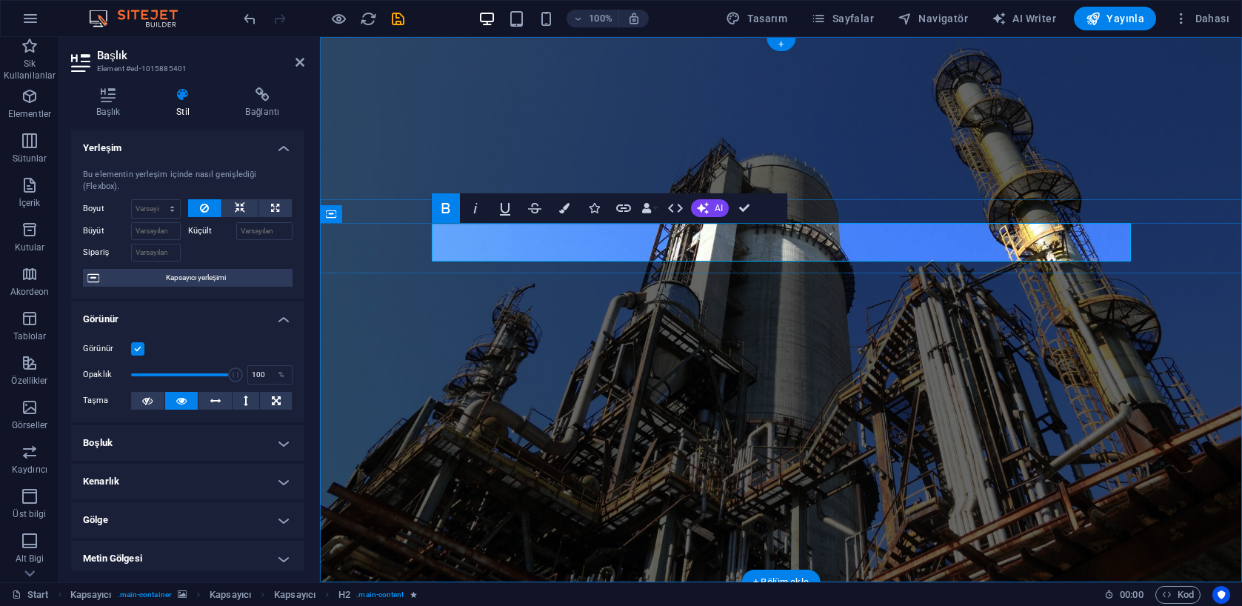
drag, startPoint x: 873, startPoint y: 227, endPoint x: 613, endPoint y: 227, distance: 260.7
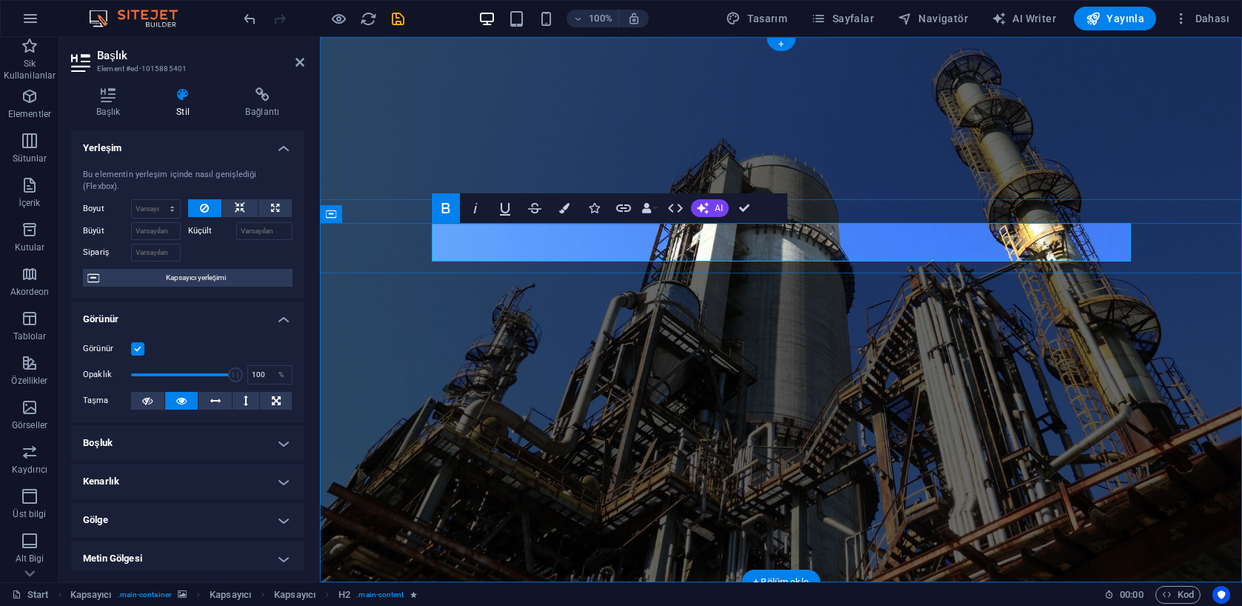
click at [553, 202] on button "Colors" at bounding box center [564, 208] width 28 height 30
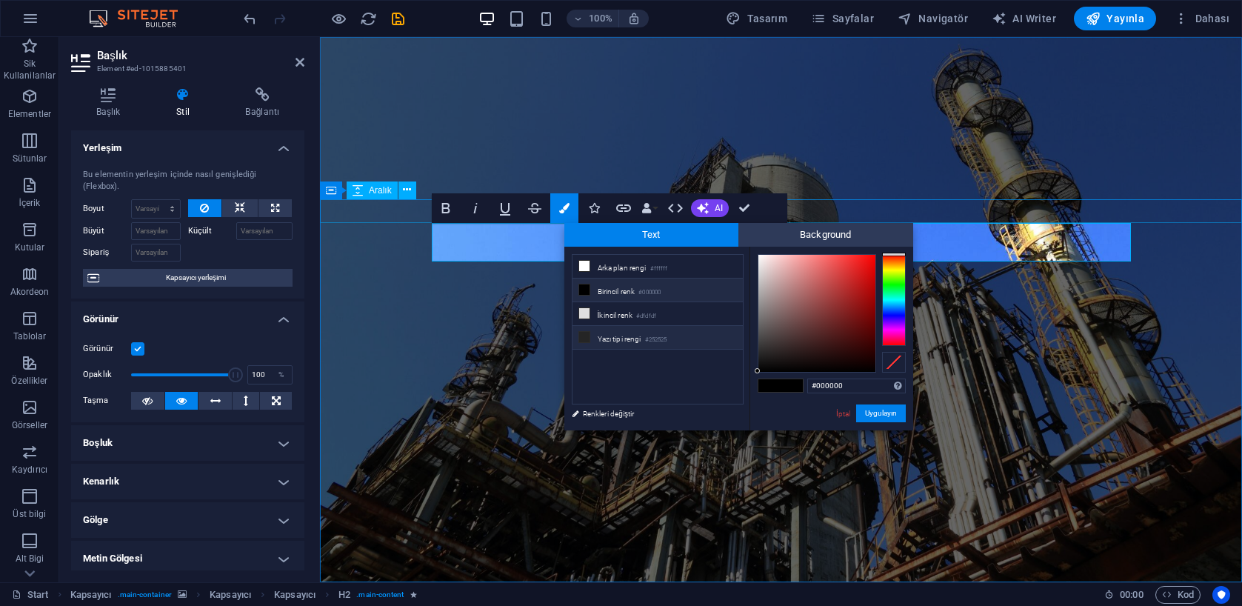
click at [587, 338] on icon at bounding box center [584, 337] width 10 height 10
click at [604, 270] on li "Arka plan rengi #ffffff" at bounding box center [658, 267] width 170 height 24
type input "#ffffff"
drag, startPoint x: 868, startPoint y: 415, endPoint x: 549, endPoint y: 378, distance: 321.4
click at [868, 415] on button "Uygulayın" at bounding box center [881, 413] width 50 height 18
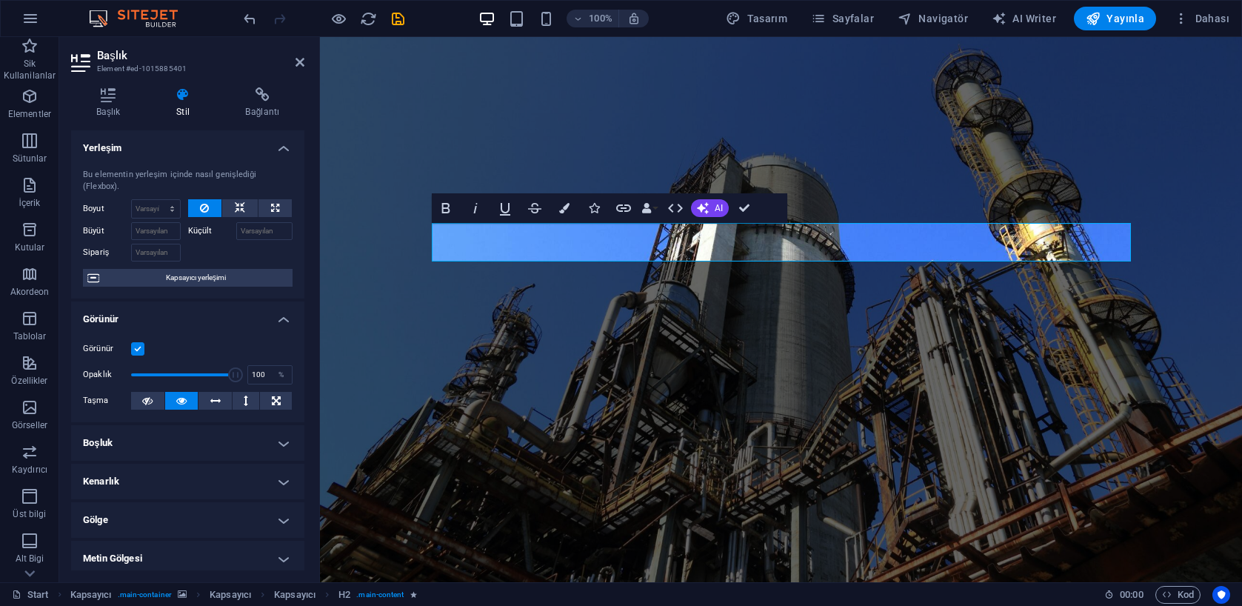
click at [835, 155] on figure at bounding box center [781, 309] width 922 height 545
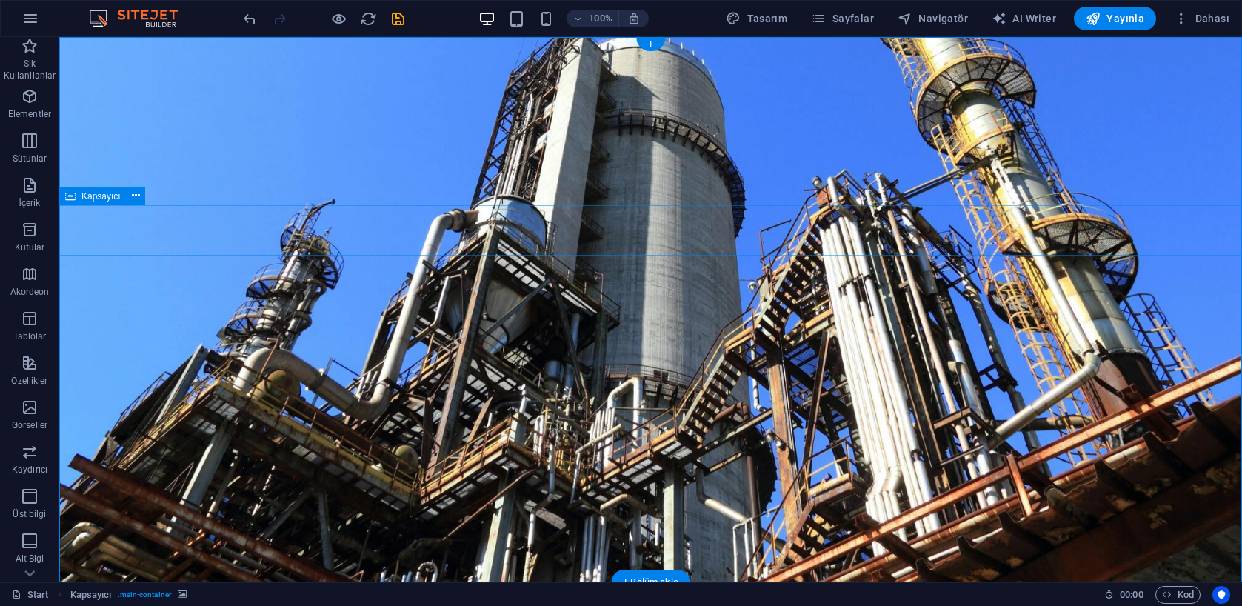
click at [85, 196] on span "Kapsayıcı" at bounding box center [100, 196] width 39 height 9
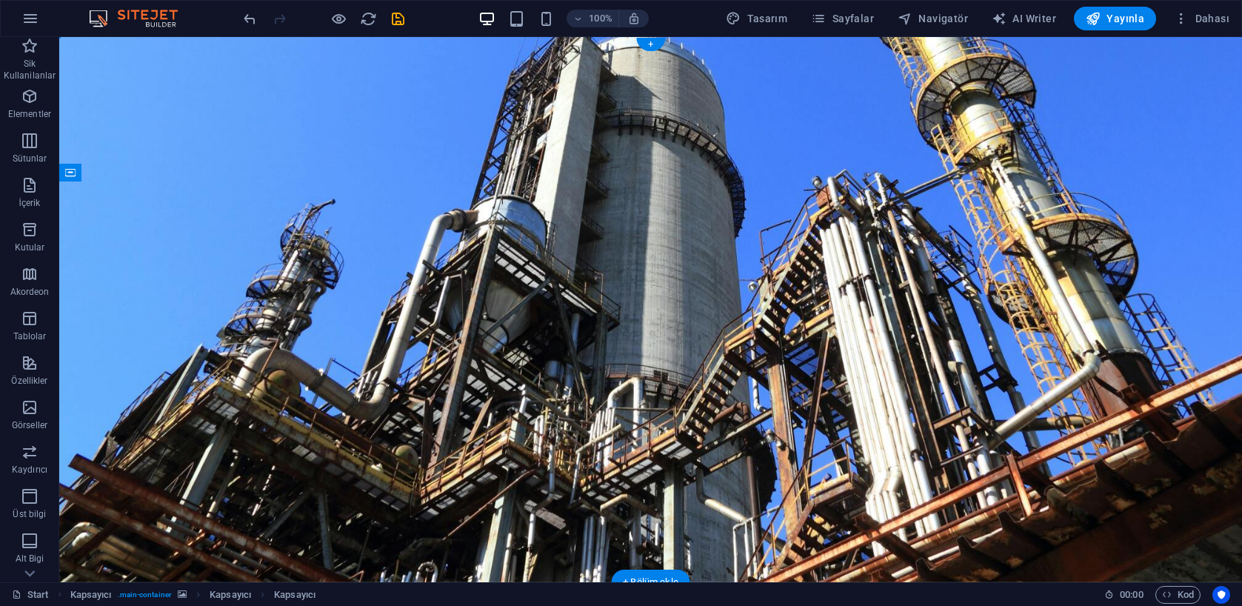
drag, startPoint x: 169, startPoint y: 236, endPoint x: 146, endPoint y: 393, distance: 158.7
drag, startPoint x: 148, startPoint y: 317, endPoint x: 90, endPoint y: 354, distance: 68.6
drag, startPoint x: 141, startPoint y: 316, endPoint x: 110, endPoint y: 184, distance: 135.5
click at [655, 575] on div "+ Bölüm ekle" at bounding box center [650, 582] width 79 height 25
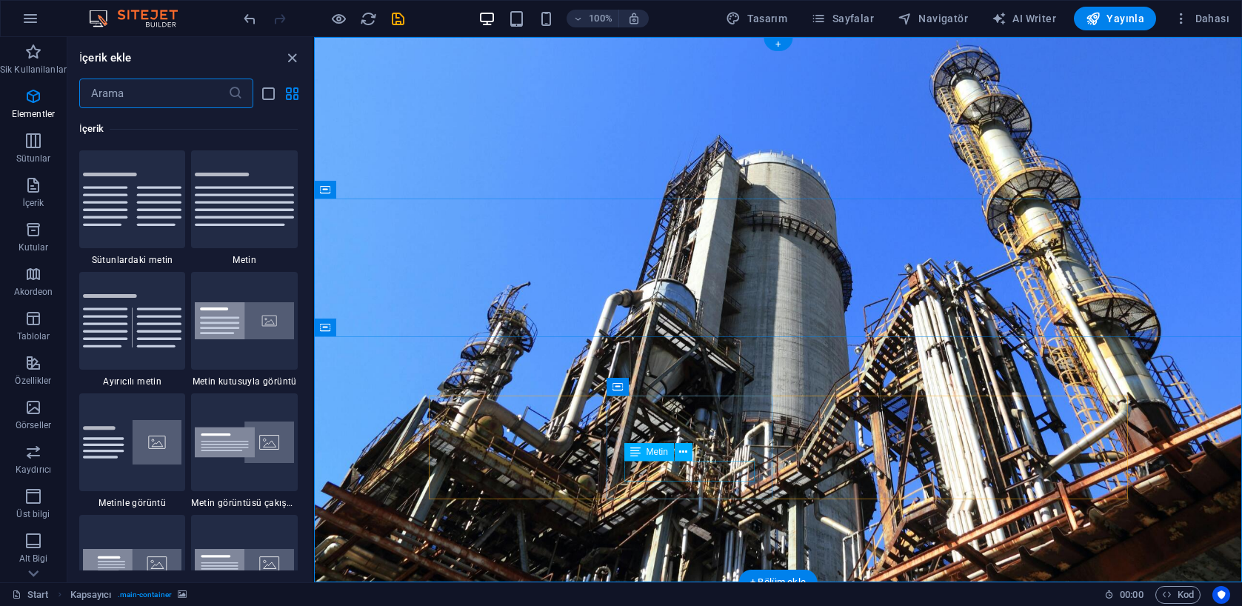
scroll to position [2591, 0]
click at [258, 223] on img at bounding box center [244, 199] width 99 height 53
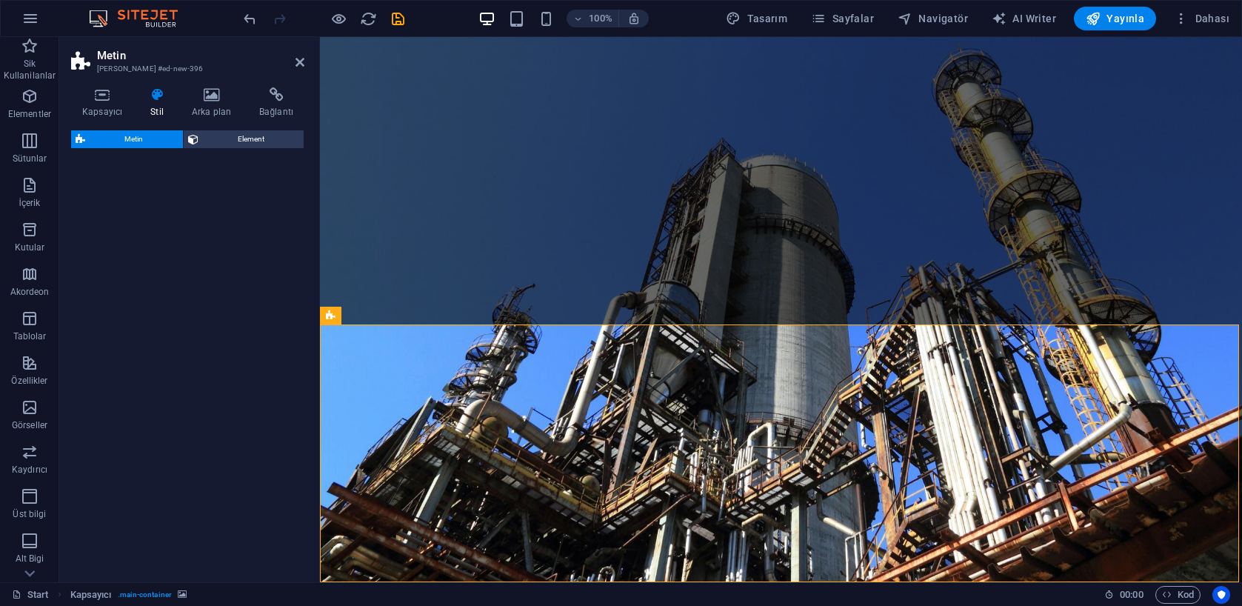
scroll to position [258, 0]
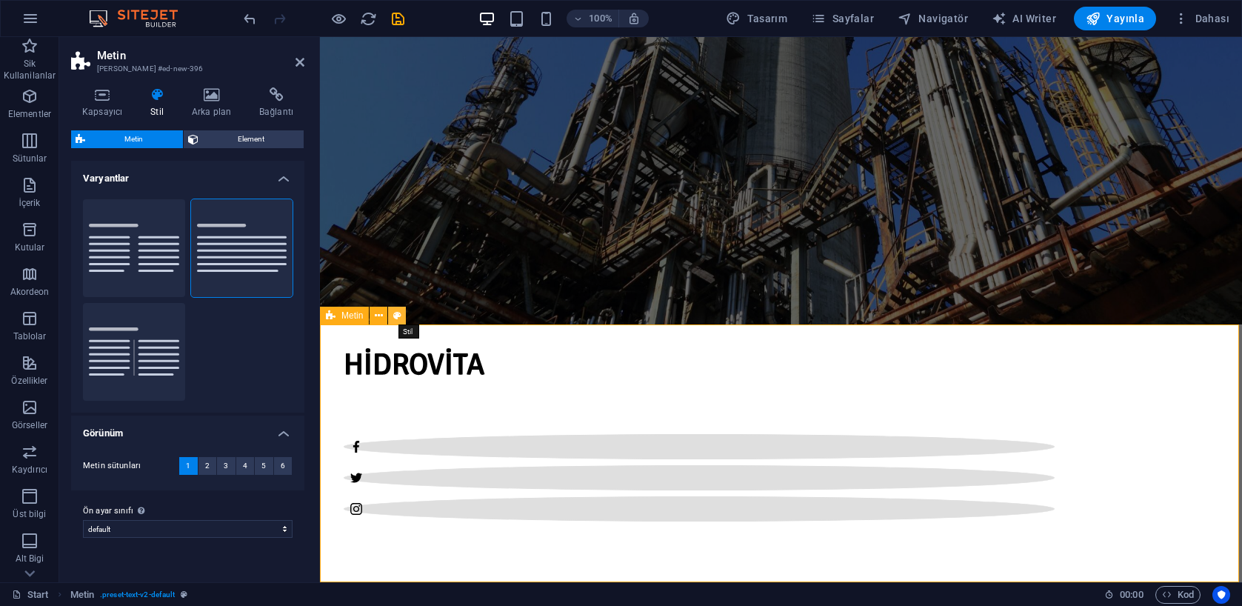
click at [394, 310] on icon at bounding box center [397, 316] width 8 height 16
click at [379, 318] on icon at bounding box center [379, 316] width 8 height 16
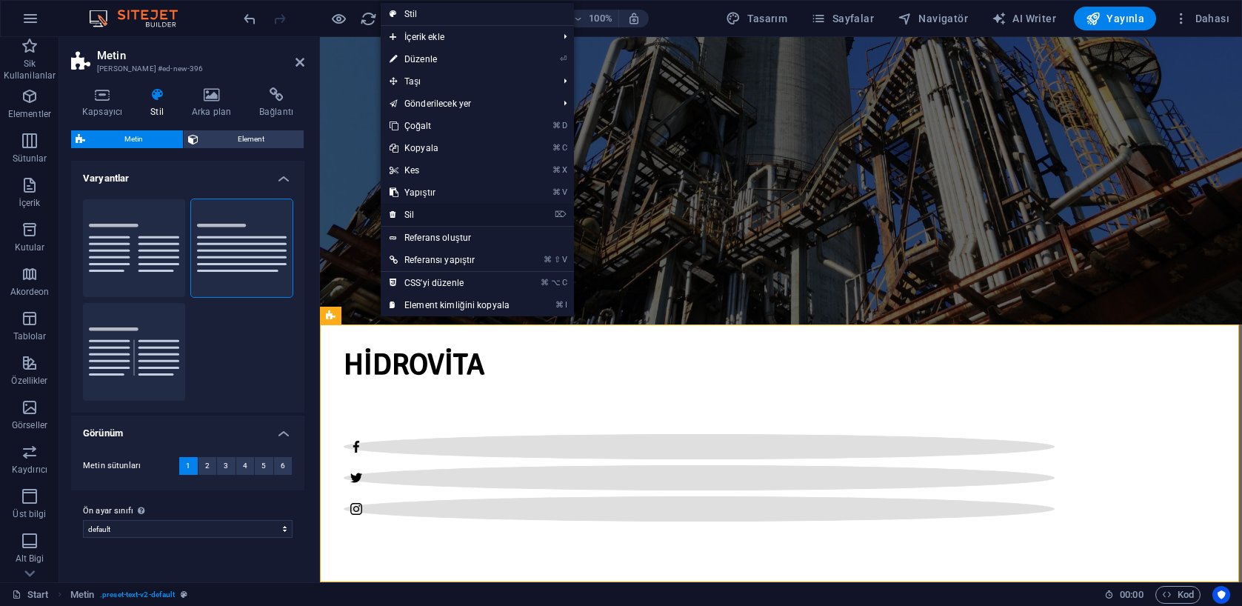
click at [426, 207] on link "⌦ Sil" at bounding box center [450, 215] width 138 height 22
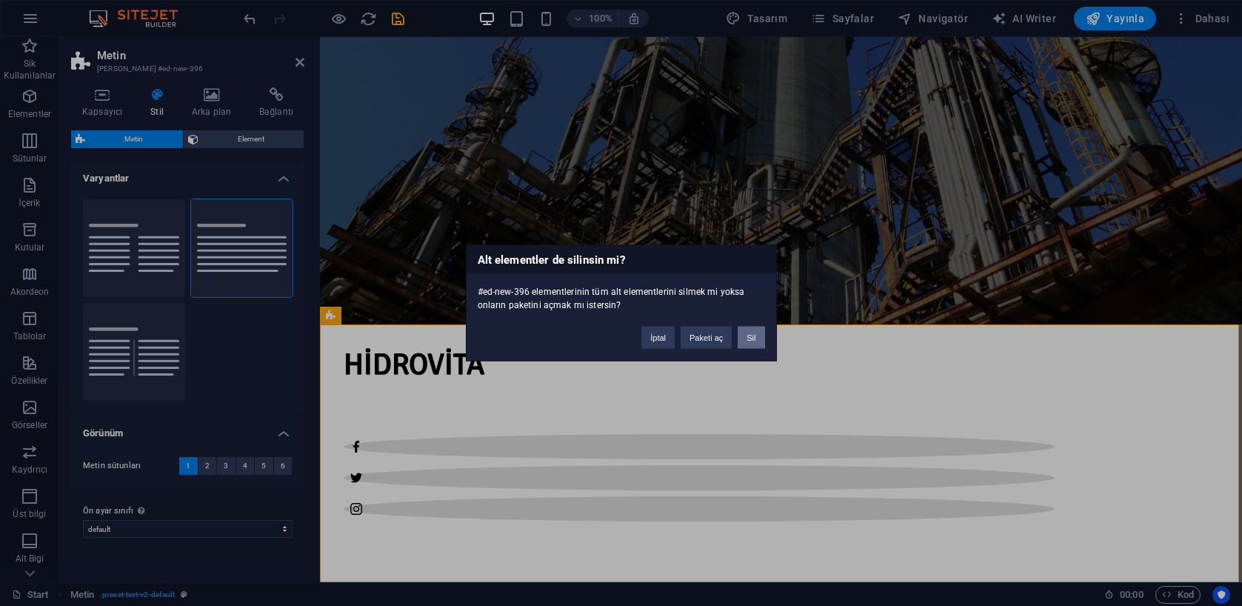
click at [753, 340] on button "Sil" at bounding box center [751, 338] width 27 height 22
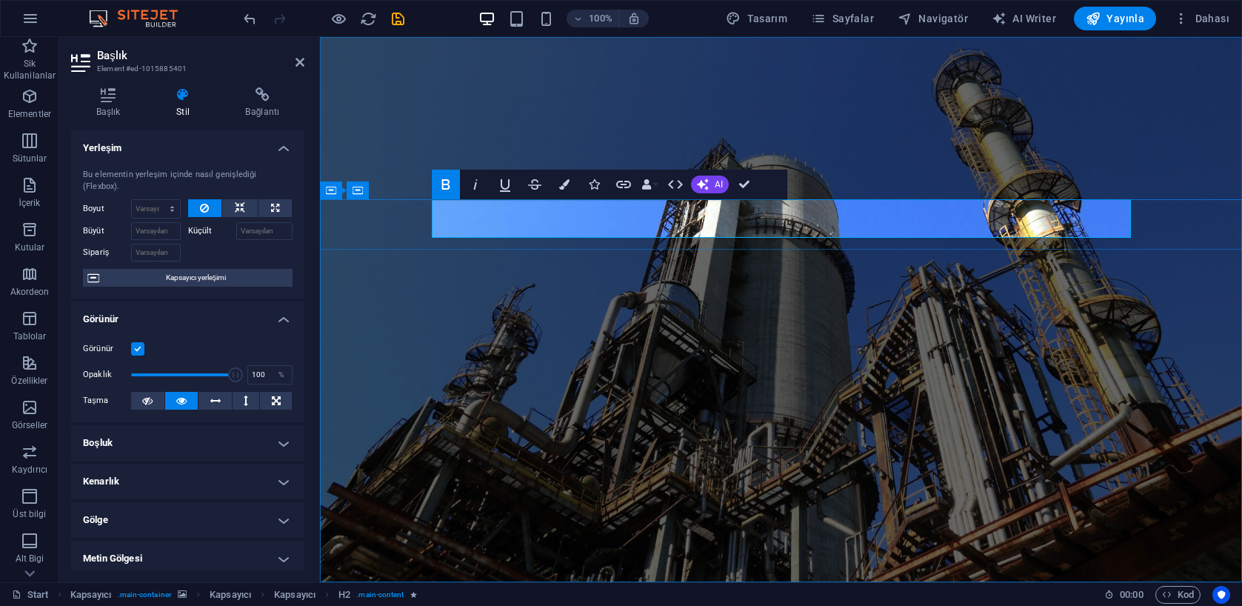
click at [566, 184] on icon "button" at bounding box center [564, 184] width 10 height 10
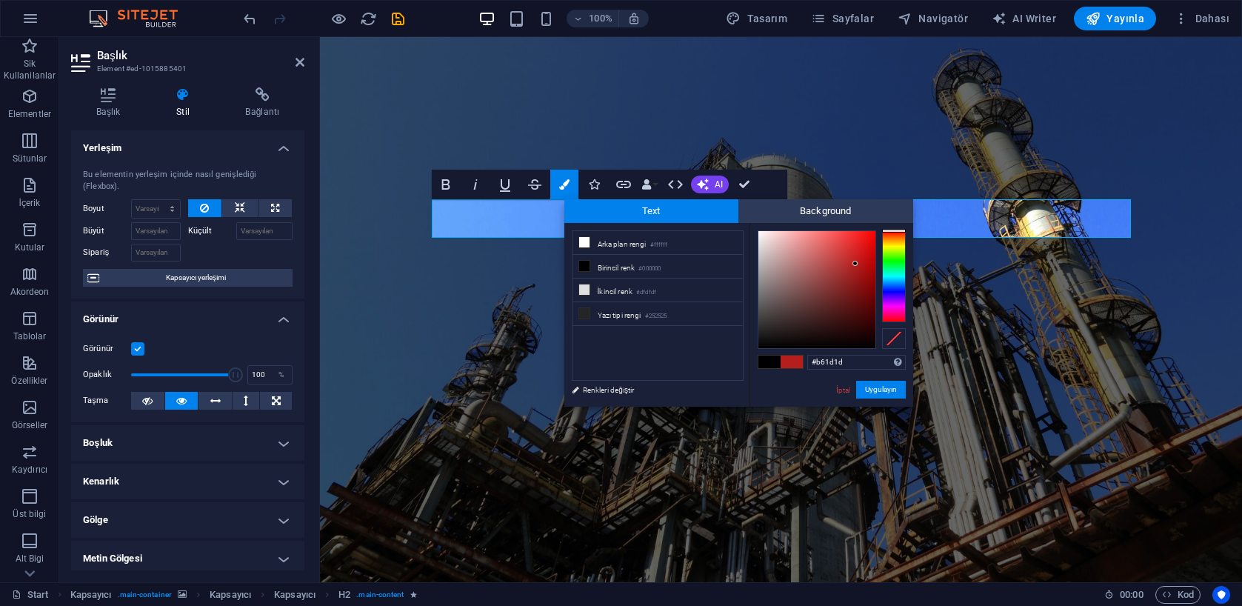
click at [855, 264] on div at bounding box center [816, 289] width 117 height 117
drag, startPoint x: 763, startPoint y: 232, endPoint x: 724, endPoint y: 228, distance: 38.7
click at [724, 228] on div "less Arka plan rengi #ffffff Birincil renk #000000 İkincil renk #dfdfdf Yazı ti…" at bounding box center [738, 315] width 349 height 184
click at [627, 310] on li "Yazı tipi rengi #252525" at bounding box center [658, 314] width 170 height 24
click at [613, 315] on li "Yazı tipi rengi #252525" at bounding box center [658, 314] width 170 height 24
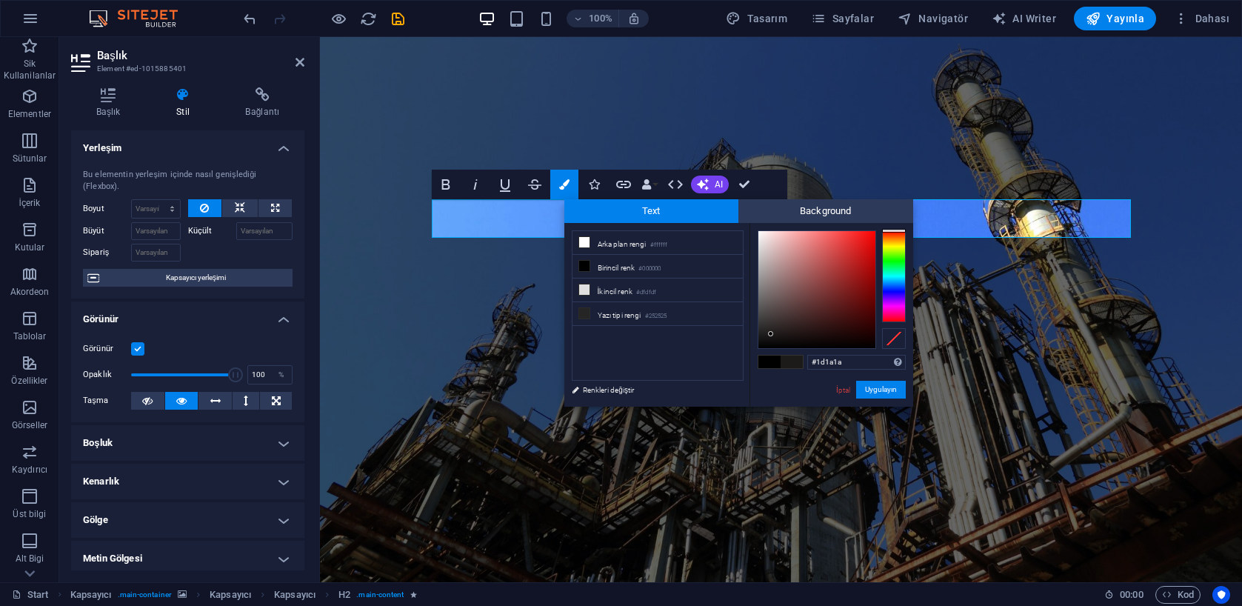
click at [771, 334] on div at bounding box center [770, 333] width 5 height 5
click at [650, 318] on small "#252525" at bounding box center [656, 316] width 22 height 10
type input "#252525"
click at [886, 390] on button "Uygulayın" at bounding box center [881, 390] width 50 height 18
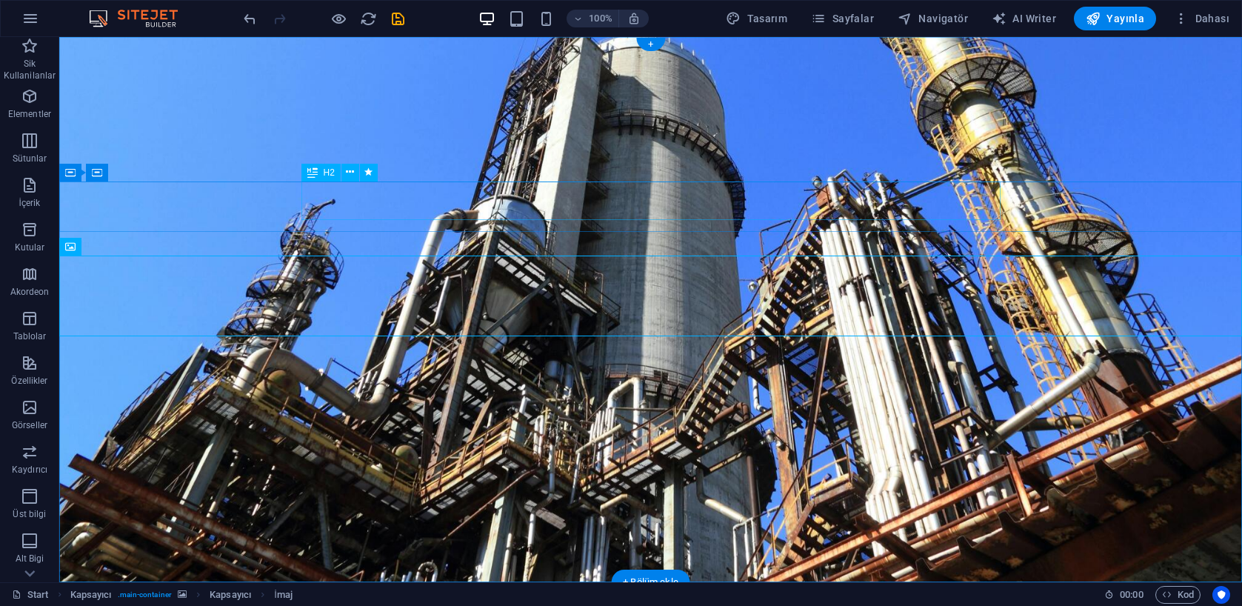
click at [313, 172] on icon at bounding box center [312, 173] width 10 height 18
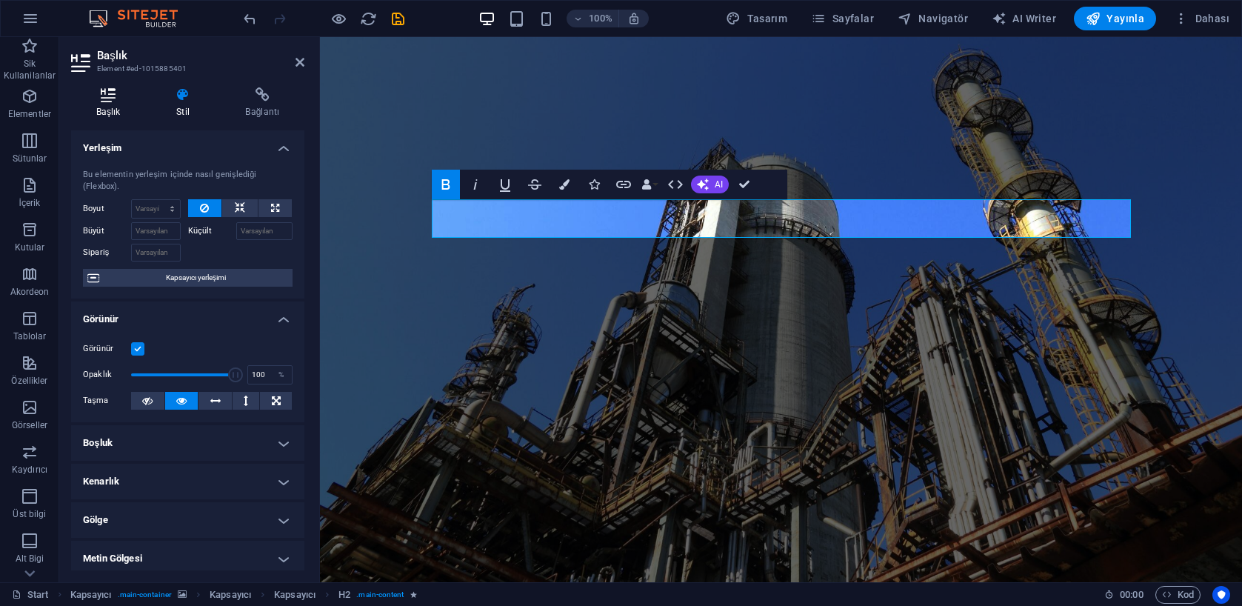
click at [113, 107] on h4 "Başlık" at bounding box center [111, 102] width 80 height 31
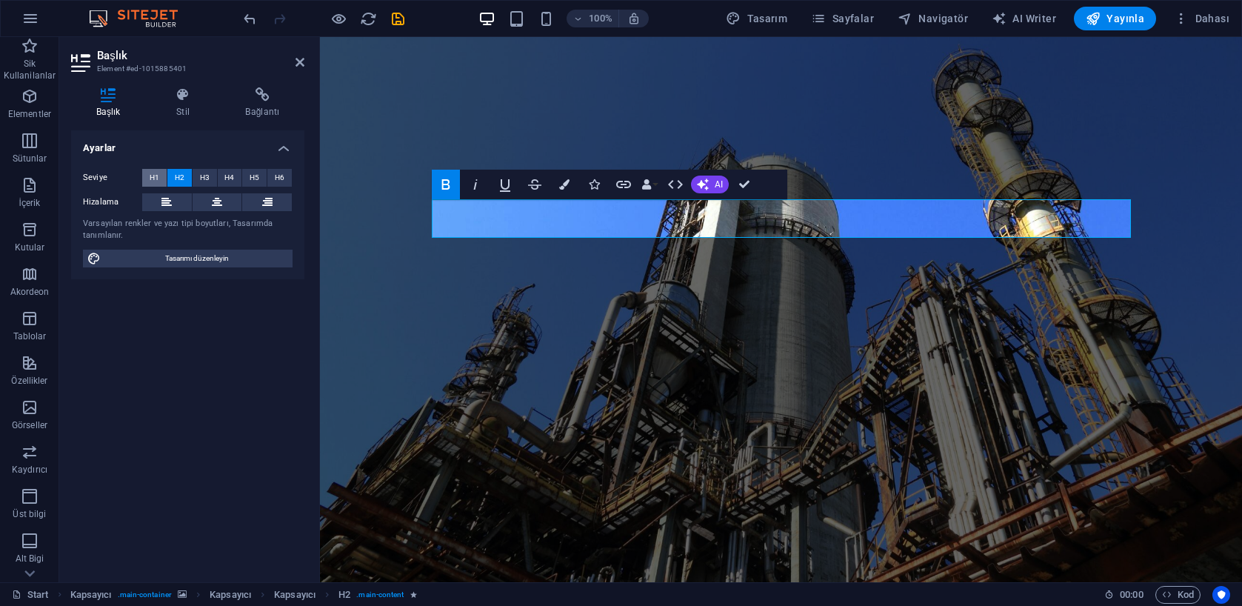
click at [158, 177] on span "H1" at bounding box center [155, 178] width 10 height 18
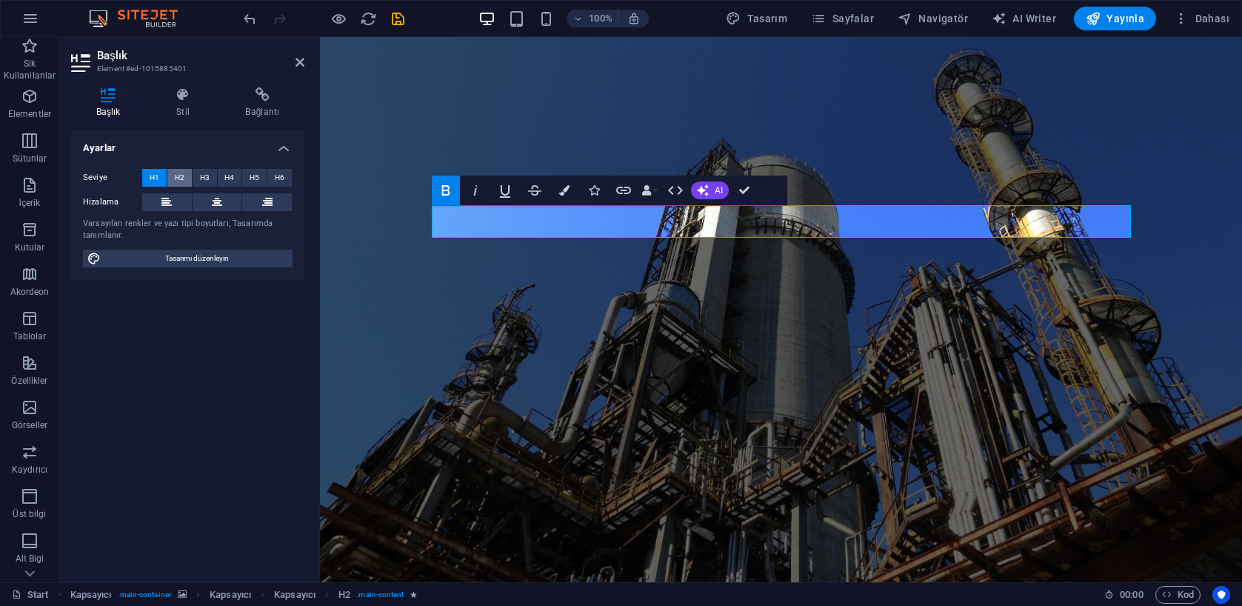
click at [179, 177] on span "H2" at bounding box center [180, 178] width 10 height 18
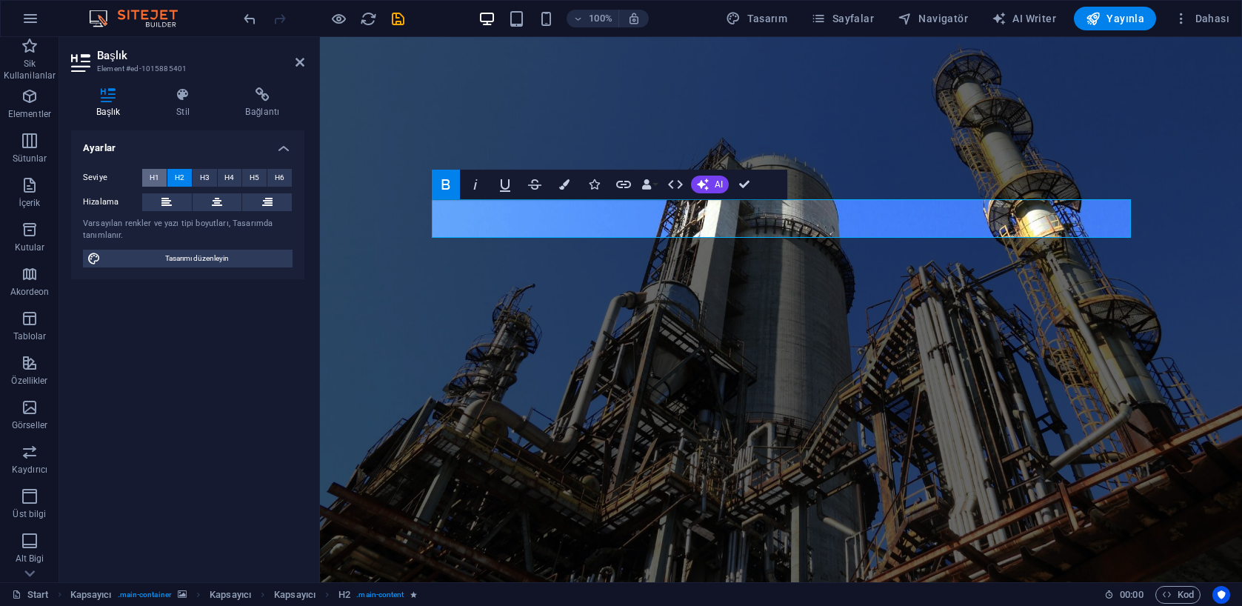
click at [153, 177] on span "H1" at bounding box center [155, 178] width 10 height 18
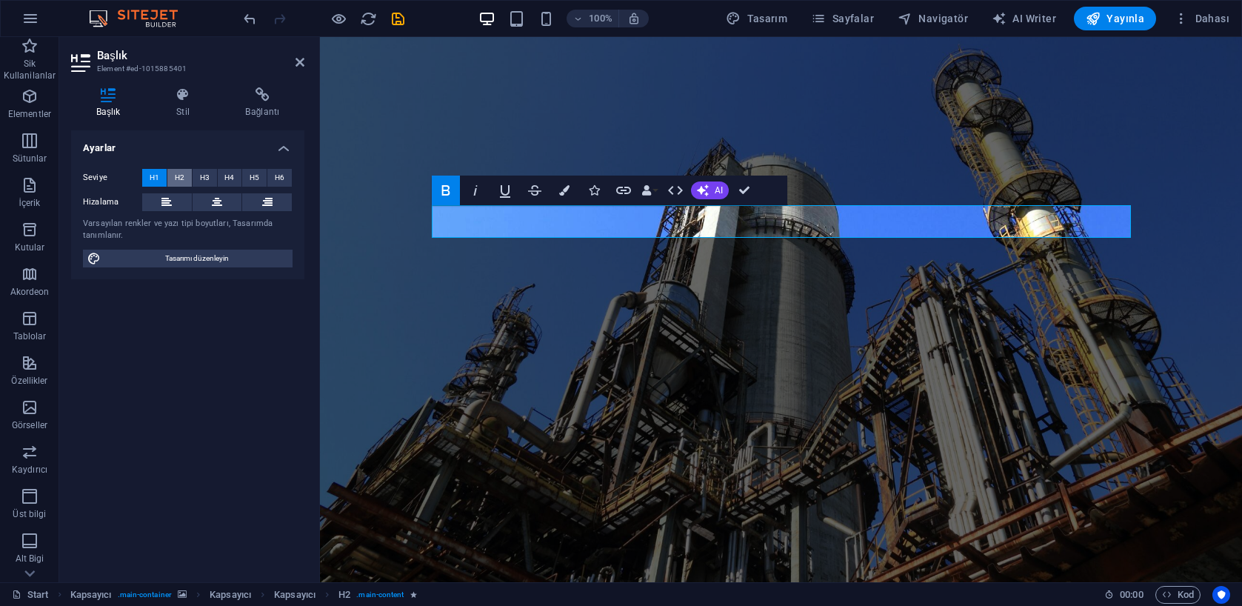
click at [176, 176] on span "H2" at bounding box center [180, 178] width 10 height 18
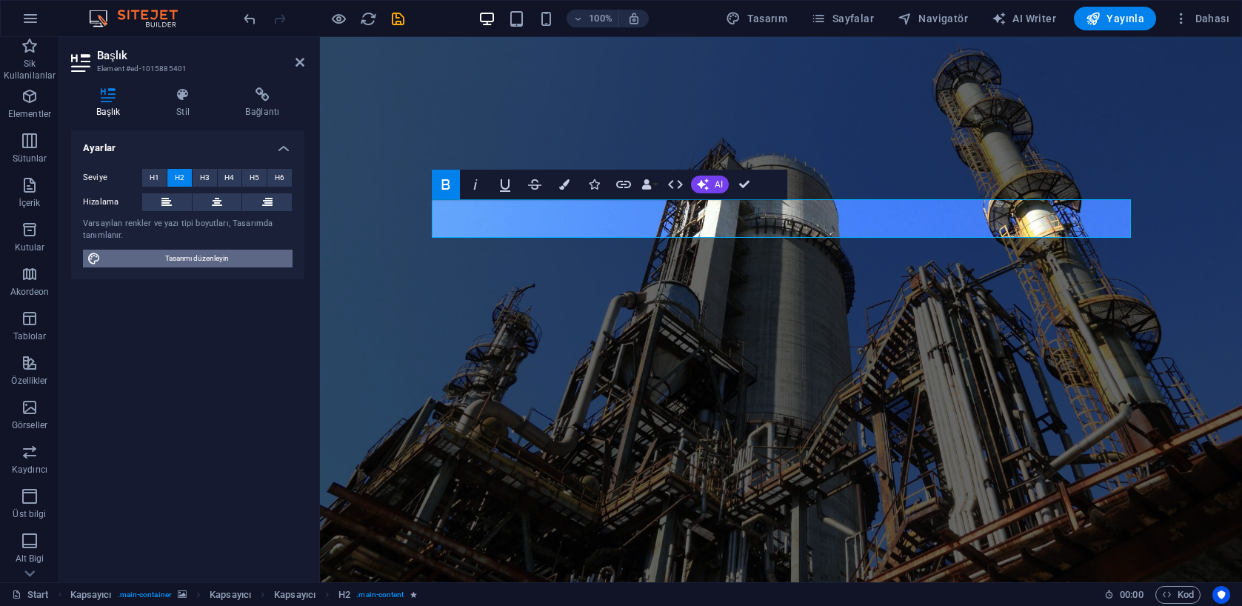
click at [215, 261] on span "Tasarımı düzenleyin" at bounding box center [196, 259] width 183 height 18
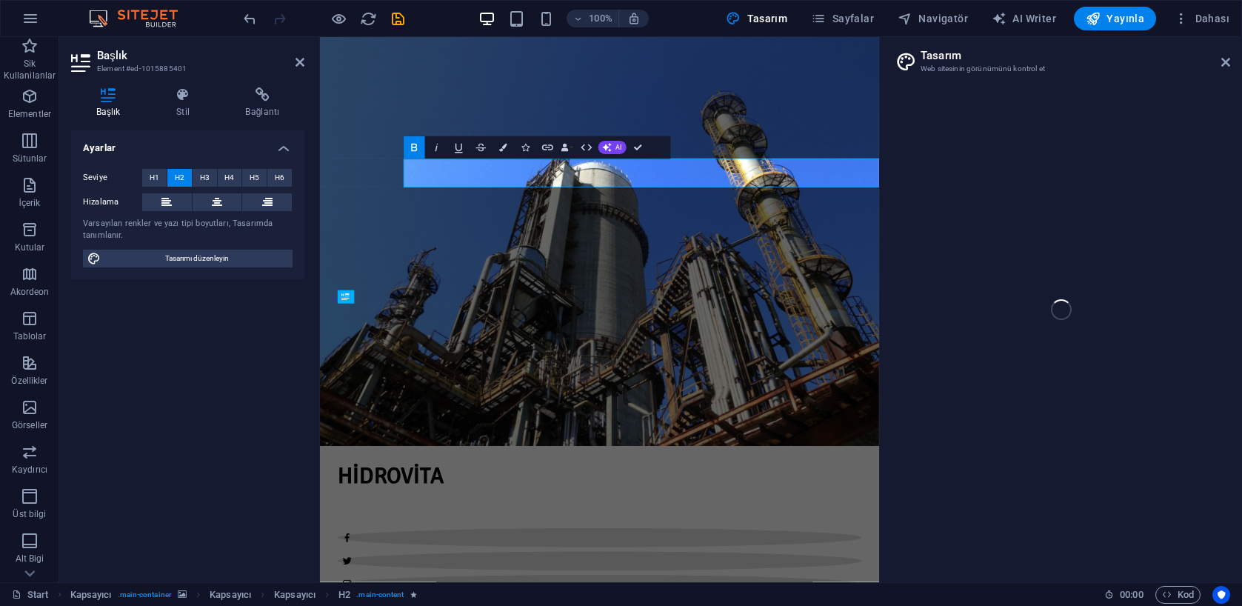
select select "px"
select select "300"
select select "px"
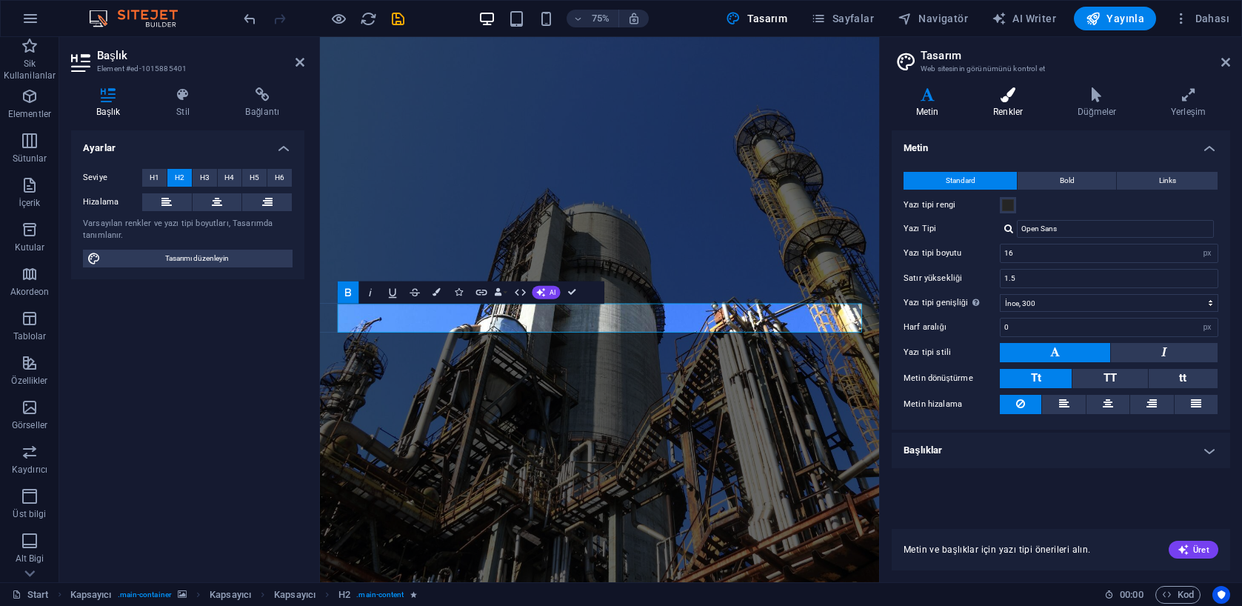
click at [1012, 107] on h4 "Renkler" at bounding box center [1011, 102] width 84 height 31
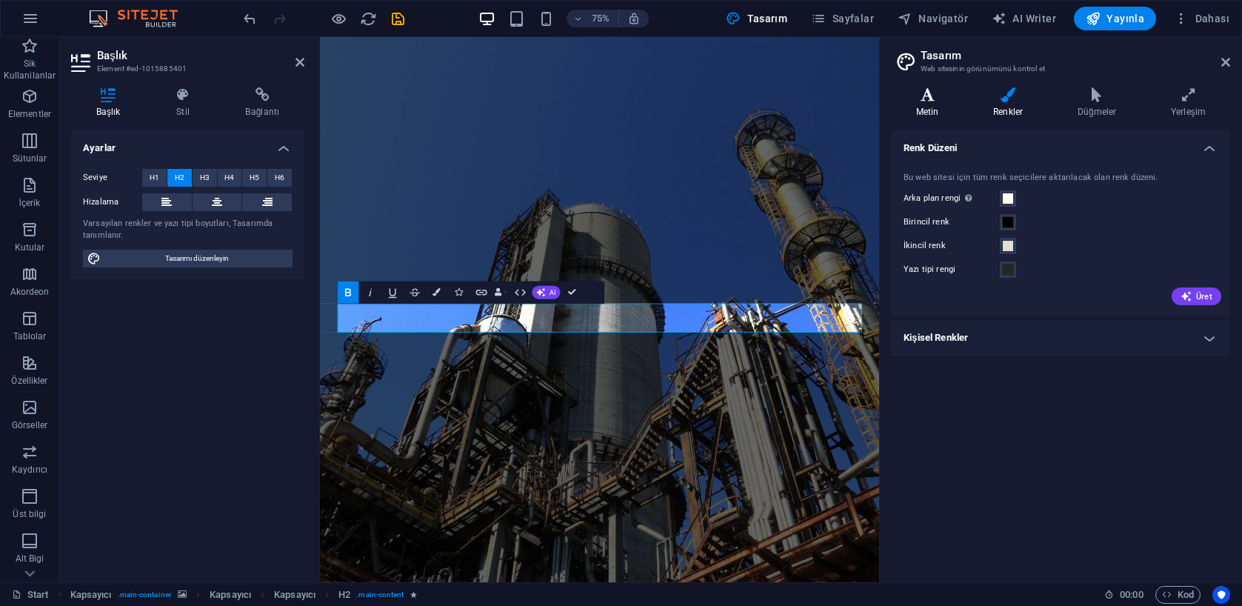
click at [938, 103] on h4 "Metin" at bounding box center [930, 102] width 77 height 31
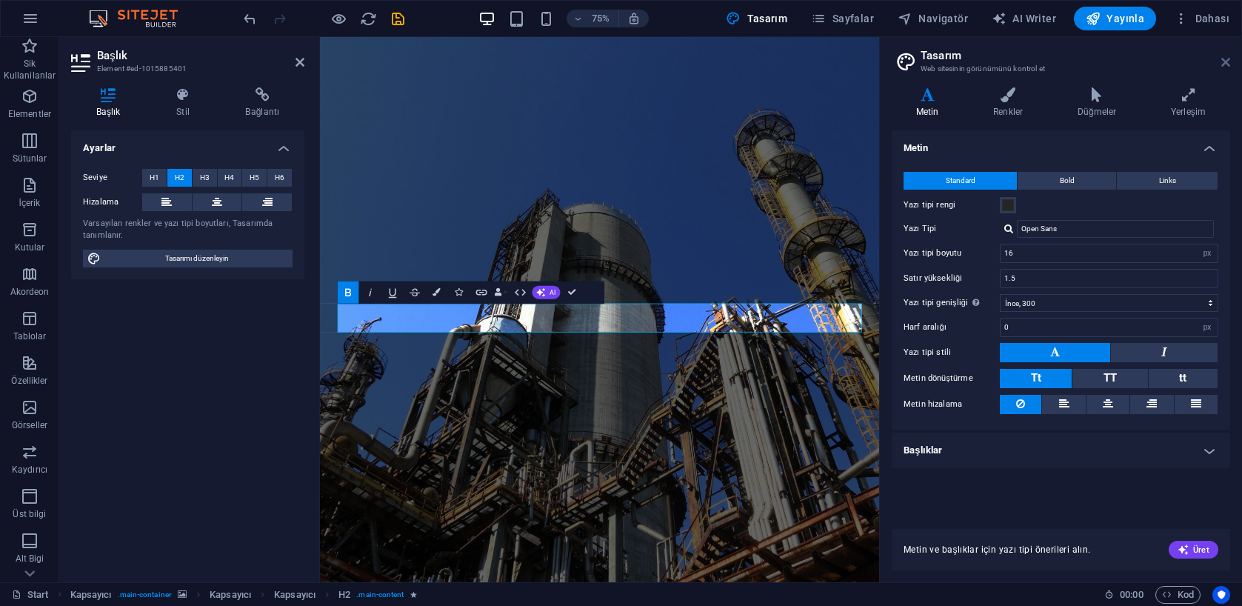
click at [1226, 67] on icon at bounding box center [1225, 62] width 9 height 12
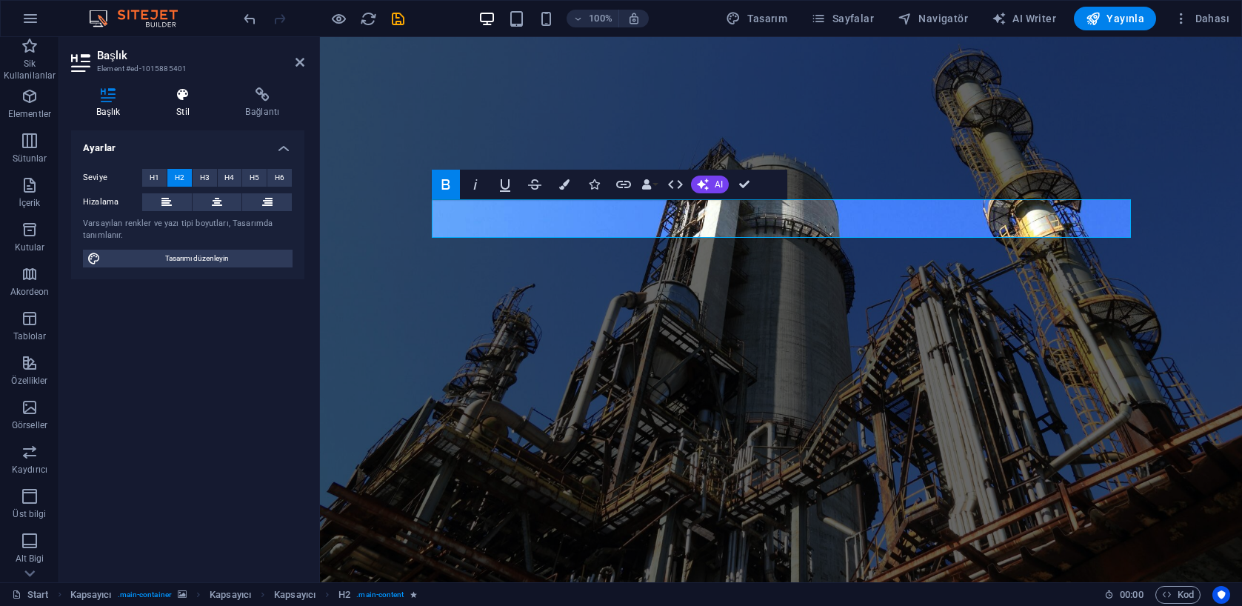
click at [186, 100] on icon at bounding box center [182, 94] width 63 height 15
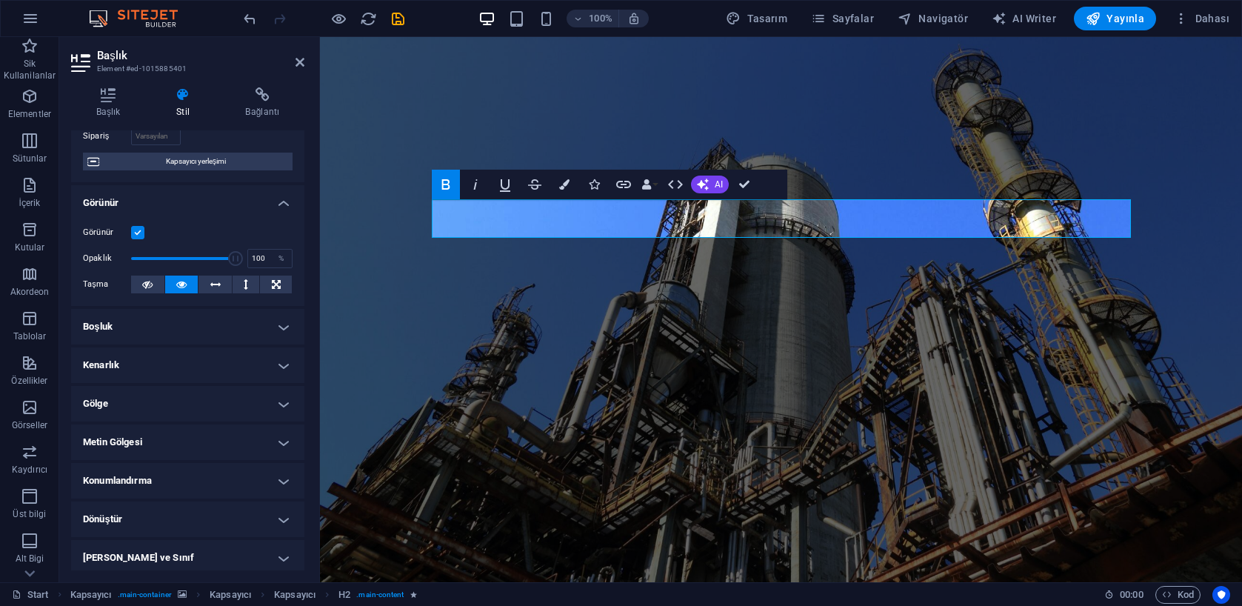
scroll to position [124, 0]
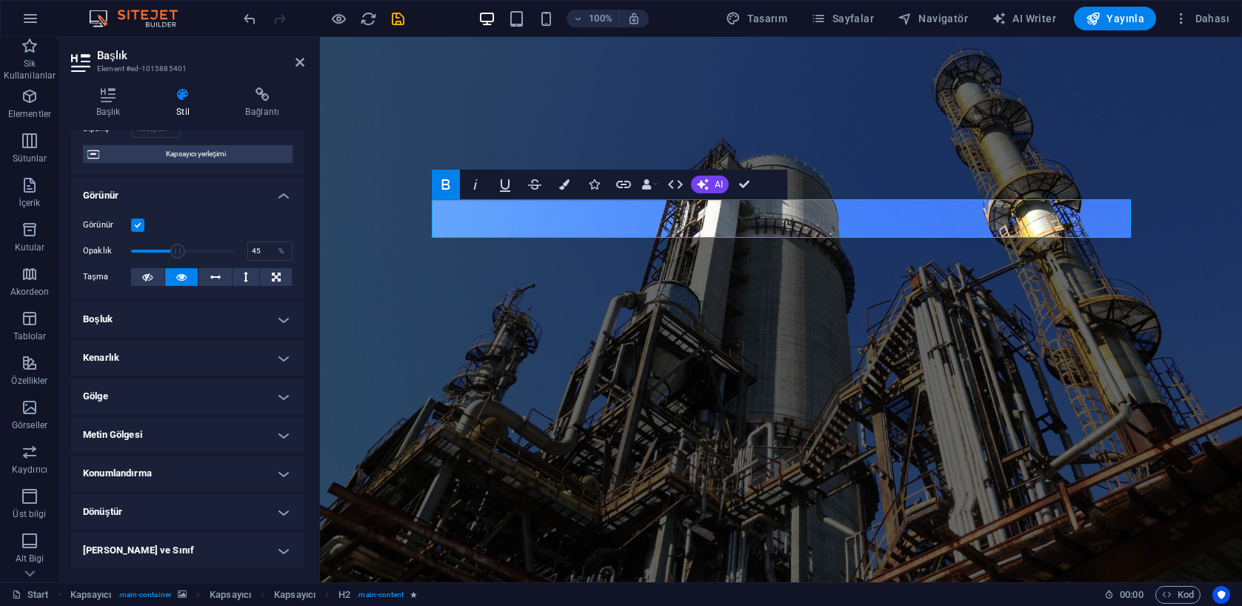
drag, startPoint x: 227, startPoint y: 250, endPoint x: 176, endPoint y: 250, distance: 51.1
click at [176, 250] on span at bounding box center [177, 251] width 15 height 15
drag, startPoint x: 177, startPoint y: 249, endPoint x: 150, endPoint y: 250, distance: 26.7
click at [150, 250] on span at bounding box center [151, 251] width 15 height 15
drag, startPoint x: 151, startPoint y: 250, endPoint x: 183, endPoint y: 253, distance: 32.1
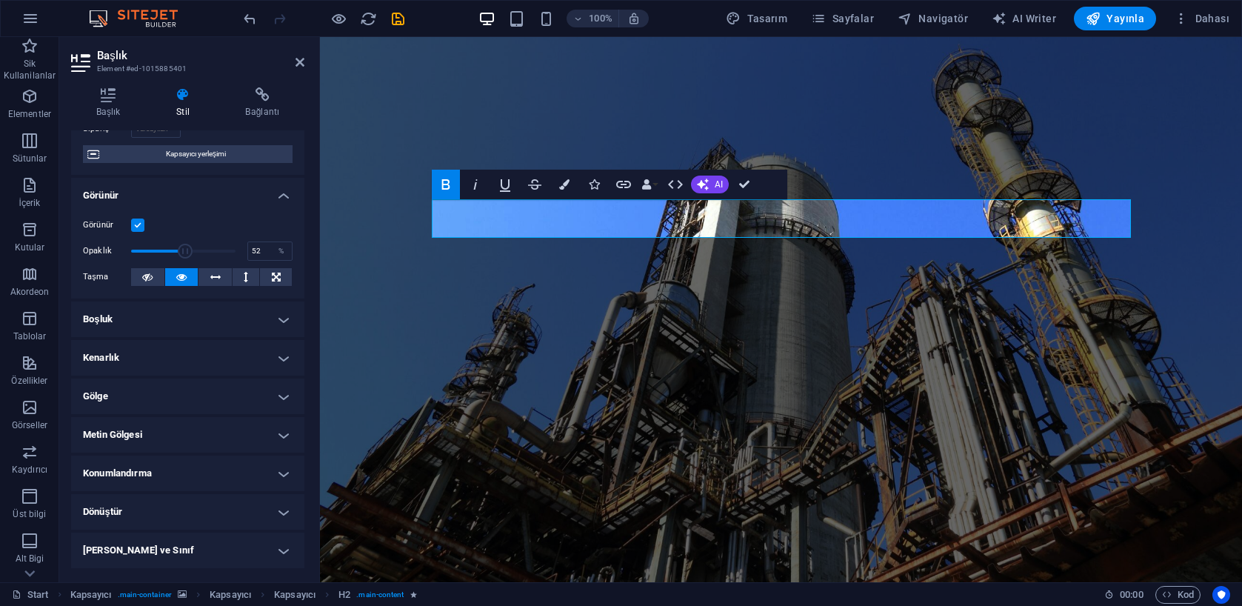
click at [183, 253] on span at bounding box center [185, 251] width 15 height 15
type input "100"
drag, startPoint x: 183, startPoint y: 253, endPoint x: 253, endPoint y: 261, distance: 70.7
click at [253, 260] on div "Opaklık 100 %" at bounding box center [188, 251] width 210 height 22
click at [152, 275] on icon at bounding box center [147, 277] width 10 height 18
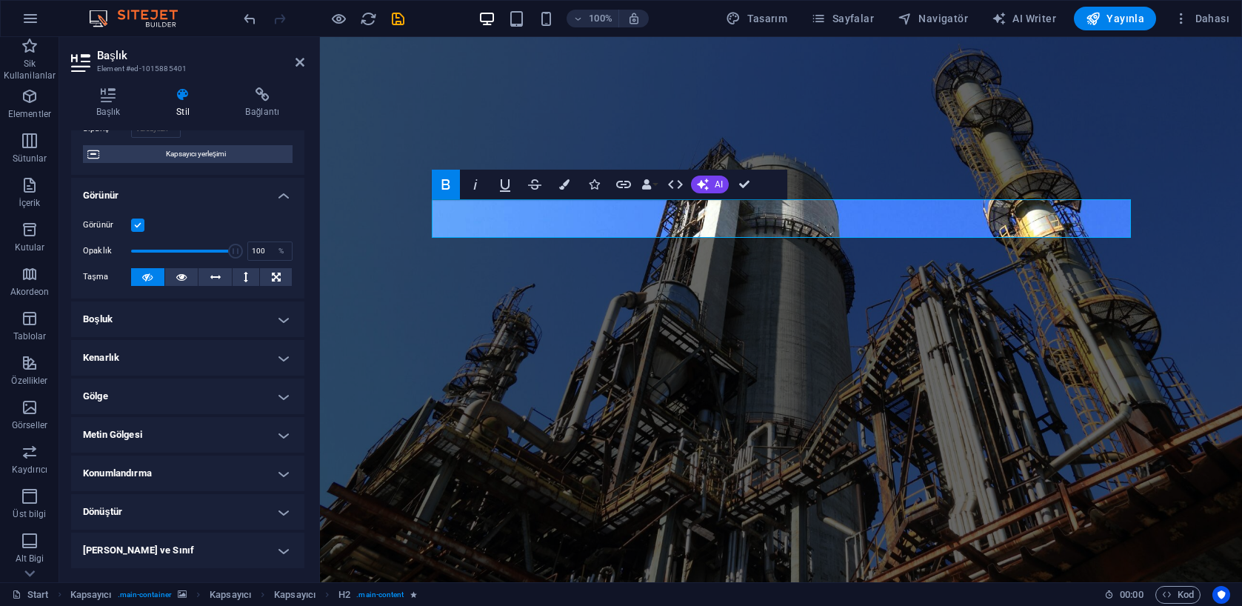
click at [147, 275] on icon at bounding box center [147, 277] width 10 height 18
click at [170, 282] on button at bounding box center [181, 277] width 33 height 18
click at [245, 433] on h4 "Metin Gölgesi" at bounding box center [187, 435] width 233 height 36
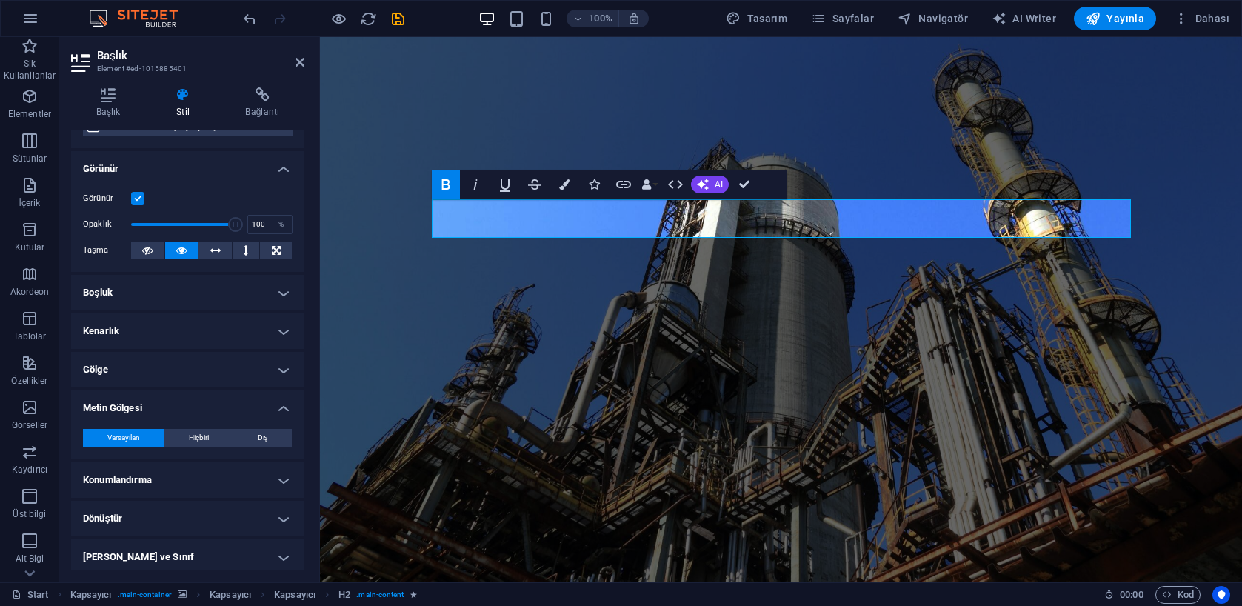
scroll to position [153, 0]
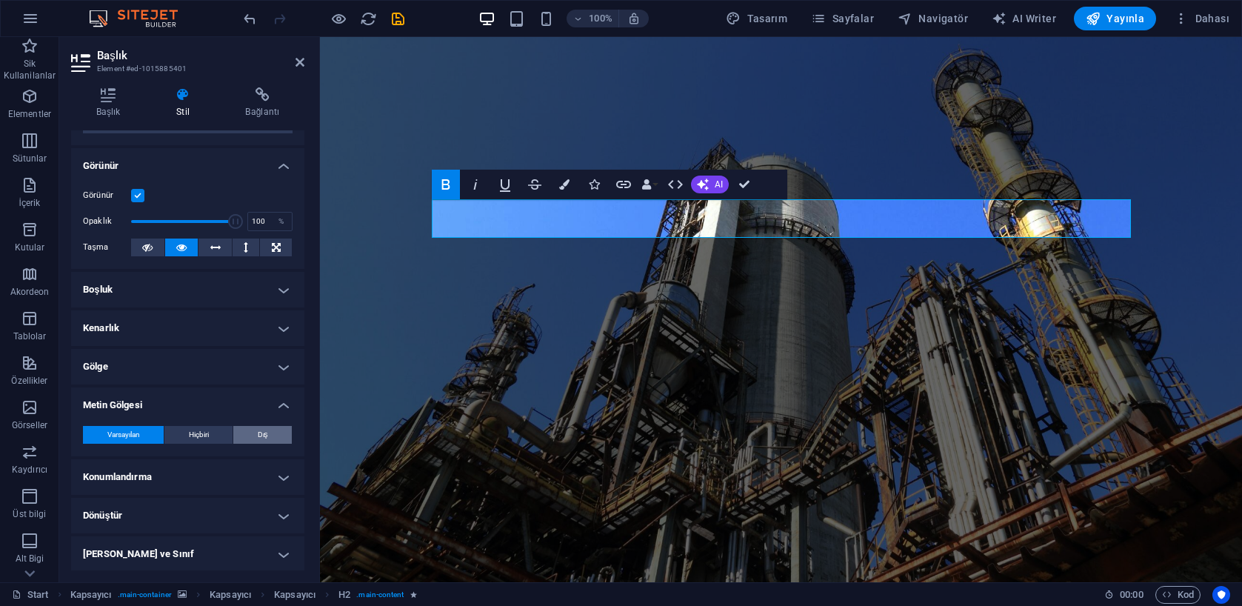
click at [267, 437] on button "Dış" at bounding box center [262, 435] width 59 height 18
type input "2"
type input "4"
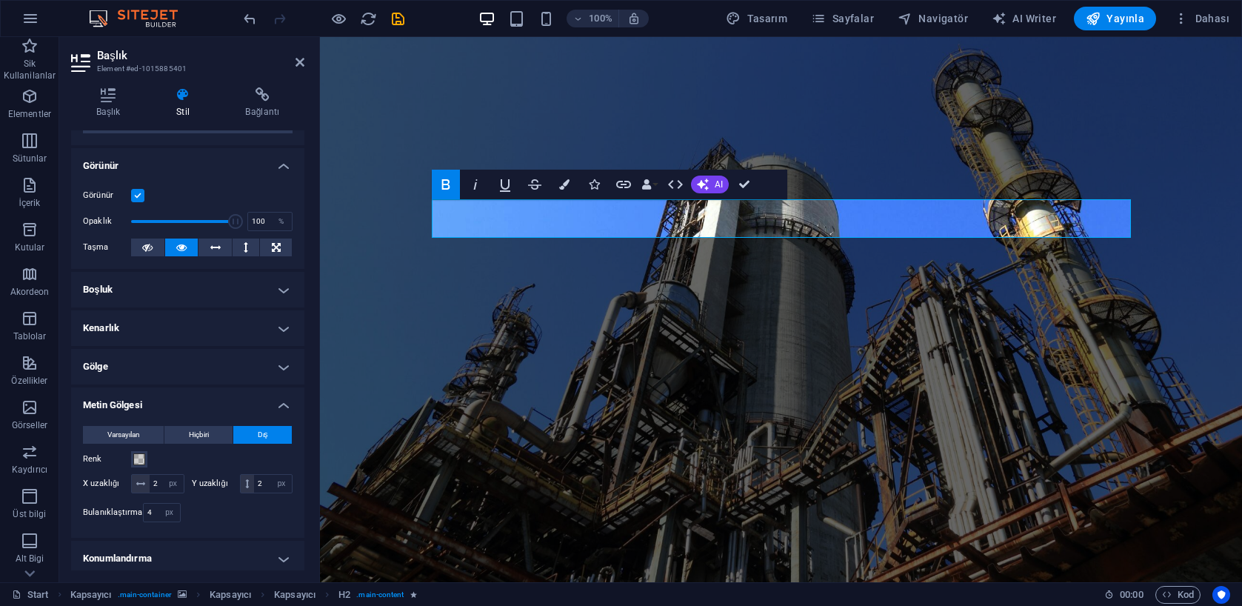
click at [244, 554] on h4 "Konumlandırma" at bounding box center [187, 559] width 233 height 36
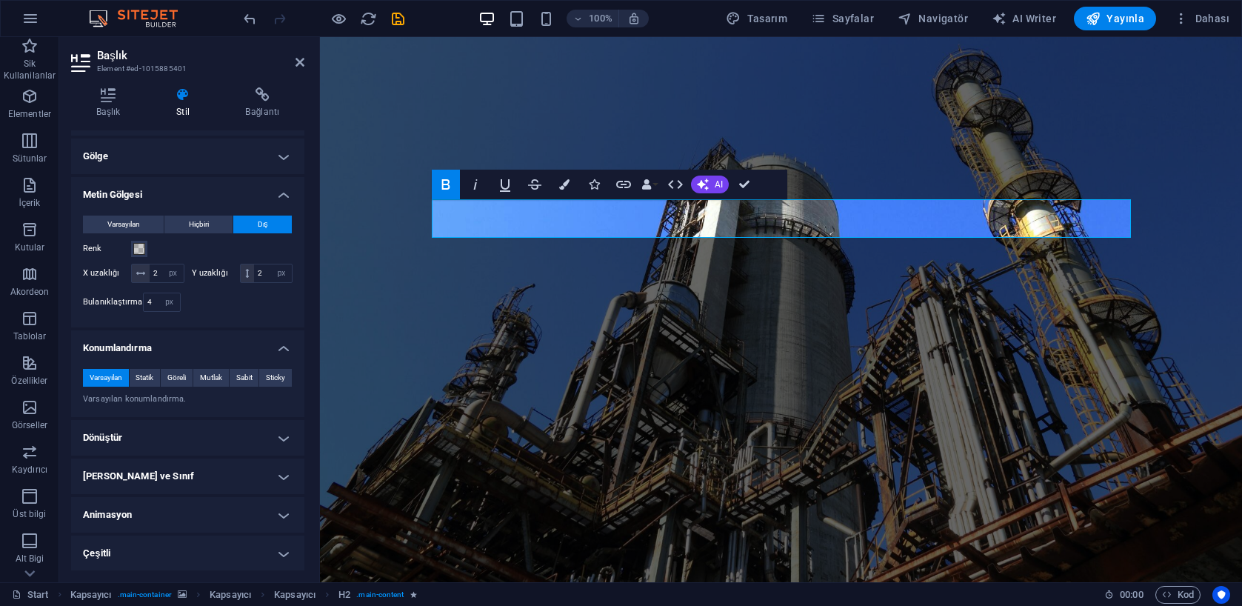
scroll to position [363, 0]
click at [142, 381] on span "Statik" at bounding box center [145, 379] width 18 height 18
click at [167, 378] on span "Göreli" at bounding box center [176, 379] width 19 height 18
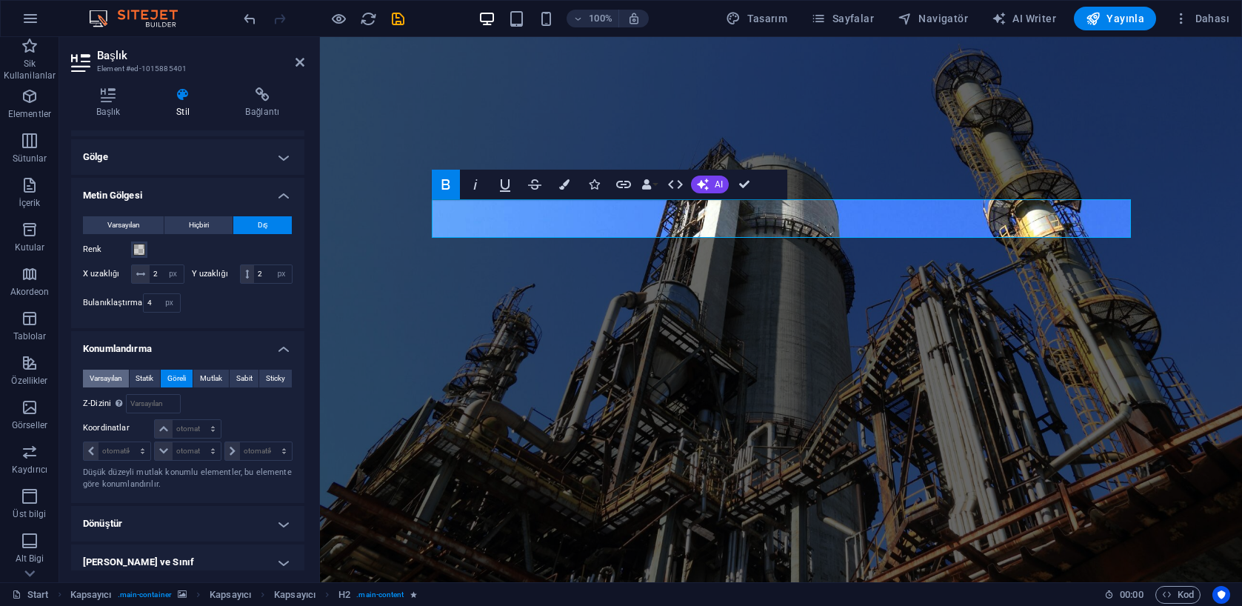
click at [108, 376] on span "Varsayılan" at bounding box center [106, 379] width 33 height 18
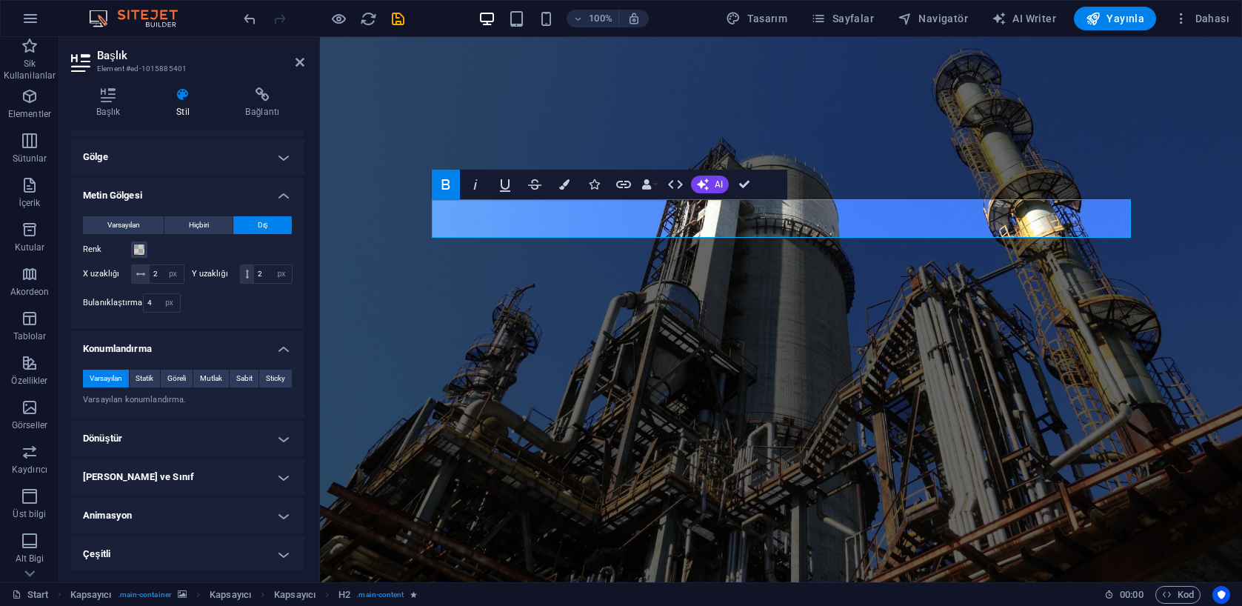
click at [241, 511] on h4 "Animasyon" at bounding box center [187, 516] width 233 height 36
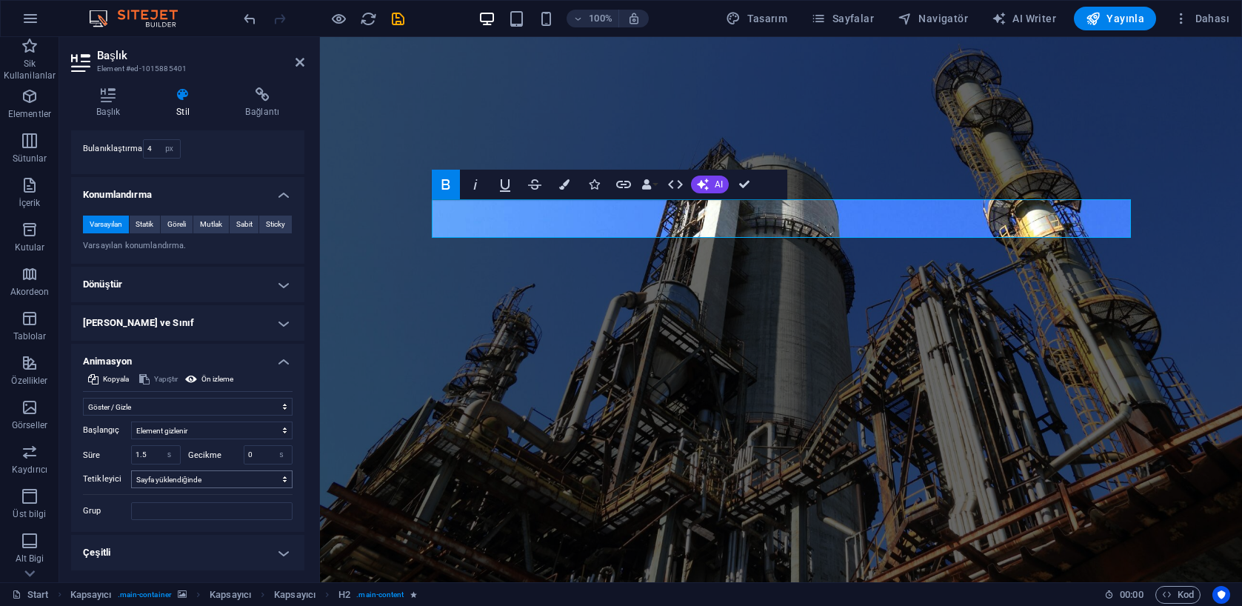
scroll to position [515, 0]
click at [218, 320] on h4 "Kimlik ve Sınıf" at bounding box center [187, 325] width 233 height 36
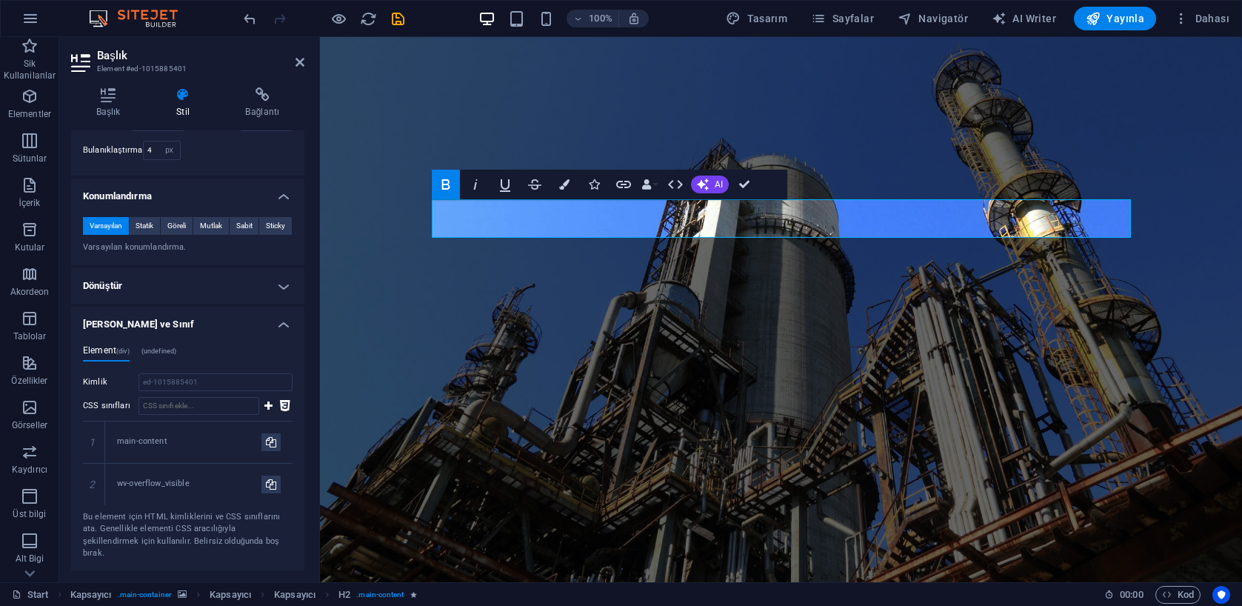
scroll to position [515, 0]
click at [228, 281] on h4 "Dönüştür" at bounding box center [187, 287] width 233 height 36
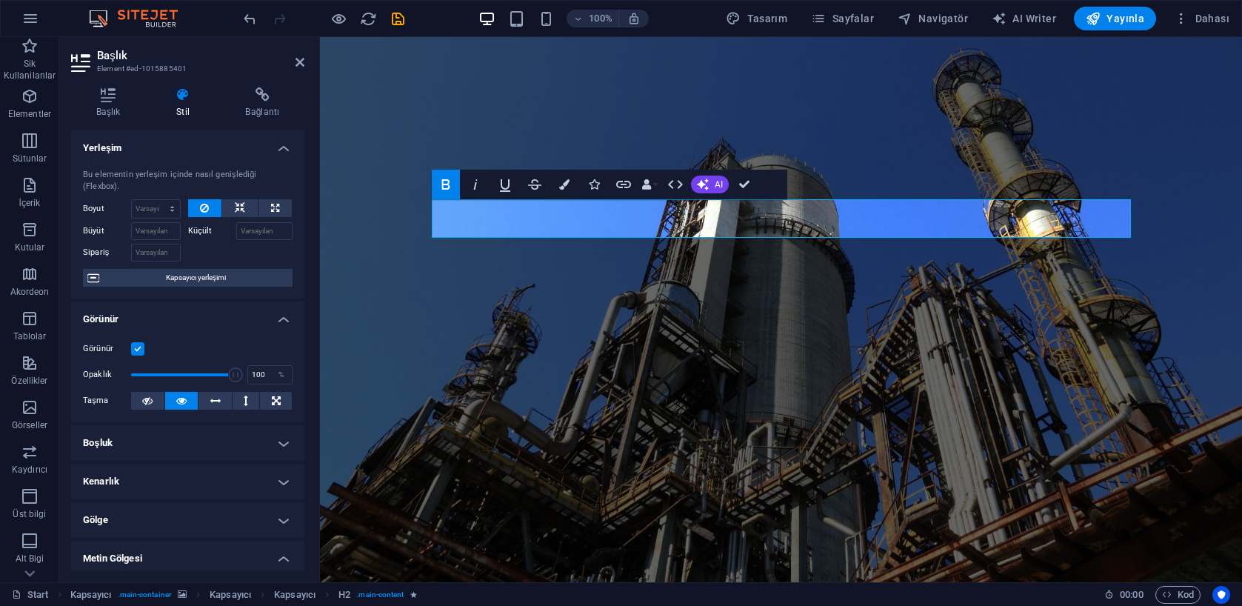
scroll to position [0, 0]
click at [242, 207] on icon at bounding box center [240, 208] width 10 height 18
click at [198, 204] on button at bounding box center [205, 208] width 34 height 18
click at [230, 207] on button at bounding box center [240, 208] width 36 height 18
click at [201, 207] on icon at bounding box center [204, 208] width 9 height 18
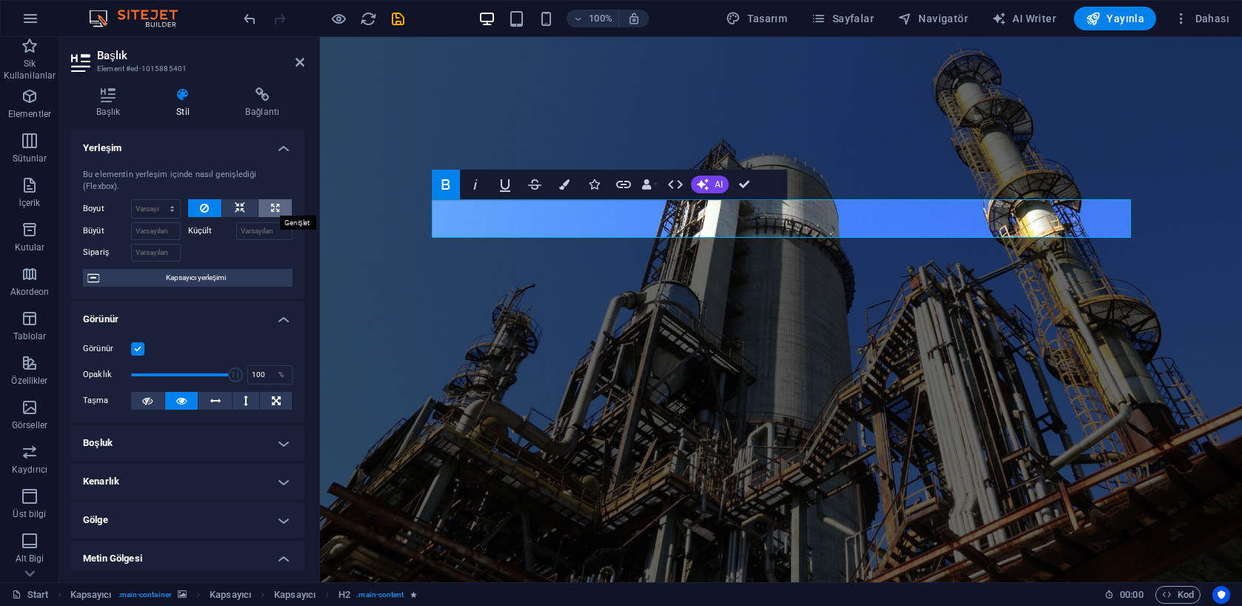
click at [272, 207] on icon at bounding box center [275, 208] width 8 height 18
type input "100"
select select "%"
click at [207, 204] on icon at bounding box center [204, 208] width 9 height 18
select select "DISABLED_OPTION_VALUE"
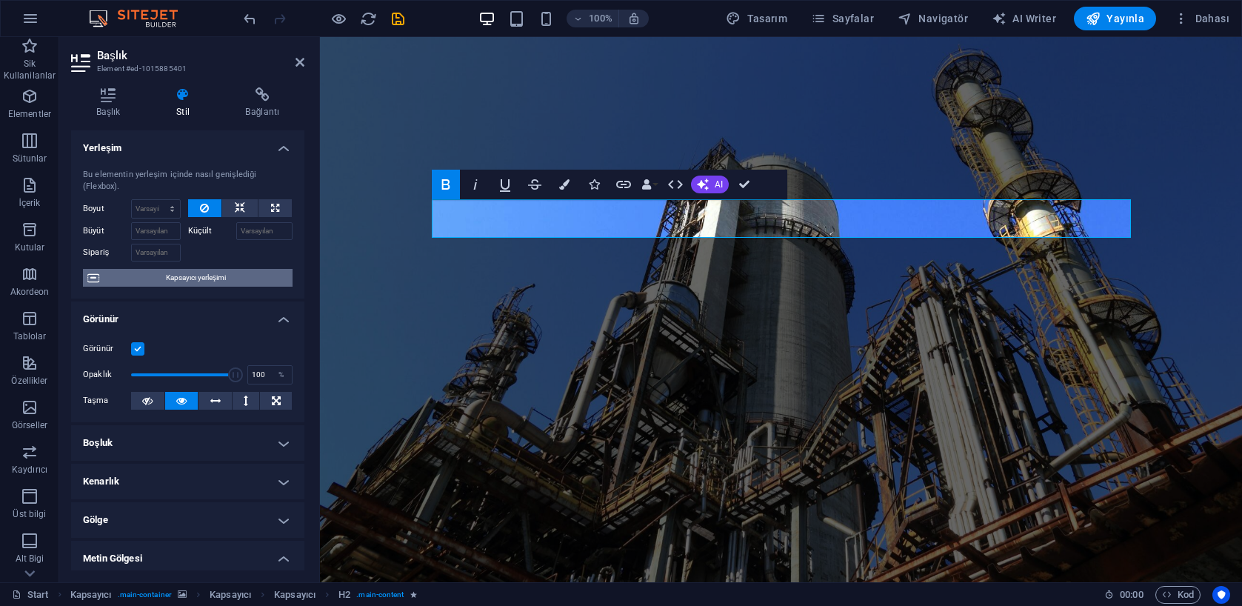
click at [199, 276] on span "Kapsayıcı yerleşimi" at bounding box center [196, 278] width 184 height 18
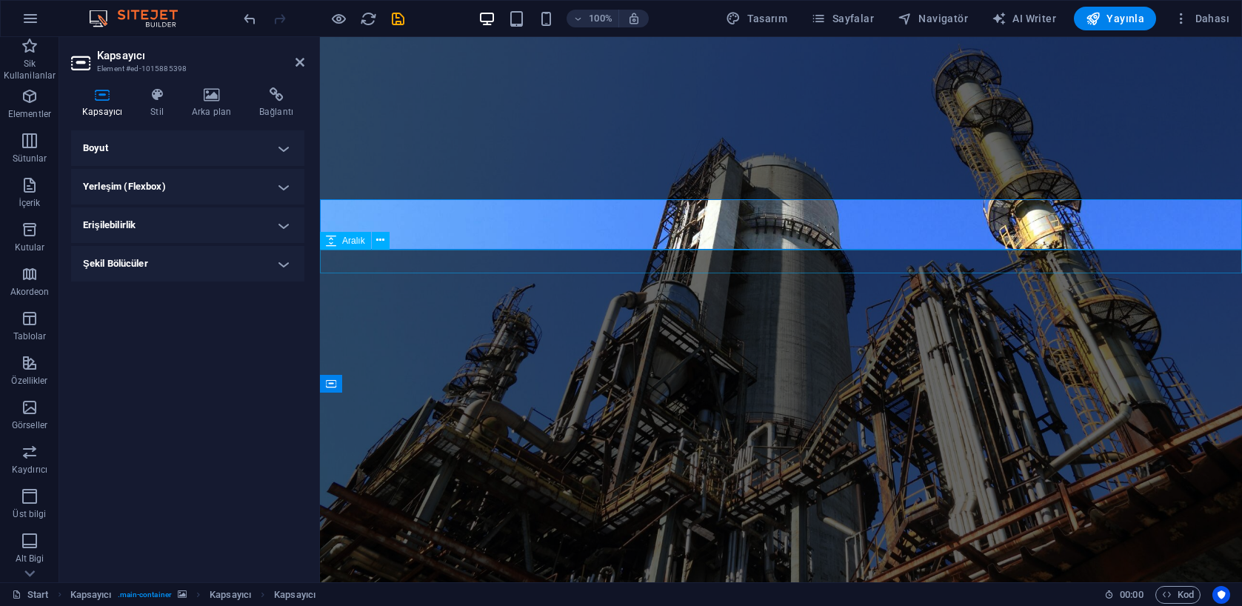
click at [215, 153] on h4 "Boyut" at bounding box center [187, 148] width 233 height 36
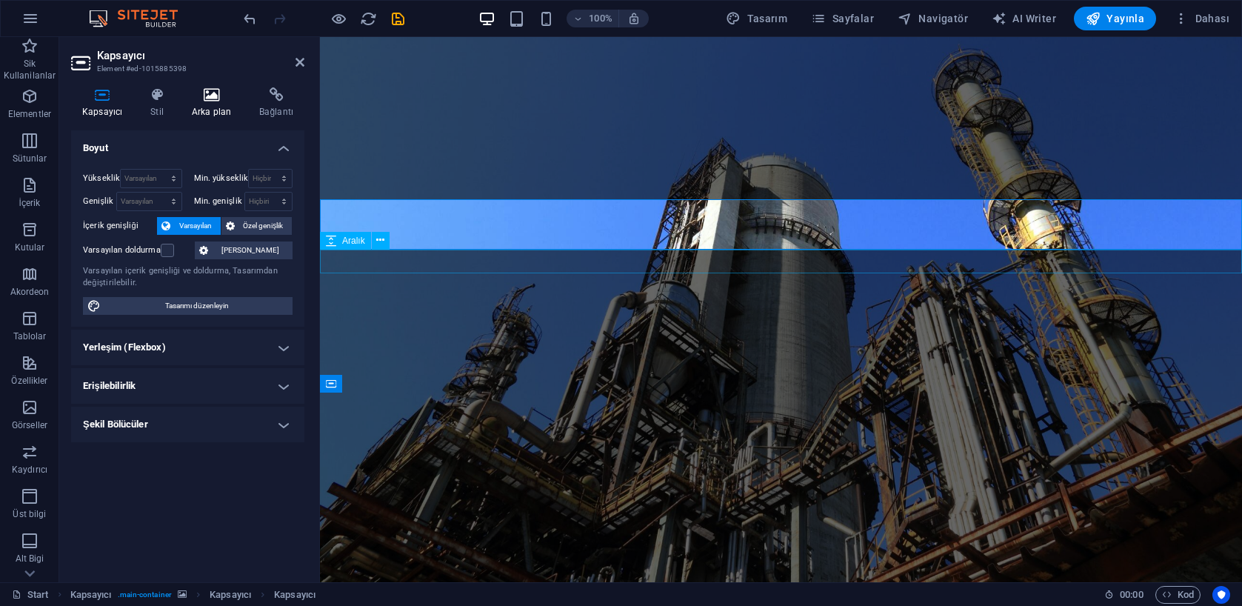
click at [209, 109] on h4 "Arka plan" at bounding box center [214, 102] width 67 height 31
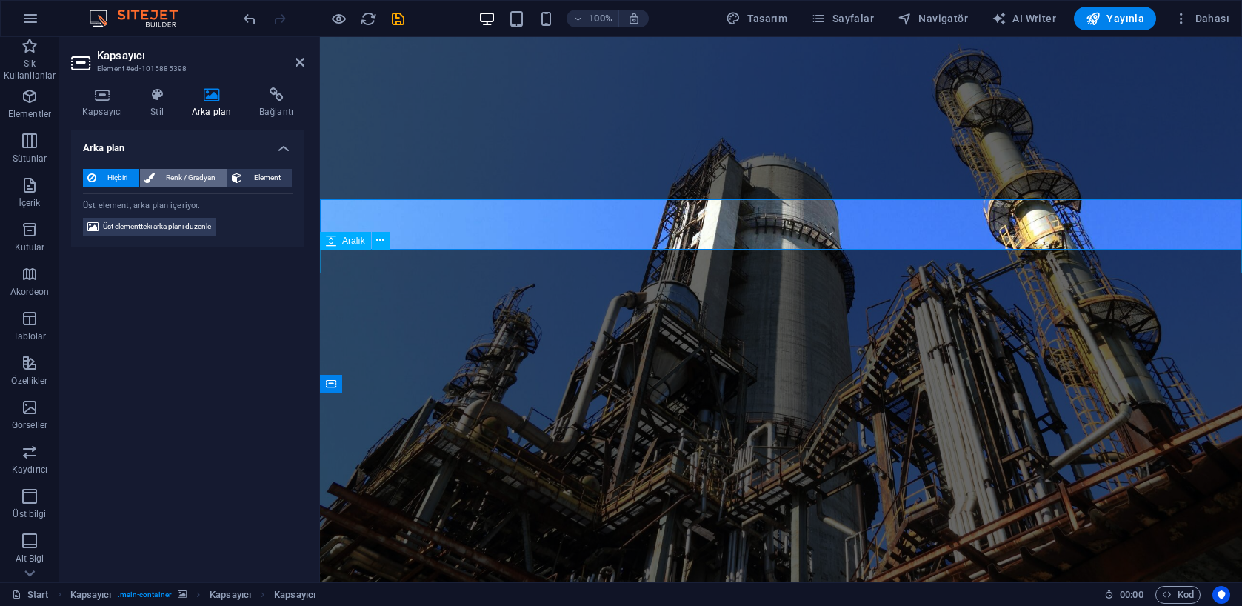
click at [195, 180] on span "Renk / Gradyan" at bounding box center [191, 178] width 64 height 18
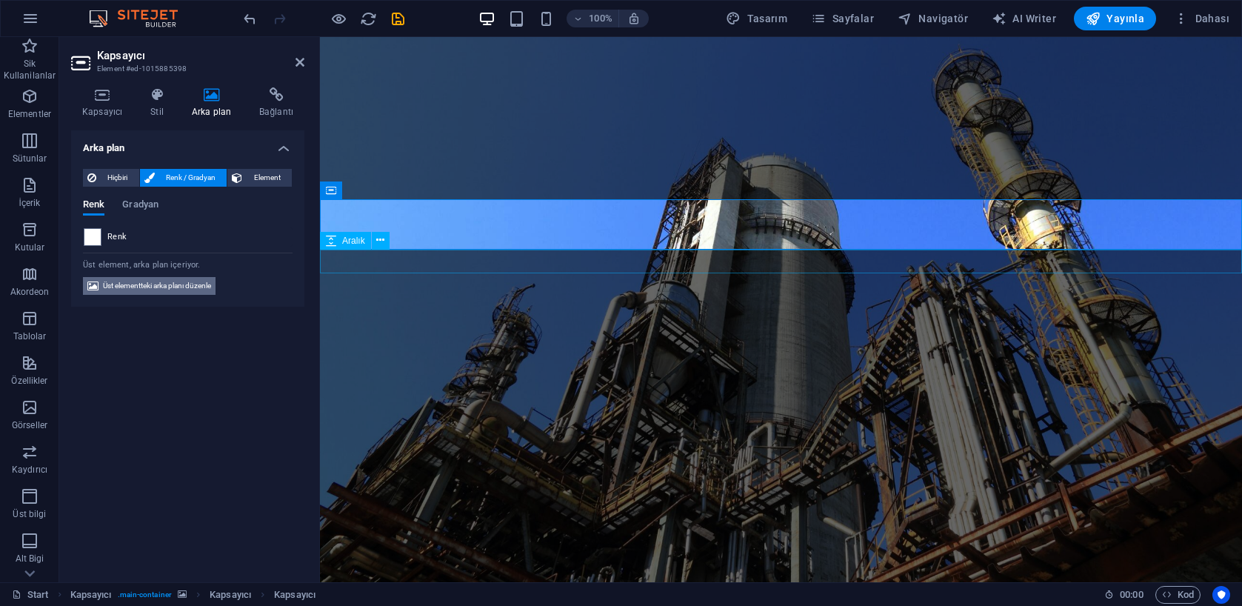
click at [172, 286] on span "Üst elementteki arka planı düzenle" at bounding box center [157, 286] width 108 height 18
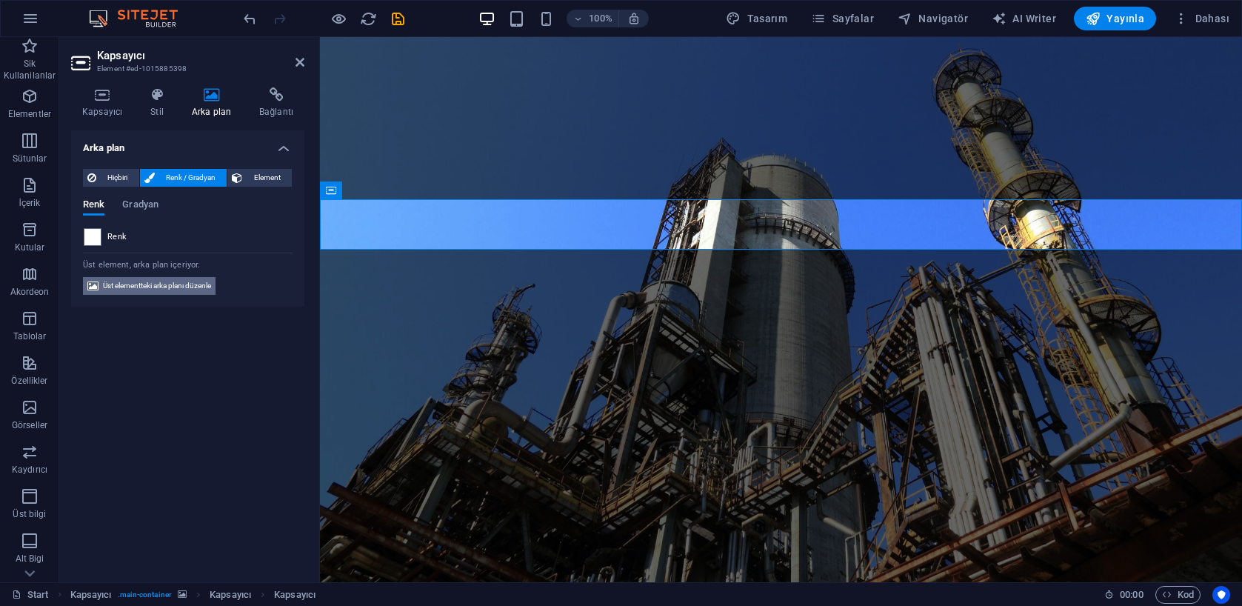
click at [147, 285] on span "Üst elementteki arka planı düzenle" at bounding box center [157, 286] width 108 height 18
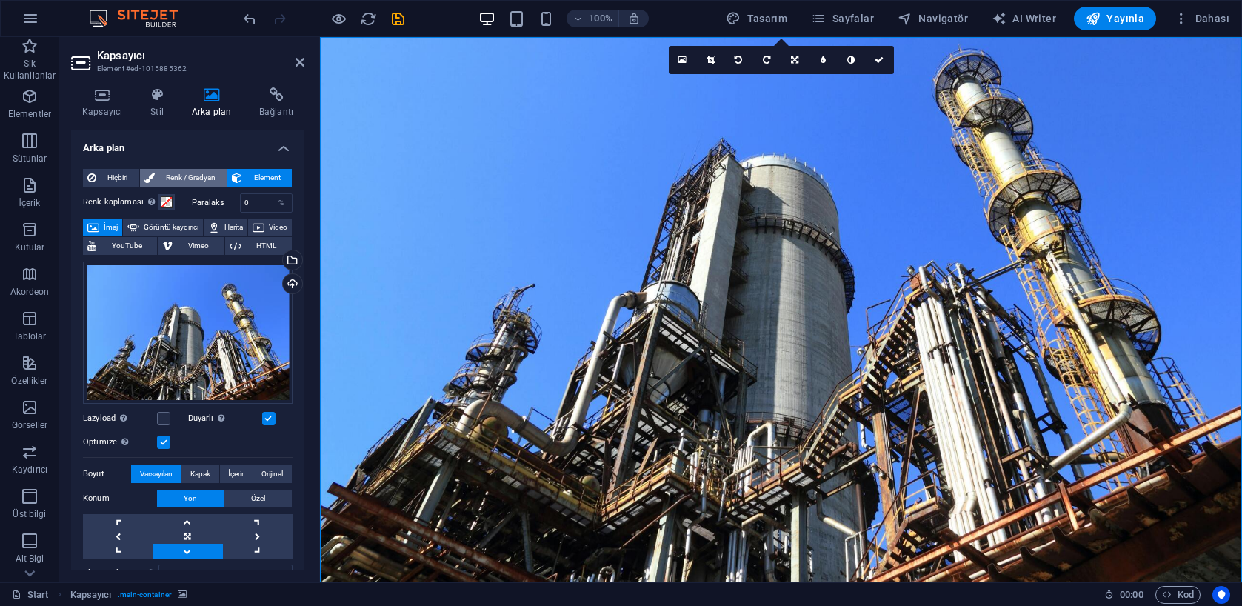
click at [192, 176] on span "Renk / Gradyan" at bounding box center [191, 178] width 64 height 18
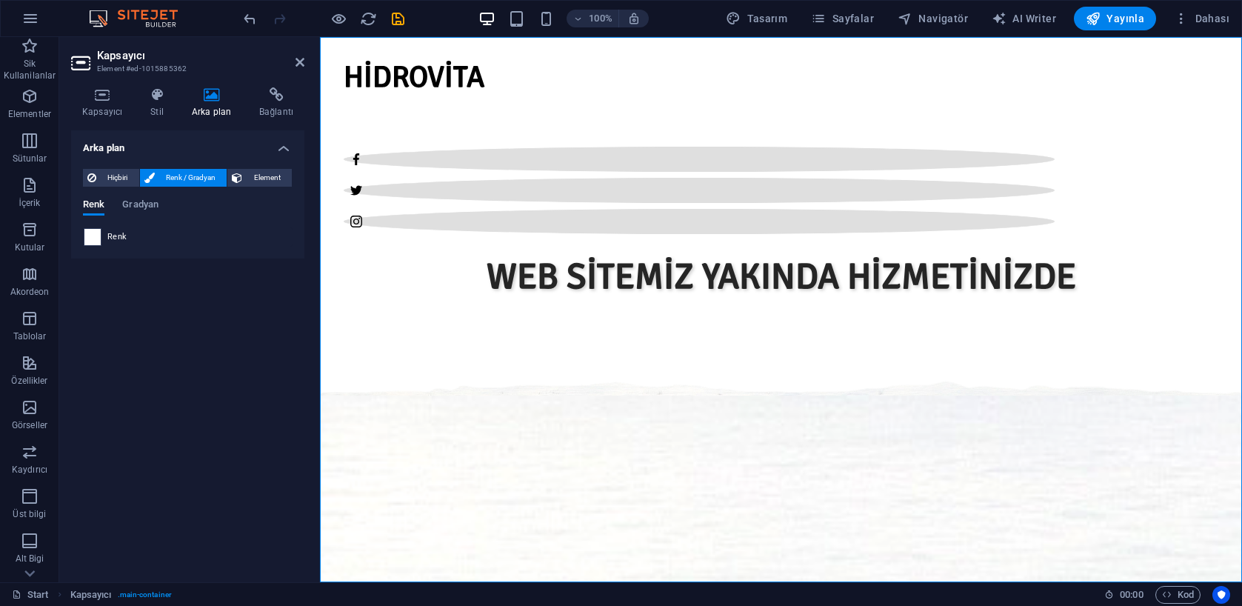
click at [98, 238] on span at bounding box center [92, 237] width 16 height 16
type input "#ffffff"
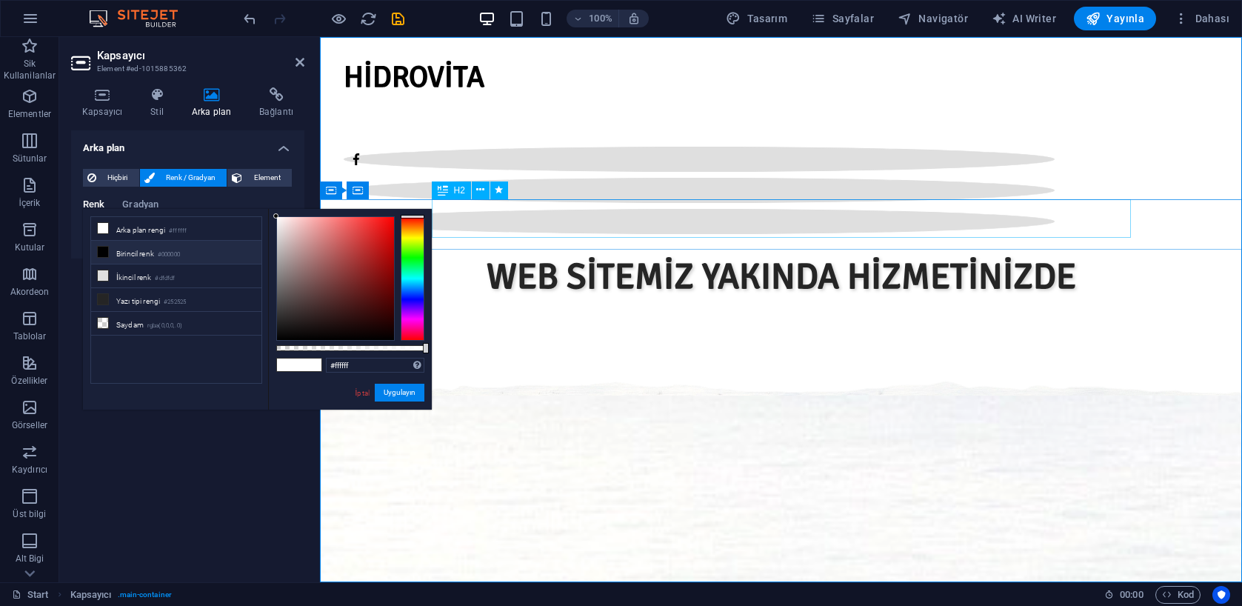
click at [599, 258] on div "WEB SİTEMİZ YAKINDA HİZMETİNİZDE" at bounding box center [781, 277] width 699 height 39
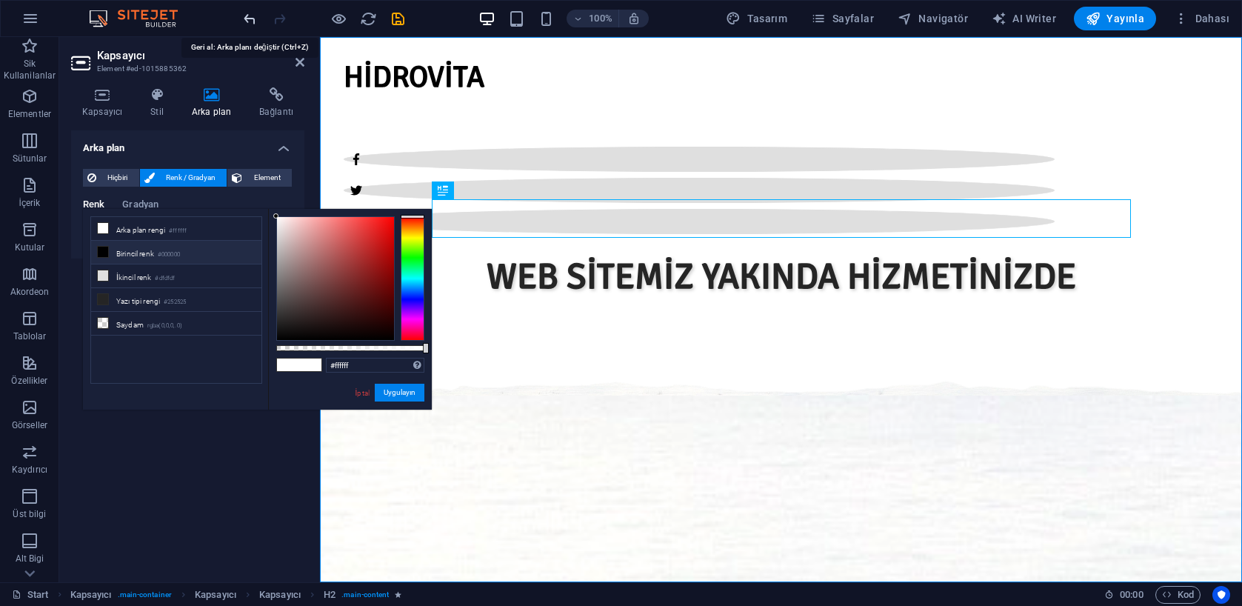
click at [249, 18] on icon "undo" at bounding box center [249, 18] width 17 height 17
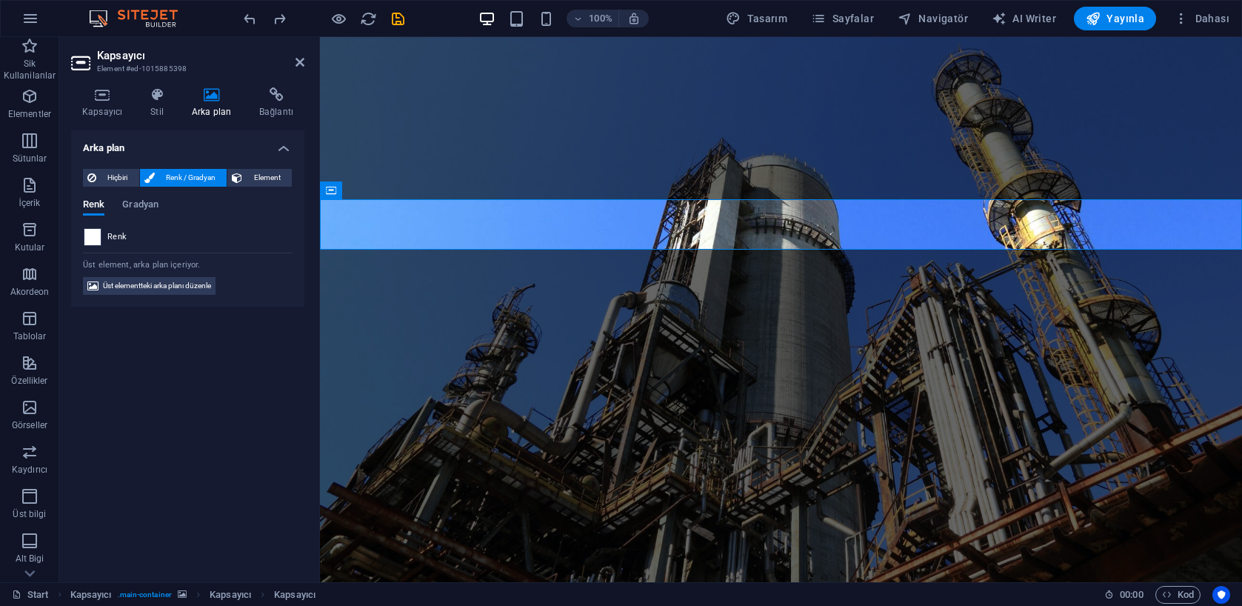
click at [94, 234] on span at bounding box center [92, 237] width 16 height 16
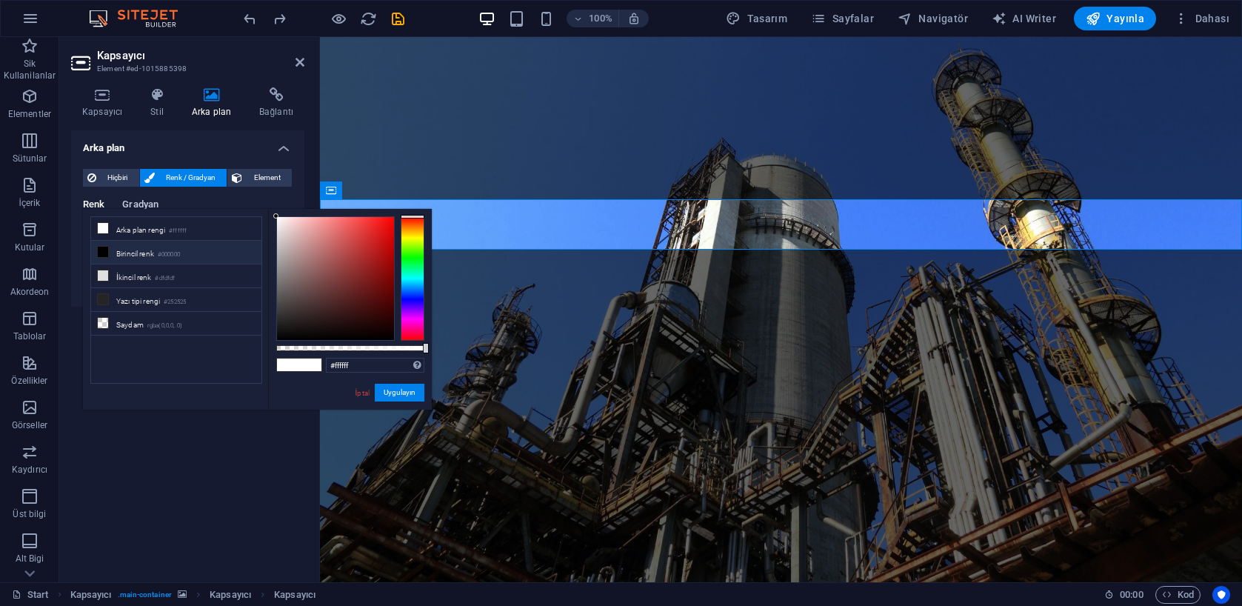
click at [141, 201] on span "Gradyan" at bounding box center [140, 206] width 36 height 21
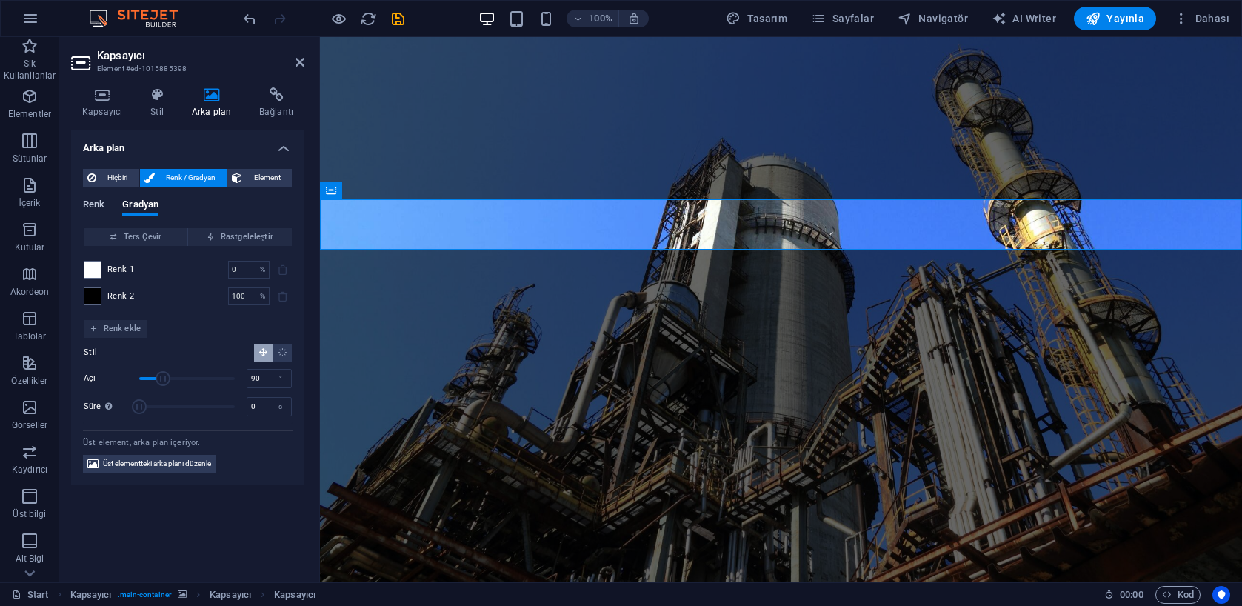
click at [99, 203] on span "Renk" at bounding box center [93, 206] width 21 height 21
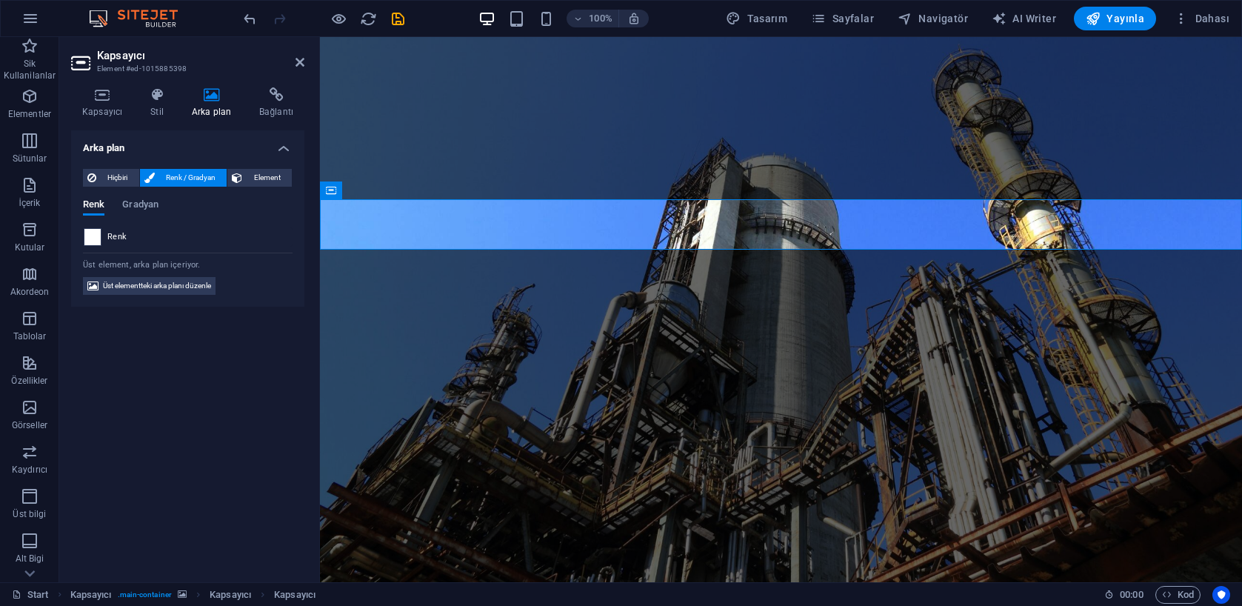
click at [91, 235] on span at bounding box center [92, 237] width 16 height 16
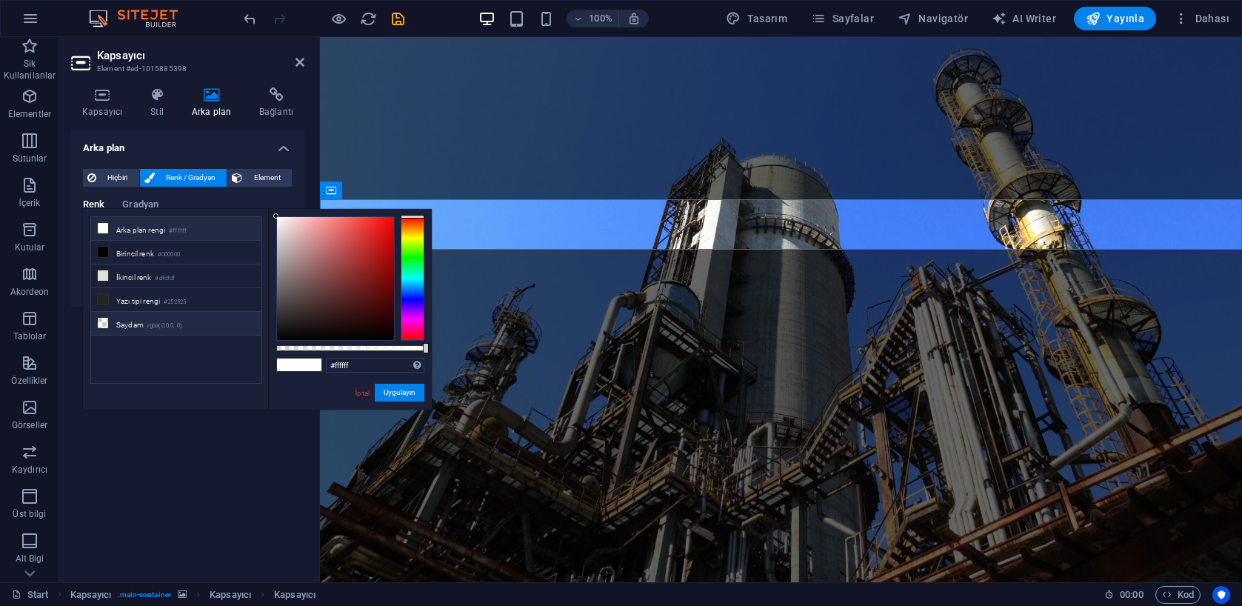
click at [129, 320] on li "Saydam rgba(0,0,0,.0)" at bounding box center [176, 324] width 170 height 24
type input "rgba(0, 0, 0, 0)"
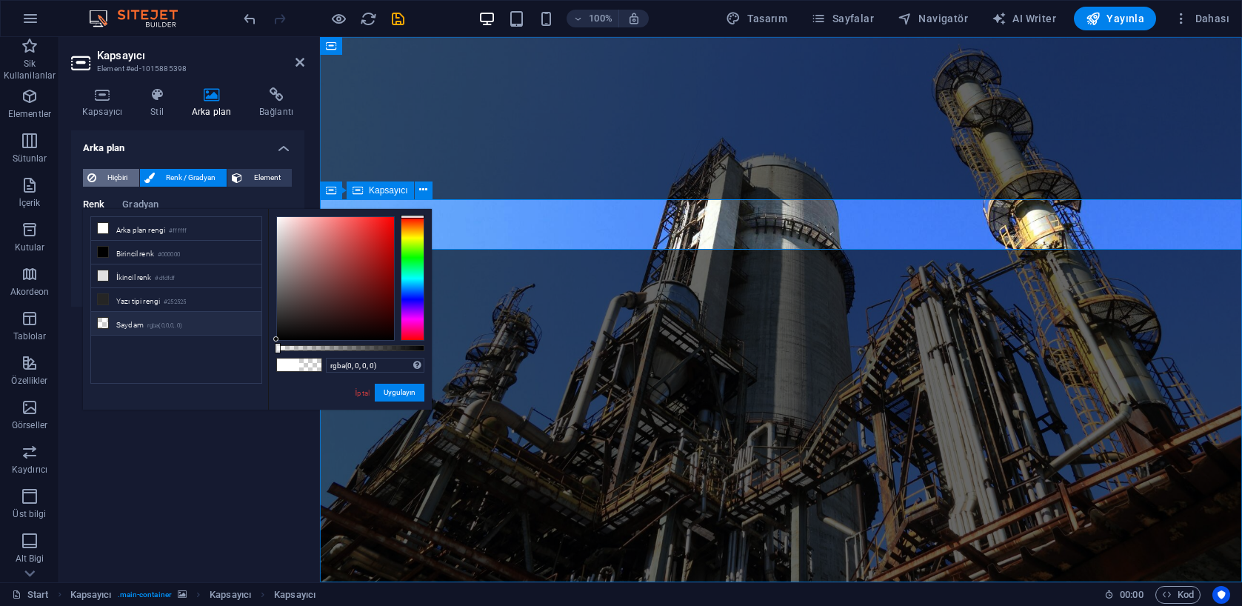
click at [122, 173] on span "Hiçbiri" at bounding box center [118, 178] width 34 height 18
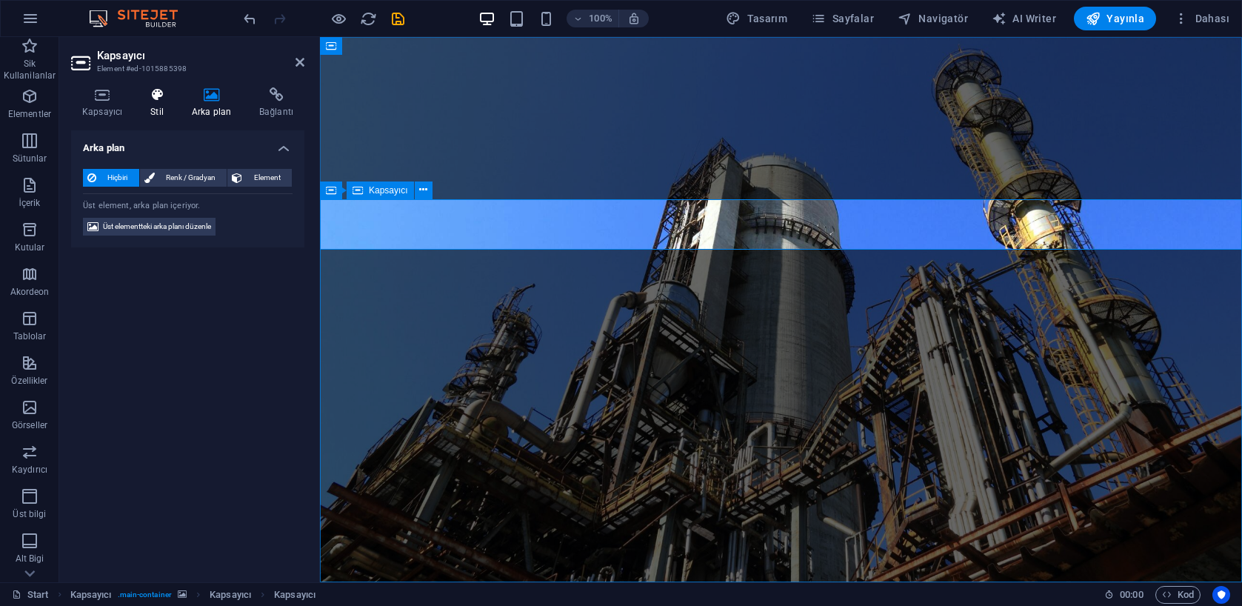
click at [156, 105] on h4 "Stil" at bounding box center [159, 102] width 41 height 31
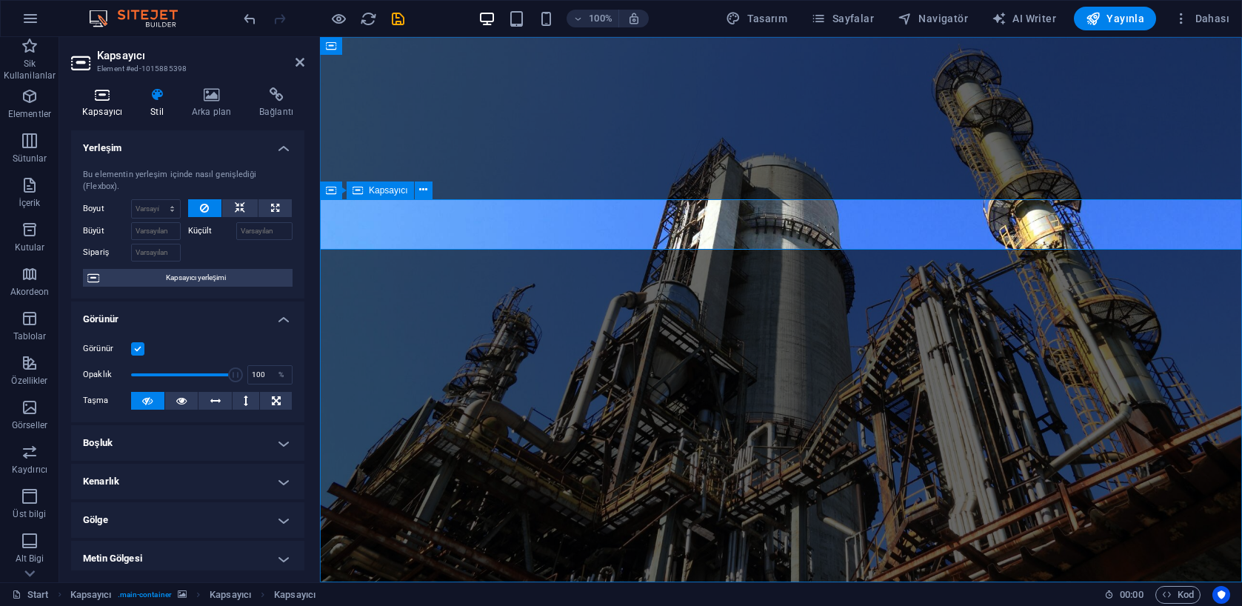
click at [86, 96] on icon at bounding box center [102, 94] width 62 height 15
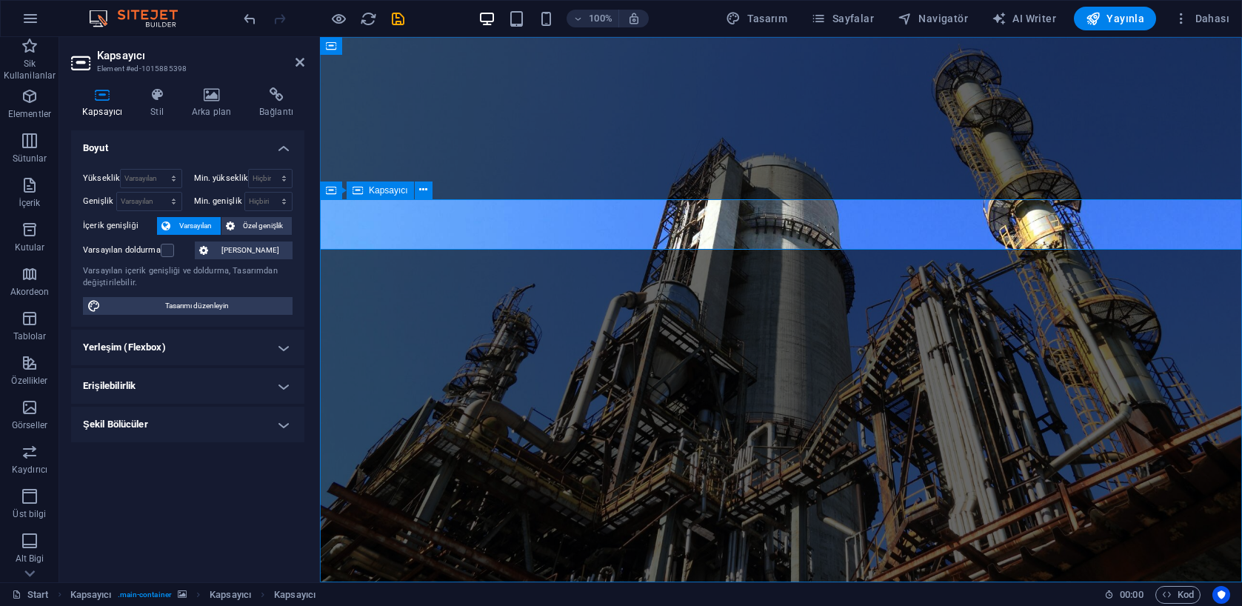
click at [216, 333] on h4 "Yerleşim (Flexbox)" at bounding box center [187, 348] width 233 height 36
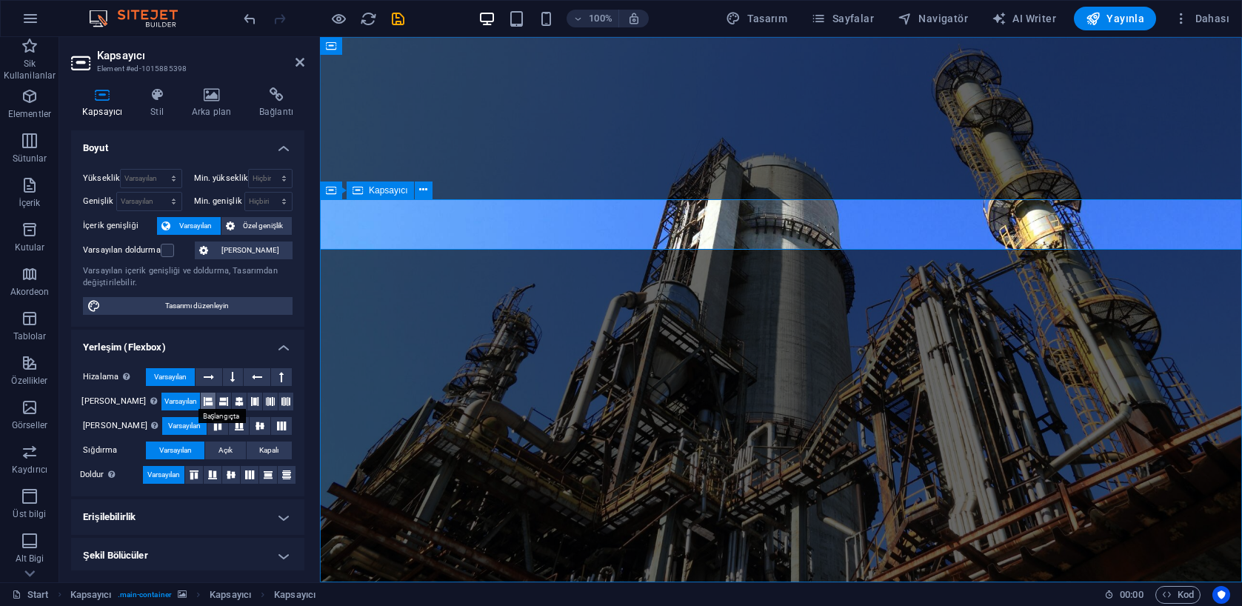
click at [204, 400] on icon at bounding box center [208, 402] width 9 height 18
click at [164, 395] on span "Varsayılan" at bounding box center [180, 402] width 33 height 18
click at [230, 373] on icon at bounding box center [232, 377] width 4 height 18
click at [178, 373] on span "Varsayılan" at bounding box center [170, 377] width 33 height 18
click at [256, 373] on icon at bounding box center [257, 377] width 10 height 18
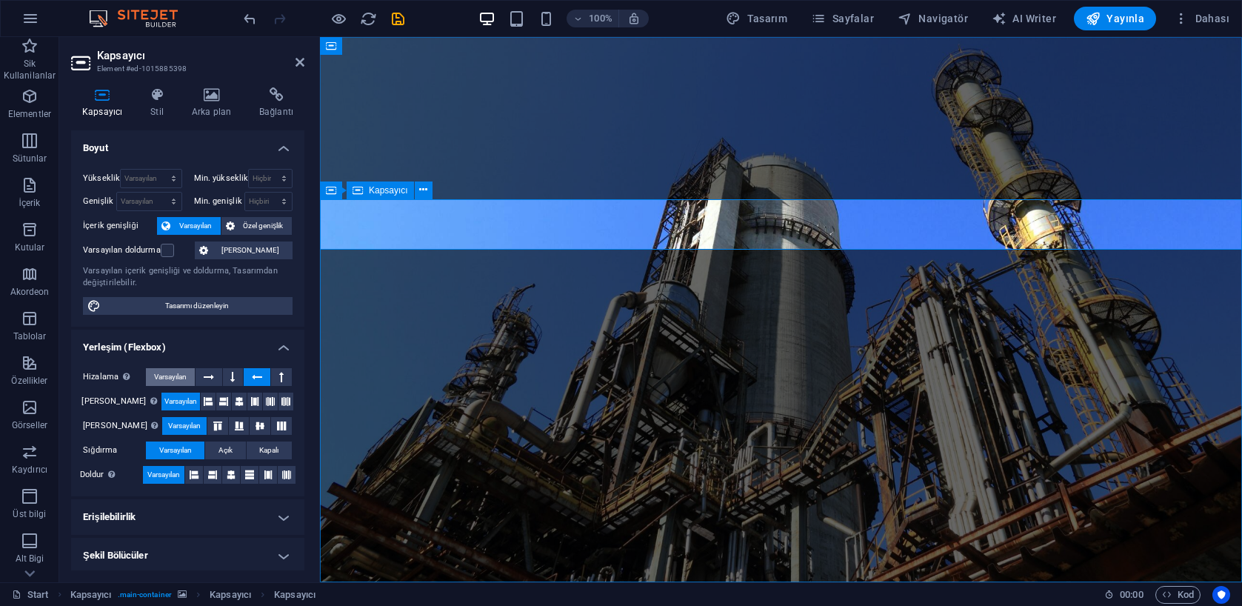
click at [175, 373] on span "Varsayılan" at bounding box center [170, 377] width 33 height 18
click at [279, 376] on icon at bounding box center [281, 377] width 4 height 18
click at [173, 376] on span "Varsayılan" at bounding box center [170, 377] width 33 height 18
click at [218, 447] on span "Açık" at bounding box center [225, 450] width 14 height 18
click at [188, 446] on span "Varsayılan" at bounding box center [175, 450] width 33 height 18
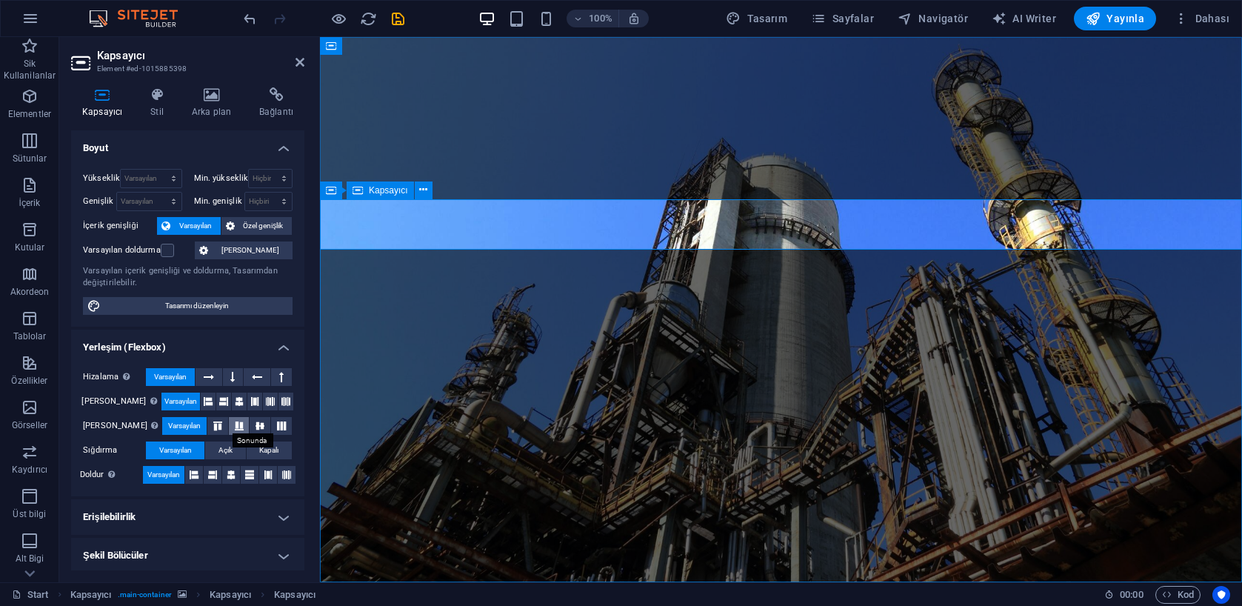
click at [230, 425] on icon at bounding box center [239, 425] width 18 height 9
click at [178, 424] on span "Varsayılan" at bounding box center [184, 426] width 33 height 18
click at [234, 474] on icon at bounding box center [231, 475] width 9 height 18
drag, startPoint x: 244, startPoint y: 475, endPoint x: 253, endPoint y: 475, distance: 8.9
click at [245, 475] on icon at bounding box center [249, 475] width 9 height 18
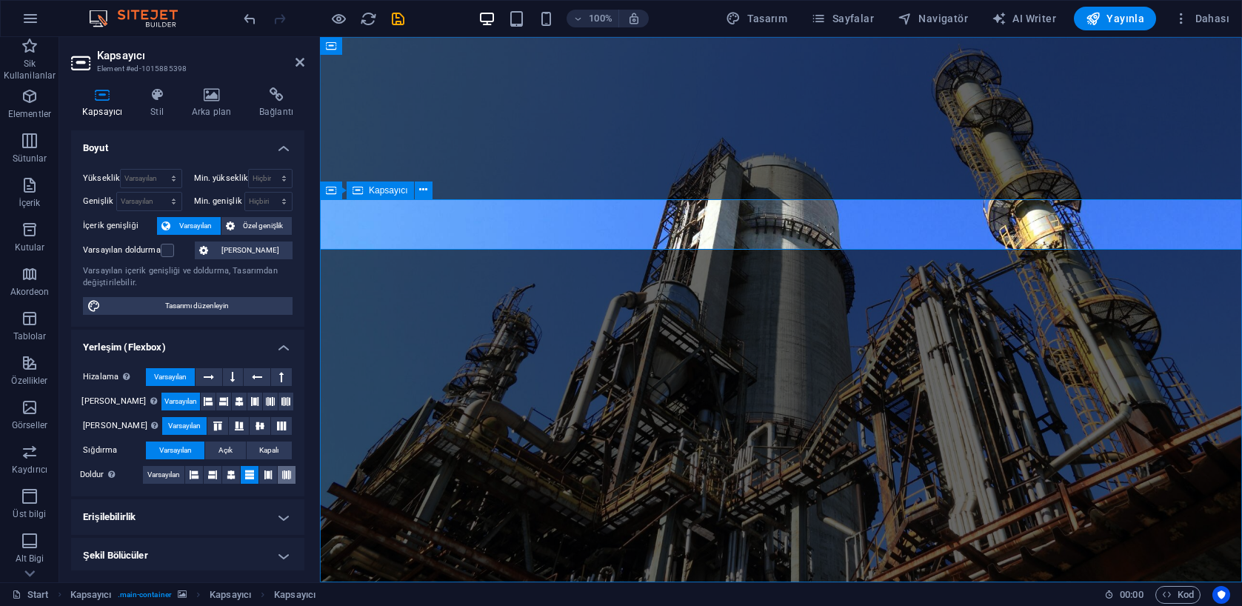
click at [284, 475] on icon at bounding box center [286, 475] width 9 height 18
click at [164, 475] on span "Varsayılan" at bounding box center [163, 475] width 33 height 18
click at [298, 61] on icon at bounding box center [300, 62] width 9 height 12
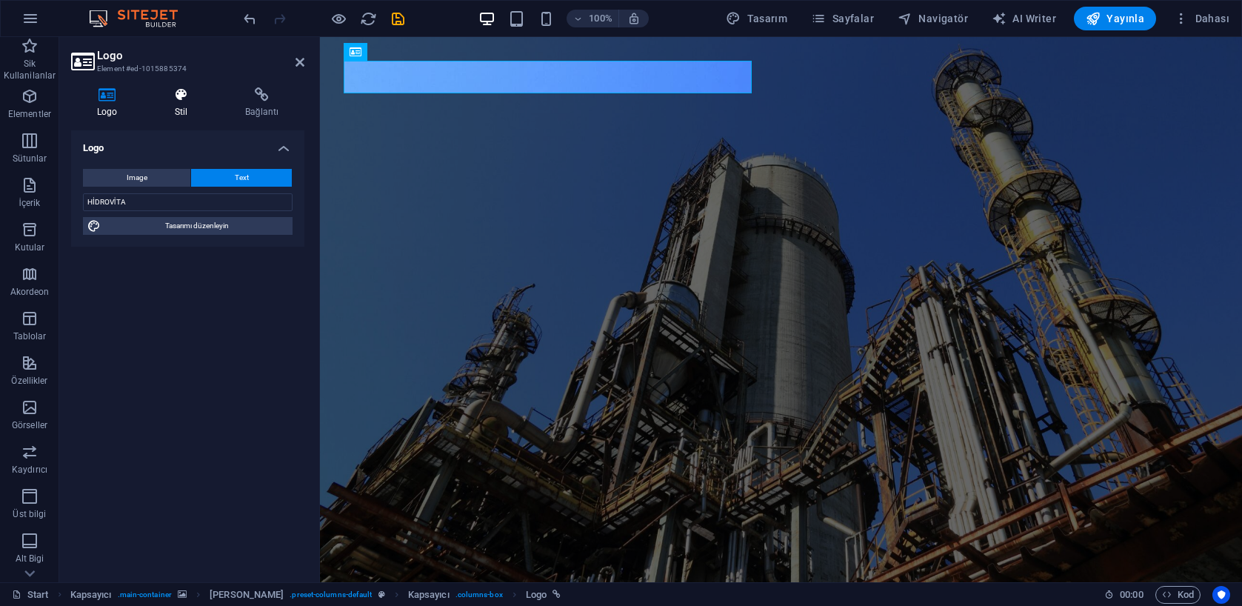
click at [181, 109] on h4 "Stil" at bounding box center [184, 102] width 70 height 31
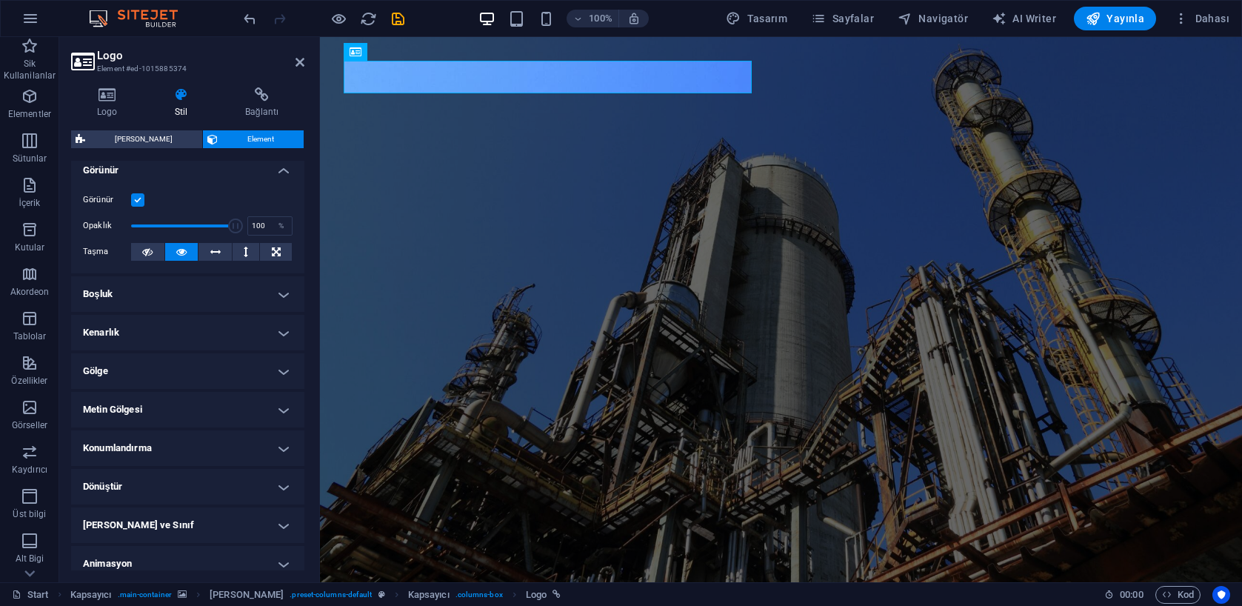
scroll to position [191, 0]
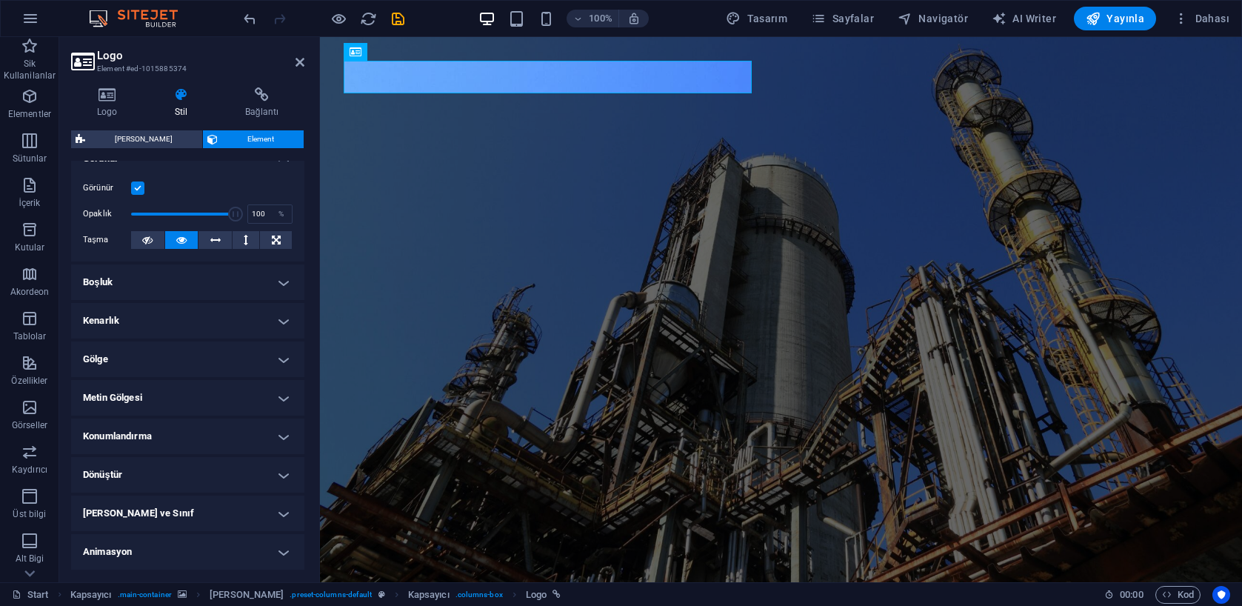
click at [205, 358] on h4 "Gölge" at bounding box center [187, 359] width 233 height 36
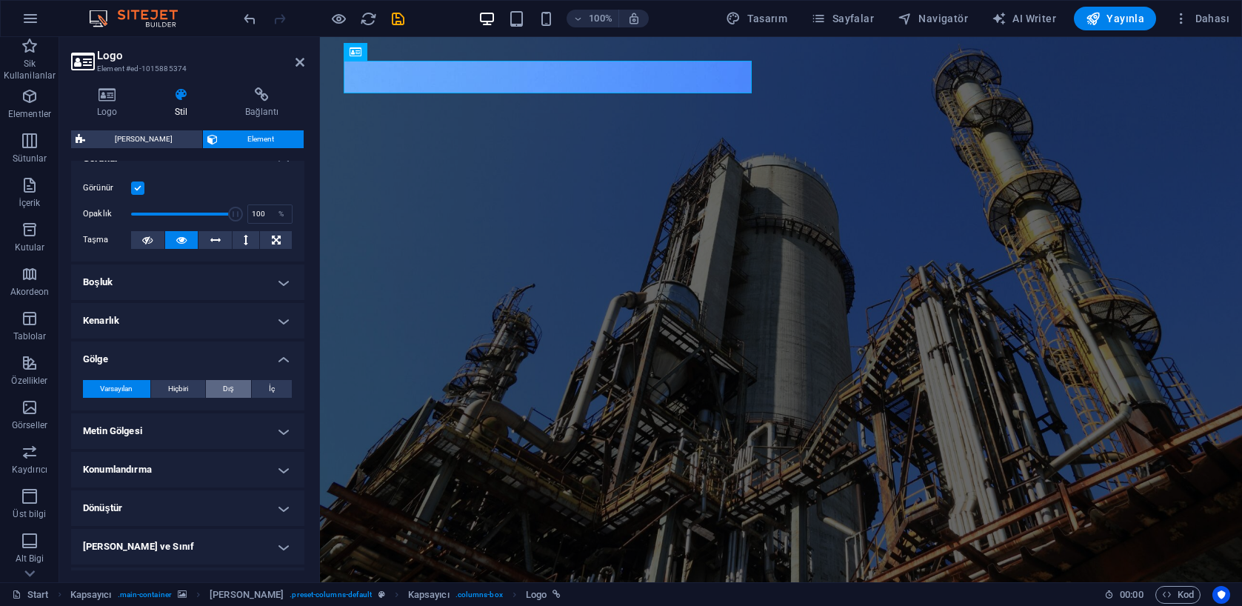
click at [234, 387] on button "Dış" at bounding box center [228, 389] width 45 height 18
type input "2"
type input "4"
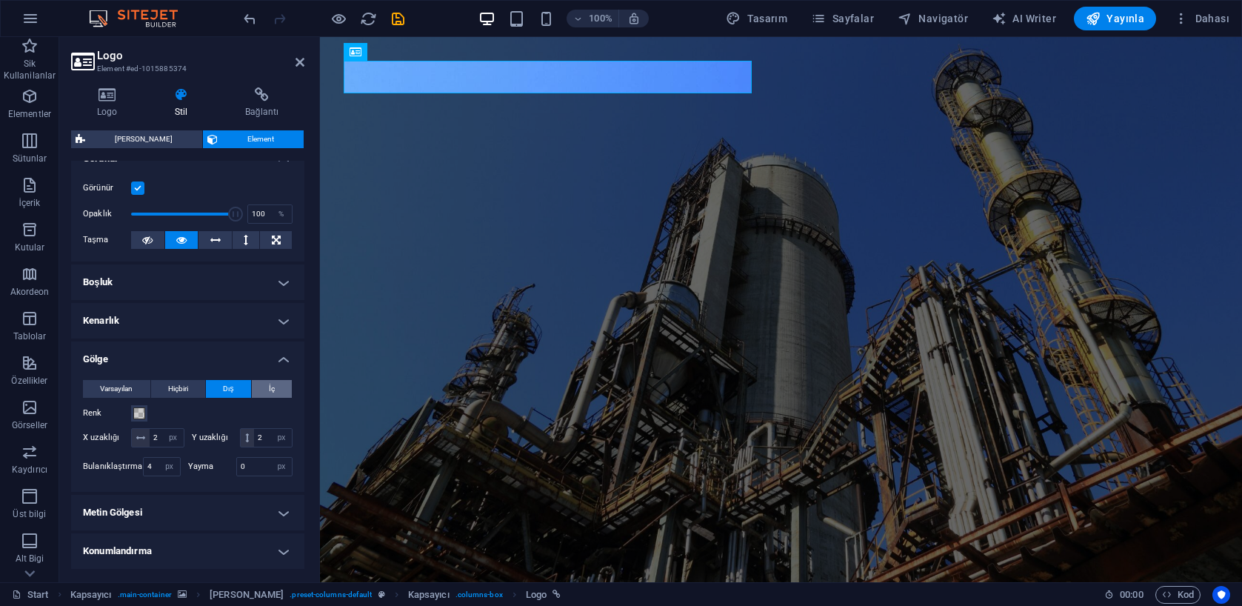
click at [265, 387] on button "İç" at bounding box center [272, 389] width 40 height 18
click at [228, 385] on span "Dış" at bounding box center [228, 389] width 10 height 18
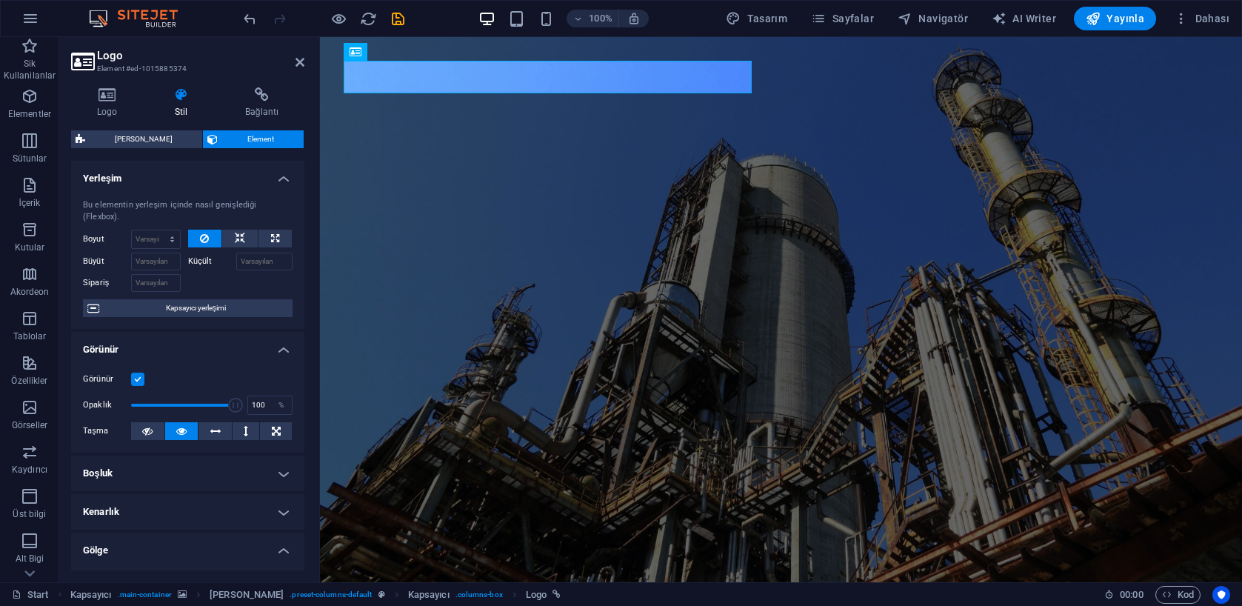
scroll to position [0, 0]
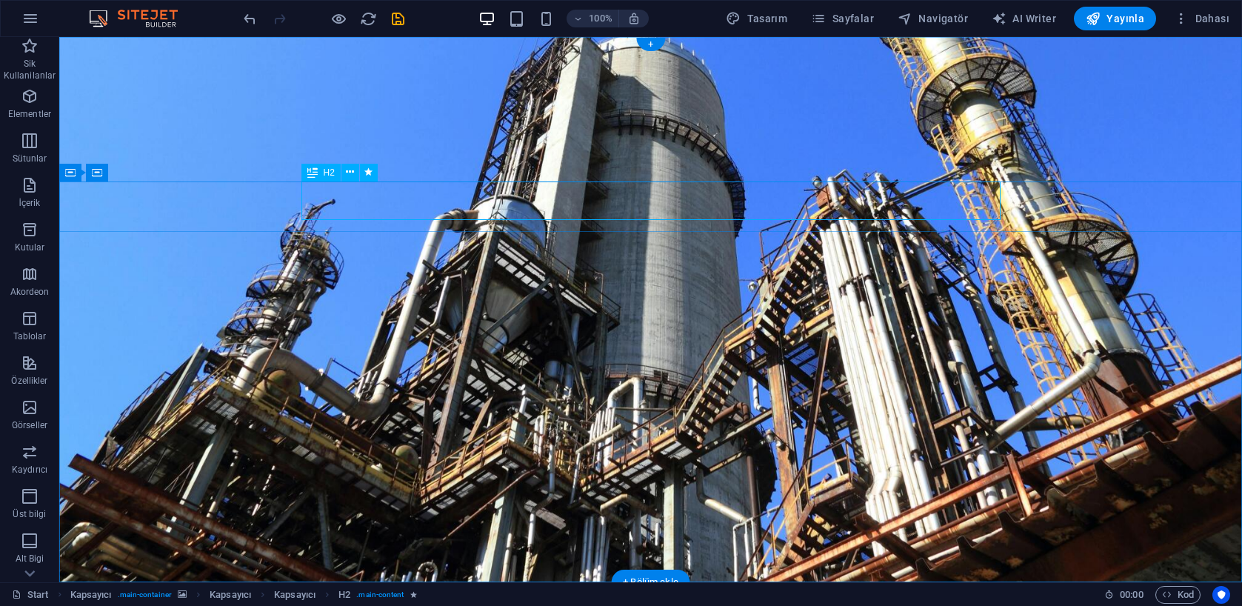
click at [33, 279] on icon "button" at bounding box center [30, 274] width 18 height 18
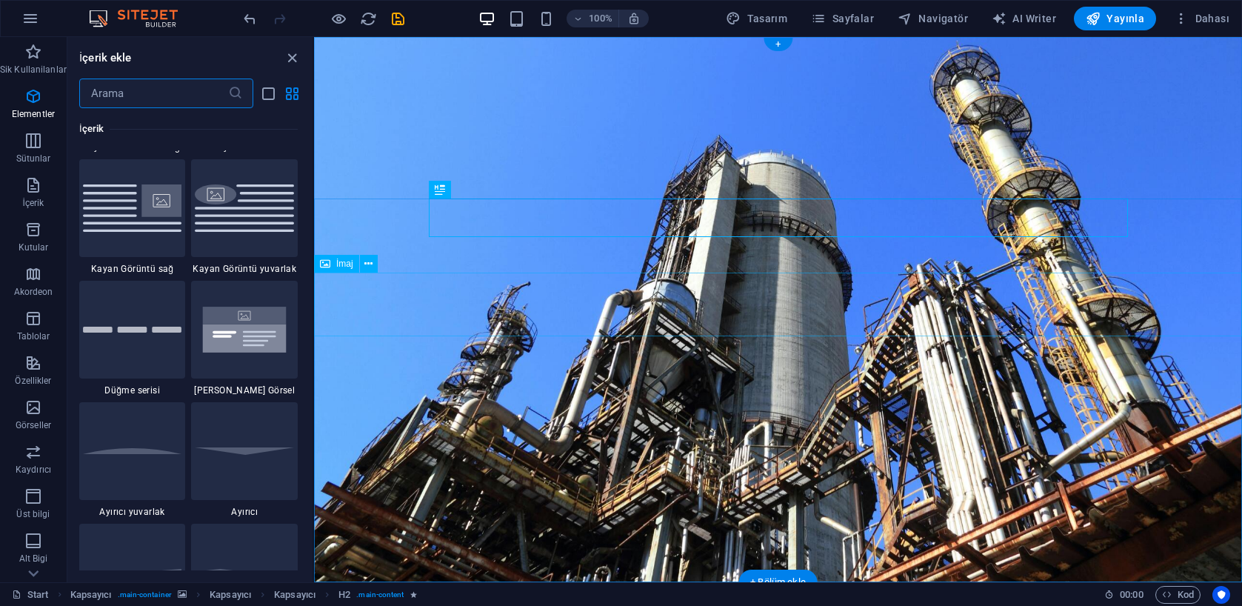
scroll to position [4729, 0]
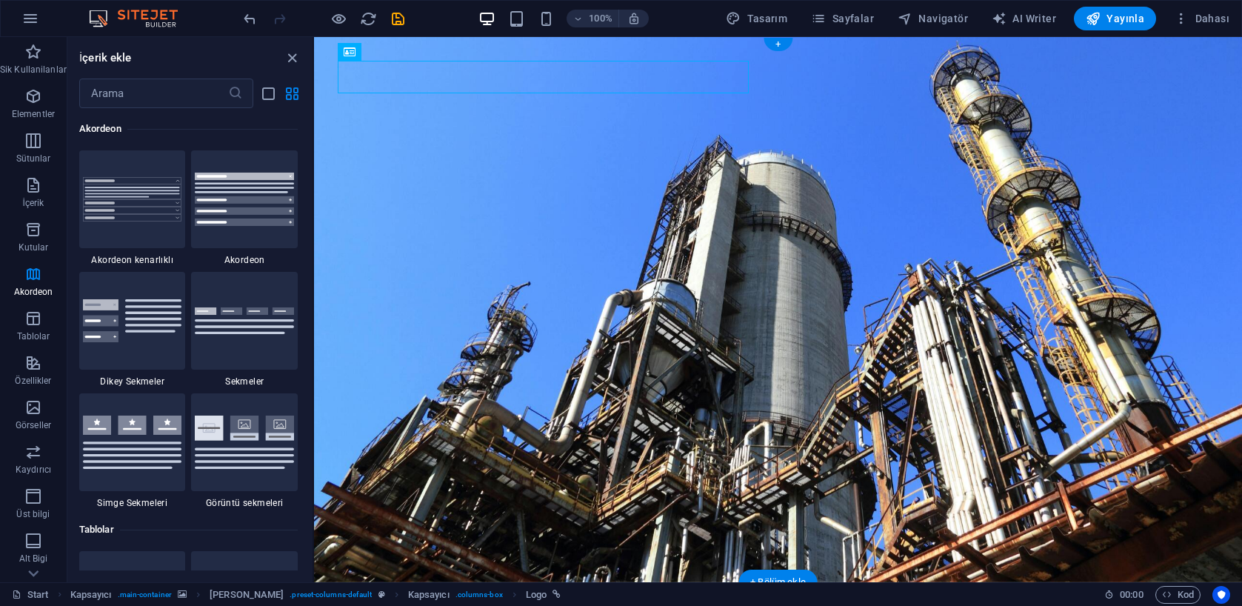
click at [703, 158] on figure at bounding box center [778, 309] width 928 height 545
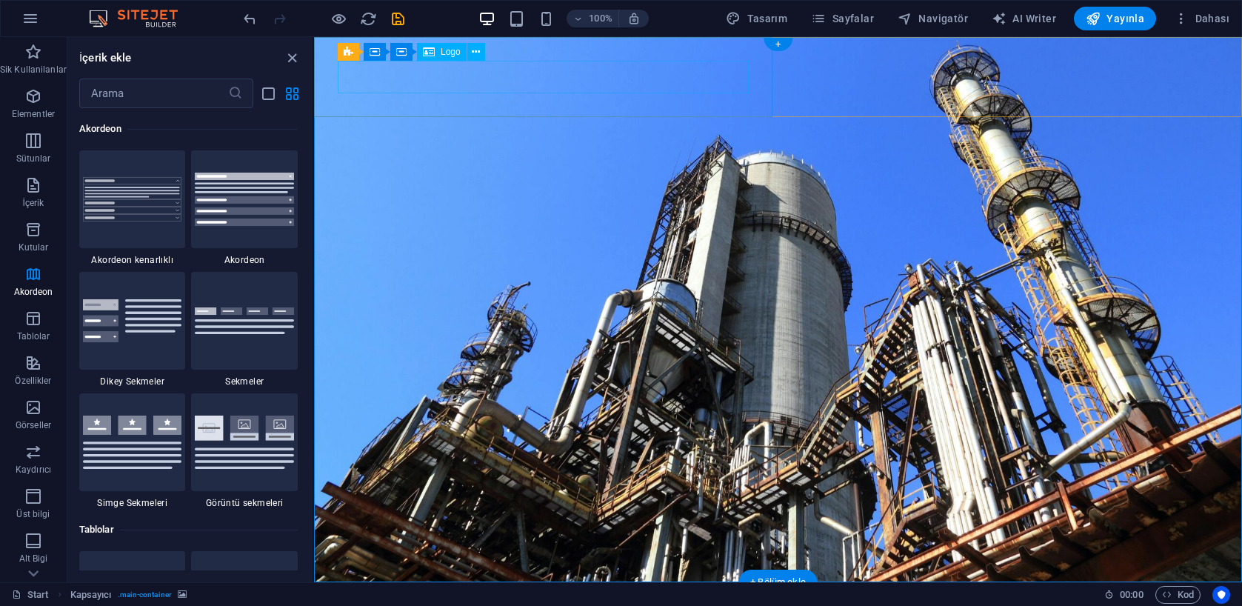
select select "px"
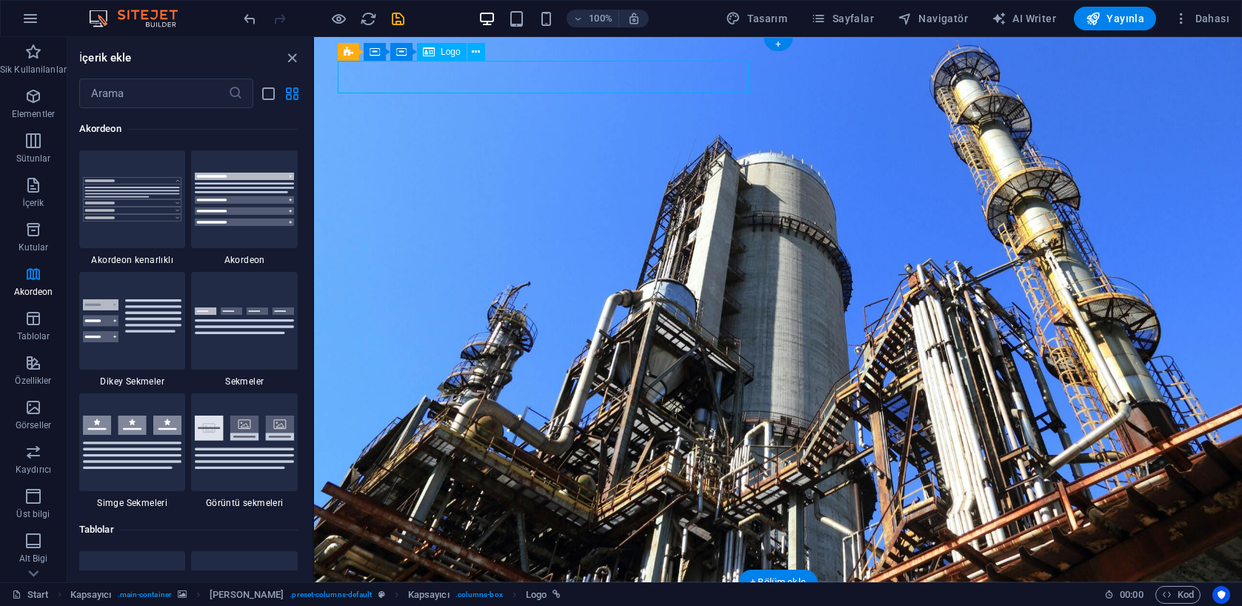
select select "px"
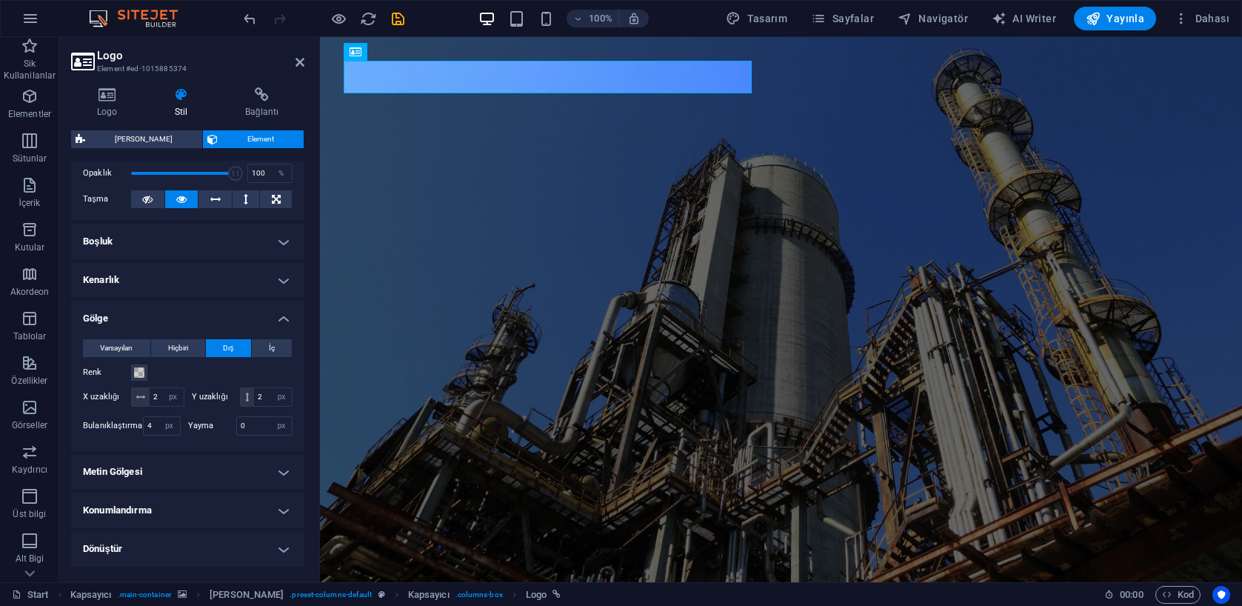
scroll to position [284, 0]
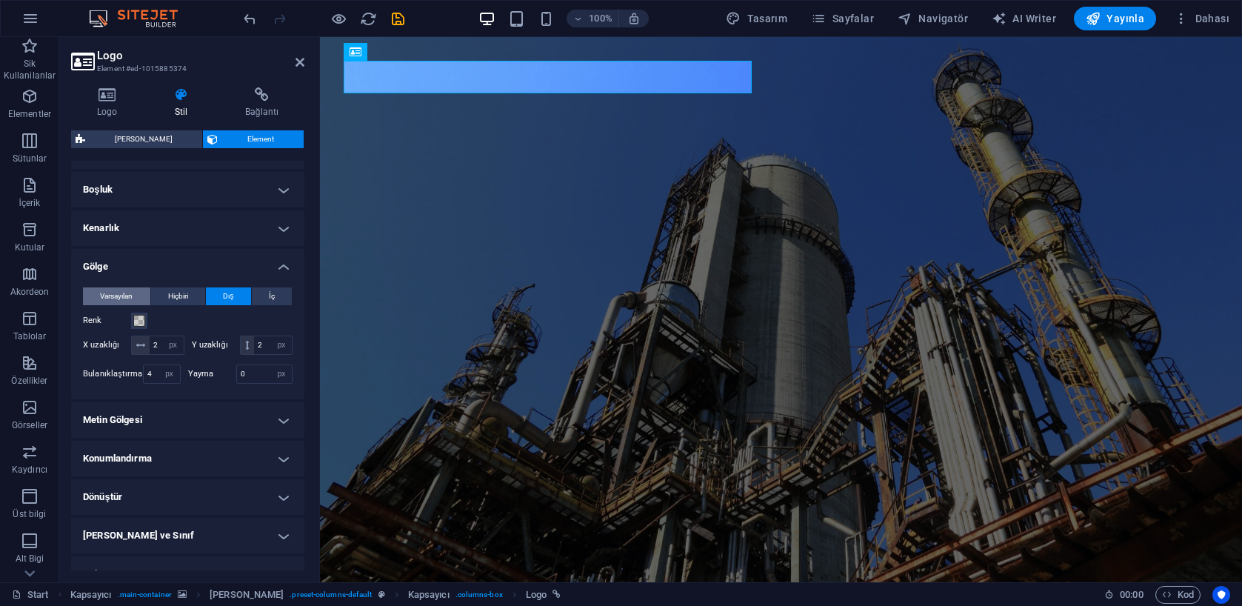
click at [133, 293] on span "Varsayılan" at bounding box center [116, 296] width 33 height 18
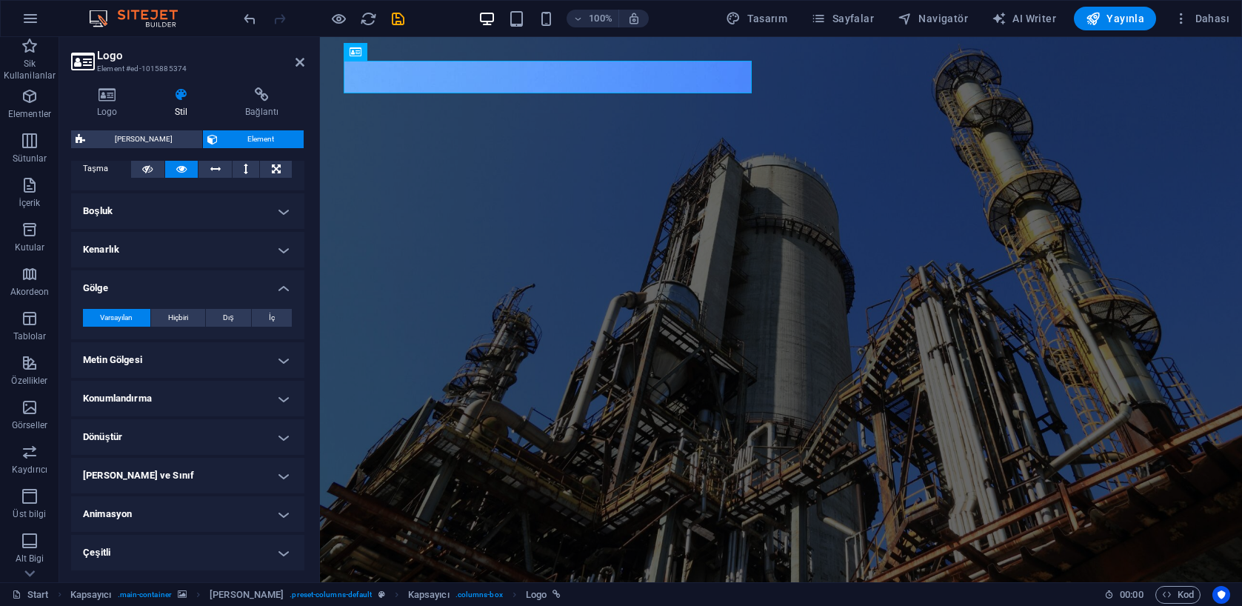
scroll to position [261, 0]
click at [589, 181] on figure at bounding box center [781, 309] width 922 height 545
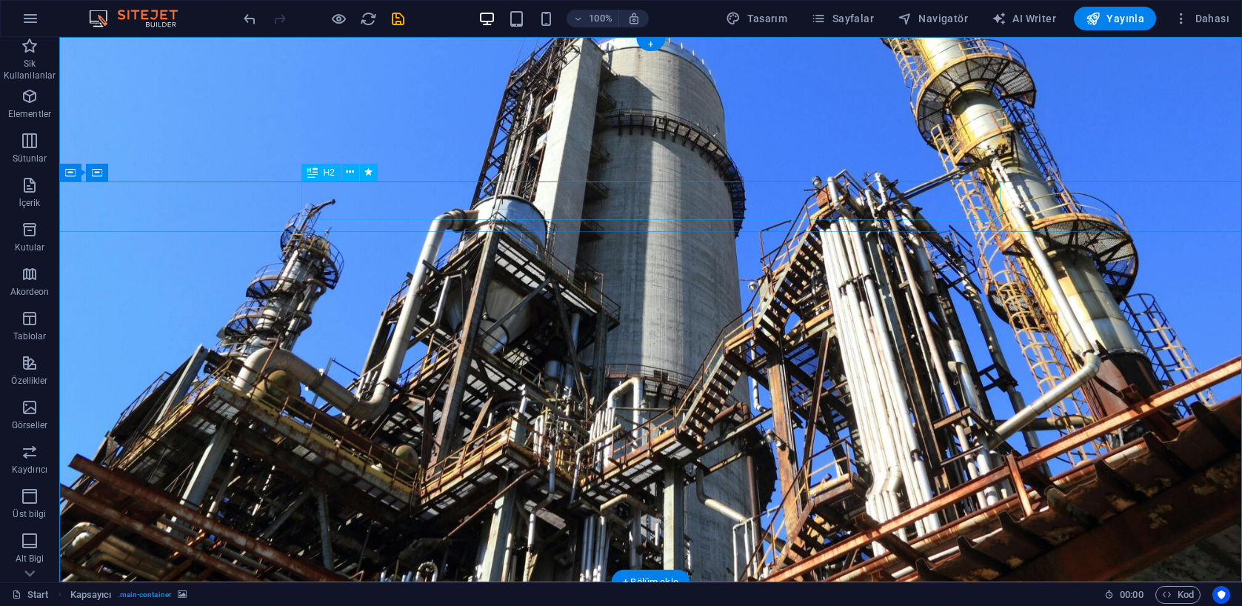
select select "px"
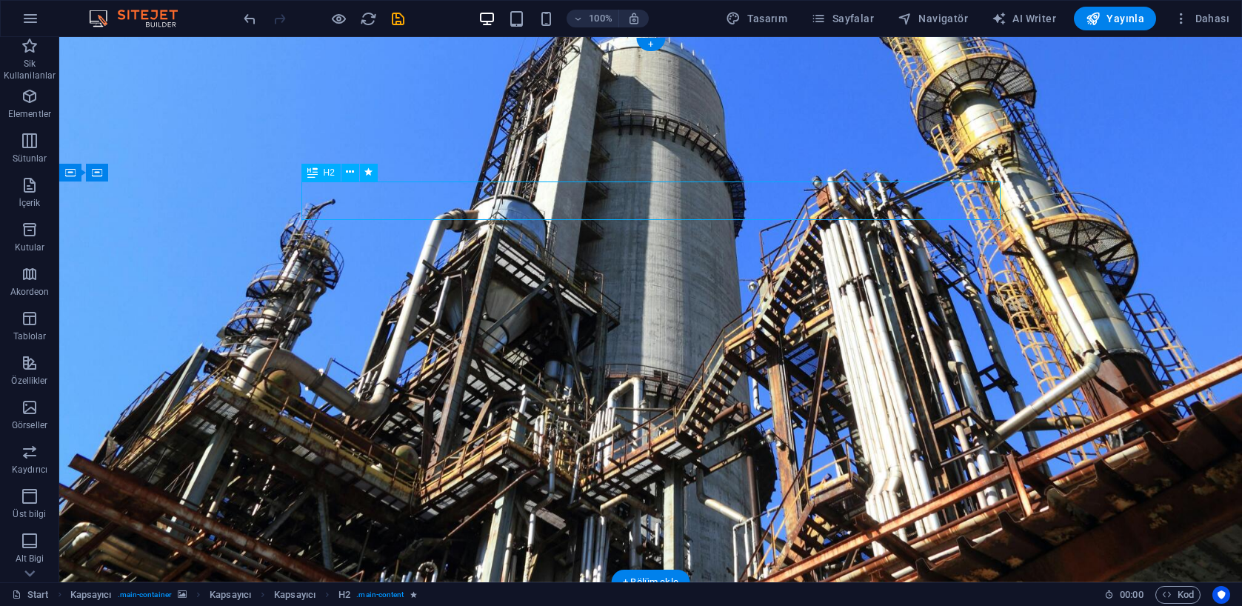
select select "px"
select select "fade"
select select "s"
select select "onload"
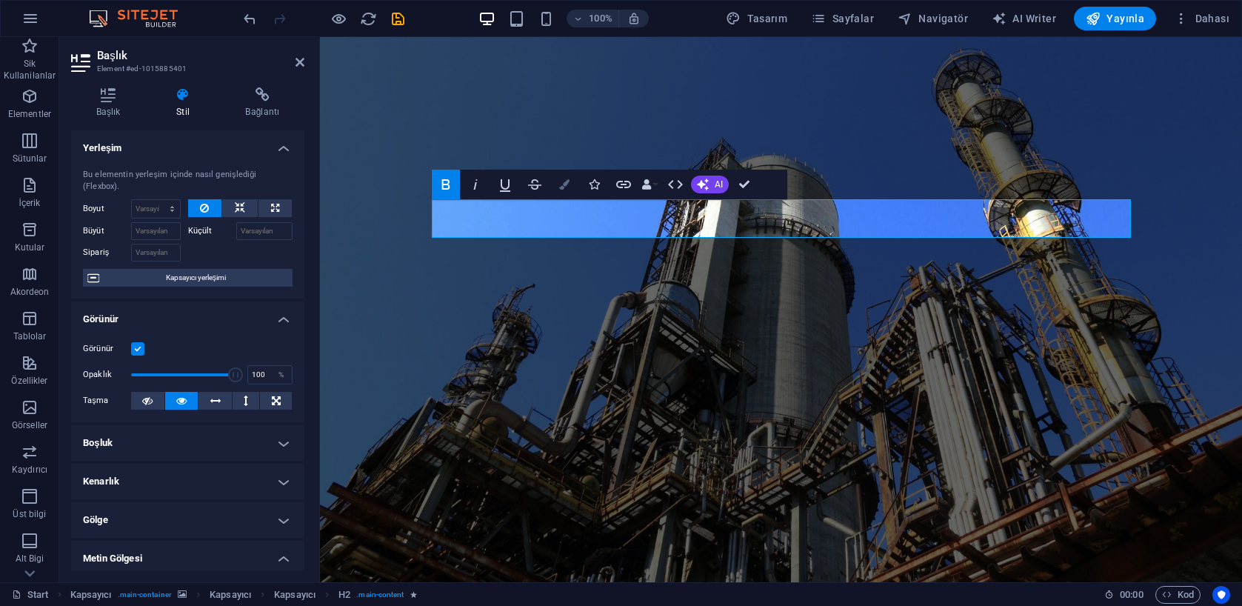
click at [573, 180] on button "Colors" at bounding box center [564, 185] width 28 height 30
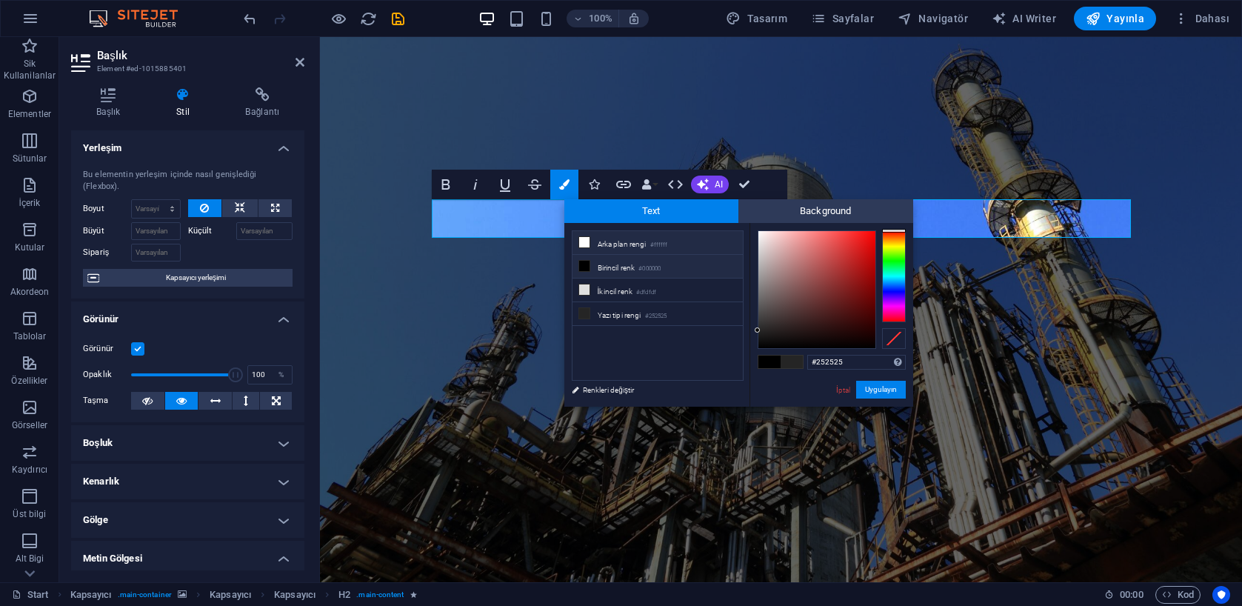
click at [586, 244] on icon at bounding box center [584, 242] width 10 height 10
type input "#ffffff"
click at [880, 393] on button "Uygulayın" at bounding box center [881, 390] width 50 height 18
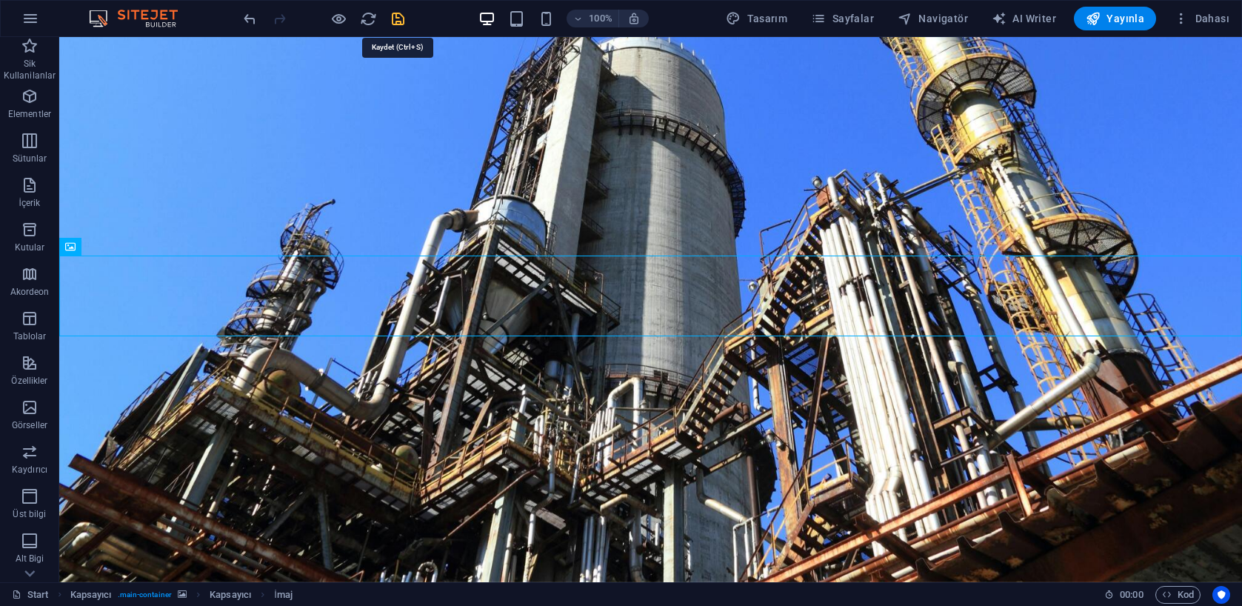
click at [396, 15] on icon "save" at bounding box center [398, 18] width 17 height 17
click at [1112, 21] on span "Yayınla" at bounding box center [1115, 18] width 59 height 15
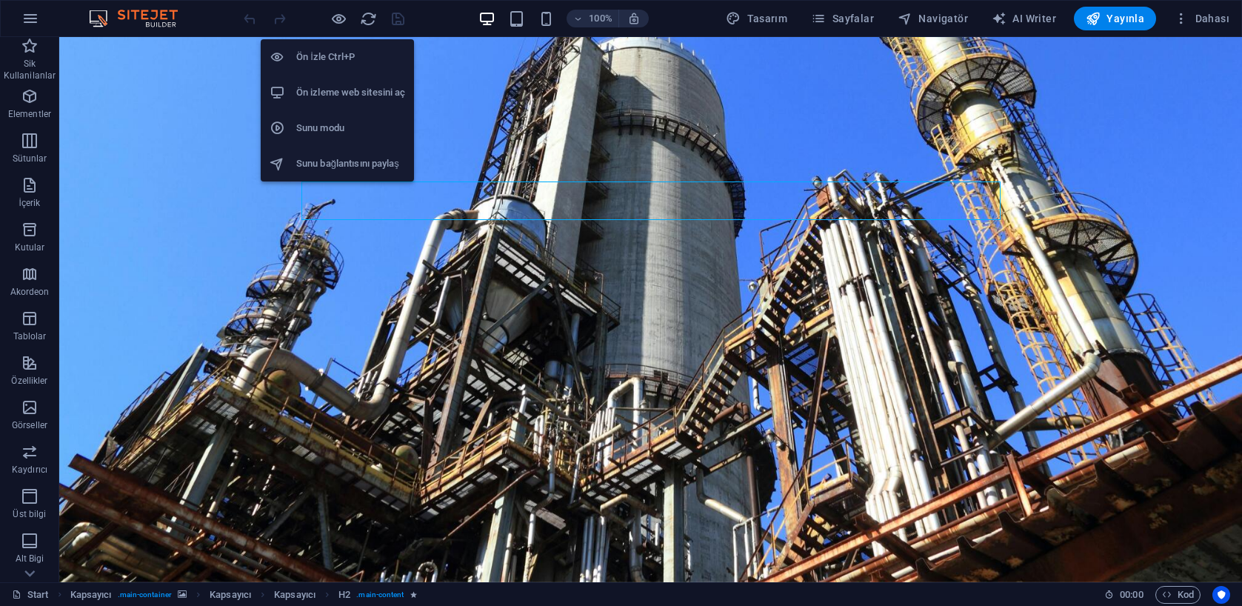
click at [333, 93] on h6 "Ön izleme web sitesini aç" at bounding box center [350, 93] width 109 height 18
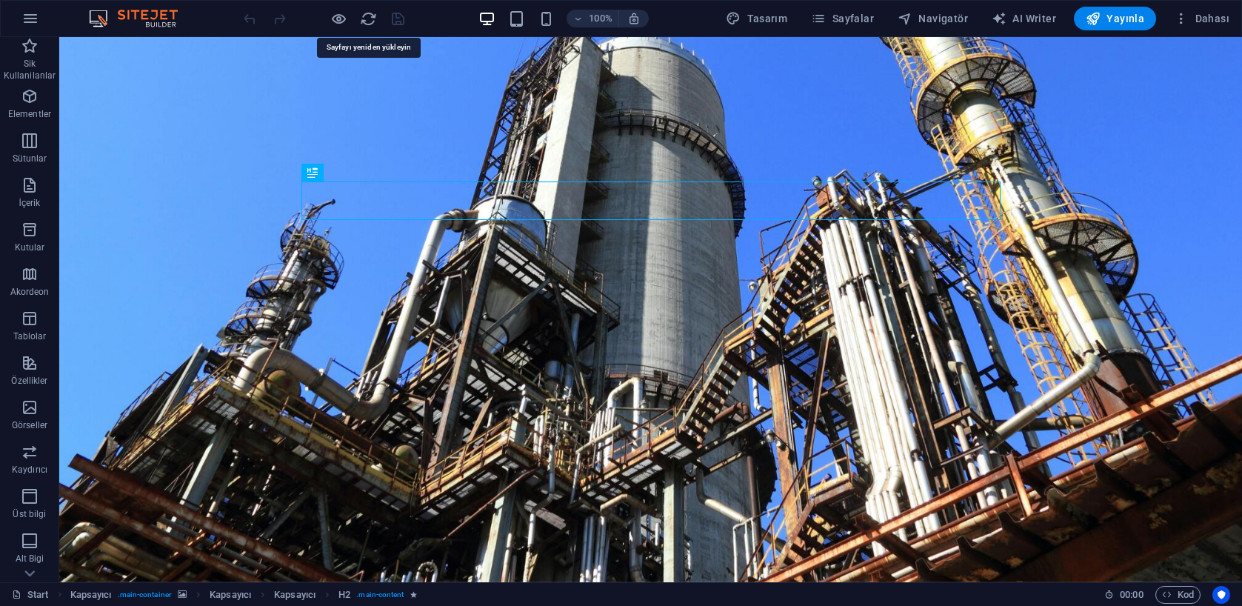
drag, startPoint x: 363, startPoint y: 17, endPoint x: 378, endPoint y: 27, distance: 18.3
click at [363, 17] on icon "reload" at bounding box center [368, 18] width 17 height 17
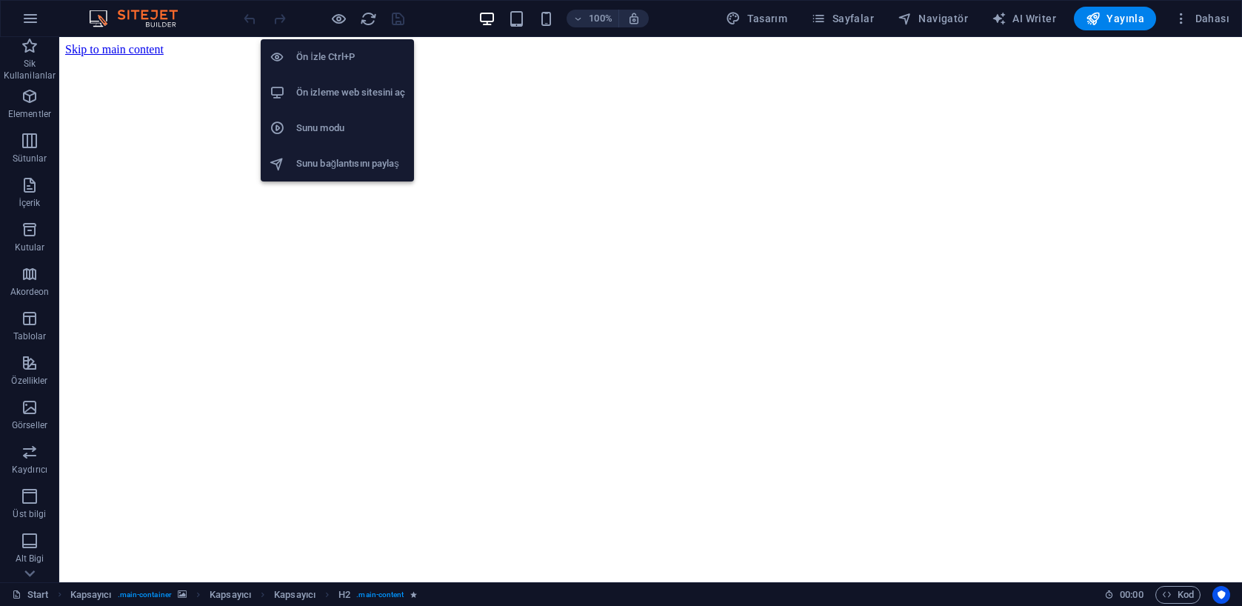
click at [336, 87] on h6 "Ön izleme web sitesini aç" at bounding box center [350, 93] width 109 height 18
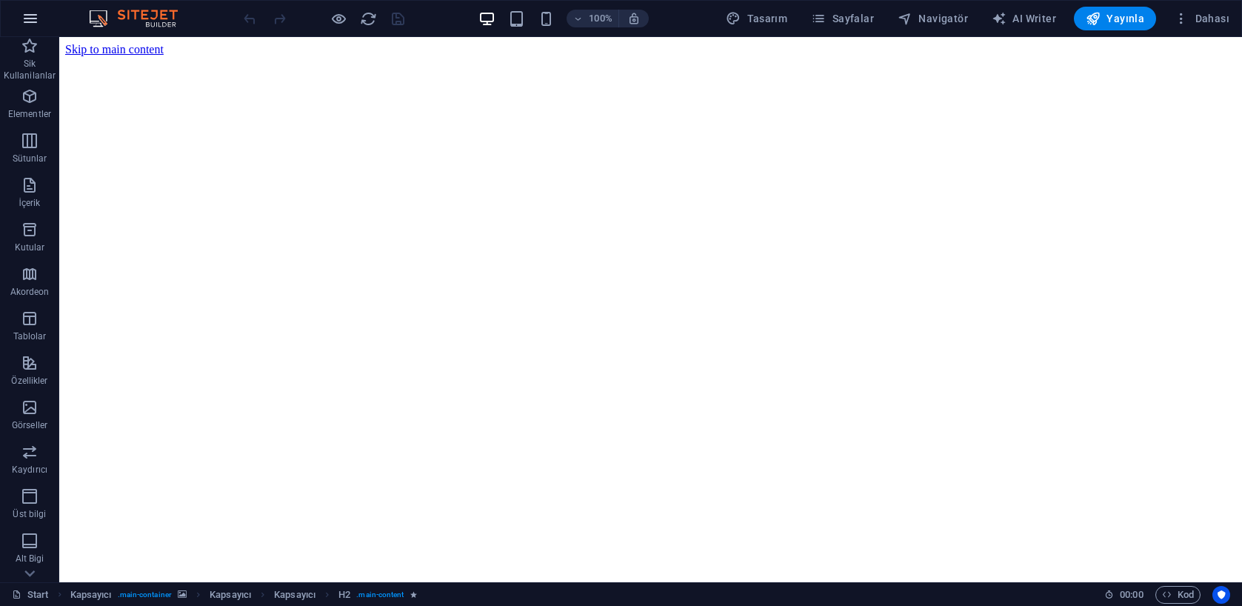
click at [39, 18] on icon "button" at bounding box center [30, 19] width 18 height 18
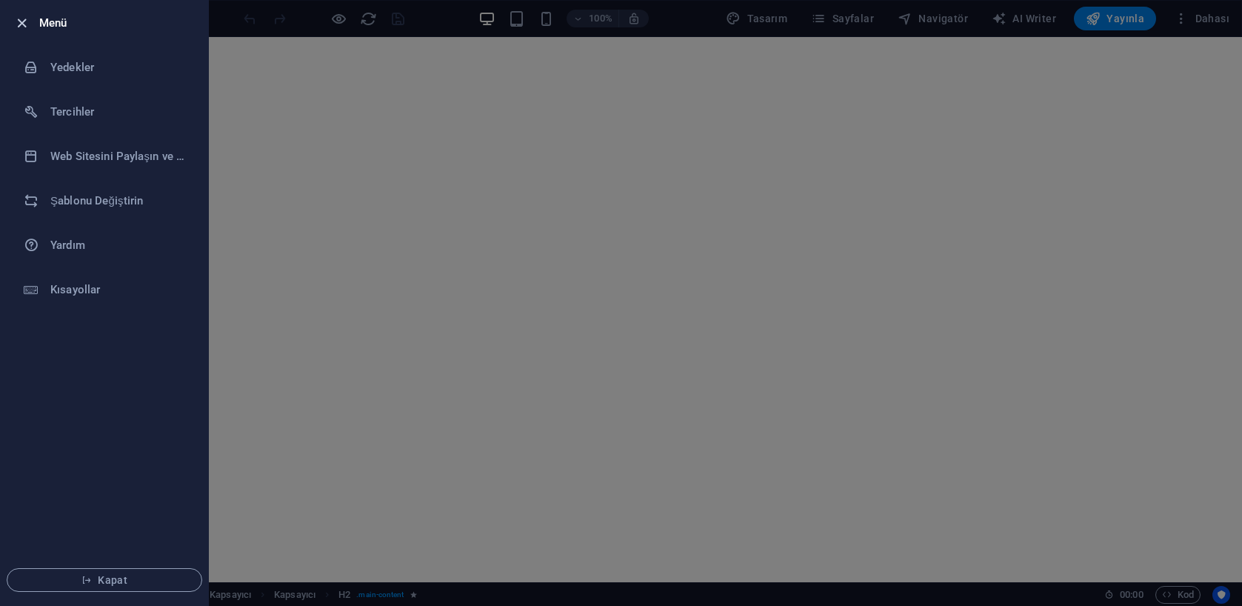
click at [25, 21] on icon "button" at bounding box center [21, 23] width 17 height 17
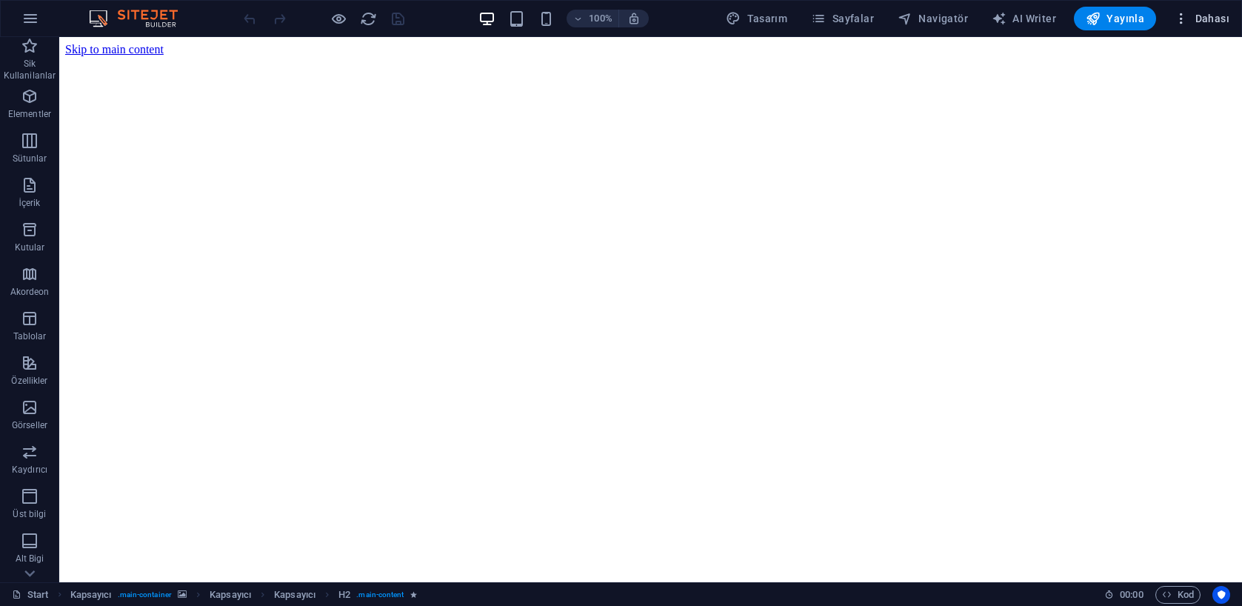
click at [1194, 20] on span "Dahası" at bounding box center [1202, 18] width 56 height 15
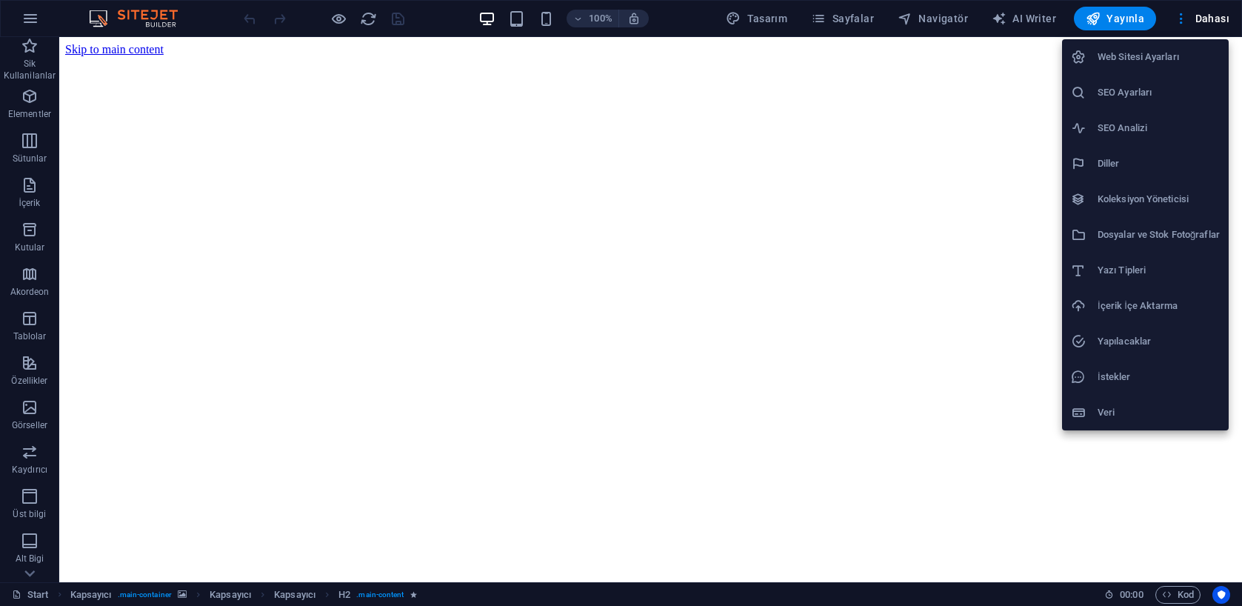
click at [1195, 19] on div at bounding box center [621, 303] width 1242 height 606
